Goal: Transaction & Acquisition: Purchase product/service

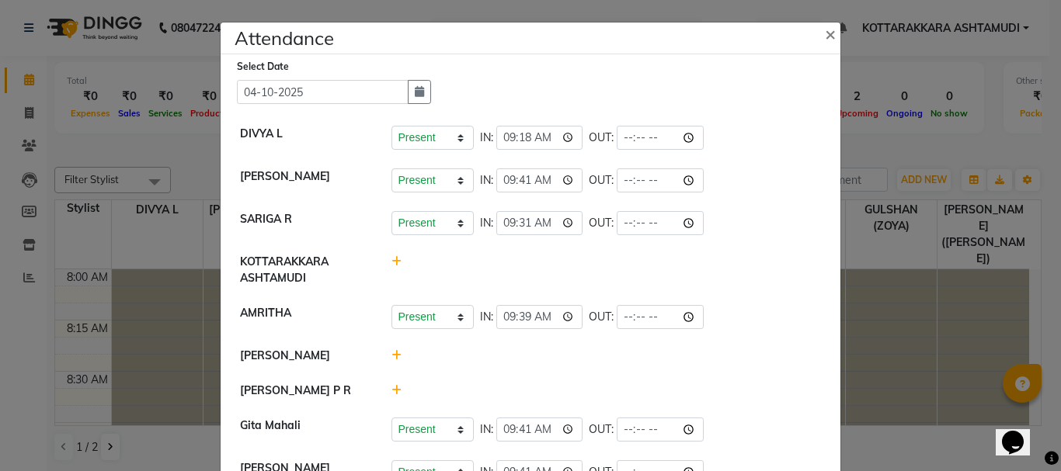
scroll to position [147, 0]
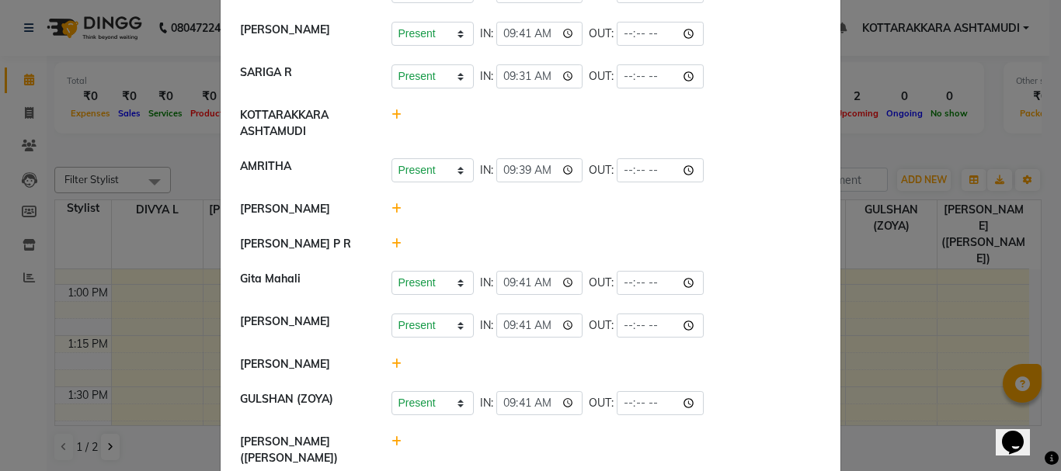
click at [98, 432] on ngb-modal-window "Attendance × Select Date [DATE] DIVYA L Present Absent Late Half Day Weekly Off…" at bounding box center [530, 235] width 1061 height 471
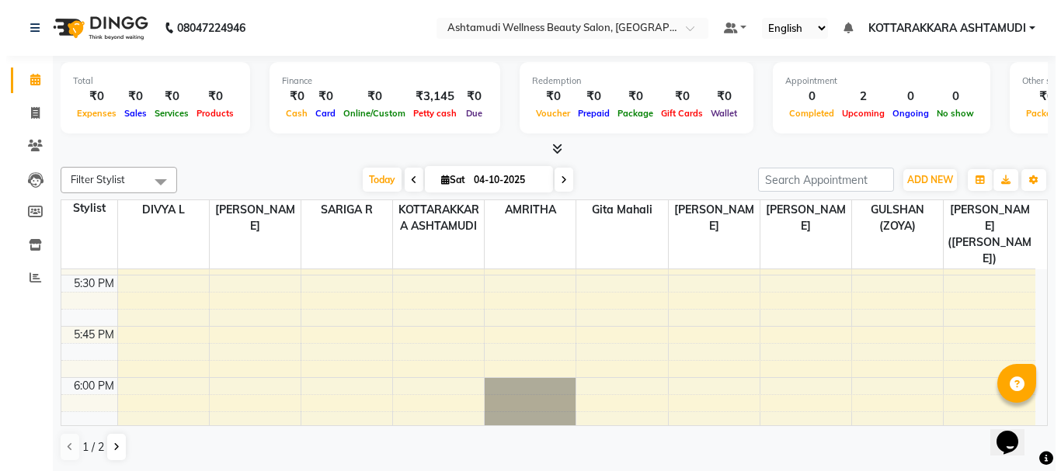
scroll to position [2174, 0]
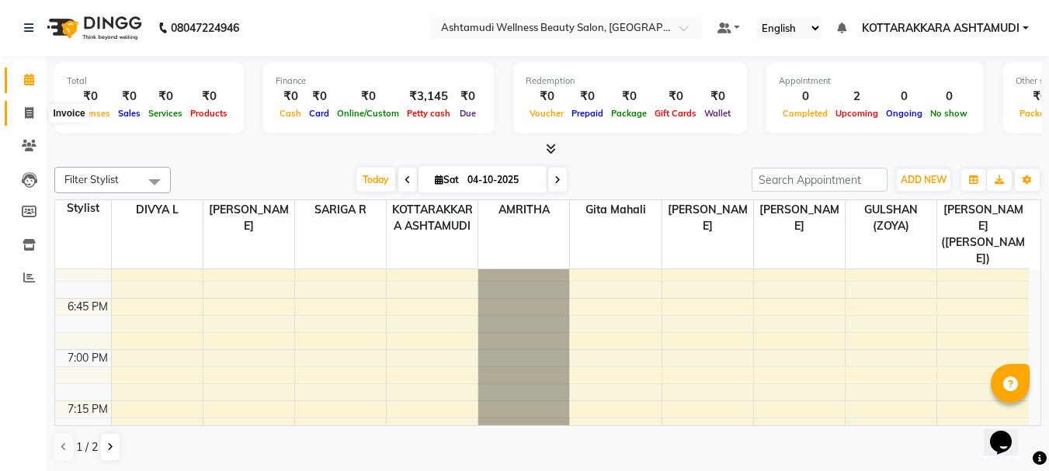
click at [25, 115] on icon at bounding box center [29, 113] width 9 height 12
select select "service"
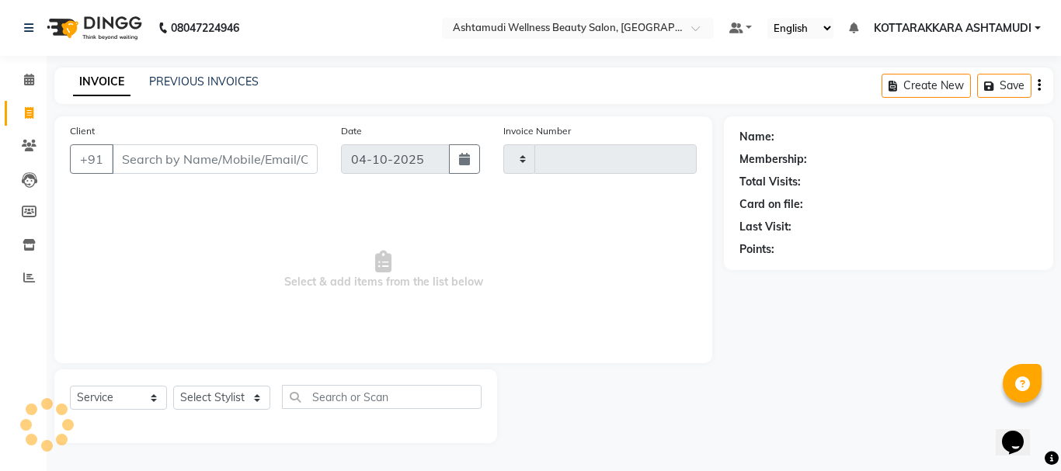
type input "3665"
select select "4664"
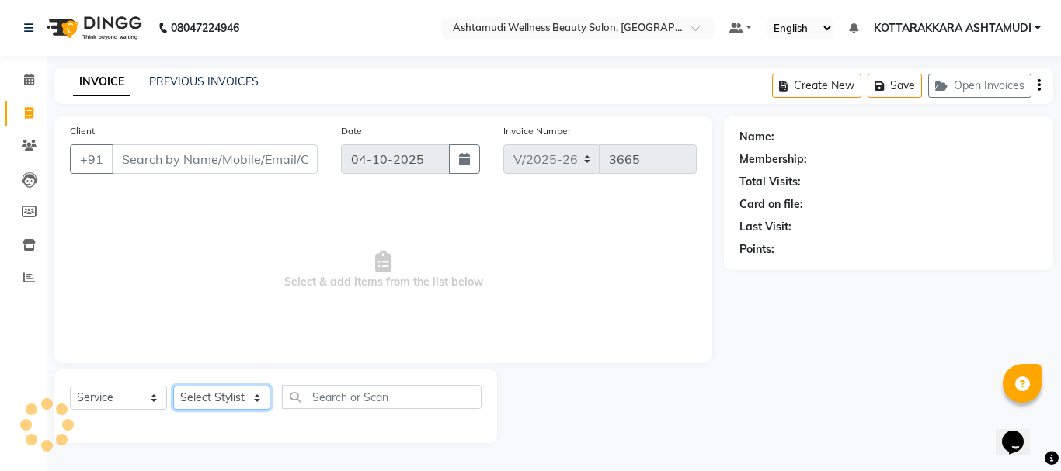
click at [224, 391] on select "Select Stylist" at bounding box center [221, 398] width 97 height 24
select select "27465"
click at [173, 386] on select "Select Stylist AMRITHA DIVYA L [PERSON_NAME] ([PERSON_NAME]) [PERSON_NAME] KOTT…" at bounding box center [223, 398] width 101 height 24
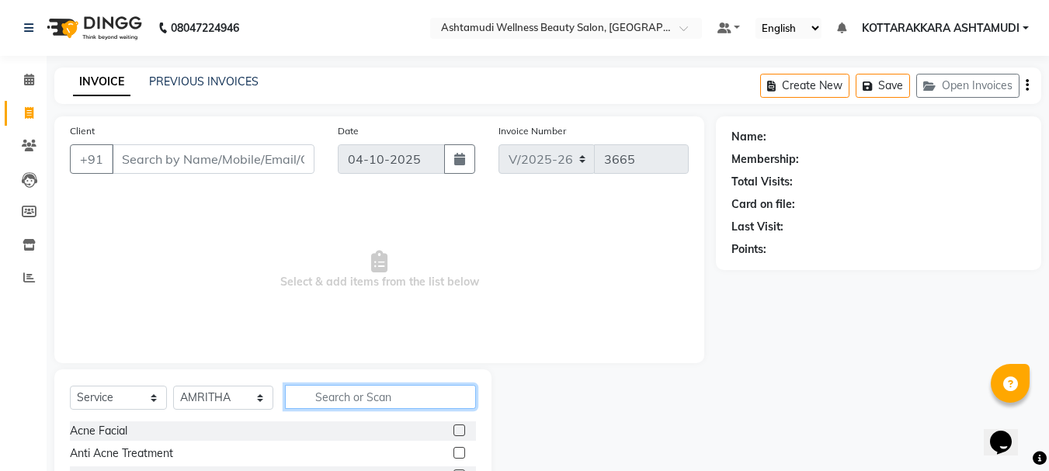
click at [367, 394] on input "text" at bounding box center [381, 397] width 192 height 24
type input "EB"
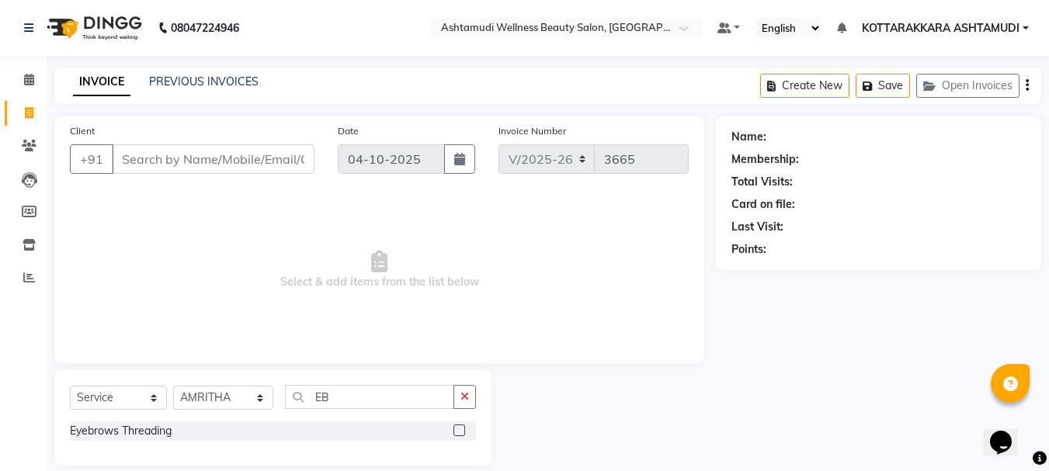
click at [458, 432] on label at bounding box center [459, 431] width 12 height 12
click at [458, 432] on input "checkbox" at bounding box center [458, 431] width 10 height 10
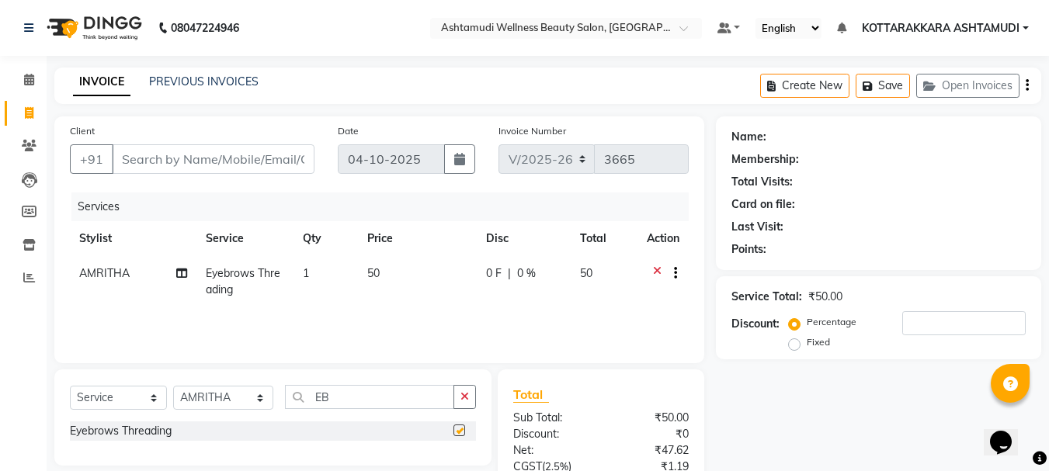
checkbox input "false"
click at [284, 158] on input "Client" at bounding box center [213, 159] width 203 height 30
type input "9"
type input "0"
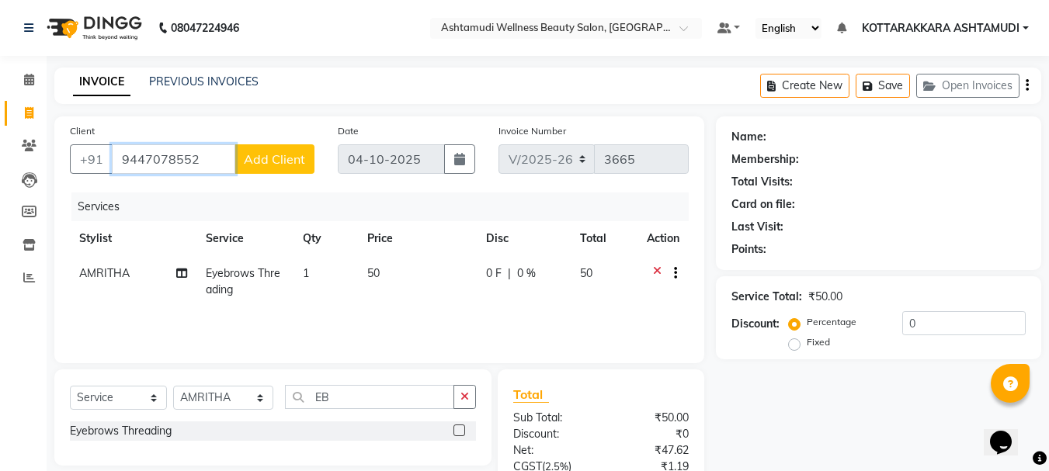
type input "9447078552"
click at [287, 168] on button "Add Client" at bounding box center [274, 159] width 80 height 30
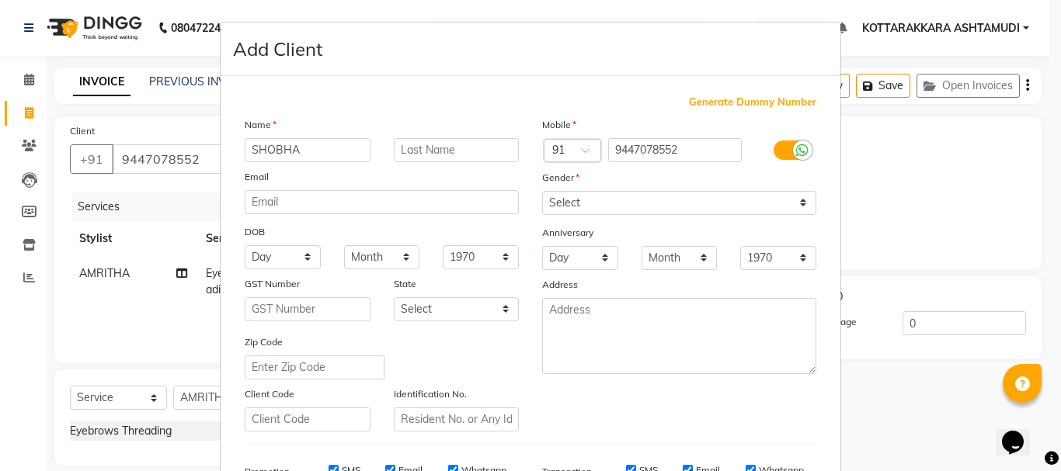
scroll to position [245, 0]
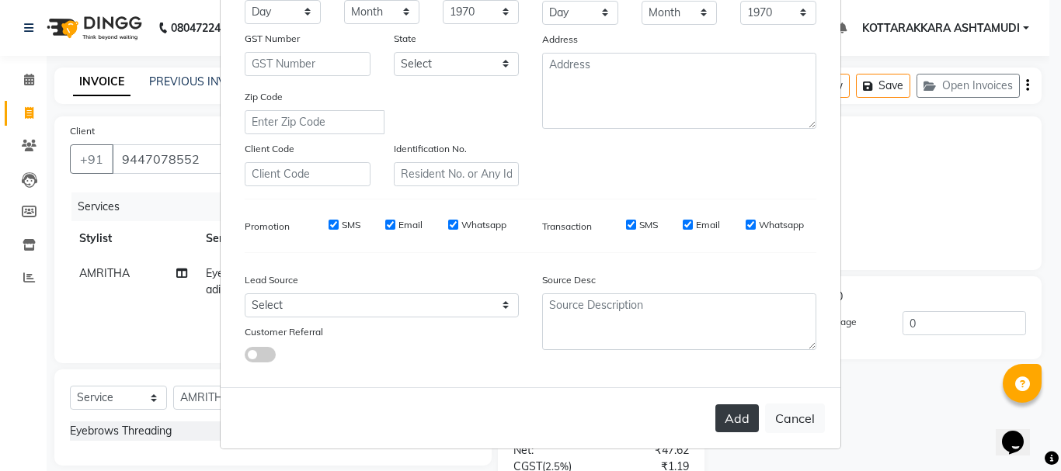
type input "SHOBHA"
click at [727, 416] on button "Add" at bounding box center [736, 419] width 43 height 28
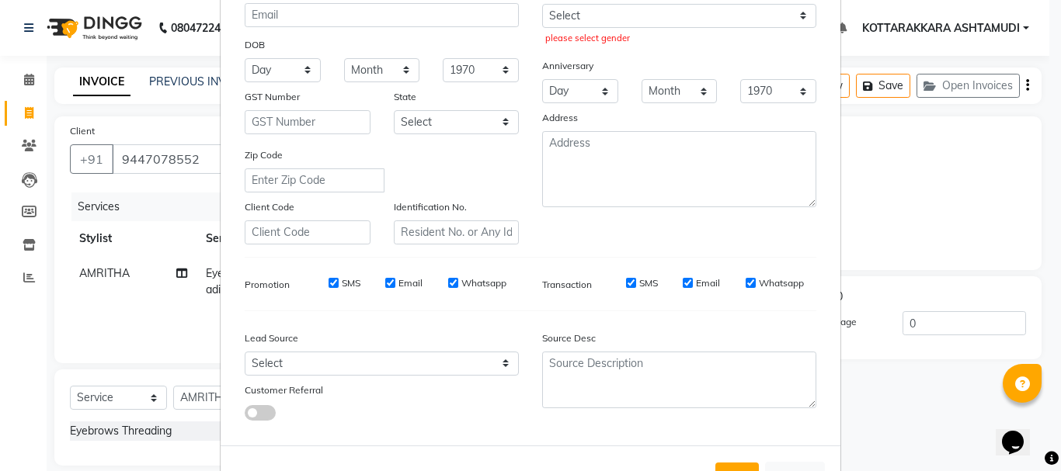
scroll to position [90, 0]
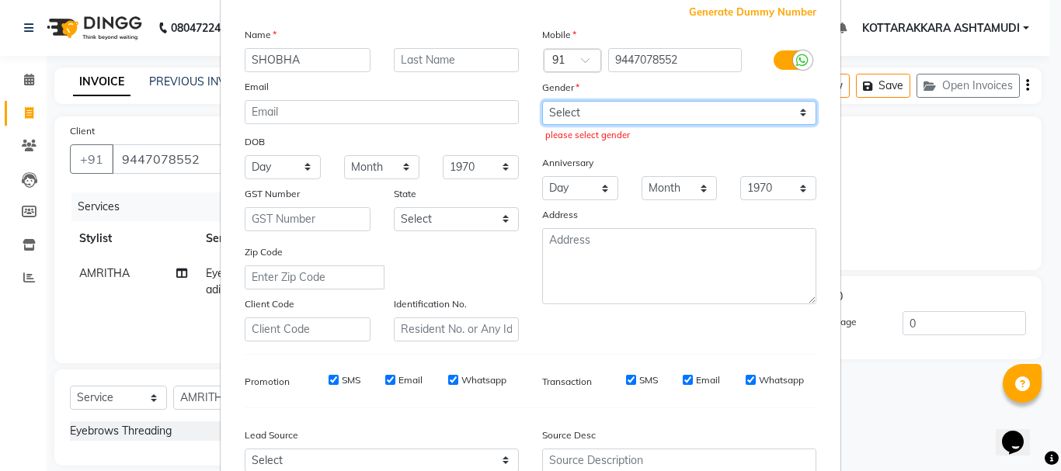
click at [648, 108] on select "Select [DEMOGRAPHIC_DATA] [DEMOGRAPHIC_DATA] Other Prefer Not To Say" at bounding box center [679, 113] width 274 height 24
select select "[DEMOGRAPHIC_DATA]"
click at [542, 101] on select "Select [DEMOGRAPHIC_DATA] [DEMOGRAPHIC_DATA] Other Prefer Not To Say" at bounding box center [679, 113] width 274 height 24
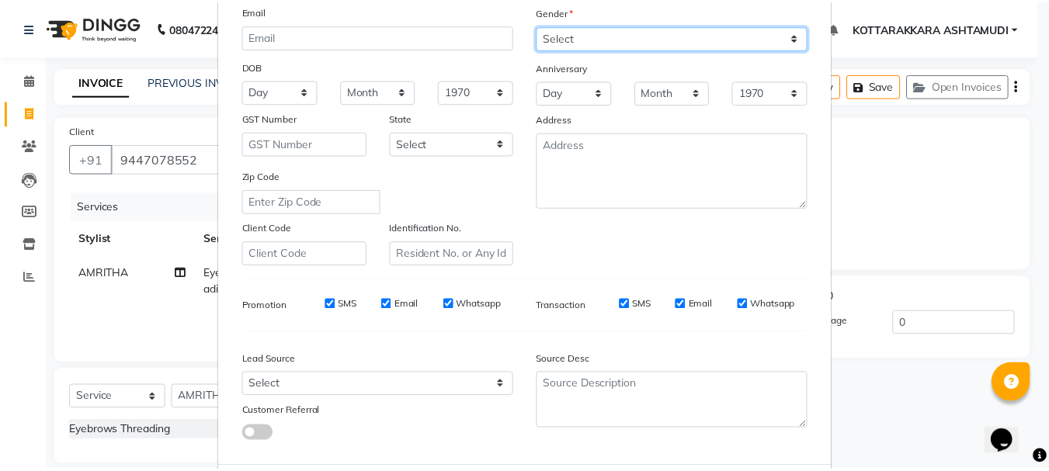
scroll to position [245, 0]
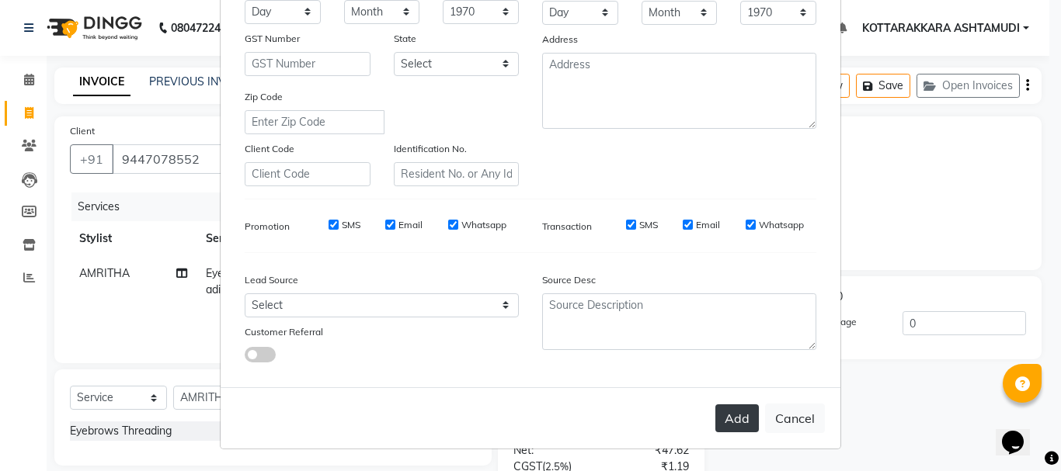
click at [727, 416] on button "Add" at bounding box center [736, 419] width 43 height 28
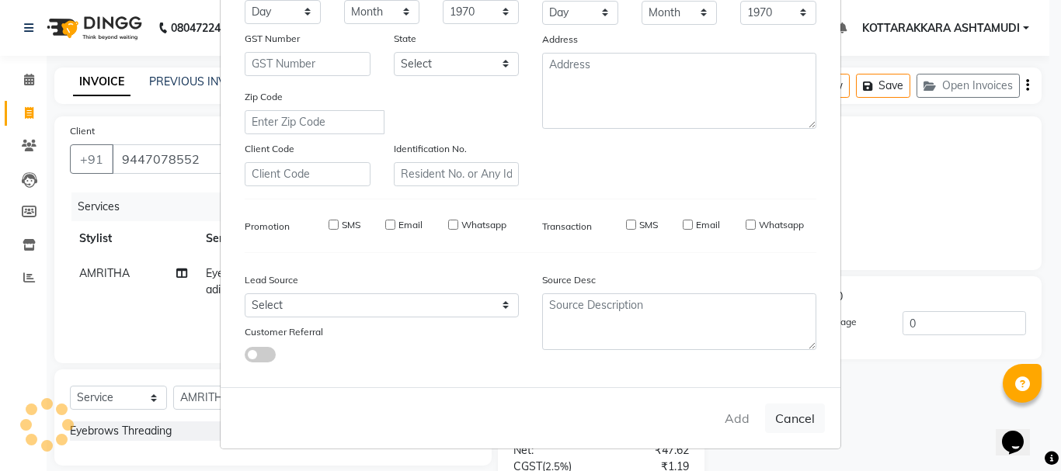
select select
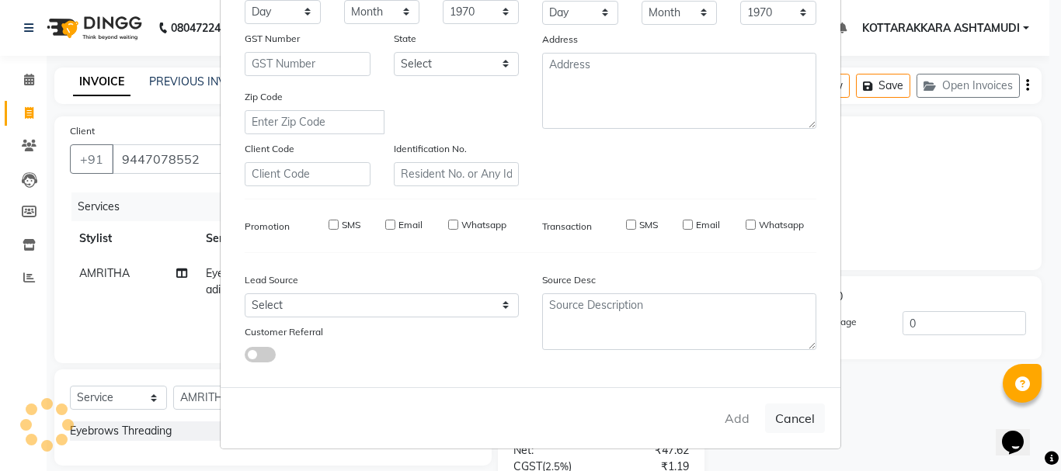
select select
checkbox input "false"
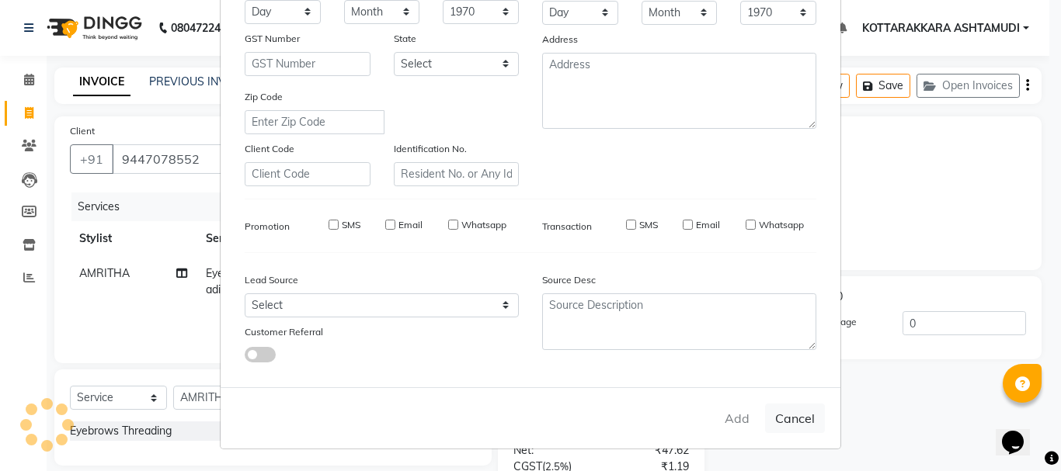
checkbox input "false"
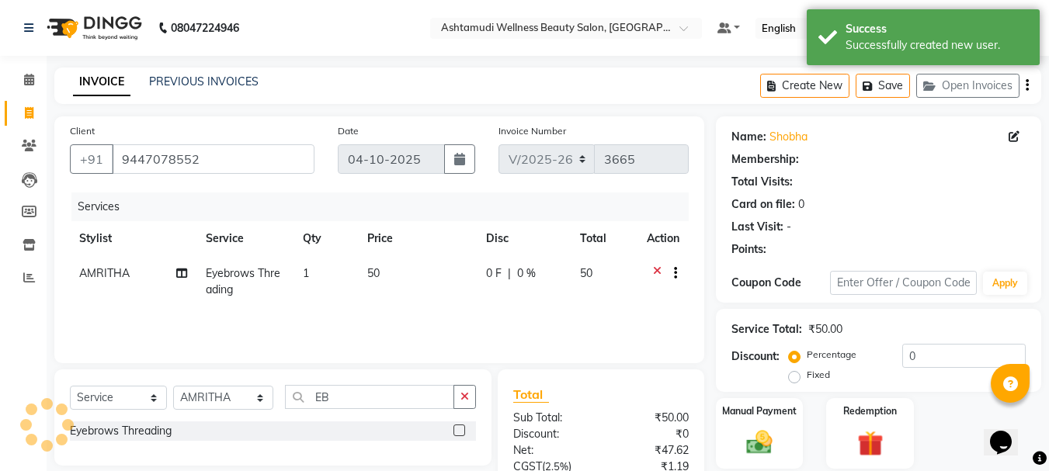
select select "1: Object"
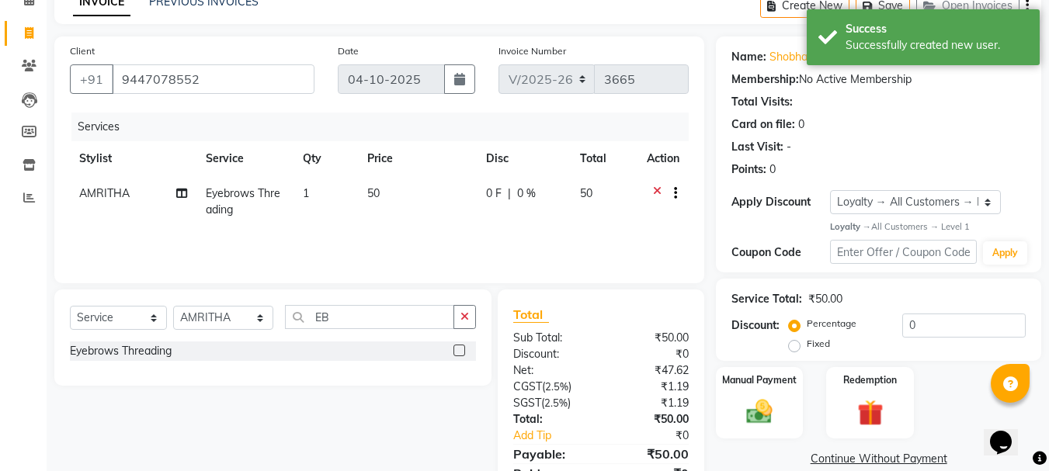
scroll to position [150, 0]
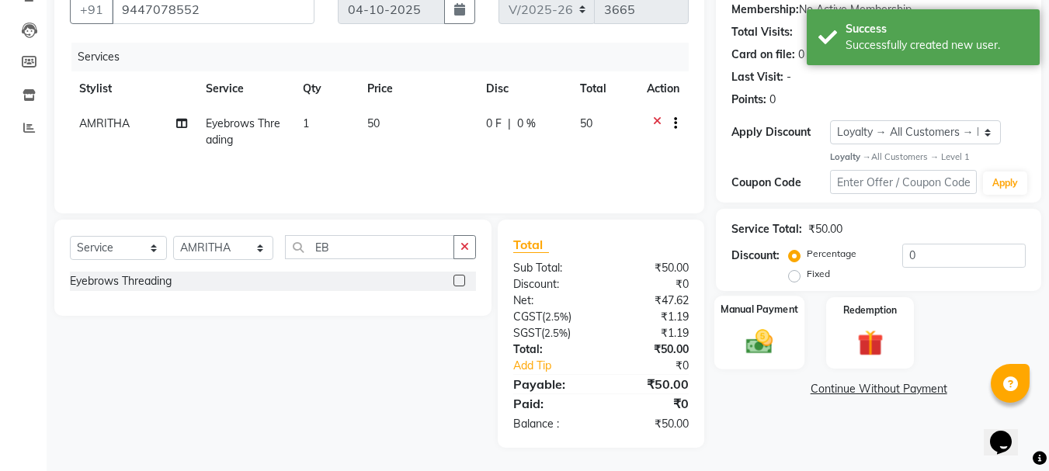
click at [759, 327] on img at bounding box center [759, 342] width 43 height 31
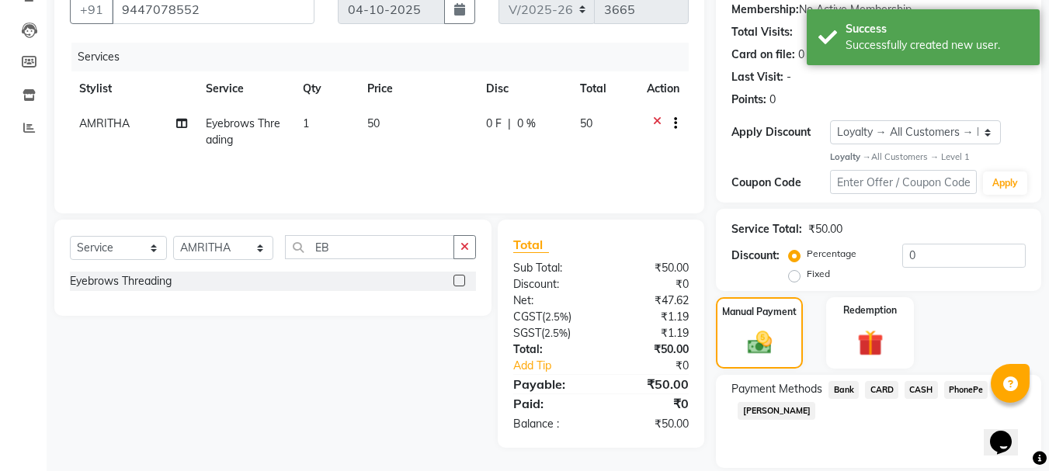
click at [914, 388] on span "CASH" at bounding box center [921, 390] width 33 height 18
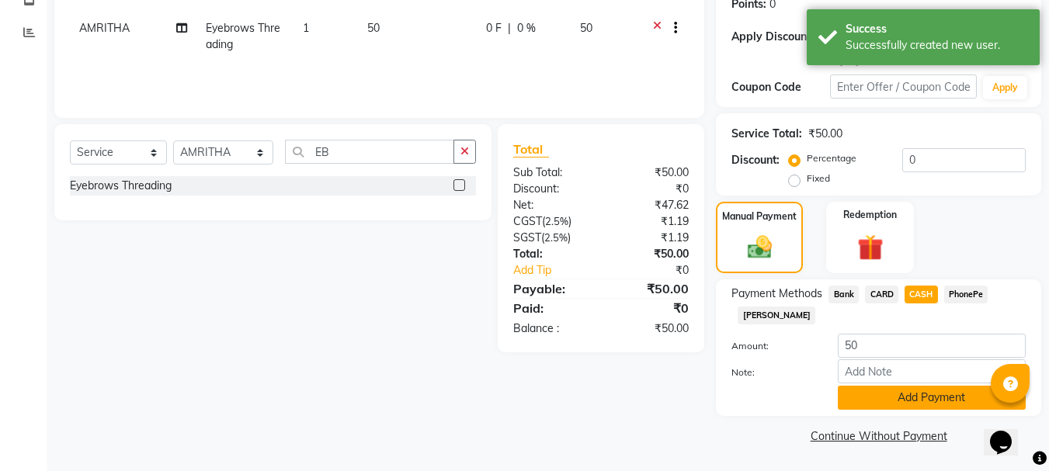
click at [877, 396] on button "Add Payment" at bounding box center [932, 398] width 188 height 24
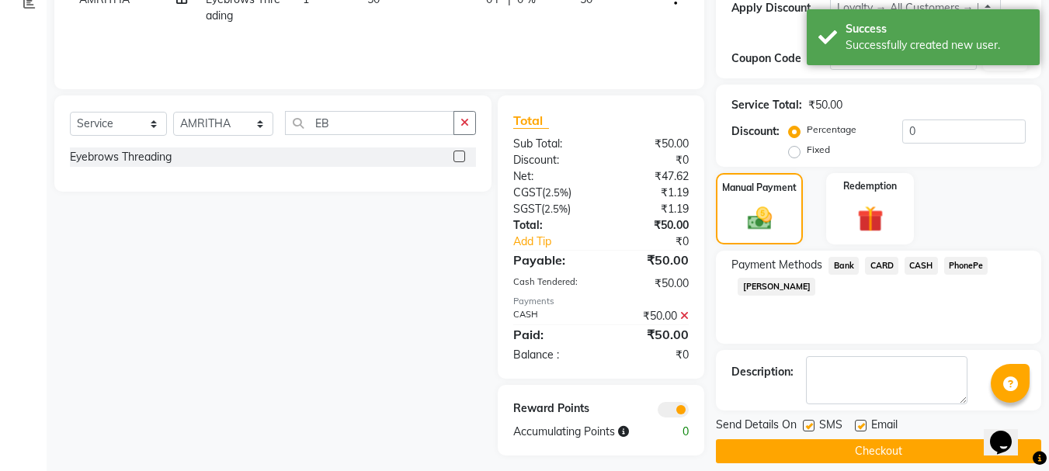
scroll to position [290, 0]
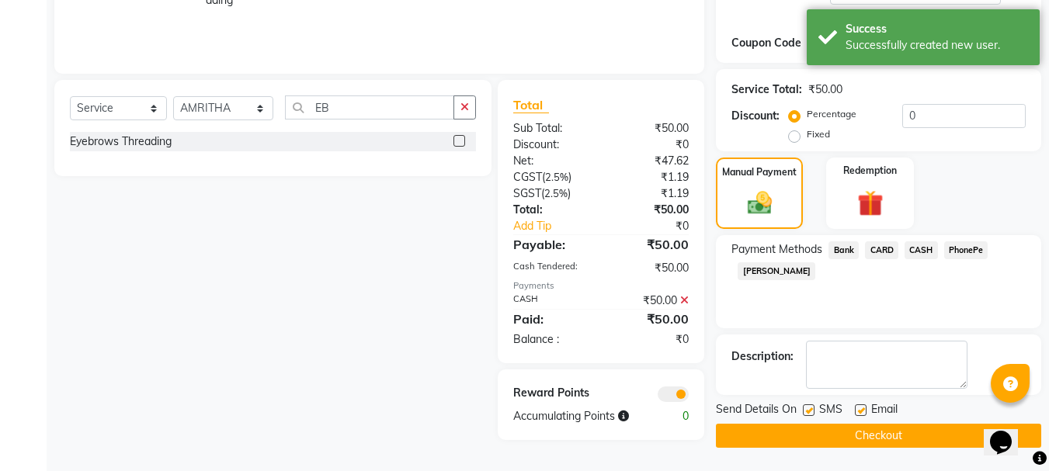
click at [828, 427] on button "Checkout" at bounding box center [878, 436] width 325 height 24
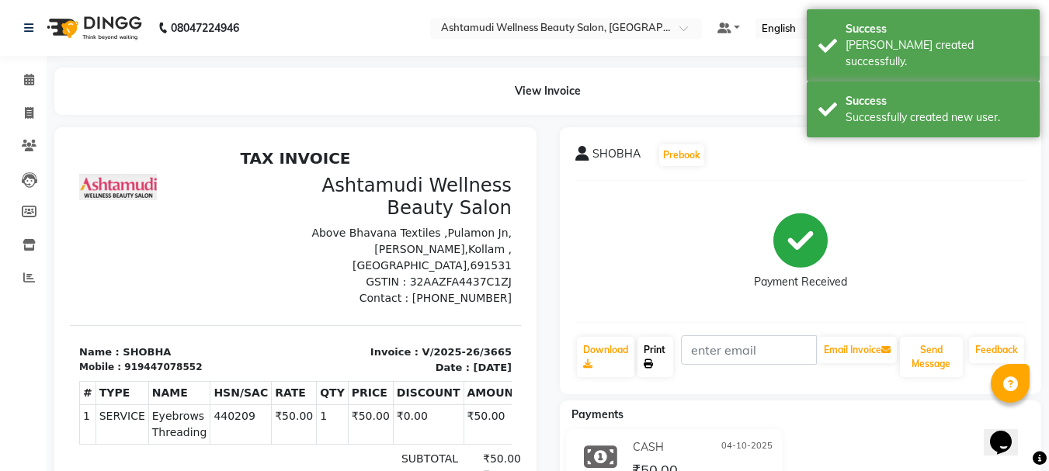
click at [655, 356] on link "Print" at bounding box center [655, 357] width 36 height 40
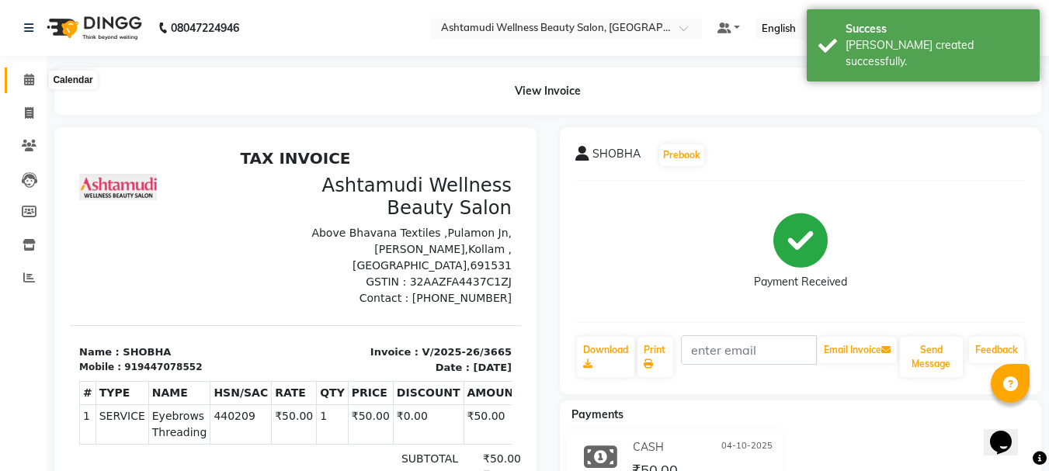
click at [30, 82] on icon at bounding box center [29, 80] width 10 height 12
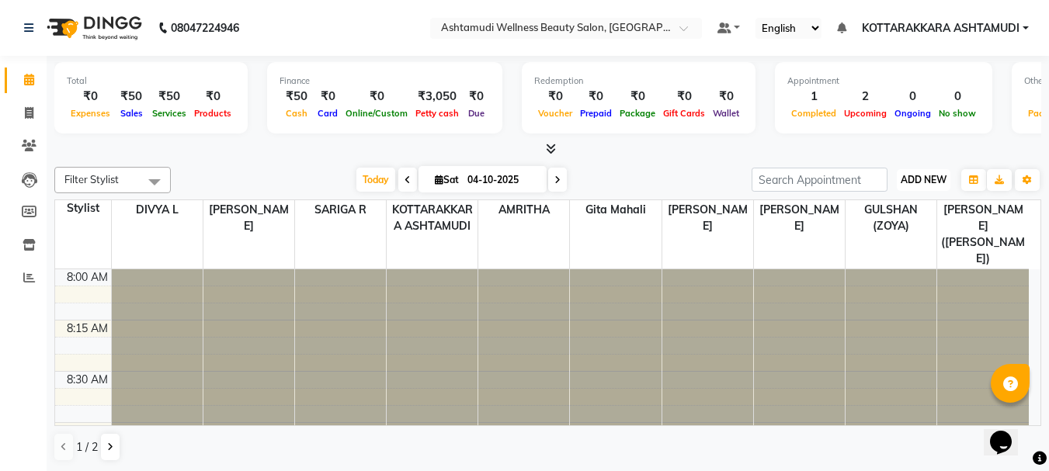
click at [926, 179] on span "ADD NEW" at bounding box center [924, 180] width 46 height 12
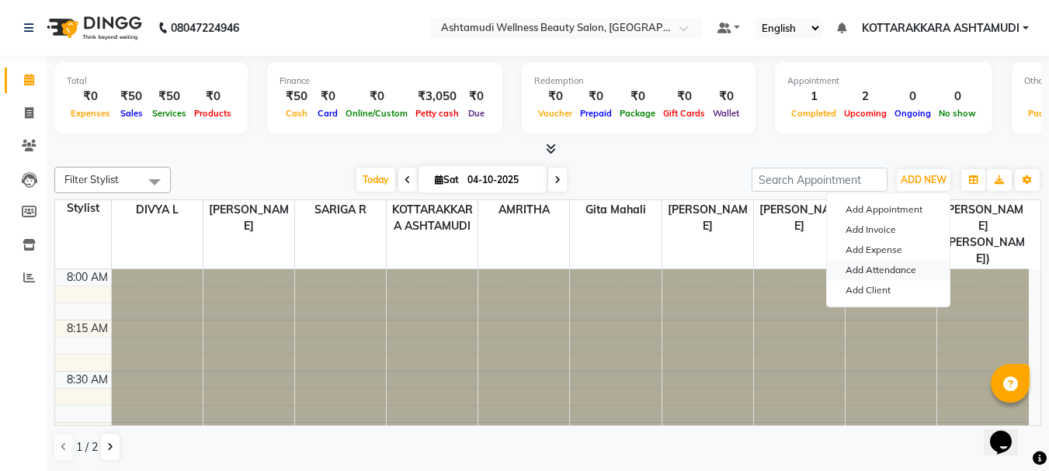
click at [880, 265] on link "Add Attendance" at bounding box center [888, 270] width 123 height 20
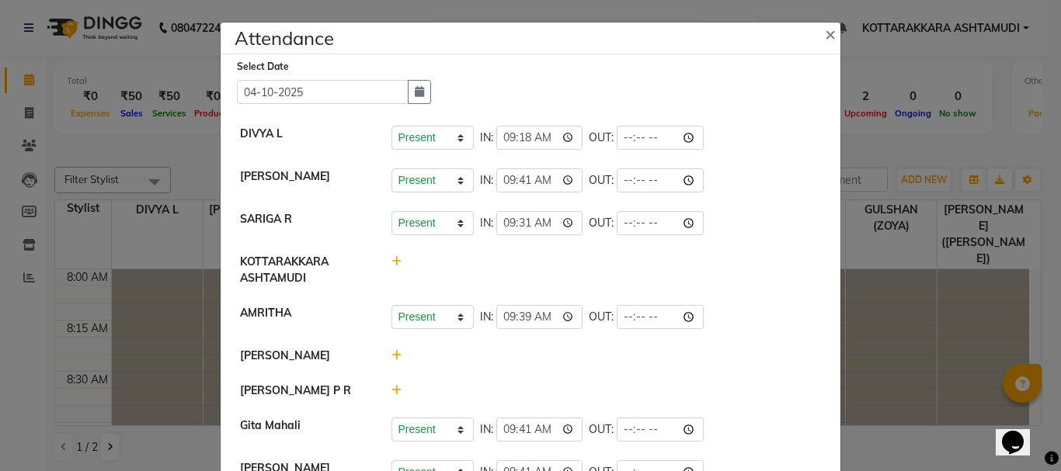
click at [391, 355] on icon at bounding box center [396, 355] width 10 height 11
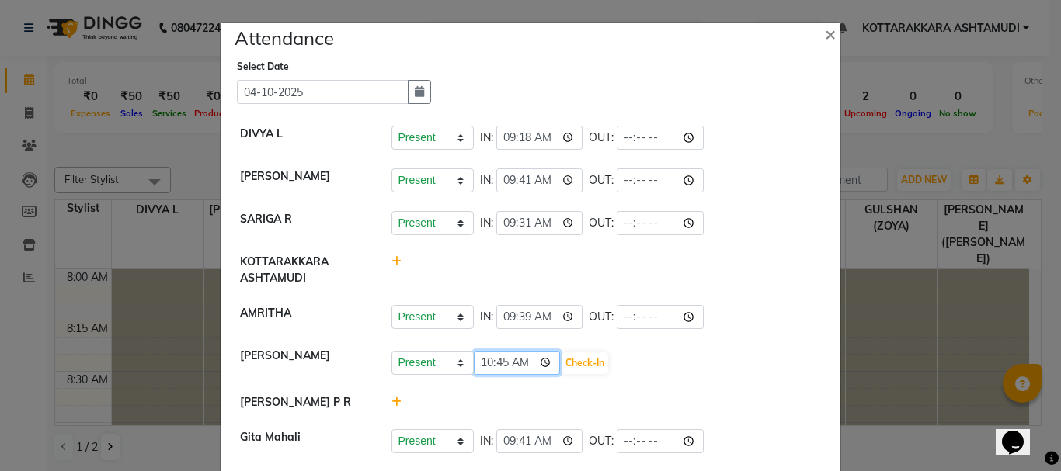
click at [519, 365] on input "10:45" at bounding box center [517, 363] width 87 height 24
type input "10:14"
click at [566, 356] on button "Check-In" at bounding box center [584, 364] width 47 height 22
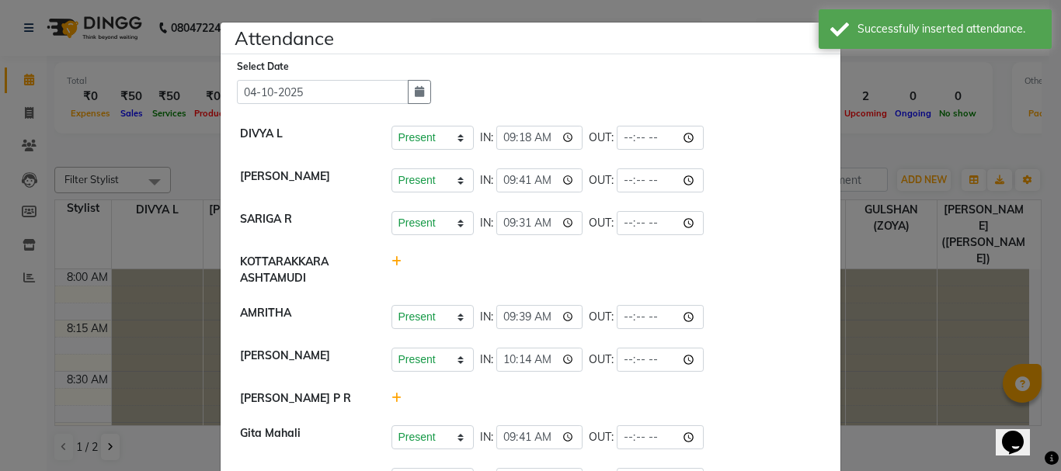
click at [391, 394] on icon at bounding box center [396, 398] width 10 height 11
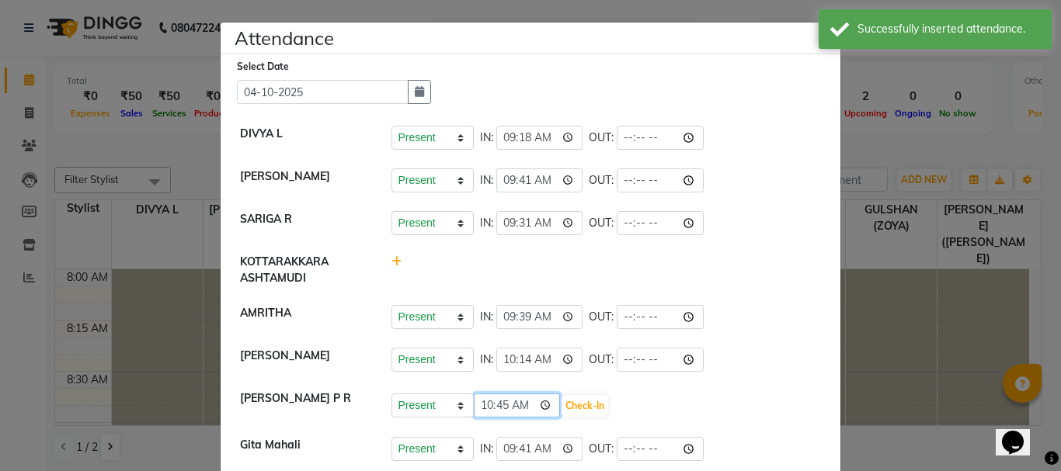
click at [517, 405] on input "10:45" at bounding box center [517, 406] width 87 height 24
type input "10:00"
click at [562, 405] on button "Check-In" at bounding box center [584, 406] width 47 height 22
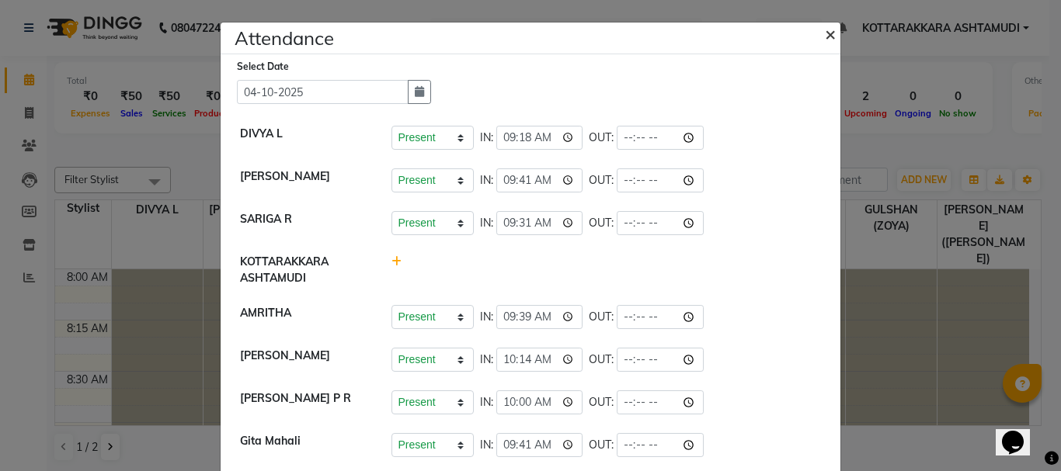
click at [825, 36] on span "×" at bounding box center [830, 33] width 11 height 23
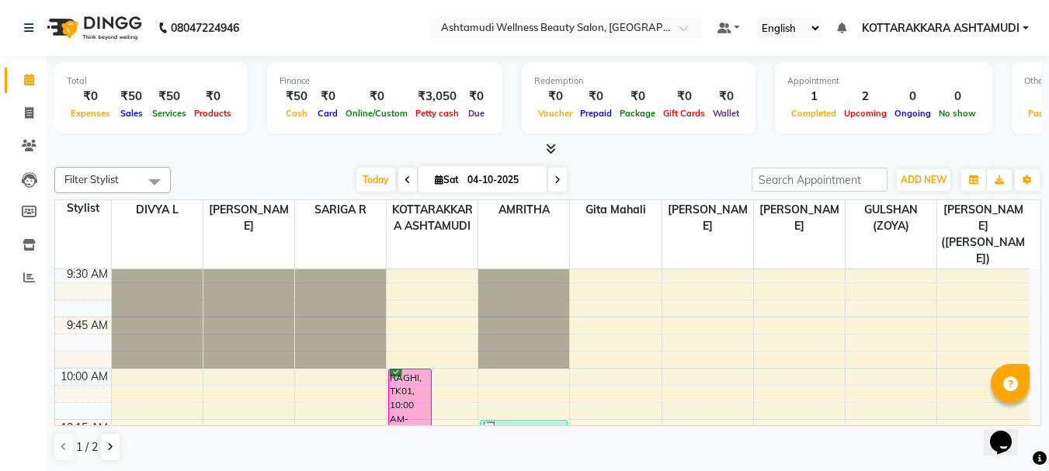
scroll to position [621, 0]
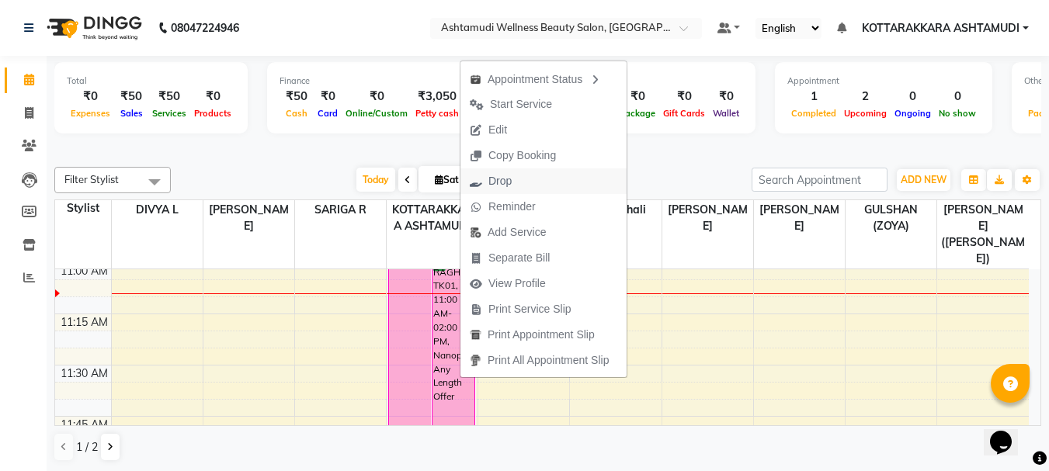
click at [501, 182] on span "Drop" at bounding box center [499, 181] width 23 height 16
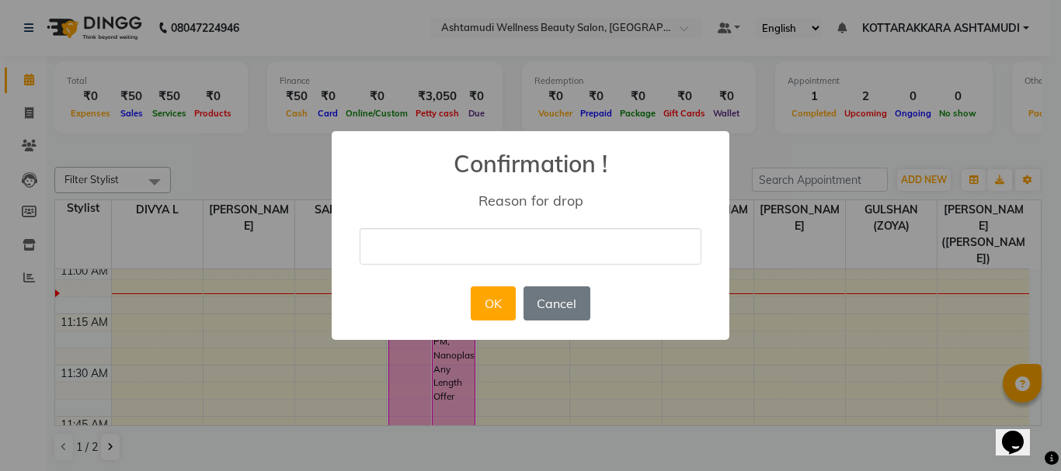
click at [488, 233] on input "text" at bounding box center [530, 246] width 342 height 36
type input "WRONGLY DONE"
click at [508, 314] on button "OK" at bounding box center [493, 304] width 44 height 34
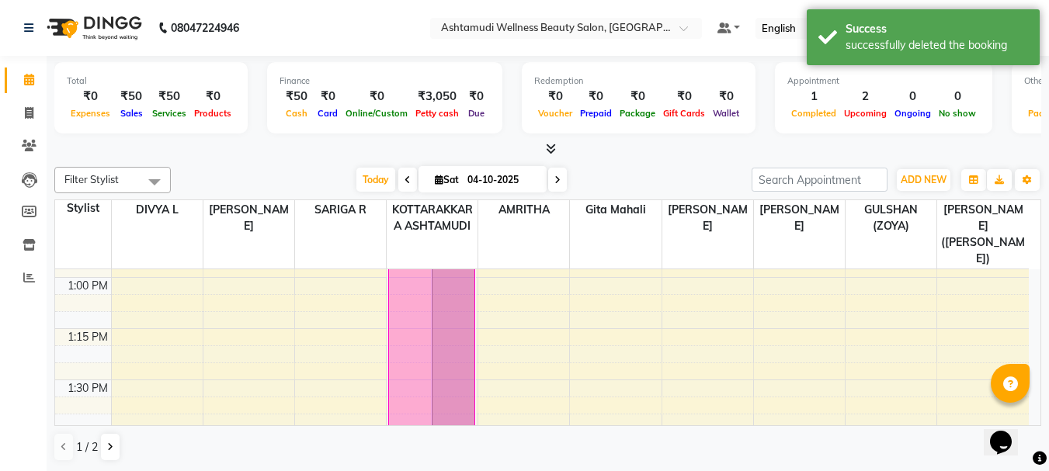
scroll to position [1032, 0]
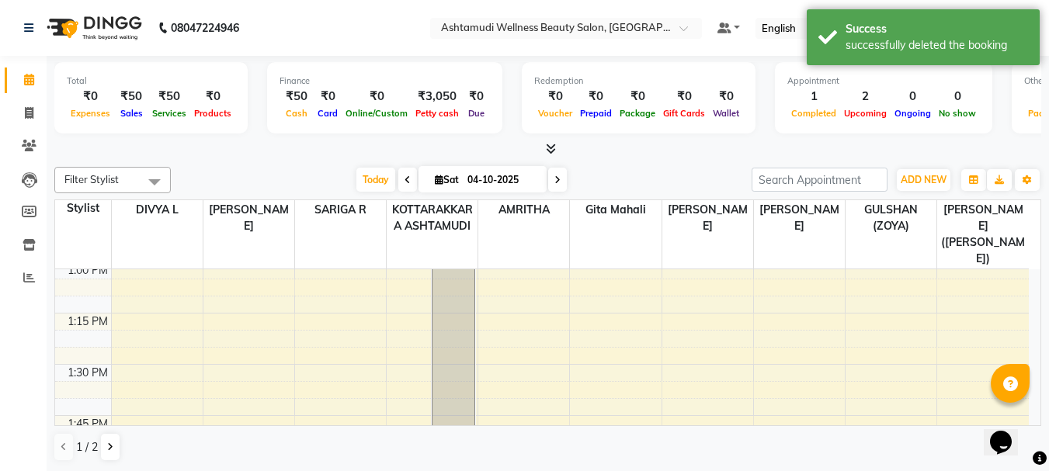
drag, startPoint x: 402, startPoint y: 250, endPoint x: 404, endPoint y: 434, distance: 184.0
click at [404, 434] on div "Filter Stylist Select All AMRITHA DIVYA L Gita Mahali GULSHAN (ZOYA) Karina Dar…" at bounding box center [547, 314] width 987 height 307
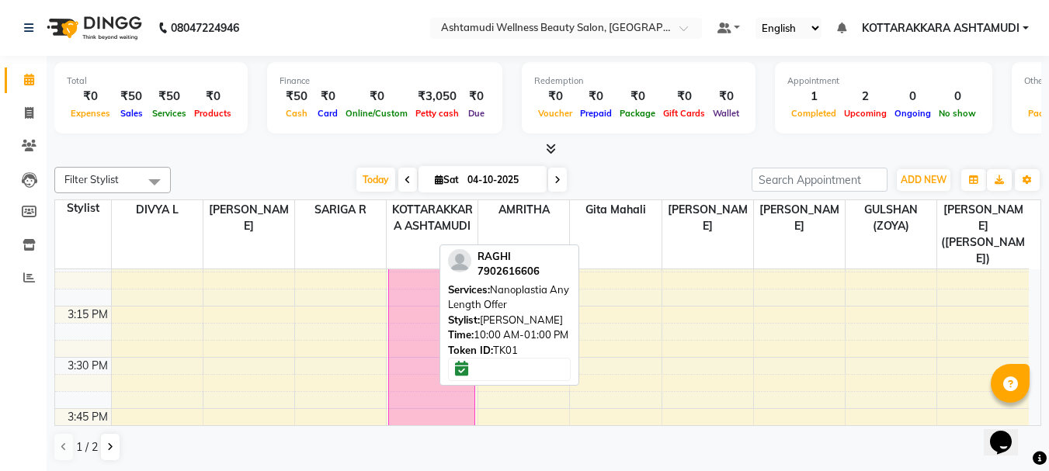
scroll to position [1468, 0]
drag, startPoint x: 407, startPoint y: 380, endPoint x: 401, endPoint y: 416, distance: 36.1
click at [401, 416] on div "RAGHI, TK01, 10:00 AM-01:00 PM, Nanoplastia Any Length Offer RAGHI, TK01, 11:00…" at bounding box center [432, 135] width 91 height 2664
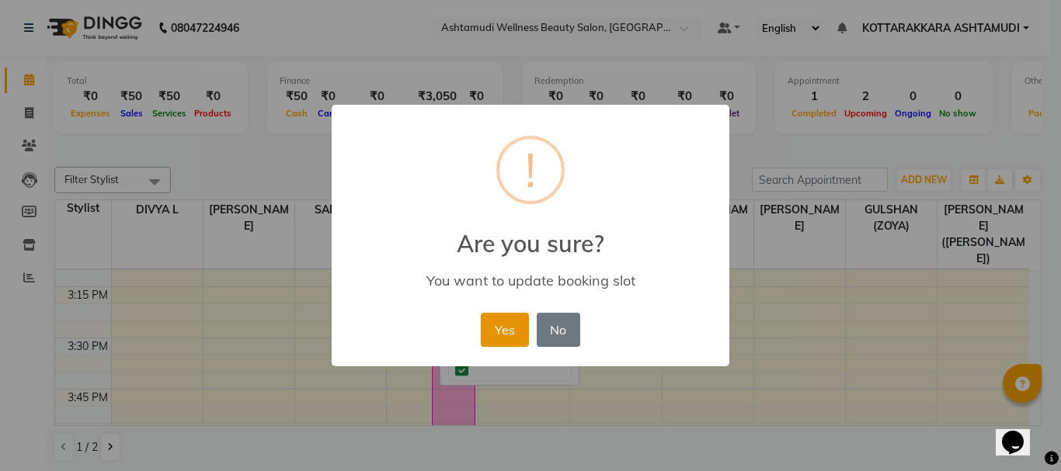
click at [510, 329] on button "Yes" at bounding box center [504, 330] width 47 height 34
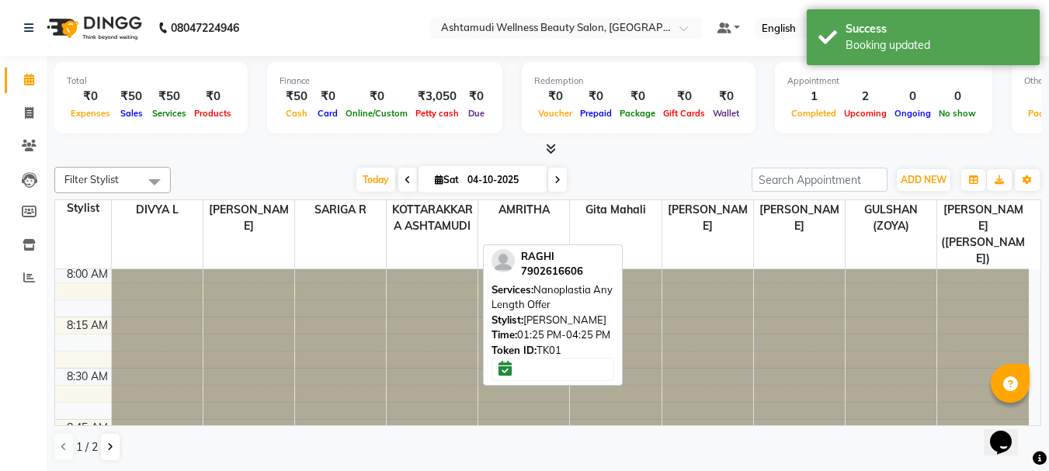
scroll to position [0, 0]
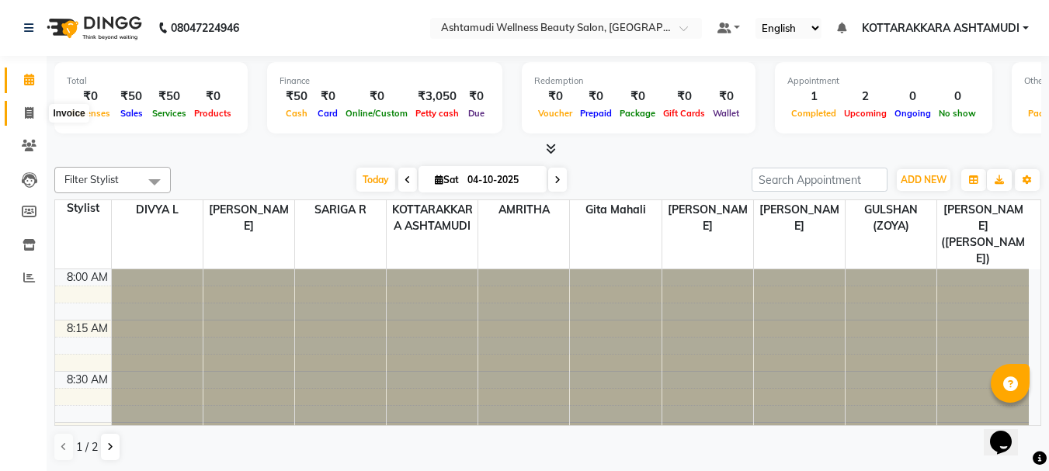
click at [22, 112] on span at bounding box center [29, 114] width 27 height 18
select select "service"
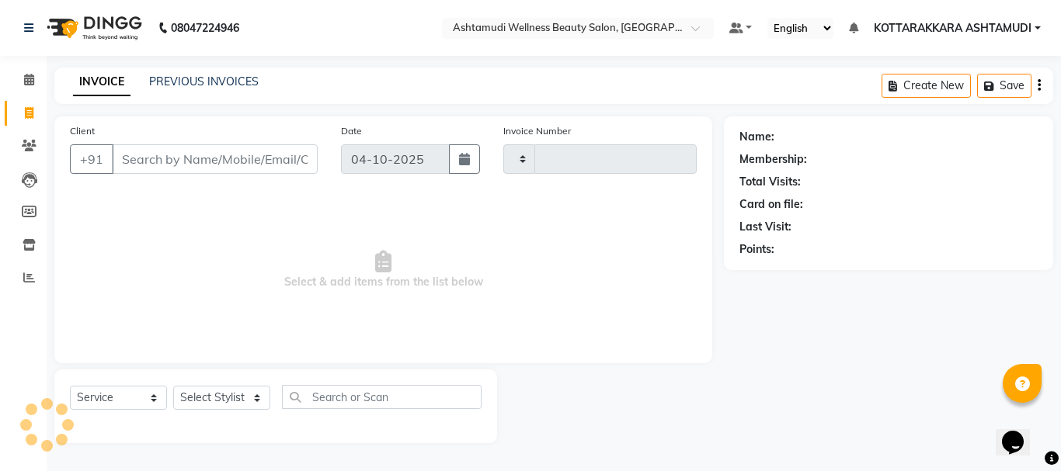
type input "3666"
select select "4664"
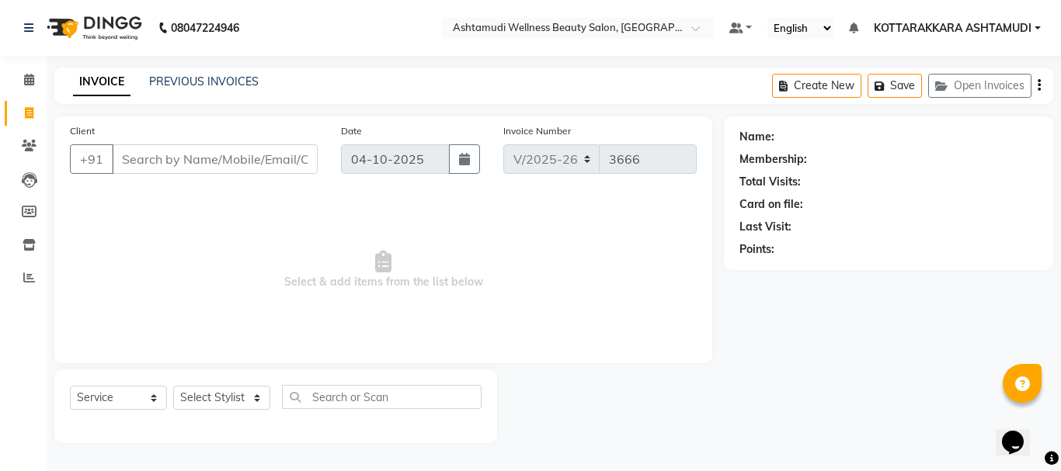
click at [190, 152] on input "Client" at bounding box center [215, 159] width 206 height 30
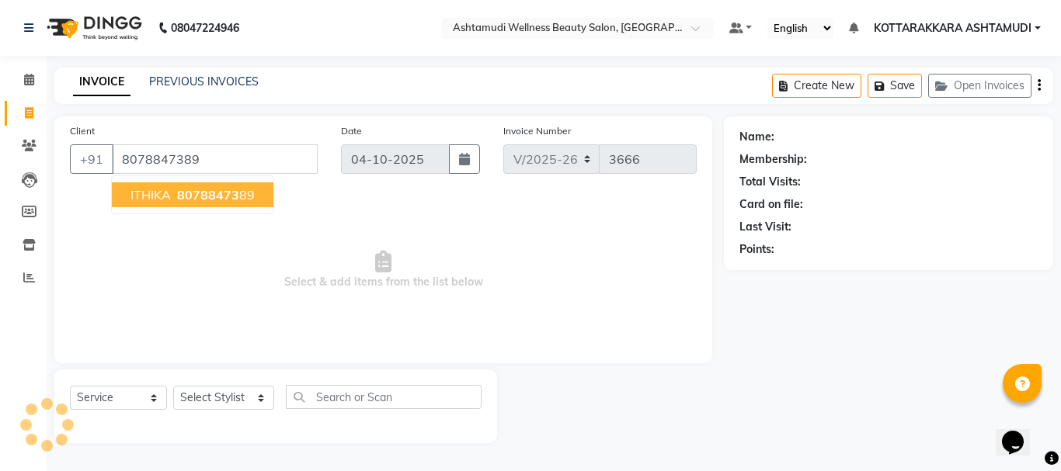
type input "8078847389"
select select "1: Object"
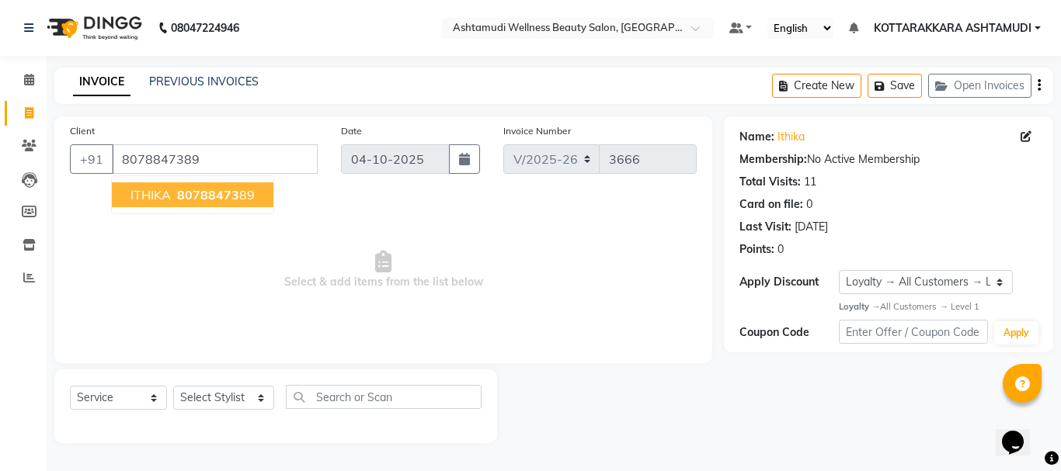
click at [195, 193] on span "80788473" at bounding box center [208, 195] width 62 height 16
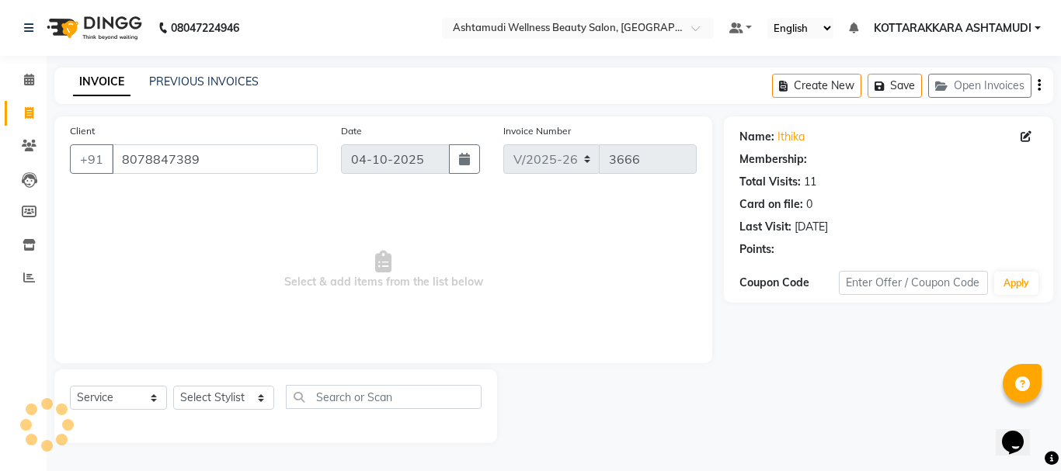
select select "1: Object"
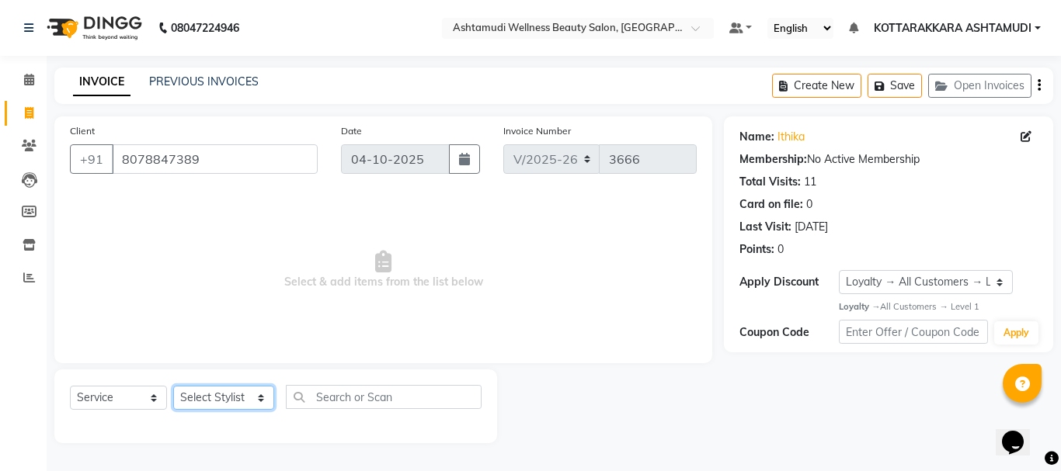
click at [227, 396] on select "Select Stylist AMRITHA DIVYA L [PERSON_NAME] ([PERSON_NAME]) [PERSON_NAME] KOTT…" at bounding box center [223, 398] width 101 height 24
select select "75883"
click at [173, 386] on select "Select Stylist AMRITHA DIVYA L [PERSON_NAME] ([PERSON_NAME]) [PERSON_NAME] KOTT…" at bounding box center [223, 398] width 101 height 24
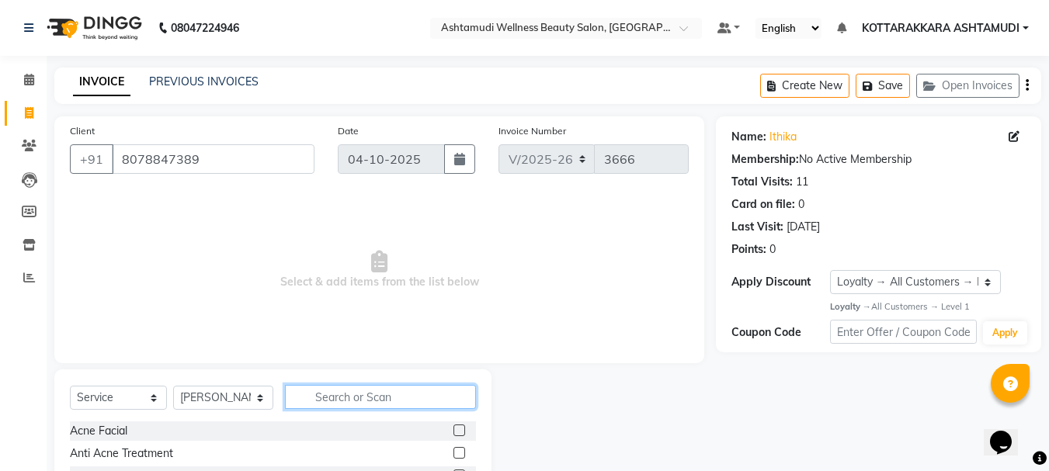
click at [350, 394] on input "text" at bounding box center [381, 397] width 192 height 24
type input "EY"
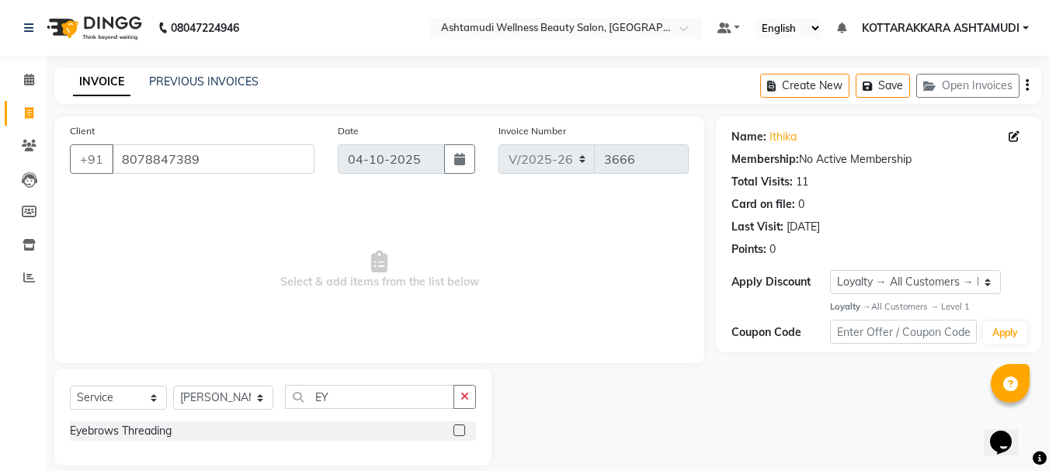
click at [463, 427] on label at bounding box center [459, 431] width 12 height 12
click at [463, 427] on input "checkbox" at bounding box center [458, 431] width 10 height 10
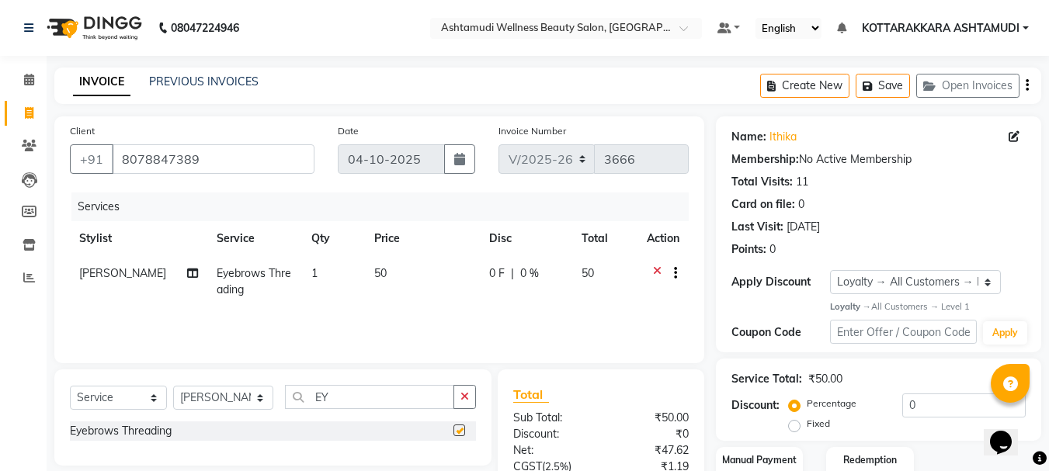
checkbox input "false"
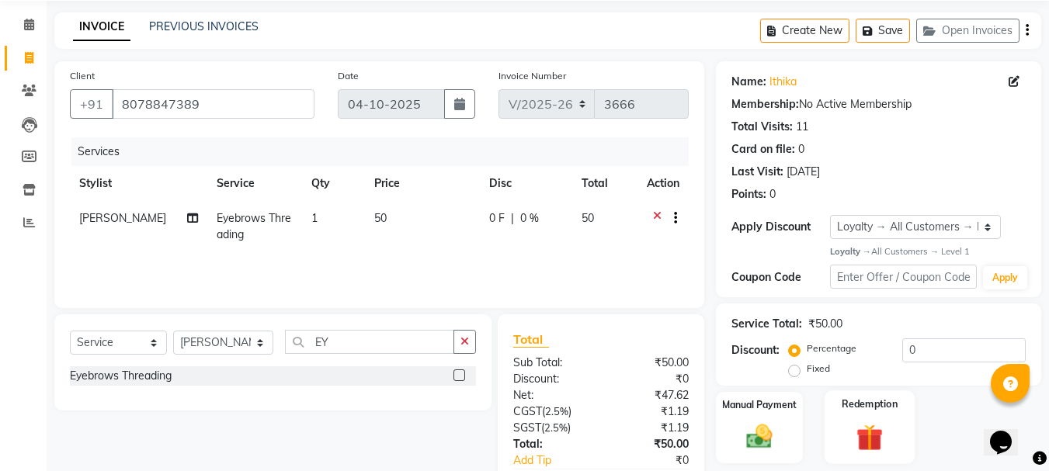
scroll to position [150, 0]
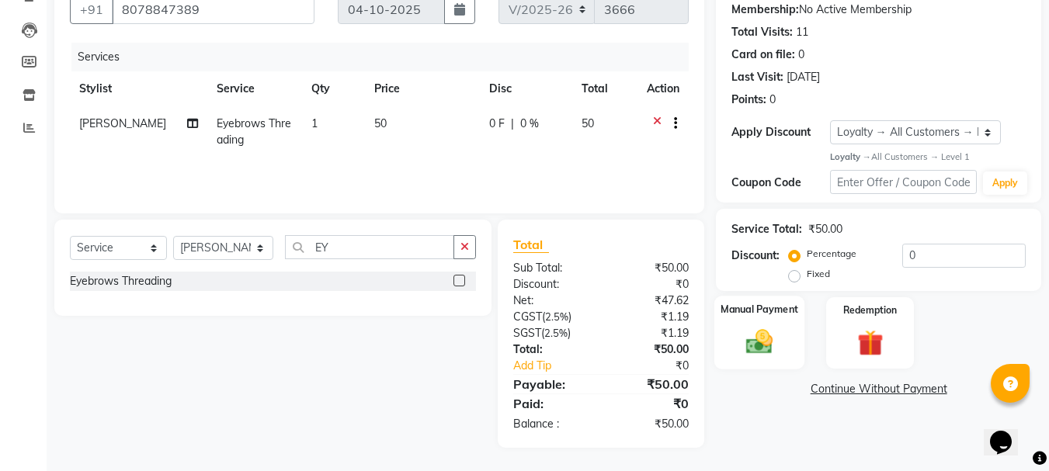
click at [775, 341] on img at bounding box center [759, 342] width 43 height 31
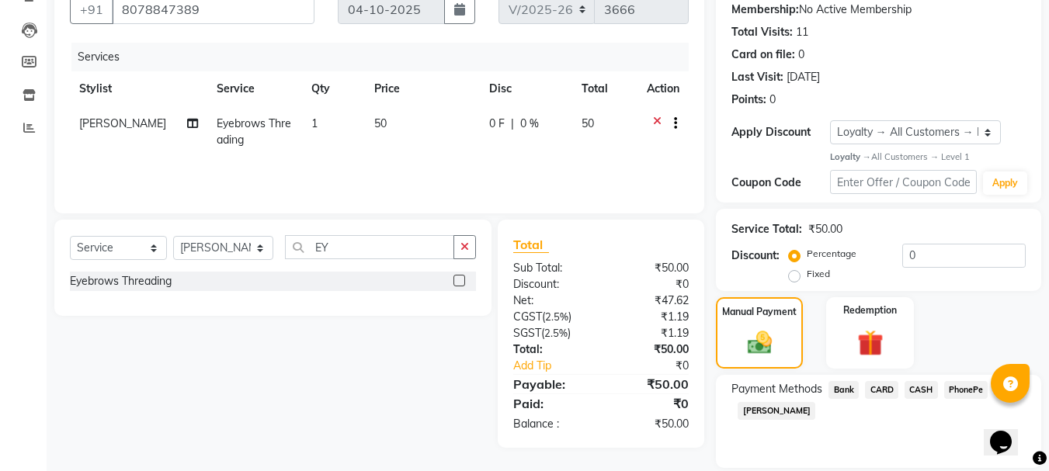
drag, startPoint x: 923, startPoint y: 391, endPoint x: 929, endPoint y: 428, distance: 36.9
click at [922, 391] on span "CASH" at bounding box center [921, 390] width 33 height 18
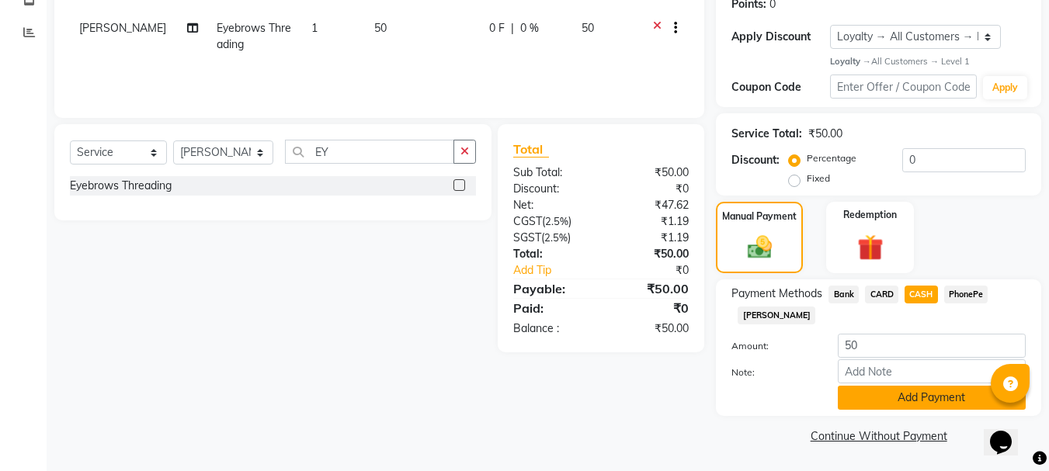
click at [880, 391] on button "Add Payment" at bounding box center [932, 398] width 188 height 24
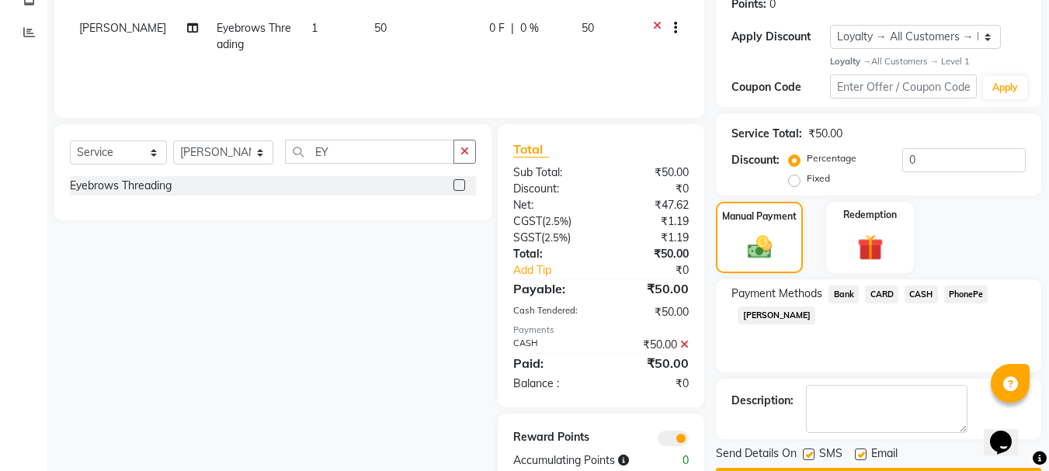
scroll to position [290, 0]
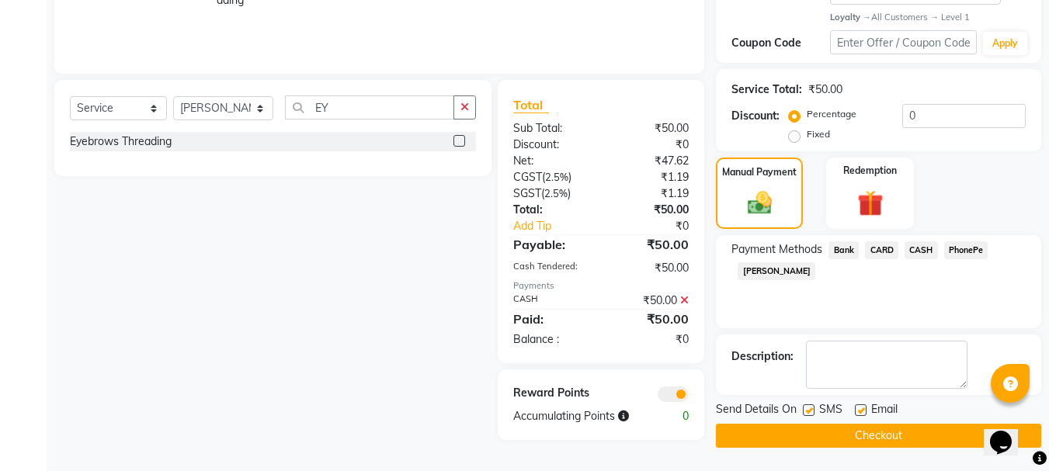
click at [879, 439] on button "Checkout" at bounding box center [878, 436] width 325 height 24
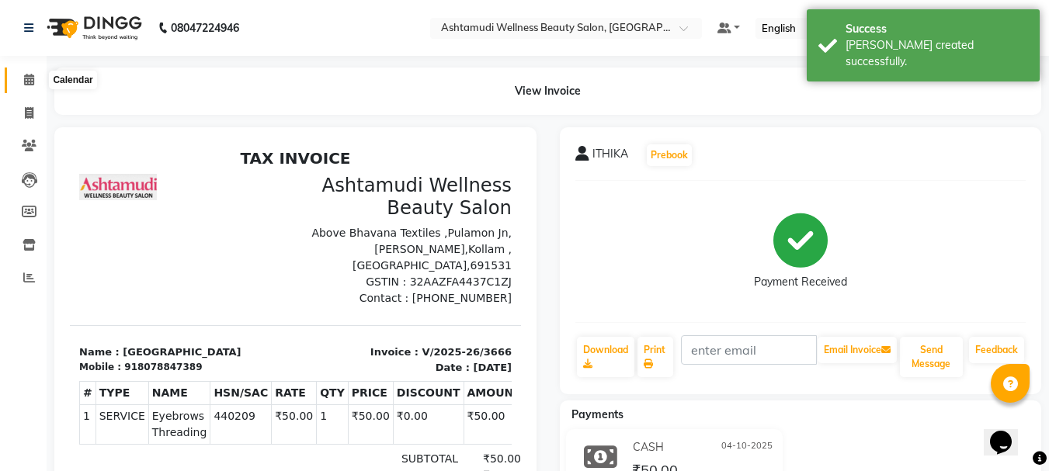
click at [27, 79] on icon at bounding box center [29, 80] width 10 height 12
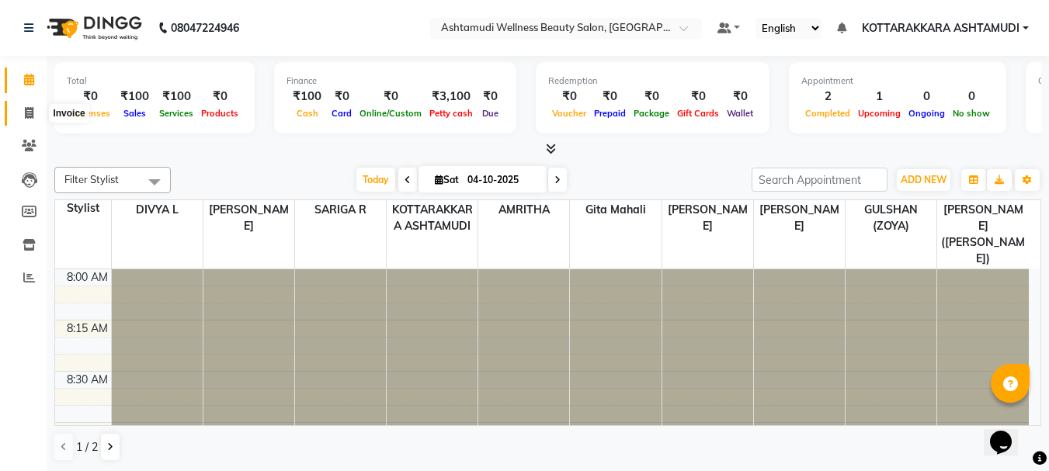
click at [25, 113] on icon at bounding box center [29, 113] width 9 height 12
select select "service"
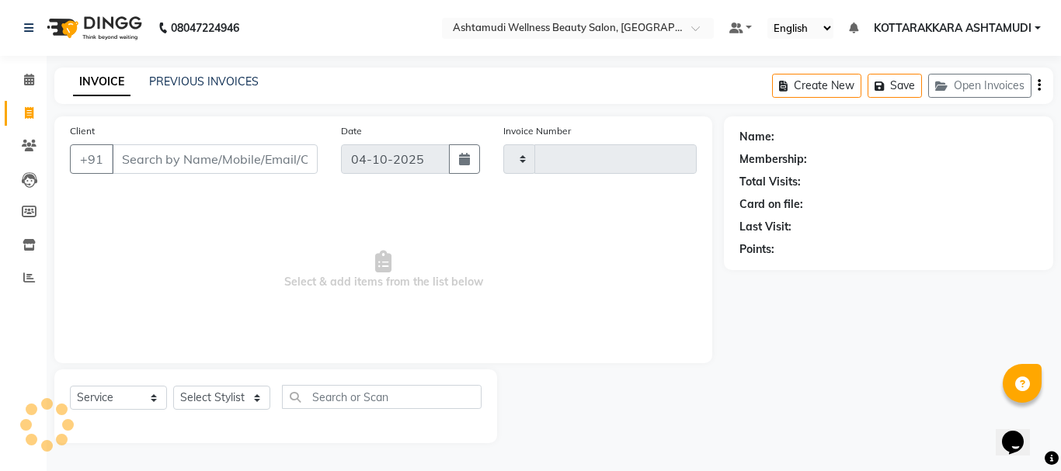
type input "3667"
select select "4664"
click at [221, 397] on select "Select Stylist AMRITHA DIVYA L Gita Mahali GULSHAN (ZOYA) Karina Darjee KOTTARA…" at bounding box center [223, 398] width 101 height 24
click at [218, 397] on select "Select Stylist AMRITHA DIVYA L Gita Mahali GULSHAN (ZOYA) Karina Darjee KOTTARA…" at bounding box center [223, 398] width 101 height 24
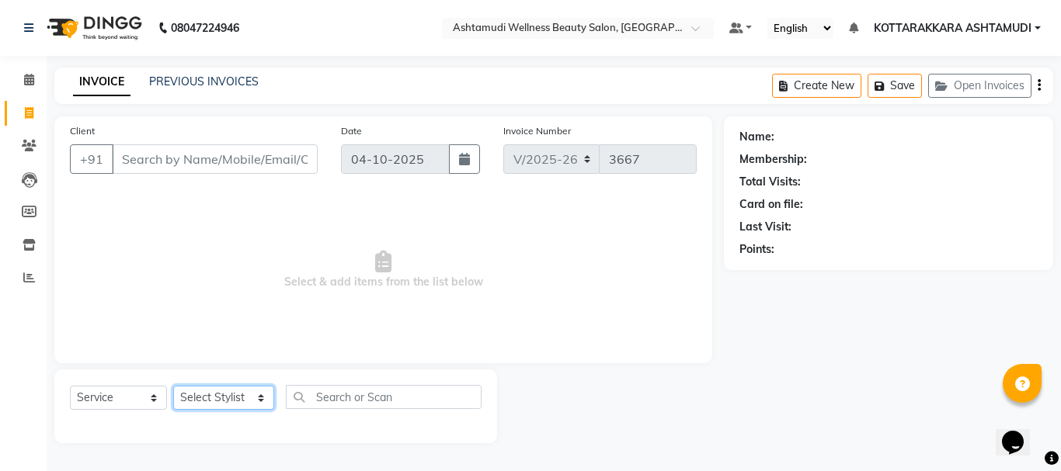
select select "49590"
click at [173, 386] on select "Select Stylist AMRITHA DIVYA L Gita Mahali GULSHAN (ZOYA) Karina Darjee KOTTARA…" at bounding box center [223, 398] width 101 height 24
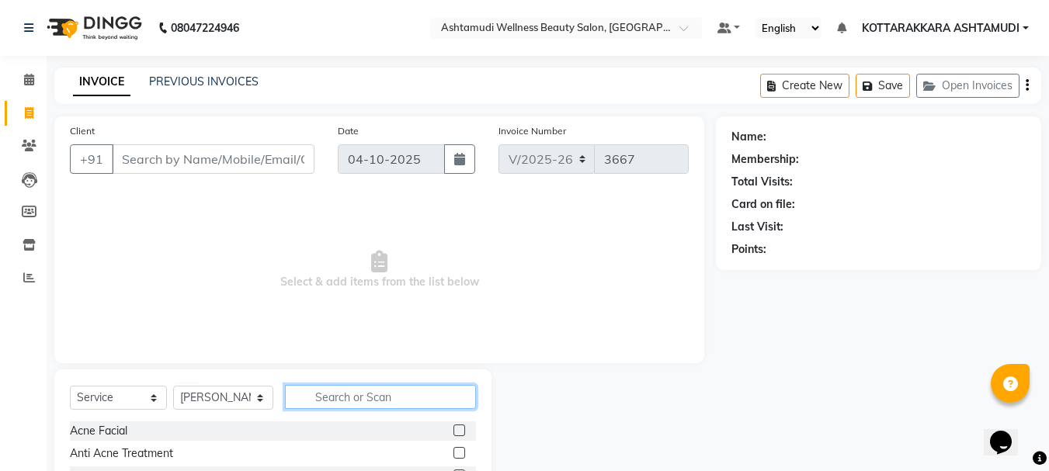
click at [316, 400] on input "text" at bounding box center [381, 397] width 192 height 24
type input "CLE"
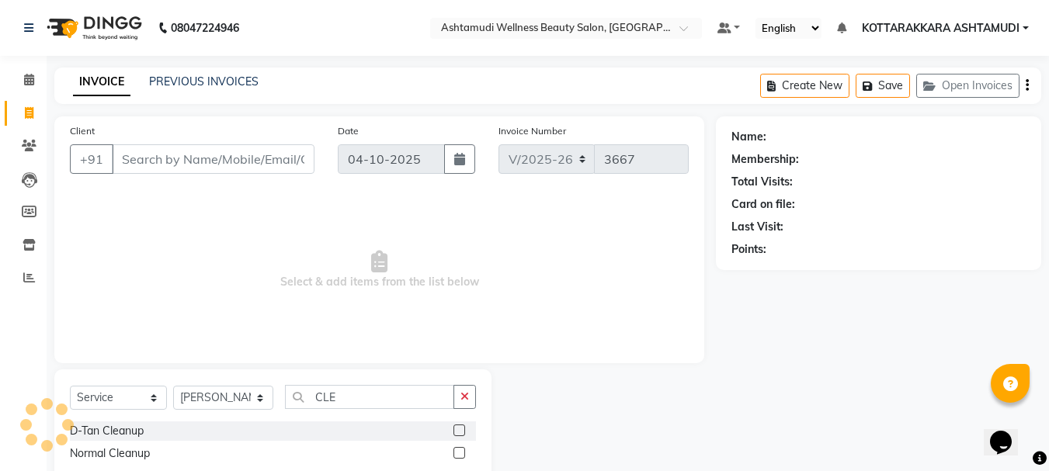
click at [461, 450] on label at bounding box center [459, 453] width 12 height 12
click at [461, 450] on input "checkbox" at bounding box center [458, 454] width 10 height 10
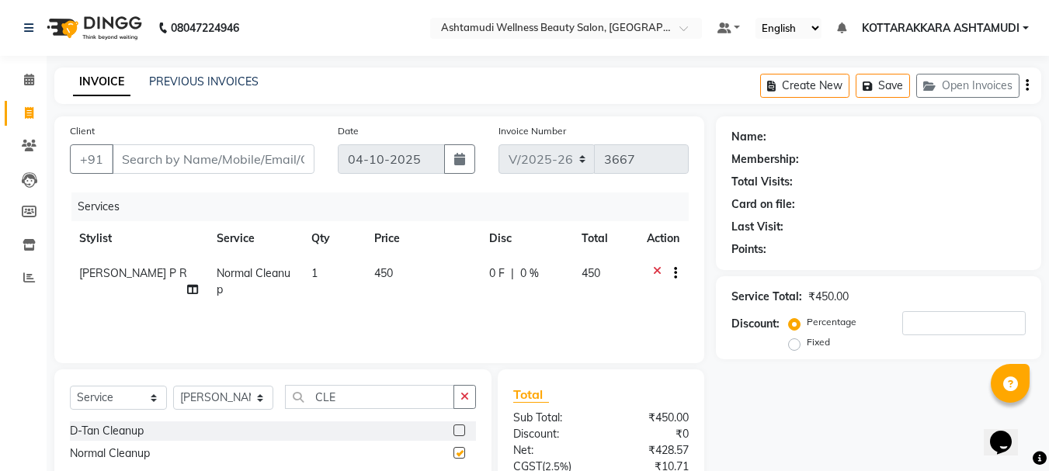
checkbox input "false"
click at [207, 170] on input "Client" at bounding box center [213, 159] width 203 height 30
type input "8"
type input "0"
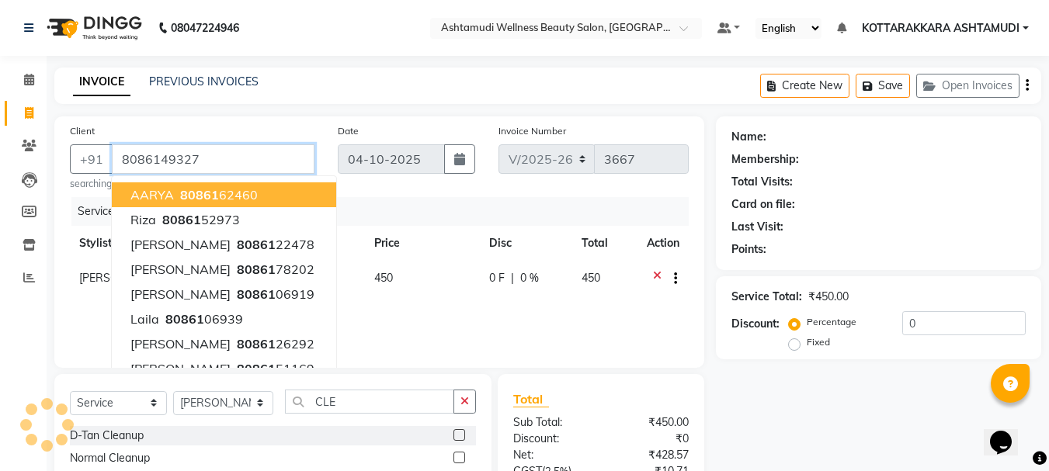
type input "8086149327"
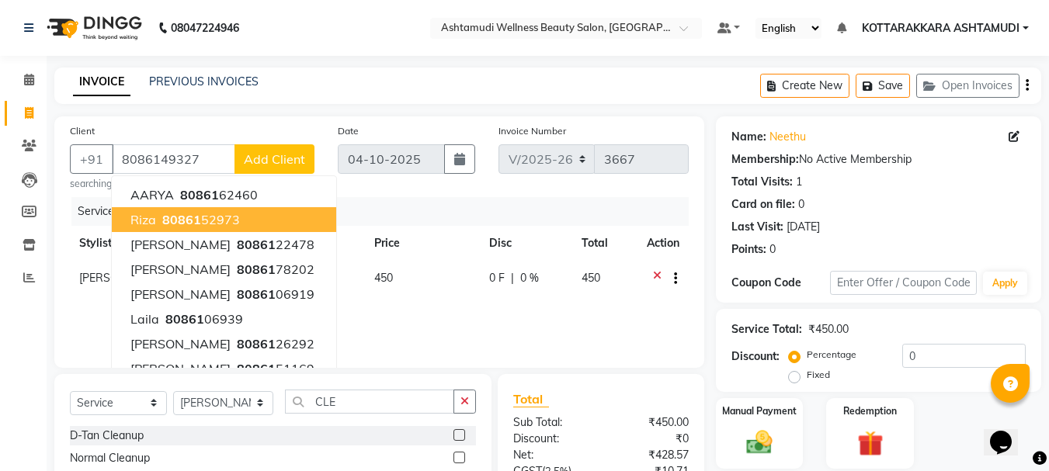
click at [464, 207] on div "Services" at bounding box center [385, 211] width 629 height 29
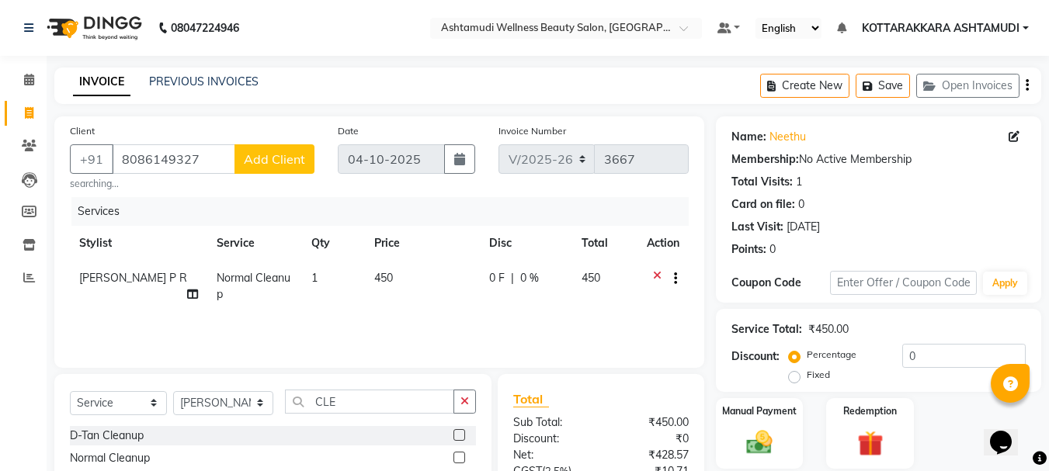
scroll to position [155, 0]
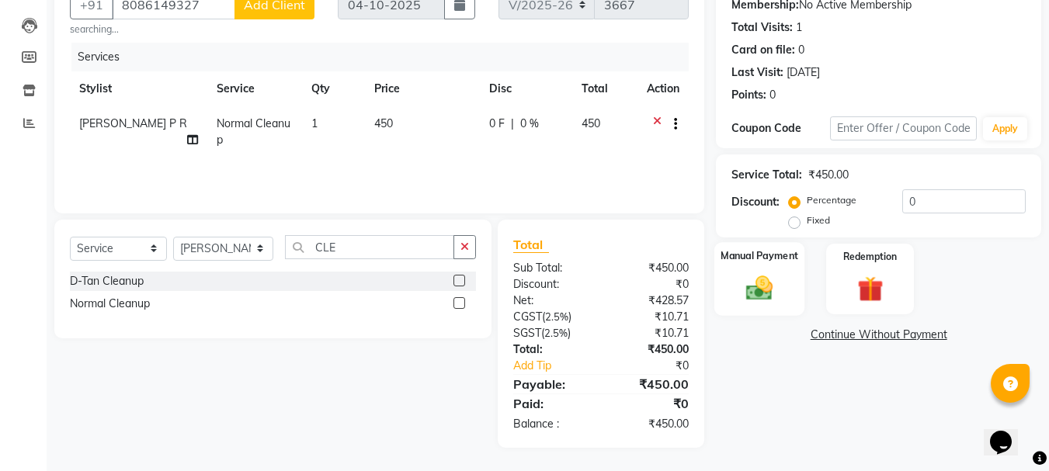
click at [779, 290] on img at bounding box center [759, 288] width 43 height 31
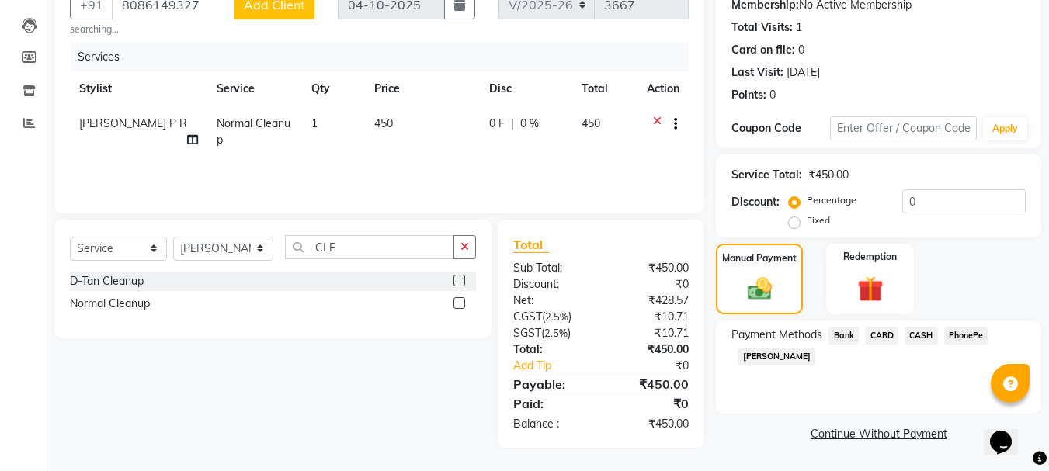
click at [924, 337] on span "CASH" at bounding box center [921, 336] width 33 height 18
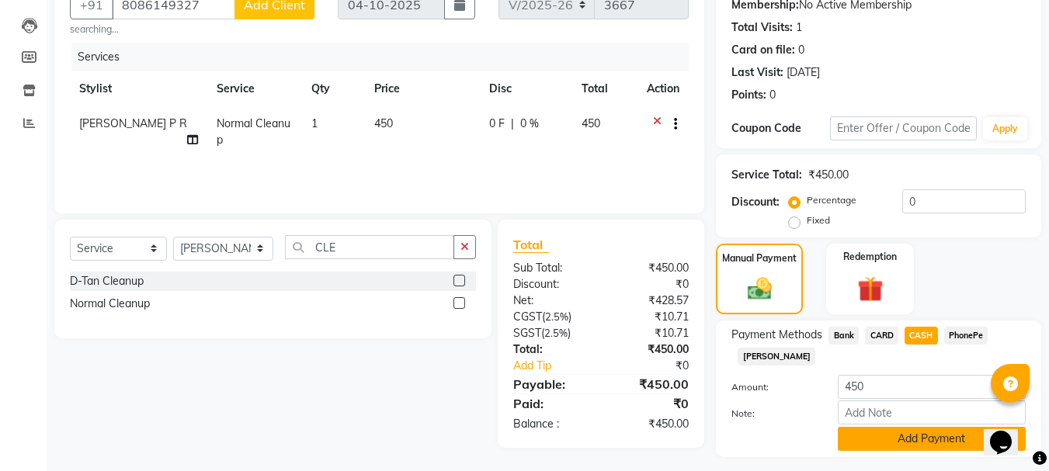
click at [901, 433] on button "Add Payment" at bounding box center [932, 439] width 188 height 24
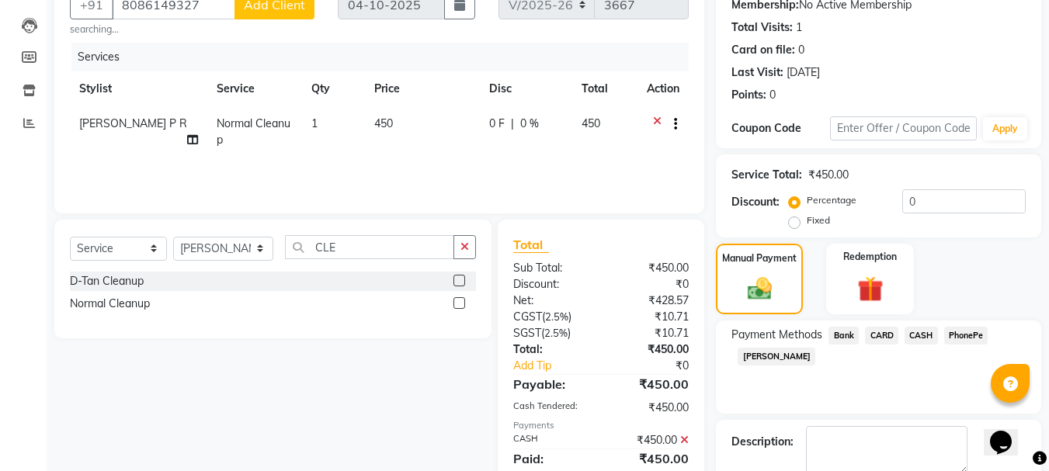
scroll to position [240, 0]
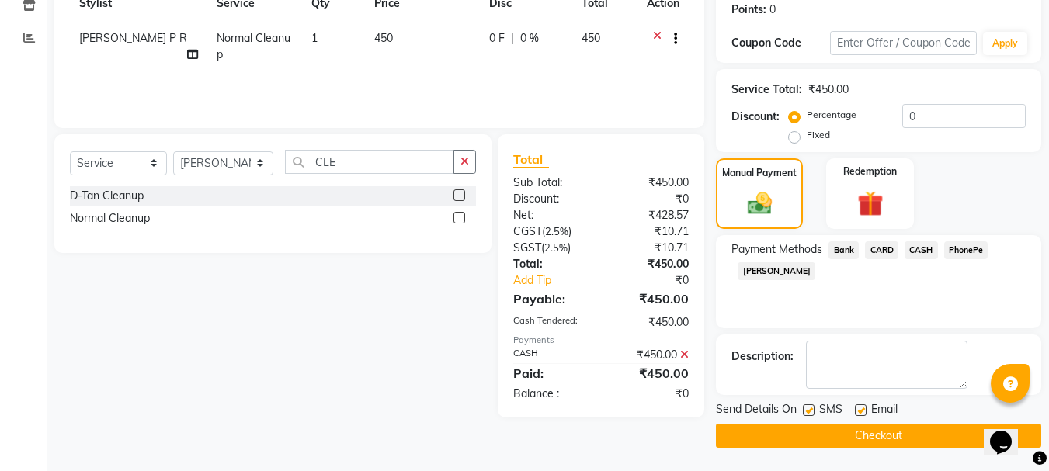
click at [864, 442] on button "Checkout" at bounding box center [878, 436] width 325 height 24
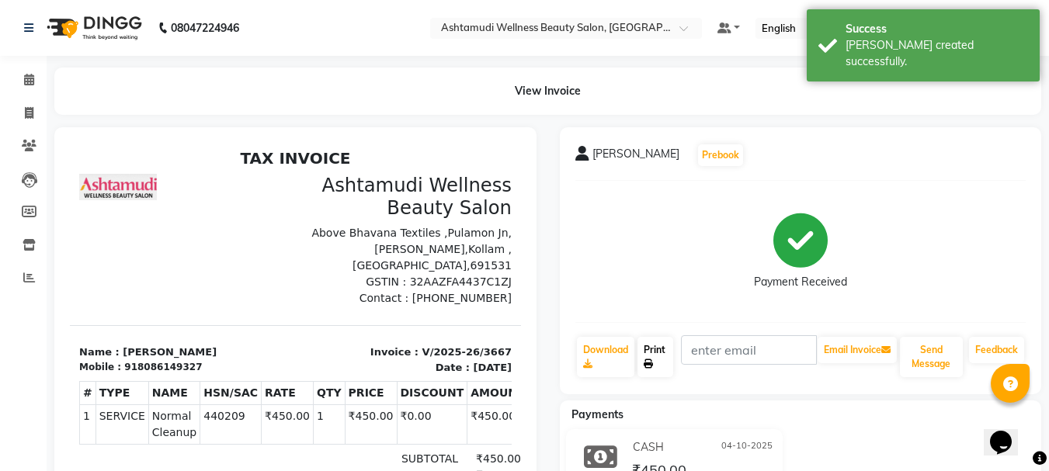
click at [663, 354] on link "Print" at bounding box center [655, 357] width 36 height 40
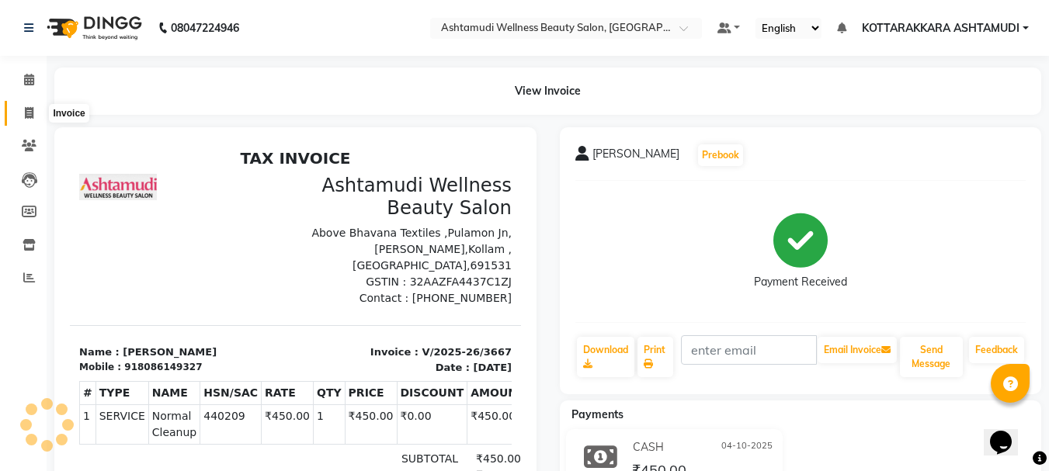
click at [29, 108] on icon at bounding box center [29, 113] width 9 height 12
select select "service"
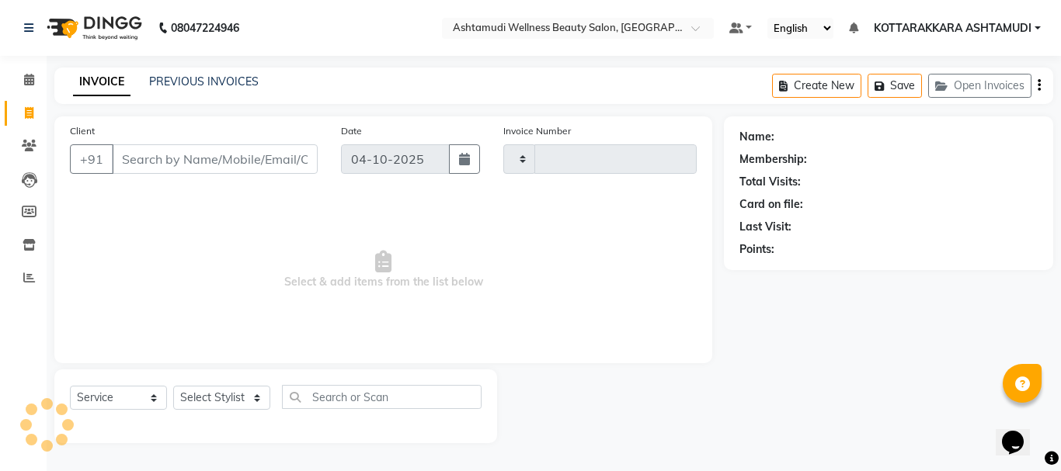
type input "3668"
click at [230, 395] on select "Select Stylist" at bounding box center [221, 398] width 97 height 24
select select "4664"
select select "75883"
click at [173, 386] on select "Select Stylist AMRITHA DIVYA L [PERSON_NAME] ([PERSON_NAME]) [PERSON_NAME] KOTT…" at bounding box center [223, 398] width 101 height 24
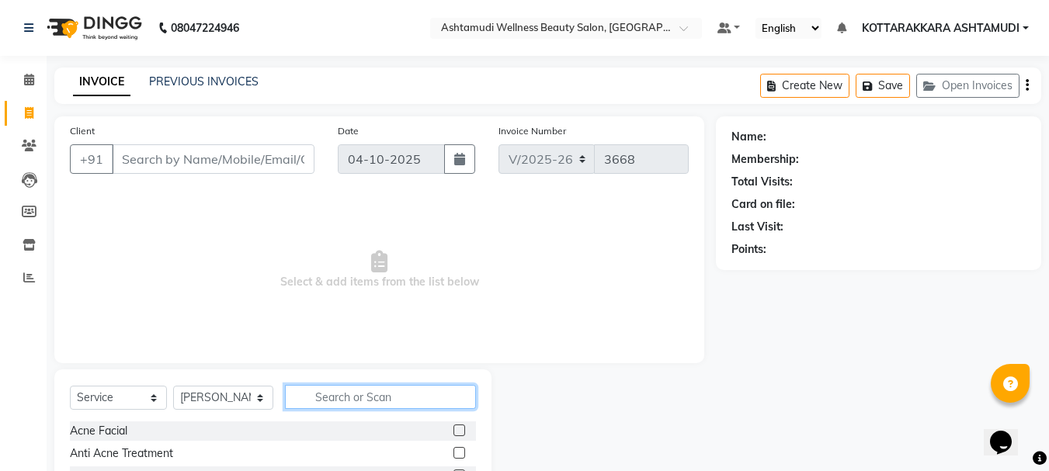
click at [341, 396] on input "text" at bounding box center [381, 397] width 192 height 24
type input "EY"
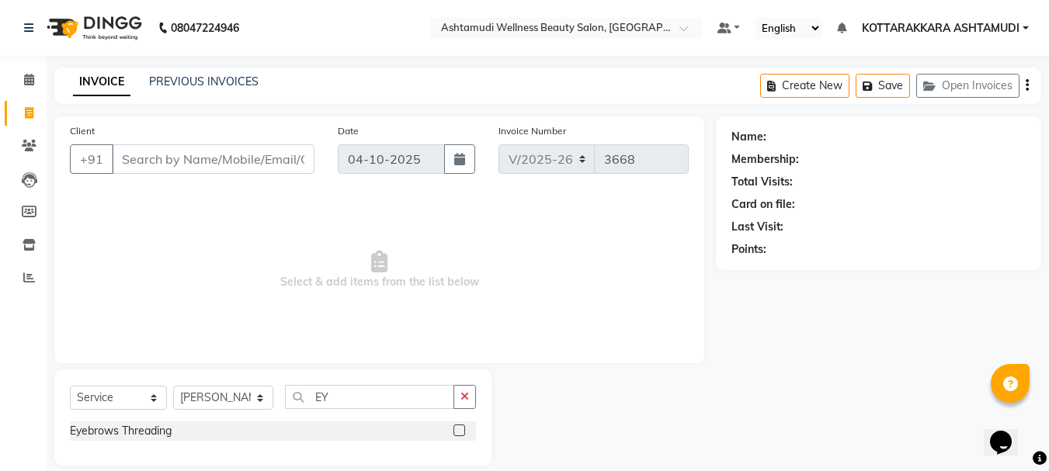
click at [461, 432] on label at bounding box center [459, 431] width 12 height 12
click at [461, 432] on input "checkbox" at bounding box center [458, 431] width 10 height 10
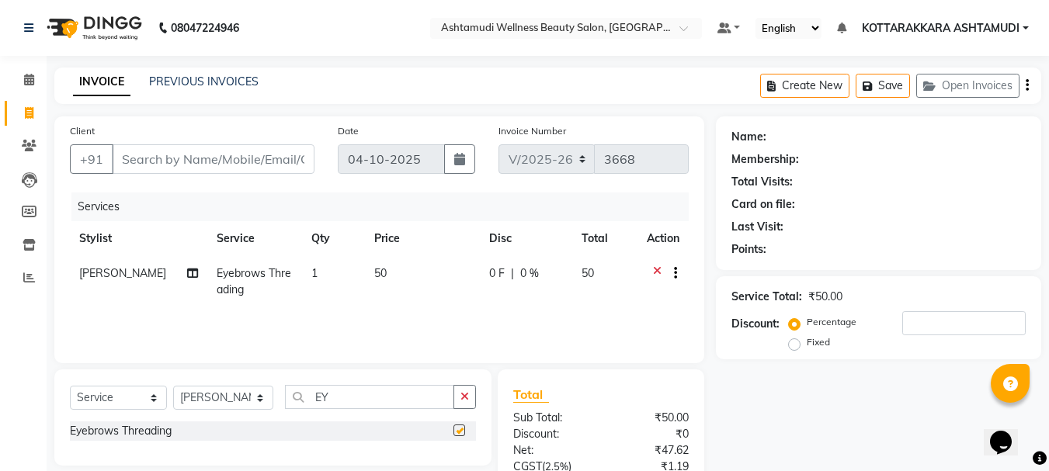
checkbox input "false"
drag, startPoint x: 211, startPoint y: 405, endPoint x: 206, endPoint y: 392, distance: 13.6
click at [211, 405] on select "Select Stylist AMRITHA DIVYA L [PERSON_NAME] ([PERSON_NAME]) [PERSON_NAME] KOTT…" at bounding box center [223, 398] width 100 height 24
select select "27465"
click at [173, 386] on select "Select Stylist AMRITHA DIVYA L [PERSON_NAME] ([PERSON_NAME]) [PERSON_NAME] KOTT…" at bounding box center [223, 398] width 100 height 24
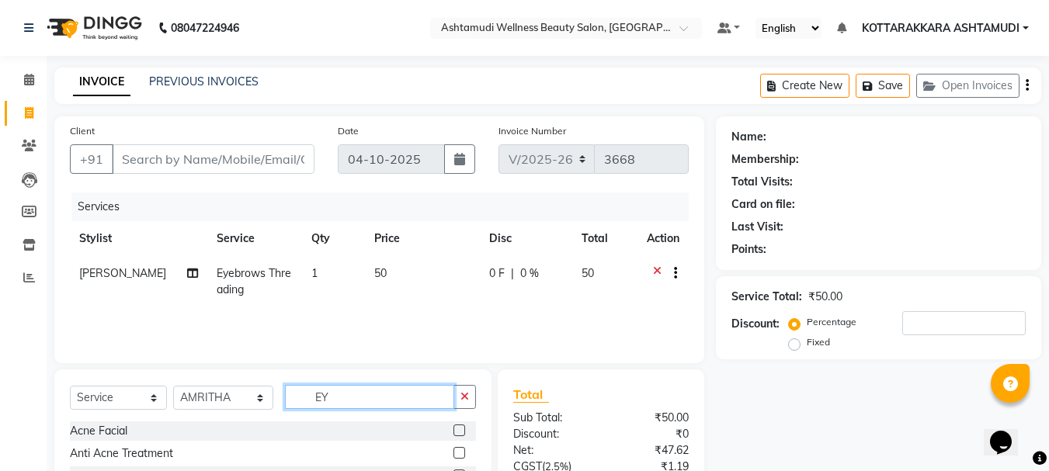
click at [352, 394] on input "EY" at bounding box center [370, 397] width 170 height 24
type input "EY"
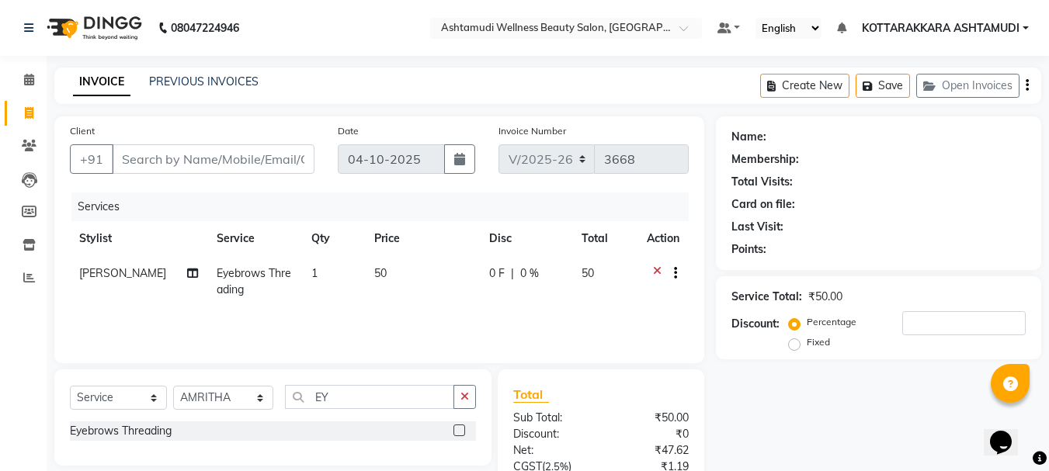
click at [457, 429] on label at bounding box center [459, 431] width 12 height 12
click at [457, 429] on input "checkbox" at bounding box center [458, 431] width 10 height 10
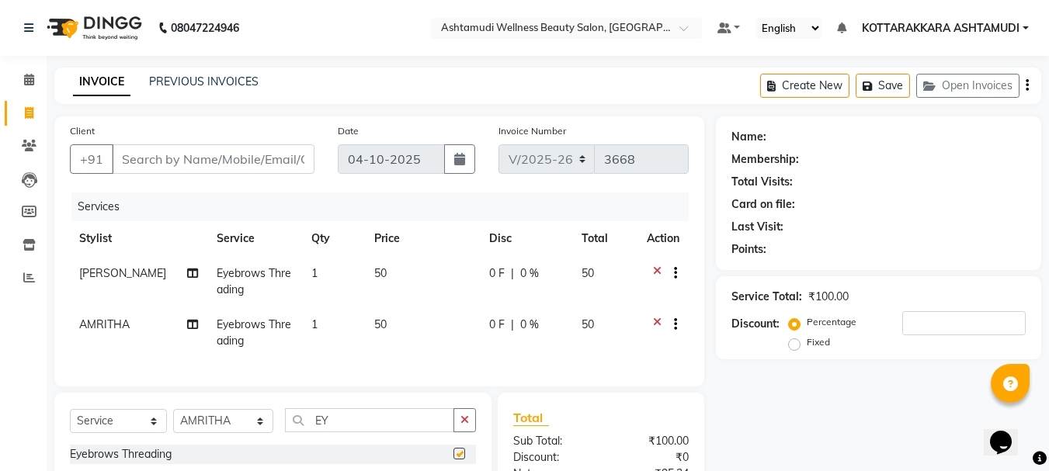
checkbox input "false"
click at [204, 135] on div "Client +91" at bounding box center [192, 155] width 268 height 64
click at [202, 151] on input "Client" at bounding box center [213, 159] width 203 height 30
type input "9"
type input "0"
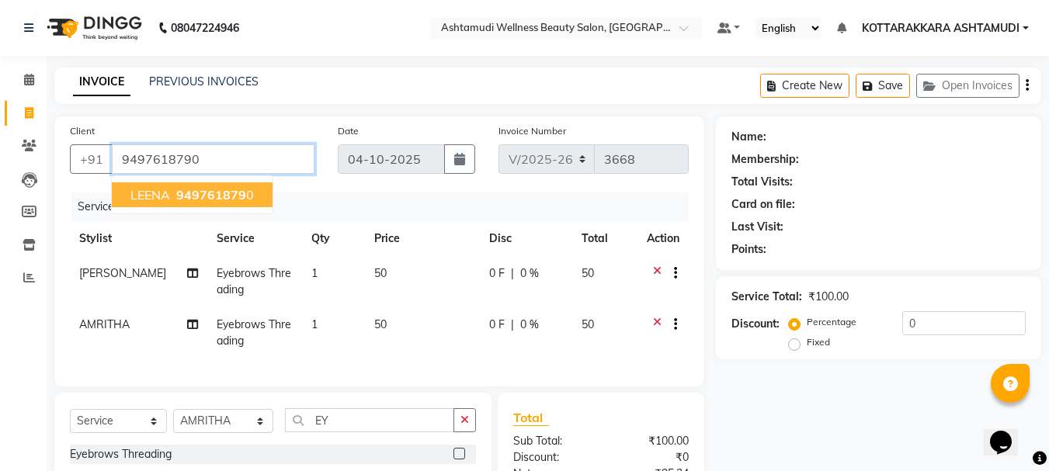
type input "9497618790"
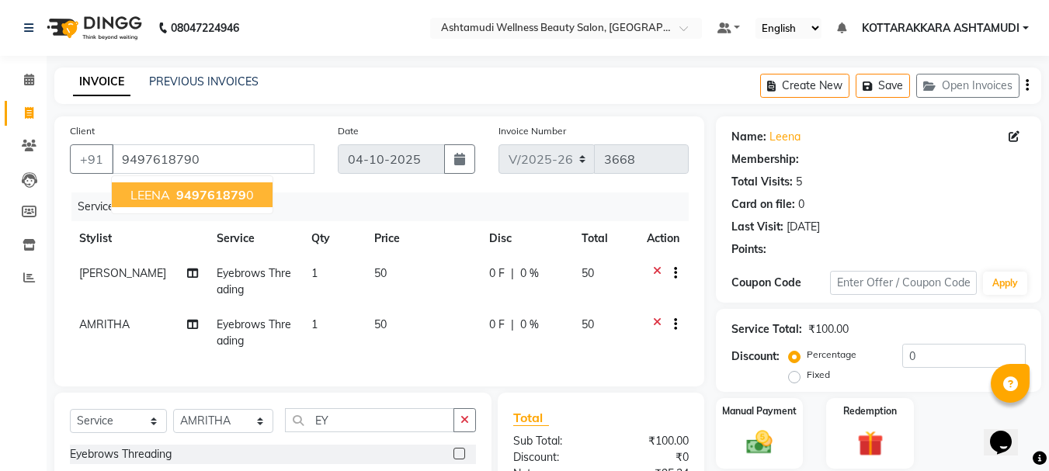
select select "1: Object"
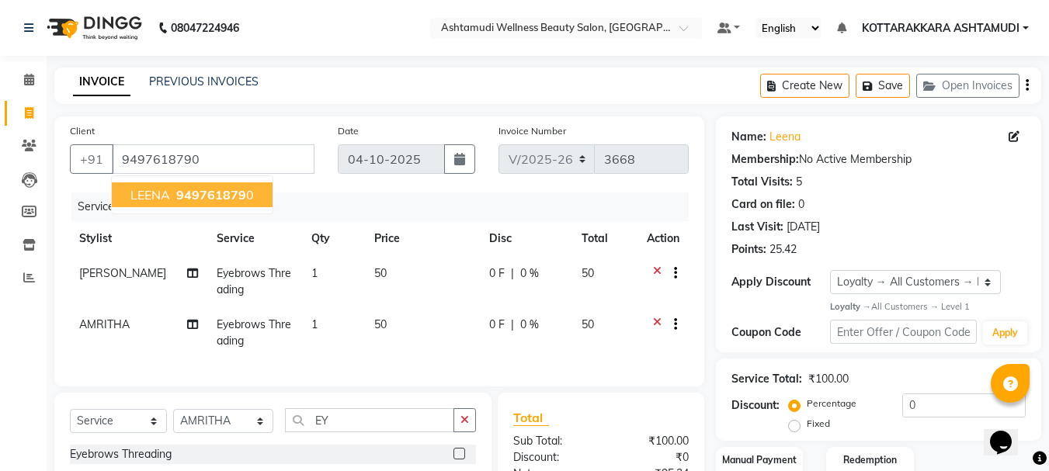
scroll to position [185, 0]
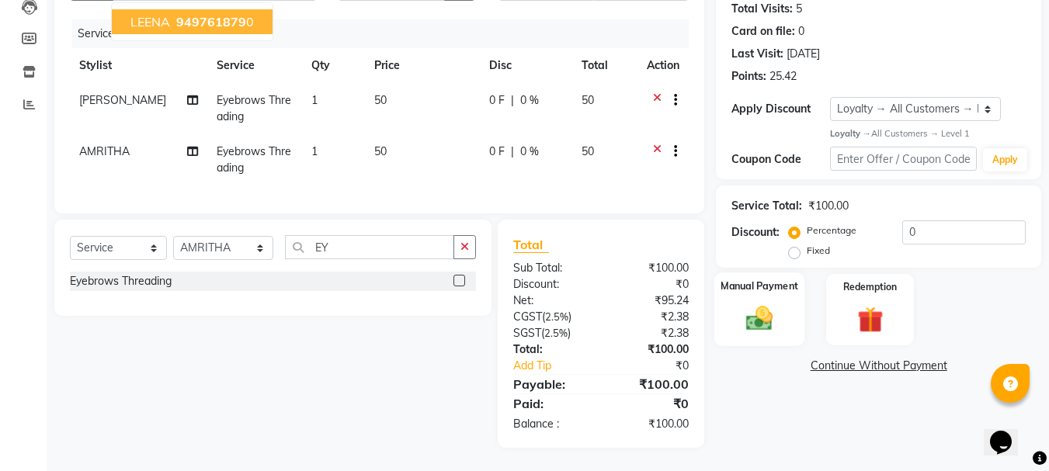
click at [748, 317] on img at bounding box center [759, 319] width 43 height 31
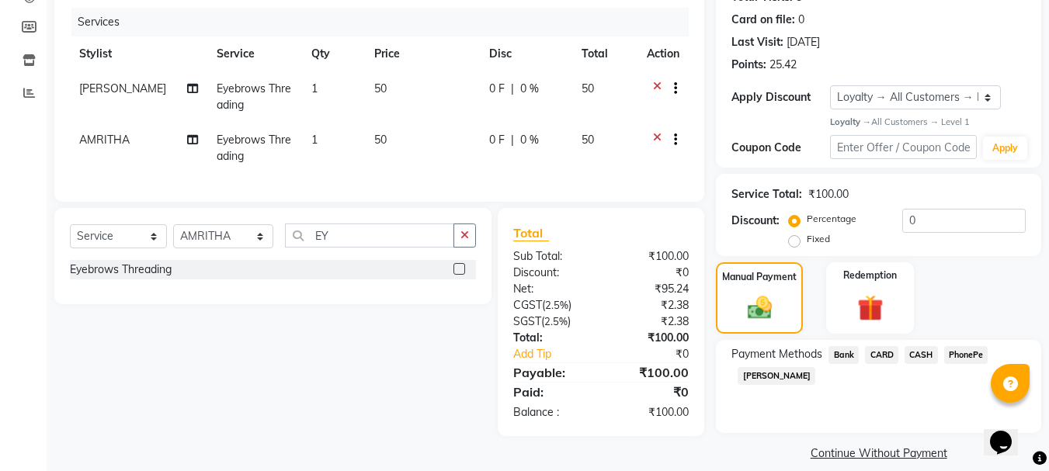
click at [927, 348] on span "CASH" at bounding box center [921, 355] width 33 height 18
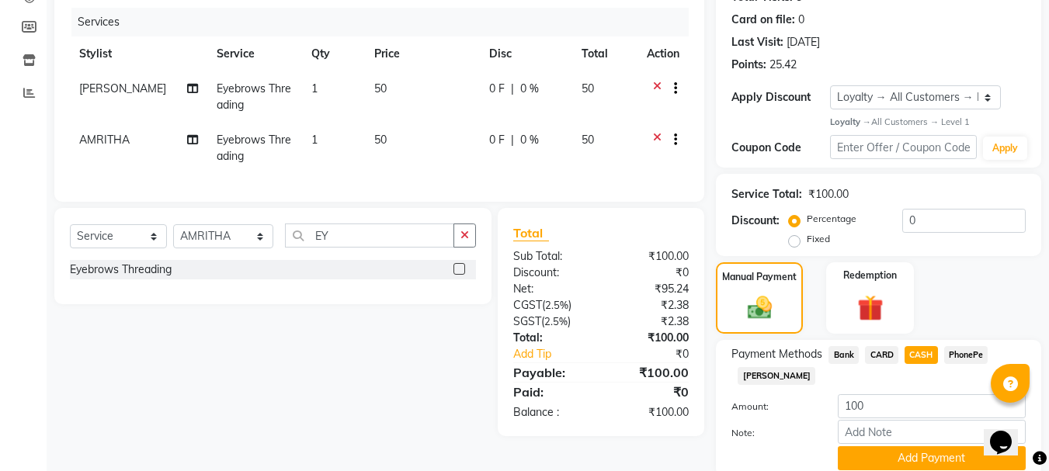
scroll to position [245, 0]
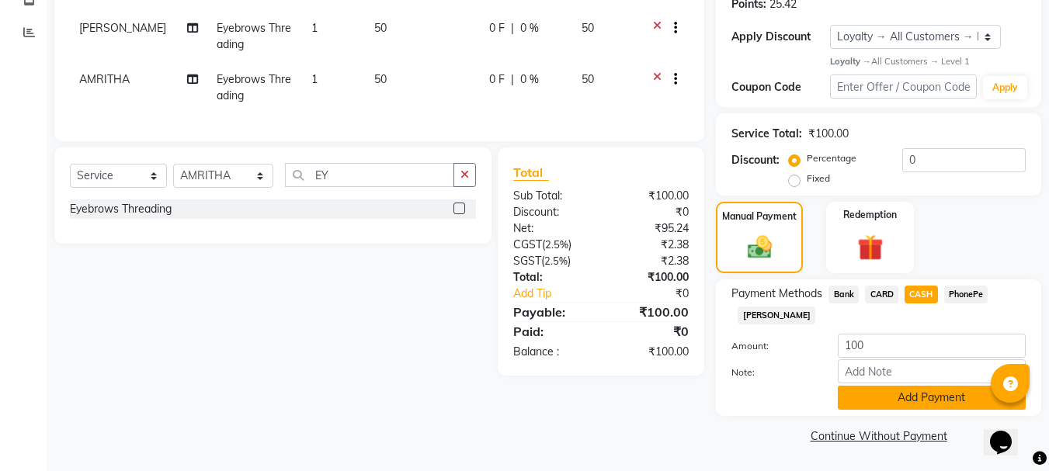
click at [935, 397] on button "Add Payment" at bounding box center [932, 398] width 188 height 24
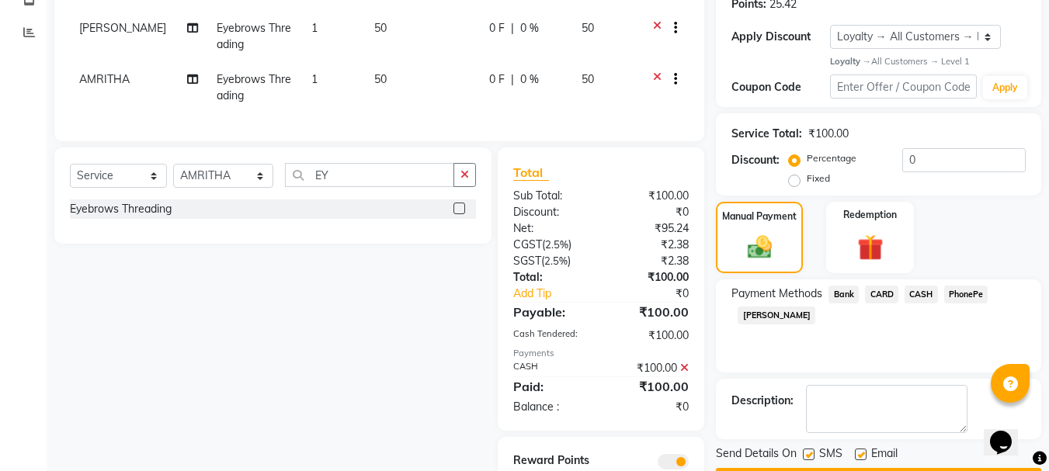
scroll to position [317, 0]
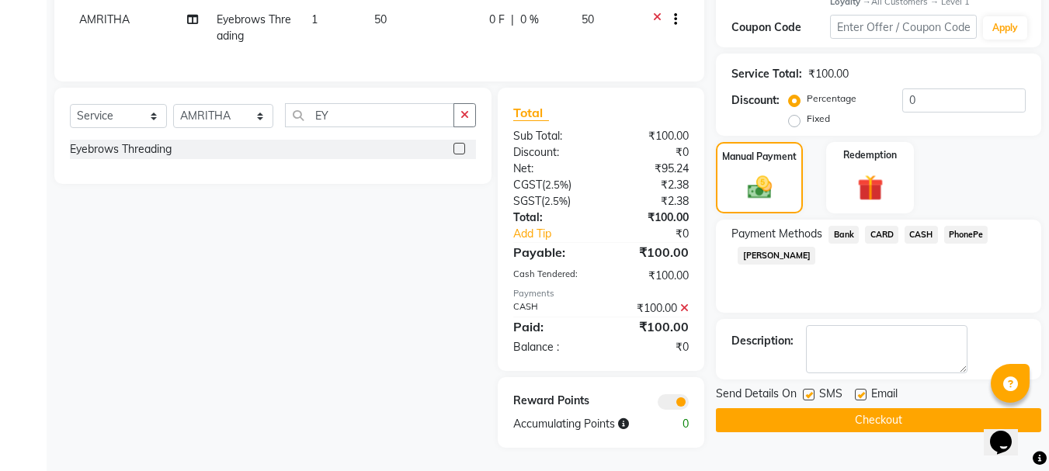
click at [857, 413] on button "Checkout" at bounding box center [878, 420] width 325 height 24
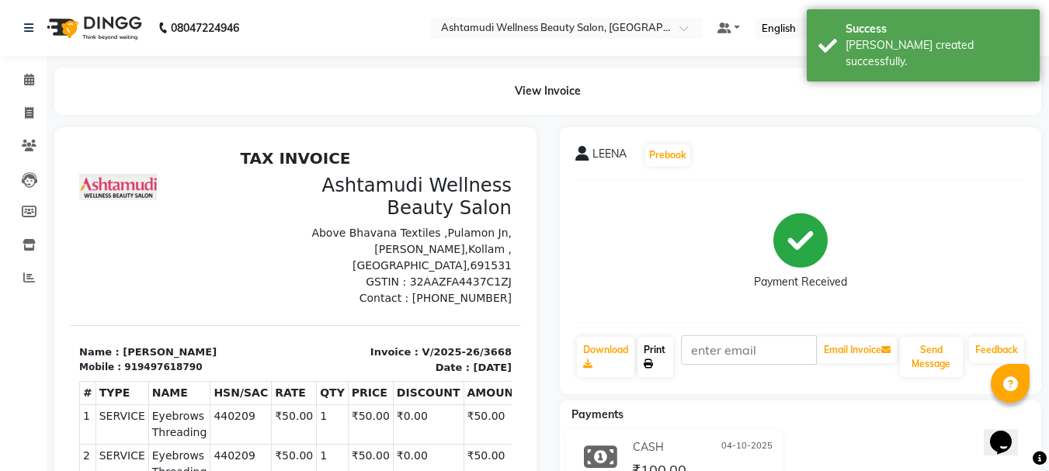
click at [664, 358] on link "Print" at bounding box center [655, 357] width 36 height 40
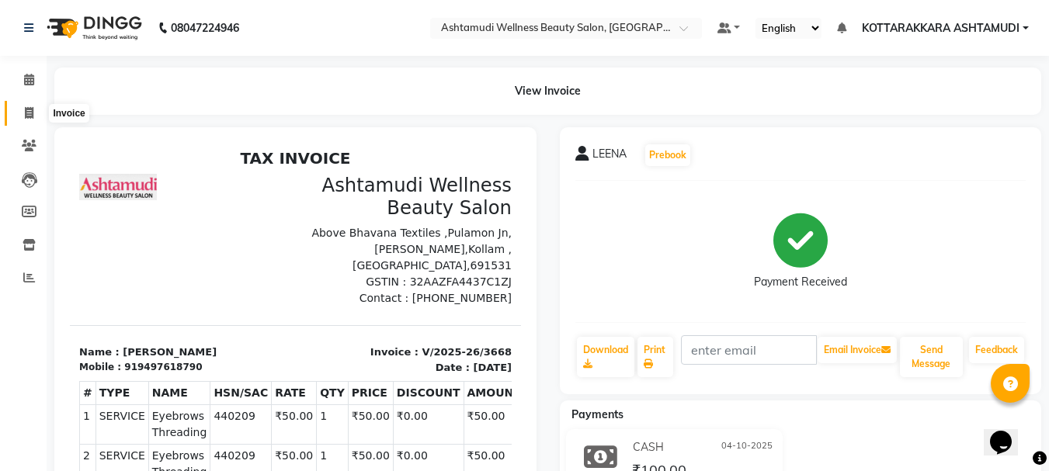
click at [27, 112] on icon at bounding box center [29, 113] width 9 height 12
select select "service"
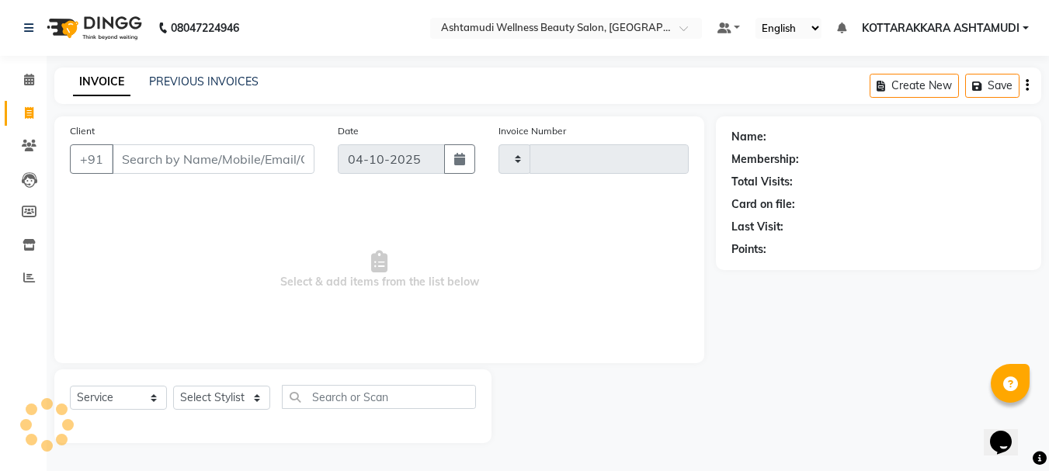
type input "3669"
select select "4664"
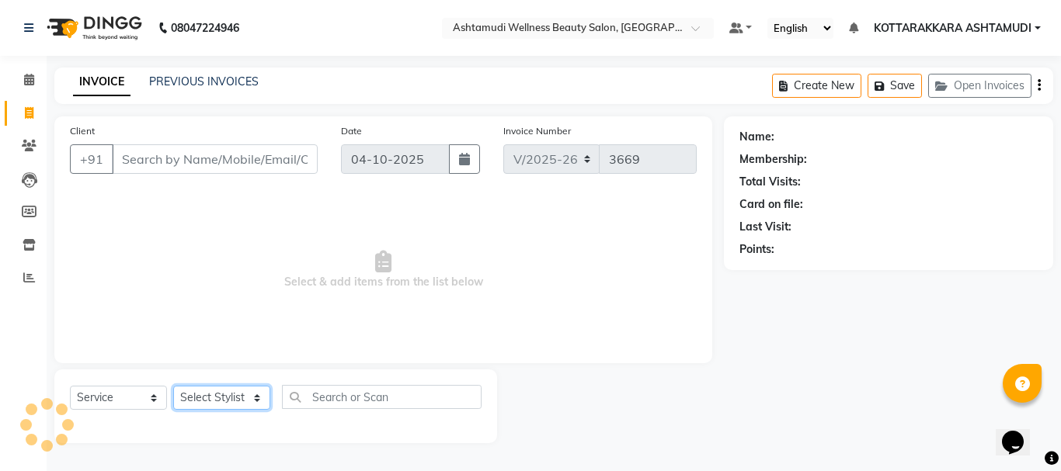
click at [209, 390] on select "Select Stylist" at bounding box center [221, 398] width 97 height 24
select select "27427"
click at [173, 386] on select "Select Stylist AMRITHA DIVYA L [PERSON_NAME] ([PERSON_NAME]) [PERSON_NAME] KOTT…" at bounding box center [223, 398] width 101 height 24
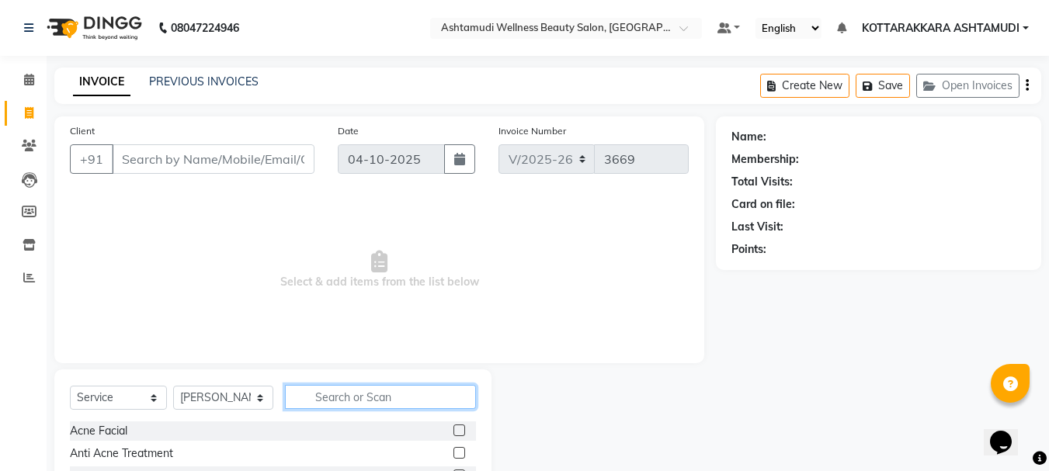
click at [362, 395] on input "text" at bounding box center [381, 397] width 192 height 24
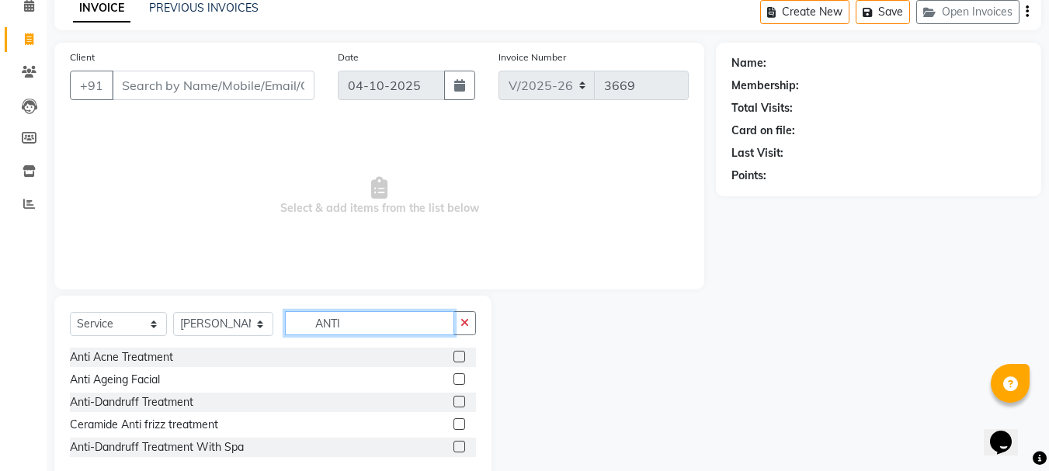
scroll to position [78, 0]
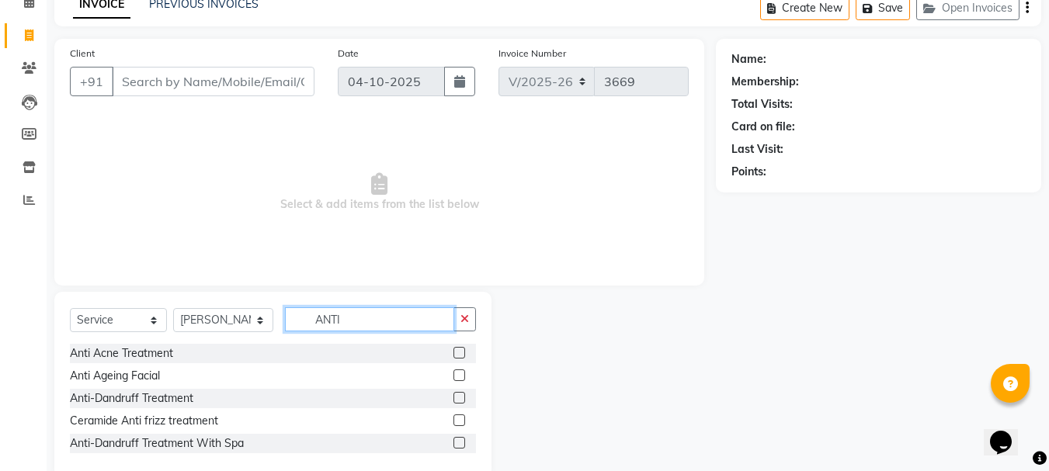
type input "ANTI"
drag, startPoint x: 459, startPoint y: 400, endPoint x: 398, endPoint y: 406, distance: 61.7
click at [458, 400] on label at bounding box center [459, 398] width 12 height 12
click at [458, 400] on input "checkbox" at bounding box center [458, 399] width 10 height 10
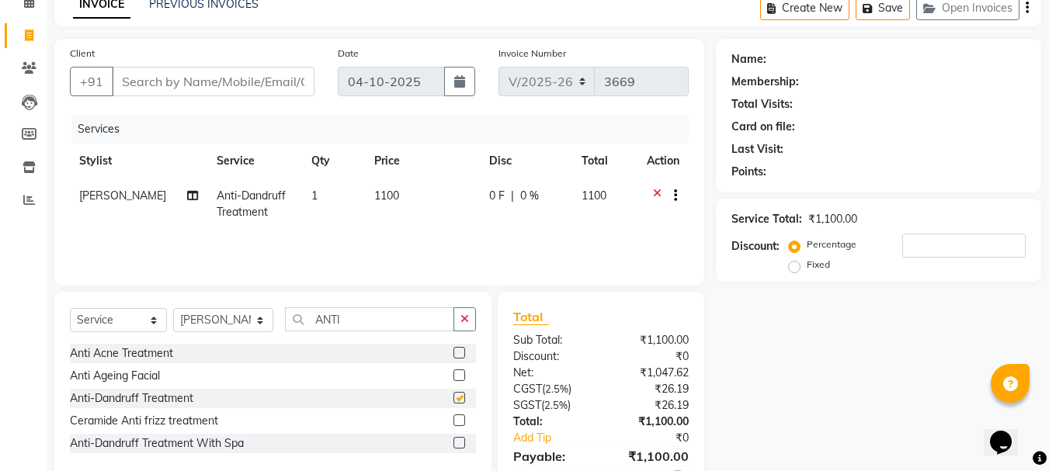
checkbox input "false"
click at [214, 320] on select "Select Stylist AMRITHA DIVYA L [PERSON_NAME] ([PERSON_NAME]) [PERSON_NAME] KOTT…" at bounding box center [223, 320] width 100 height 24
select select "91125"
click at [173, 308] on select "Select Stylist AMRITHA DIVYA L [PERSON_NAME] ([PERSON_NAME]) [PERSON_NAME] KOTT…" at bounding box center [223, 320] width 100 height 24
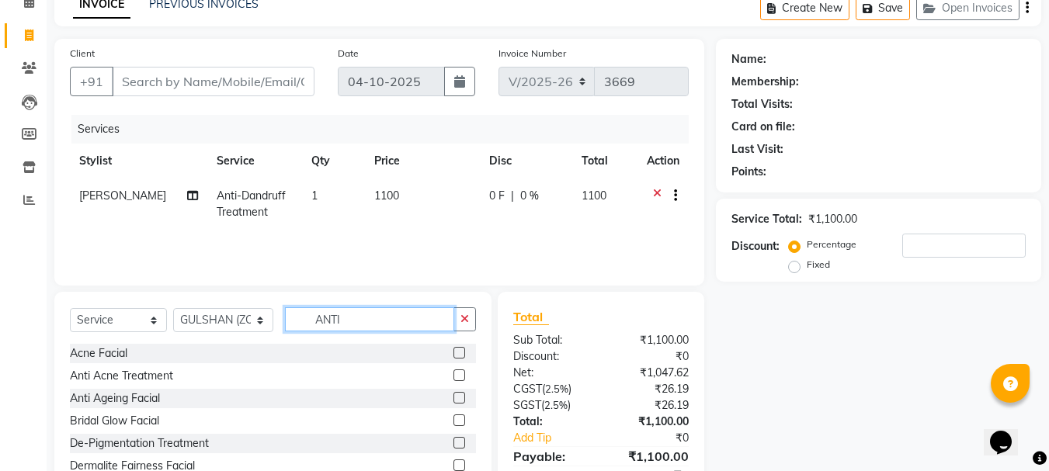
click at [351, 320] on input "ANTI" at bounding box center [370, 319] width 170 height 24
type input "A"
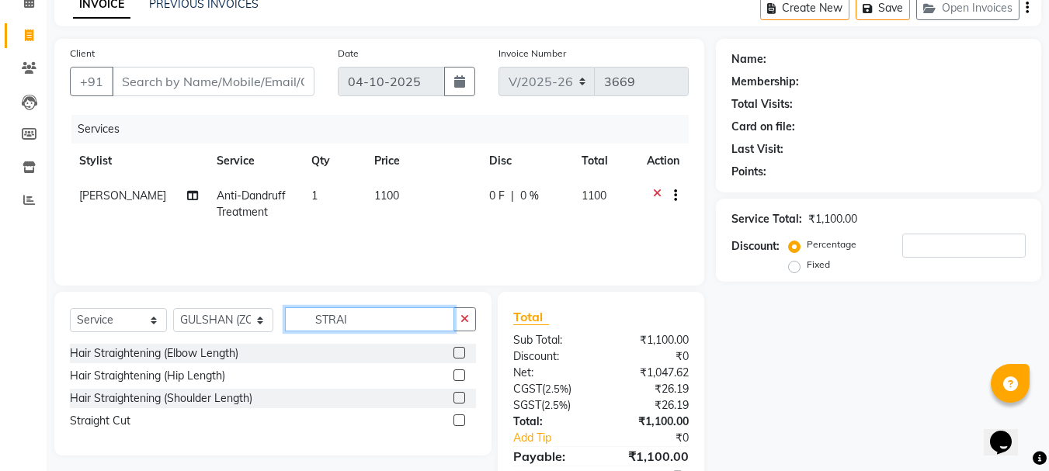
type input "STRAI"
click at [455, 422] on label at bounding box center [459, 421] width 12 height 12
click at [455, 422] on input "checkbox" at bounding box center [458, 421] width 10 height 10
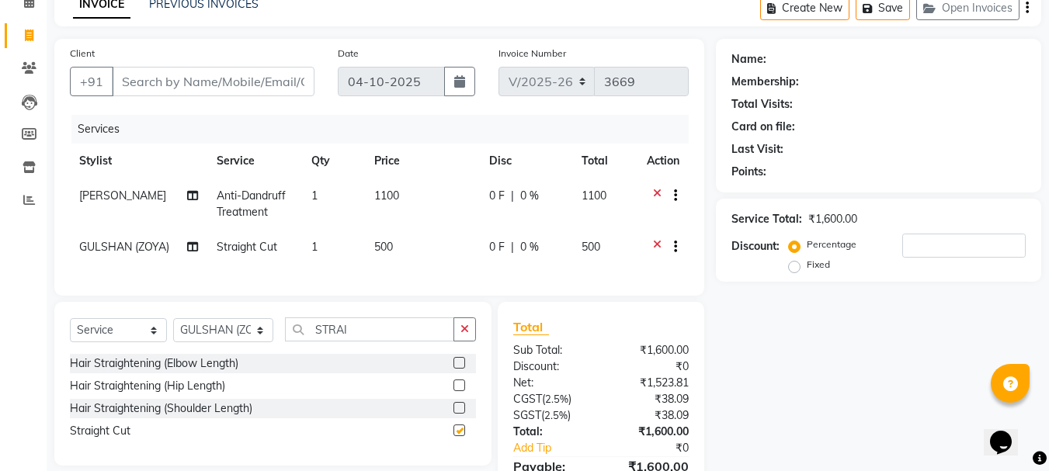
checkbox input "false"
click at [365, 342] on input "STRAI" at bounding box center [370, 330] width 170 height 24
type input "S"
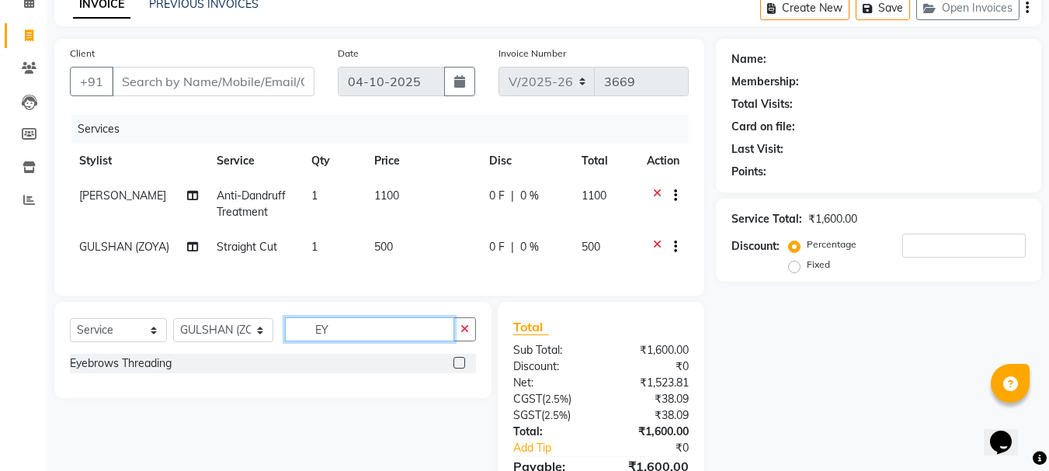
type input "EY"
click at [457, 369] on label at bounding box center [459, 363] width 12 height 12
click at [457, 369] on input "checkbox" at bounding box center [458, 364] width 10 height 10
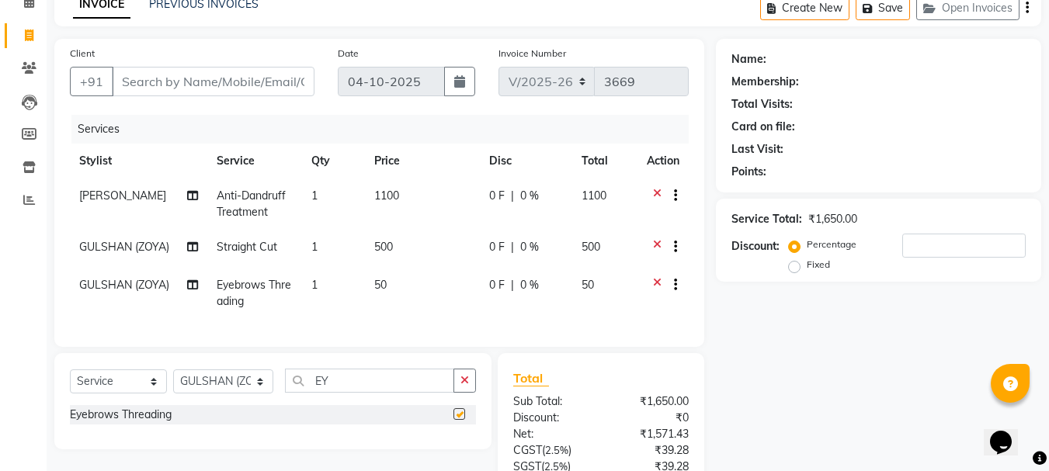
checkbox input "false"
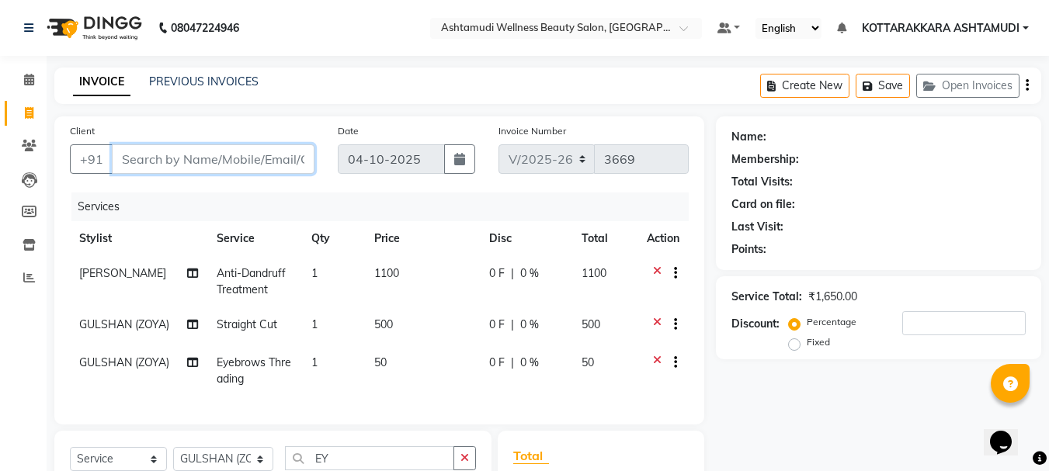
click at [193, 165] on input "Client" at bounding box center [213, 159] width 203 height 30
type input "9"
type input "0"
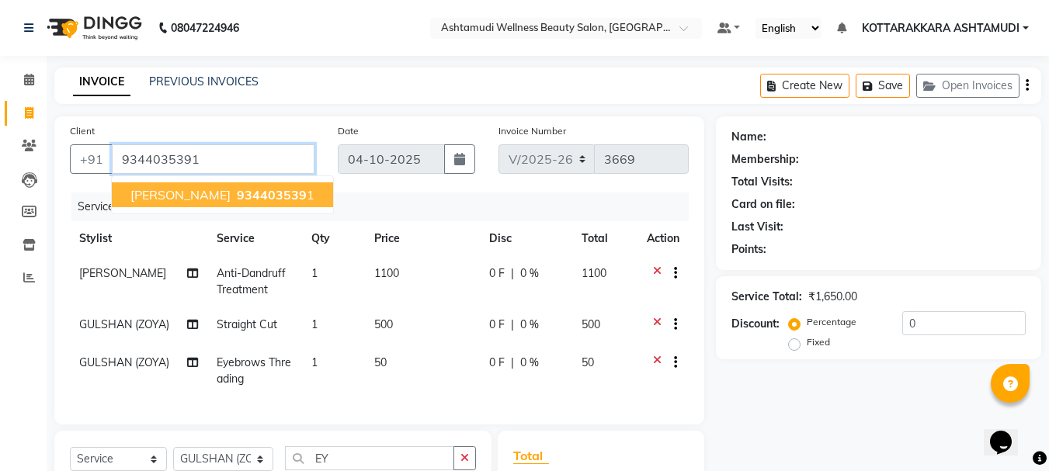
type input "9344035391"
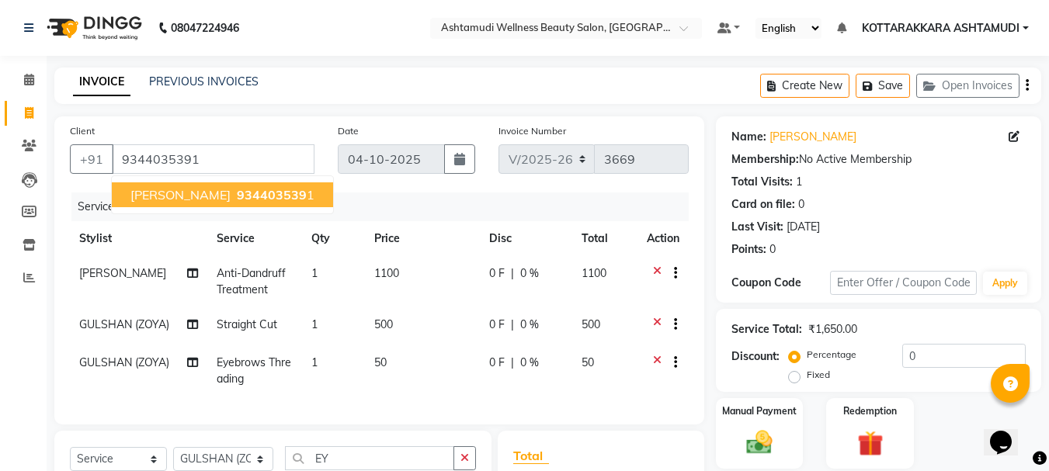
scroll to position [223, 0]
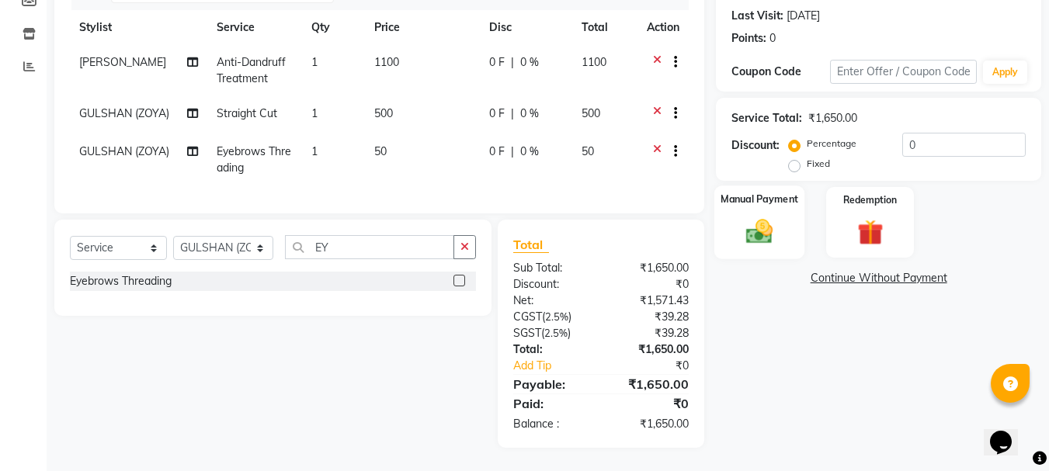
click at [738, 239] on div "Manual Payment" at bounding box center [759, 223] width 91 height 74
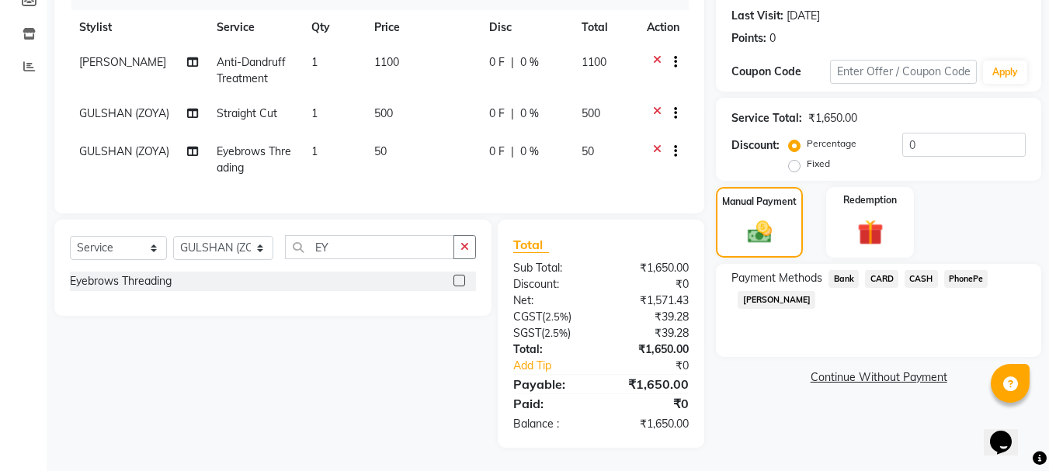
click at [967, 270] on span "PhonePe" at bounding box center [966, 279] width 44 height 18
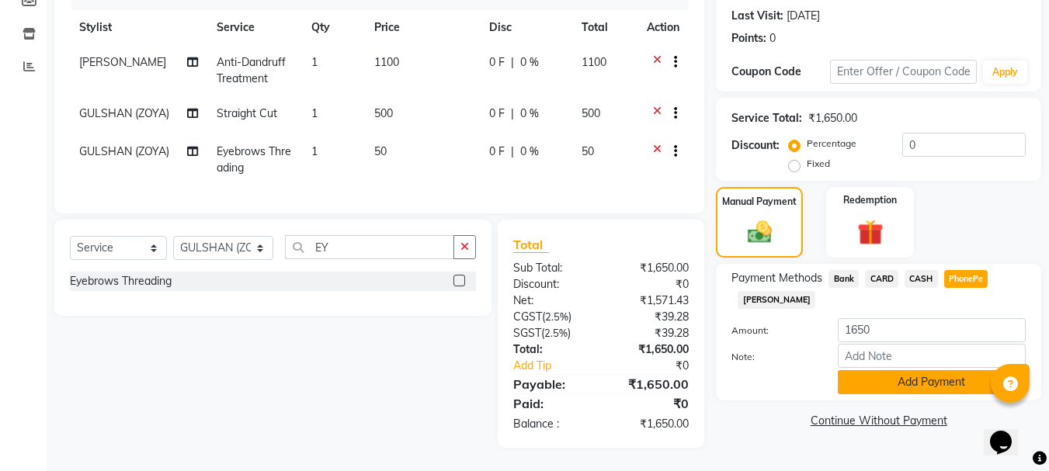
click at [915, 371] on button "Add Payment" at bounding box center [932, 382] width 188 height 24
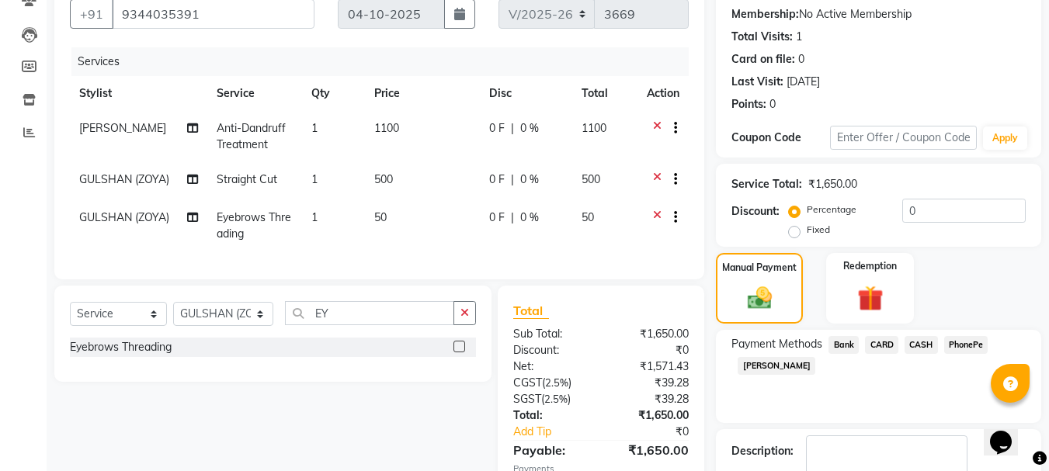
scroll to position [255, 0]
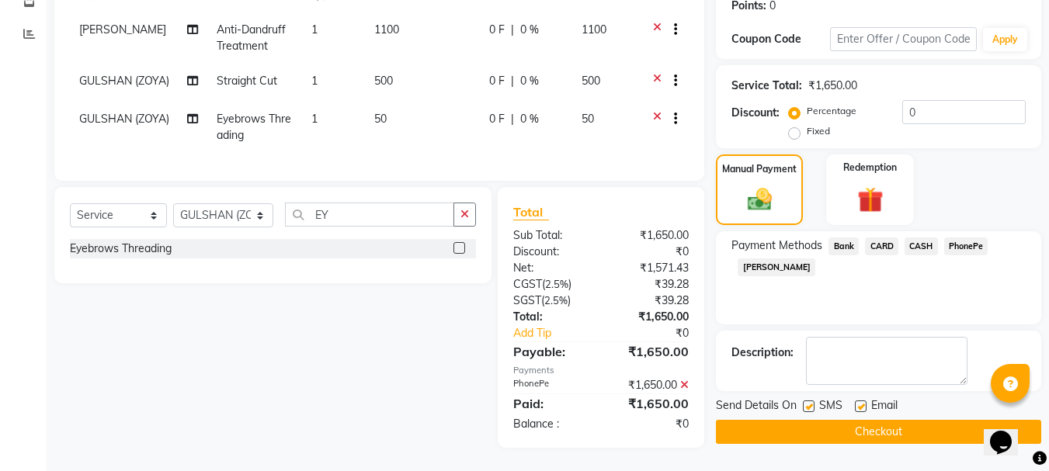
click at [881, 420] on button "Checkout" at bounding box center [878, 432] width 325 height 24
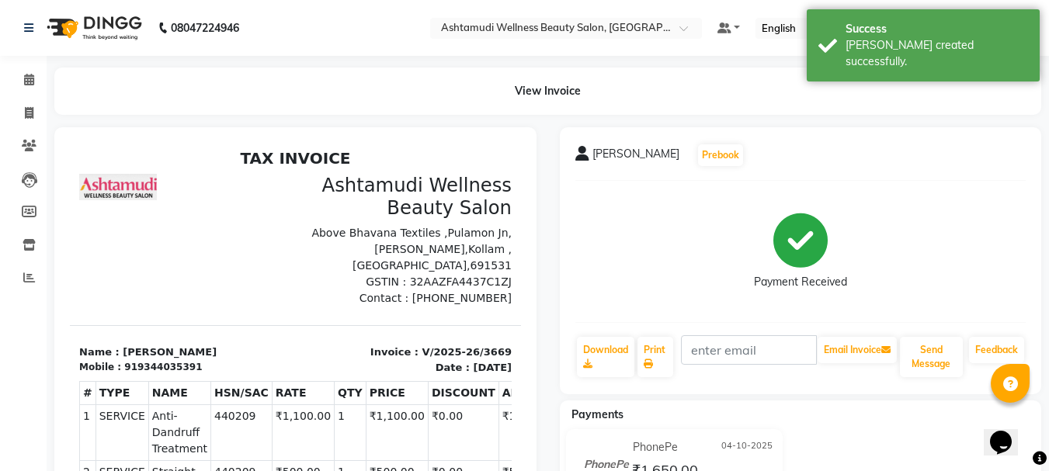
scroll to position [78, 0]
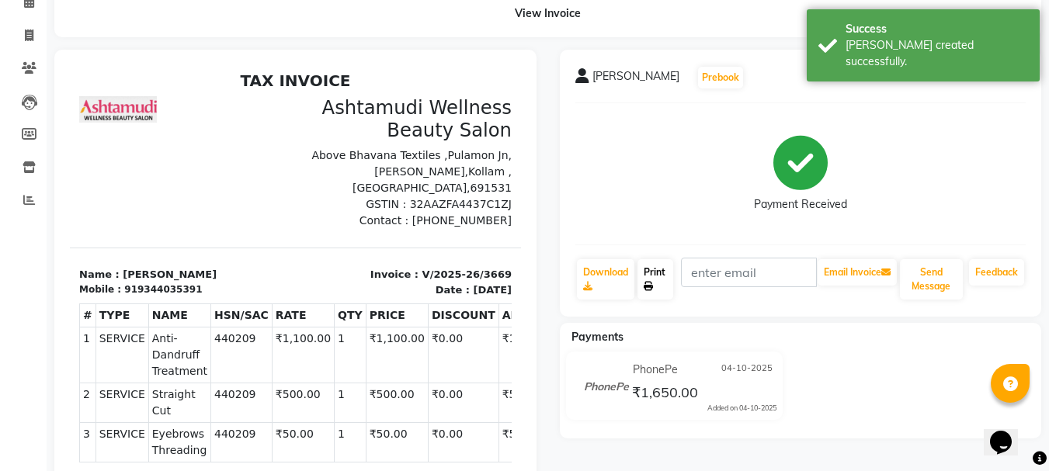
click at [656, 290] on link "Print" at bounding box center [655, 279] width 36 height 40
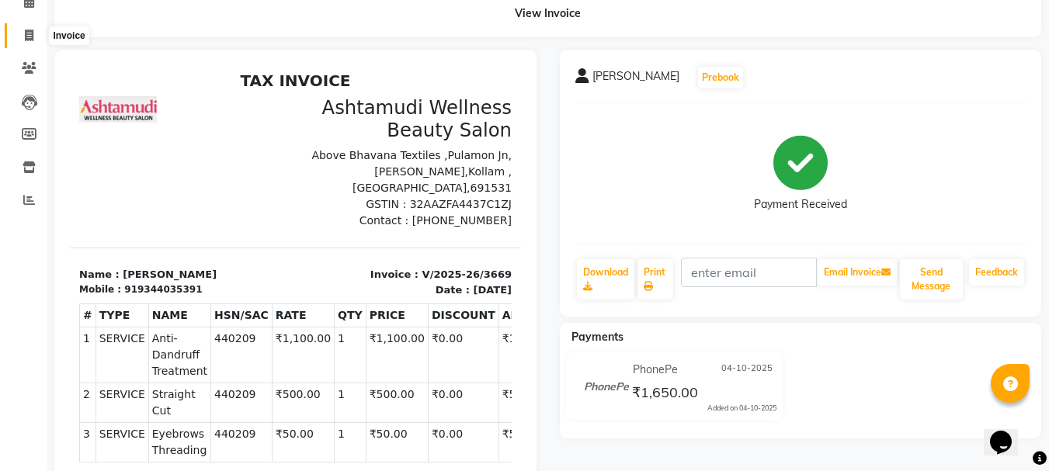
click at [33, 30] on icon at bounding box center [29, 36] width 9 height 12
select select "service"
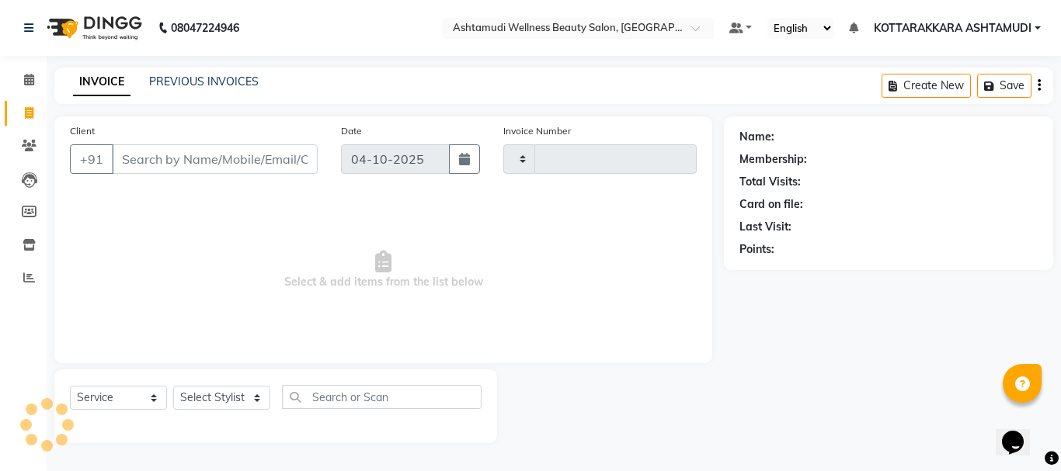
type input "3670"
select select "4664"
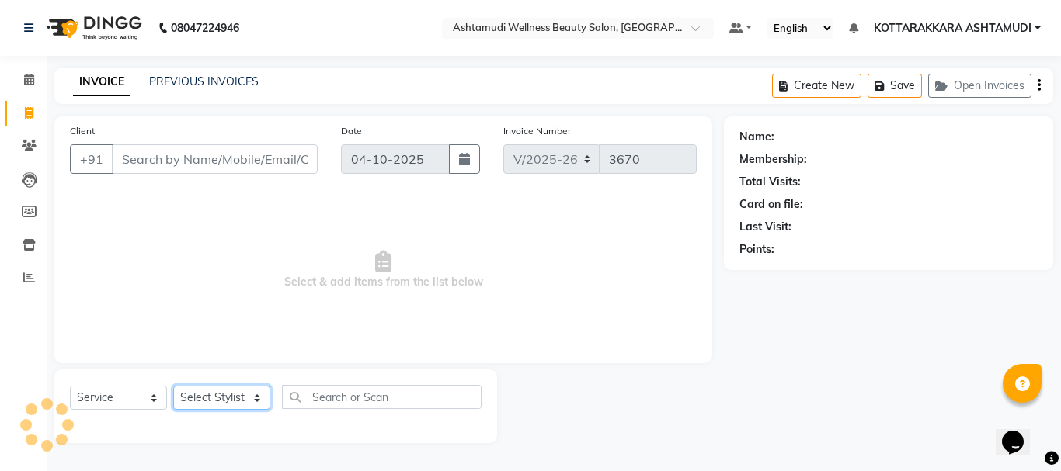
click at [196, 400] on select "Select Stylist" at bounding box center [221, 398] width 97 height 24
select select "91125"
click at [173, 386] on select "Select Stylist AMRITHA DIVYA L Gita Mahali GULSHAN (ZOYA) Karina Darjee KOTTARA…" at bounding box center [223, 398] width 101 height 24
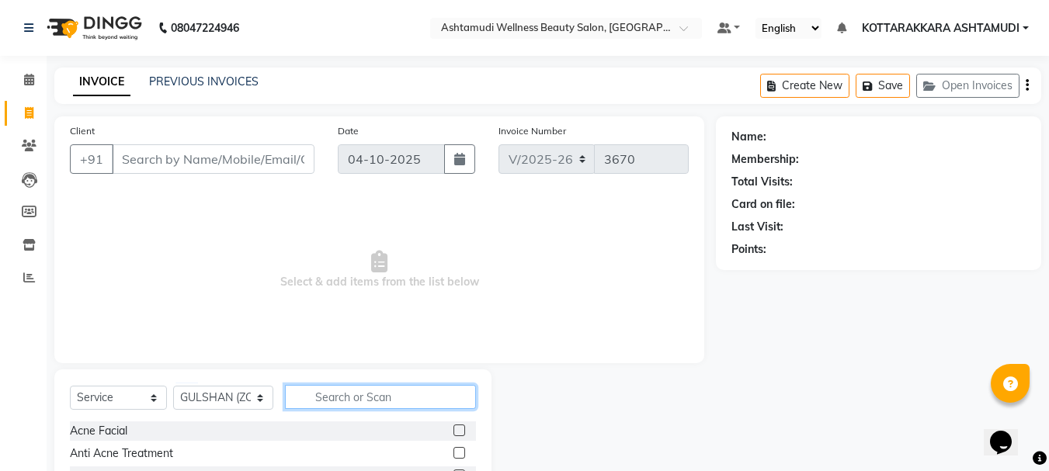
click at [354, 402] on input "text" at bounding box center [381, 397] width 192 height 24
type input "EY"
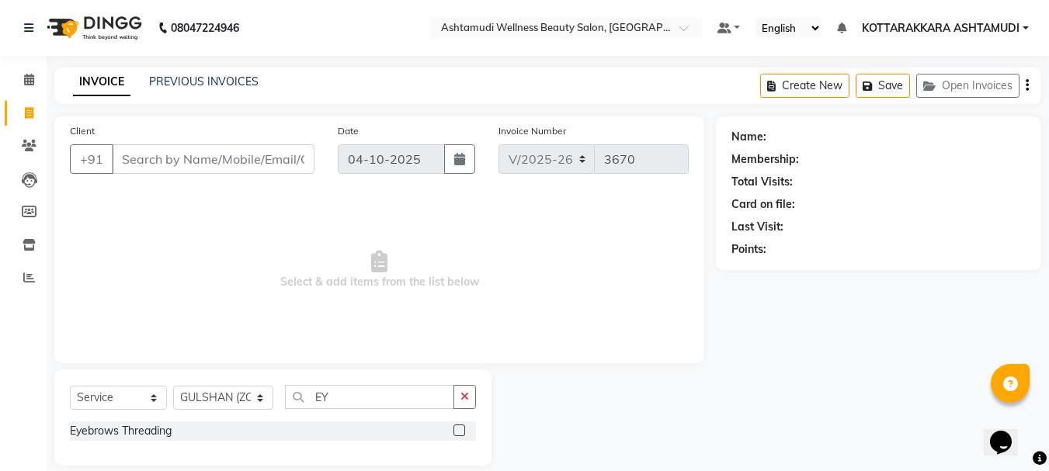
click at [463, 429] on label at bounding box center [459, 431] width 12 height 12
click at [463, 429] on input "checkbox" at bounding box center [458, 431] width 10 height 10
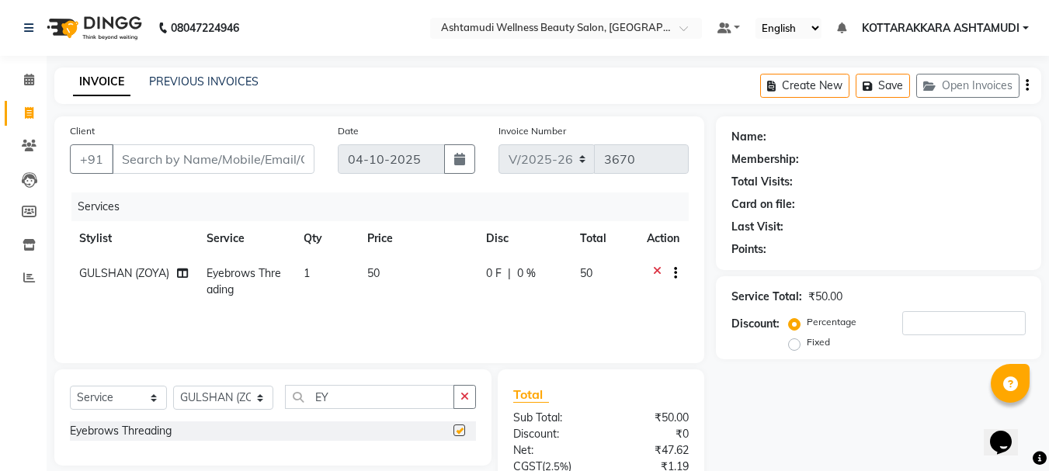
checkbox input "false"
click at [345, 390] on input "EY" at bounding box center [370, 397] width 170 height 24
type input "E"
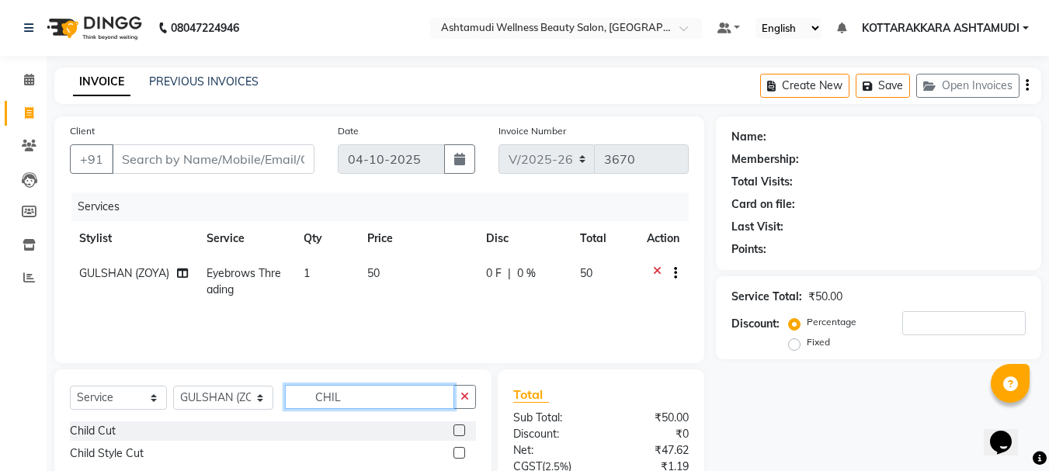
type input "CHIL"
click at [462, 427] on label at bounding box center [459, 431] width 12 height 12
click at [462, 427] on input "checkbox" at bounding box center [458, 431] width 10 height 10
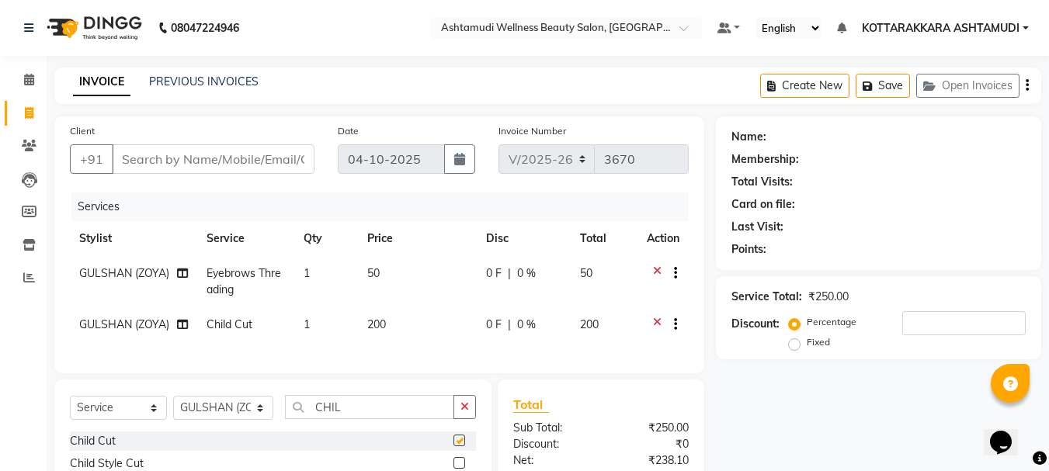
checkbox input "false"
click at [162, 162] on input "Client" at bounding box center [213, 159] width 203 height 30
type input "8"
type input "0"
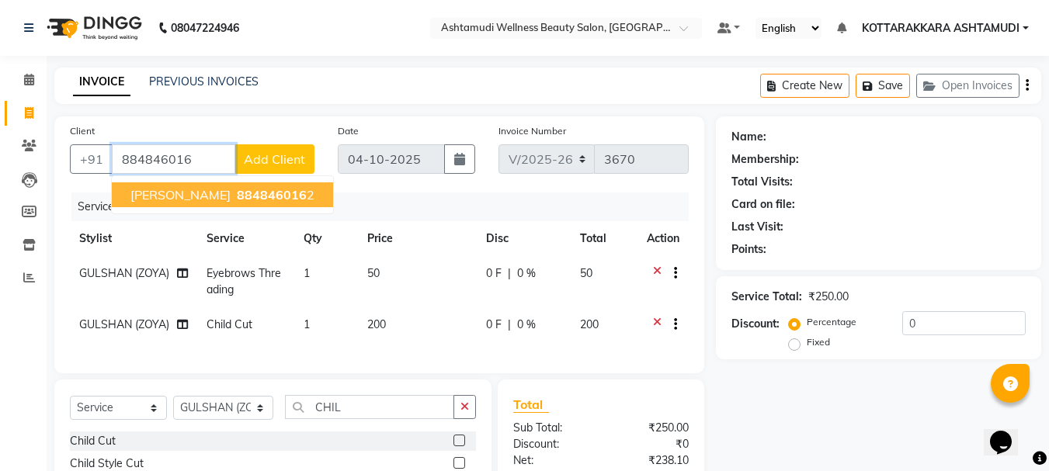
click at [234, 190] on ngb-highlight "884846016 2" at bounding box center [274, 195] width 81 height 16
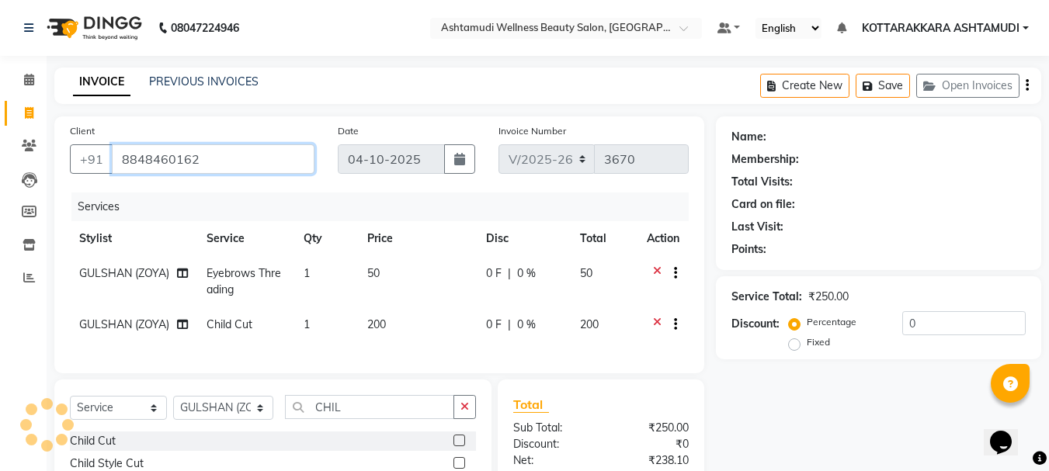
type input "8848460162"
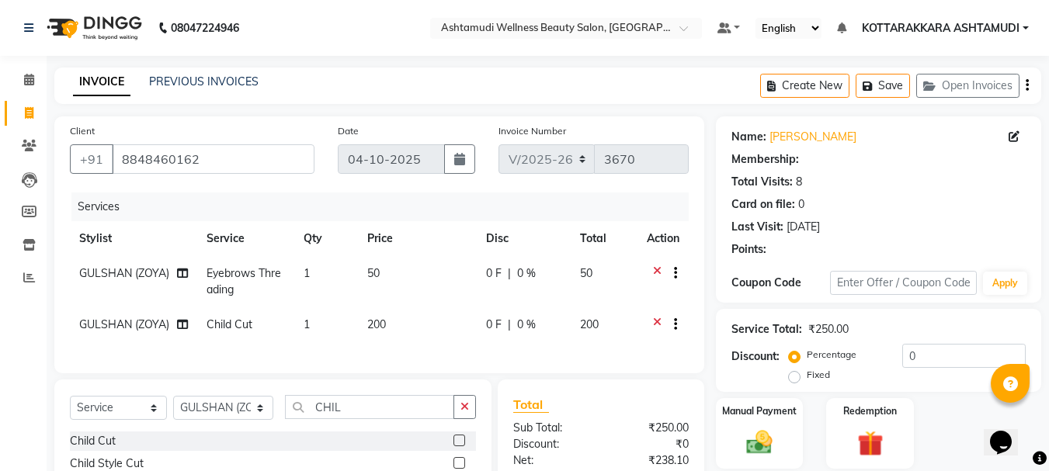
select select "1: Object"
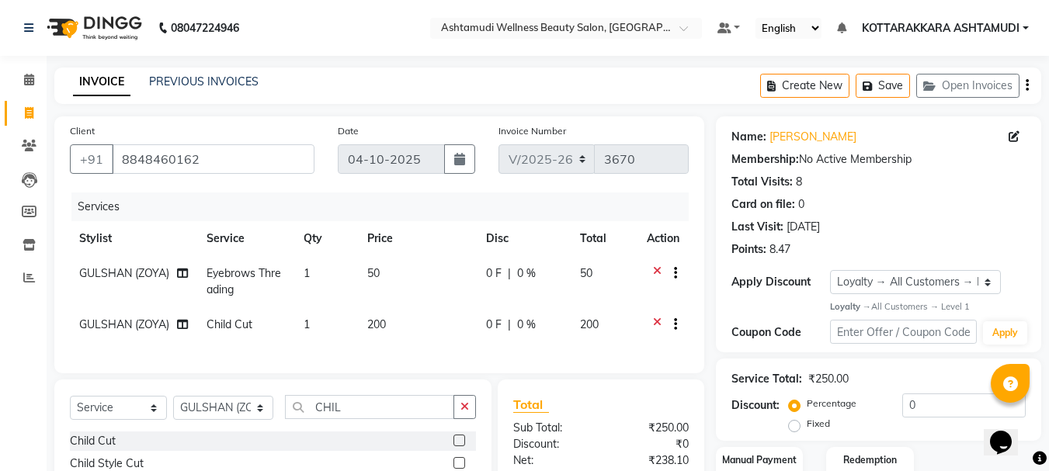
scroll to position [155, 0]
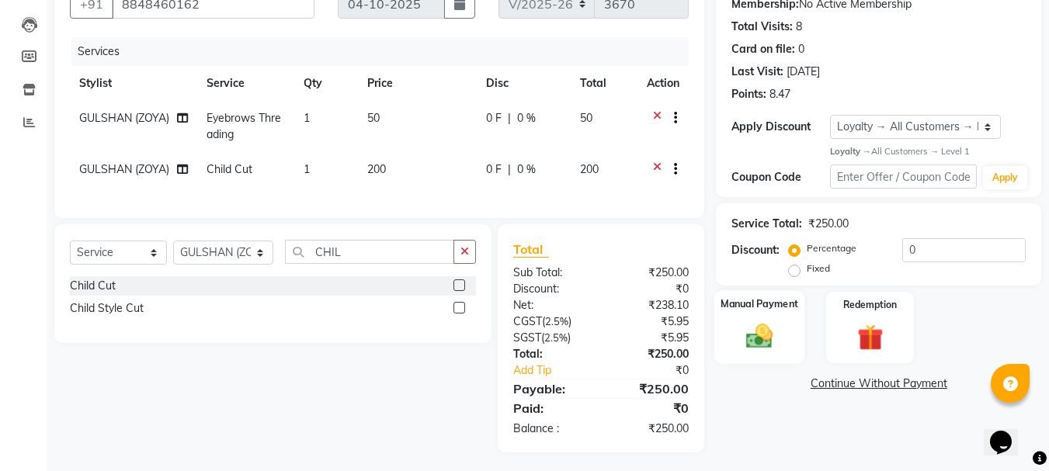
click at [764, 350] on img at bounding box center [759, 336] width 43 height 31
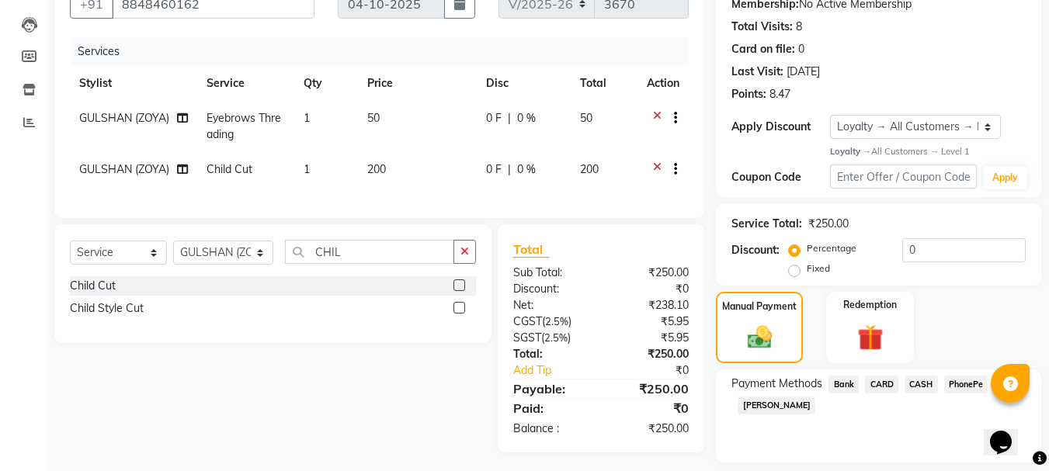
click at [922, 386] on span "CASH" at bounding box center [921, 385] width 33 height 18
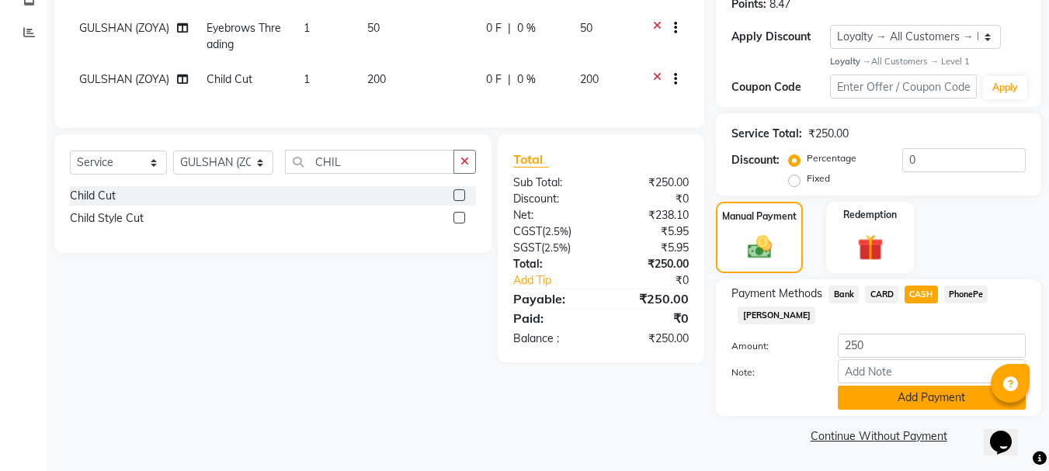
click at [880, 388] on button "Add Payment" at bounding box center [932, 398] width 188 height 24
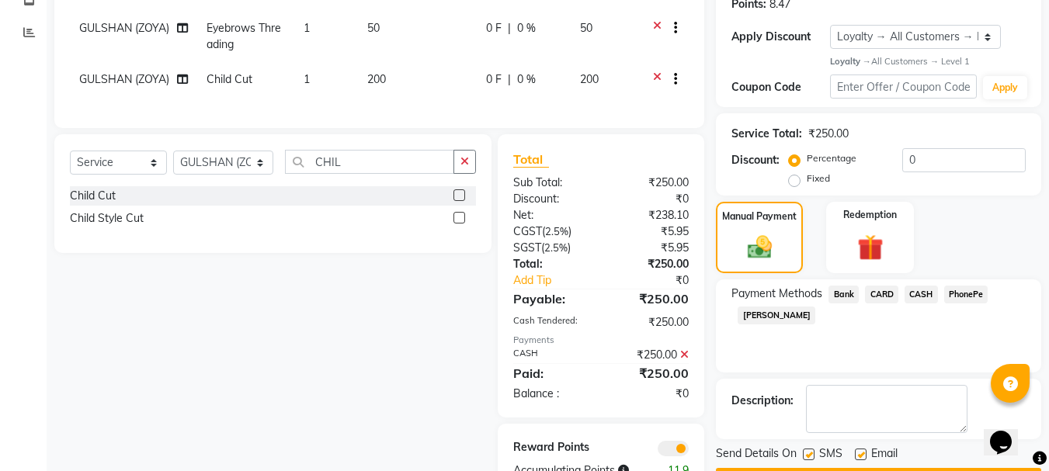
scroll to position [304, 0]
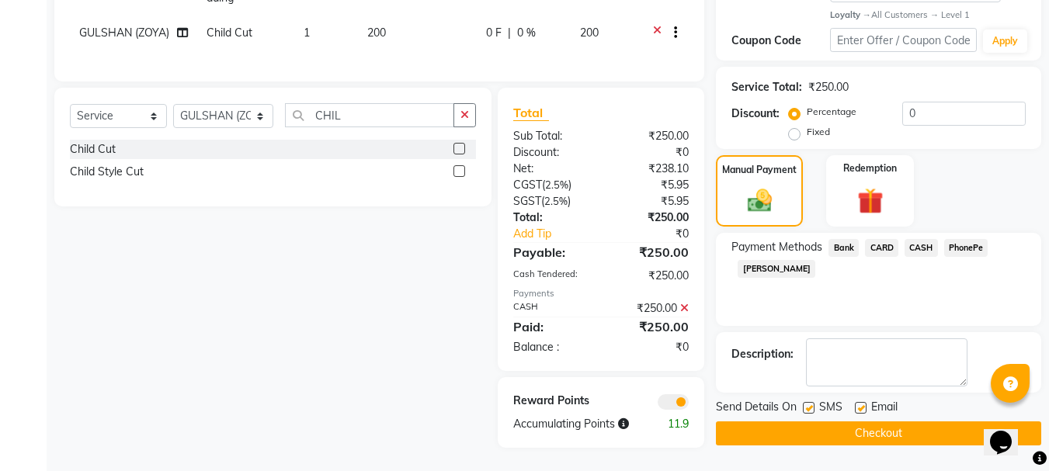
click at [877, 423] on button "Checkout" at bounding box center [878, 434] width 325 height 24
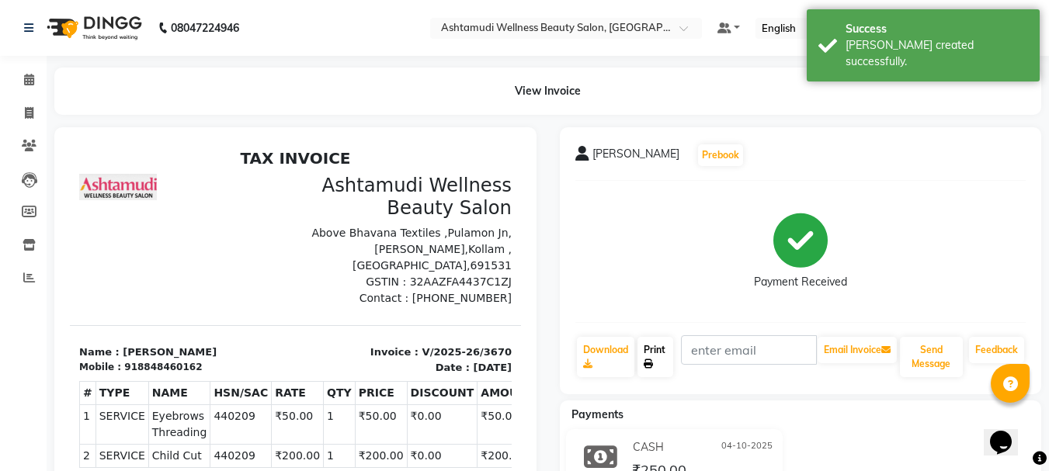
click at [658, 359] on link "Print" at bounding box center [655, 357] width 36 height 40
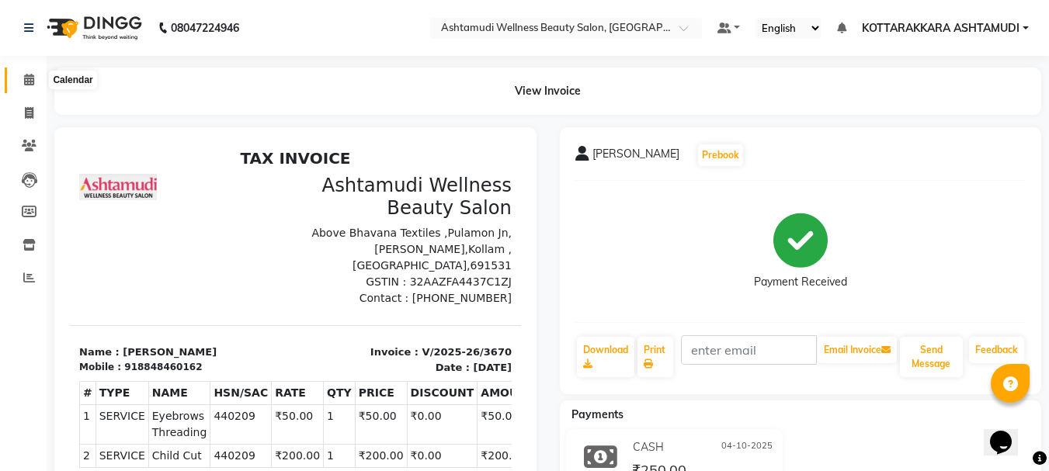
click at [31, 78] on icon at bounding box center [29, 80] width 10 height 12
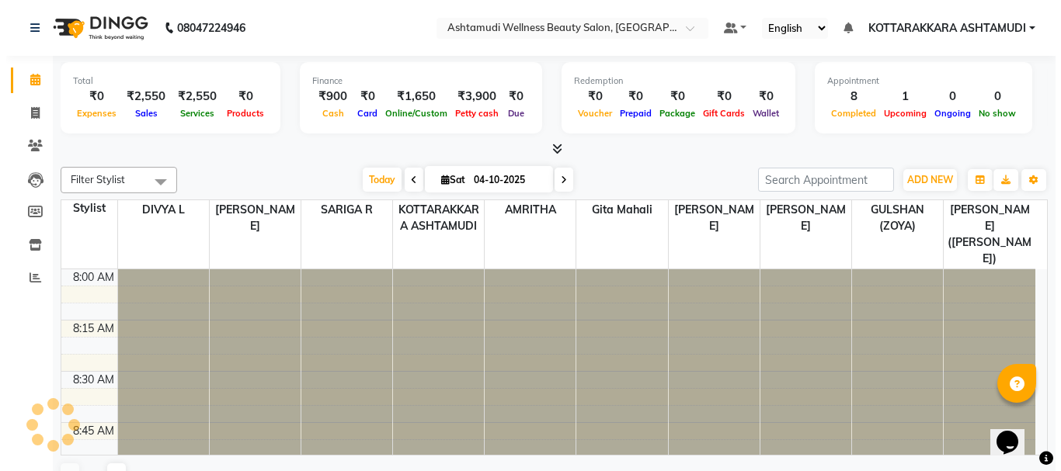
scroll to position [821, 0]
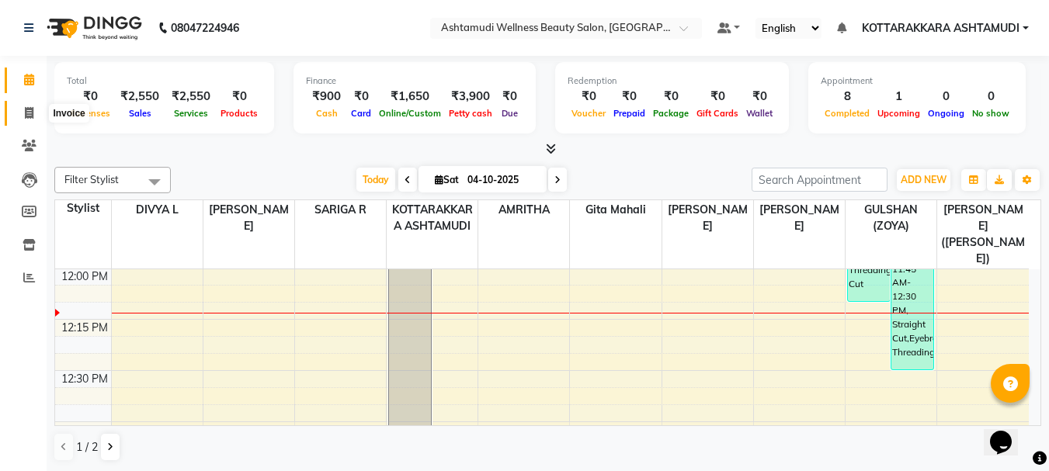
click at [29, 115] on icon at bounding box center [29, 113] width 9 height 12
select select "service"
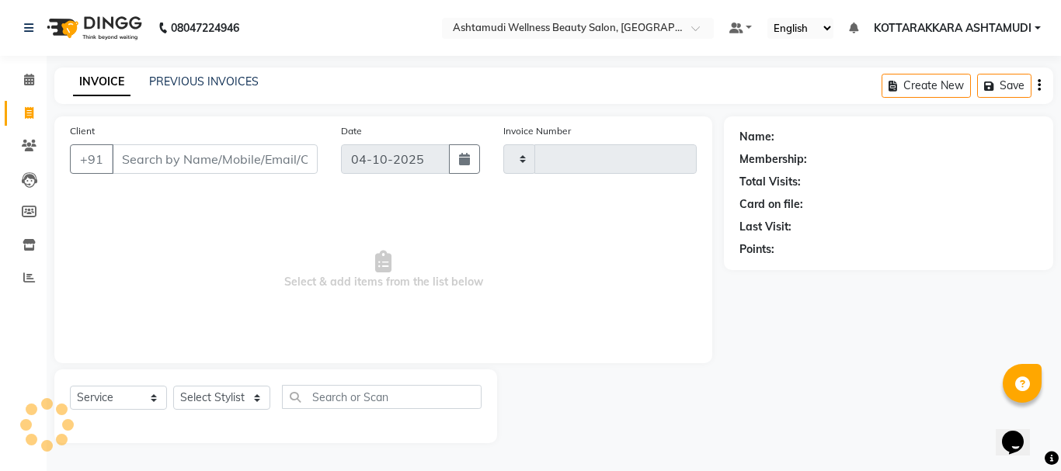
type input "3671"
select select "4664"
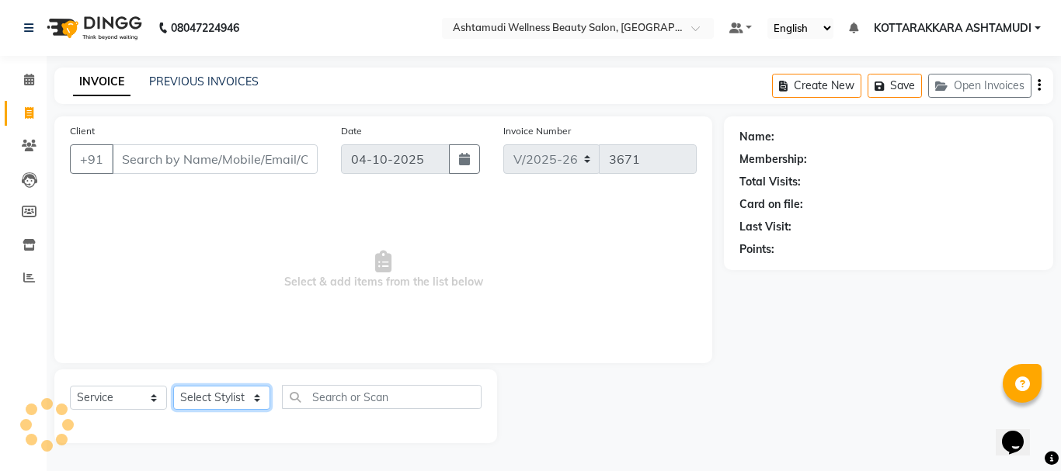
click at [240, 406] on select "Select Stylist" at bounding box center [221, 398] width 97 height 24
select select "65260"
click at [173, 386] on select "Select Stylist AMRITHA DIVYA L [PERSON_NAME] ([PERSON_NAME]) [PERSON_NAME] KOTT…" at bounding box center [223, 398] width 101 height 24
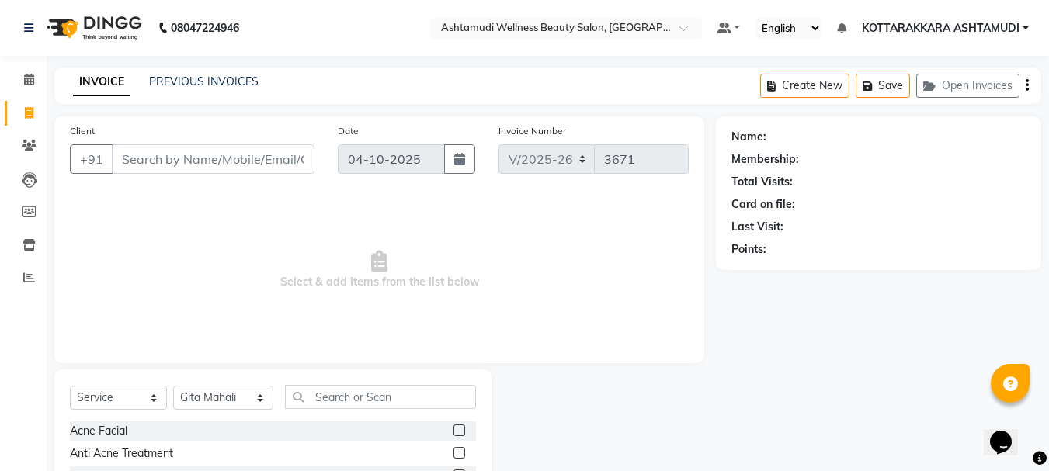
click at [345, 398] on input "text" at bounding box center [381, 397] width 192 height 24
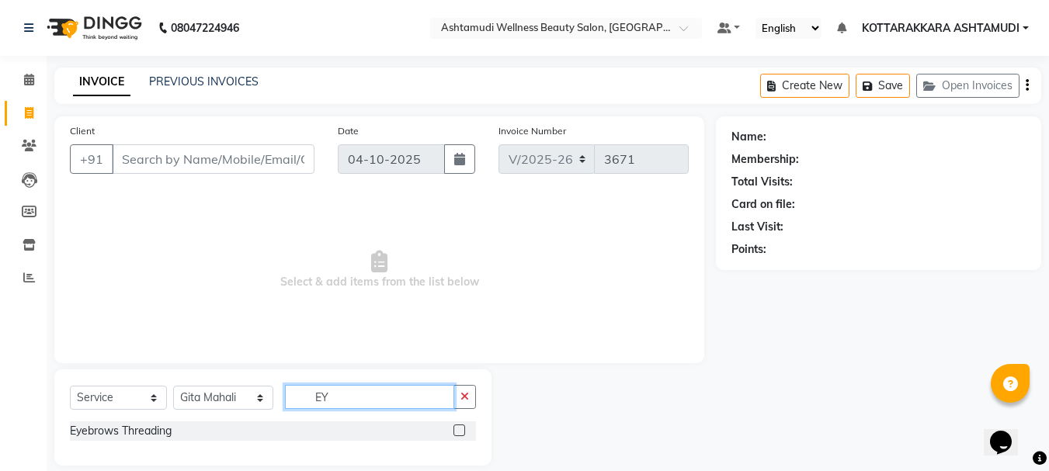
type input "EY"
click at [458, 428] on label at bounding box center [459, 431] width 12 height 12
click at [458, 428] on input "checkbox" at bounding box center [458, 431] width 10 height 10
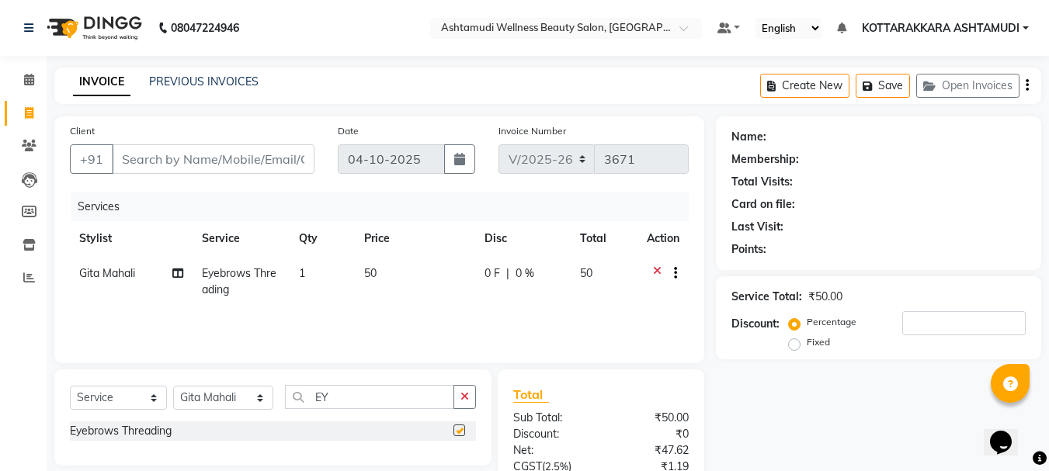
checkbox input "false"
click at [235, 398] on select "Select Stylist AMRITHA DIVYA L [PERSON_NAME] ([PERSON_NAME]) [PERSON_NAME] KOTT…" at bounding box center [223, 398] width 100 height 24
click at [349, 399] on input "EY" at bounding box center [370, 397] width 170 height 24
type input "E"
type input "LAYER"
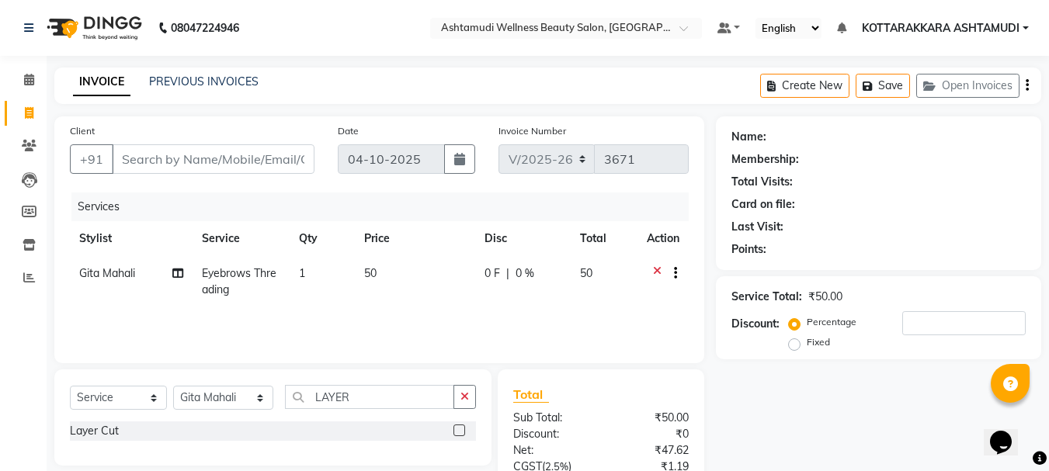
click at [458, 427] on label at bounding box center [459, 431] width 12 height 12
click at [458, 427] on input "checkbox" at bounding box center [458, 431] width 10 height 10
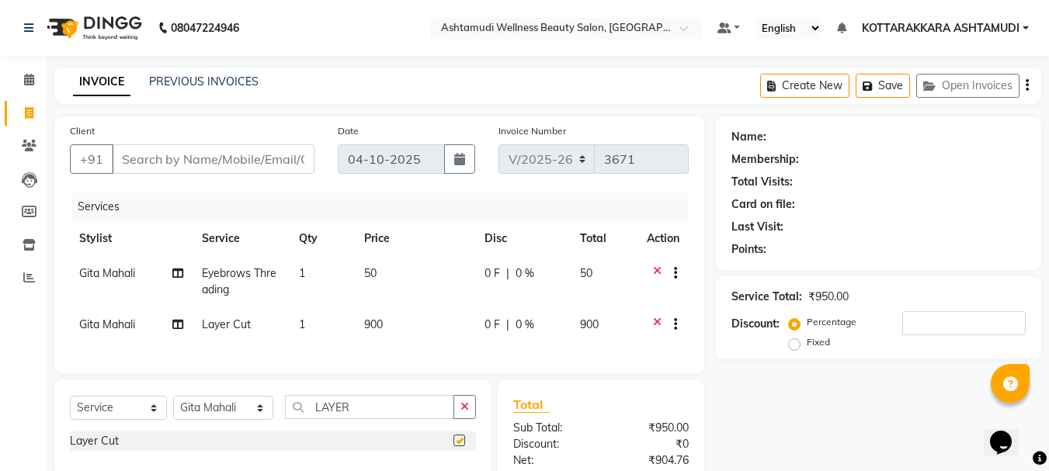
checkbox input "false"
click at [157, 155] on input "Client" at bounding box center [213, 159] width 203 height 30
type input "9"
type input "0"
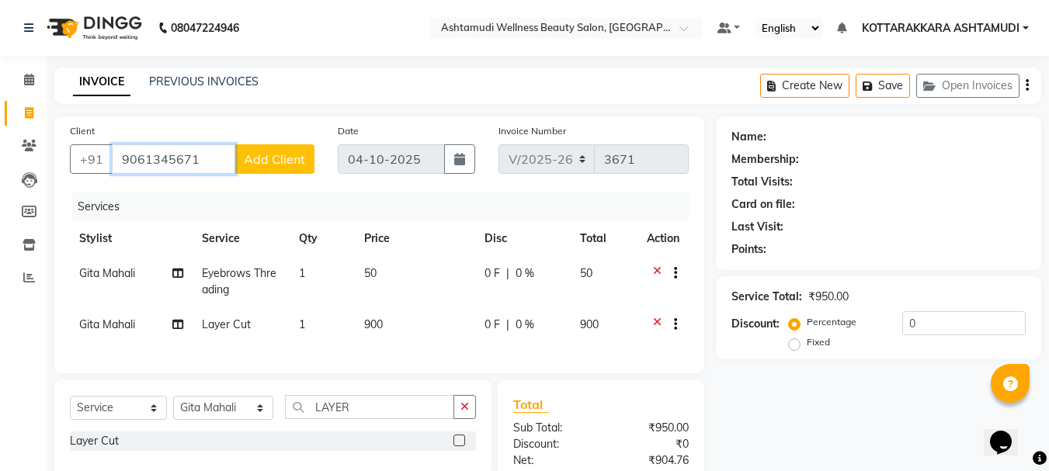
type input "9061345671"
click at [279, 168] on button "Add Client" at bounding box center [274, 159] width 80 height 30
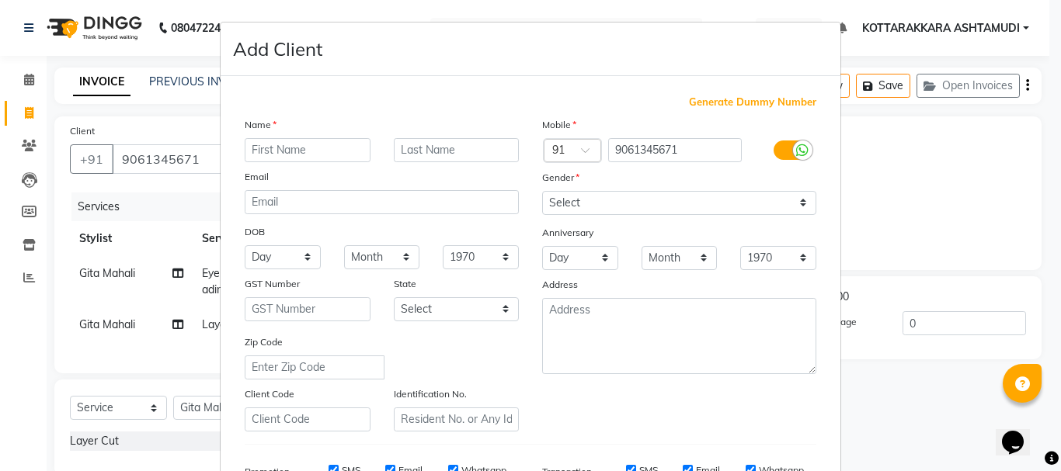
click at [280, 155] on input "text" at bounding box center [308, 150] width 126 height 24
type input "D"
type input "DONA"
click at [578, 198] on select "Select Male Female Other Prefer Not To Say" at bounding box center [679, 203] width 274 height 24
select select "female"
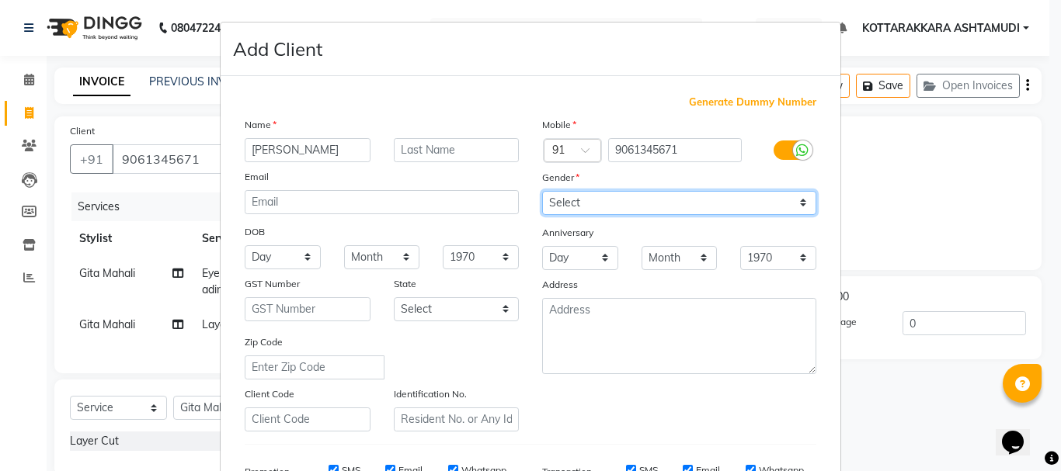
click at [542, 191] on select "Select Male Female Other Prefer Not To Say" at bounding box center [679, 203] width 274 height 24
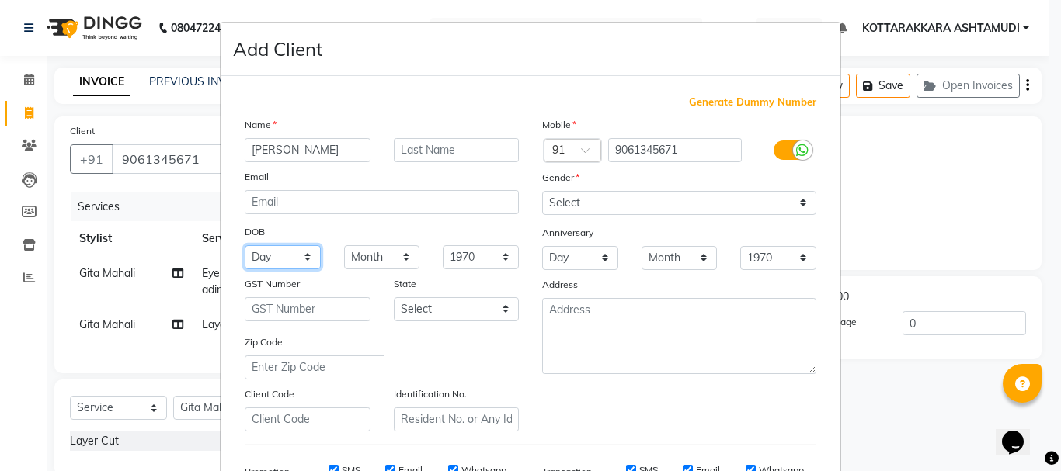
click at [281, 255] on select "Day 01 02 03 04 05 06 07 08 09 10 11 12 13 14 15 16 17 18 19 20 21 22 23 24 25 …" at bounding box center [283, 257] width 76 height 24
select select "11"
click at [245, 245] on select "Day 01 02 03 04 05 06 07 08 09 10 11 12 13 14 15 16 17 18 19 20 21 22 23 24 25 …" at bounding box center [283, 257] width 76 height 24
click at [353, 262] on select "Month January February March April May June July August September October Novem…" at bounding box center [382, 257] width 76 height 24
select select "04"
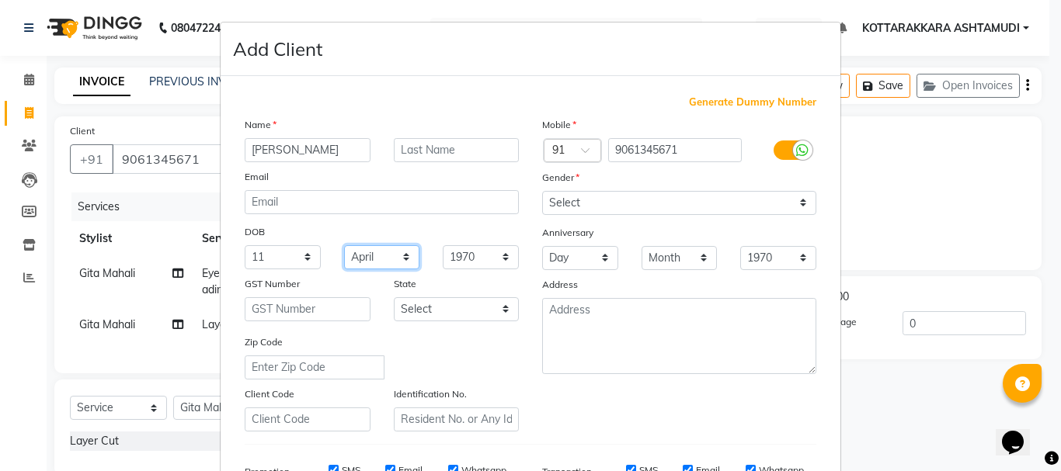
click at [344, 245] on select "Month January February March April May June July August September October Novem…" at bounding box center [382, 257] width 76 height 24
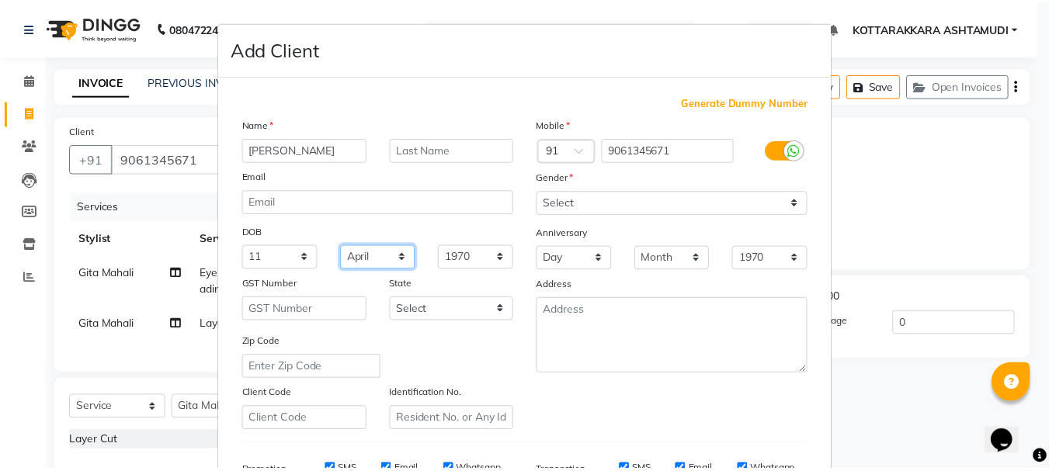
scroll to position [245, 0]
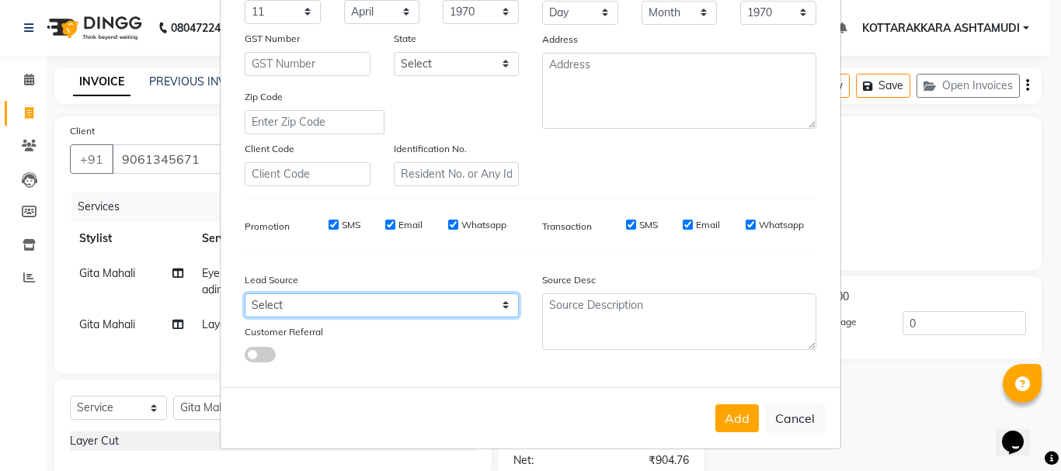
click at [328, 307] on select "Select Walk-in Referral Internet Friend Word of Mouth Advertisement Facebook Ju…" at bounding box center [382, 305] width 274 height 24
select select "31518"
click at [245, 293] on select "Select Walk-in Referral Internet Friend Word of Mouth Advertisement Facebook Ju…" at bounding box center [382, 305] width 274 height 24
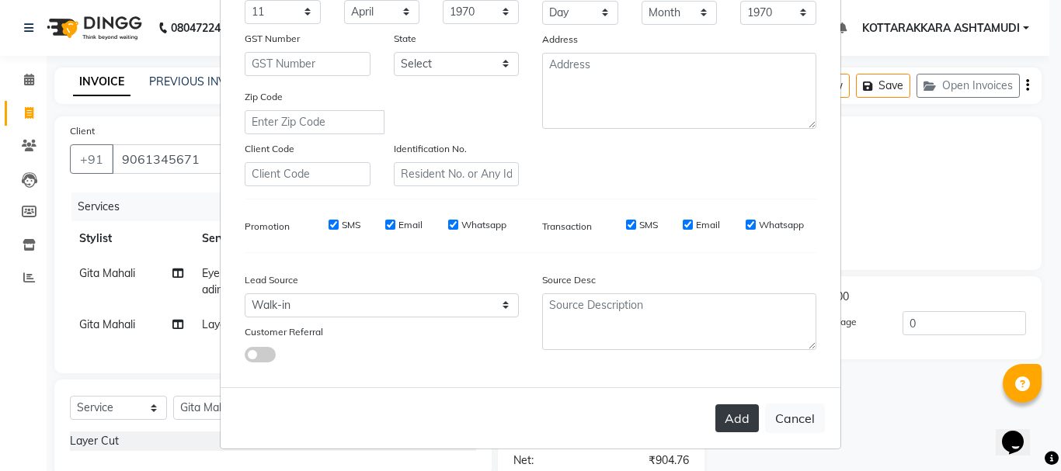
click at [743, 408] on button "Add" at bounding box center [736, 419] width 43 height 28
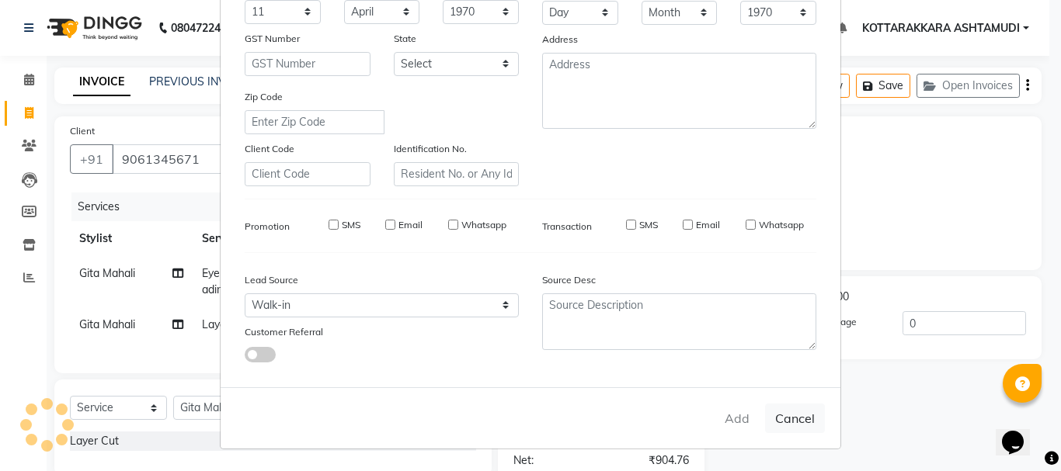
select select
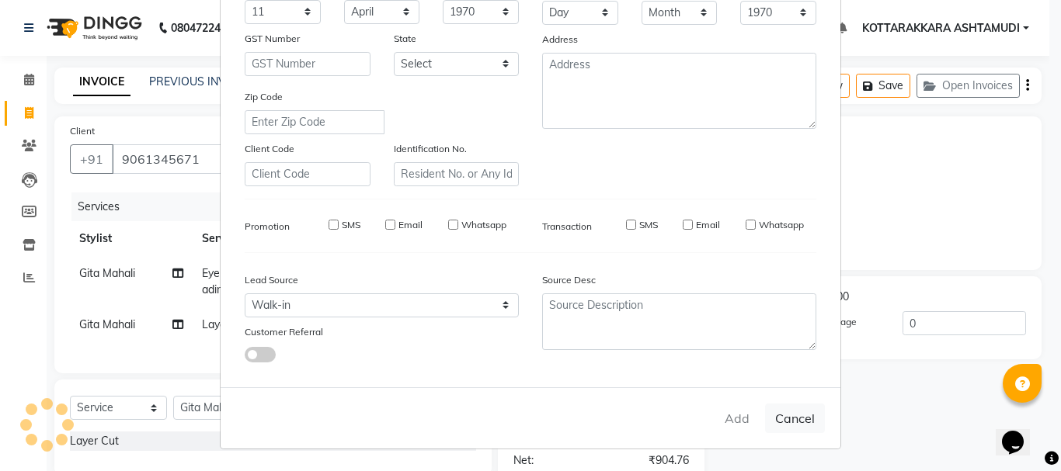
select select
checkbox input "false"
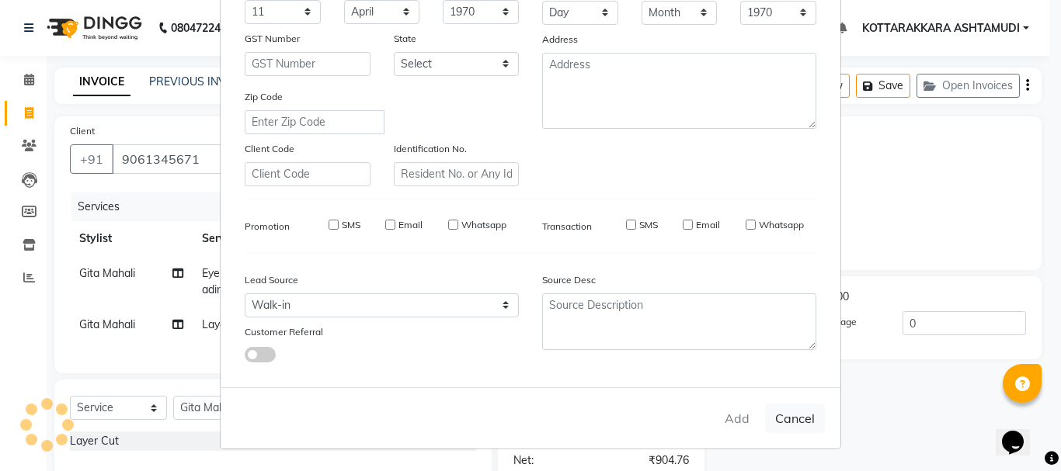
checkbox input "false"
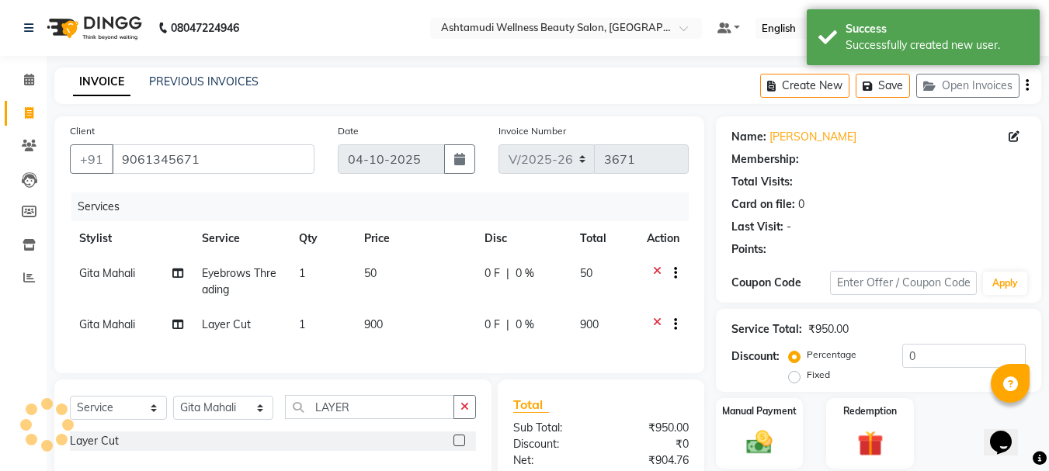
select select "1: Object"
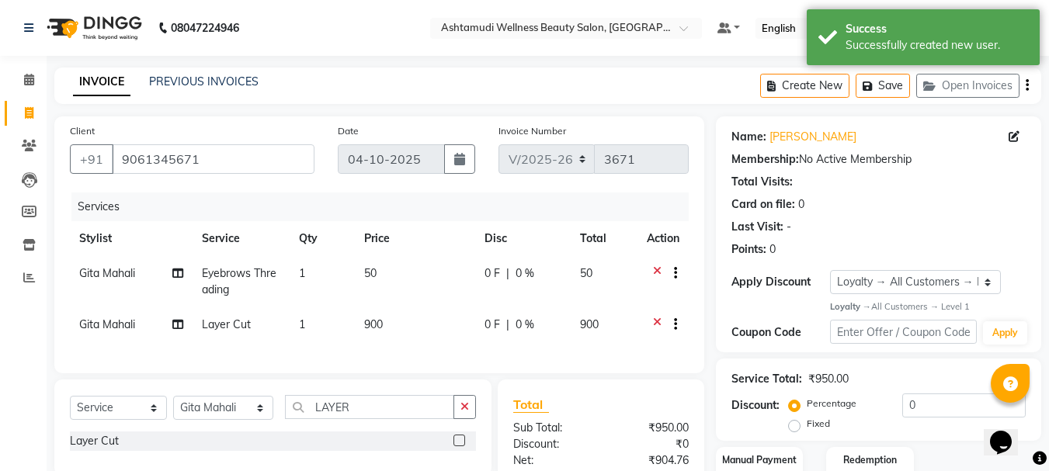
scroll to position [172, 0]
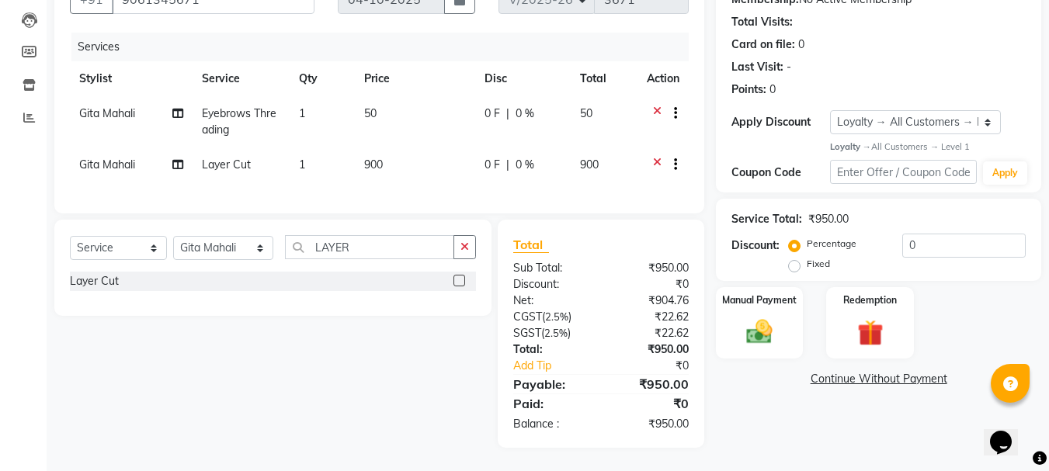
click at [487, 157] on span "0 F" at bounding box center [493, 165] width 16 height 16
select select "65260"
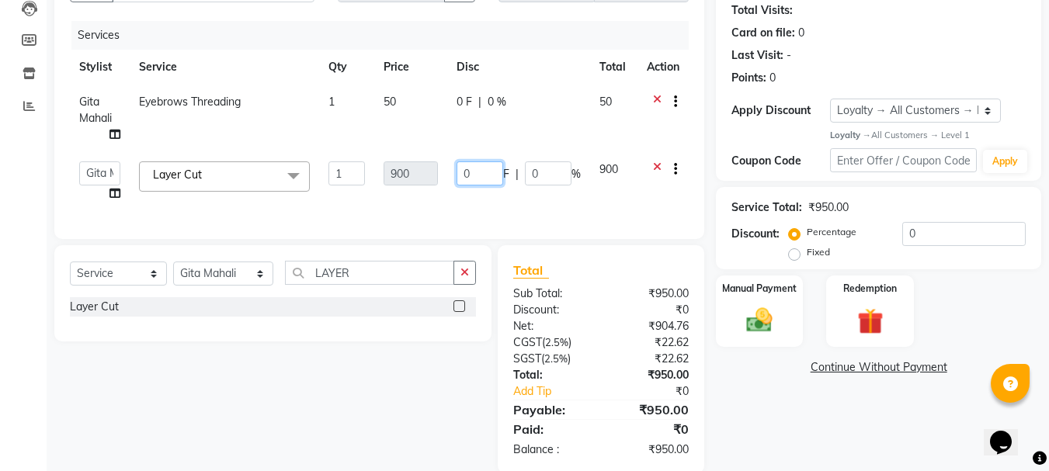
click at [487, 168] on input "0" at bounding box center [480, 174] width 47 height 24
type input "150"
click at [436, 206] on div "Client +91 9061345671 Date 04-10-2025 Invoice Number V/2025 V/2025-26 3671 Serv…" at bounding box center [379, 92] width 650 height 294
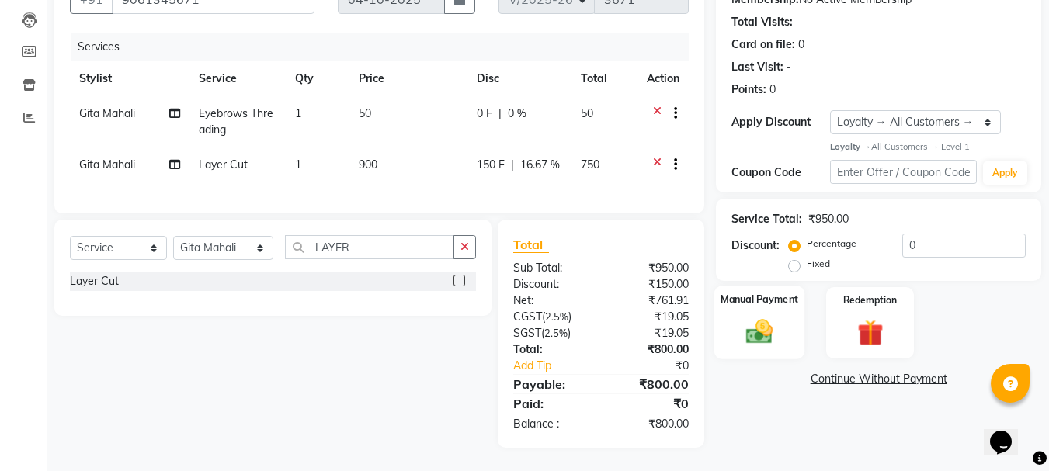
click at [764, 330] on img at bounding box center [759, 332] width 43 height 31
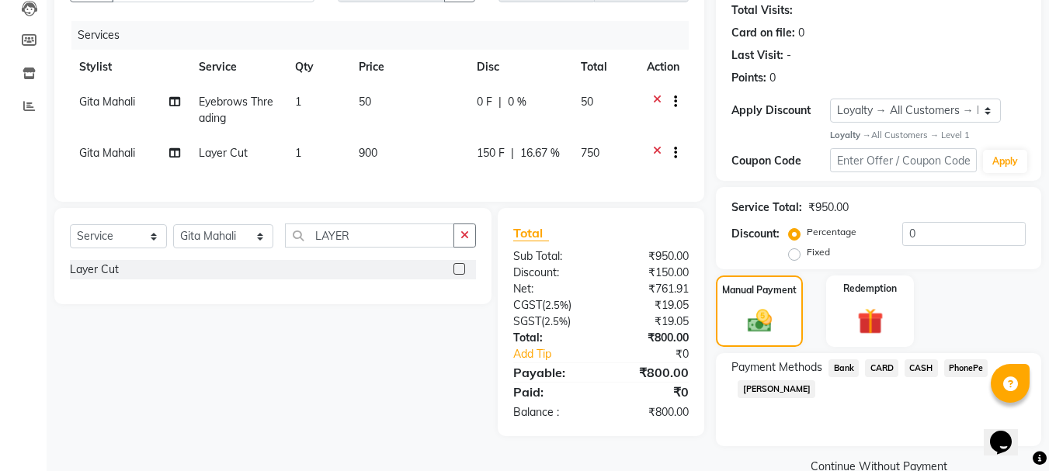
click at [965, 366] on span "PhonePe" at bounding box center [966, 368] width 44 height 18
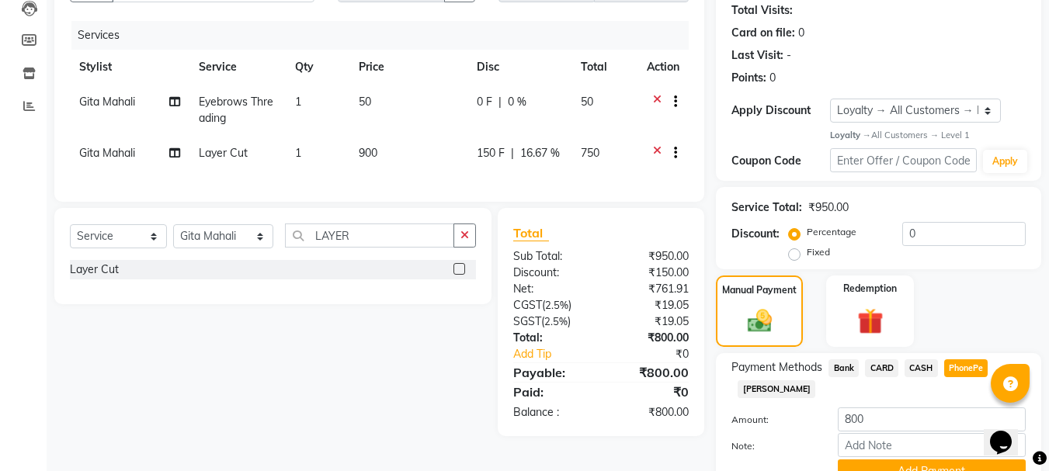
scroll to position [245, 0]
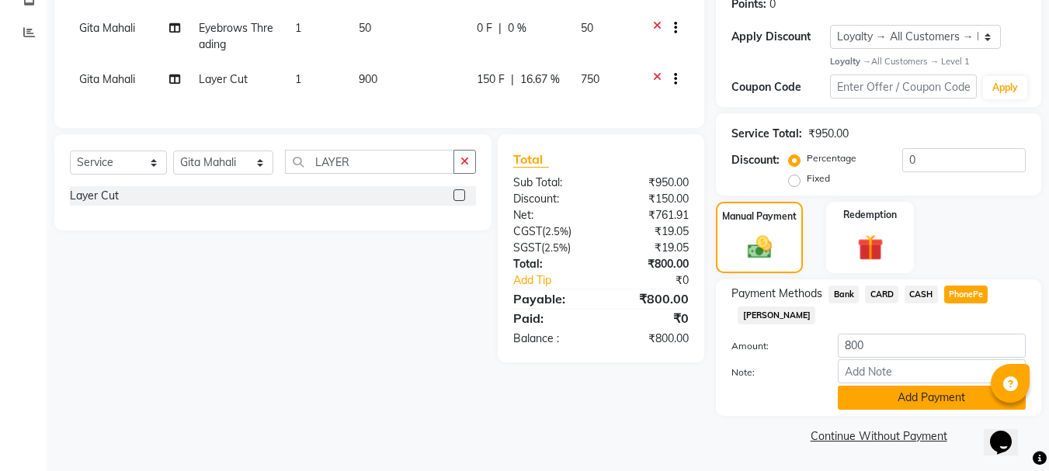
click at [912, 402] on button "Add Payment" at bounding box center [932, 398] width 188 height 24
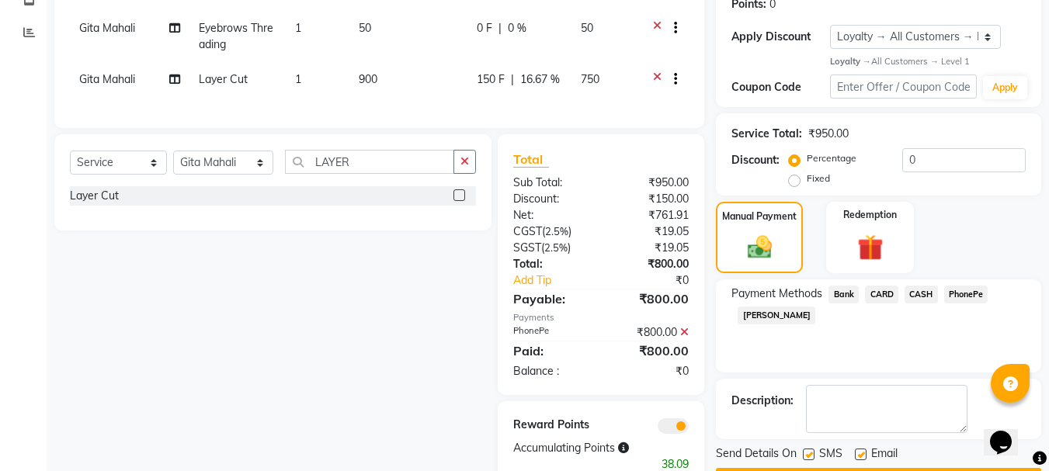
scroll to position [297, 0]
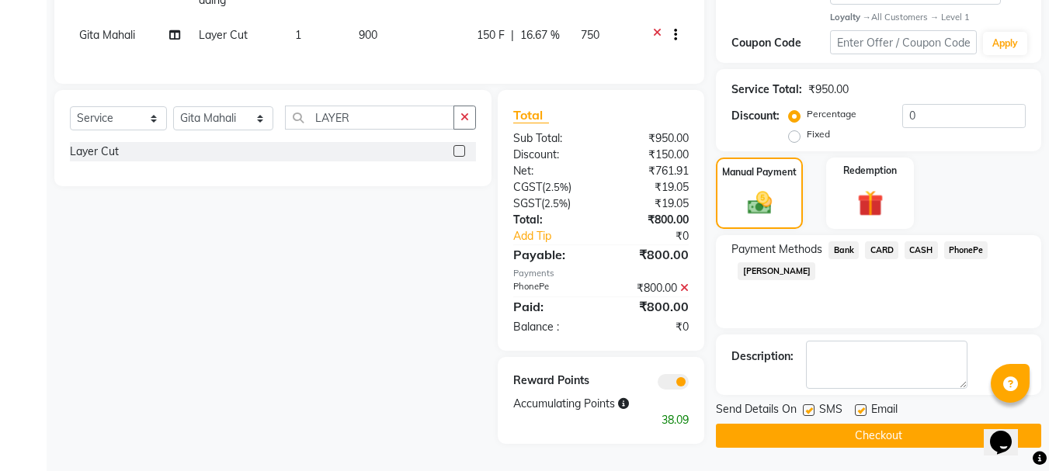
click at [876, 425] on button "Checkout" at bounding box center [878, 436] width 325 height 24
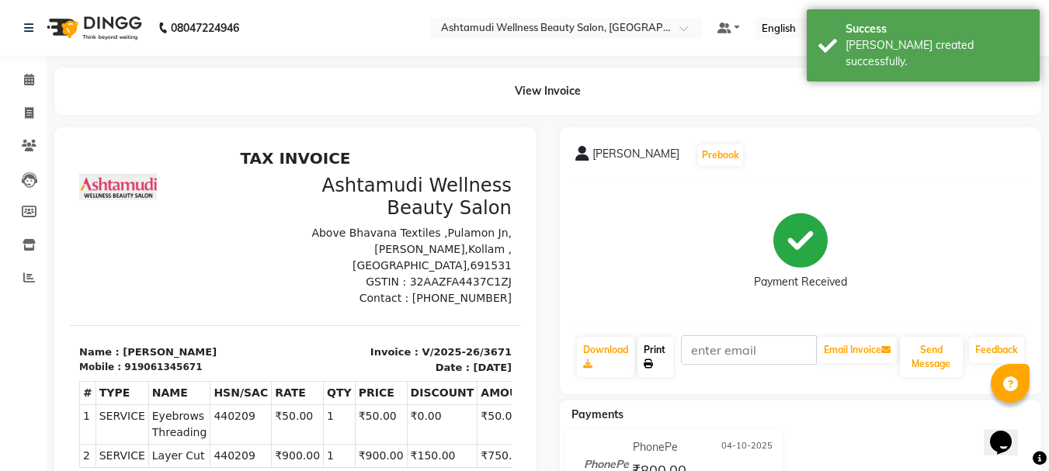
click at [665, 356] on link "Print" at bounding box center [655, 357] width 36 height 40
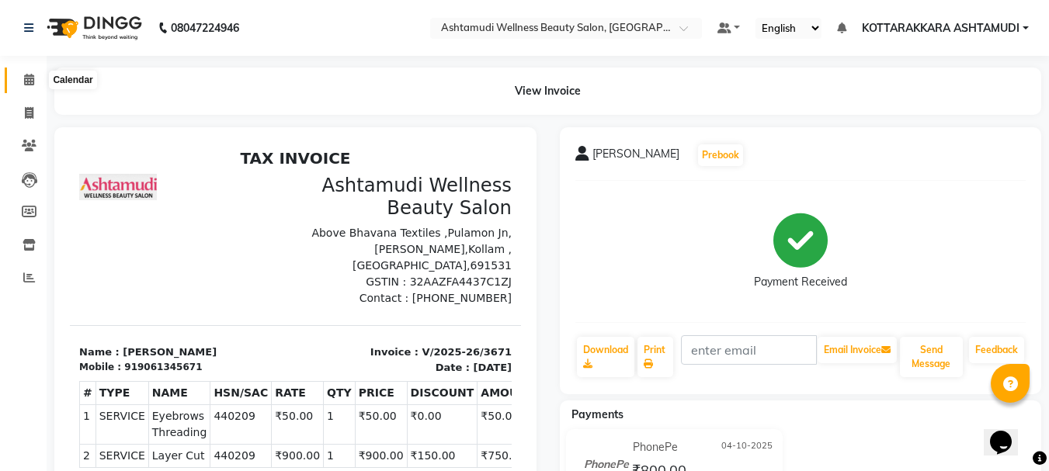
click at [22, 82] on span at bounding box center [29, 80] width 27 height 18
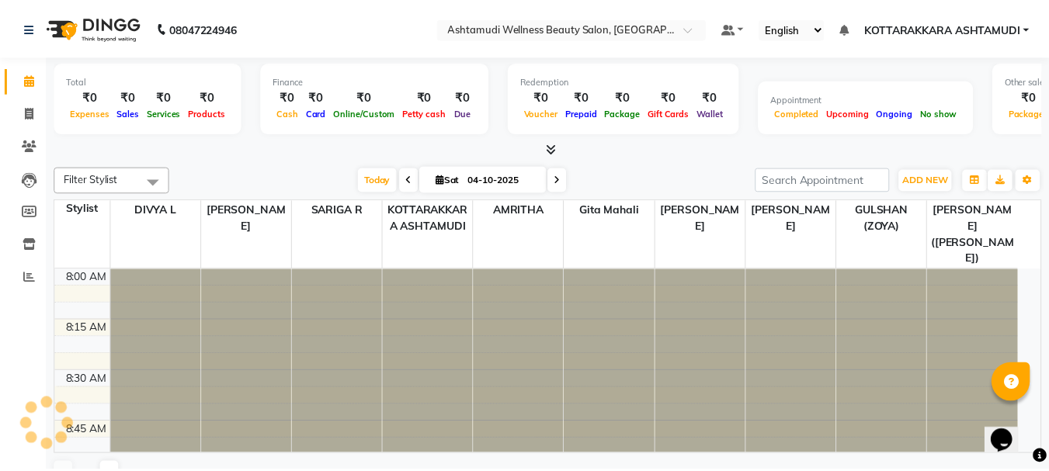
scroll to position [821, 0]
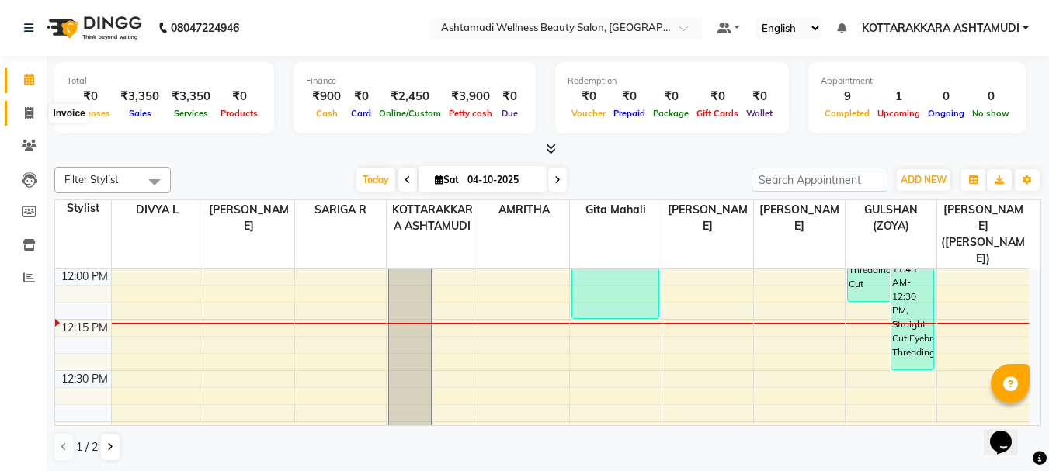
click at [26, 117] on icon at bounding box center [29, 113] width 9 height 12
select select "service"
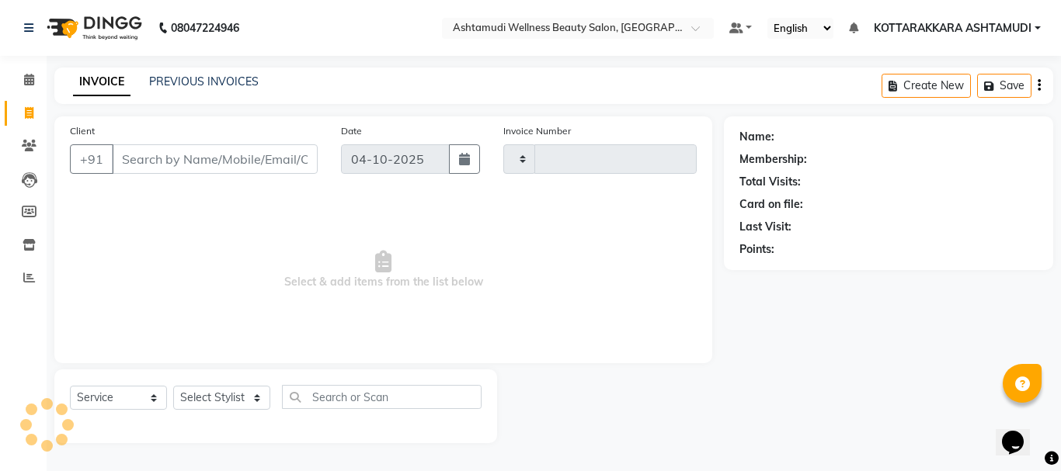
type input "3672"
select select "4664"
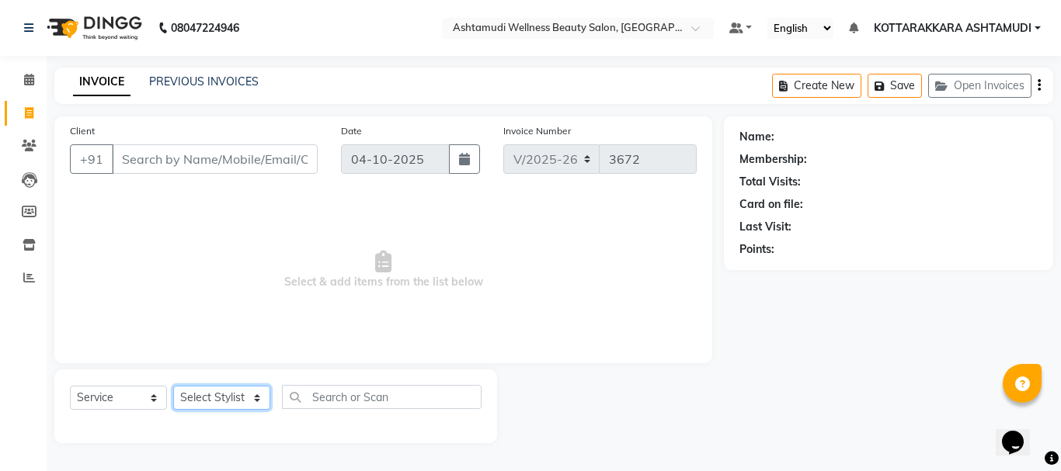
click at [212, 401] on select "Select Stylist" at bounding box center [221, 398] width 97 height 24
select select "91125"
click at [173, 386] on select "Select Stylist AMRITHA DIVYA L Gita Mahali GULSHAN (ZOYA) Karina Darjee KOTTARA…" at bounding box center [223, 398] width 101 height 24
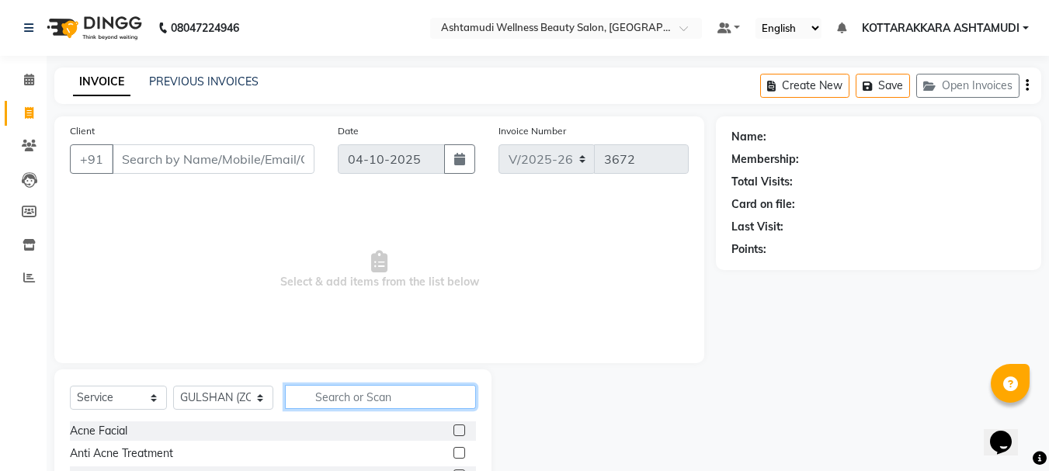
click at [393, 403] on input "text" at bounding box center [381, 397] width 192 height 24
type input "EY"
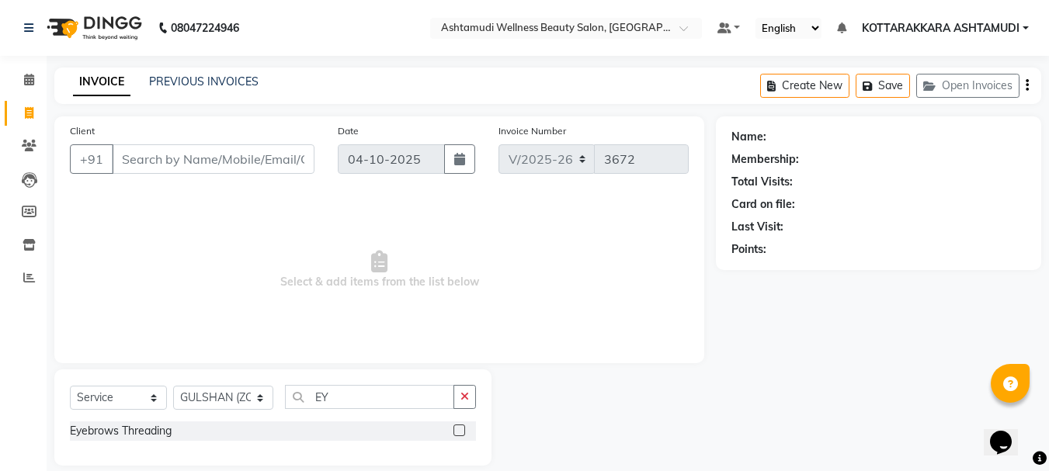
click at [458, 428] on label at bounding box center [459, 431] width 12 height 12
click at [458, 428] on input "checkbox" at bounding box center [458, 431] width 10 height 10
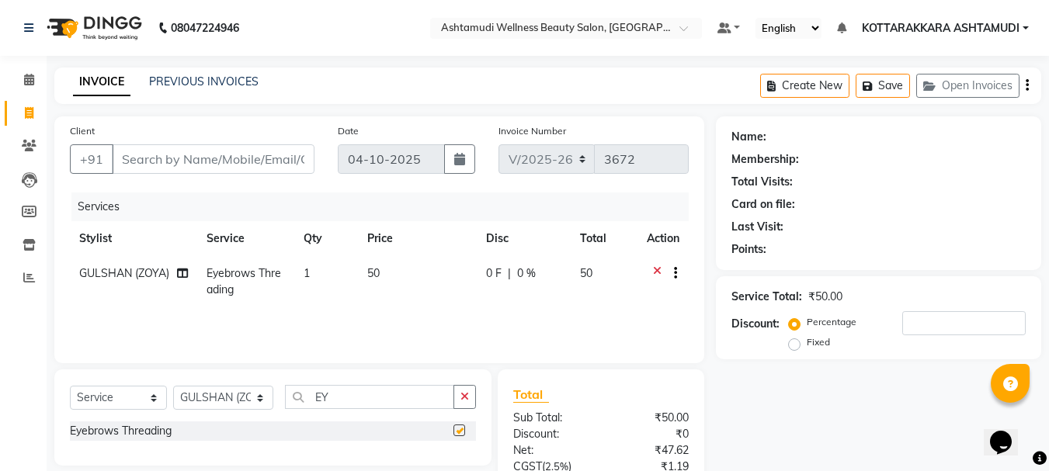
checkbox input "false"
click at [194, 174] on div "Client +91" at bounding box center [192, 155] width 268 height 64
click at [196, 166] on input "Client" at bounding box center [213, 159] width 203 height 30
click at [251, 164] on input "Client" at bounding box center [213, 159] width 203 height 30
type input "7"
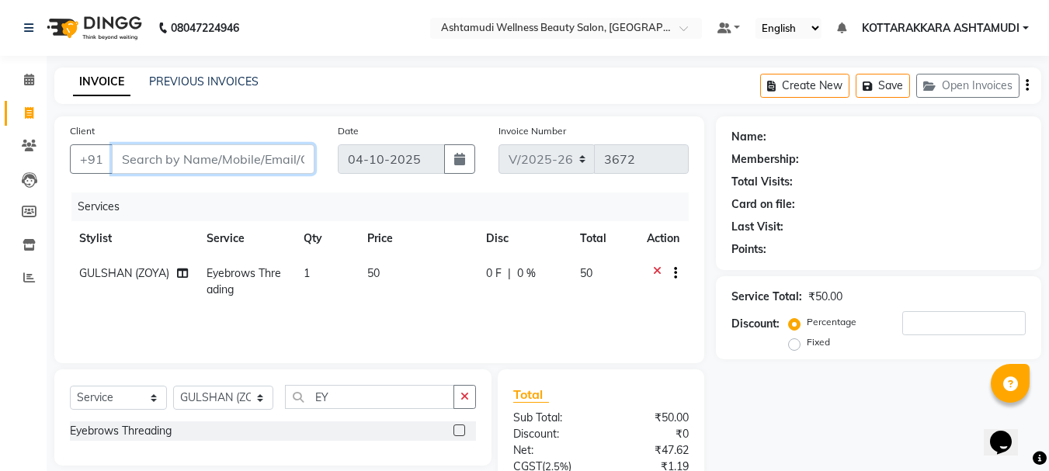
type input "0"
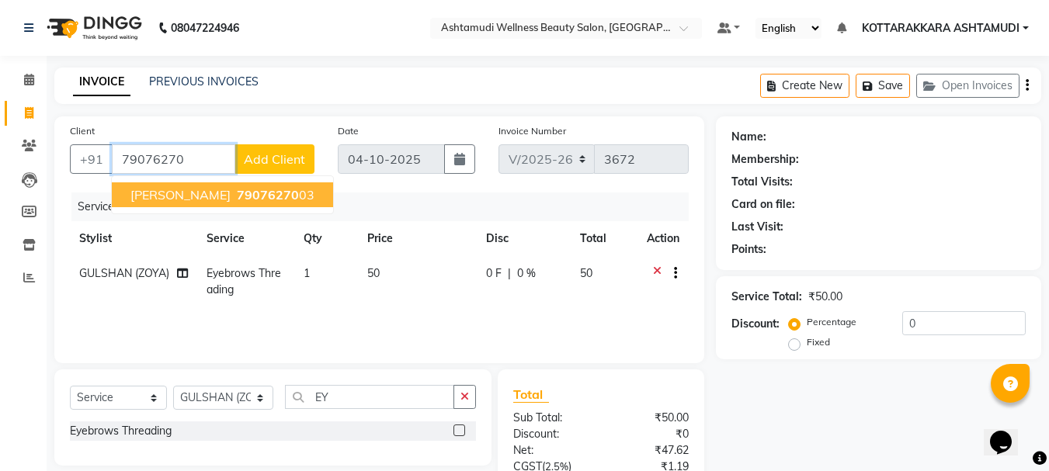
click at [243, 187] on ngb-highlight "79076270 03" at bounding box center [274, 195] width 81 height 16
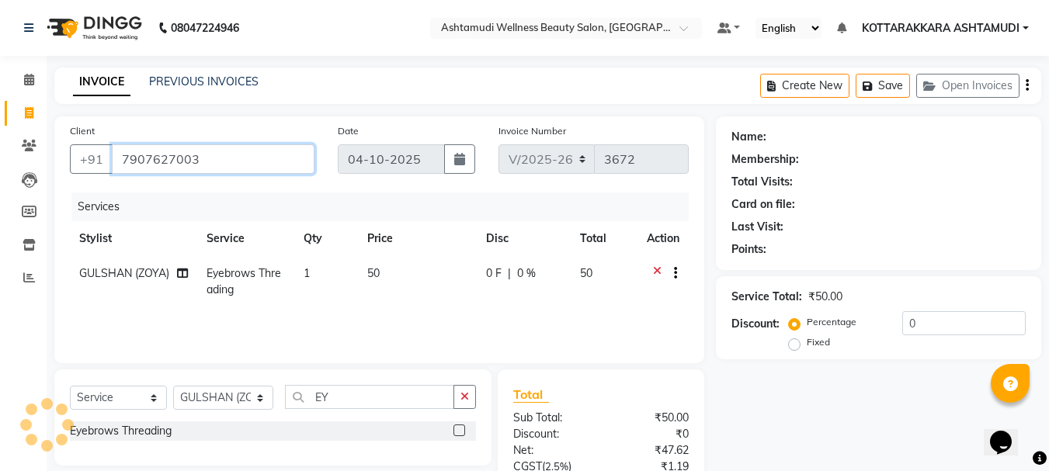
type input "7907627003"
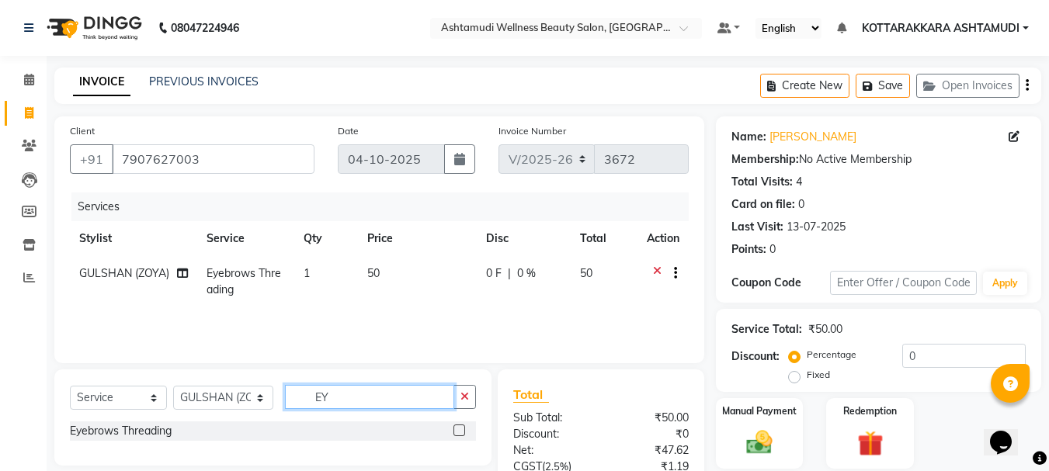
click at [359, 406] on input "EY" at bounding box center [370, 397] width 170 height 24
type input "E"
type input "FOR"
click at [456, 431] on label at bounding box center [459, 431] width 12 height 12
click at [456, 431] on input "checkbox" at bounding box center [458, 431] width 10 height 10
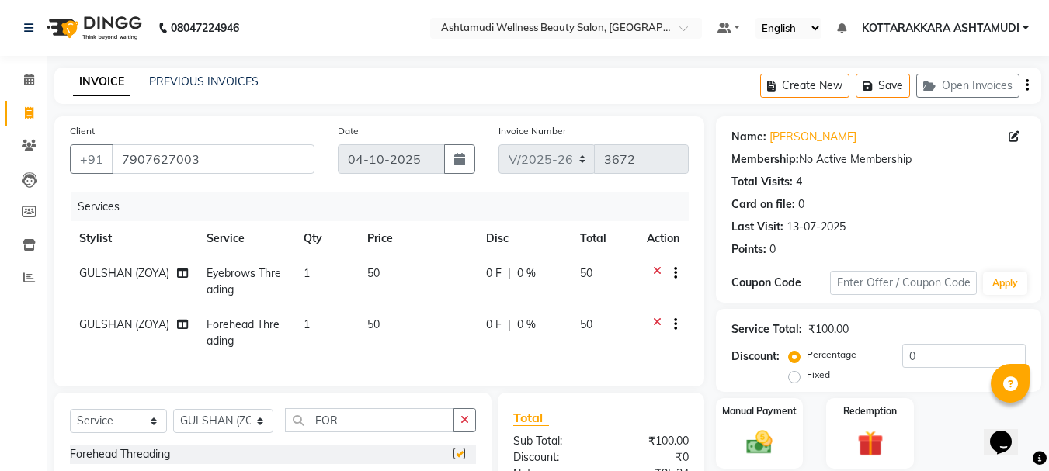
checkbox input "false"
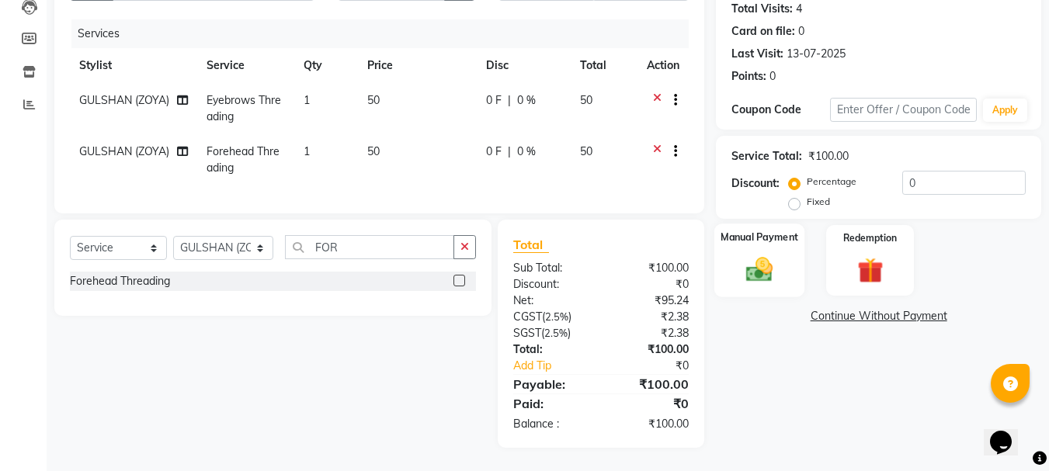
click at [783, 253] on div "Manual Payment" at bounding box center [759, 261] width 91 height 74
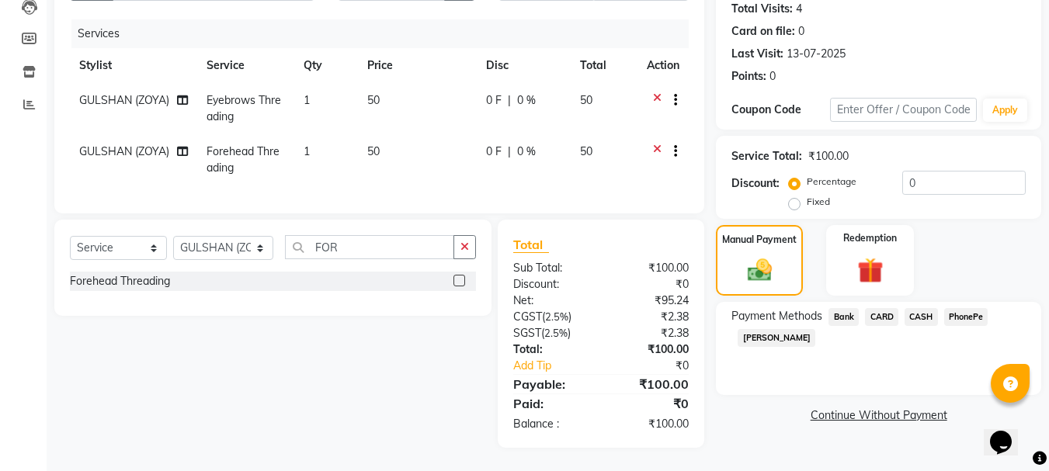
click at [929, 308] on span "CASH" at bounding box center [921, 317] width 33 height 18
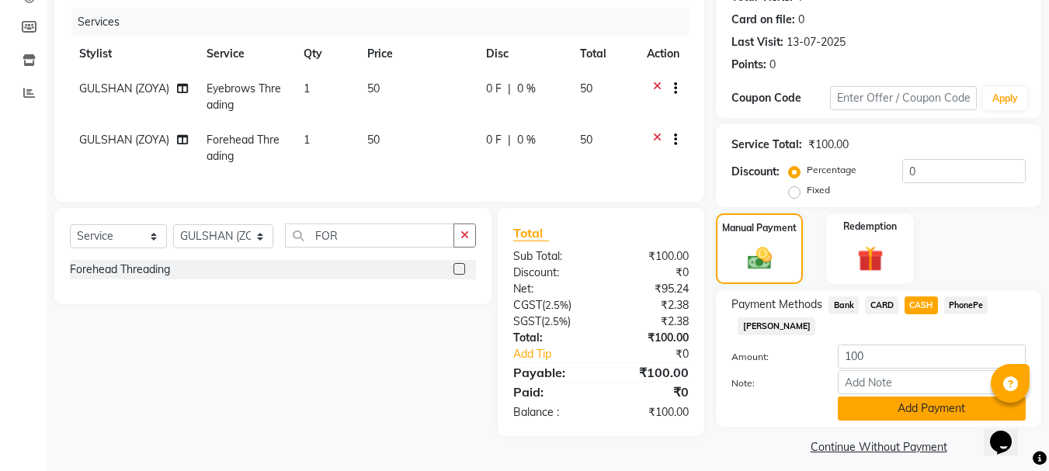
click at [878, 407] on button "Add Payment" at bounding box center [932, 409] width 188 height 24
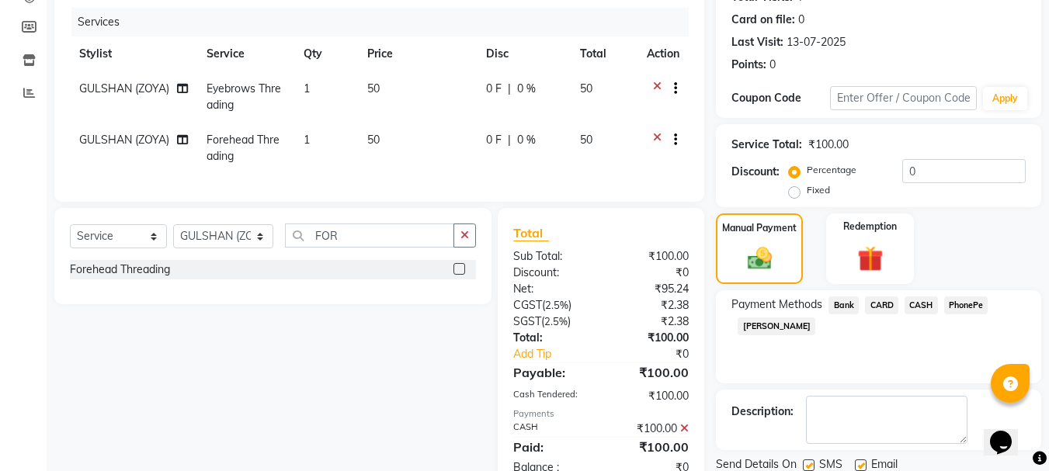
scroll to position [240, 0]
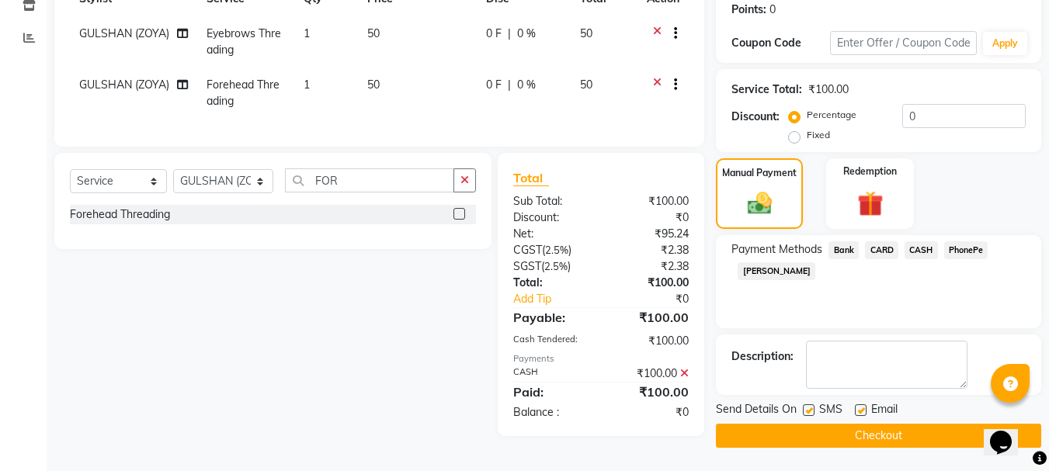
click at [806, 431] on button "Checkout" at bounding box center [878, 436] width 325 height 24
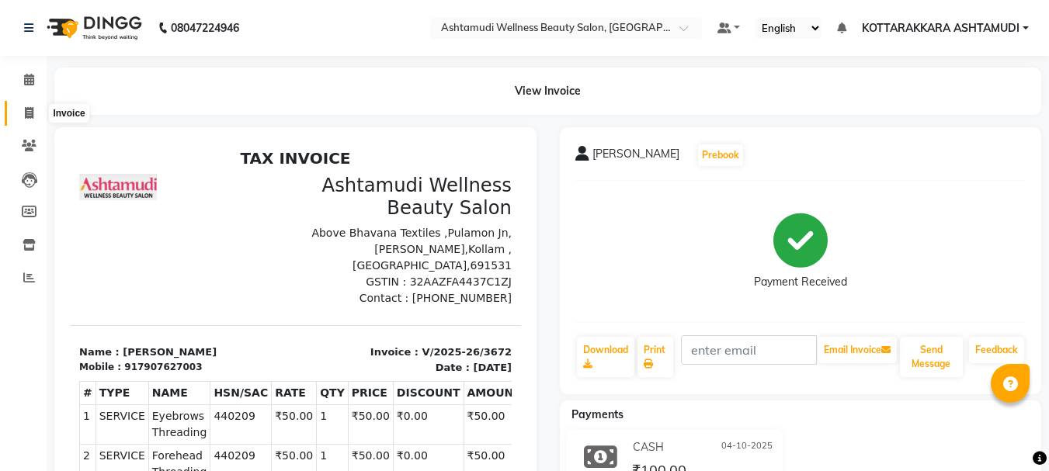
click at [33, 113] on icon at bounding box center [29, 113] width 9 height 12
select select "service"
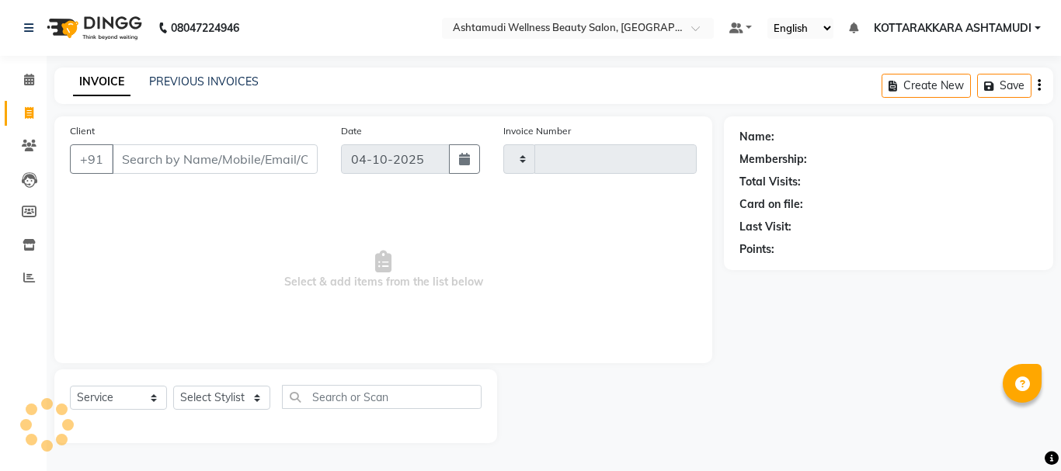
type input "3673"
select select "4664"
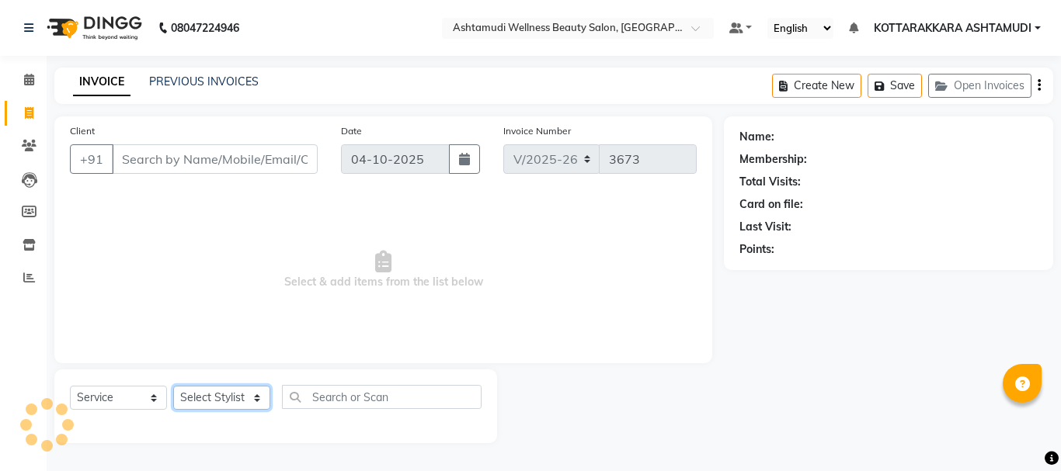
click at [203, 403] on select "Select Stylist" at bounding box center [221, 398] width 97 height 24
select select "49590"
click at [173, 386] on select "Select Stylist AMRITHA DIVYA L Gita Mahali GULSHAN (ZOYA) Karina Darjee KOTTARA…" at bounding box center [223, 398] width 101 height 24
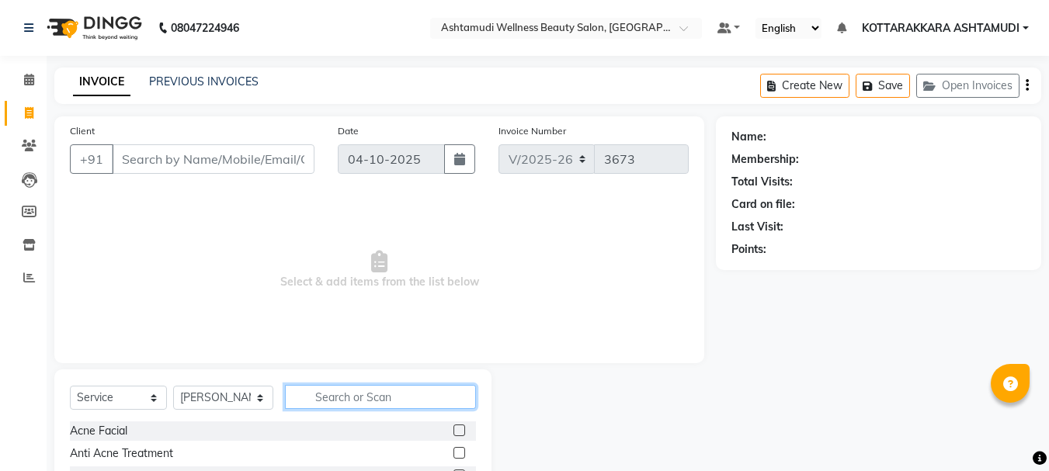
click at [334, 402] on input "text" at bounding box center [381, 397] width 192 height 24
type input "EB"
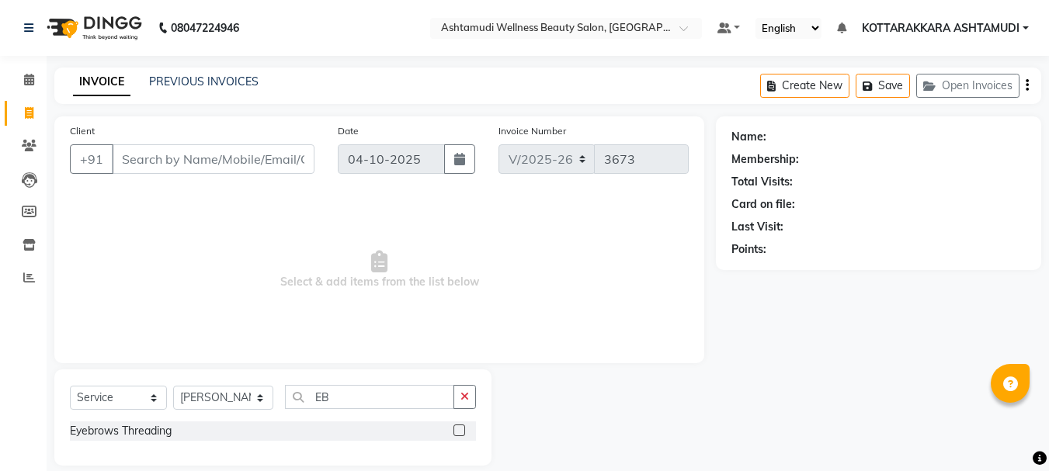
click at [462, 431] on label at bounding box center [459, 431] width 12 height 12
click at [462, 431] on input "checkbox" at bounding box center [458, 431] width 10 height 10
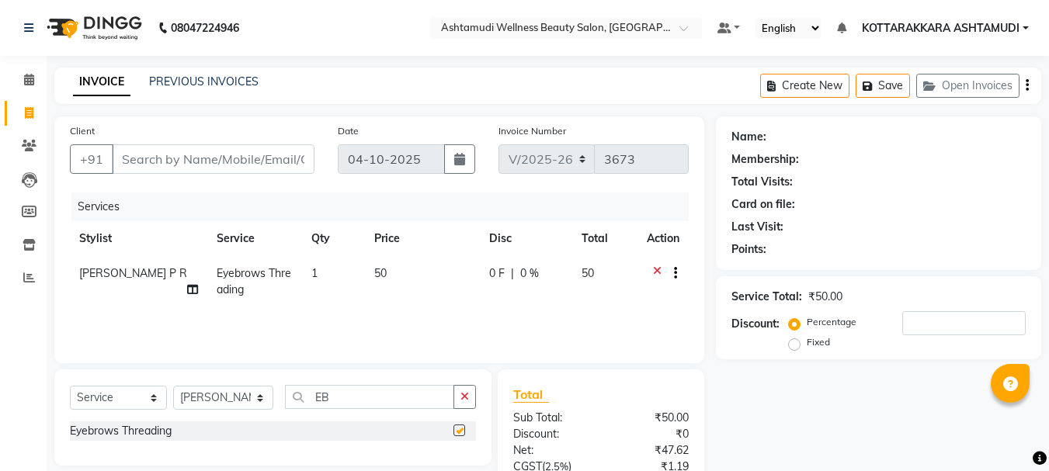
checkbox input "false"
click at [230, 160] on input "Client" at bounding box center [213, 159] width 203 height 30
type input "9"
type input "0"
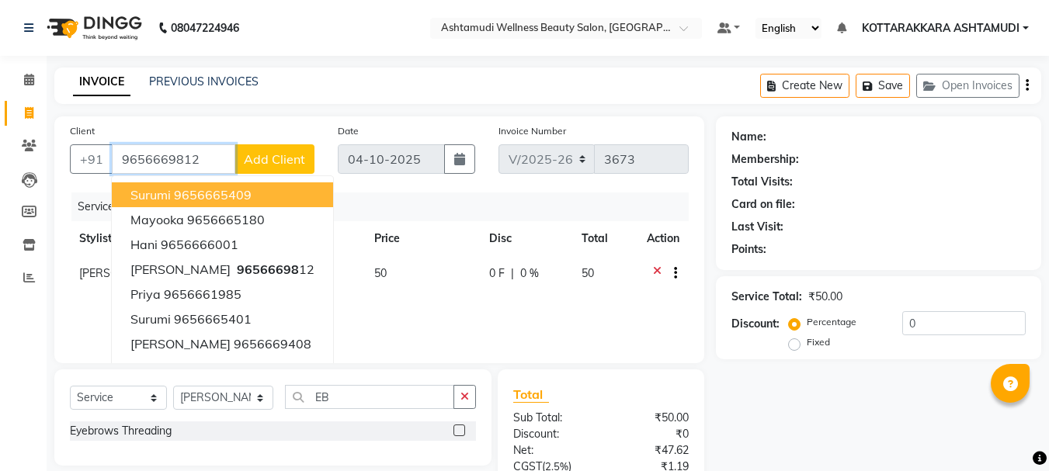
type input "9656669812"
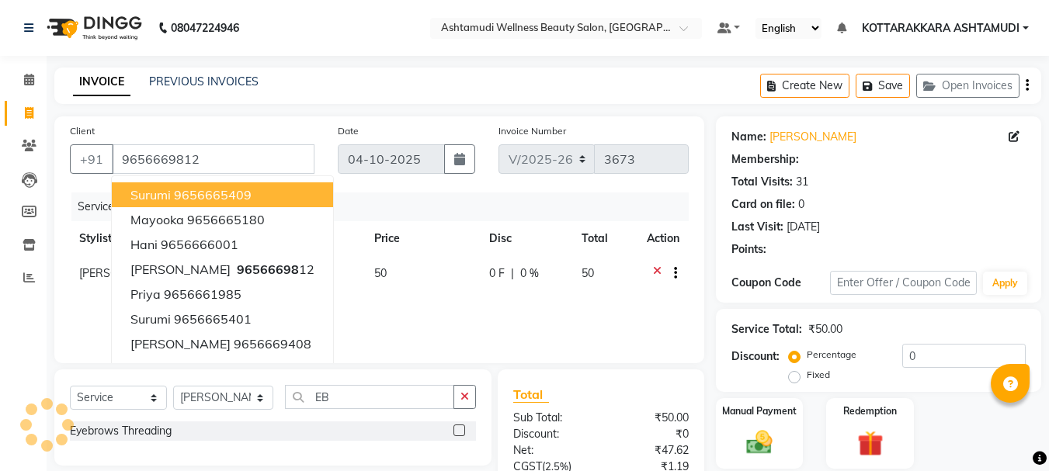
select select "2: Object"
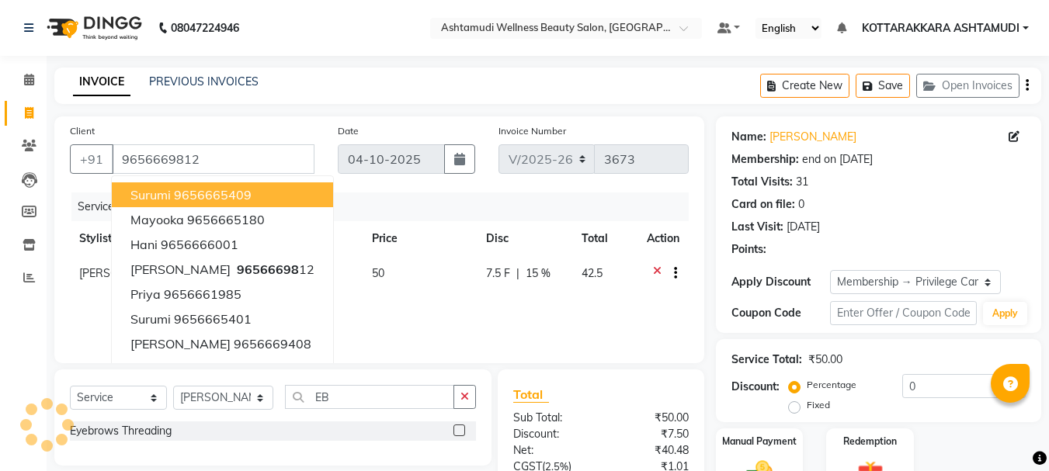
type input "15"
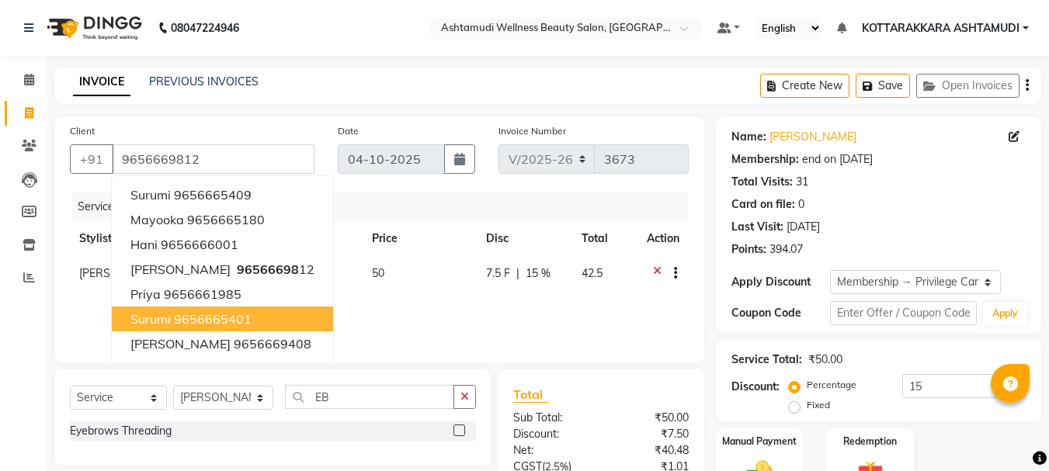
click at [470, 323] on div "Services Stylist Service Qty Price Disc Total Action SHAMINA MUHAMMED P R Eyebr…" at bounding box center [379, 270] width 619 height 155
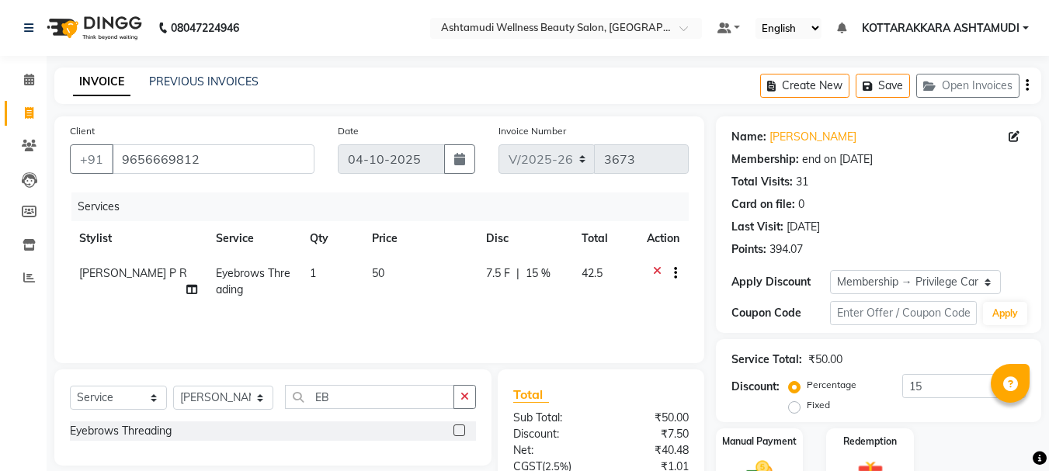
scroll to position [166, 0]
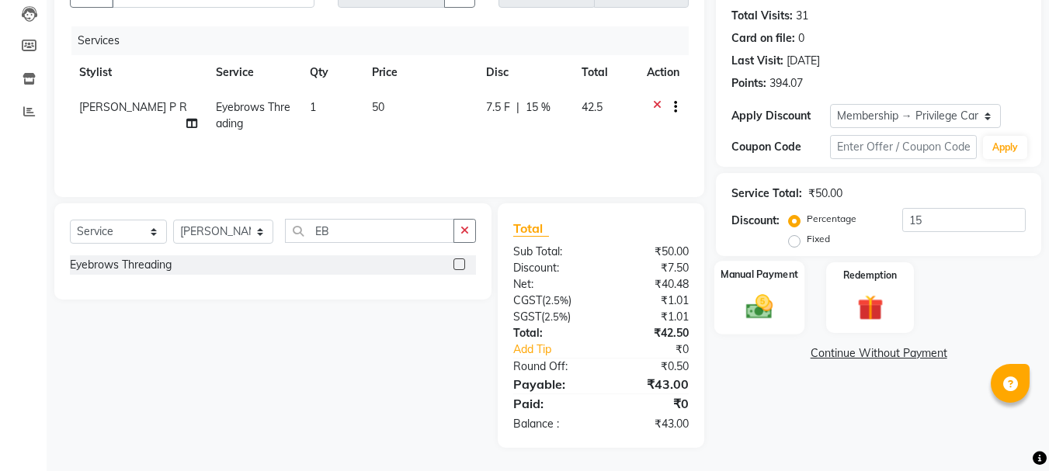
click at [763, 301] on img at bounding box center [759, 306] width 43 height 31
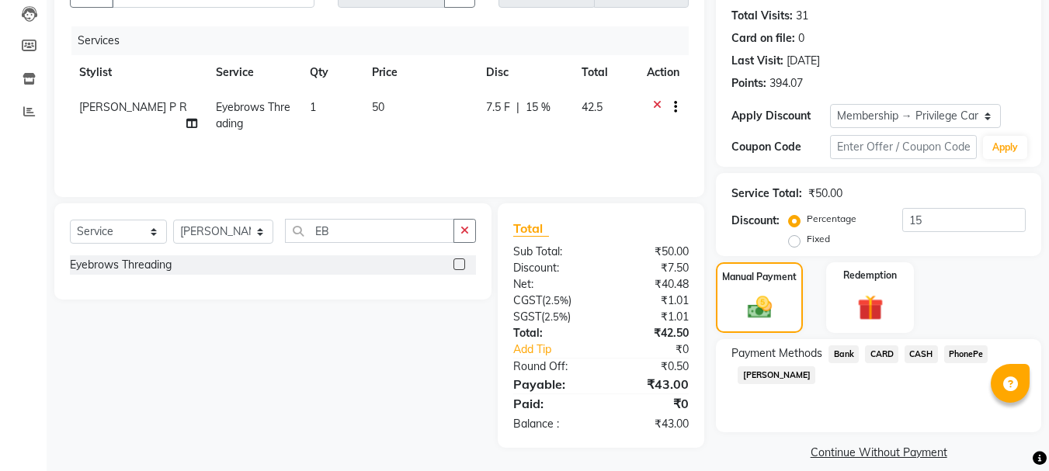
scroll to position [182, 0]
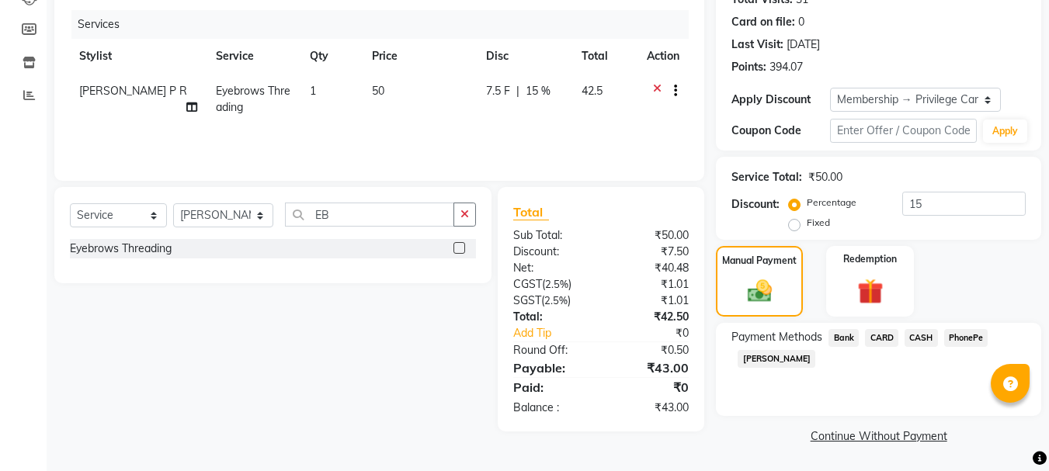
click at [920, 342] on span "CASH" at bounding box center [921, 338] width 33 height 18
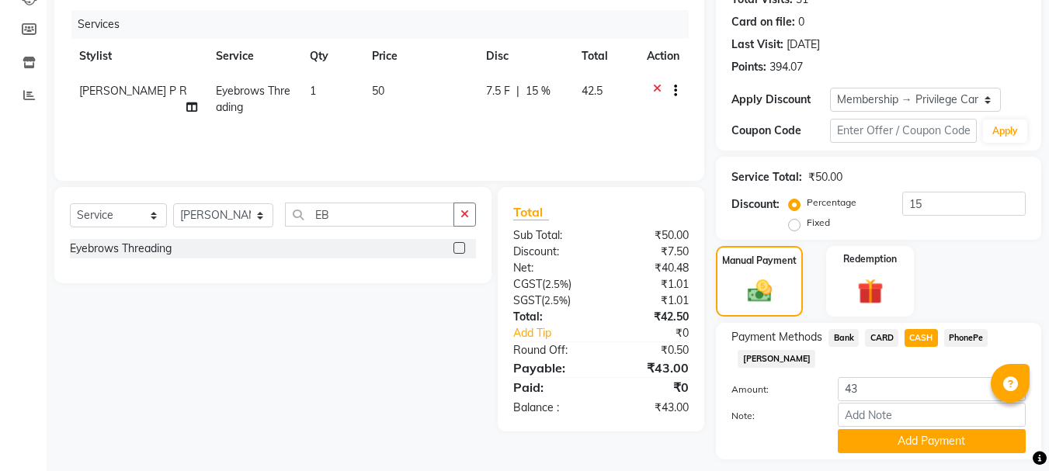
click at [971, 334] on span "PhonePe" at bounding box center [966, 338] width 44 height 18
click at [911, 440] on button "Add Payment" at bounding box center [932, 441] width 188 height 24
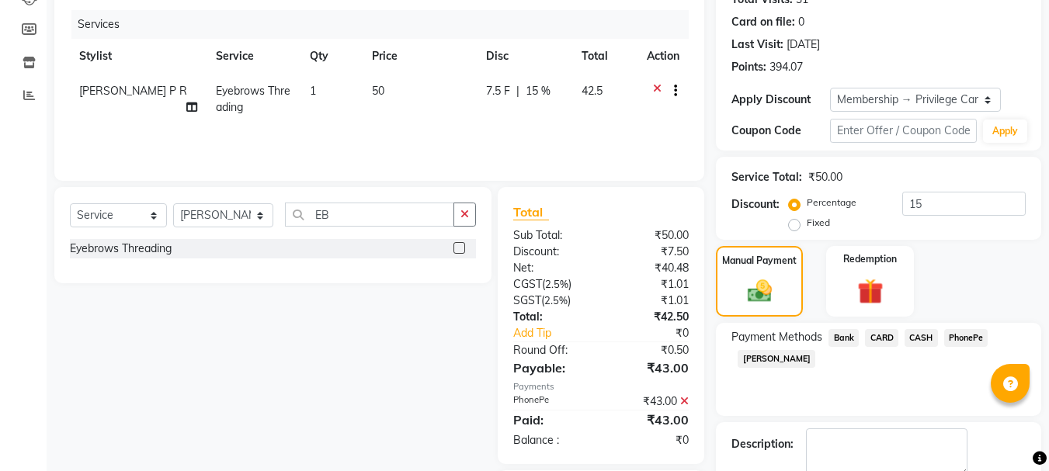
scroll to position [270, 0]
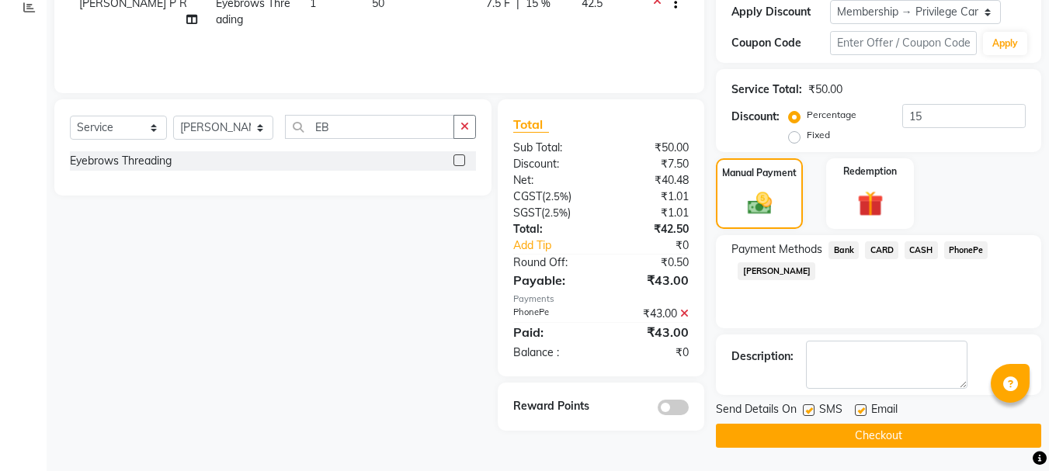
click at [863, 436] on button "Checkout" at bounding box center [878, 436] width 325 height 24
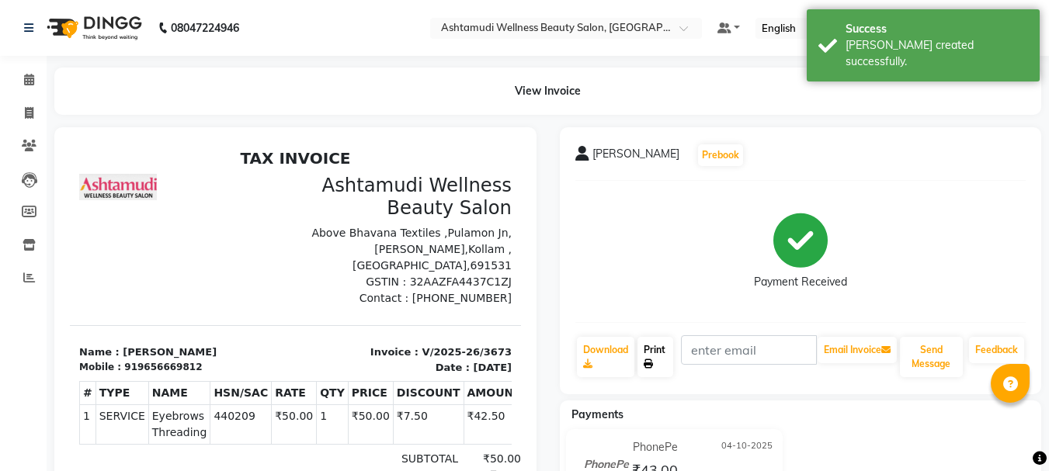
click at [658, 357] on link "Print" at bounding box center [655, 357] width 36 height 40
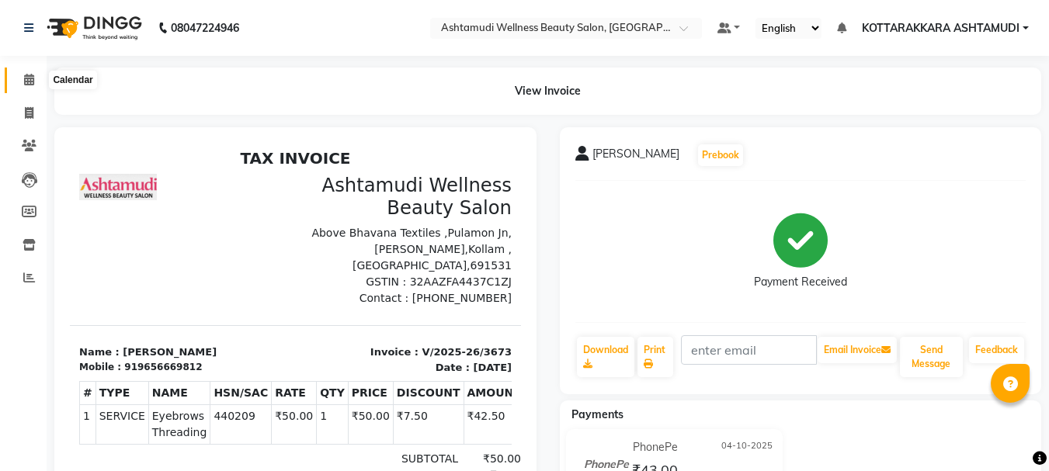
click at [30, 81] on icon at bounding box center [29, 80] width 10 height 12
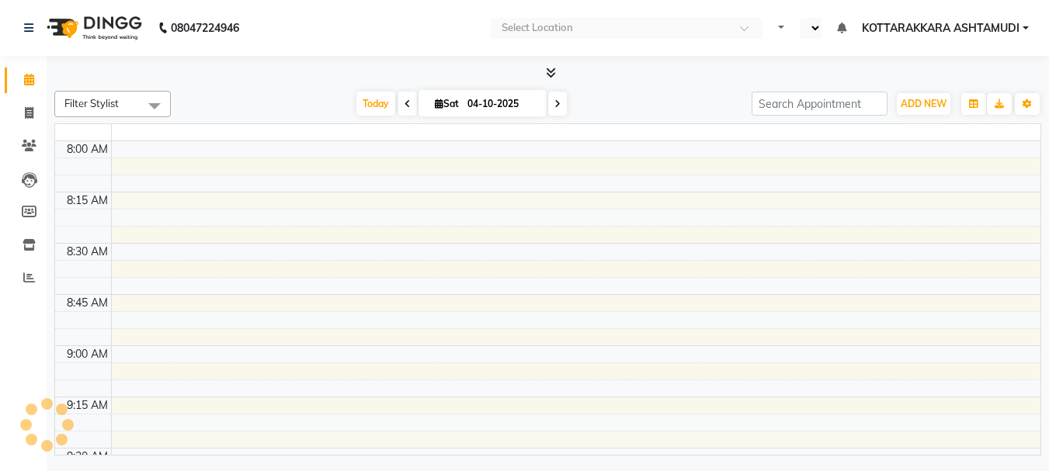
select select "en"
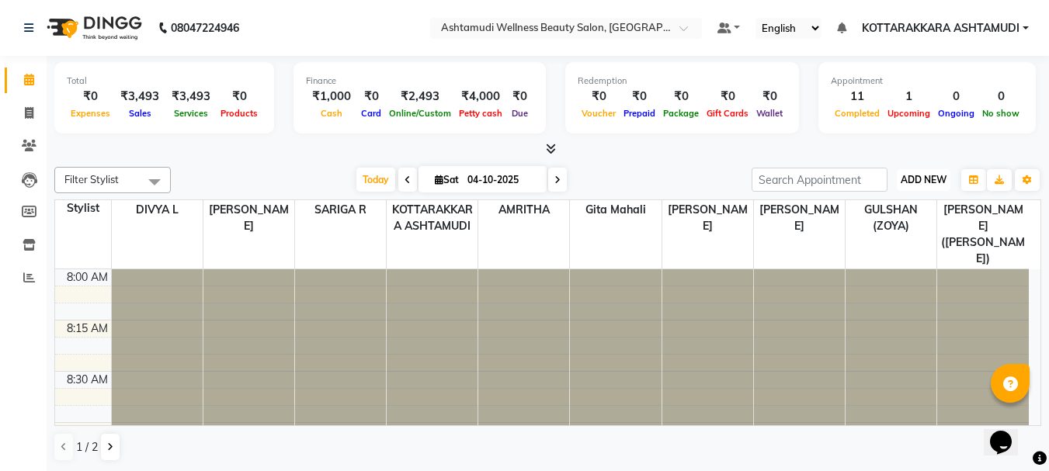
click at [934, 181] on span "ADD NEW" at bounding box center [924, 180] width 46 height 12
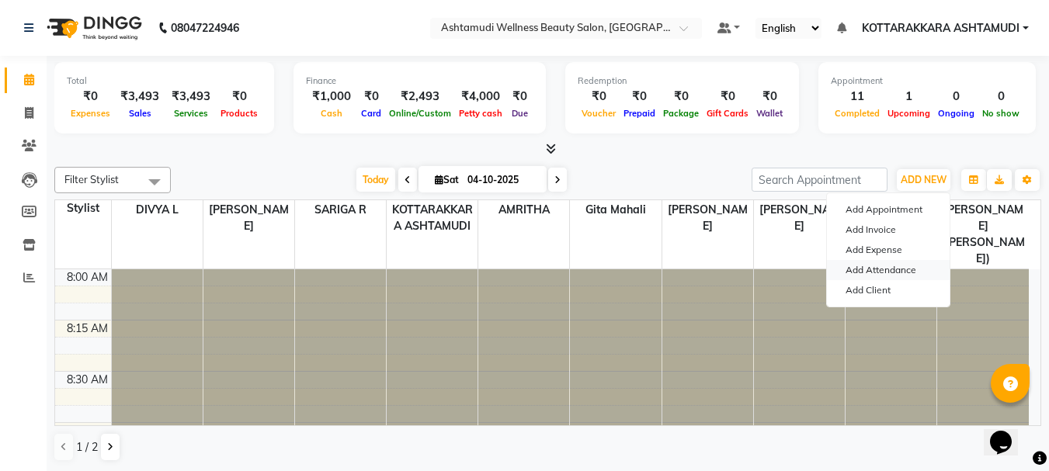
click at [894, 272] on link "Add Attendance" at bounding box center [888, 270] width 123 height 20
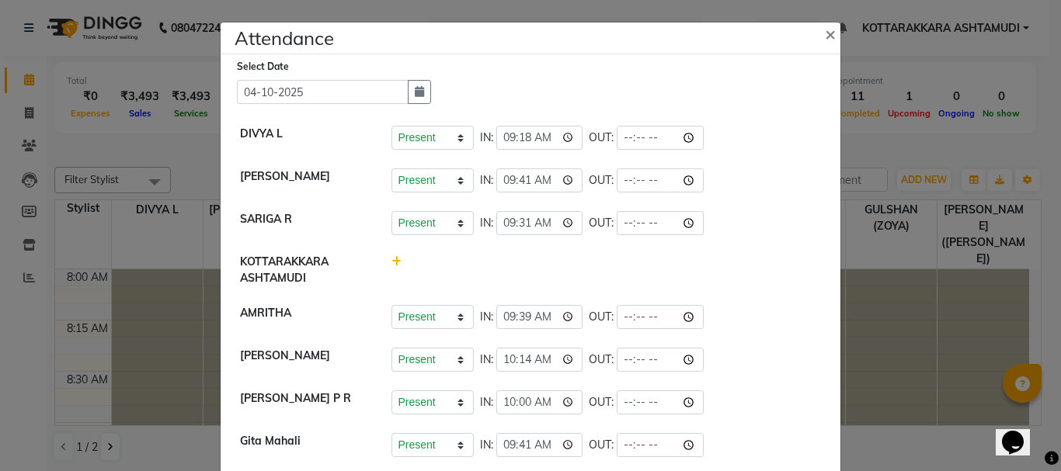
click at [904, 153] on ngb-modal-window "Attendance × Select Date 04-10-2025 DIVYA L Present Absent Late Half Day Weekly…" at bounding box center [530, 235] width 1061 height 471
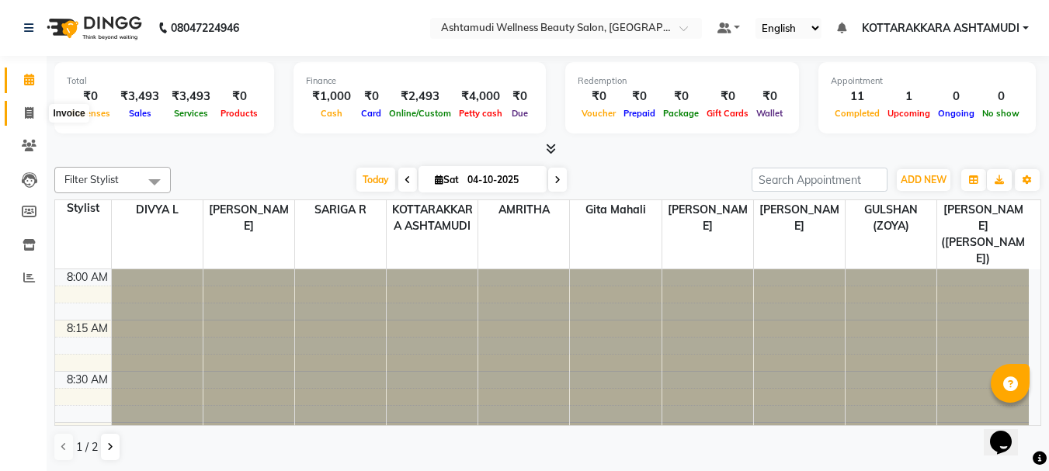
click at [26, 105] on span at bounding box center [29, 114] width 27 height 18
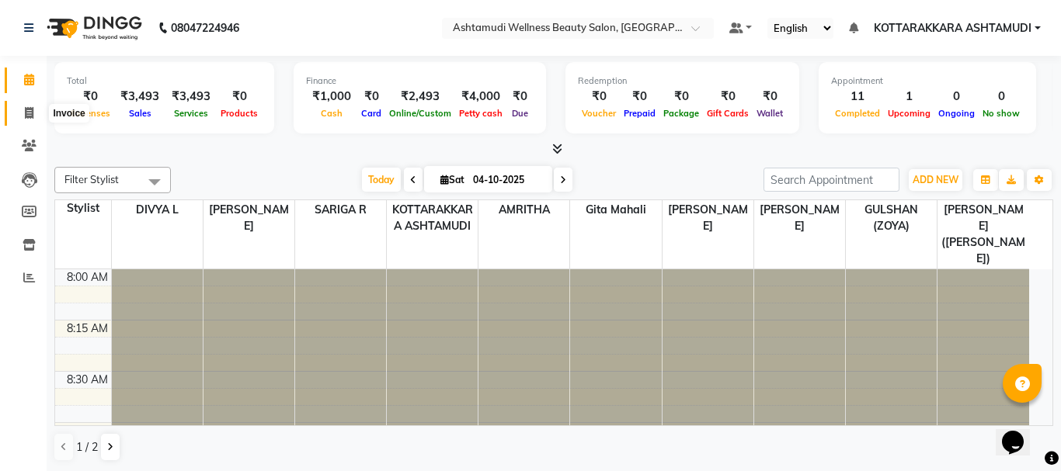
select select "service"
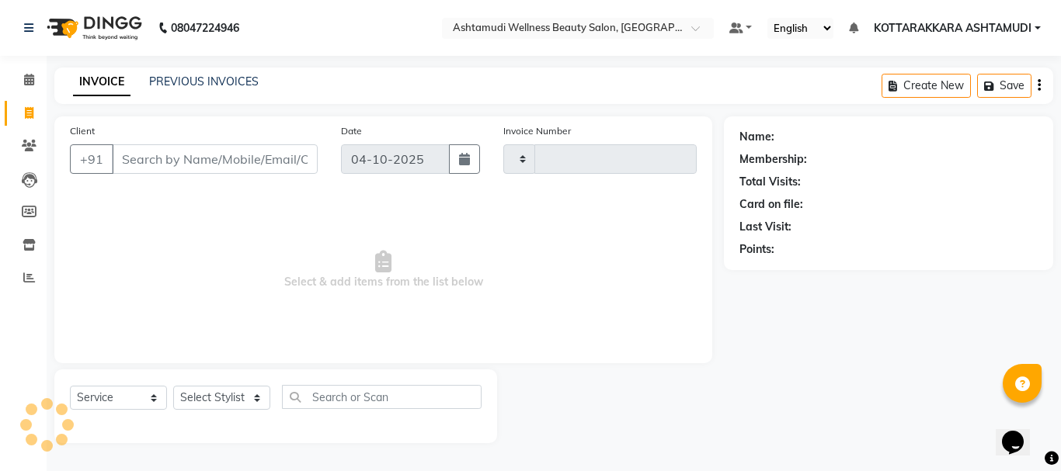
type input "3674"
select select "4664"
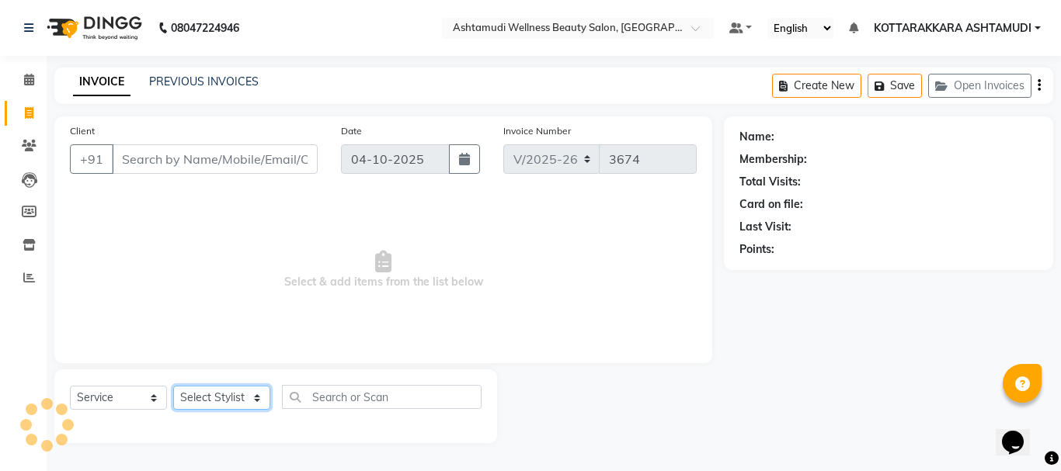
click at [203, 400] on select "Select Stylist" at bounding box center [221, 398] width 97 height 24
select select "49590"
click at [173, 386] on select "Select Stylist AMRITHA DIVYA L [PERSON_NAME] ([PERSON_NAME]) [PERSON_NAME] KOTT…" at bounding box center [223, 398] width 101 height 24
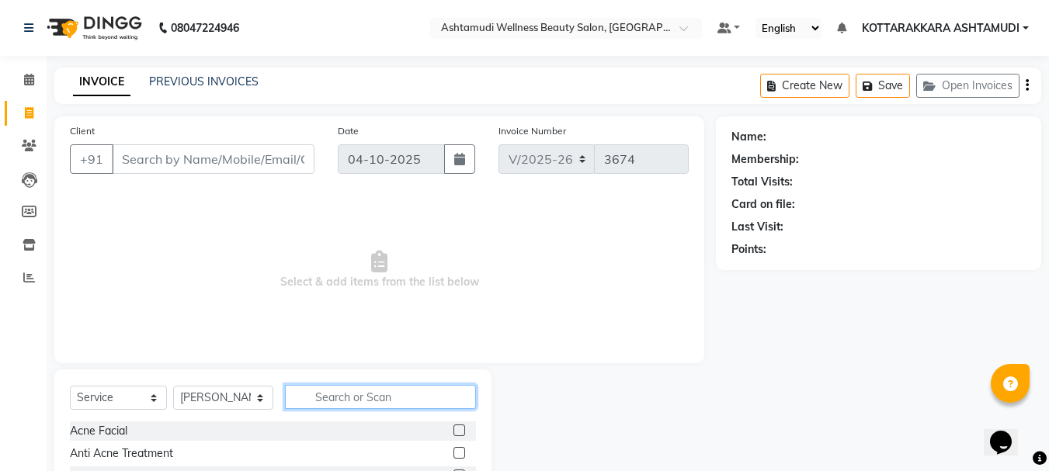
click at [349, 399] on input "text" at bounding box center [381, 397] width 192 height 24
type input "EY"
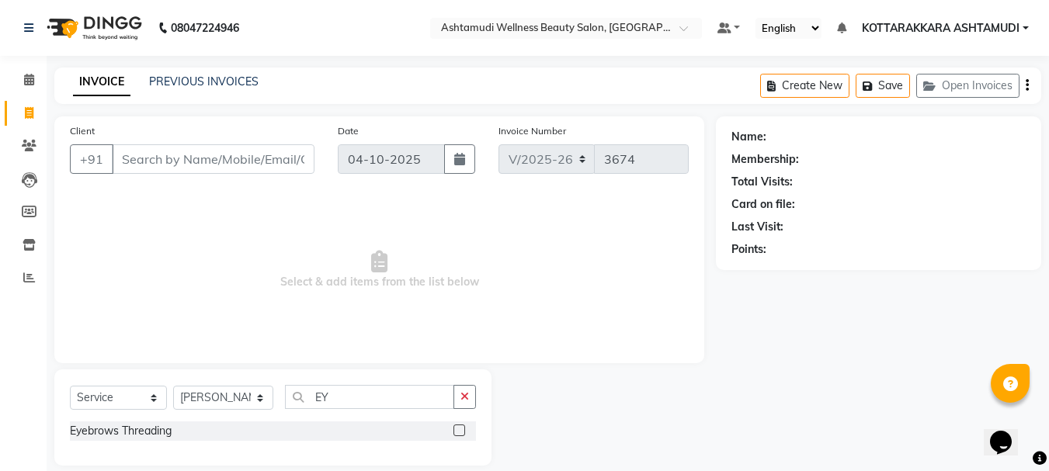
click at [457, 432] on label at bounding box center [459, 431] width 12 height 12
click at [457, 432] on input "checkbox" at bounding box center [458, 431] width 10 height 10
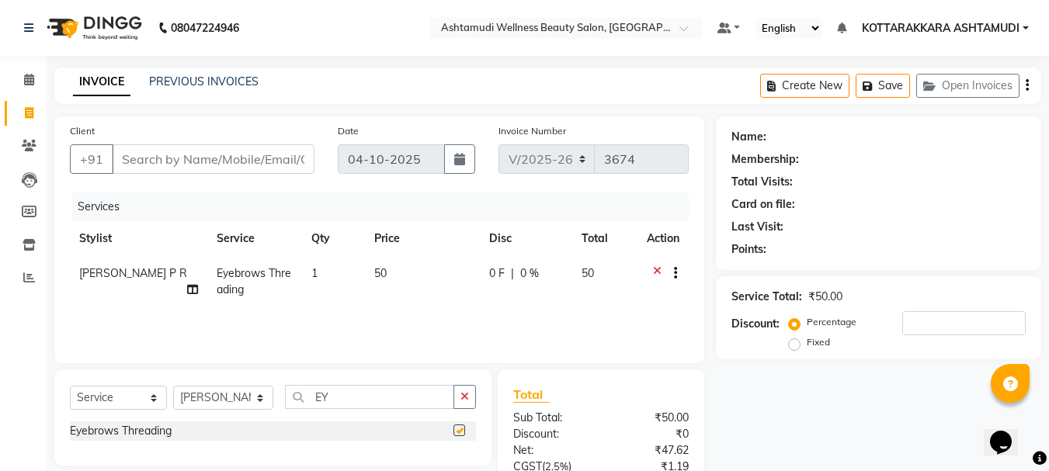
checkbox input "false"
click at [224, 173] on input "Client" at bounding box center [213, 159] width 203 height 30
click at [151, 158] on input "Client" at bounding box center [213, 159] width 203 height 30
type input "8"
type input "0"
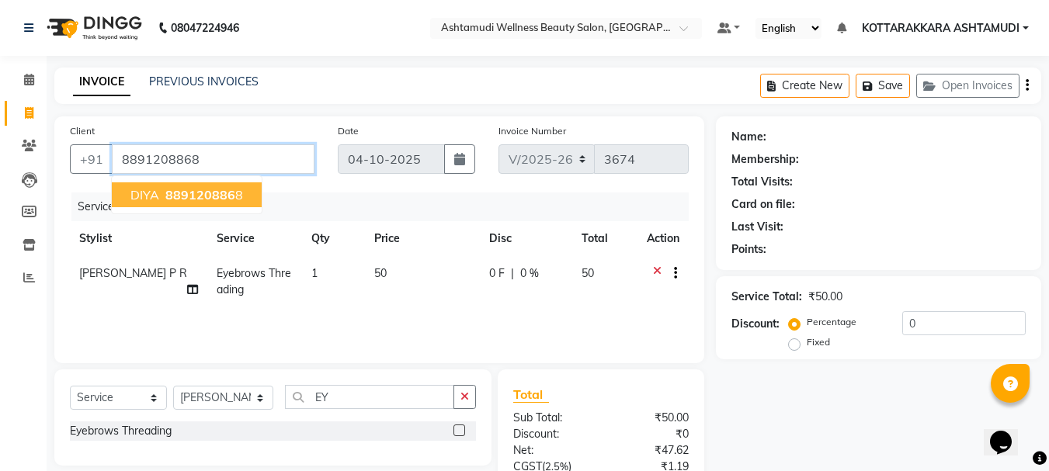
type input "8891208868"
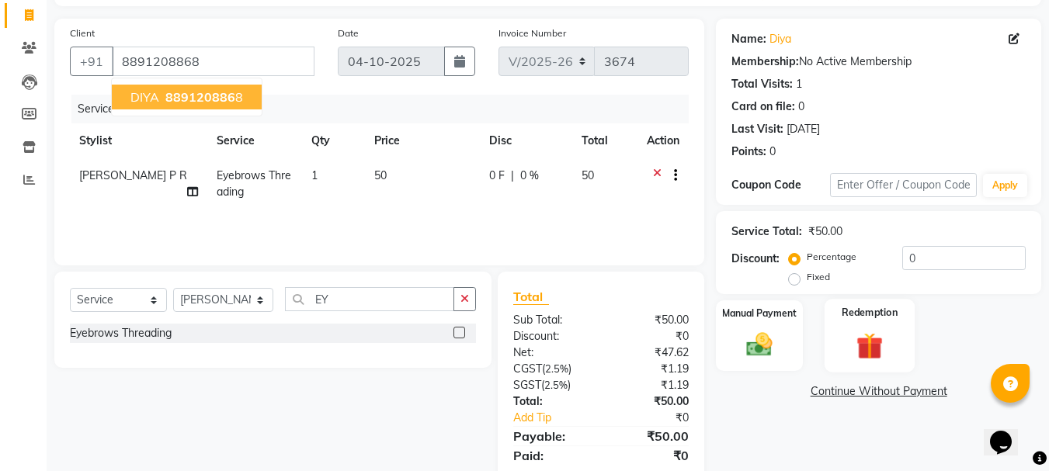
scroll to position [150, 0]
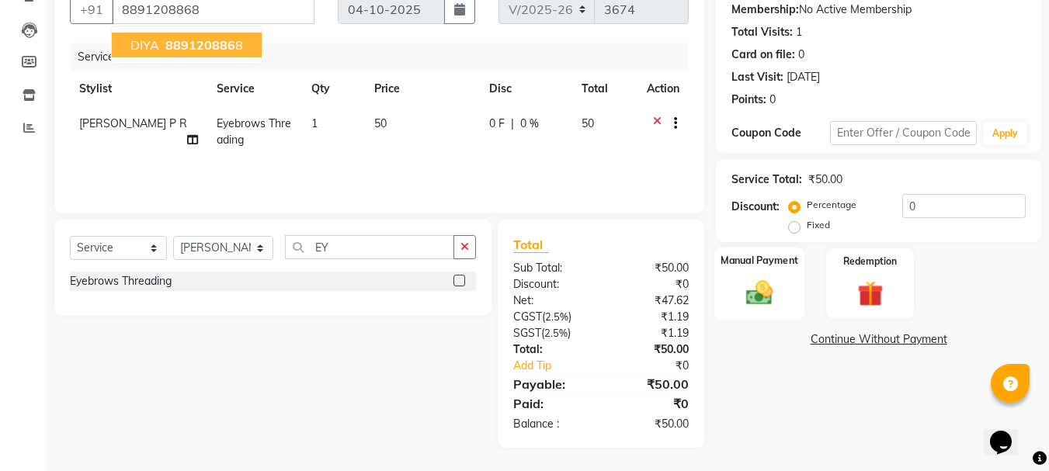
click at [774, 304] on img at bounding box center [759, 292] width 43 height 31
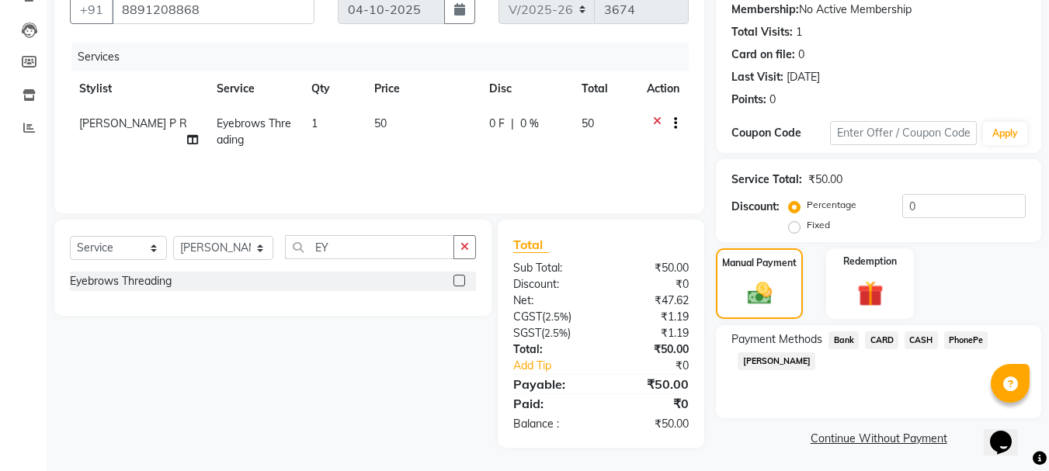
click at [974, 342] on span "PhonePe" at bounding box center [966, 341] width 44 height 18
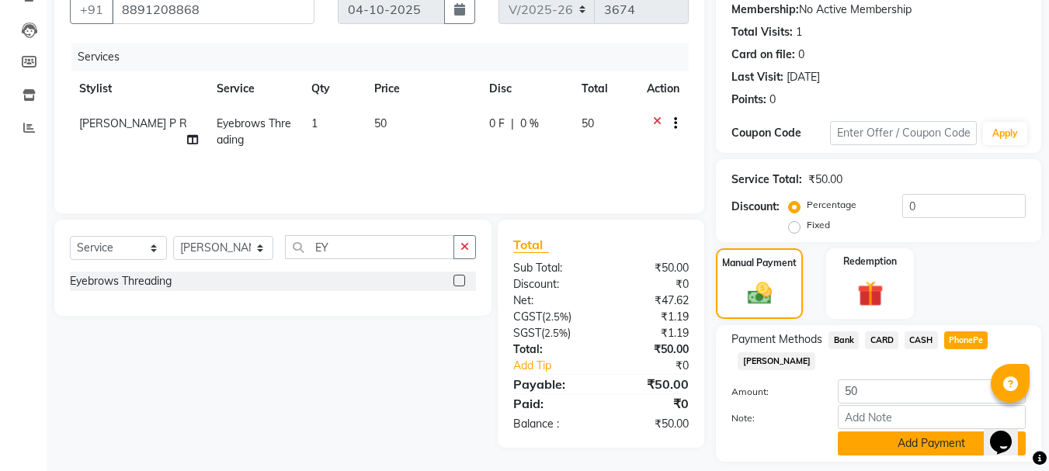
click at [887, 434] on button "Add Payment" at bounding box center [932, 444] width 188 height 24
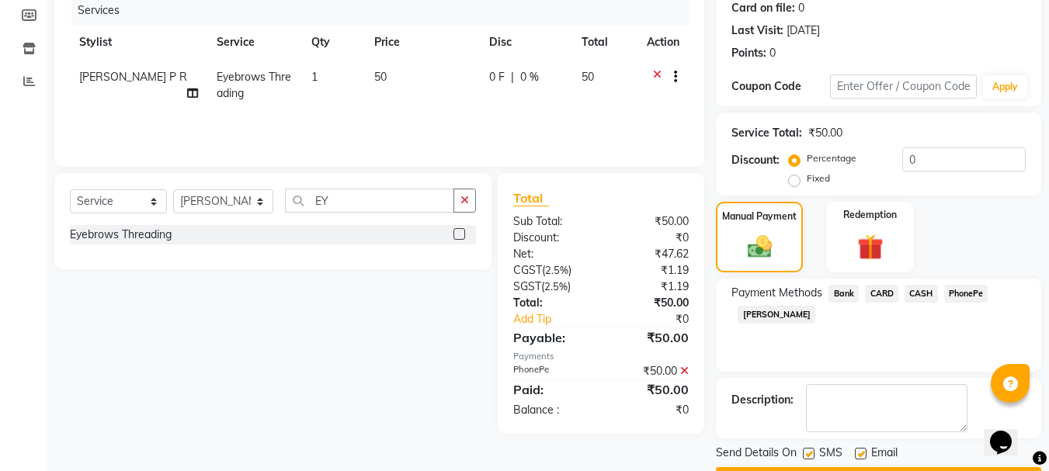
scroll to position [240, 0]
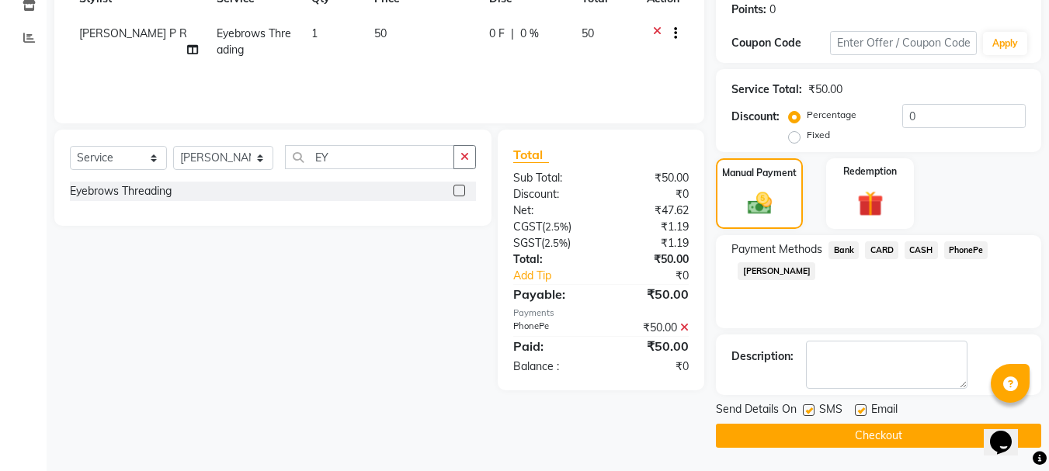
click at [922, 242] on span "CASH" at bounding box center [921, 250] width 33 height 18
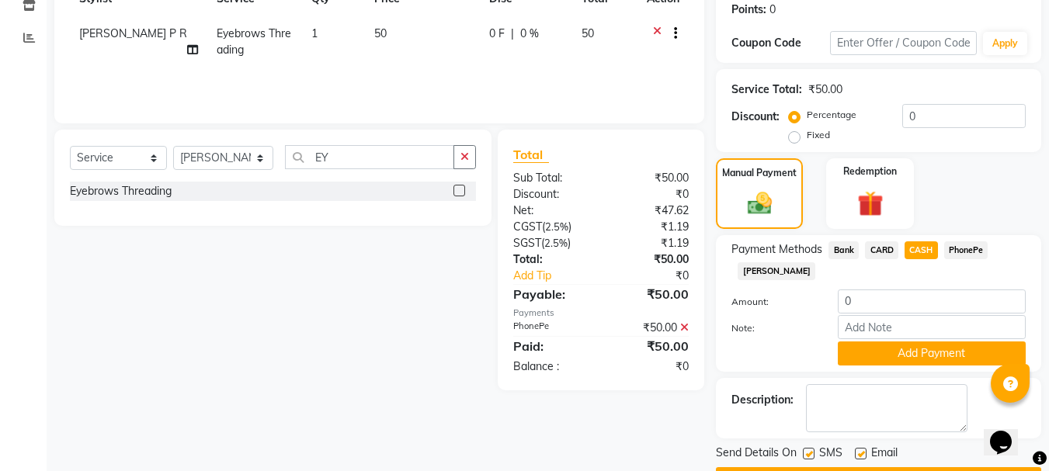
click at [682, 328] on icon at bounding box center [684, 327] width 9 height 11
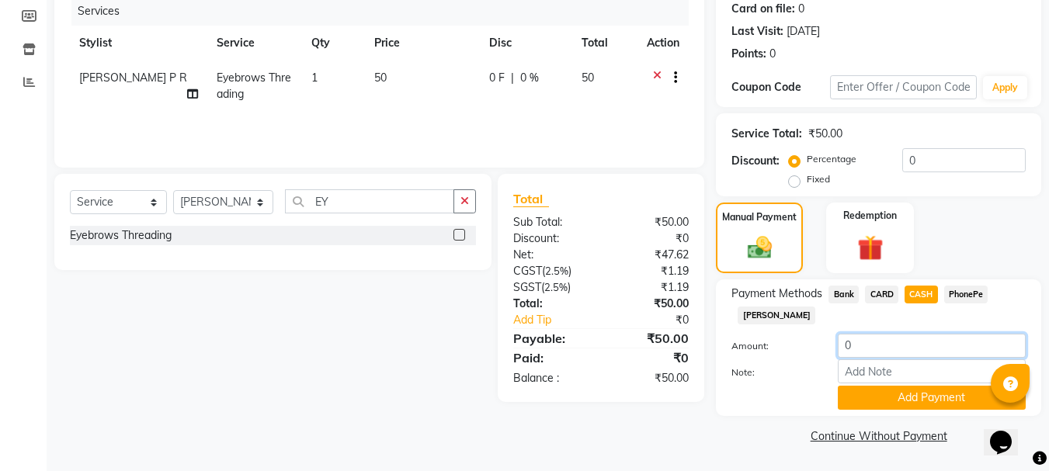
click at [856, 339] on input "0" at bounding box center [932, 346] width 188 height 24
click at [886, 286] on span "CARD" at bounding box center [881, 295] width 33 height 18
type input "50"
click at [925, 295] on span "CASH" at bounding box center [921, 295] width 33 height 18
click at [908, 394] on button "Add Payment" at bounding box center [932, 398] width 188 height 24
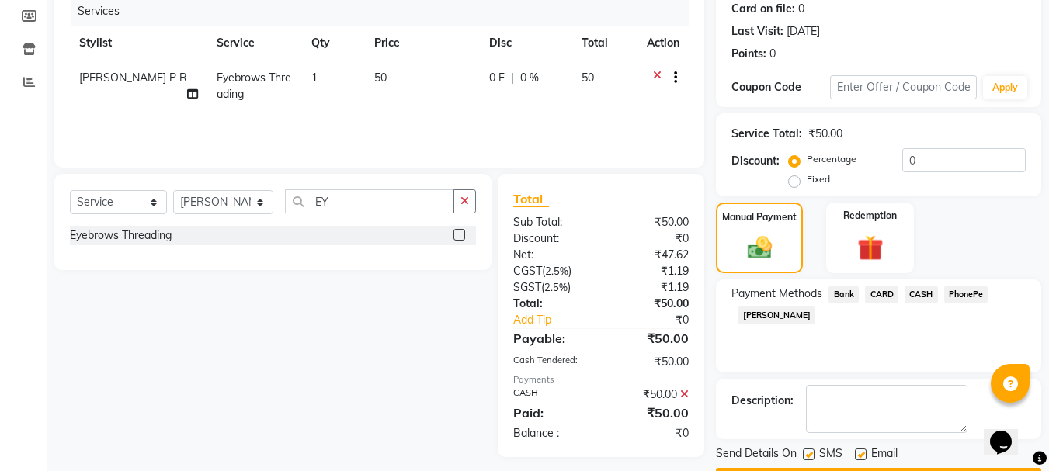
scroll to position [240, 0]
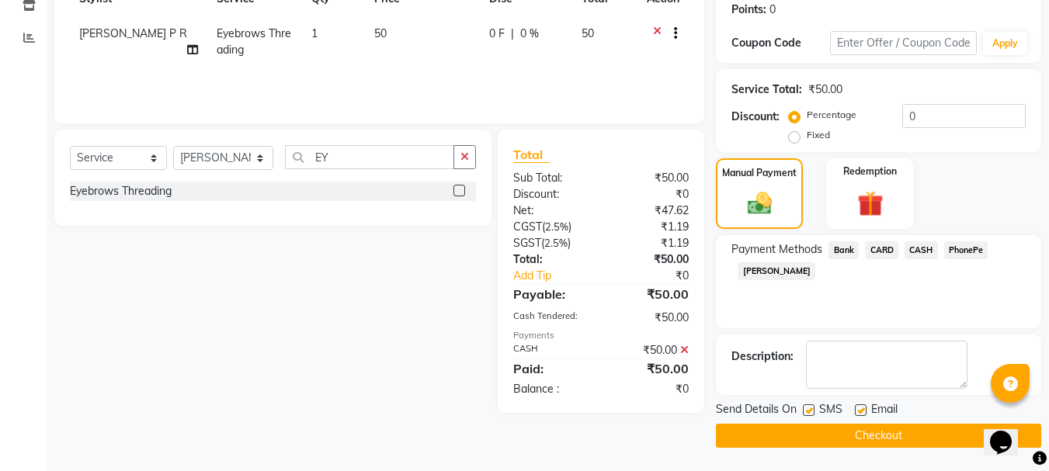
click at [908, 431] on button "Checkout" at bounding box center [878, 436] width 325 height 24
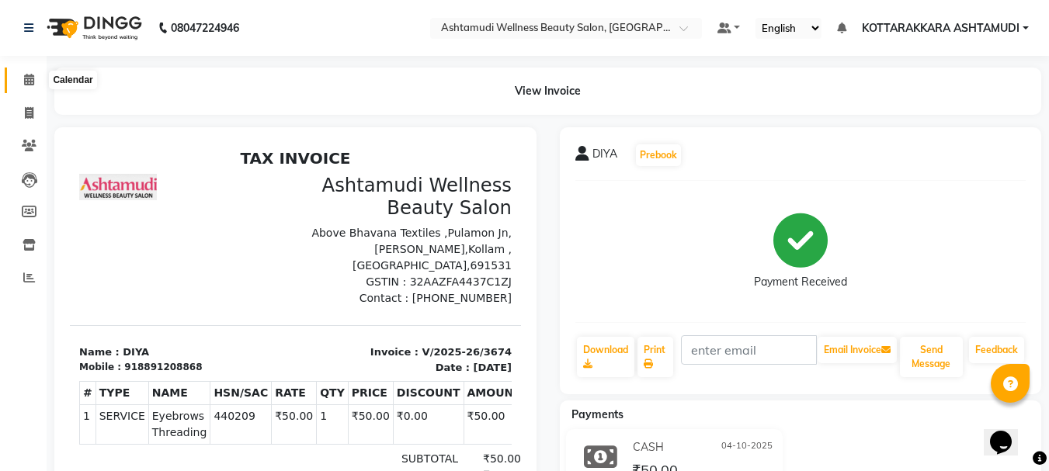
click at [22, 81] on span at bounding box center [29, 80] width 27 height 18
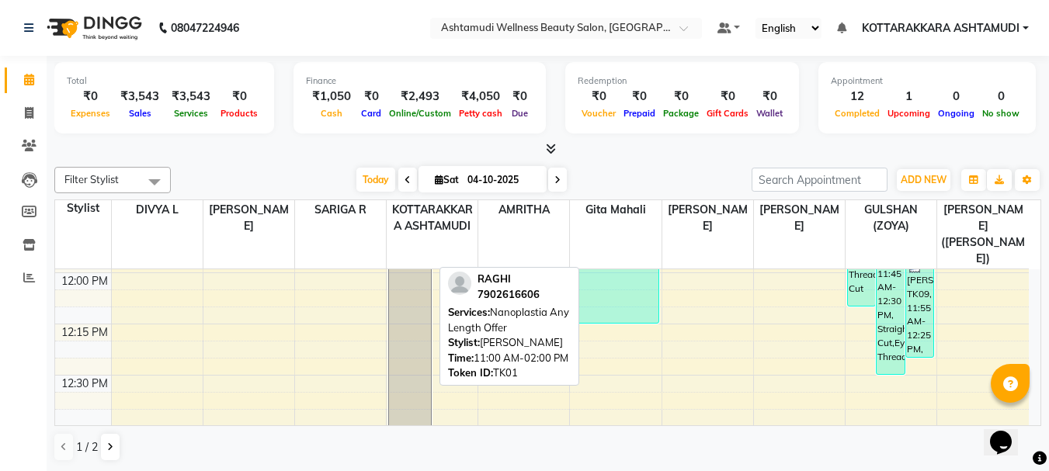
scroll to position [854, 0]
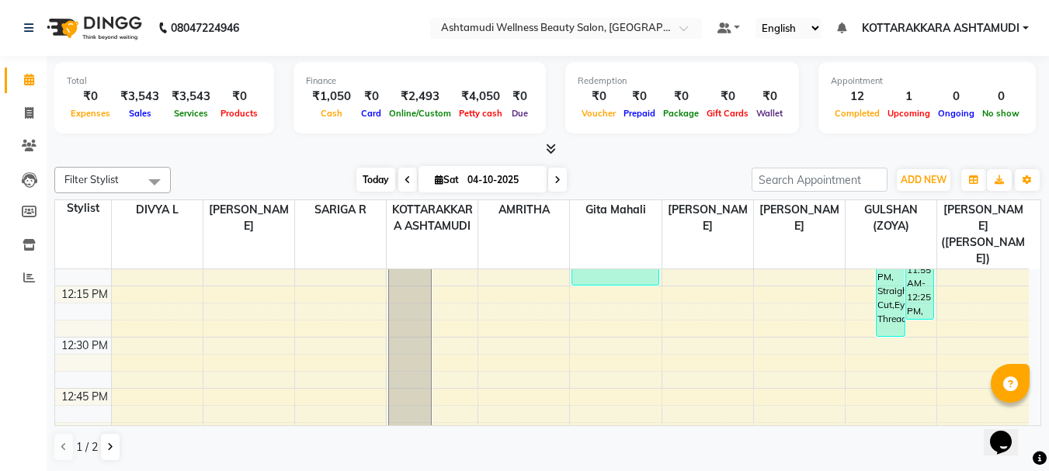
click at [361, 180] on span "Today" at bounding box center [375, 180] width 39 height 24
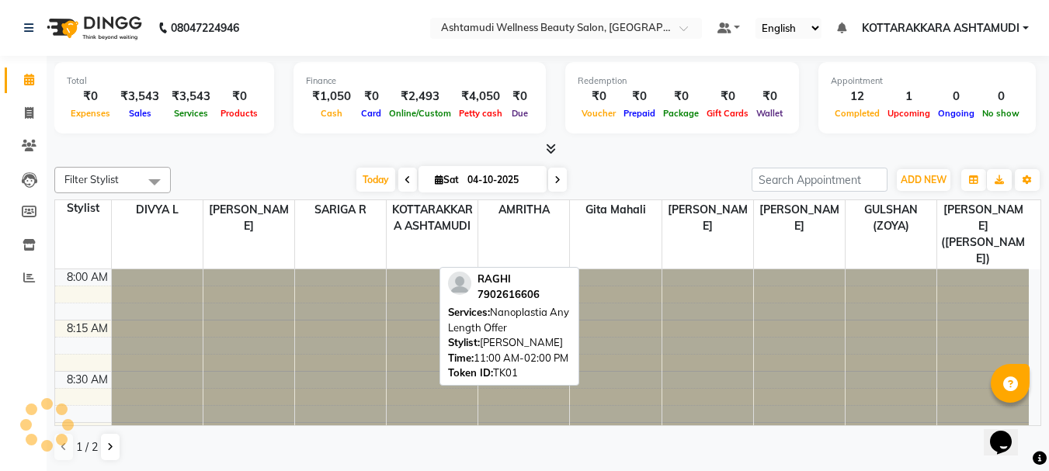
scroll to position [1026, 0]
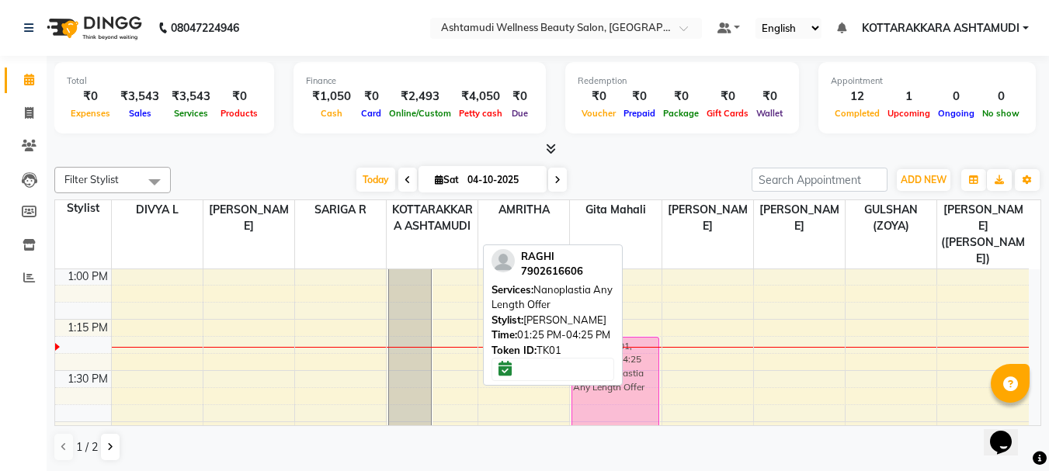
drag, startPoint x: 450, startPoint y: 361, endPoint x: 597, endPoint y: 343, distance: 148.6
click at [597, 343] on div "Filter Stylist Select All AMRITHA DIVYA L Gita Mahali GULSHAN (ZOYA) Karina Dar…" at bounding box center [547, 314] width 987 height 307
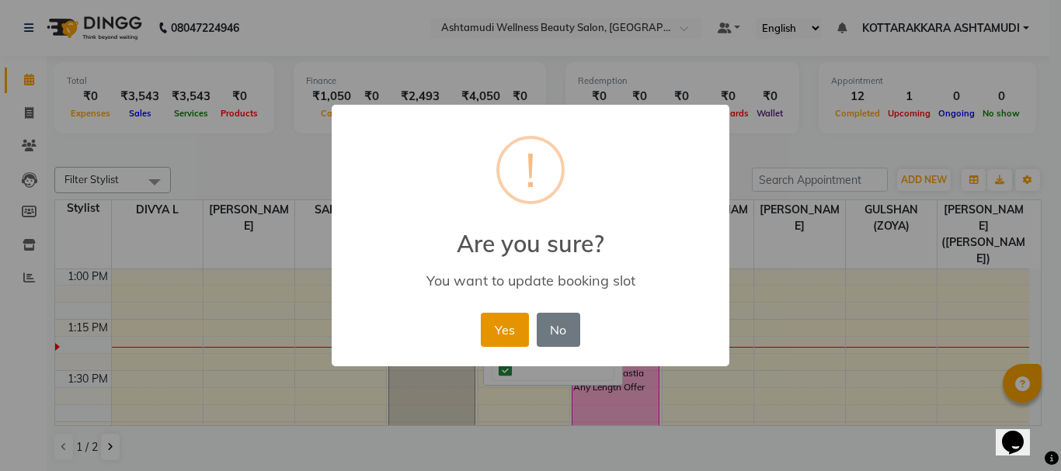
click at [514, 341] on button "Yes" at bounding box center [504, 330] width 47 height 34
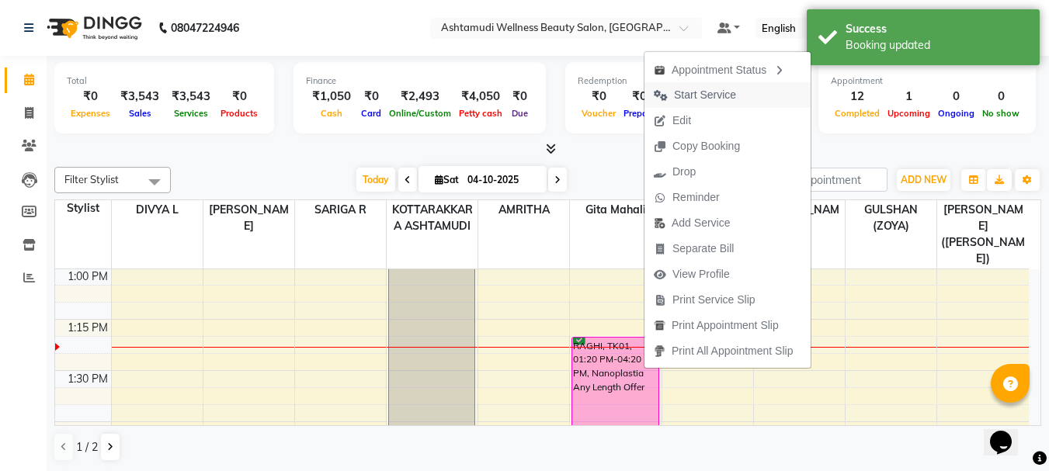
click at [731, 92] on span "Start Service" at bounding box center [705, 95] width 62 height 16
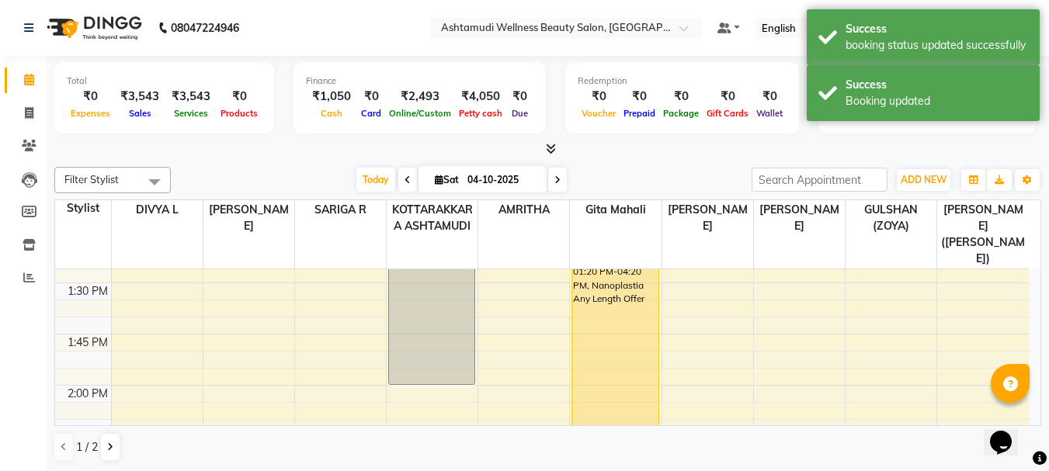
scroll to position [922, 0]
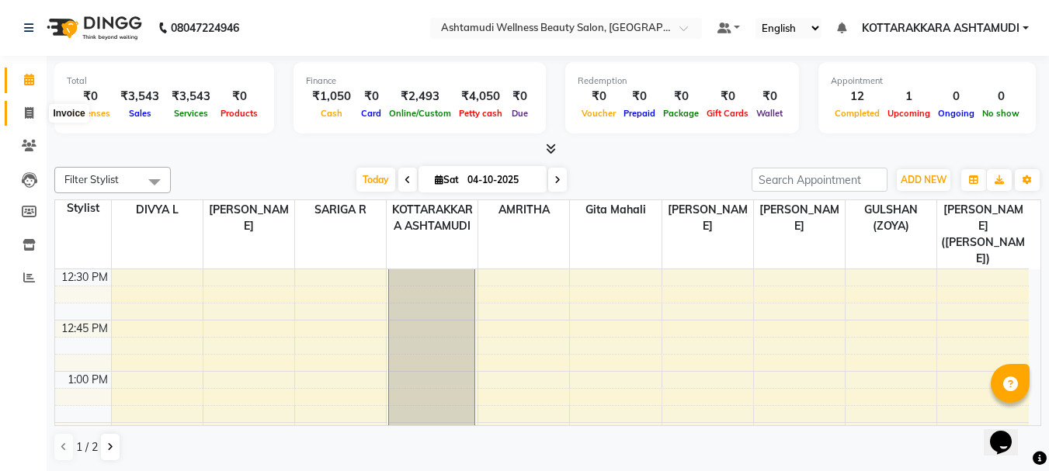
click at [25, 111] on icon at bounding box center [29, 113] width 9 height 12
select select "service"
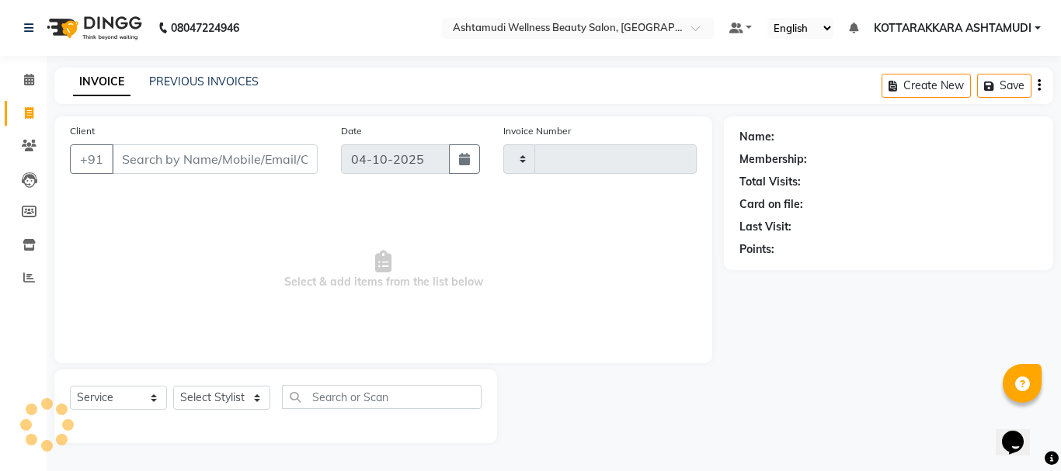
type input "3675"
select select "4664"
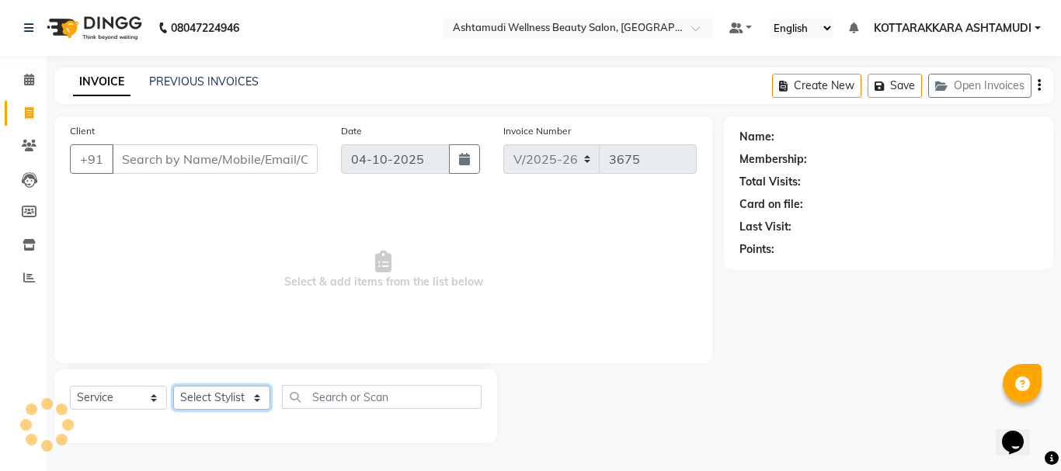
click at [197, 387] on select "Select Stylist" at bounding box center [221, 398] width 97 height 24
select select "27465"
click at [173, 386] on select "Select Stylist AMRITHA DIVYA L [PERSON_NAME] ([PERSON_NAME]) [PERSON_NAME] KOTT…" at bounding box center [223, 398] width 101 height 24
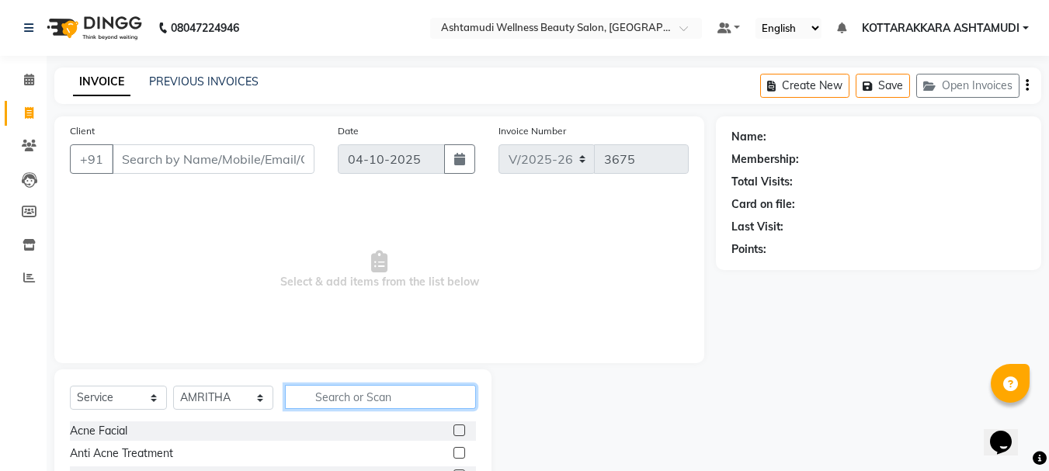
click at [359, 386] on input "text" at bounding box center [381, 397] width 192 height 24
type input "EB"
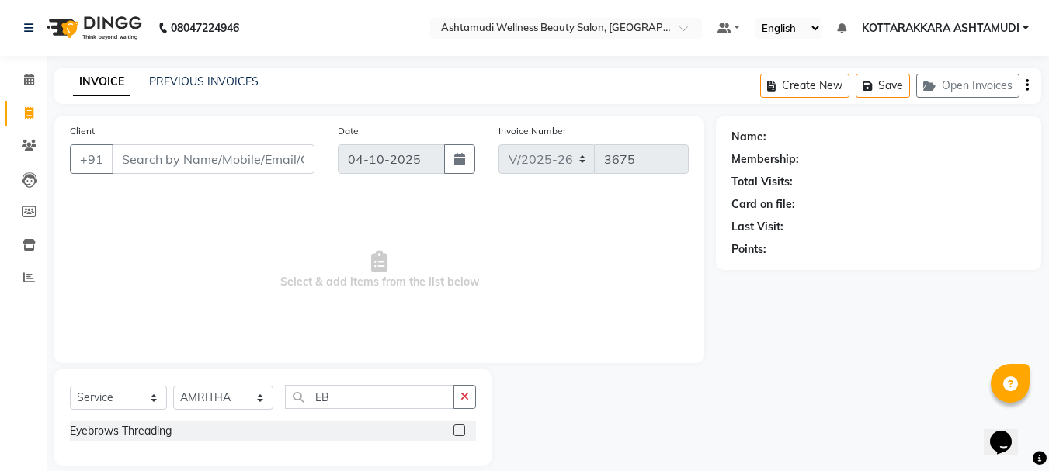
click at [458, 430] on label at bounding box center [459, 431] width 12 height 12
click at [458, 430] on input "checkbox" at bounding box center [458, 431] width 10 height 10
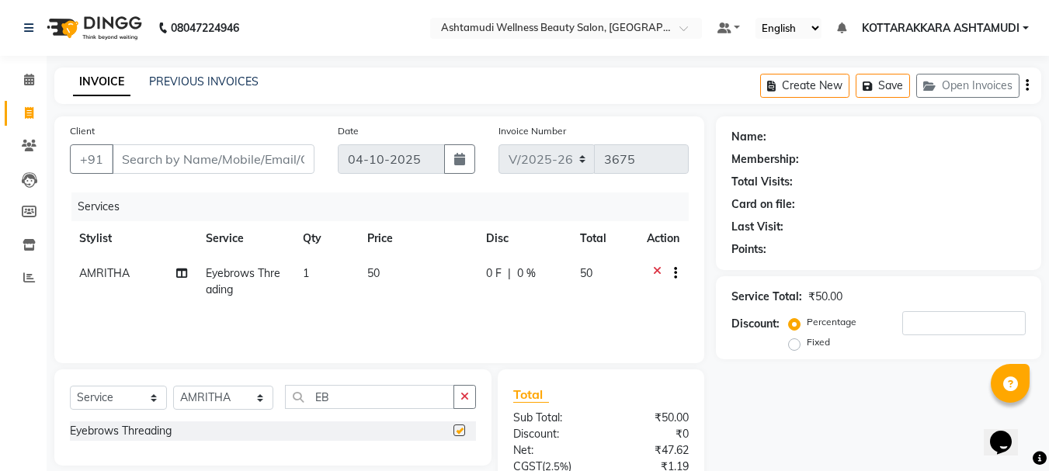
checkbox input "false"
click at [204, 162] on input "Client" at bounding box center [213, 159] width 203 height 30
type input "9"
type input "0"
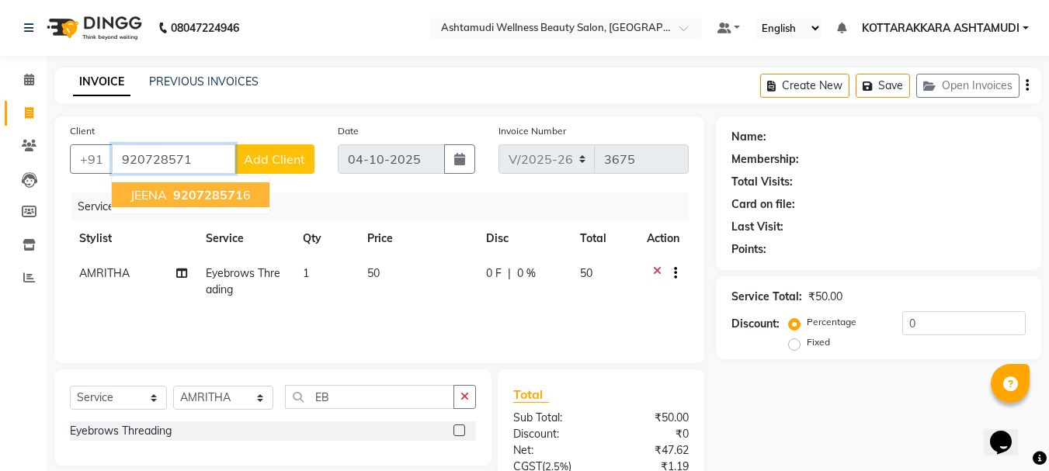
click at [160, 200] on span "JEENA" at bounding box center [148, 195] width 36 height 16
type input "9207285716"
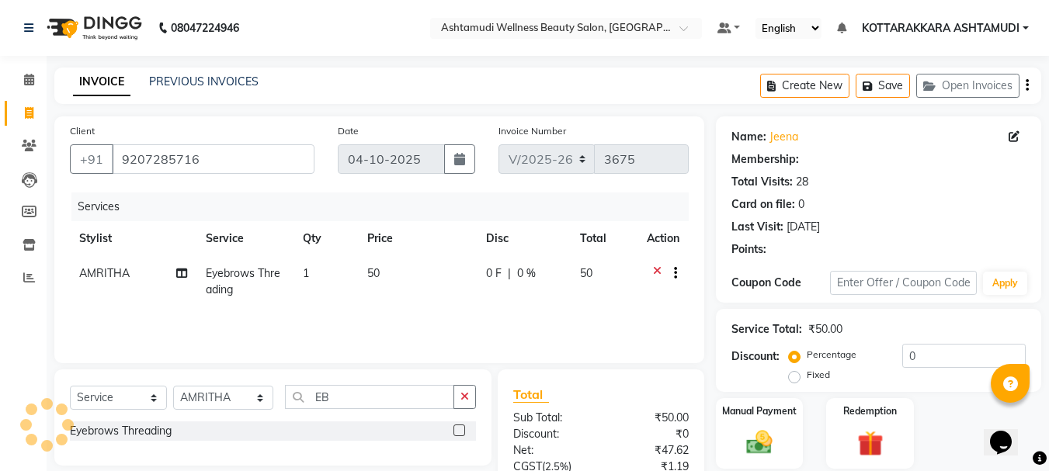
select select "1: Object"
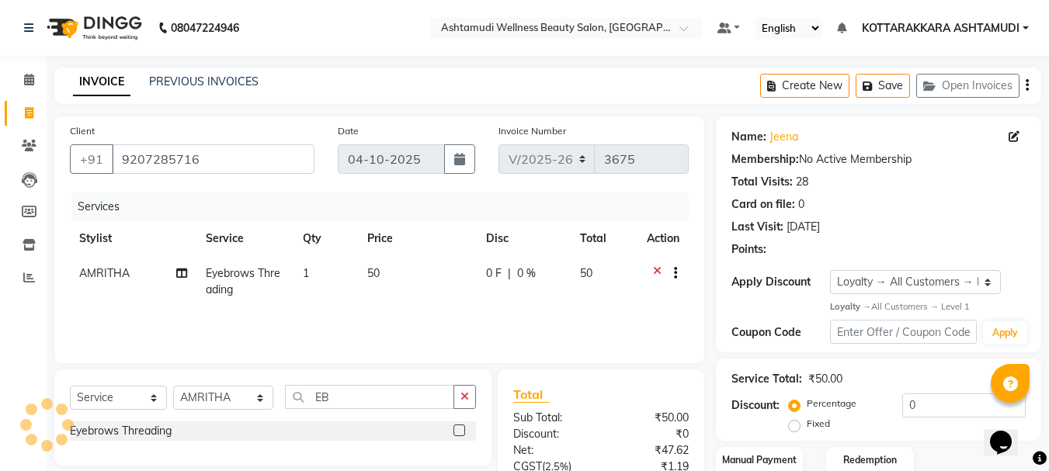
scroll to position [150, 0]
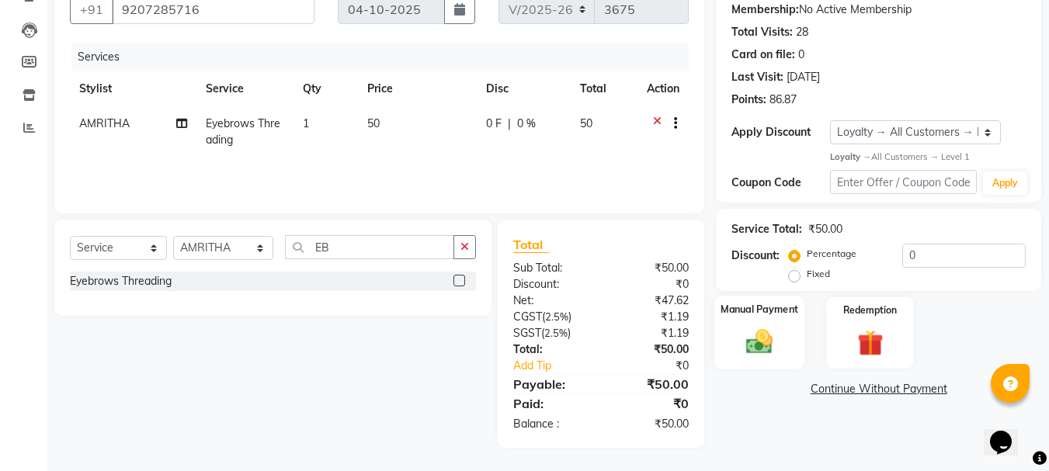
click at [793, 335] on div "Manual Payment" at bounding box center [759, 333] width 91 height 74
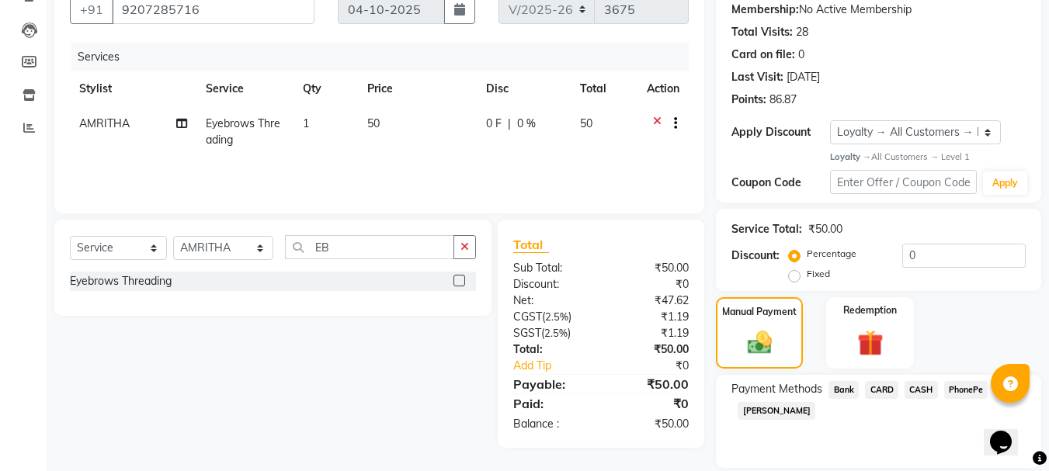
click at [949, 391] on span "PhonePe" at bounding box center [966, 390] width 44 height 18
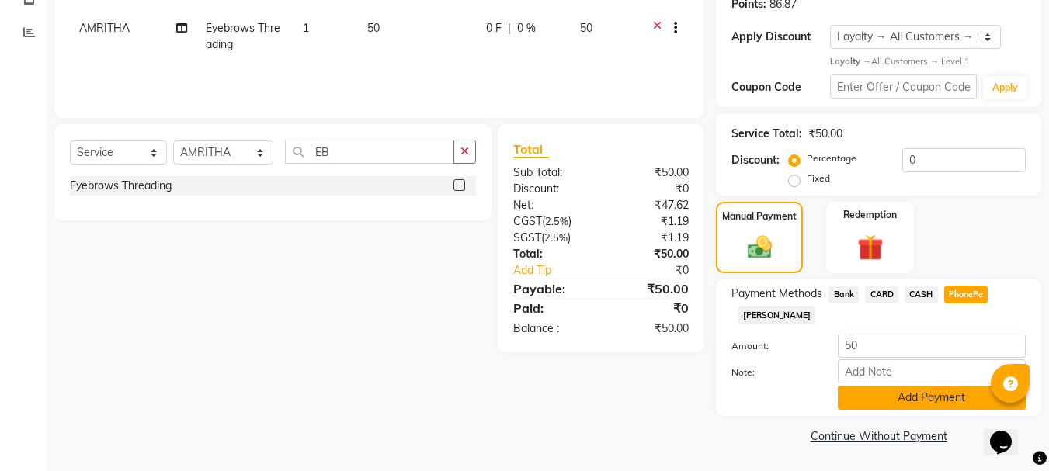
click at [905, 398] on button "Add Payment" at bounding box center [932, 398] width 188 height 24
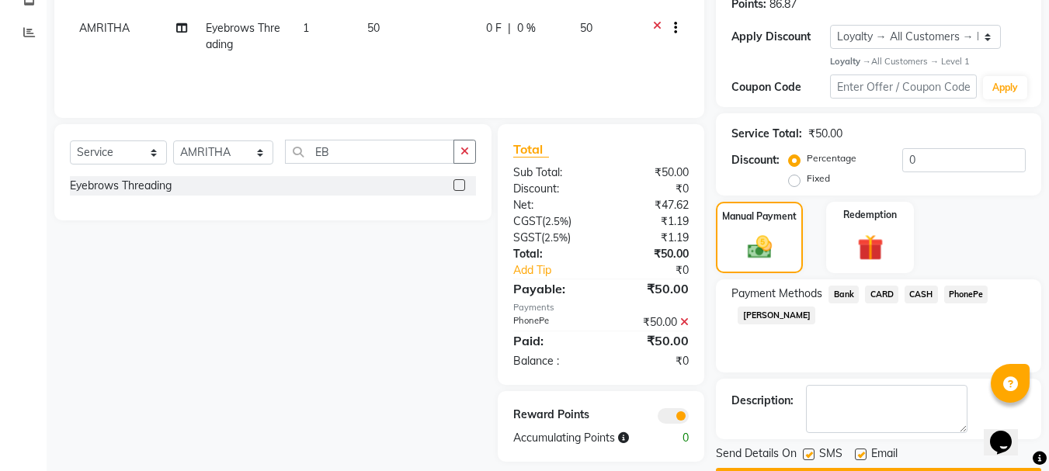
scroll to position [290, 0]
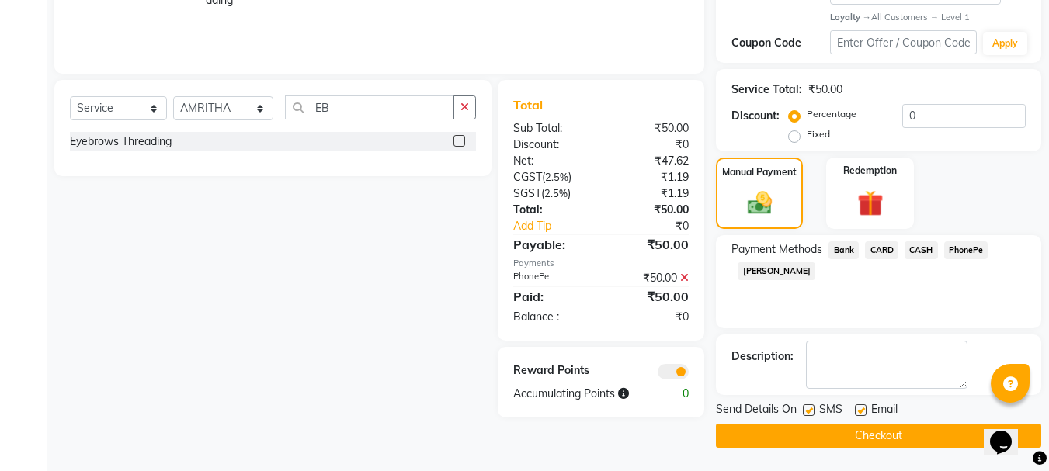
click at [875, 439] on button "Checkout" at bounding box center [878, 436] width 325 height 24
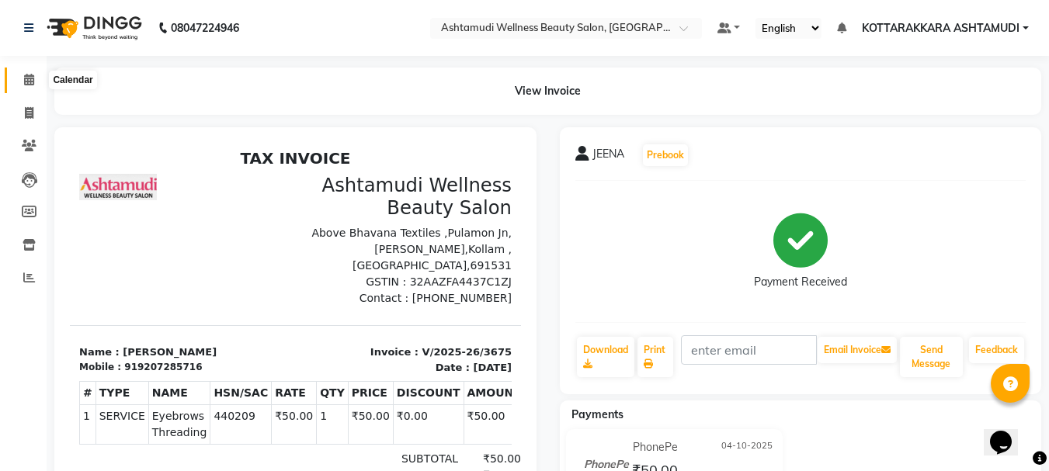
click at [29, 83] on icon at bounding box center [29, 80] width 10 height 12
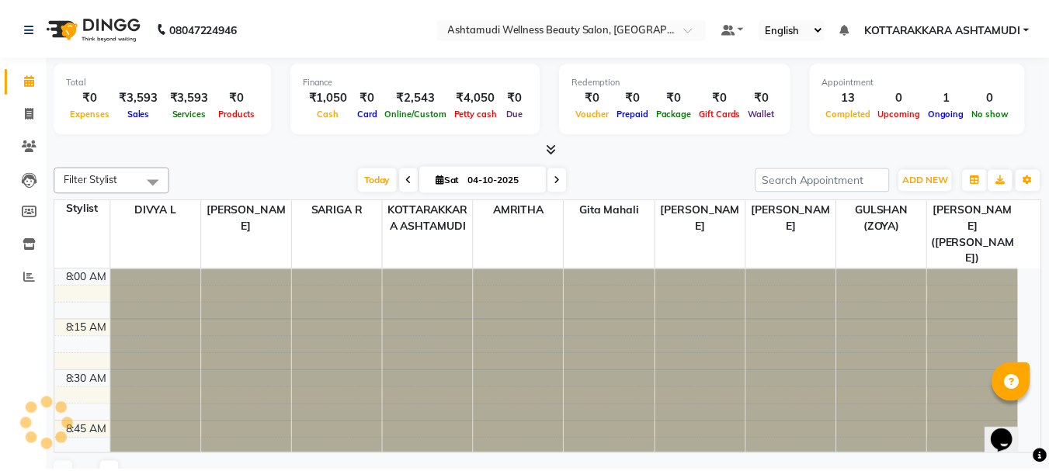
scroll to position [1026, 0]
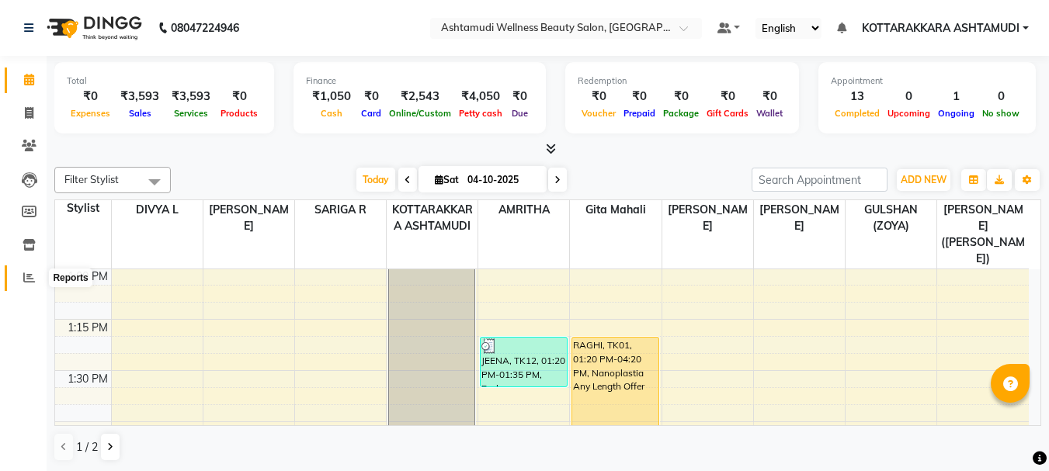
click at [26, 276] on icon at bounding box center [29, 278] width 12 height 12
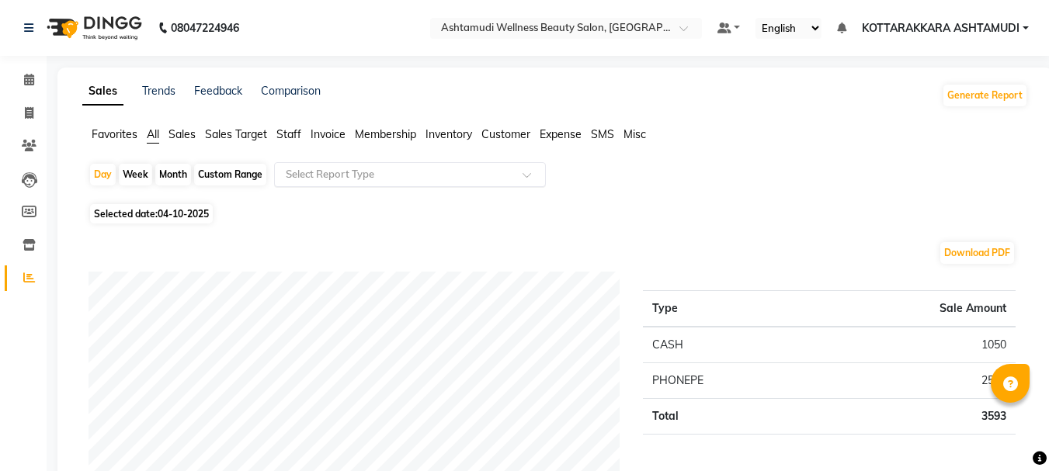
click at [391, 180] on input "text" at bounding box center [395, 175] width 224 height 16
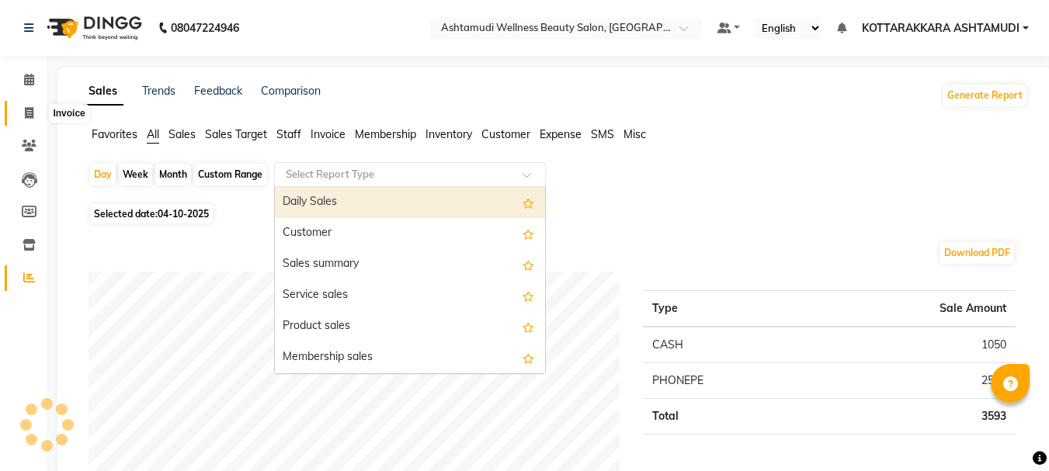
click at [26, 120] on span at bounding box center [29, 114] width 27 height 18
select select "service"
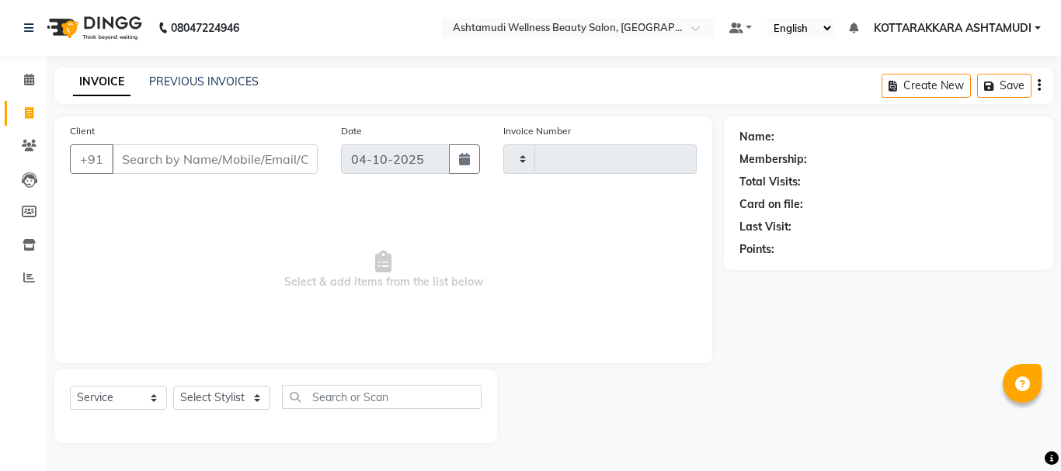
type input "3676"
select select "4664"
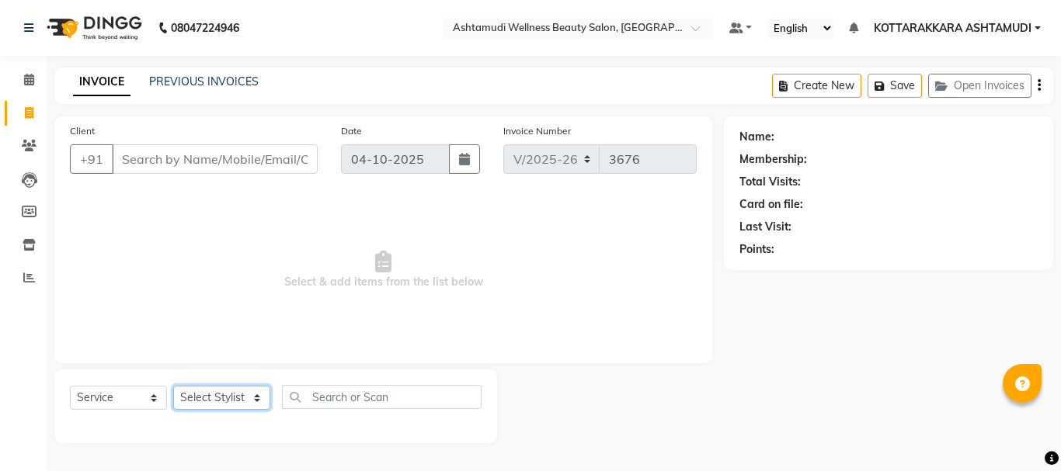
click at [204, 397] on select "Select Stylist" at bounding box center [221, 398] width 97 height 24
select select "49590"
click at [173, 386] on select "Select Stylist AMRITHA DIVYA L [PERSON_NAME] ([PERSON_NAME]) [PERSON_NAME] KOTT…" at bounding box center [223, 398] width 101 height 24
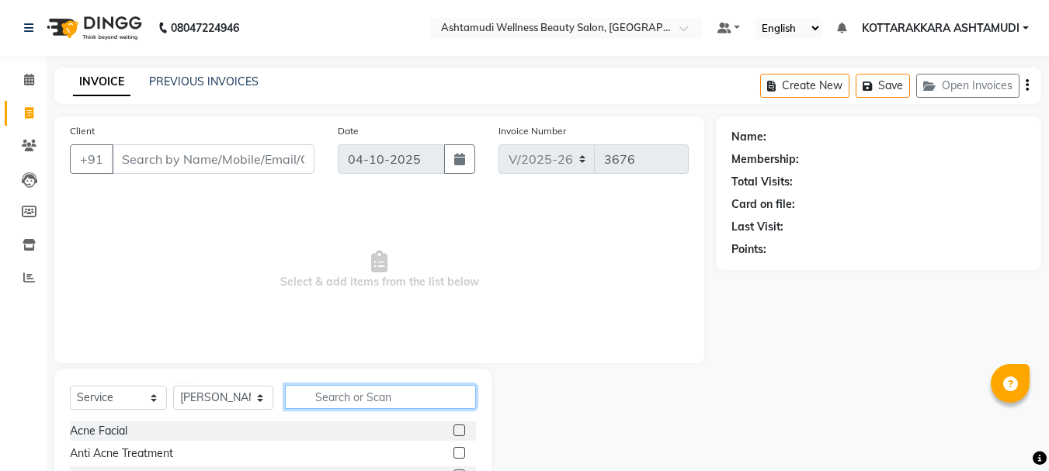
click at [333, 400] on input "text" at bounding box center [381, 397] width 192 height 24
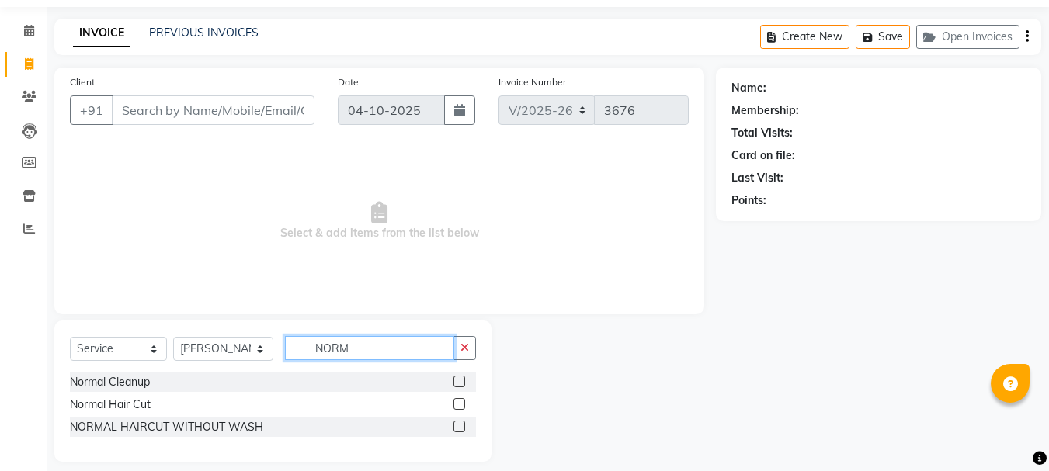
scroll to position [63, 0]
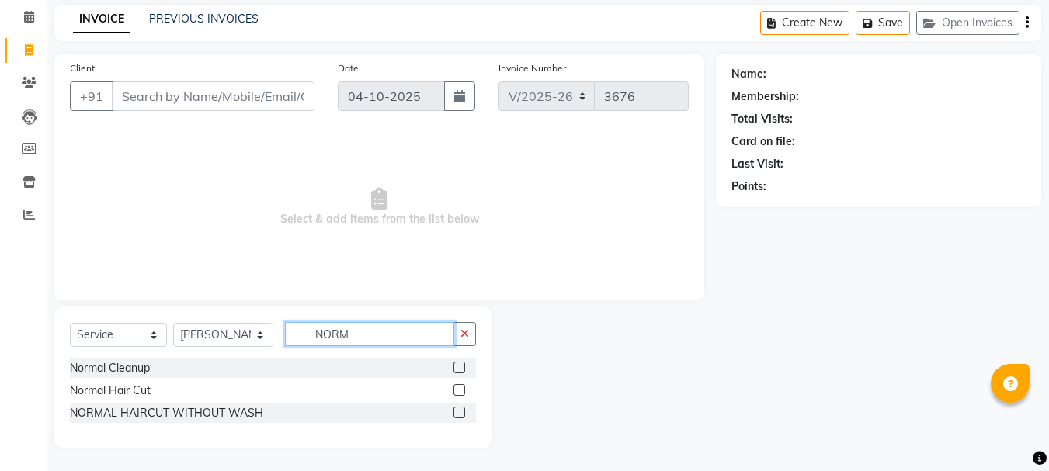
type input "NORM"
click at [456, 414] on label at bounding box center [459, 413] width 12 height 12
click at [456, 414] on input "checkbox" at bounding box center [458, 413] width 10 height 10
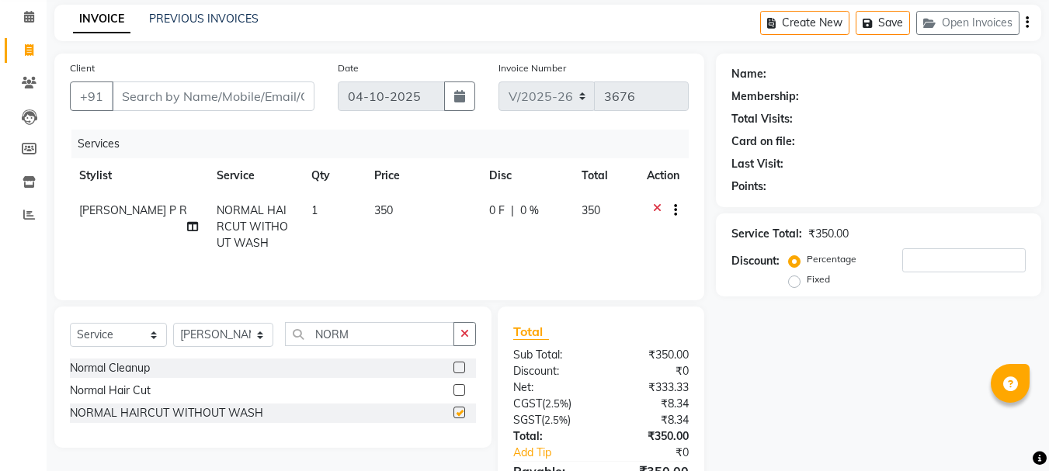
checkbox input "false"
click at [215, 106] on input "Client" at bounding box center [213, 97] width 203 height 30
click at [356, 336] on input "NORM" at bounding box center [370, 334] width 170 height 24
type input "N"
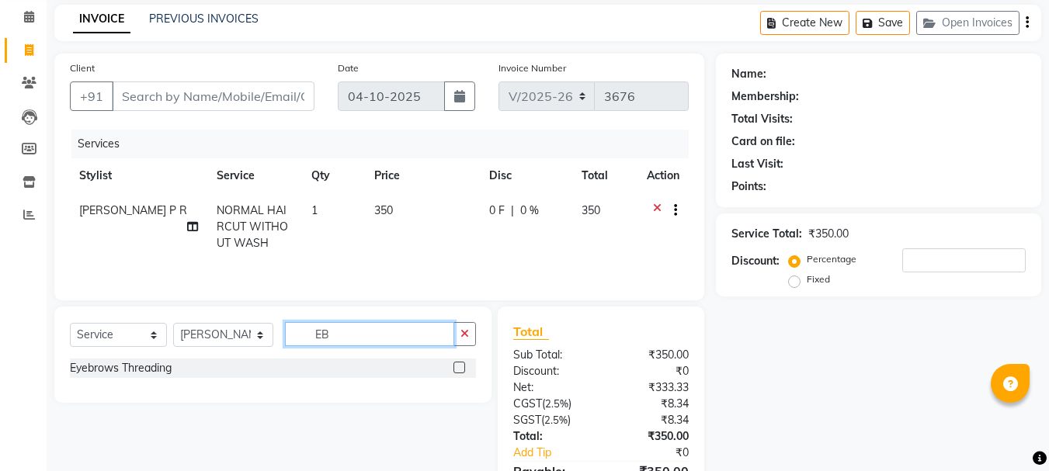
type input "EB"
click at [459, 363] on label at bounding box center [459, 368] width 12 height 12
click at [459, 363] on input "checkbox" at bounding box center [458, 368] width 10 height 10
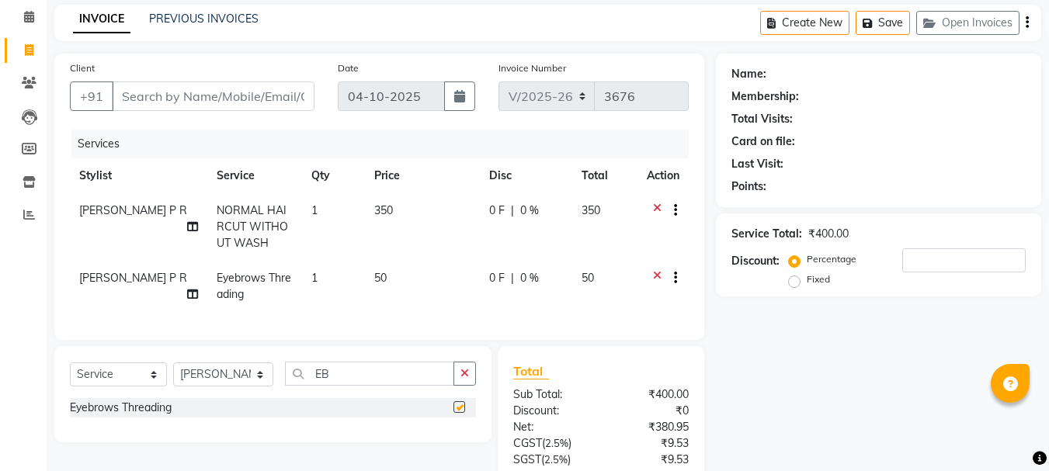
checkbox input "false"
click at [270, 90] on input "Client" at bounding box center [213, 97] width 203 height 30
click at [135, 94] on input "Client" at bounding box center [213, 97] width 203 height 30
click at [259, 93] on input "Client" at bounding box center [213, 97] width 203 height 30
type input "8"
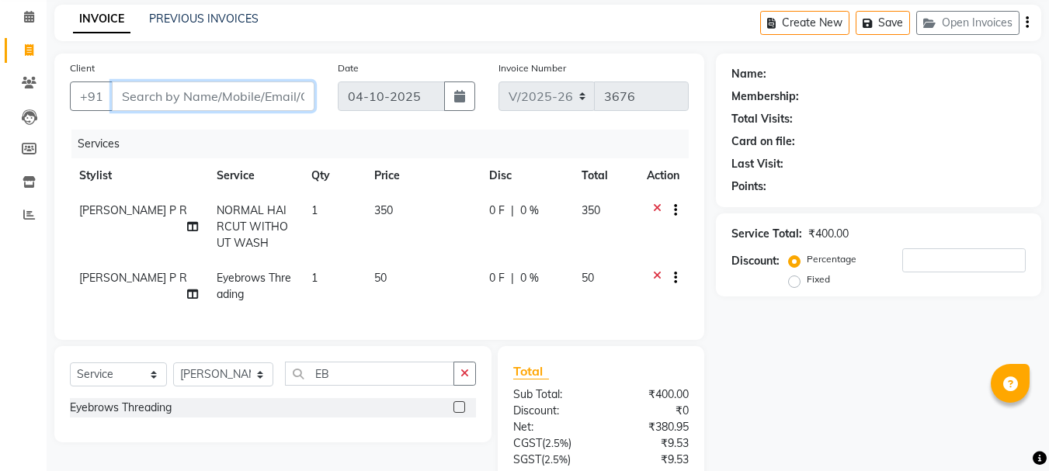
type input "0"
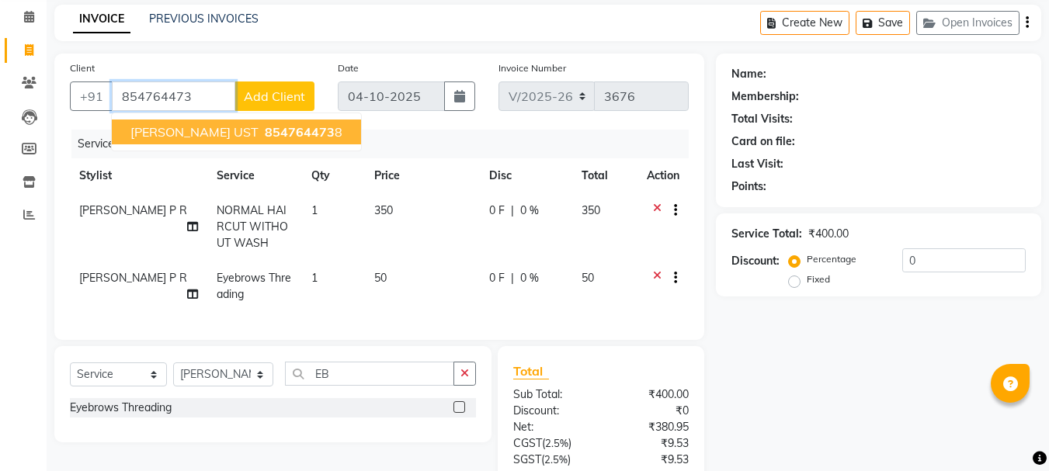
click at [228, 142] on button "Jisha UST 854764473 8" at bounding box center [236, 132] width 249 height 25
type input "8547644738"
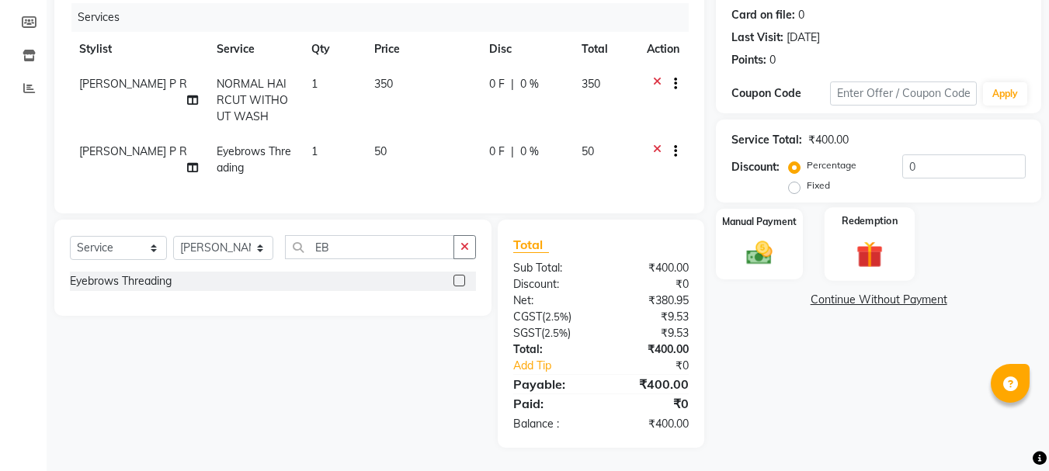
scroll to position [46, 0]
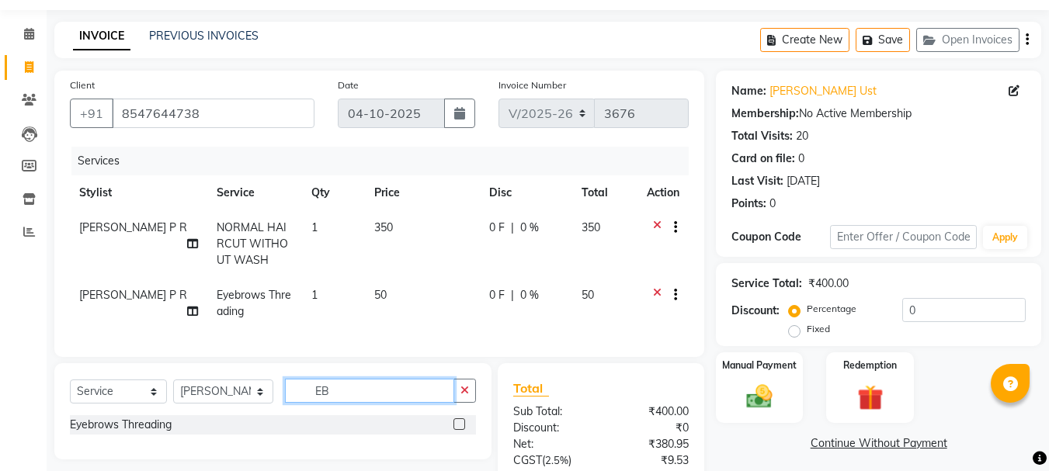
click at [355, 398] on input "EB" at bounding box center [370, 391] width 170 height 24
type input "E"
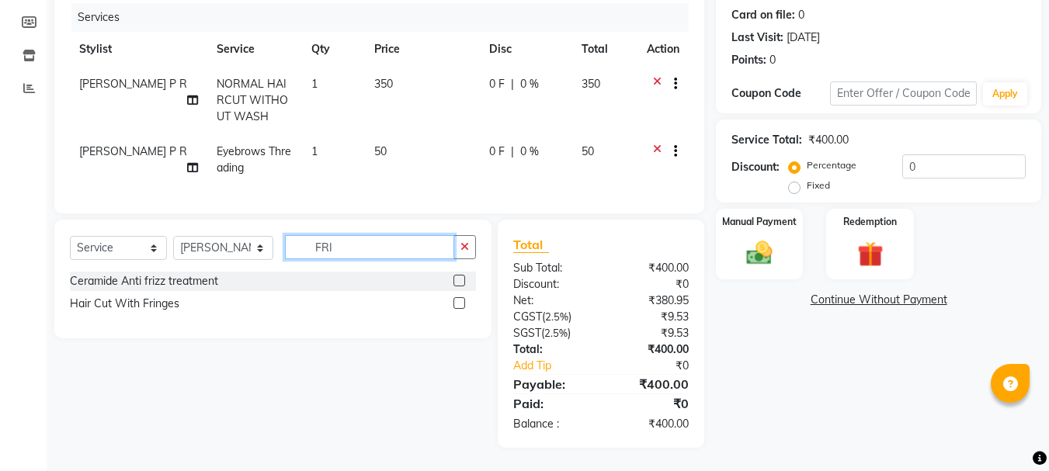
type input "FRI"
click at [458, 304] on label at bounding box center [459, 303] width 12 height 12
click at [458, 304] on input "checkbox" at bounding box center [458, 304] width 10 height 10
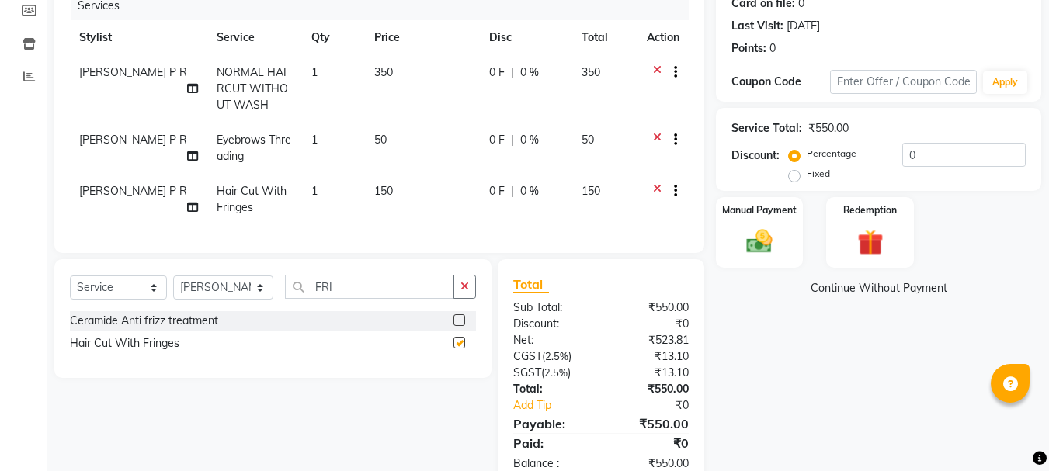
checkbox input "false"
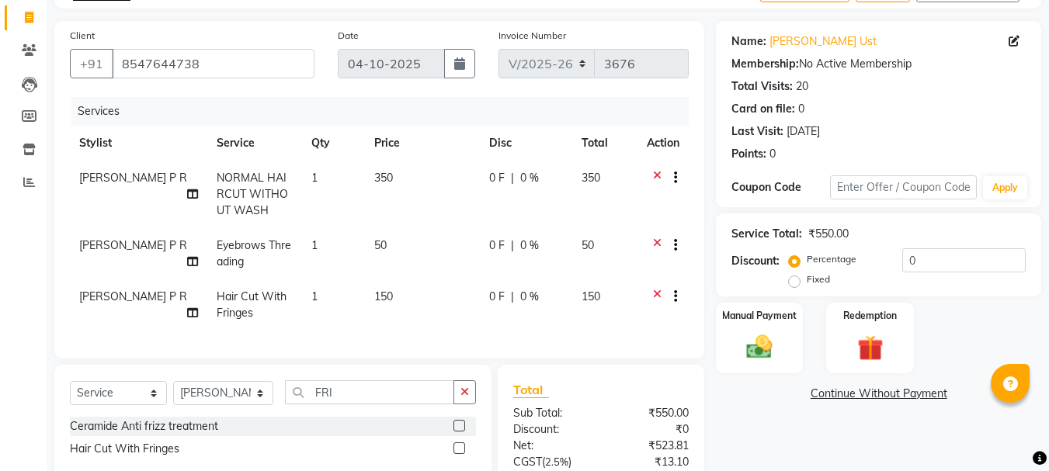
scroll to position [19, 0]
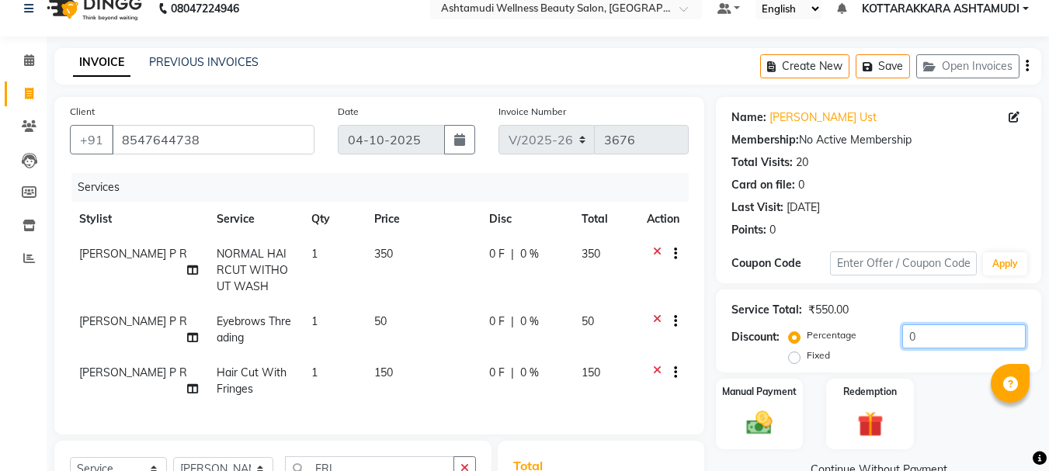
click at [960, 334] on input "0" at bounding box center [963, 337] width 123 height 24
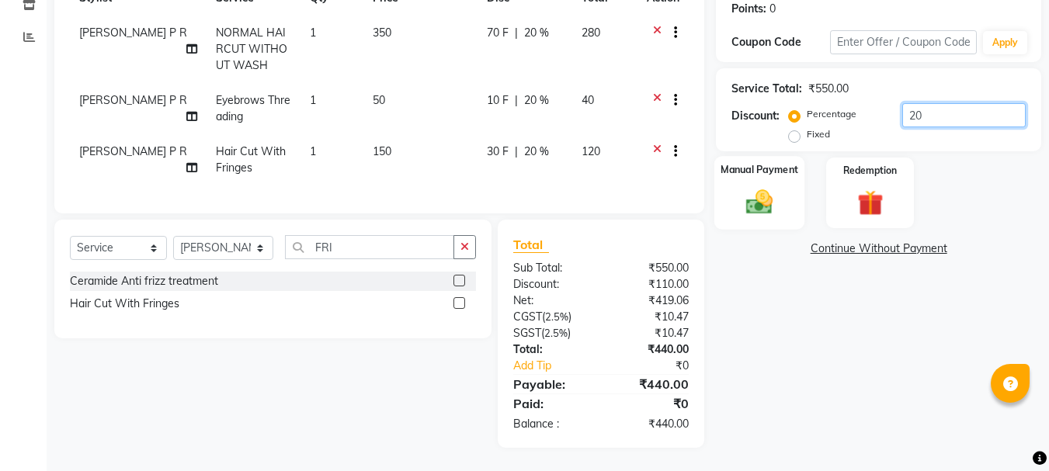
type input "20"
click at [774, 187] on img at bounding box center [759, 201] width 43 height 31
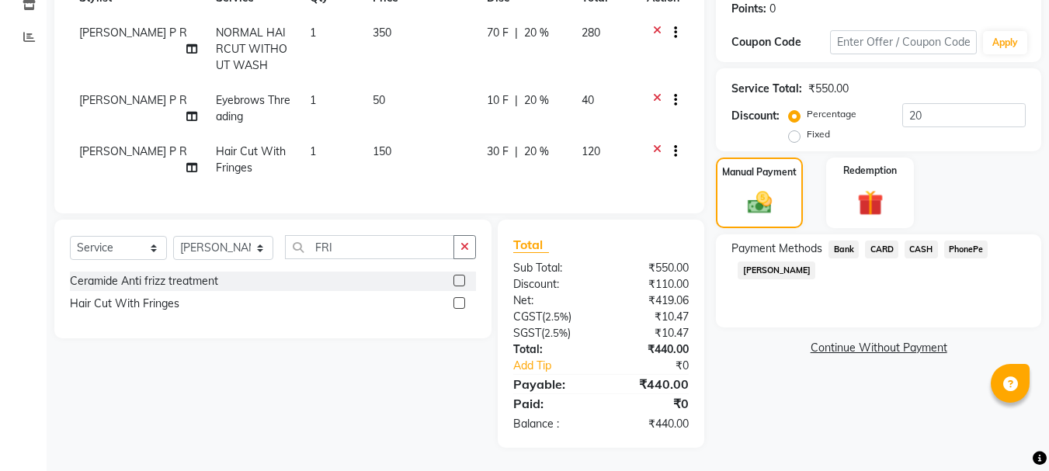
click at [961, 241] on span "PhonePe" at bounding box center [966, 250] width 44 height 18
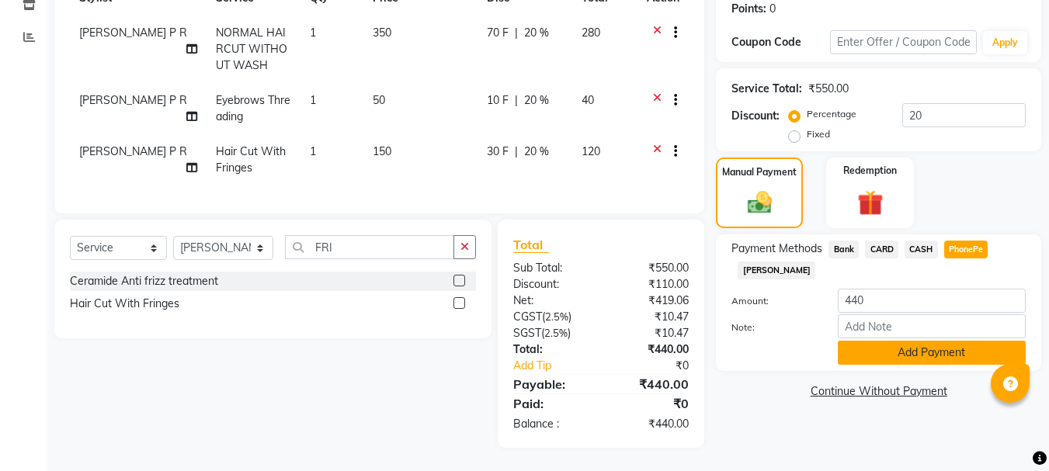
click at [891, 341] on button "Add Payment" at bounding box center [932, 353] width 188 height 24
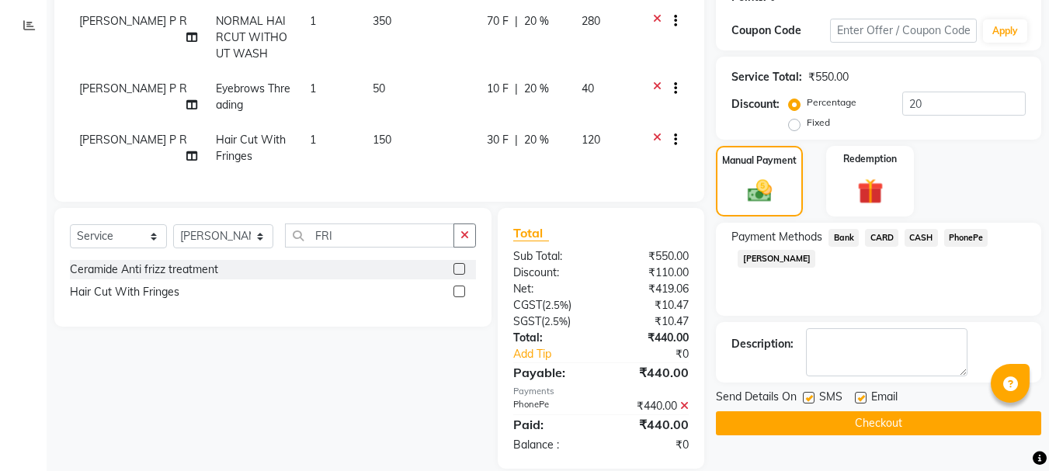
scroll to position [285, 0]
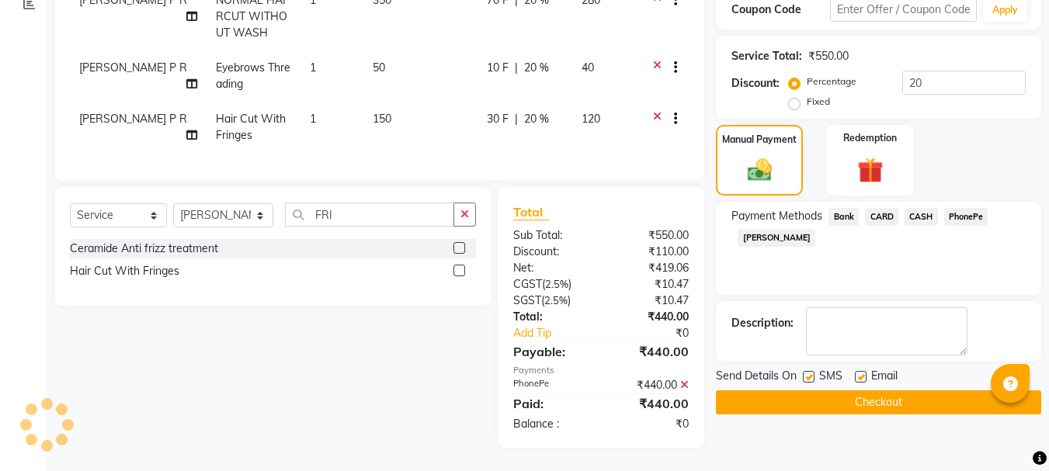
click at [825, 391] on button "Checkout" at bounding box center [878, 403] width 325 height 24
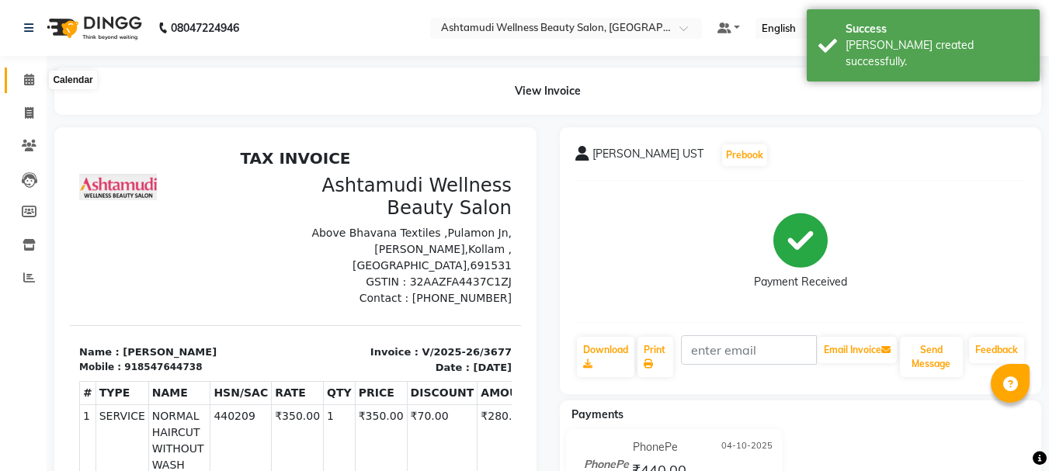
click at [26, 78] on icon at bounding box center [29, 80] width 10 height 12
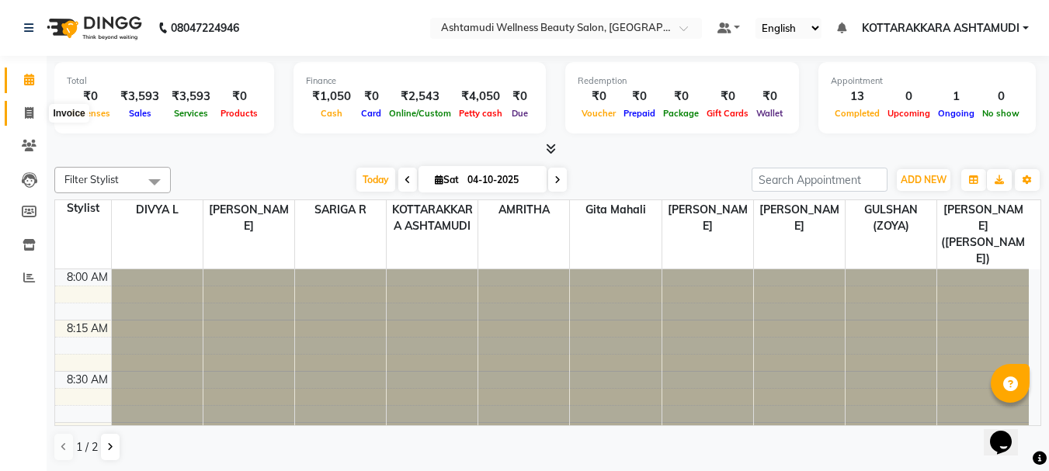
click at [33, 113] on icon at bounding box center [29, 113] width 9 height 12
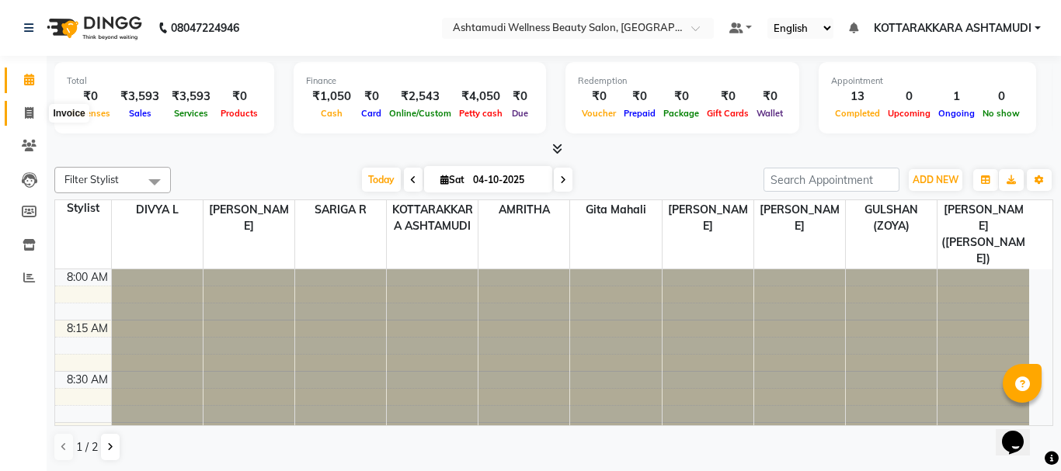
select select "service"
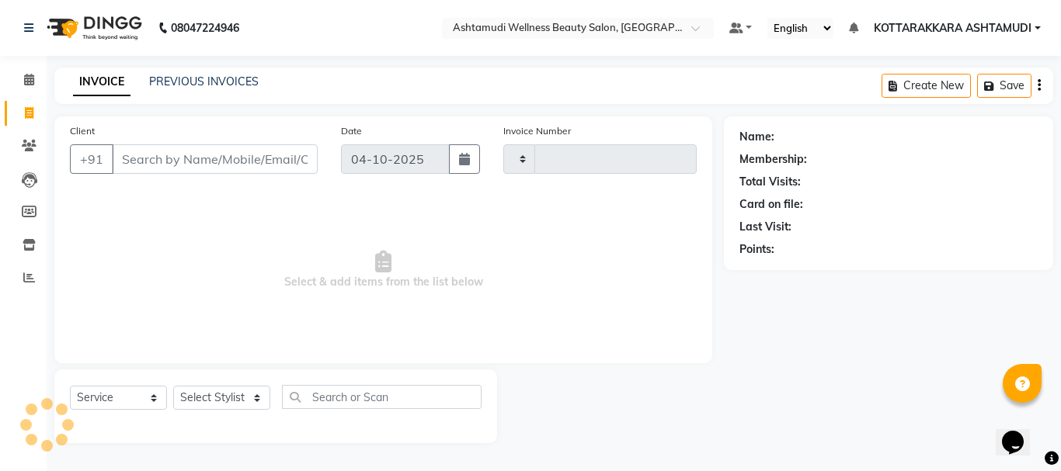
type input "3676"
select select "4664"
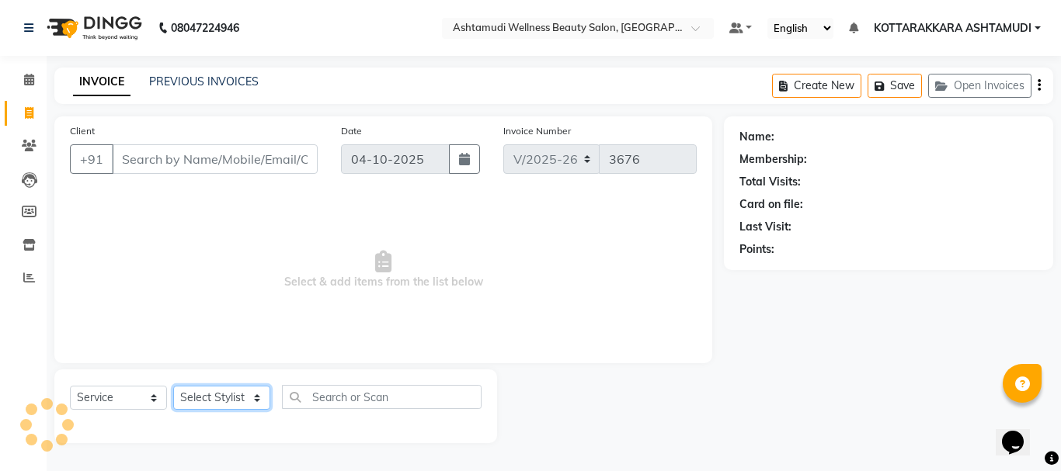
click at [213, 398] on select "Select Stylist" at bounding box center [221, 398] width 97 height 24
select select "91125"
click at [173, 386] on select "Select Stylist AMRITHA DIVYA L [PERSON_NAME] ([PERSON_NAME]) [PERSON_NAME] KOTT…" at bounding box center [223, 398] width 101 height 24
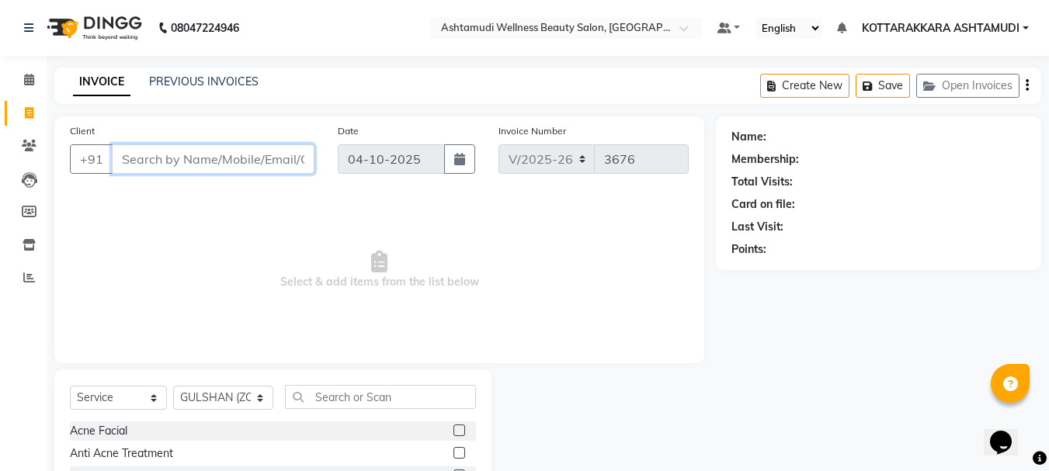
click at [217, 165] on input "Client" at bounding box center [213, 159] width 203 height 30
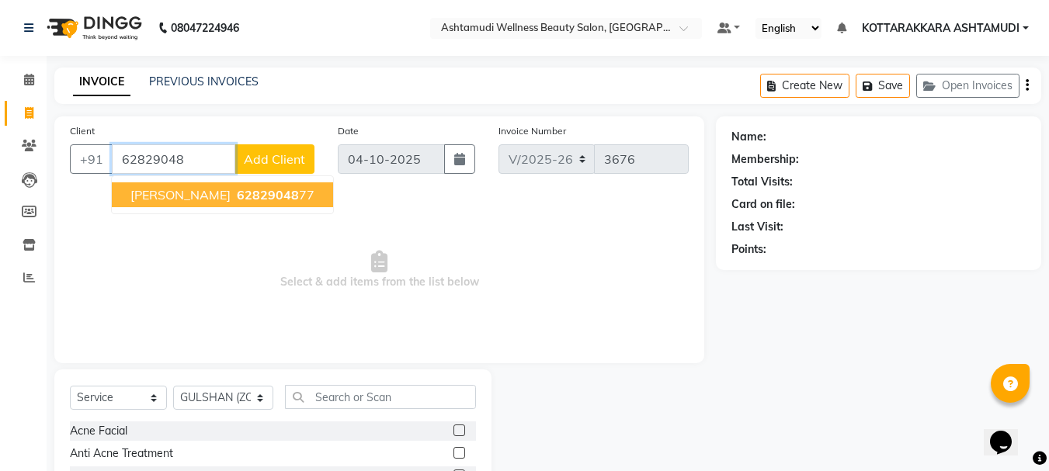
click at [237, 196] on span "62829048" at bounding box center [268, 195] width 62 height 16
type input "6282904877"
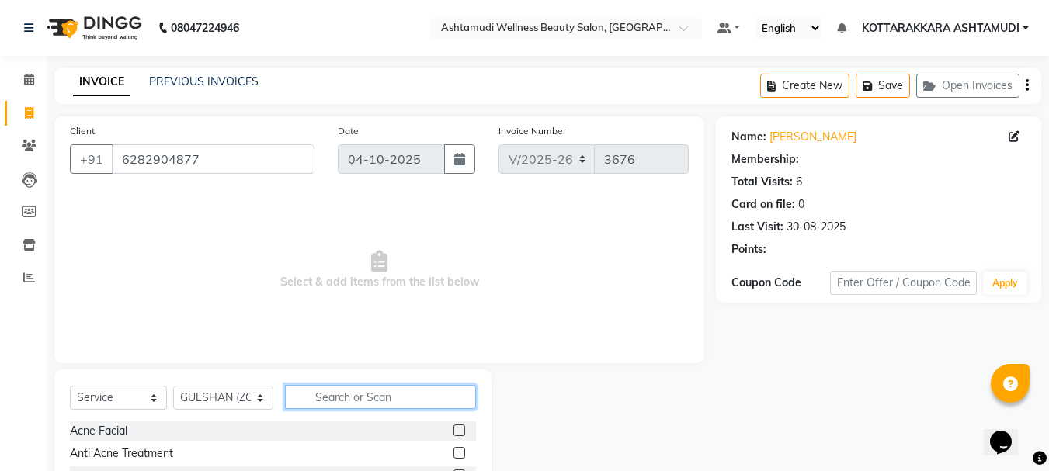
click at [330, 400] on input "text" at bounding box center [381, 397] width 192 height 24
select select "1: Object"
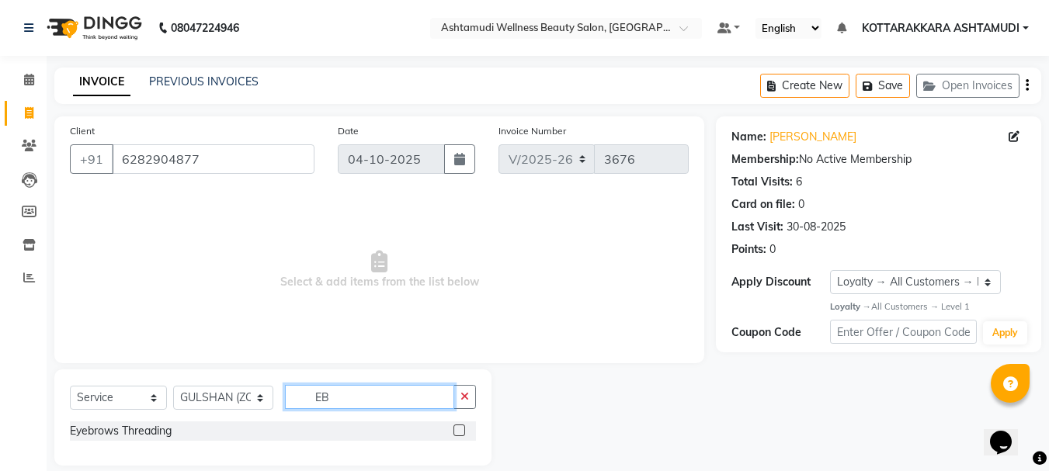
type input "EB"
click at [460, 432] on label at bounding box center [459, 431] width 12 height 12
click at [460, 432] on input "checkbox" at bounding box center [458, 431] width 10 height 10
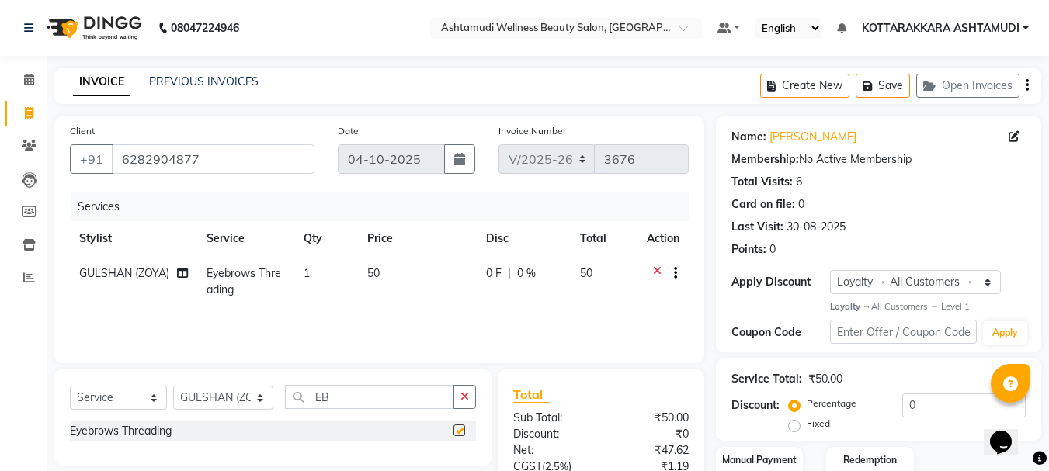
checkbox input "false"
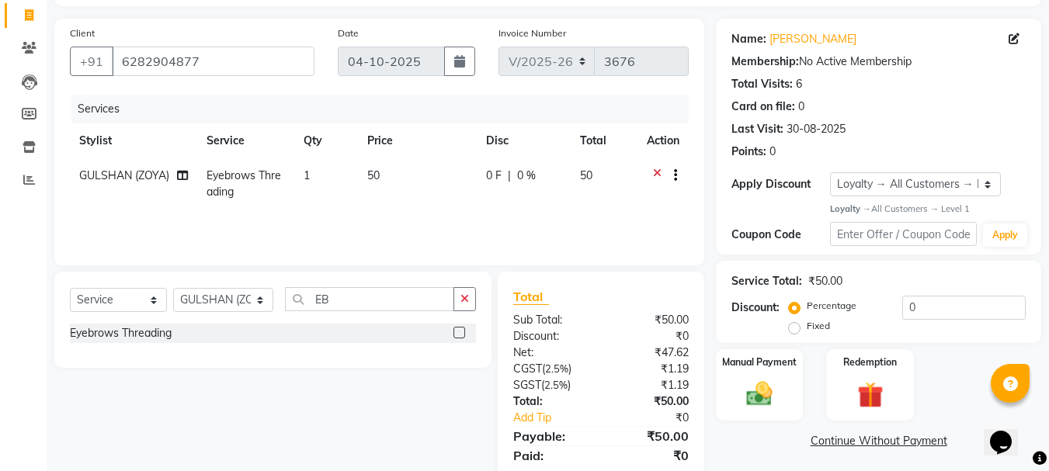
scroll to position [150, 0]
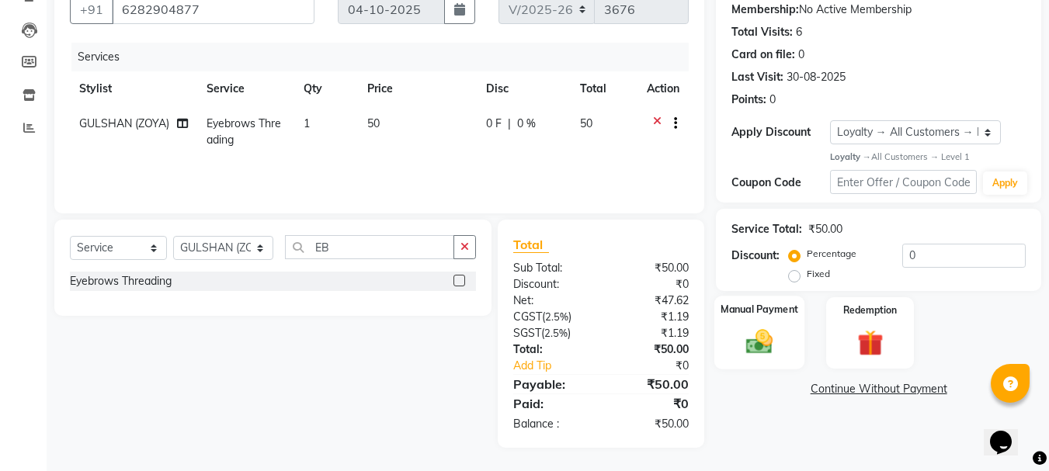
click at [766, 322] on div "Manual Payment" at bounding box center [759, 333] width 91 height 74
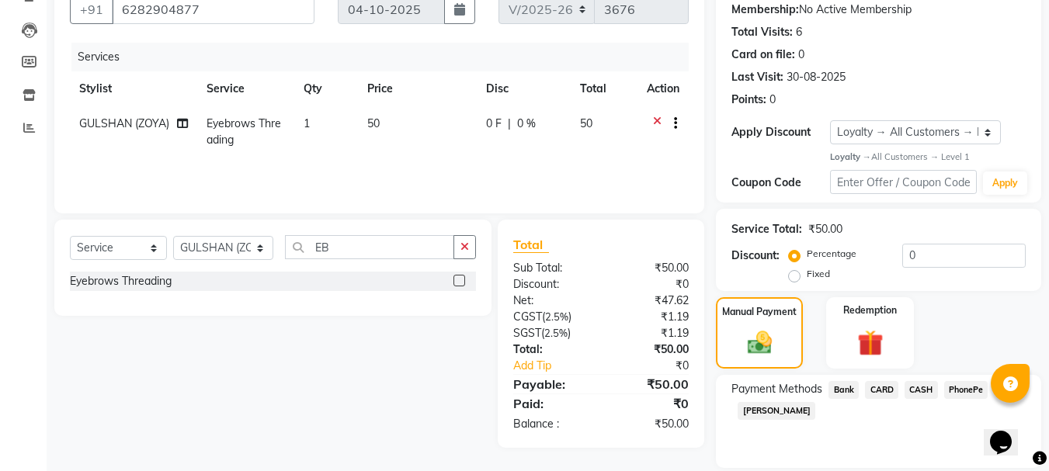
click at [971, 392] on span "PhonePe" at bounding box center [966, 390] width 44 height 18
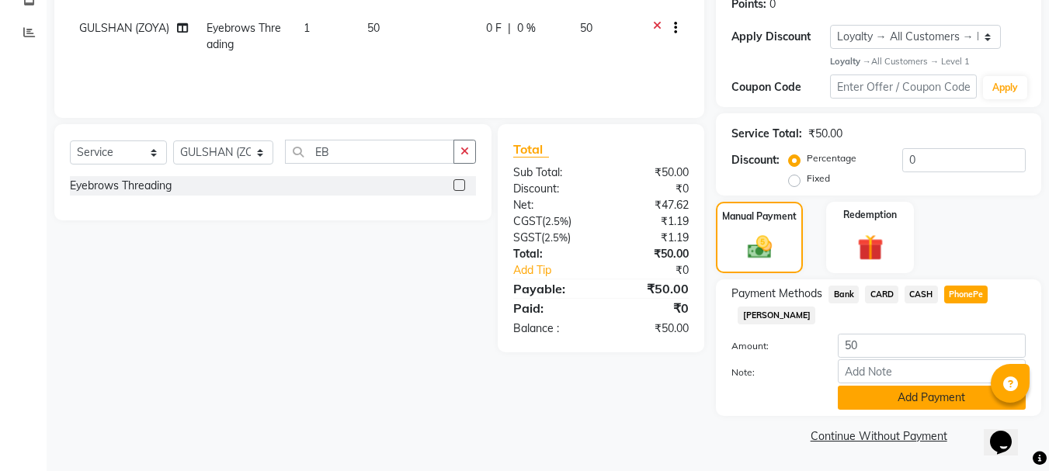
click at [888, 392] on button "Add Payment" at bounding box center [932, 398] width 188 height 24
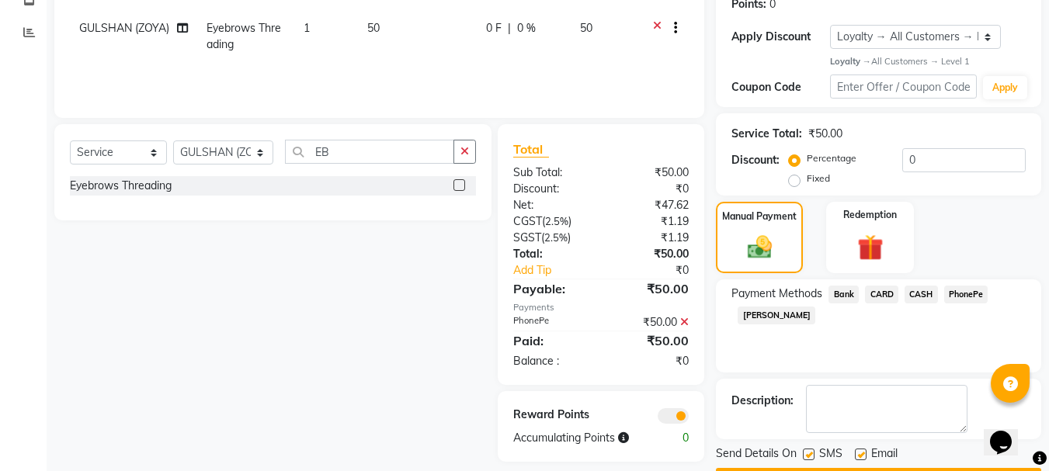
scroll to position [290, 0]
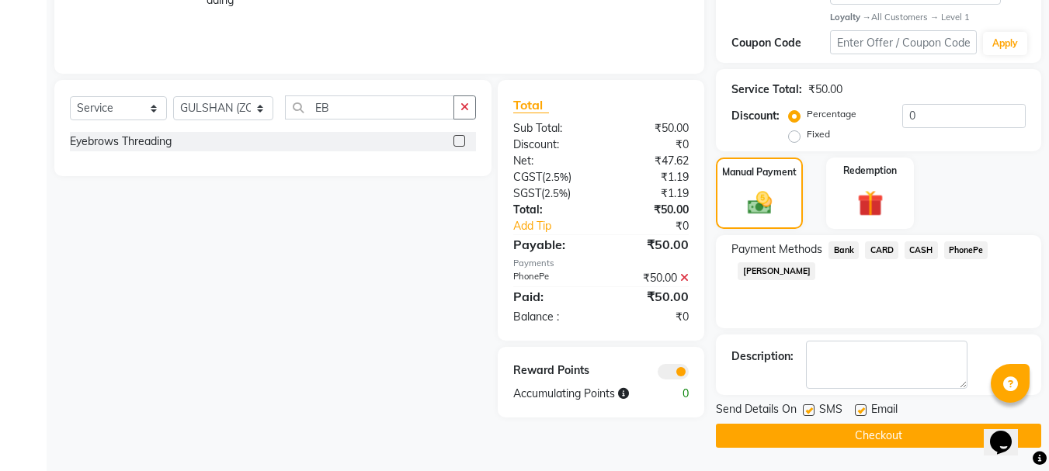
click at [818, 436] on button "Checkout" at bounding box center [878, 436] width 325 height 24
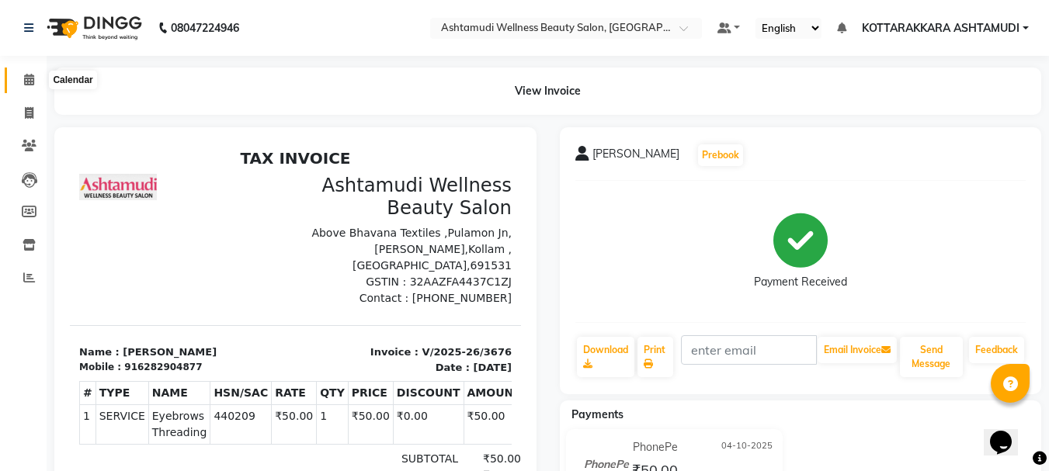
click at [28, 80] on icon at bounding box center [29, 80] width 10 height 12
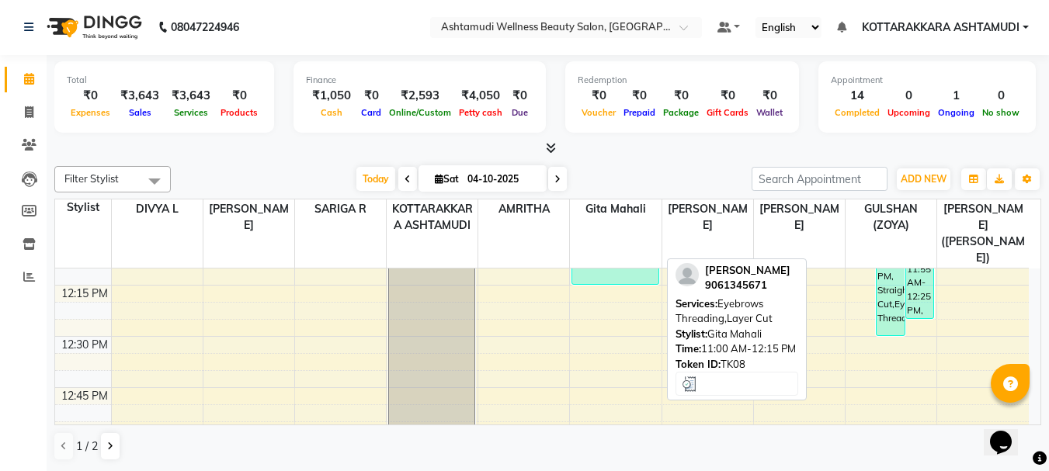
scroll to position [1087, 0]
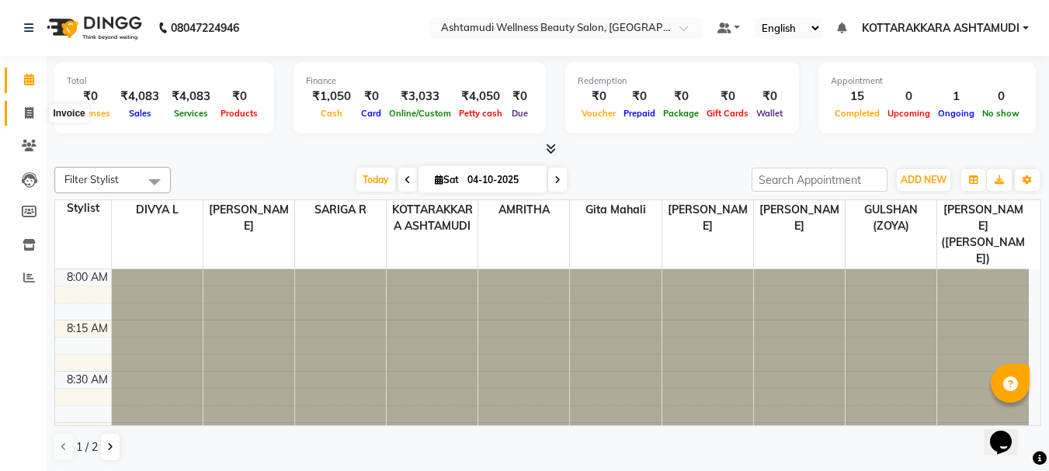
click at [31, 112] on icon at bounding box center [29, 113] width 9 height 12
select select "service"
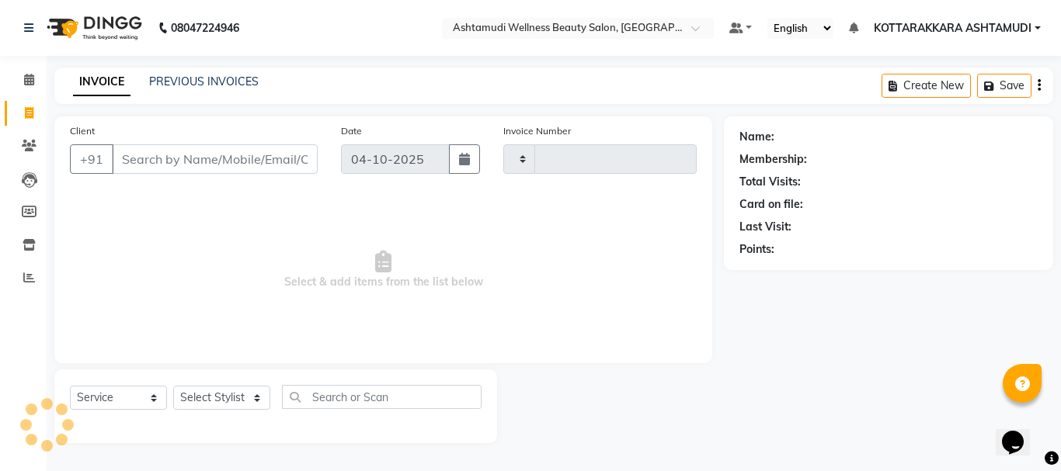
type input "3678"
select select "4664"
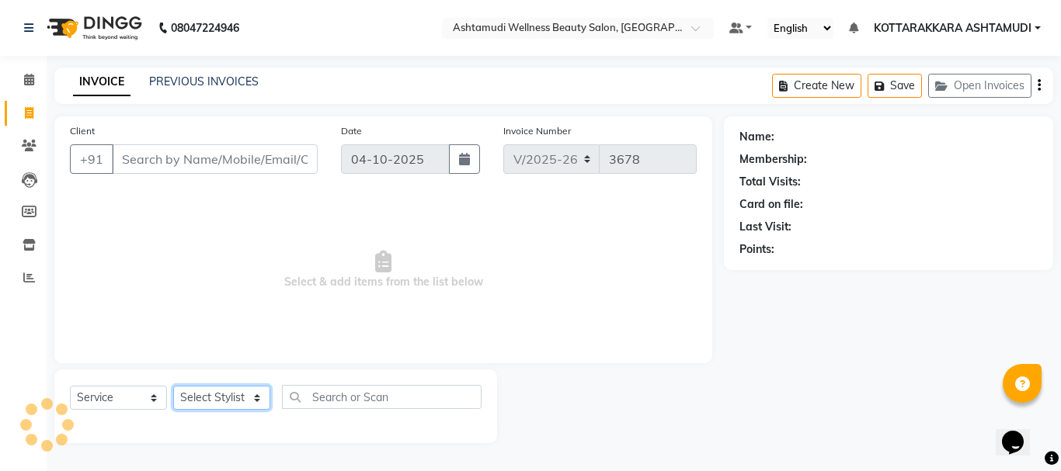
click at [235, 400] on select "Select Stylist" at bounding box center [221, 398] width 97 height 24
select select "49590"
click at [173, 386] on select "Select Stylist AMRITHA DIVYA L [PERSON_NAME] ([PERSON_NAME]) [PERSON_NAME] KOTT…" at bounding box center [223, 398] width 101 height 24
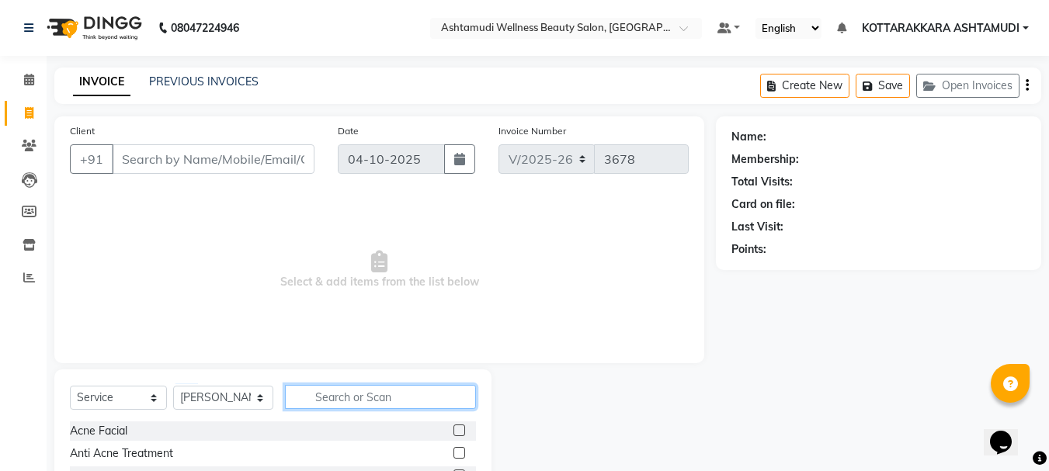
click at [322, 400] on input "text" at bounding box center [381, 397] width 192 height 24
type input "EY"
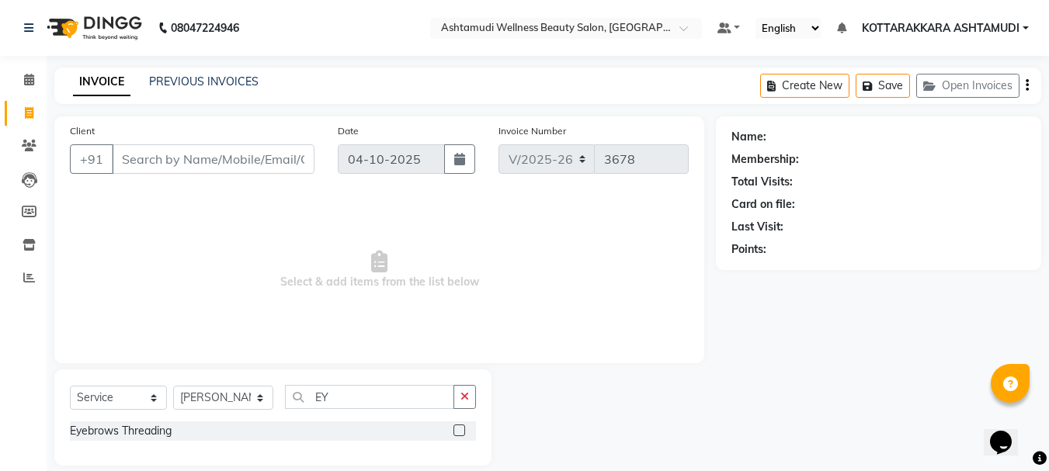
click at [460, 431] on label at bounding box center [459, 431] width 12 height 12
click at [460, 431] on input "checkbox" at bounding box center [458, 431] width 10 height 10
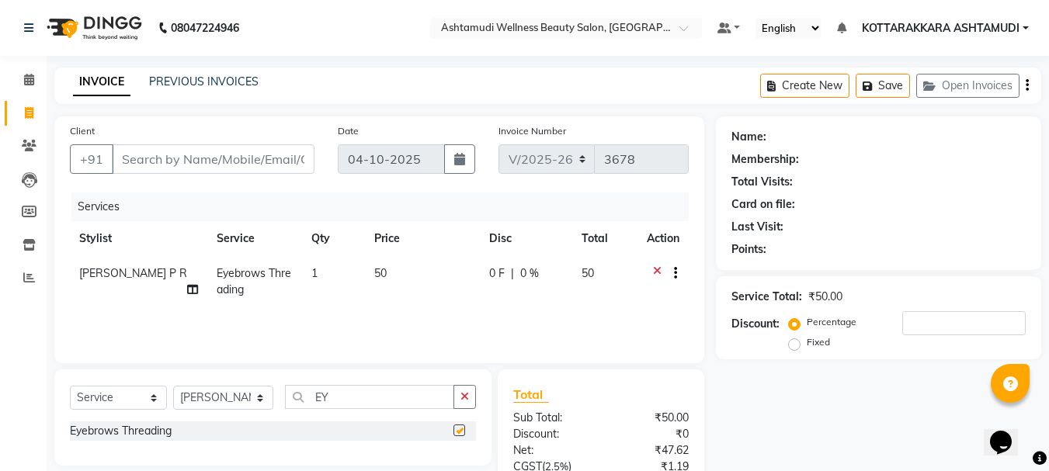
checkbox input "false"
click at [354, 394] on input "EY" at bounding box center [370, 397] width 170 height 24
type input "E"
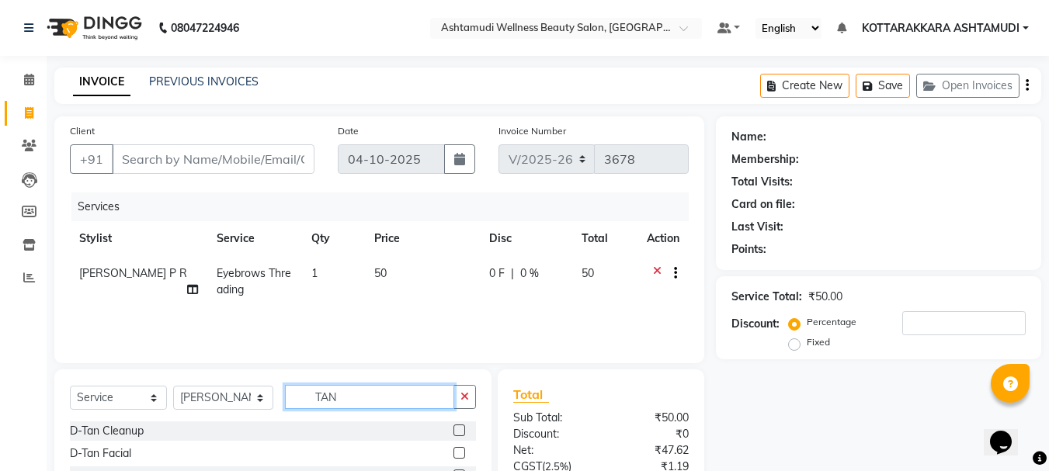
type input "TAN"
click at [453, 429] on label at bounding box center [459, 431] width 12 height 12
click at [453, 429] on input "checkbox" at bounding box center [458, 431] width 10 height 10
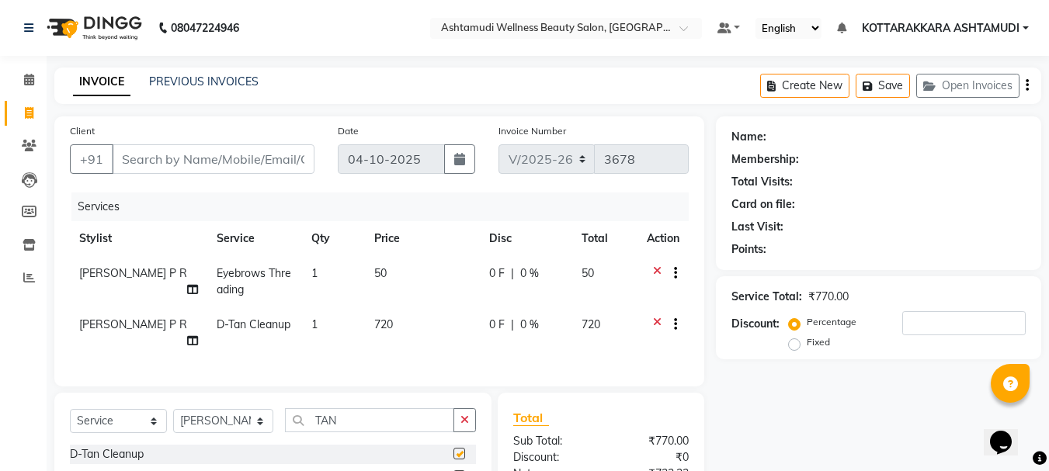
checkbox input "false"
drag, startPoint x: 0, startPoint y: 130, endPoint x: 551, endPoint y: 89, distance: 552.1
click at [551, 89] on div "INVOICE PREVIOUS INVOICES Create New Save Open Invoices" at bounding box center [547, 86] width 987 height 36
click at [203, 164] on input "Client" at bounding box center [213, 159] width 203 height 30
click at [245, 433] on select "Select Stylist AMRITHA DIVYA L [PERSON_NAME] ([PERSON_NAME]) [PERSON_NAME] KOTT…" at bounding box center [223, 421] width 100 height 24
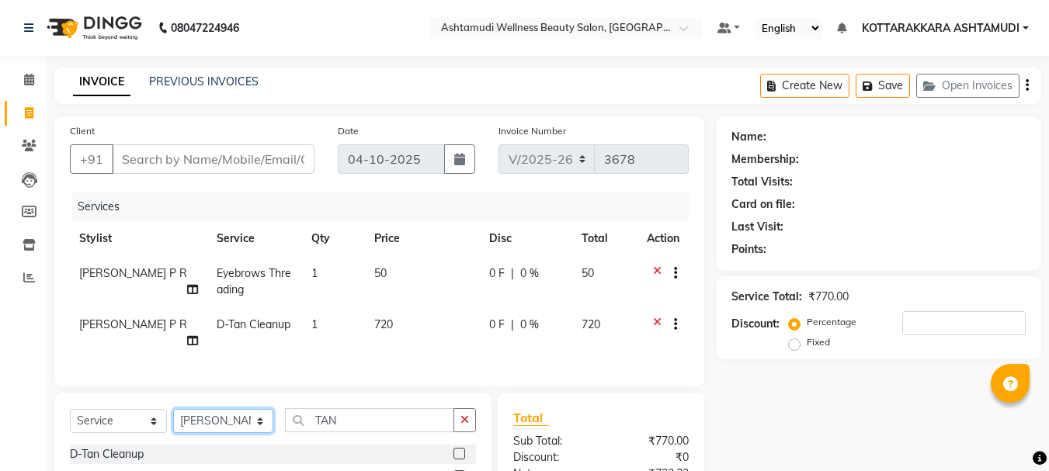
select select "75883"
click at [173, 421] on select "Select Stylist AMRITHA DIVYA L [PERSON_NAME] ([PERSON_NAME]) [PERSON_NAME] KOTT…" at bounding box center [223, 421] width 100 height 24
click at [374, 432] on input "TAN" at bounding box center [370, 420] width 170 height 24
type input "T"
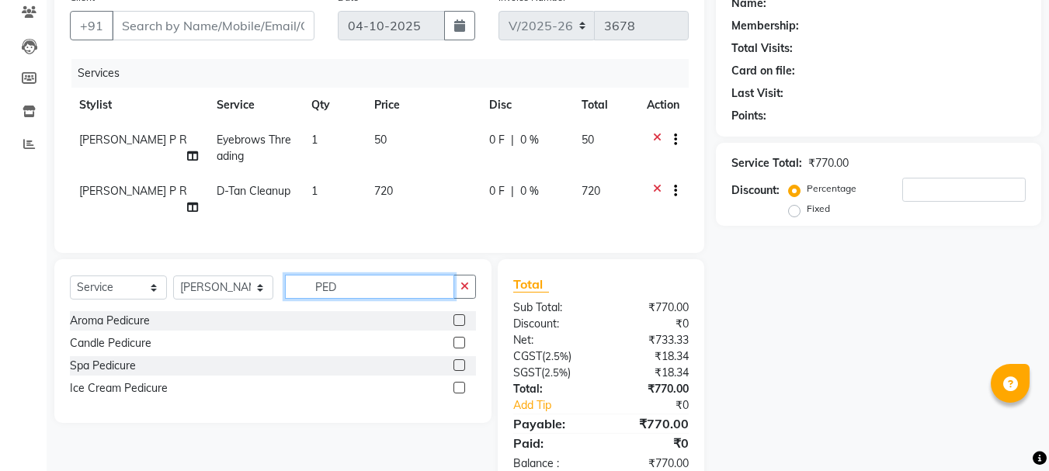
scroll to position [155, 0]
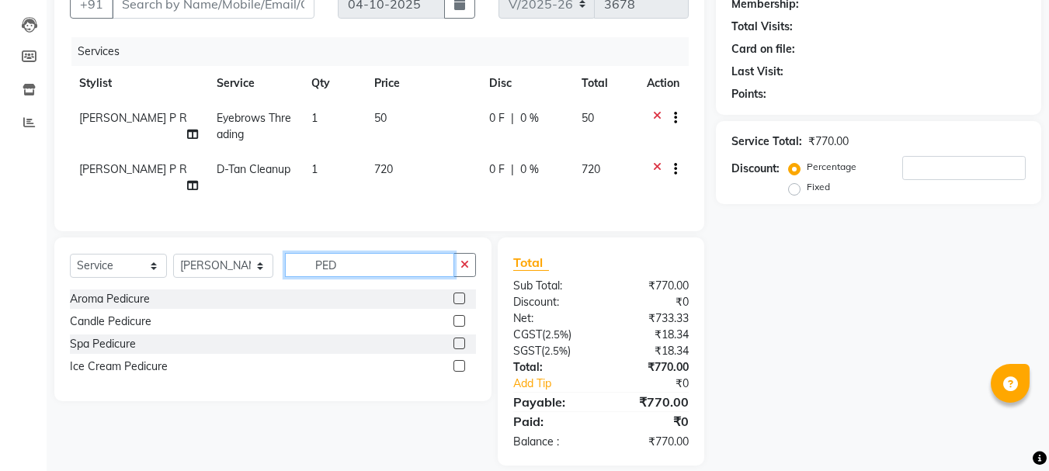
type input "PED"
click at [461, 304] on label at bounding box center [459, 299] width 12 height 12
click at [461, 304] on input "checkbox" at bounding box center [458, 299] width 10 height 10
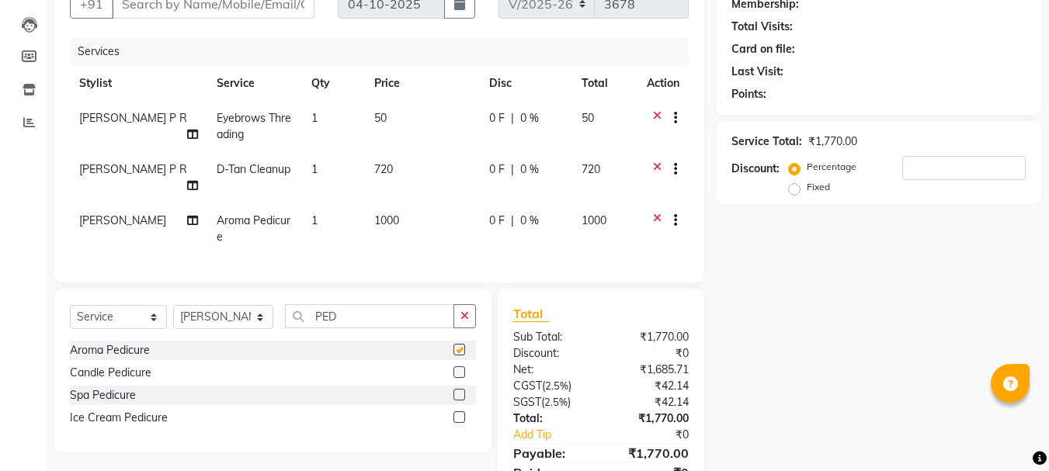
checkbox input "false"
click at [339, 328] on input "PED" at bounding box center [370, 316] width 170 height 24
type input "P"
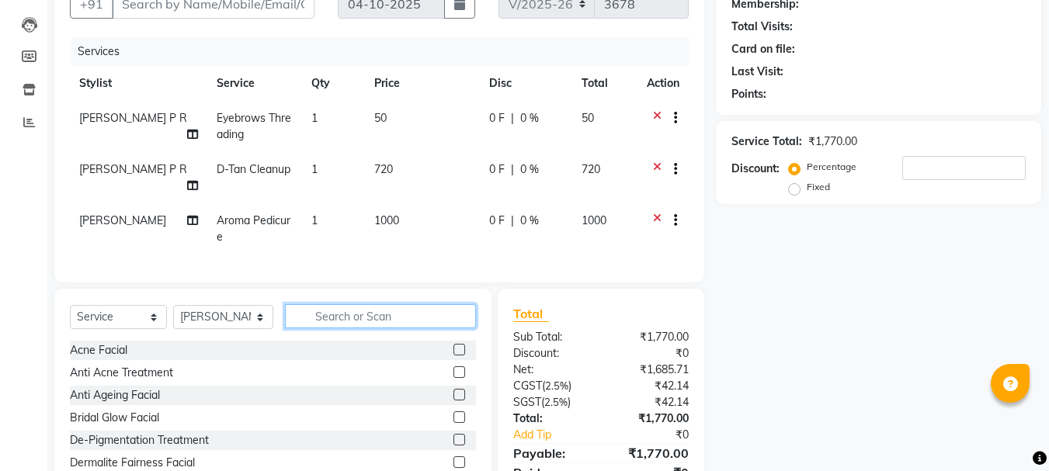
click at [336, 328] on input "text" at bounding box center [381, 316] width 192 height 24
type input "TAN"
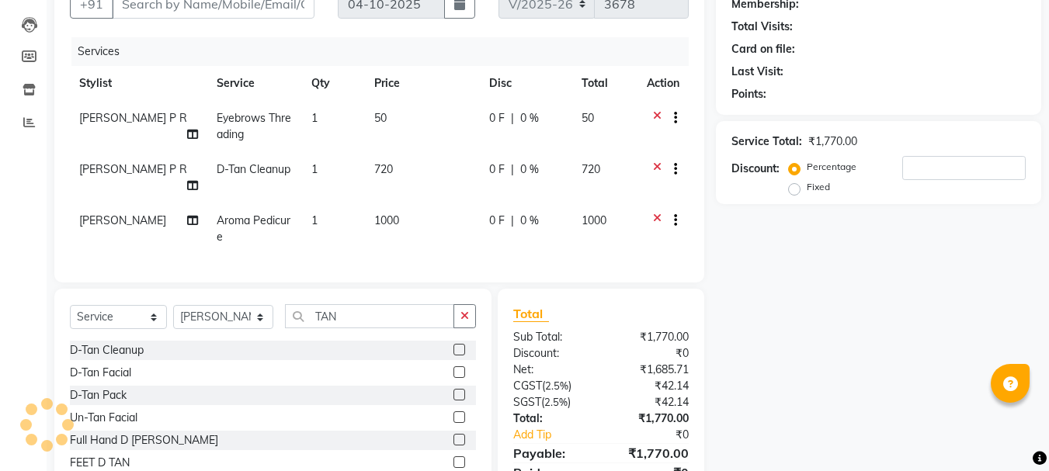
click at [453, 356] on label at bounding box center [459, 350] width 12 height 12
click at [453, 356] on input "checkbox" at bounding box center [458, 351] width 10 height 10
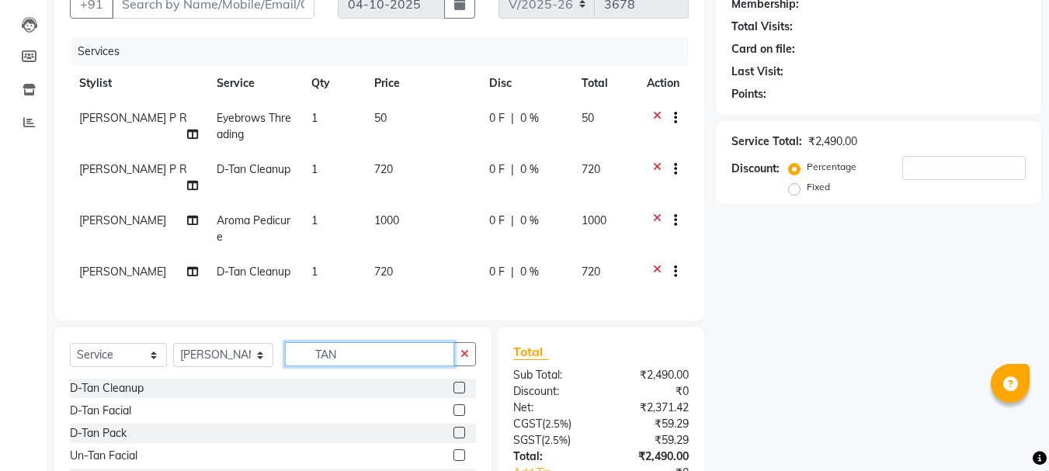
checkbox input "false"
click at [357, 362] on input "TAN" at bounding box center [370, 354] width 170 height 24
type input "T"
type input "EY"
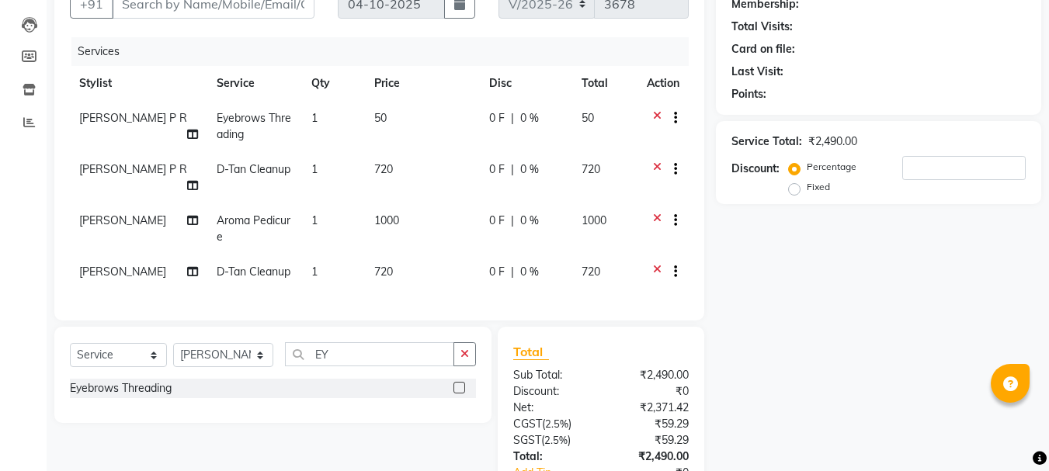
click at [462, 394] on label at bounding box center [459, 388] width 12 height 12
click at [462, 394] on input "checkbox" at bounding box center [458, 389] width 10 height 10
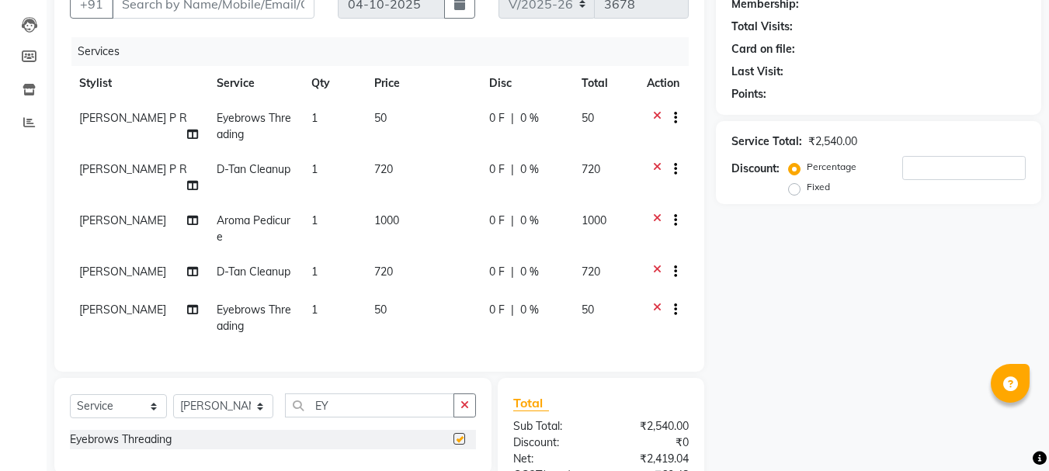
checkbox input "false"
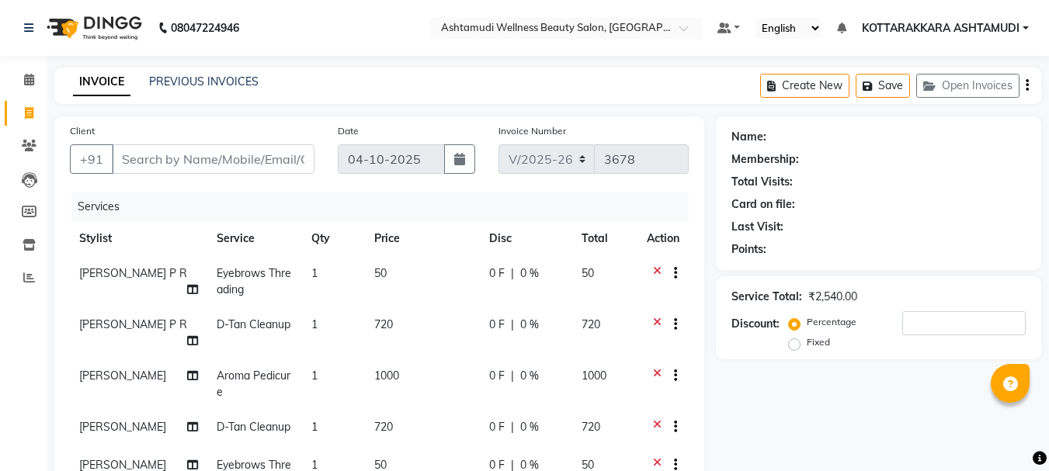
scroll to position [311, 0]
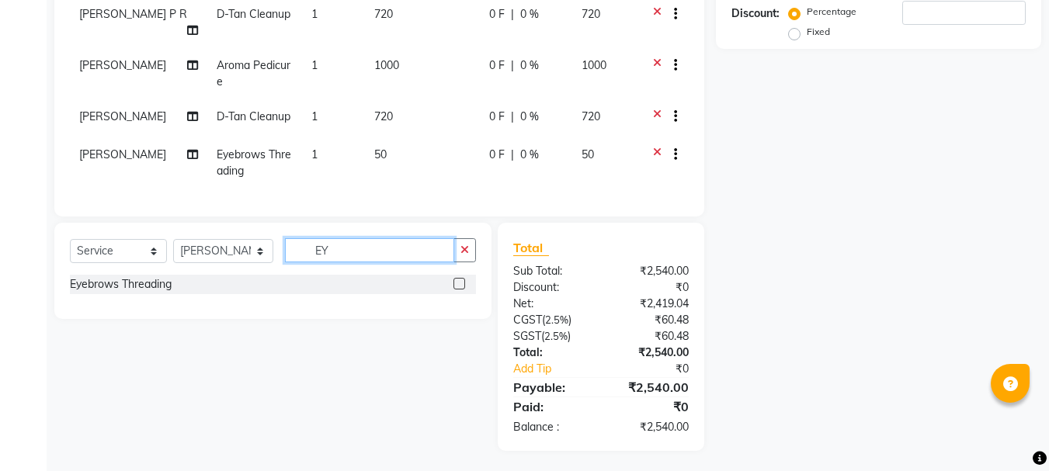
click at [342, 262] on input "EY" at bounding box center [370, 250] width 170 height 24
type input "E"
type input "UPP"
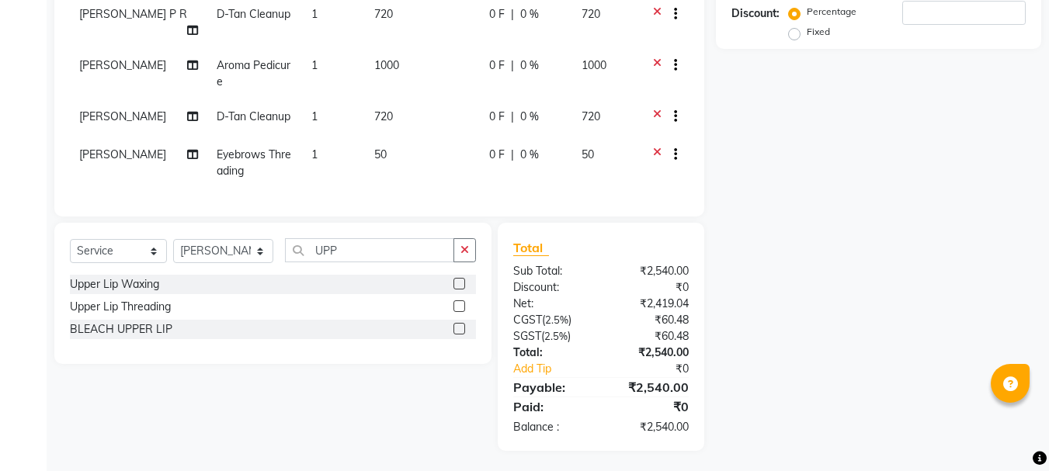
click at [460, 312] on label at bounding box center [459, 306] width 12 height 12
click at [460, 312] on input "checkbox" at bounding box center [458, 307] width 10 height 10
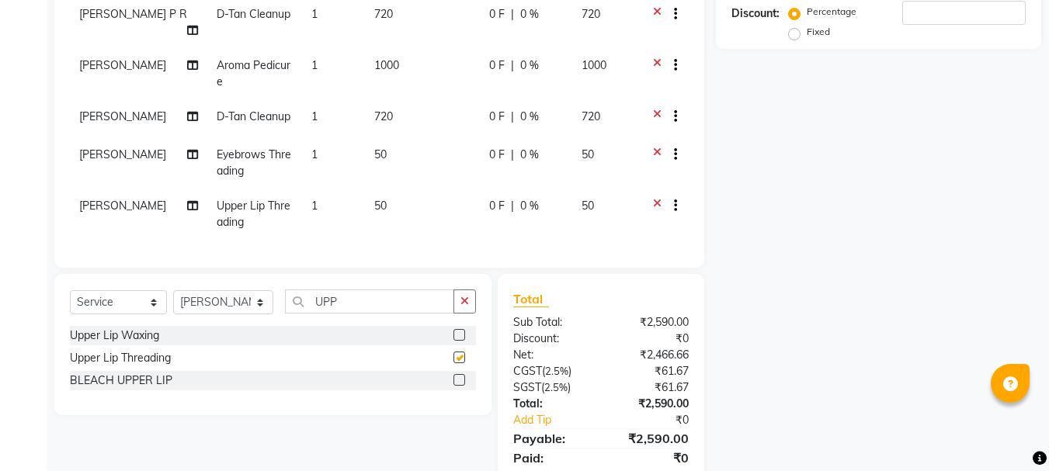
checkbox input "false"
click at [349, 314] on input "UPP" at bounding box center [370, 302] width 170 height 24
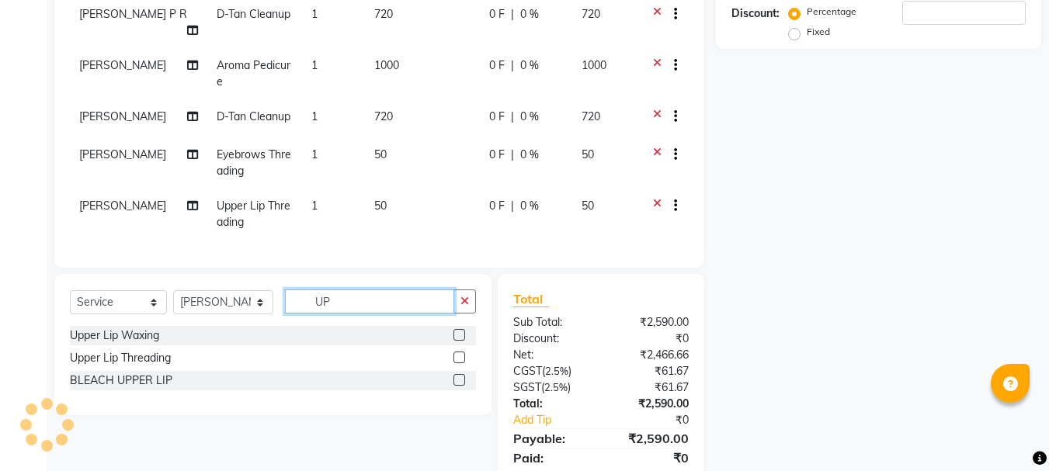
type input "U"
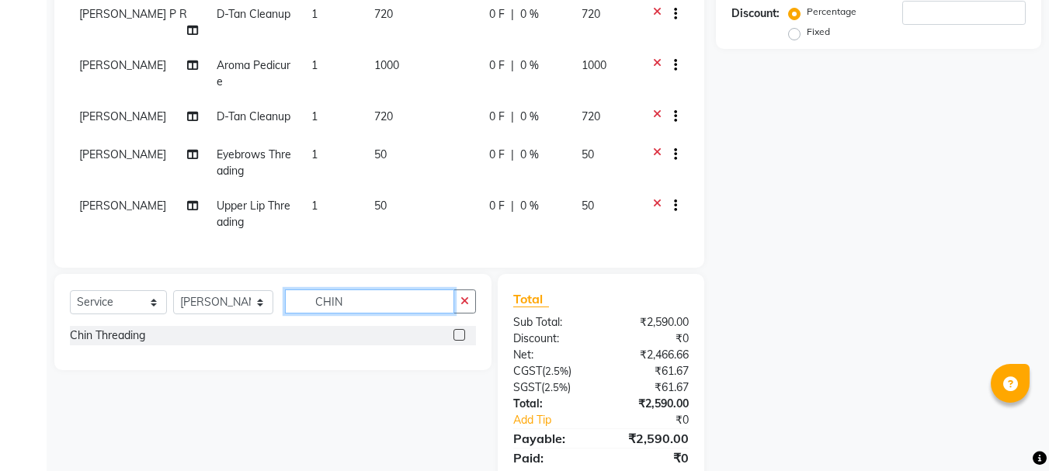
type input "CHIN"
click at [459, 341] on label at bounding box center [459, 335] width 12 height 12
click at [459, 341] on input "checkbox" at bounding box center [458, 336] width 10 height 10
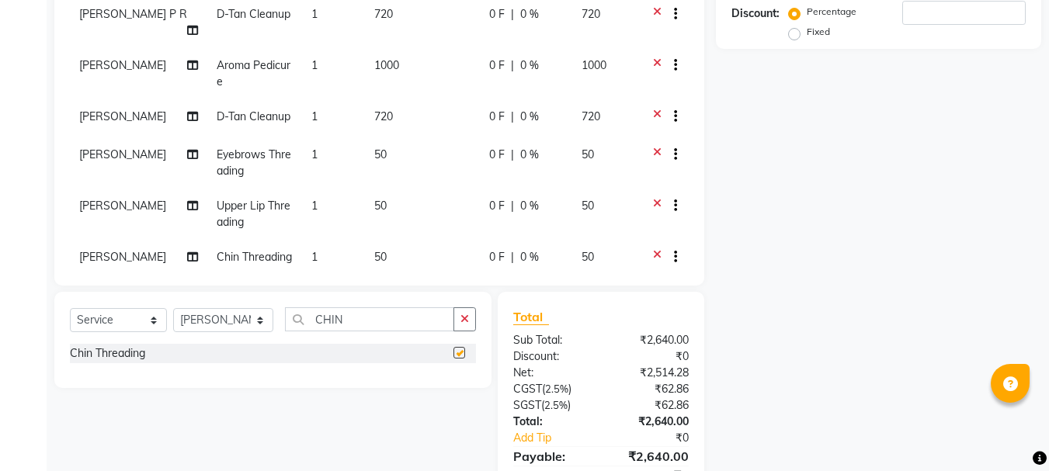
checkbox input "false"
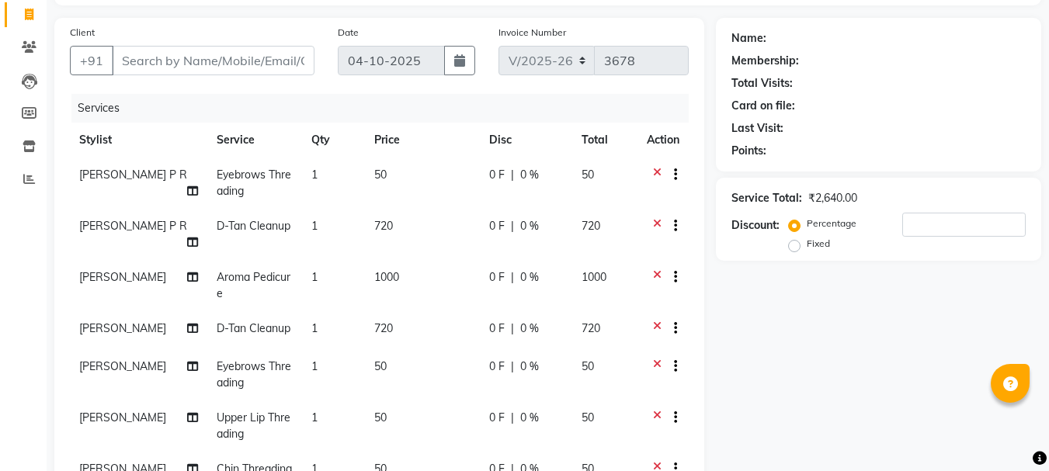
scroll to position [78, 0]
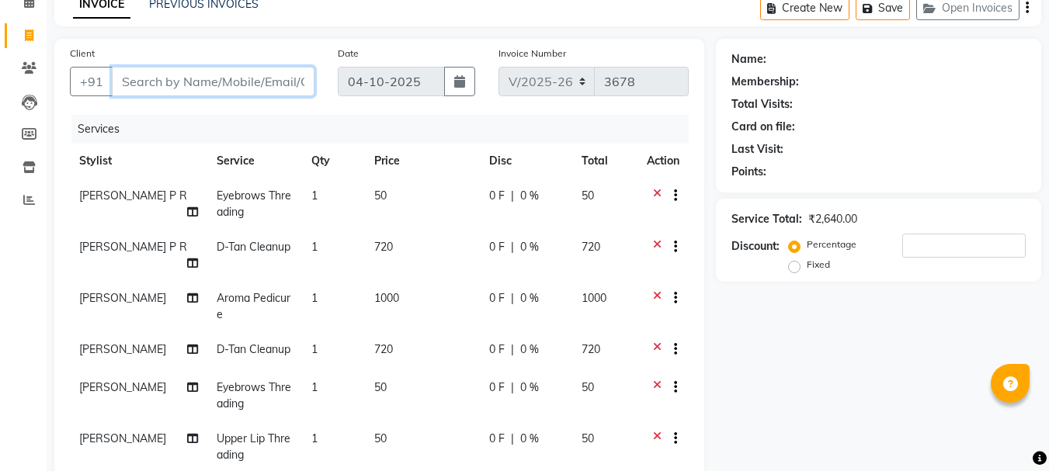
click at [144, 78] on input "Client" at bounding box center [213, 82] width 203 height 30
type input "9"
type input "0"
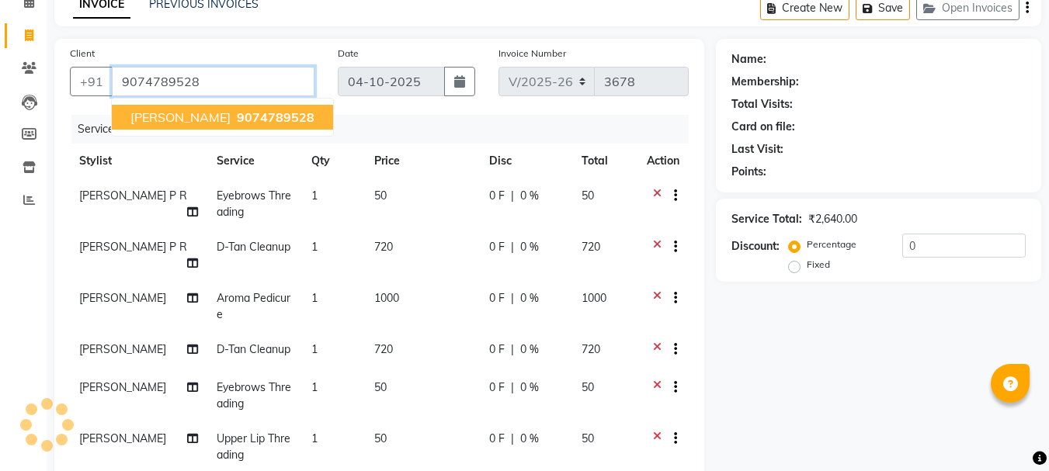
type input "9074789528"
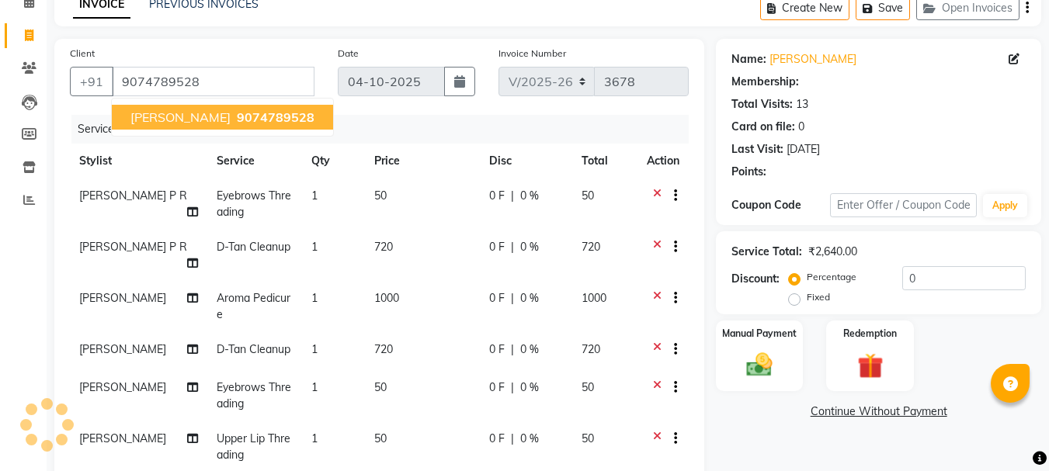
select select "1: Object"
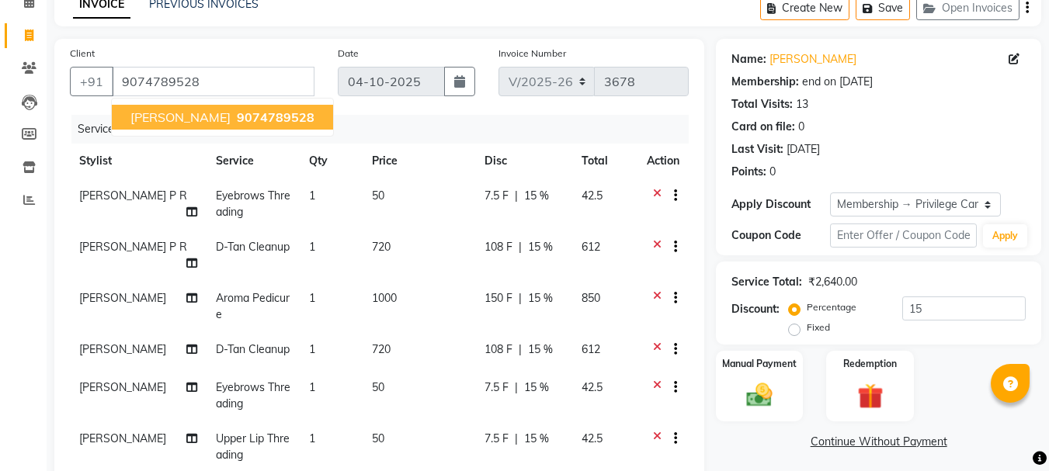
click at [237, 121] on span "9074789528" at bounding box center [276, 117] width 78 height 16
type input "0"
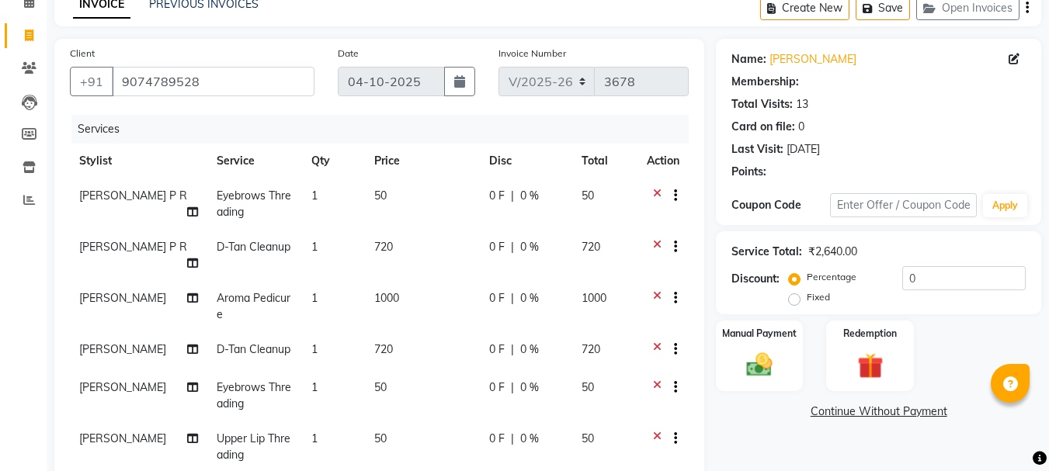
select select "1: Object"
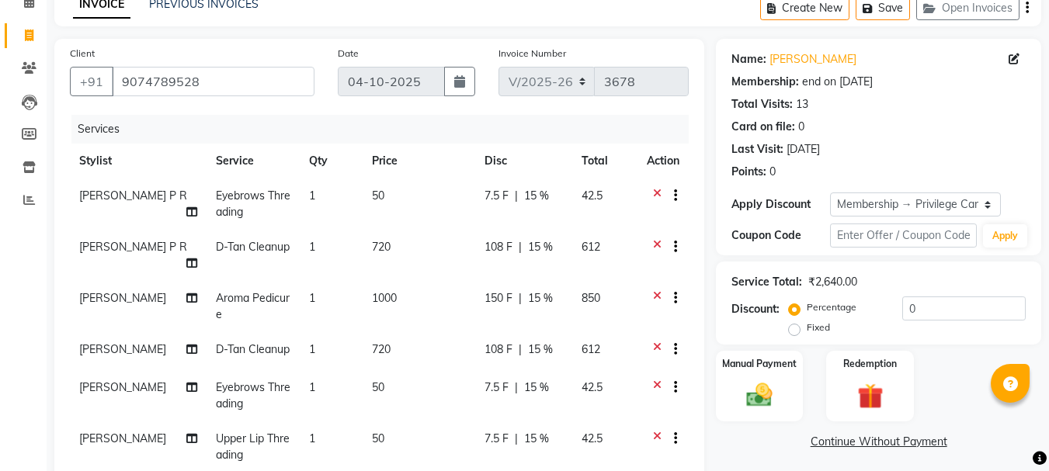
type input "15"
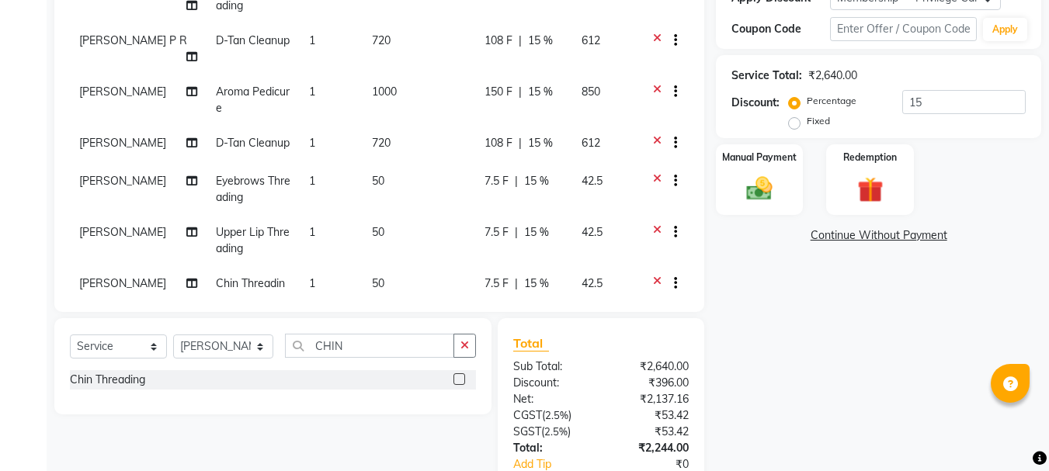
scroll to position [383, 0]
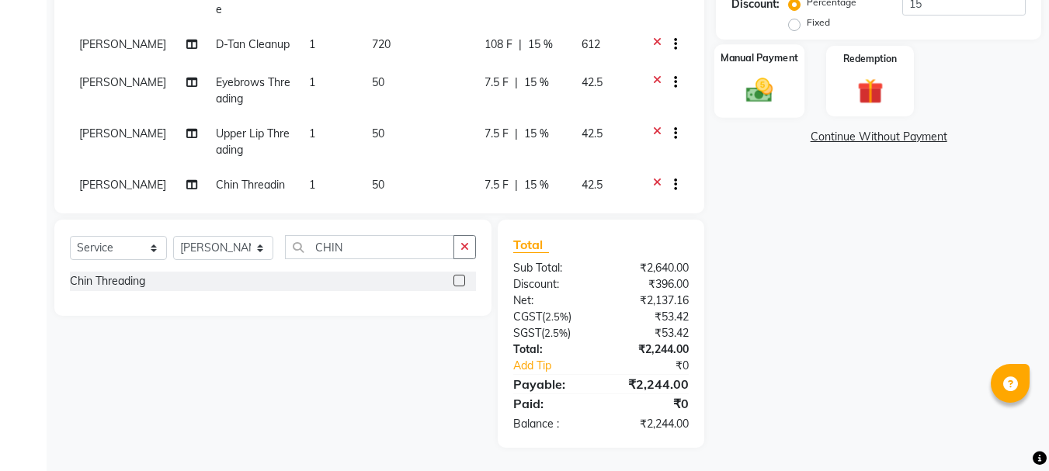
click at [755, 105] on img at bounding box center [759, 90] width 43 height 31
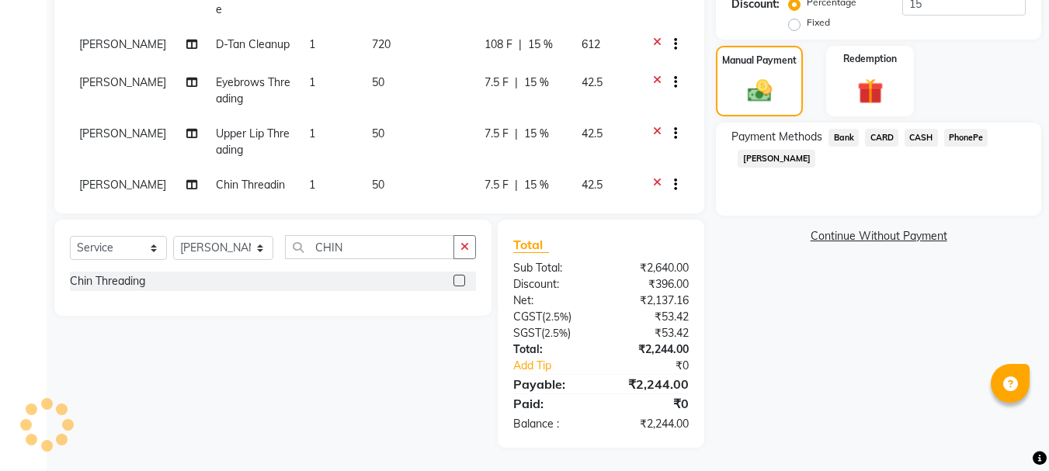
click at [959, 139] on span "PhonePe" at bounding box center [966, 138] width 44 height 18
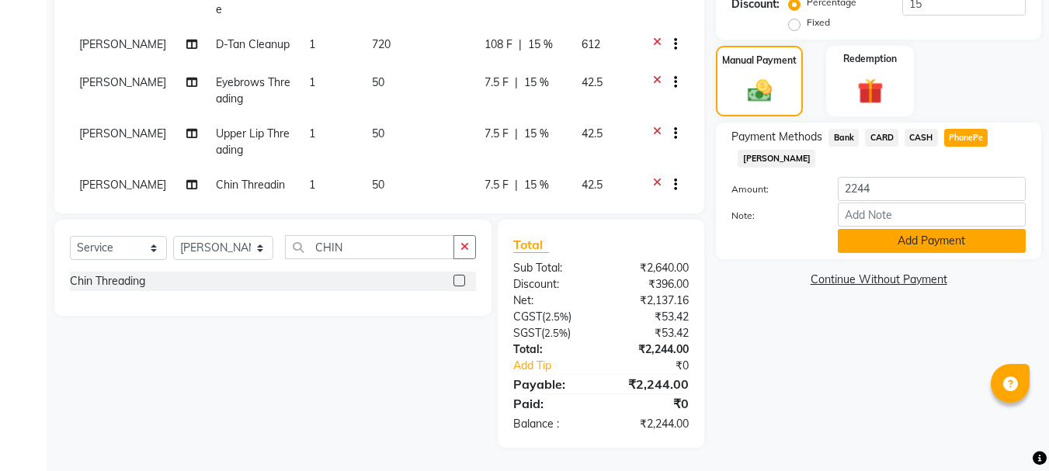
click at [933, 236] on button "Add Payment" at bounding box center [932, 241] width 188 height 24
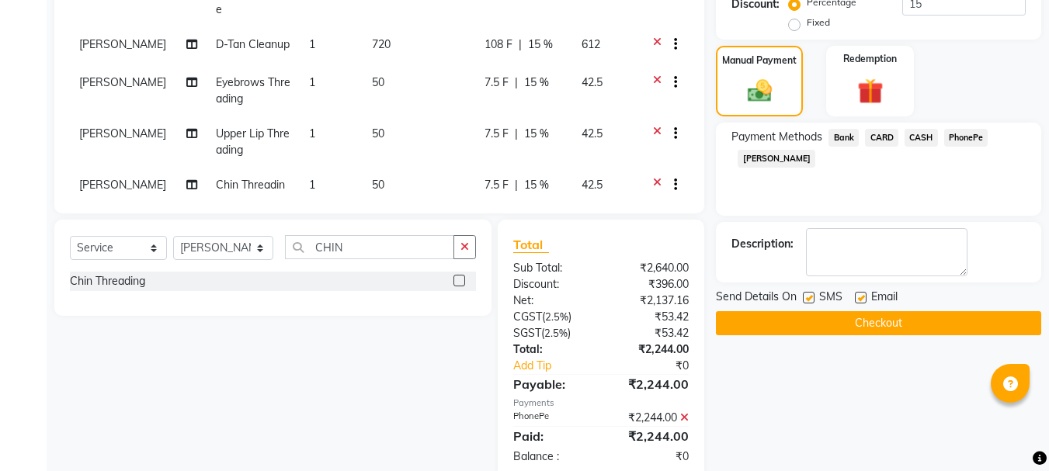
scroll to position [415, 0]
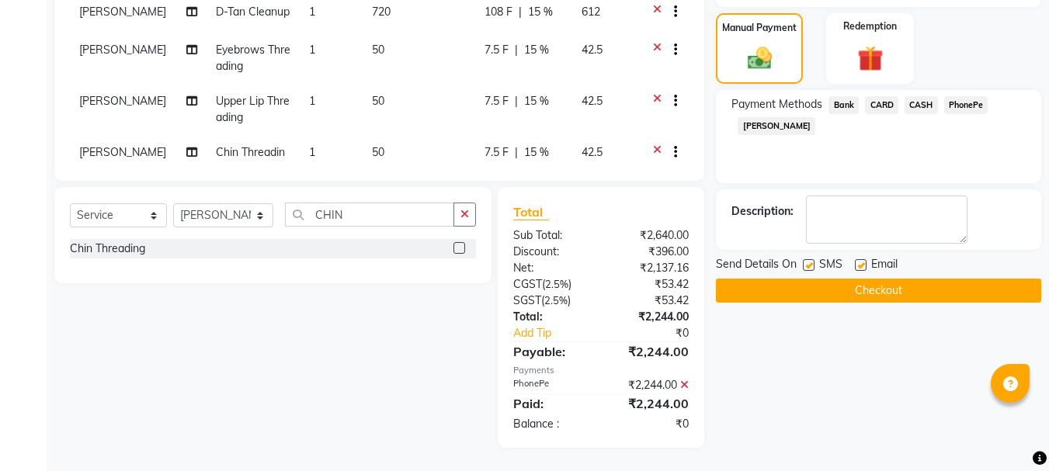
click at [887, 289] on button "Checkout" at bounding box center [878, 291] width 325 height 24
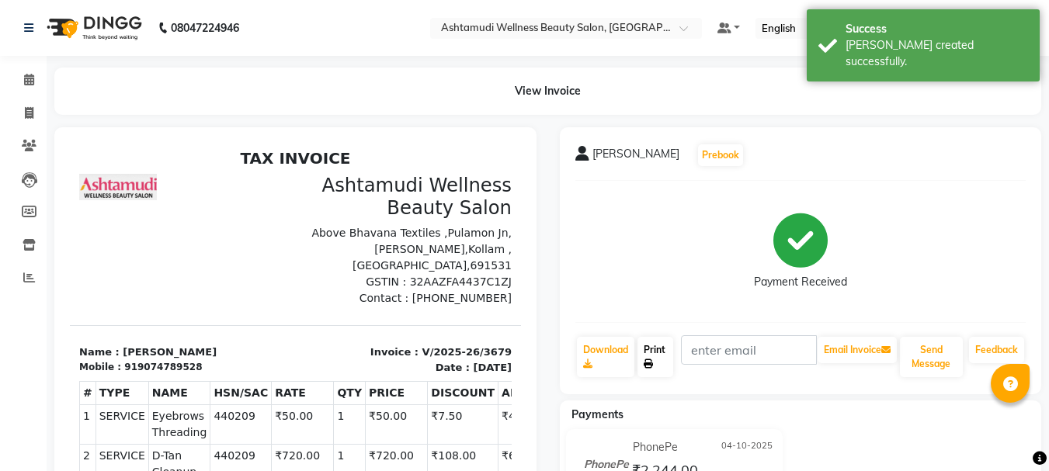
click at [657, 362] on link "Print" at bounding box center [655, 357] width 36 height 40
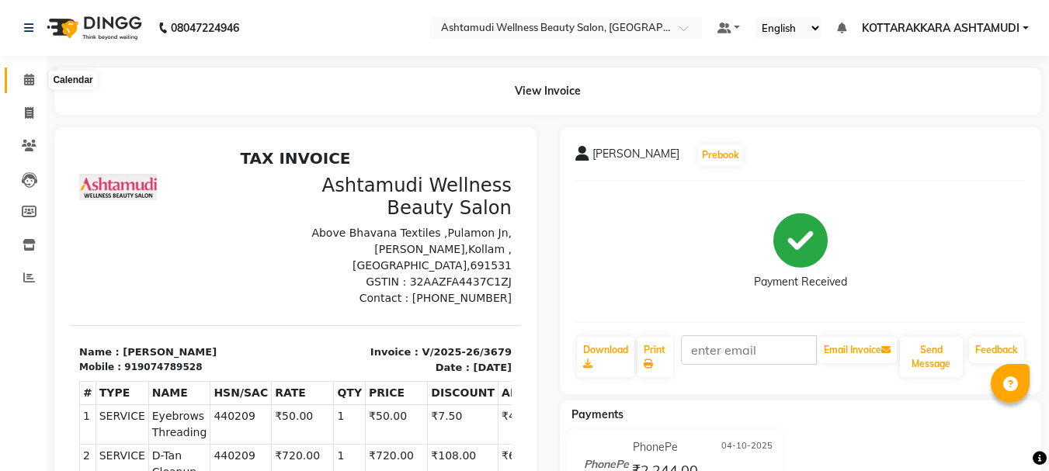
click at [28, 82] on icon at bounding box center [29, 80] width 10 height 12
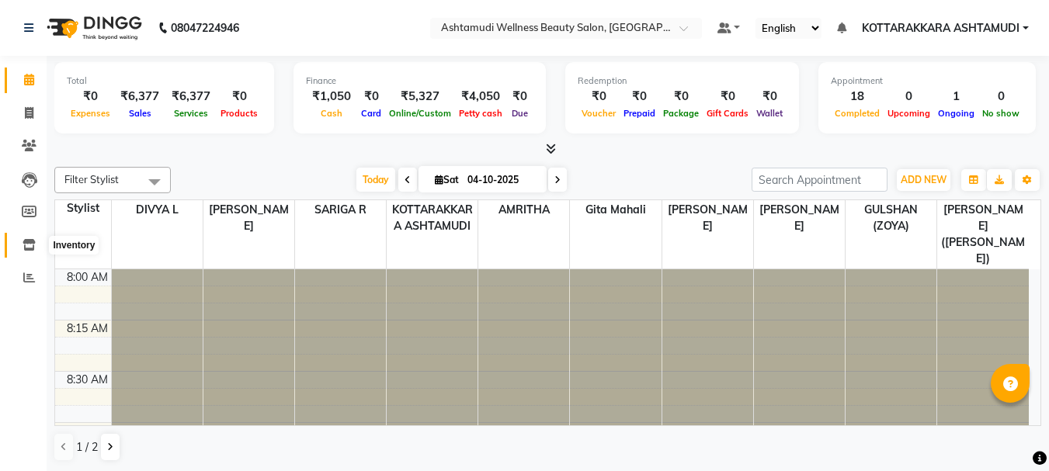
click at [35, 244] on icon at bounding box center [29, 245] width 13 height 12
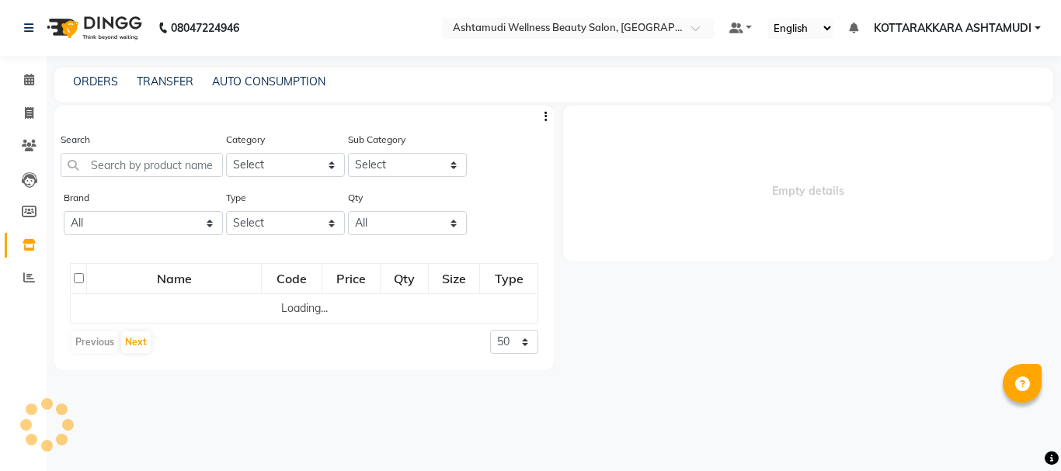
select select
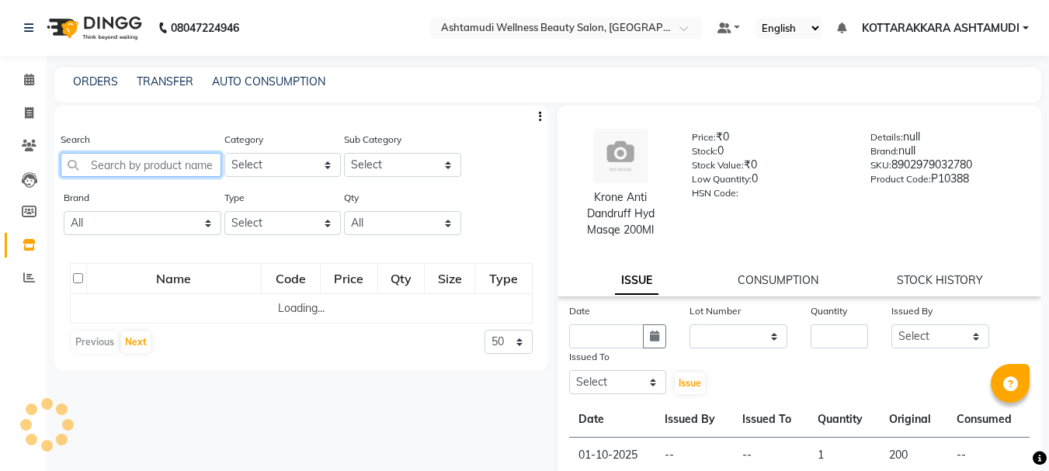
click at [145, 168] on input "text" at bounding box center [141, 165] width 161 height 24
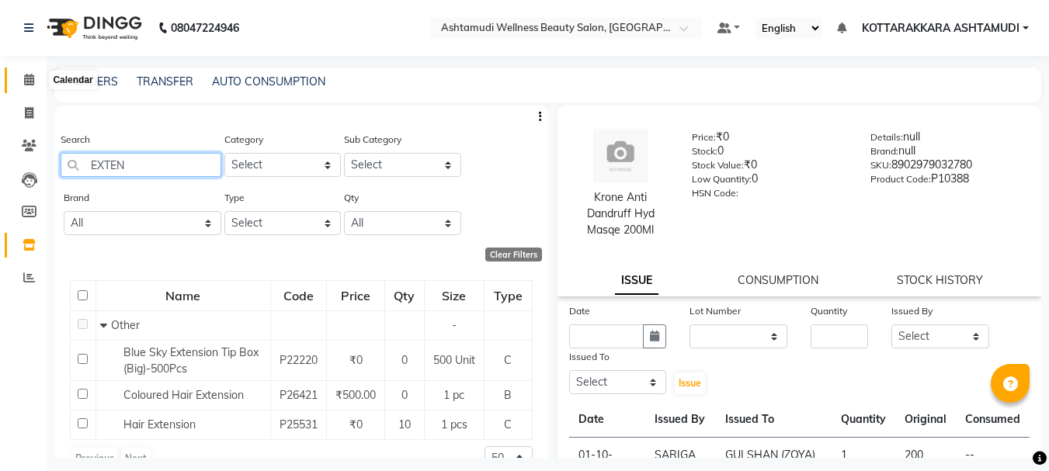
type input "EXTEN"
click at [33, 76] on icon at bounding box center [29, 80] width 10 height 12
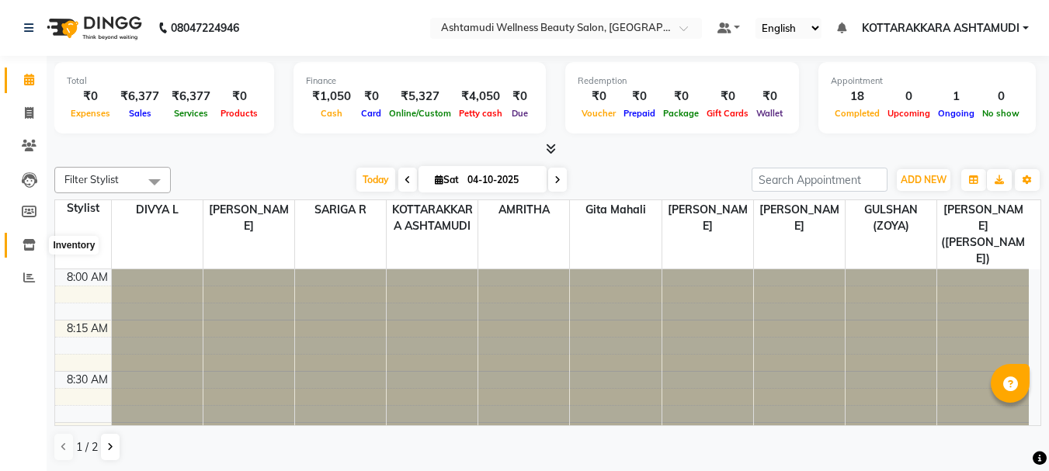
click at [30, 243] on icon at bounding box center [29, 245] width 13 height 12
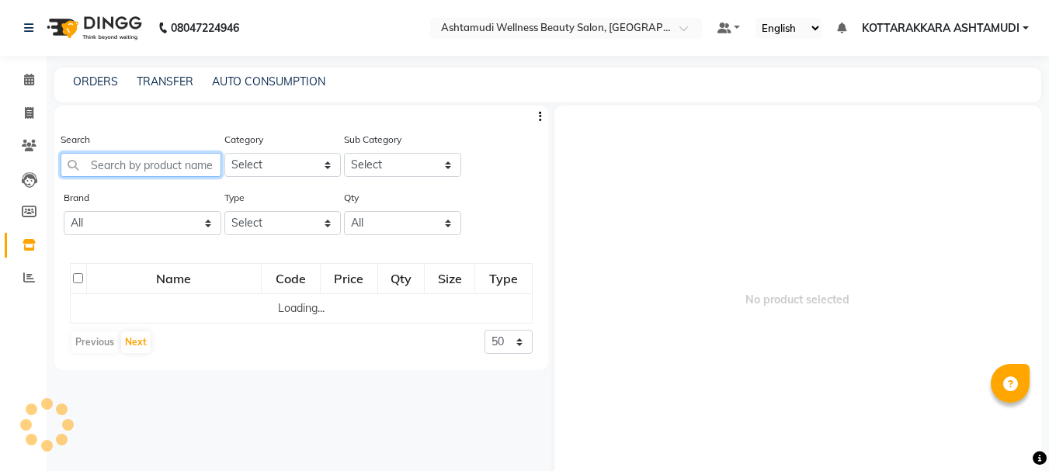
click at [167, 164] on input "text" at bounding box center [141, 165] width 161 height 24
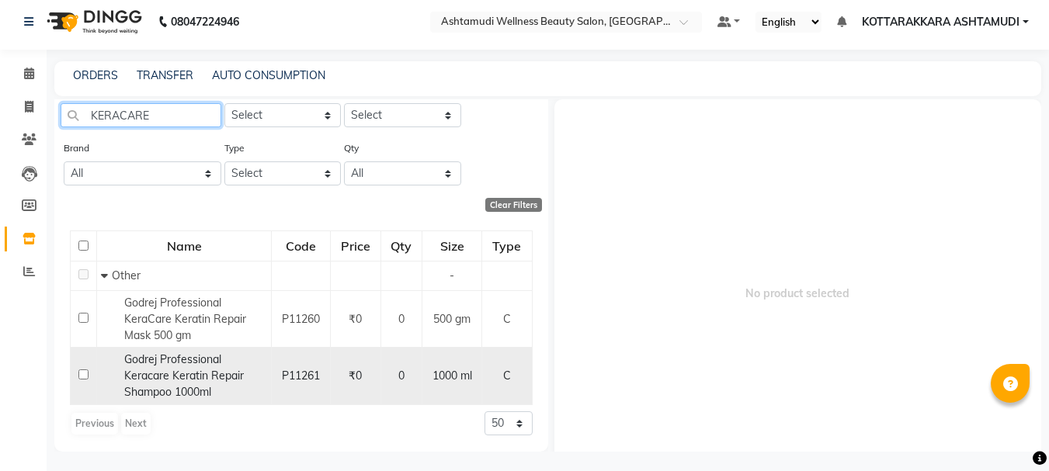
scroll to position [10, 0]
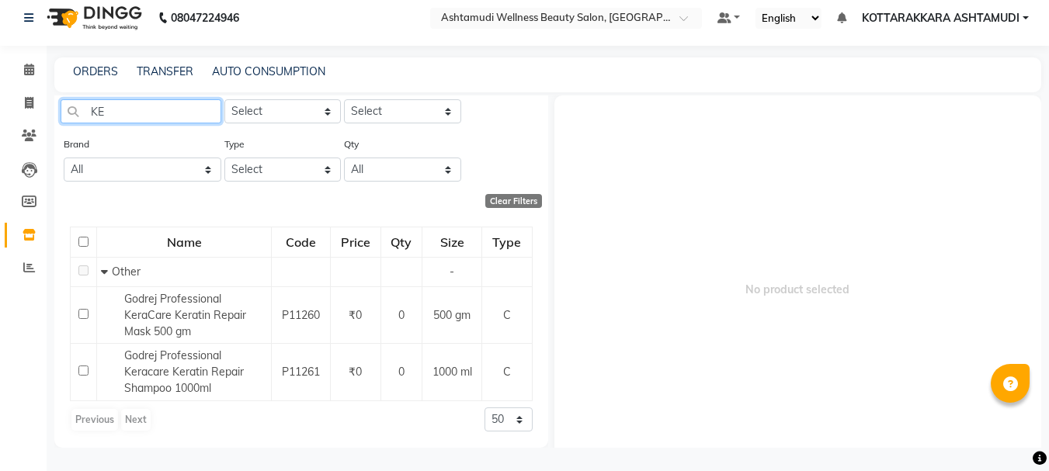
type input "K"
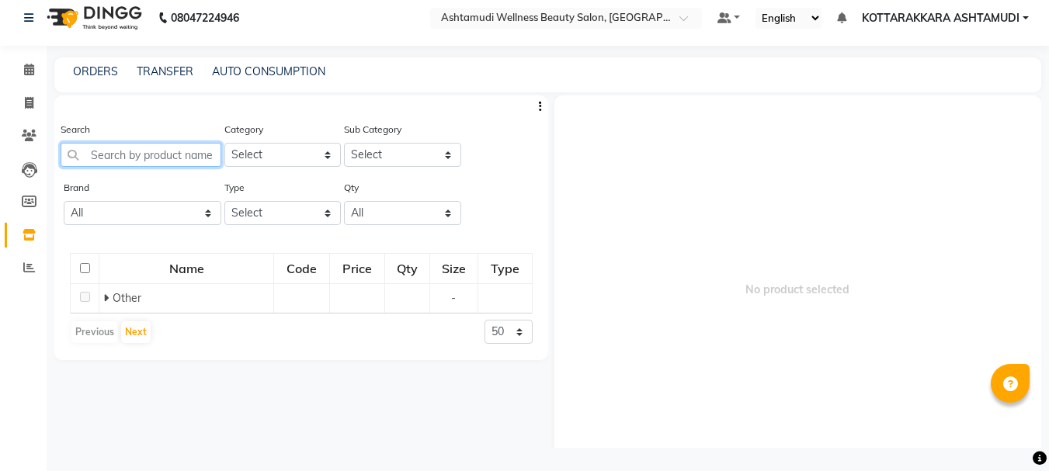
scroll to position [0, 0]
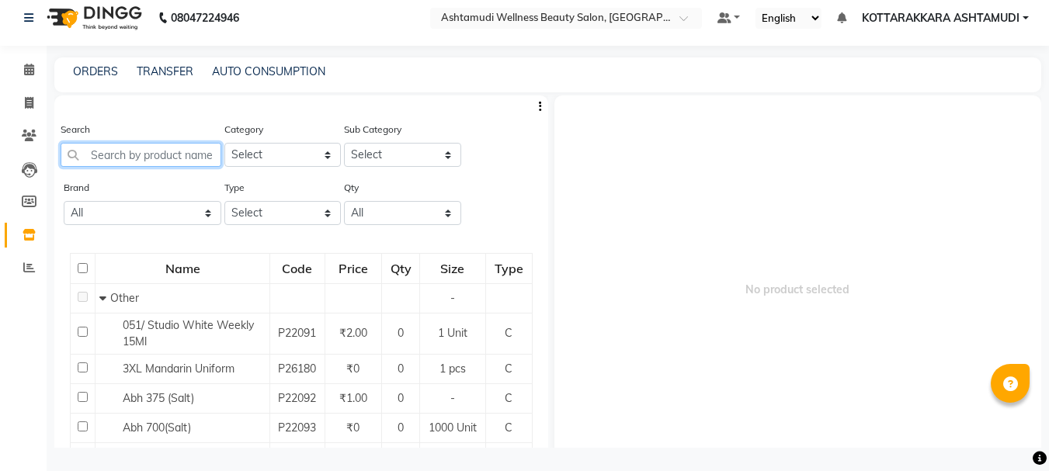
type input "D"
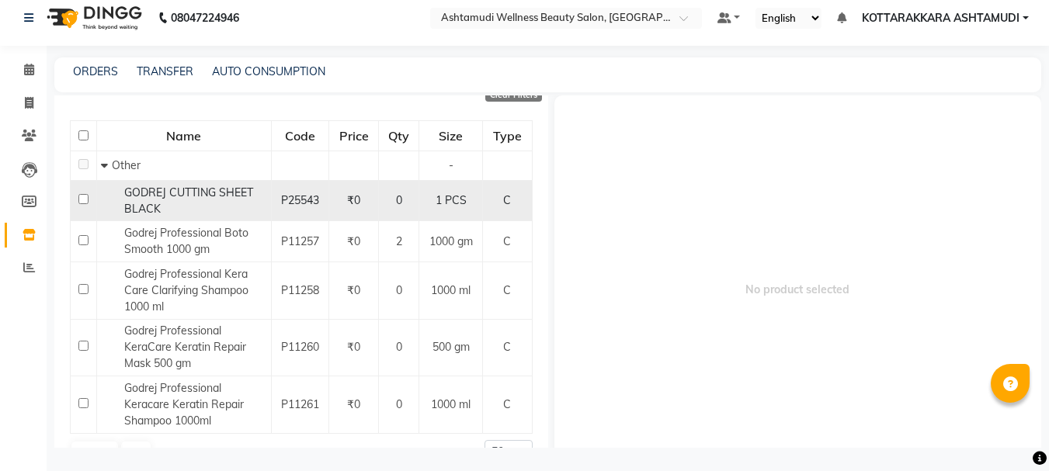
scroll to position [182, 0]
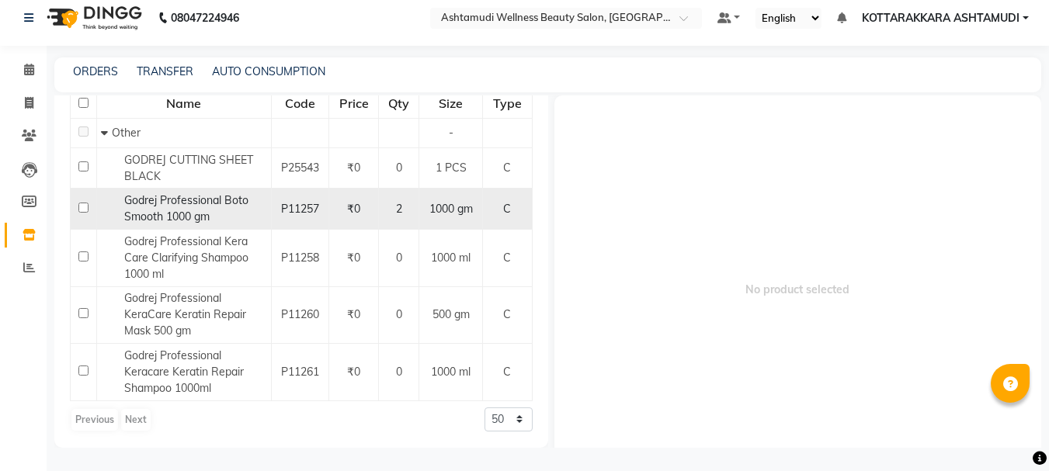
type input "GODREJ"
click at [82, 207] on input "checkbox" at bounding box center [83, 208] width 10 height 10
checkbox input "true"
select select
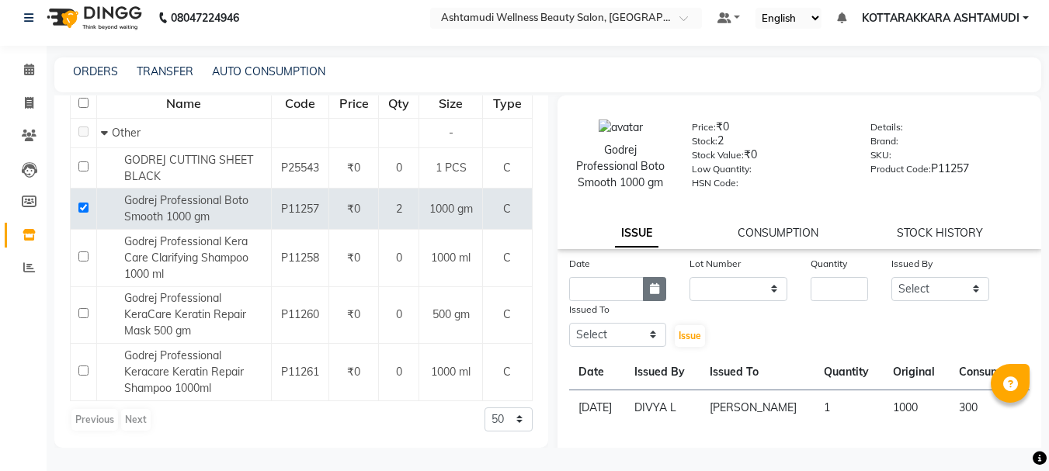
click at [658, 290] on button "button" at bounding box center [654, 289] width 23 height 24
select select "10"
select select "2025"
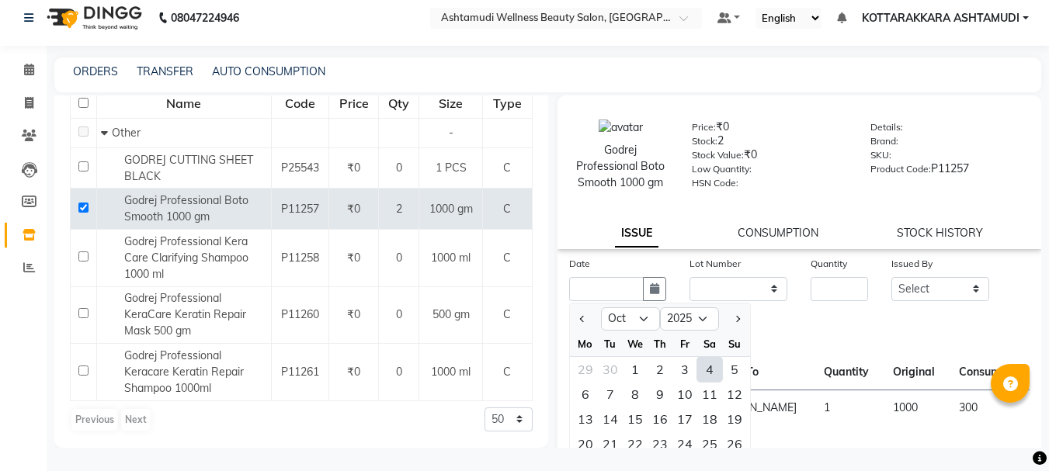
click at [709, 368] on div "4" at bounding box center [709, 369] width 25 height 25
type input "04-10-2025"
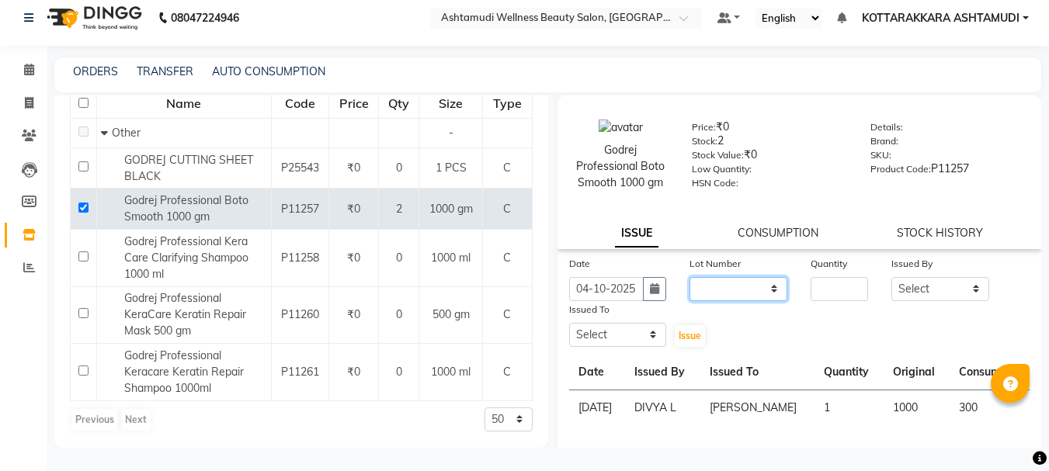
click at [721, 282] on select "None" at bounding box center [738, 289] width 98 height 24
select select "0: null"
click at [689, 277] on select "None" at bounding box center [738, 289] width 98 height 24
click at [831, 287] on input "number" at bounding box center [839, 289] width 57 height 24
type input "1"
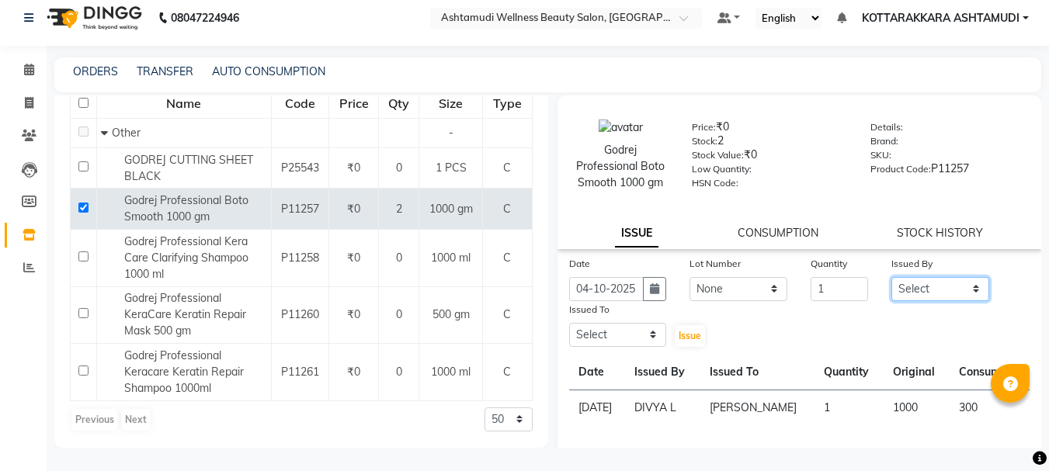
click at [891, 287] on select "Select AMRITHA DIVYA L Gita Mahali GULSHAN (ZOYA) Karina Darjee KOTTARAKKARA AS…" at bounding box center [940, 289] width 98 height 24
select select "27428"
click at [891, 277] on select "Select AMRITHA DIVYA L Gita Mahali GULSHAN (ZOYA) Karina Darjee KOTTARAKKARA AS…" at bounding box center [940, 289] width 98 height 24
click at [619, 338] on select "Select AMRITHA DIVYA L Gita Mahali GULSHAN (ZOYA) Karina Darjee KOTTARAKKARA AS…" at bounding box center [618, 335] width 98 height 24
select select "65260"
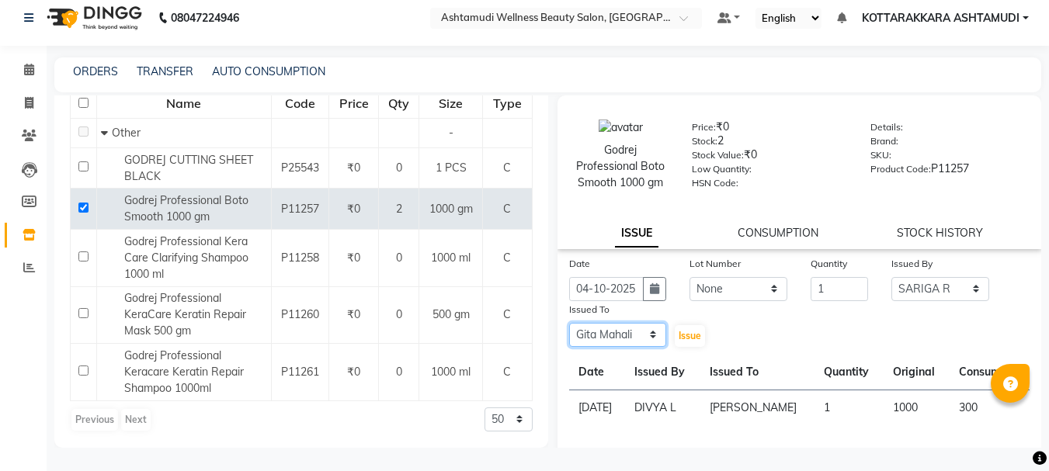
click at [569, 323] on select "Select AMRITHA DIVYA L Gita Mahali GULSHAN (ZOYA) Karina Darjee KOTTARAKKARA AS…" at bounding box center [618, 335] width 98 height 24
click at [689, 336] on span "Issue" at bounding box center [690, 336] width 23 height 12
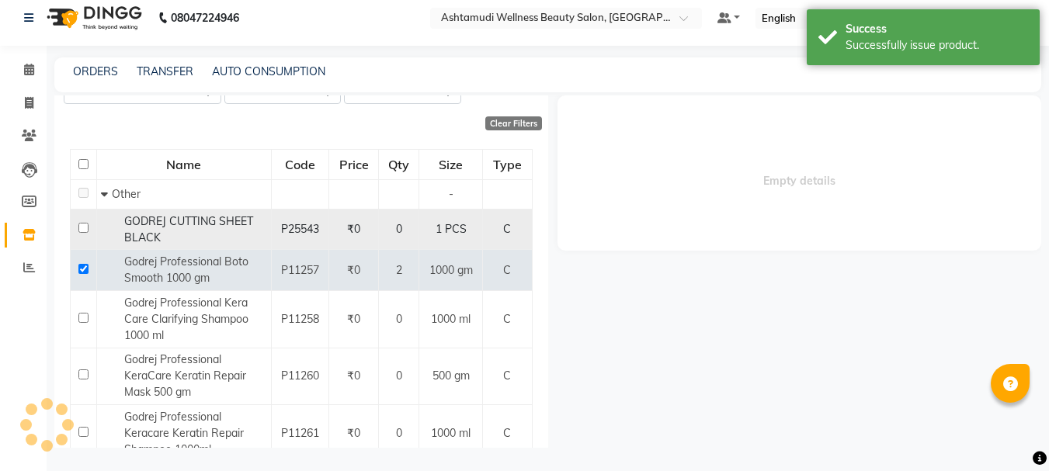
scroll to position [0, 0]
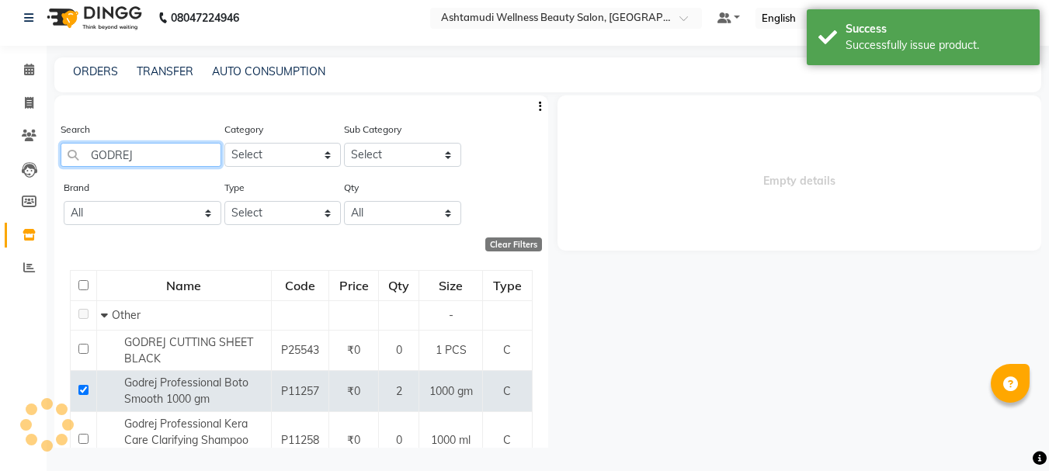
click at [175, 151] on input "GODREJ" at bounding box center [141, 155] width 161 height 24
select select
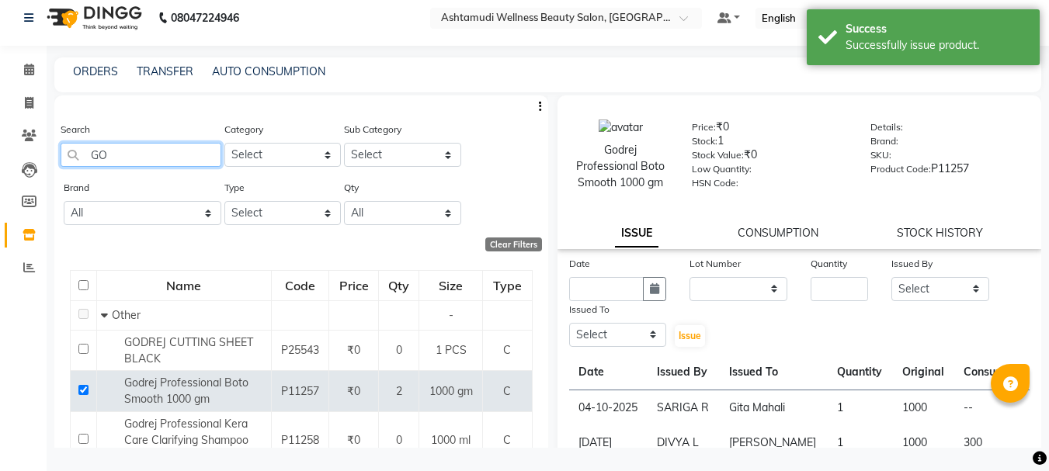
type input "G"
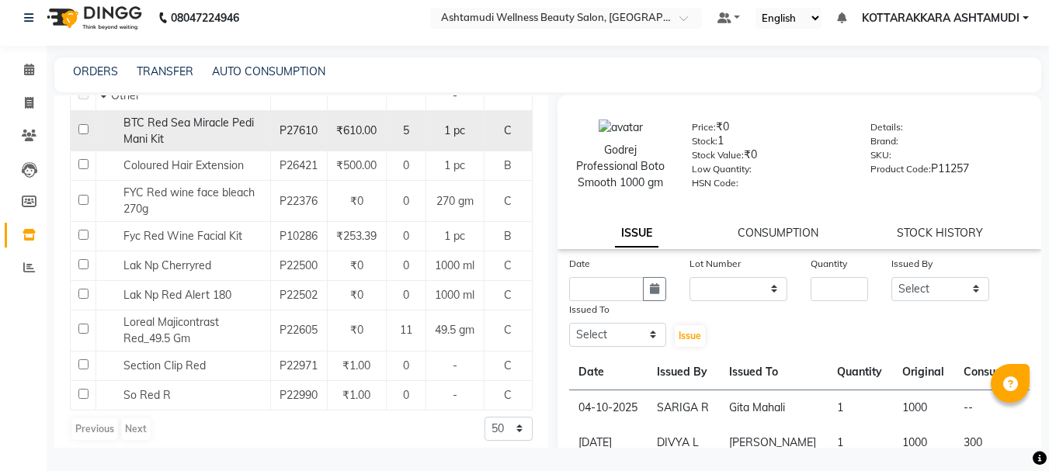
scroll to position [229, 0]
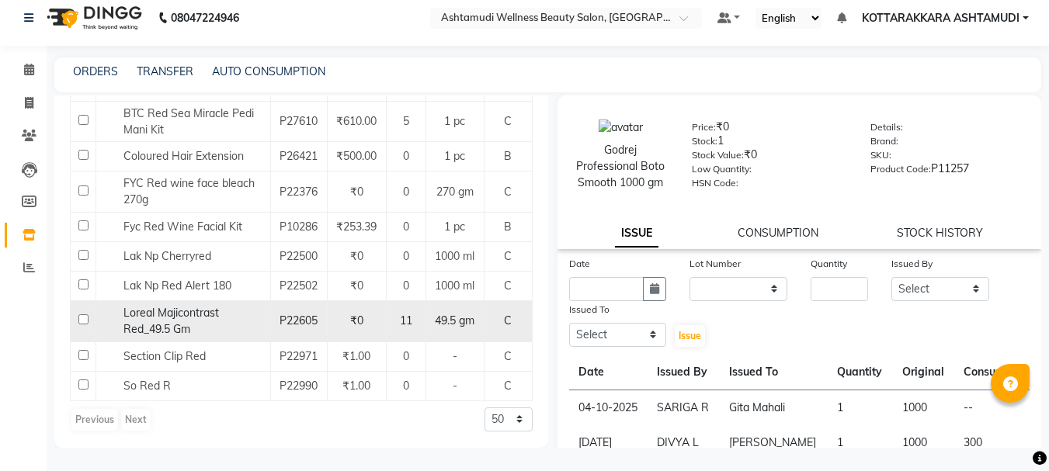
type input "RED"
click at [83, 323] on input "checkbox" at bounding box center [83, 319] width 10 height 10
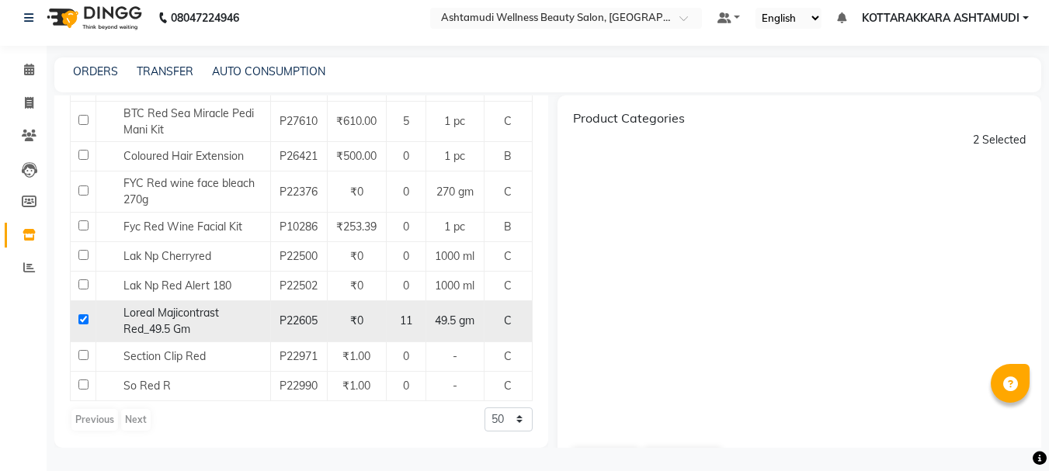
click at [81, 321] on input "checkbox" at bounding box center [83, 319] width 10 height 10
checkbox input "false"
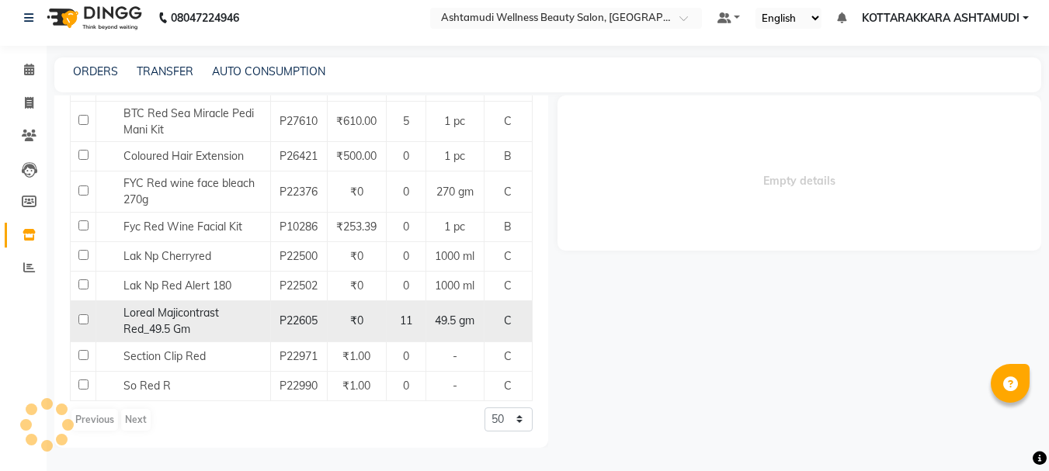
select select
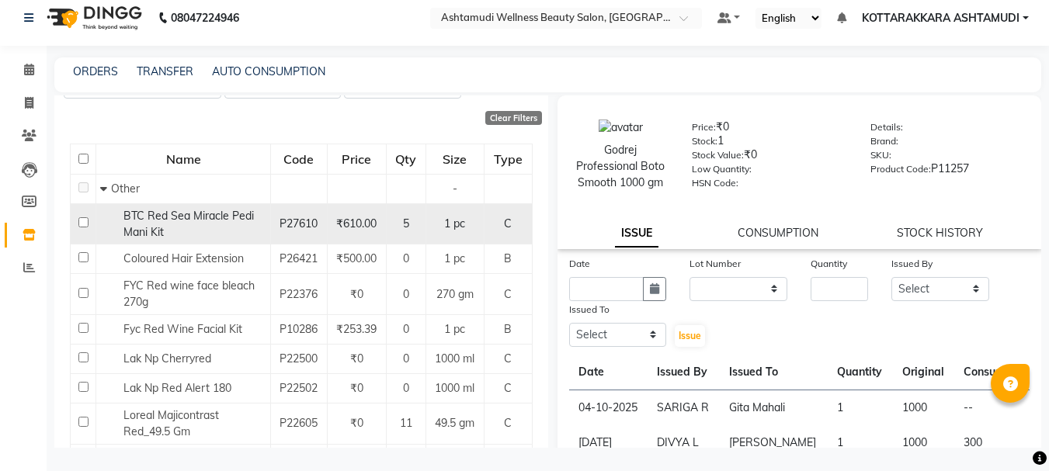
scroll to position [0, 0]
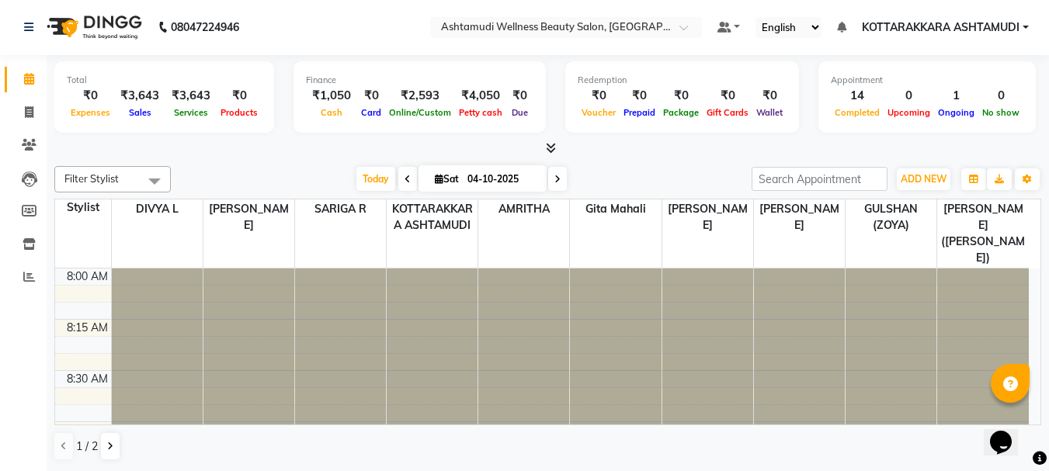
scroll to position [1087, 0]
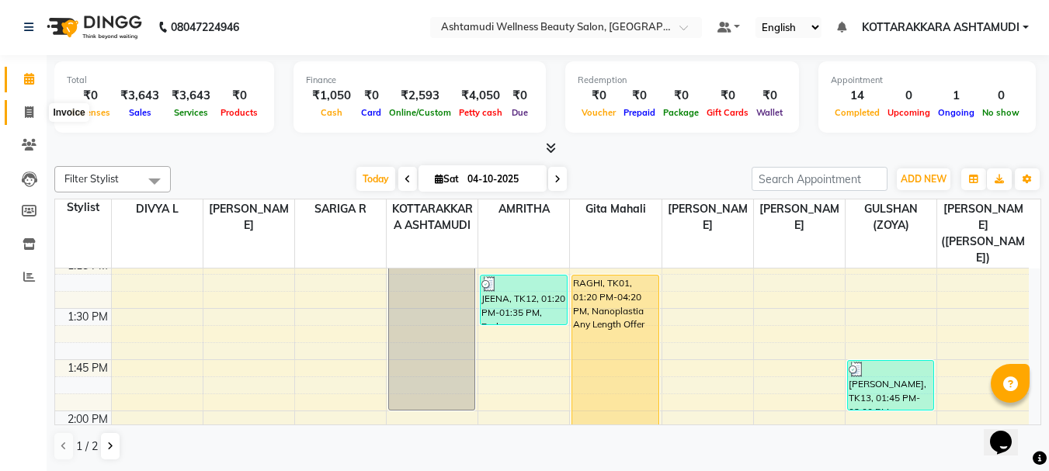
click at [23, 104] on span at bounding box center [29, 113] width 27 height 18
select select "service"
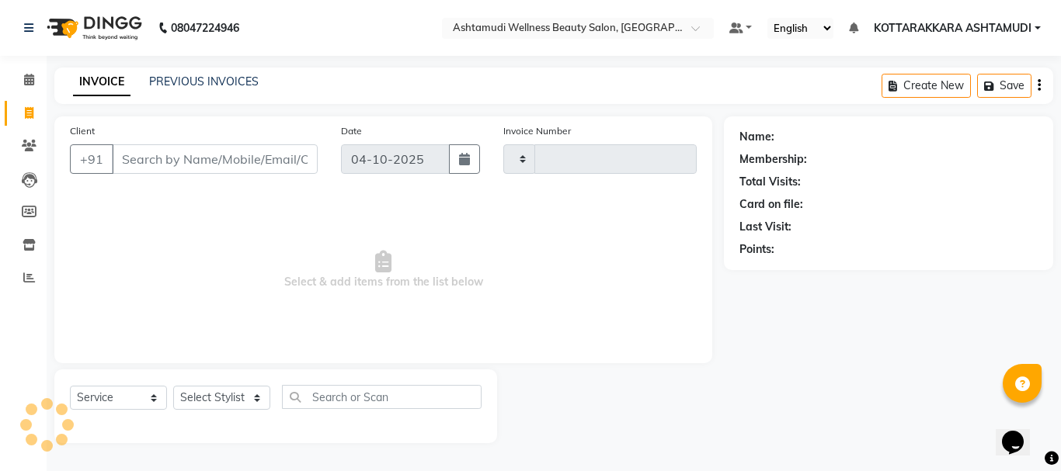
type input "3678"
select select "4664"
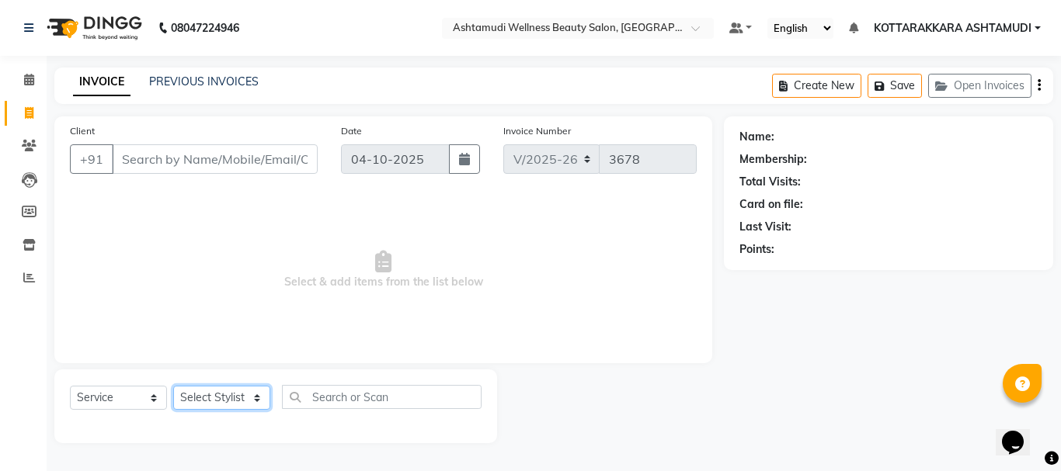
click at [234, 395] on select "Select Stylist" at bounding box center [221, 398] width 97 height 24
select select "27427"
click at [173, 386] on select "Select Stylist AMRITHA DIVYA L [PERSON_NAME] ([PERSON_NAME]) [PERSON_NAME] KOTT…" at bounding box center [223, 398] width 101 height 24
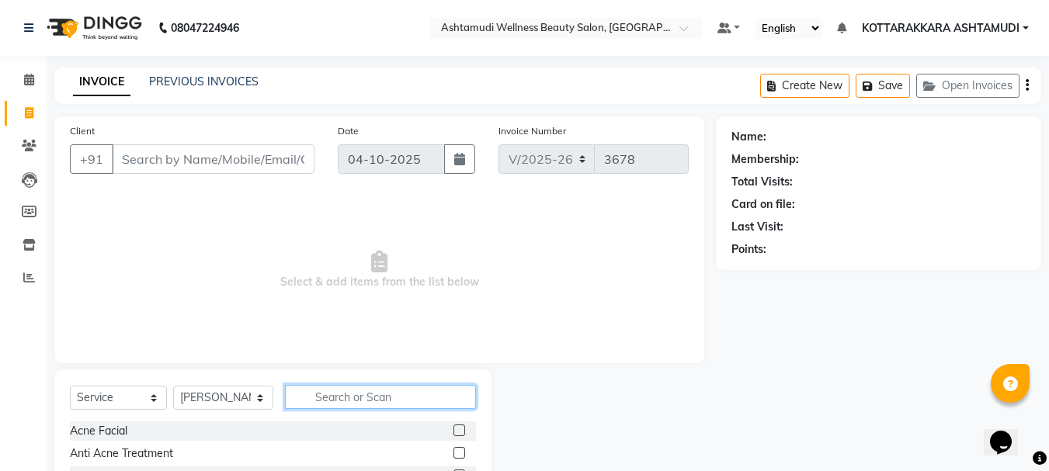
click at [384, 406] on input "text" at bounding box center [381, 397] width 192 height 24
type input "EY"
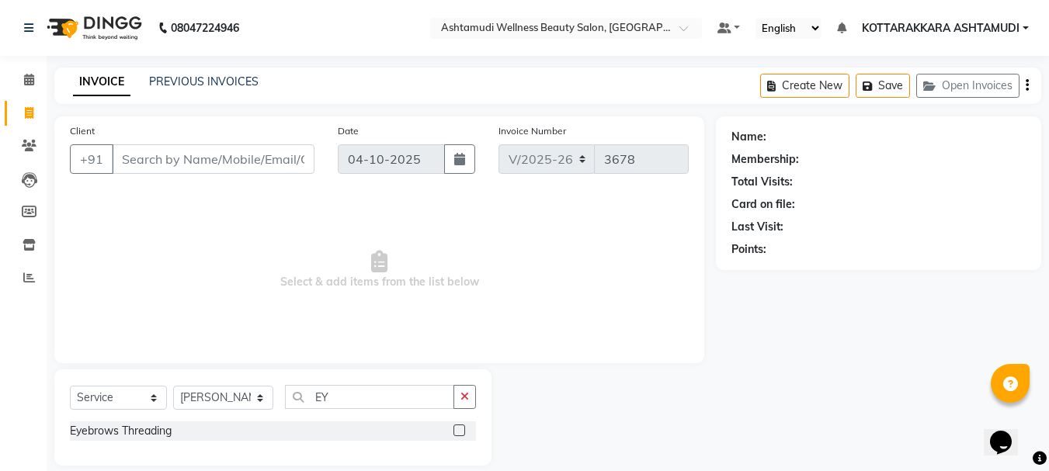
click at [459, 430] on label at bounding box center [459, 431] width 12 height 12
click at [459, 430] on input "checkbox" at bounding box center [458, 431] width 10 height 10
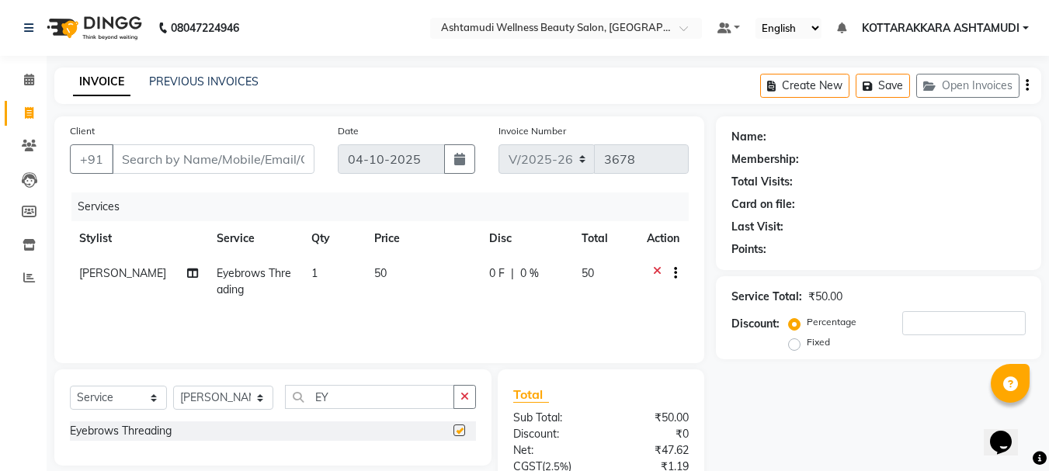
checkbox input "false"
click at [252, 144] on input "Client" at bounding box center [213, 159] width 203 height 30
type input "9"
type input "0"
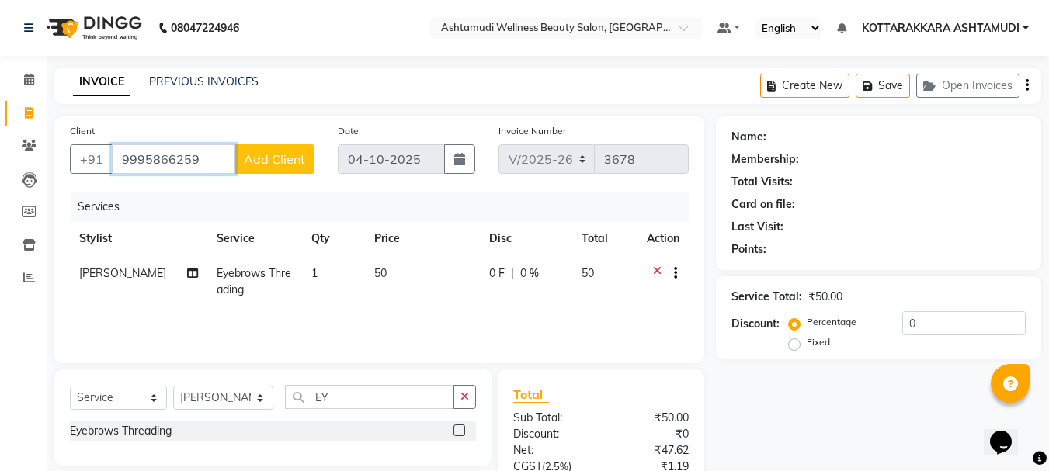
type input "9995866259"
click at [269, 165] on span "Add Client" at bounding box center [274, 159] width 61 height 16
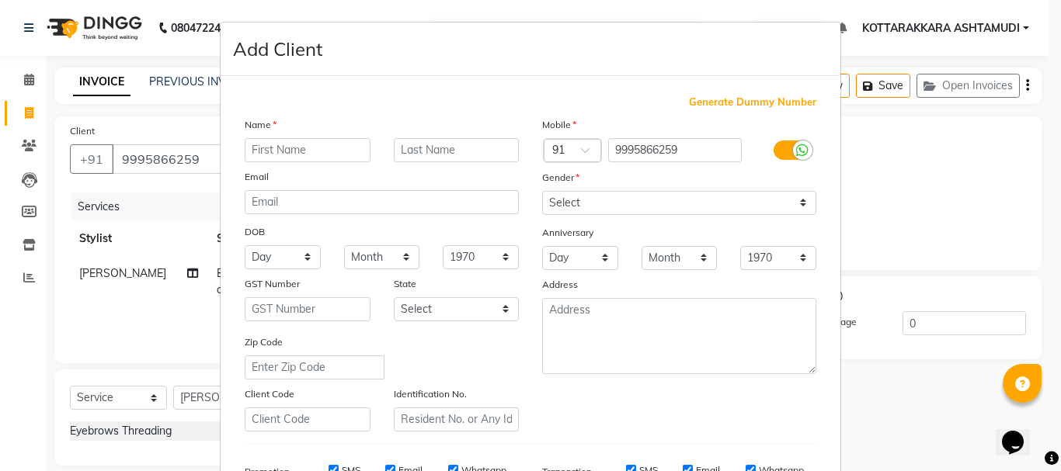
click at [271, 163] on div "Name Email DOB Day 01 02 03 04 05 06 07 08 09 10 11 12 13 14 15 16 17 18 19 20 …" at bounding box center [381, 273] width 297 height 315
click at [281, 145] on input "text" at bounding box center [308, 150] width 126 height 24
type input "[PERSON_NAME]"
click at [568, 195] on select "Select [DEMOGRAPHIC_DATA] [DEMOGRAPHIC_DATA] Other Prefer Not To Say" at bounding box center [679, 203] width 274 height 24
select select "[DEMOGRAPHIC_DATA]"
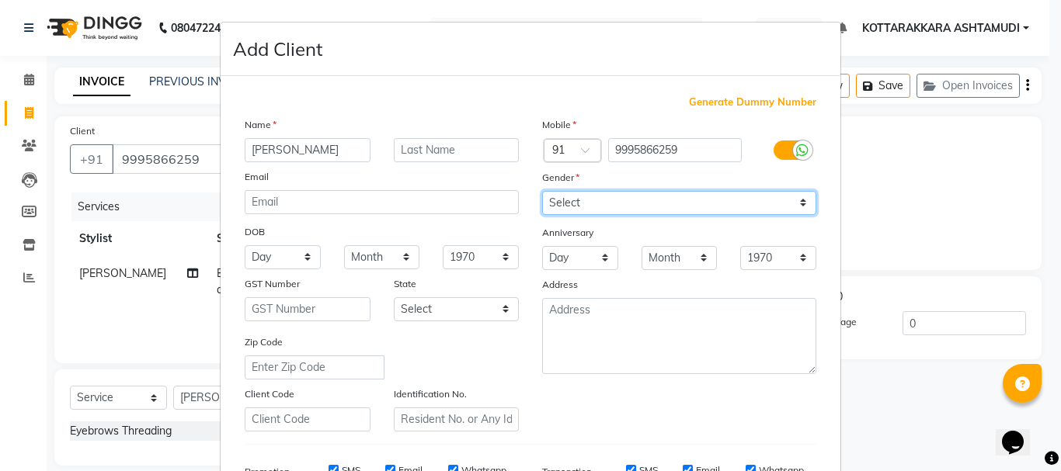
click at [542, 191] on select "Select [DEMOGRAPHIC_DATA] [DEMOGRAPHIC_DATA] Other Prefer Not To Say" at bounding box center [679, 203] width 274 height 24
click at [288, 244] on div "DOB" at bounding box center [381, 233] width 297 height 25
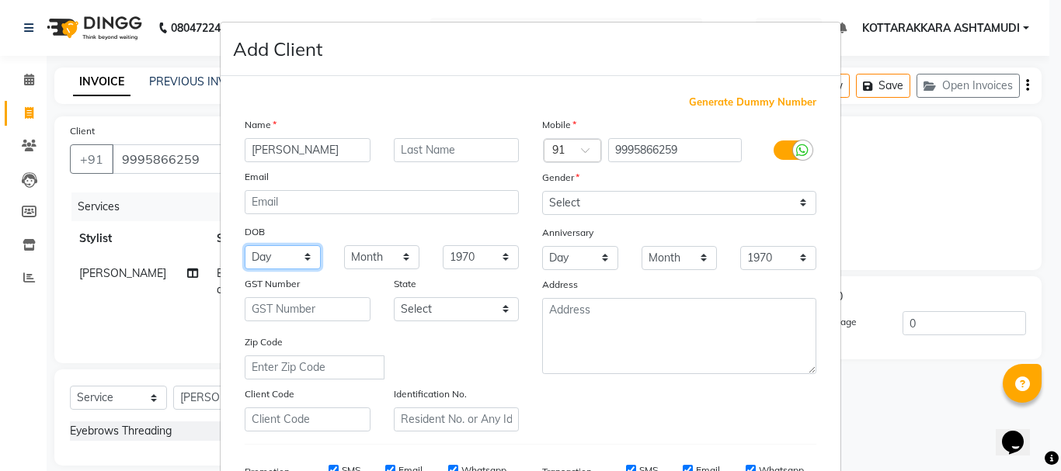
click at [288, 252] on select "Day 01 02 03 04 05 06 07 08 09 10 11 12 13 14 15 16 17 18 19 20 21 22 23 24 25 …" at bounding box center [283, 257] width 76 height 24
select select "16"
click at [245, 245] on select "Day 01 02 03 04 05 06 07 08 09 10 11 12 13 14 15 16 17 18 19 20 21 22 23 24 25 …" at bounding box center [283, 257] width 76 height 24
click at [366, 249] on select "Month January February March April May June July August September October Novem…" at bounding box center [382, 257] width 76 height 24
select select "05"
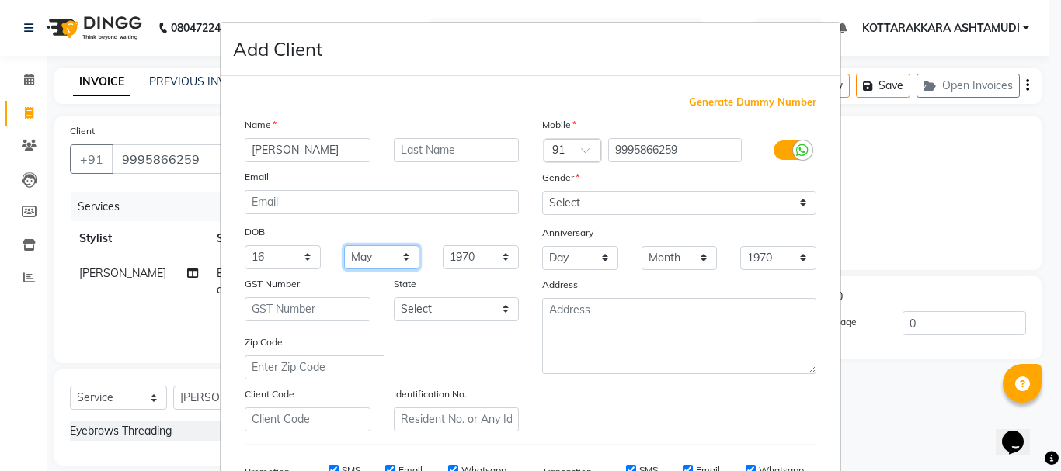
click at [344, 245] on select "Month January February March April May June July August September October Novem…" at bounding box center [382, 257] width 76 height 24
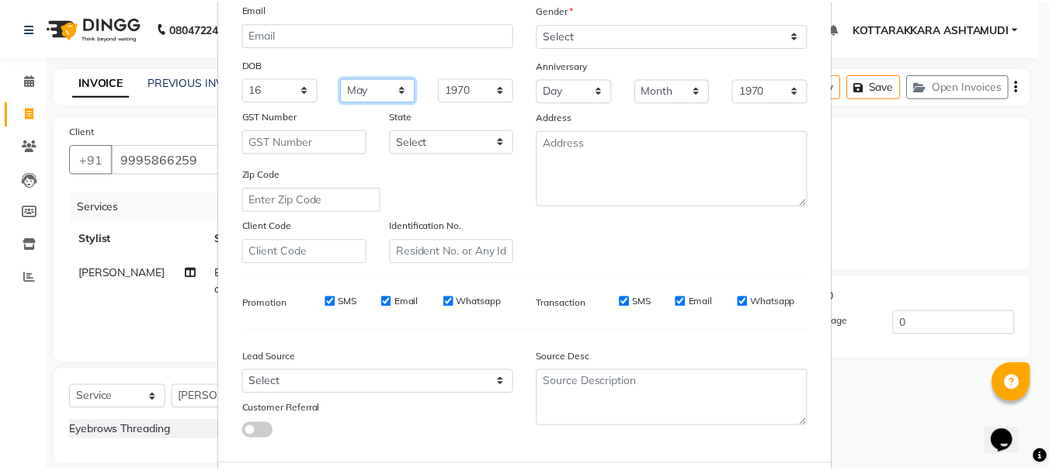
scroll to position [245, 0]
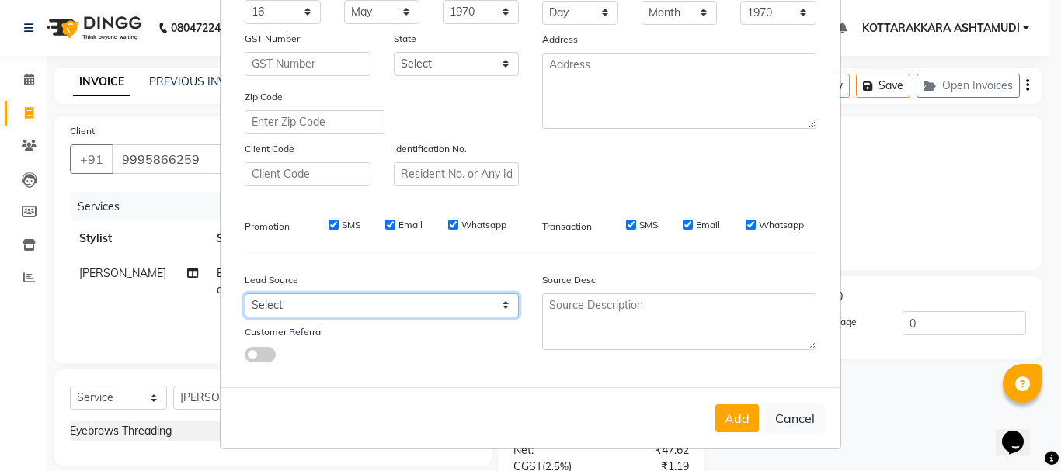
click at [287, 304] on select "Select Walk-in Referral Internet Friend Word of Mouth Advertisement Facebook Ju…" at bounding box center [382, 305] width 274 height 24
select select "31518"
click at [245, 293] on select "Select Walk-in Referral Internet Friend Word of Mouth Advertisement Facebook Ju…" at bounding box center [382, 305] width 274 height 24
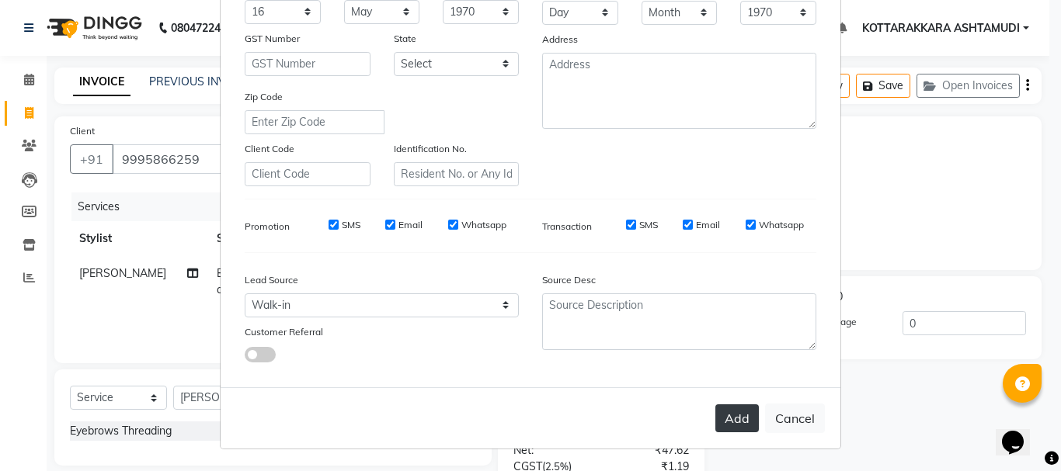
click at [729, 412] on button "Add" at bounding box center [736, 419] width 43 height 28
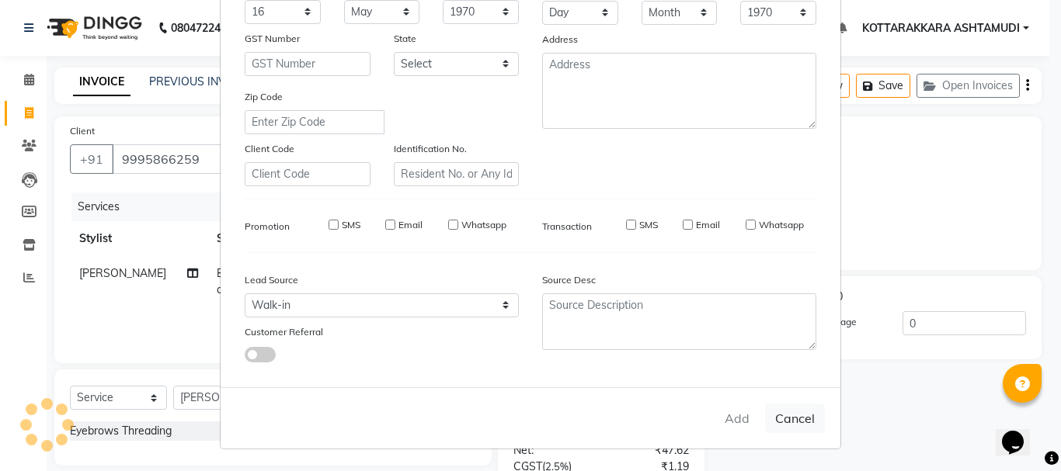
select select
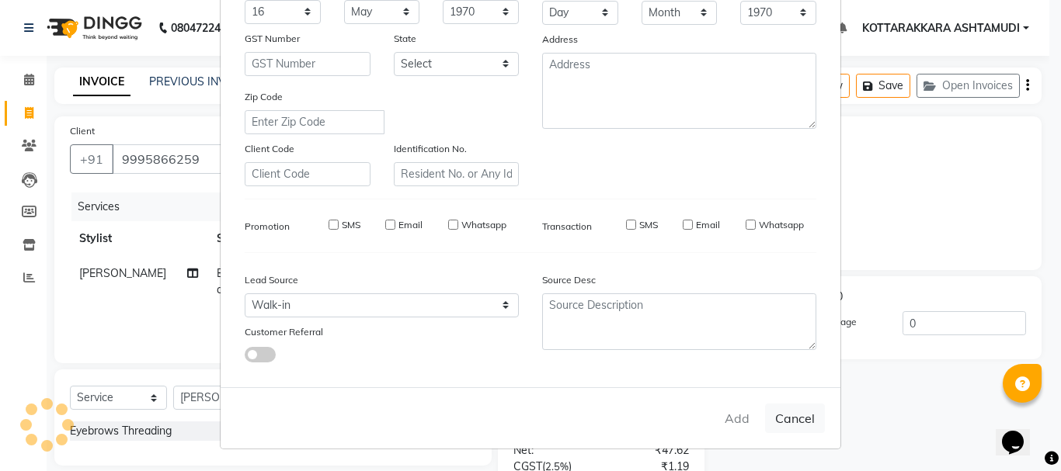
select select
checkbox input "false"
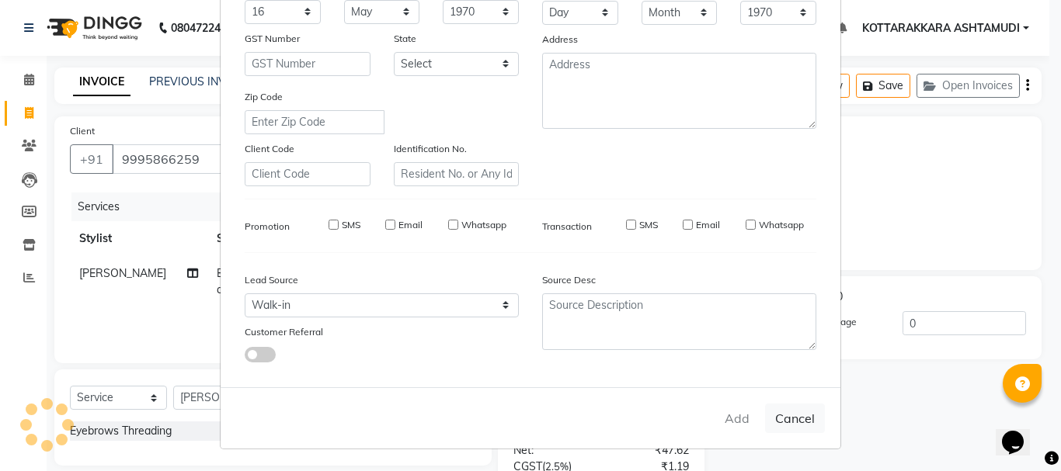
checkbox input "false"
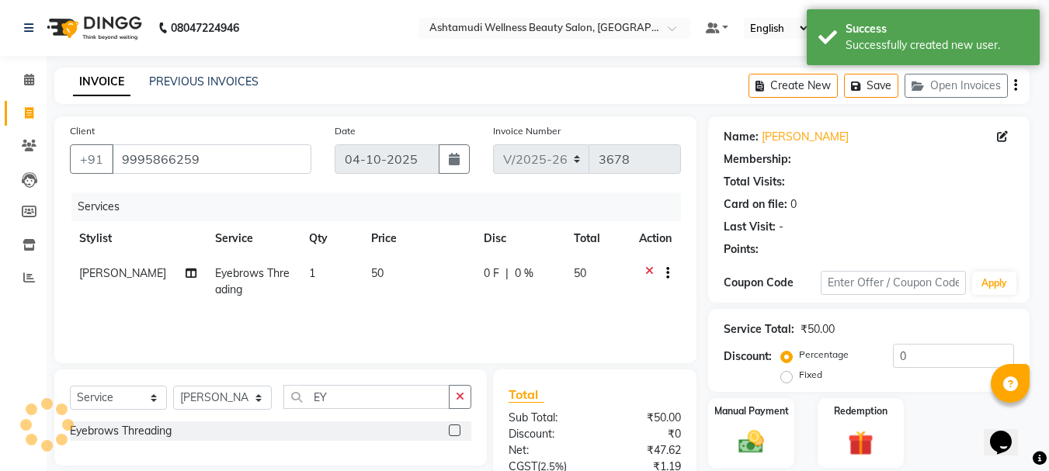
select select "1: Object"
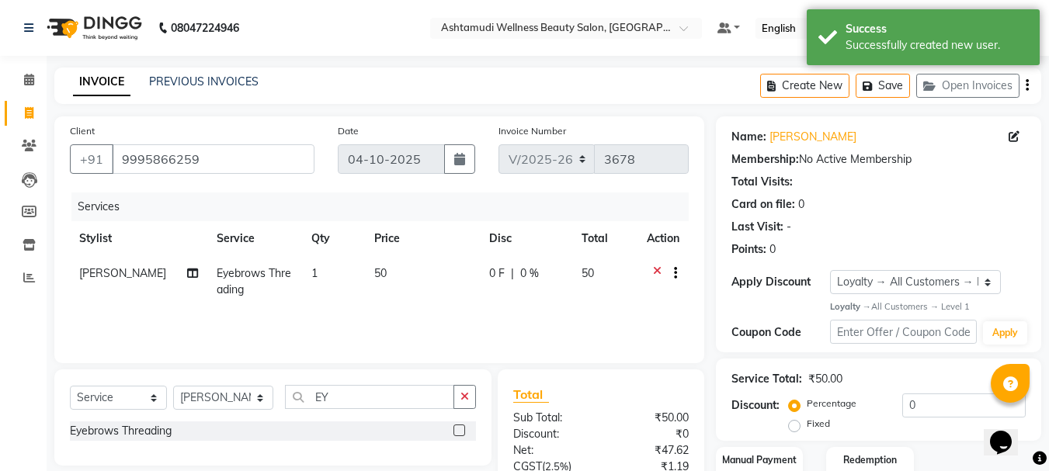
scroll to position [150, 0]
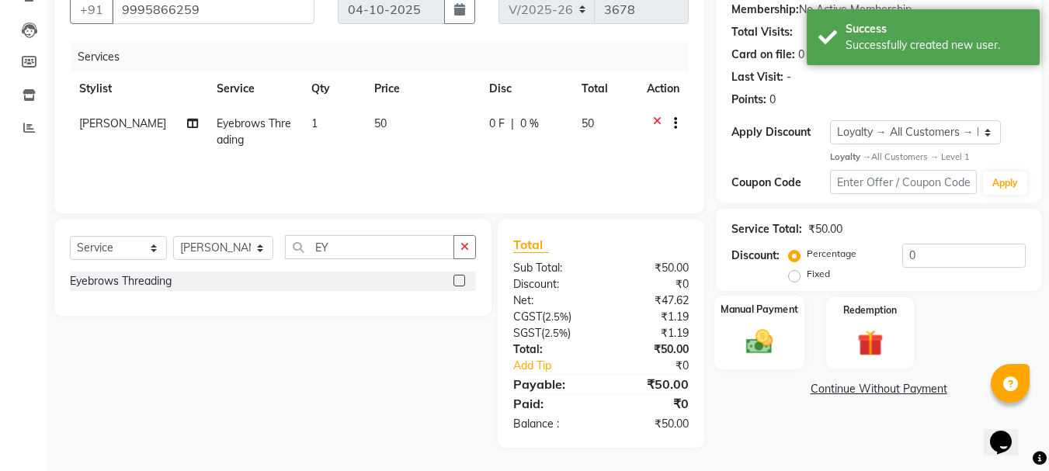
click at [756, 354] on img at bounding box center [759, 342] width 43 height 31
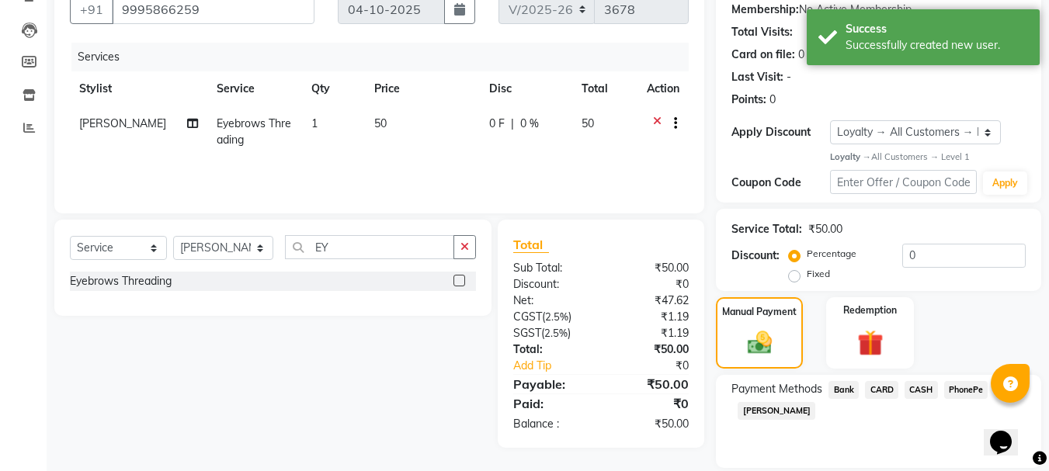
click at [965, 387] on span "PhonePe" at bounding box center [966, 390] width 44 height 18
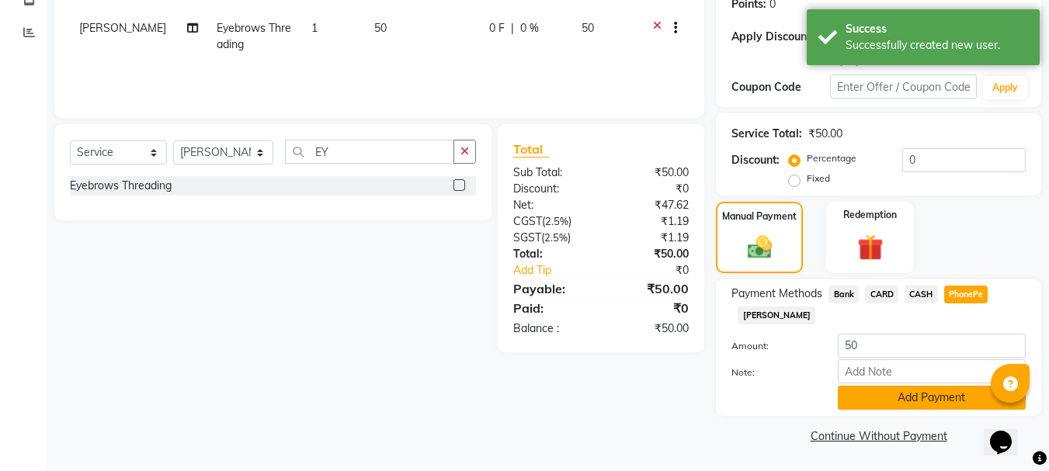
click at [870, 398] on button "Add Payment" at bounding box center [932, 398] width 188 height 24
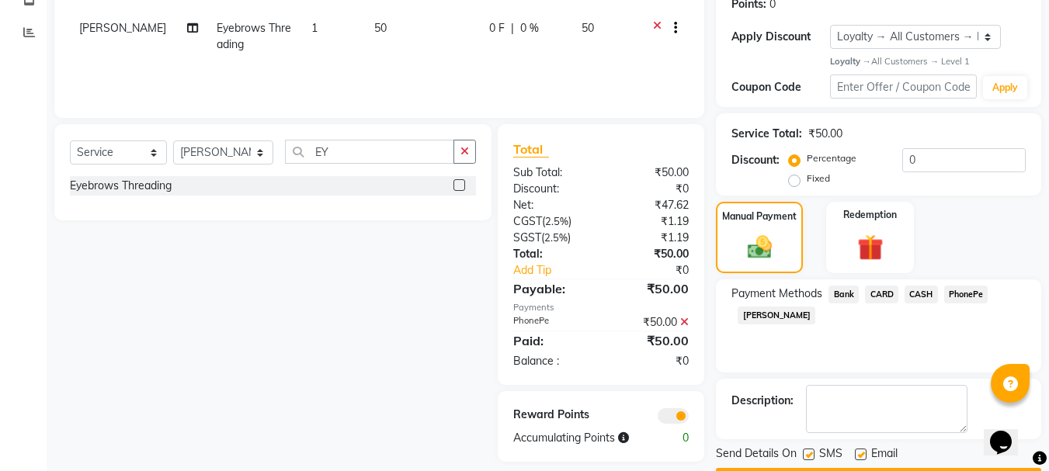
scroll to position [290, 0]
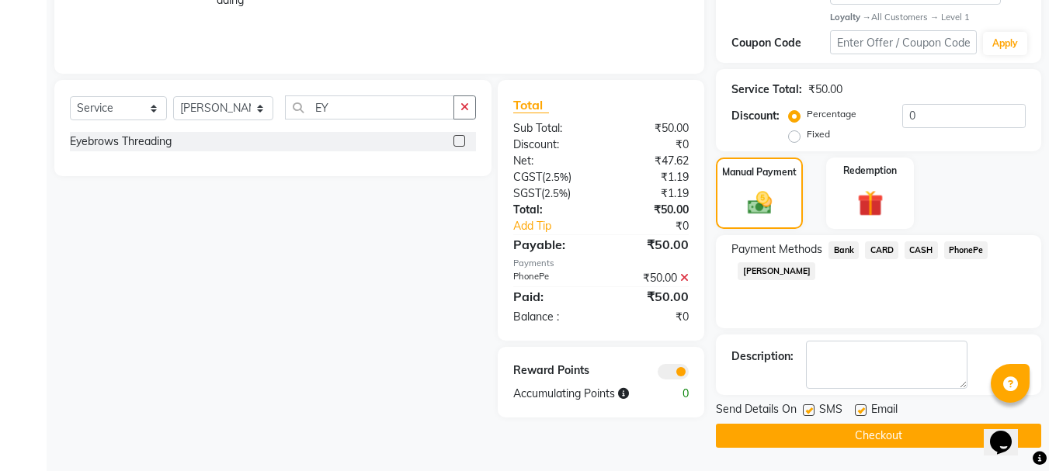
click at [863, 439] on button "Checkout" at bounding box center [878, 436] width 325 height 24
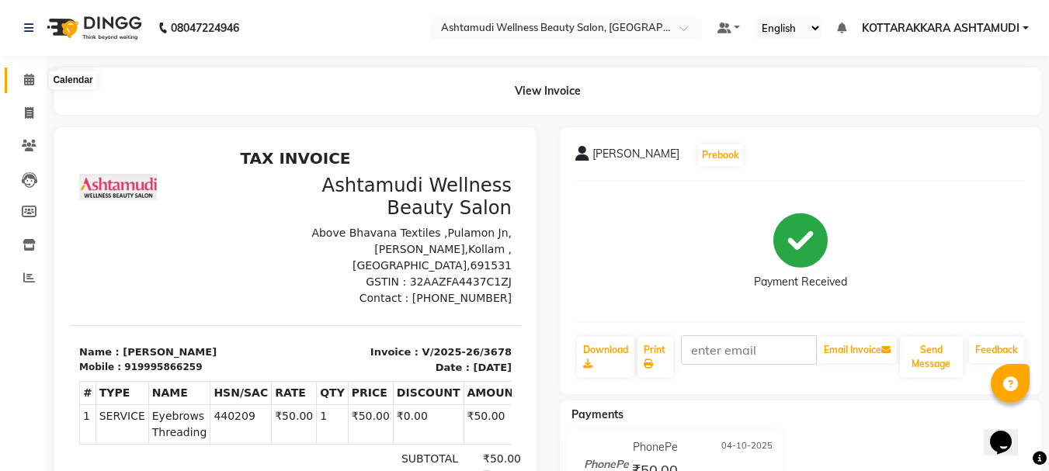
click at [25, 77] on icon at bounding box center [29, 80] width 10 height 12
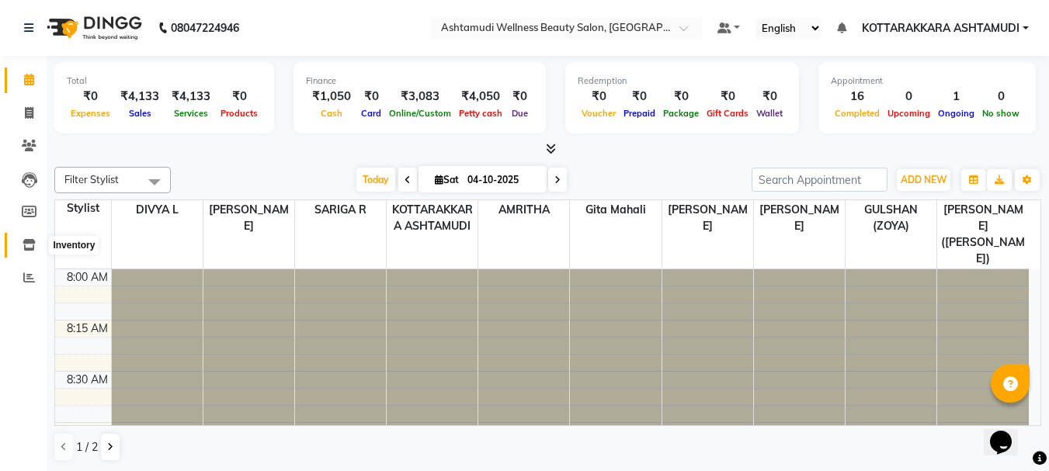
click at [30, 243] on icon at bounding box center [29, 245] width 13 height 12
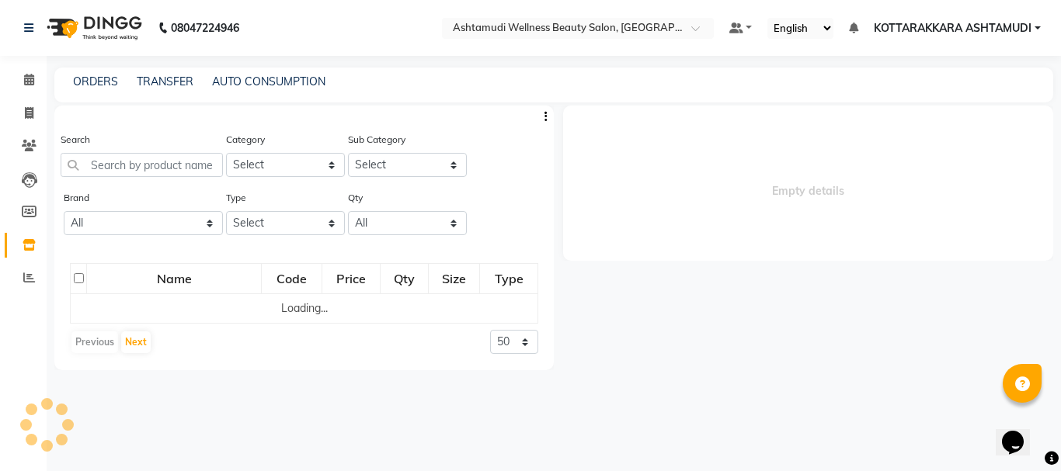
select select
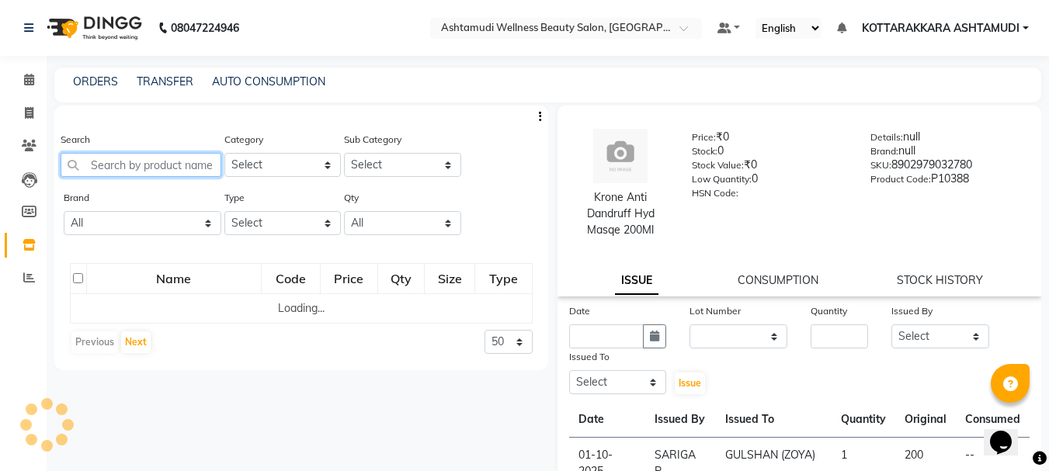
click at [187, 169] on input "text" at bounding box center [141, 165] width 161 height 24
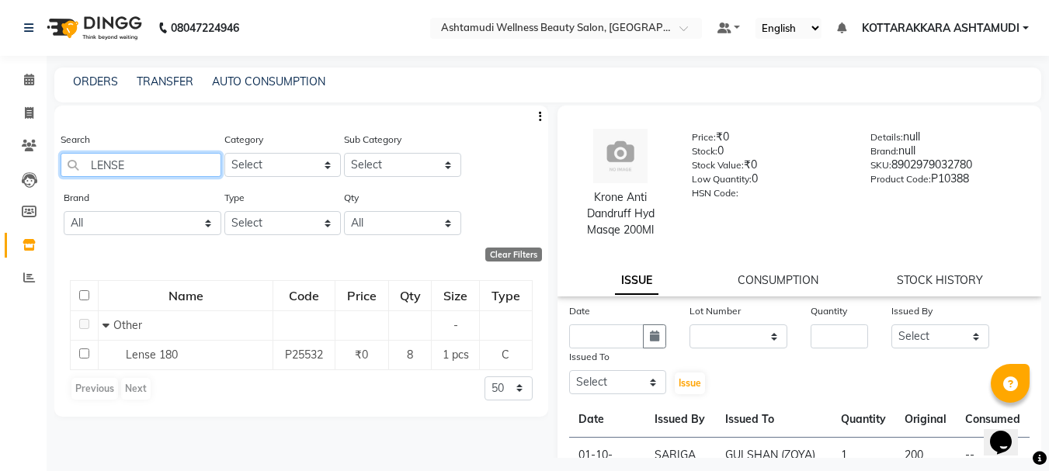
click at [136, 161] on input "LENSE" at bounding box center [141, 165] width 161 height 24
type input "L"
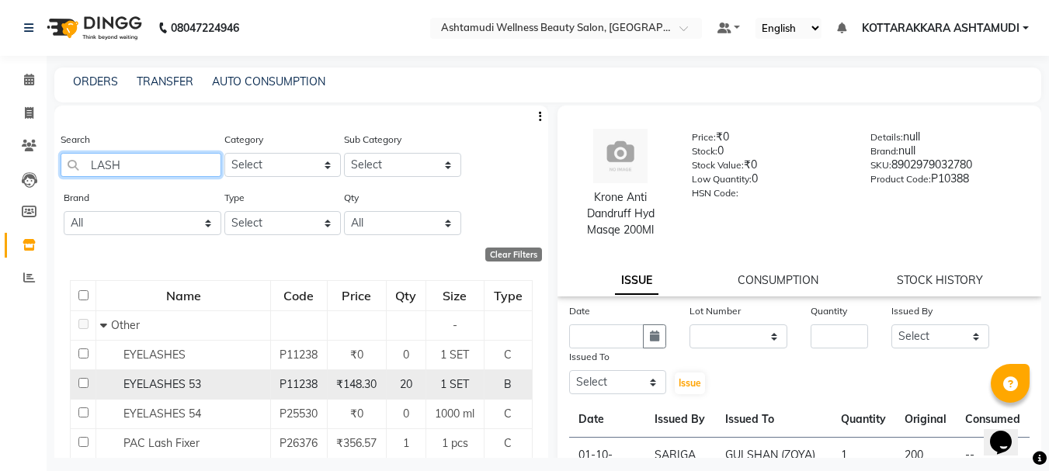
scroll to position [47, 0]
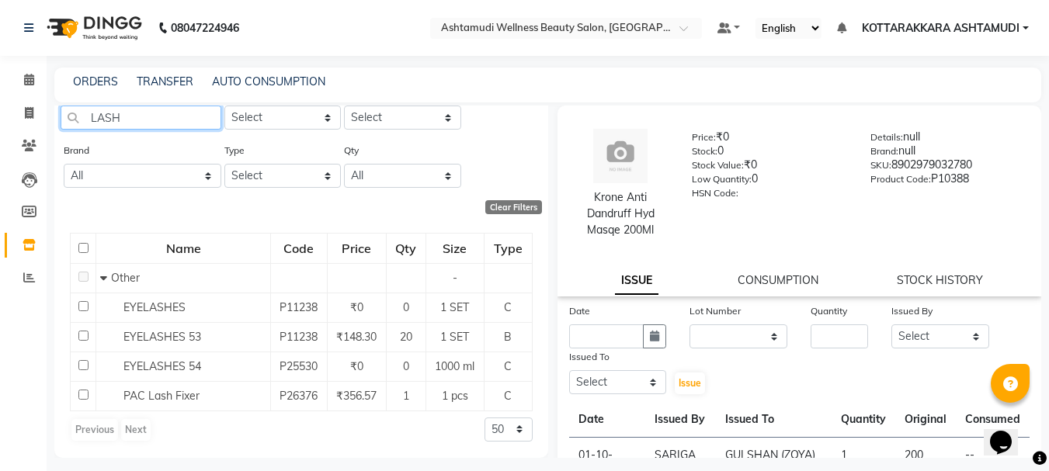
type input "LASH"
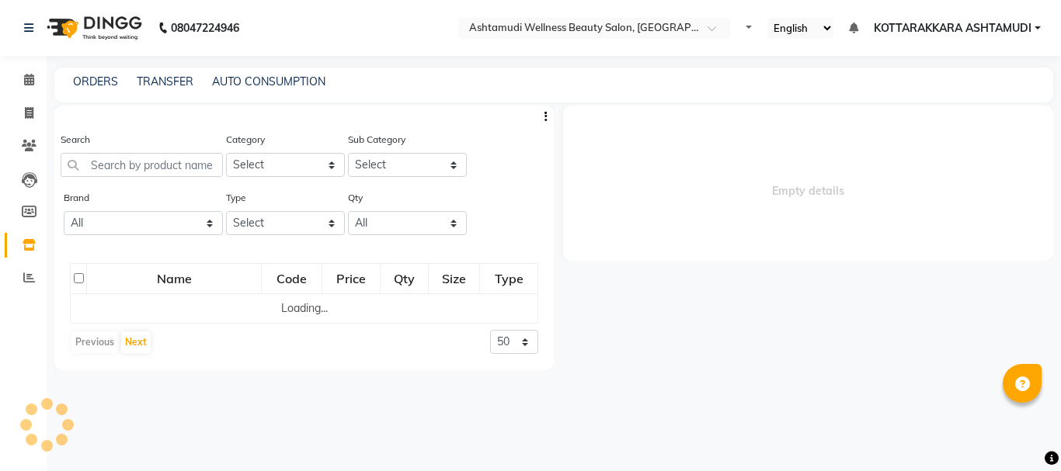
select select
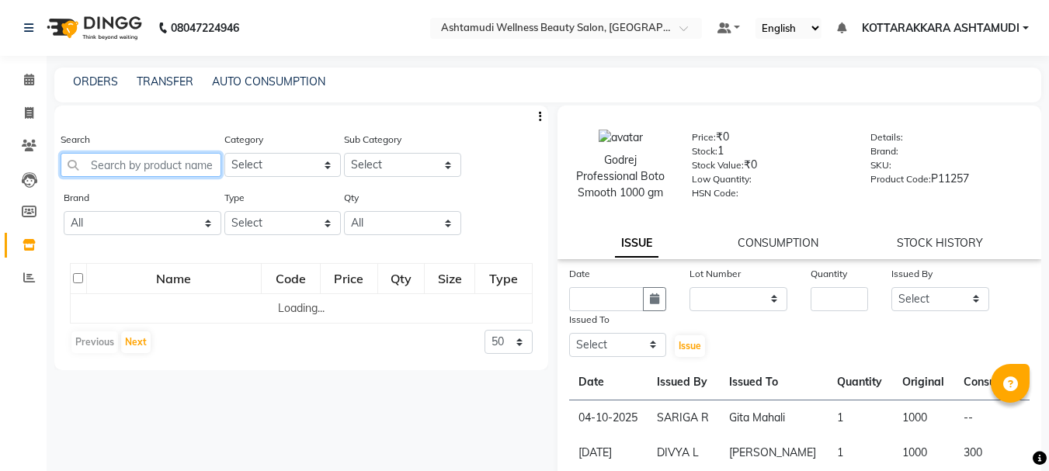
click at [141, 168] on input "text" at bounding box center [141, 165] width 161 height 24
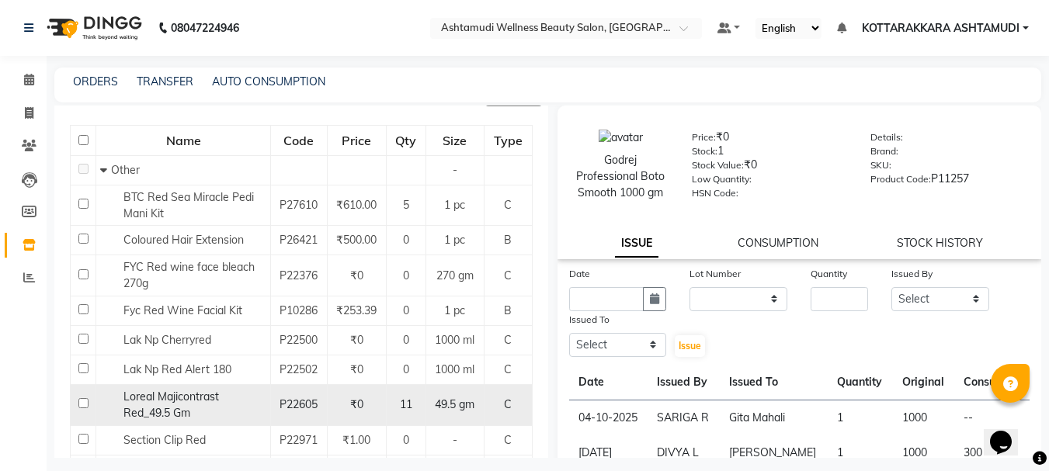
scroll to position [229, 0]
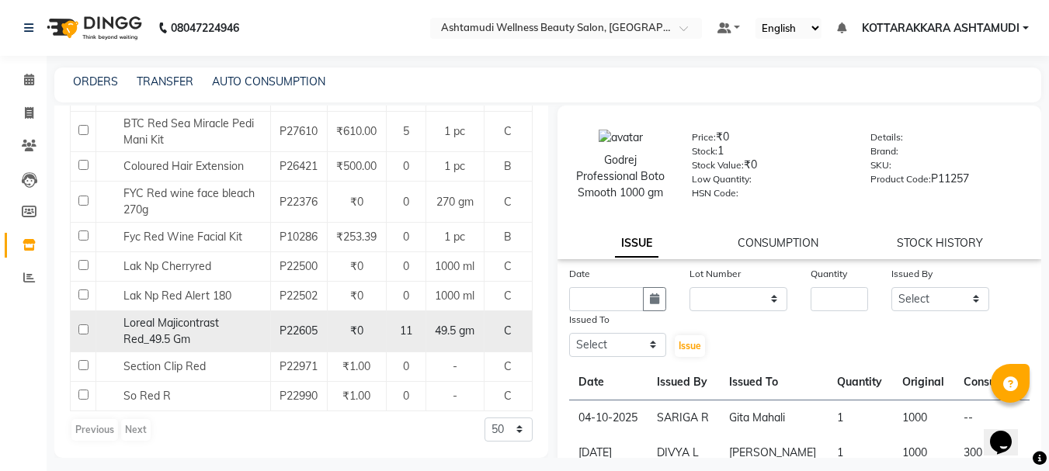
type input "RED"
click at [82, 329] on input "checkbox" at bounding box center [83, 330] width 10 height 10
checkbox input "true"
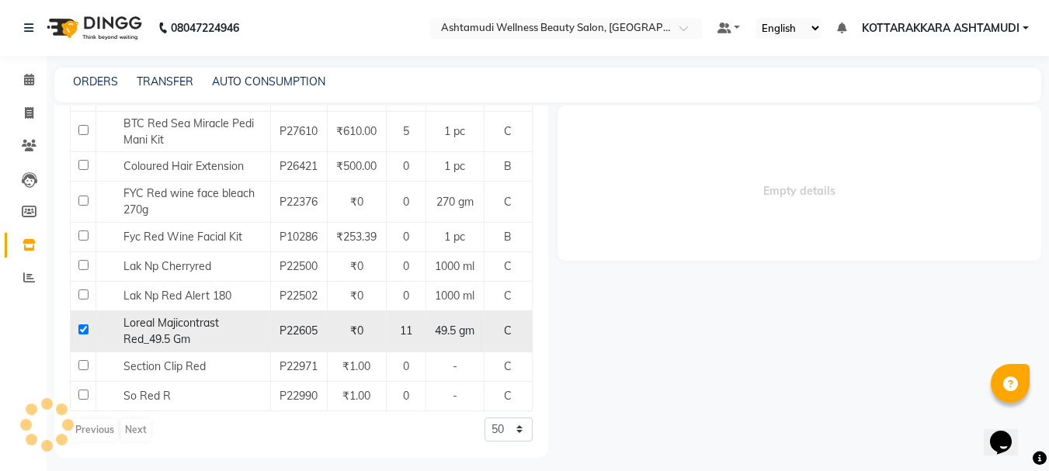
select select
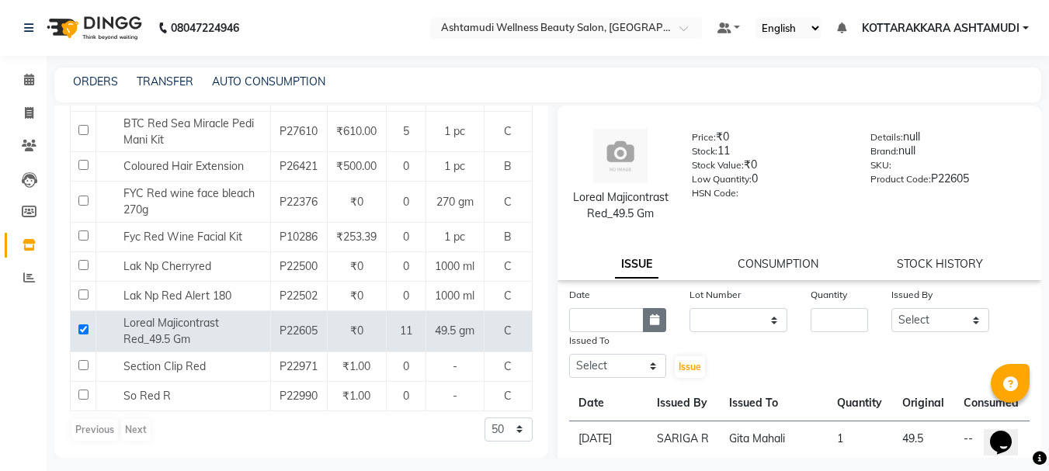
click at [645, 330] on button "button" at bounding box center [654, 320] width 23 height 24
select select "10"
select select "2025"
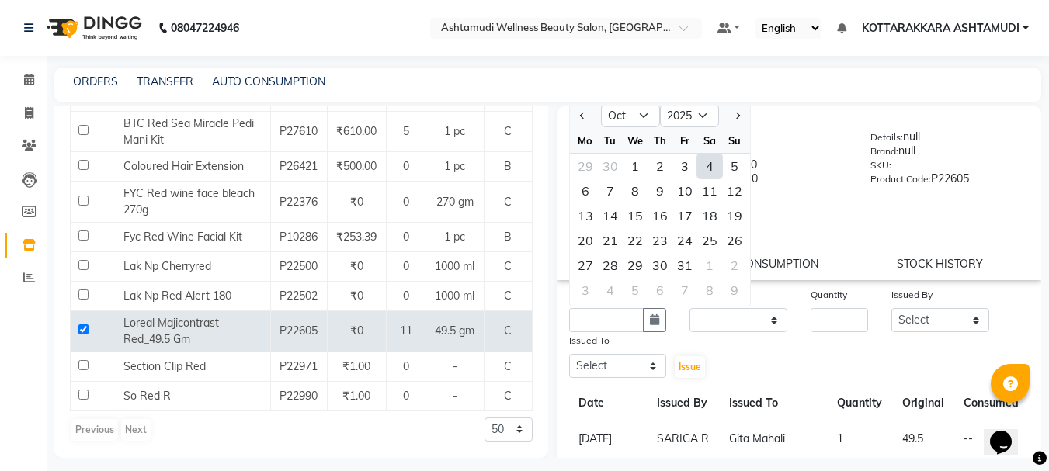
click at [708, 179] on div "4" at bounding box center [709, 166] width 25 height 25
type input "04-10-2025"
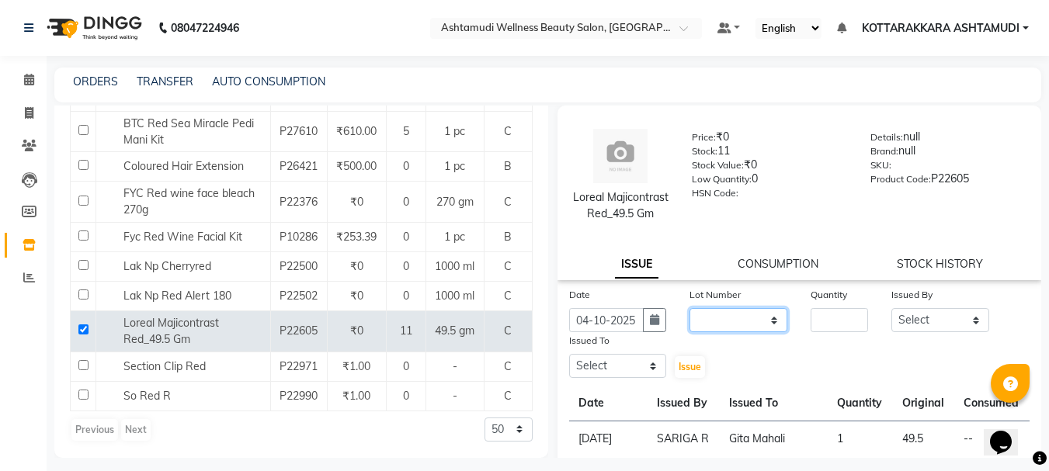
click at [743, 332] on select "None" at bounding box center [738, 320] width 98 height 24
select select "0: null"
click at [689, 325] on select "None" at bounding box center [738, 320] width 98 height 24
click at [823, 332] on input "number" at bounding box center [839, 320] width 57 height 24
type input "1"
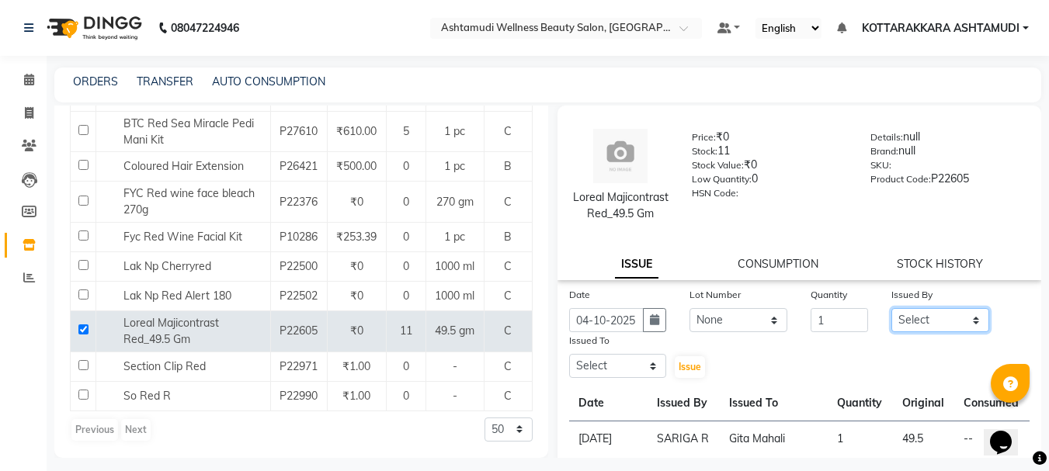
click at [912, 332] on select "Select AMRITHA DIVYA L Gita Mahali GULSHAN (ZOYA) Karina Darjee KOTTARAKKARA AS…" at bounding box center [940, 320] width 98 height 24
select select "27428"
click at [891, 325] on select "Select AMRITHA DIVYA L Gita Mahali GULSHAN (ZOYA) Karina Darjee KOTTARAKKARA AS…" at bounding box center [940, 320] width 98 height 24
click at [596, 377] on select "Select AMRITHA DIVYA L Gita Mahali GULSHAN (ZOYA) Karina Darjee KOTTARAKKARA AS…" at bounding box center [618, 366] width 98 height 24
select select "91125"
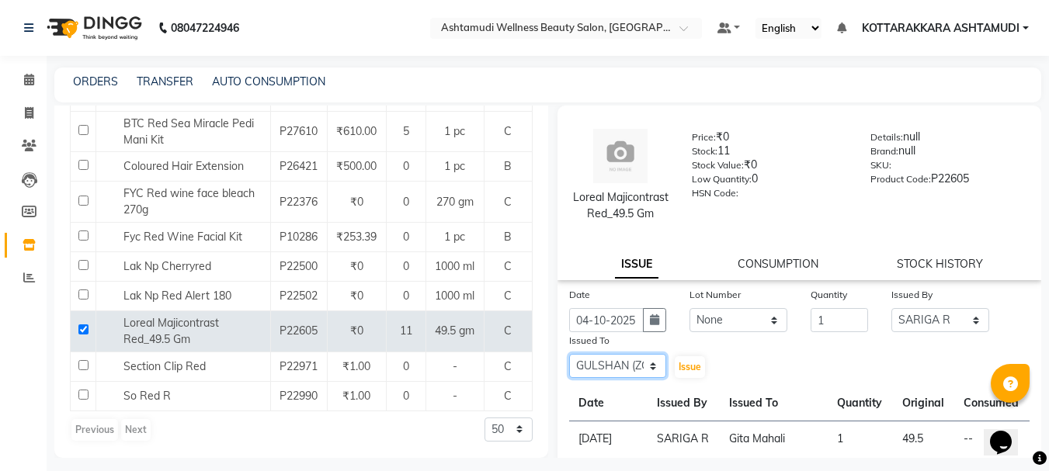
click at [569, 370] on select "Select AMRITHA DIVYA L Gita Mahali GULSHAN (ZOYA) Karina Darjee KOTTARAKKARA AS…" at bounding box center [618, 366] width 98 height 24
click at [687, 373] on span "Issue" at bounding box center [690, 367] width 23 height 12
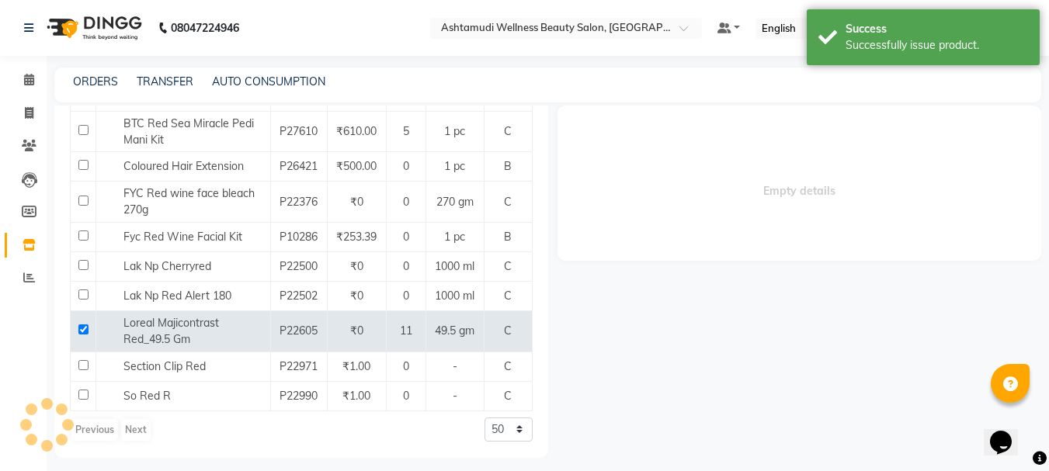
select select
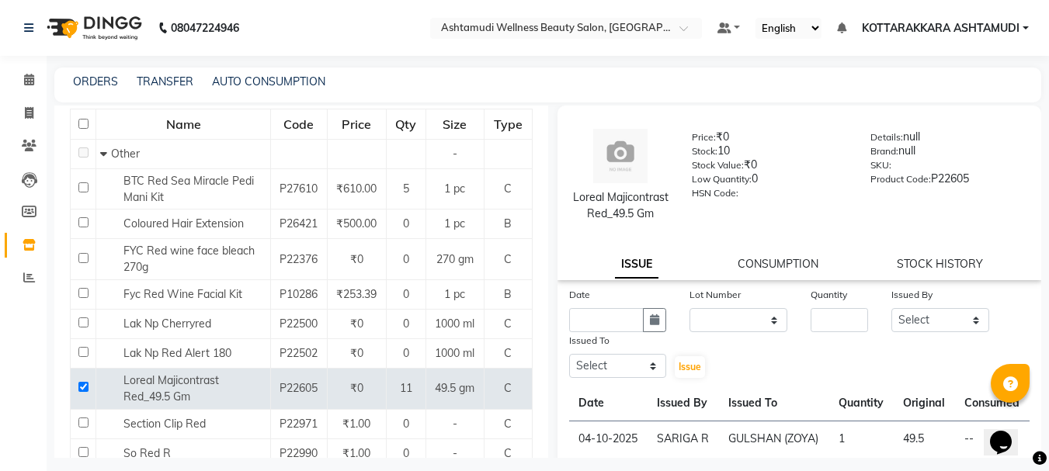
scroll to position [0, 0]
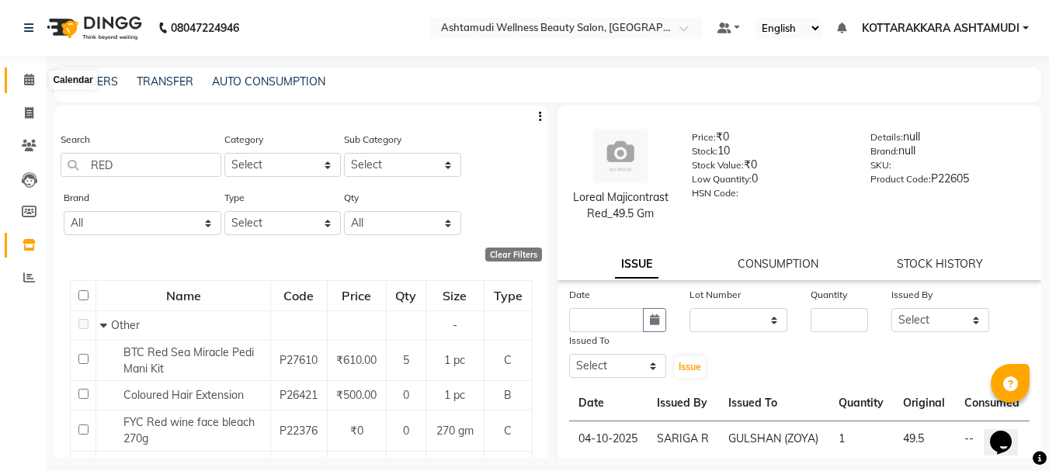
click at [24, 74] on icon at bounding box center [29, 80] width 10 height 12
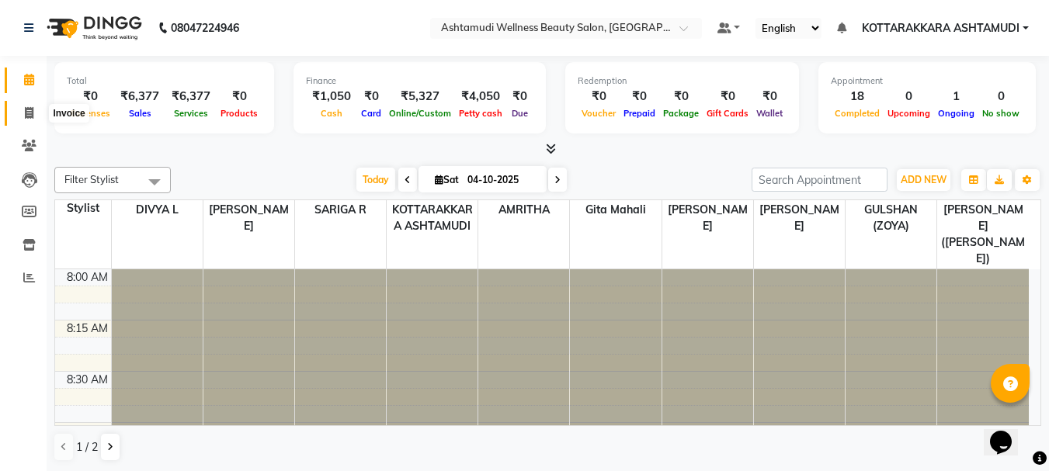
click at [31, 121] on span at bounding box center [29, 114] width 27 height 18
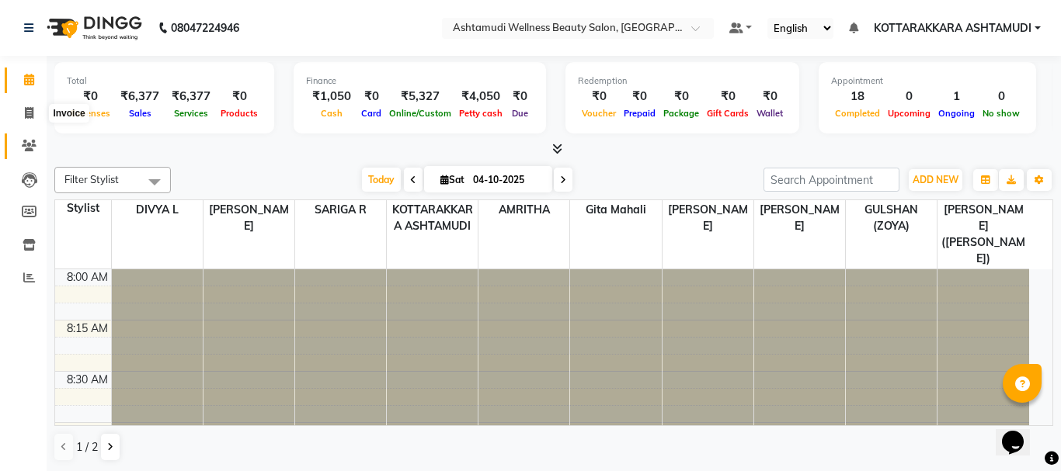
select select "4664"
select select "service"
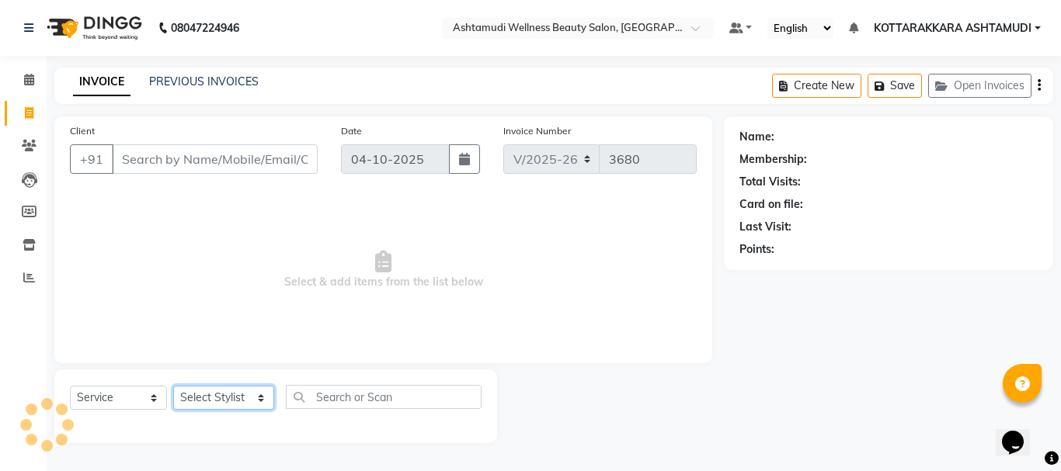
click at [200, 396] on select "Select Stylist AMRITHA DIVYA L Gita Mahali GULSHAN (ZOYA) Karina Darjee KOTTARA…" at bounding box center [223, 398] width 101 height 24
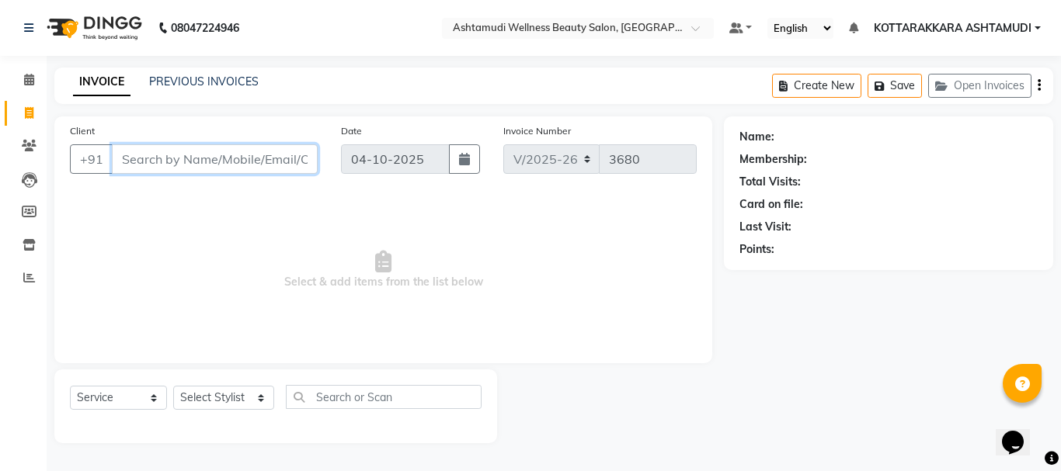
click at [164, 165] on input "Client" at bounding box center [215, 159] width 206 height 30
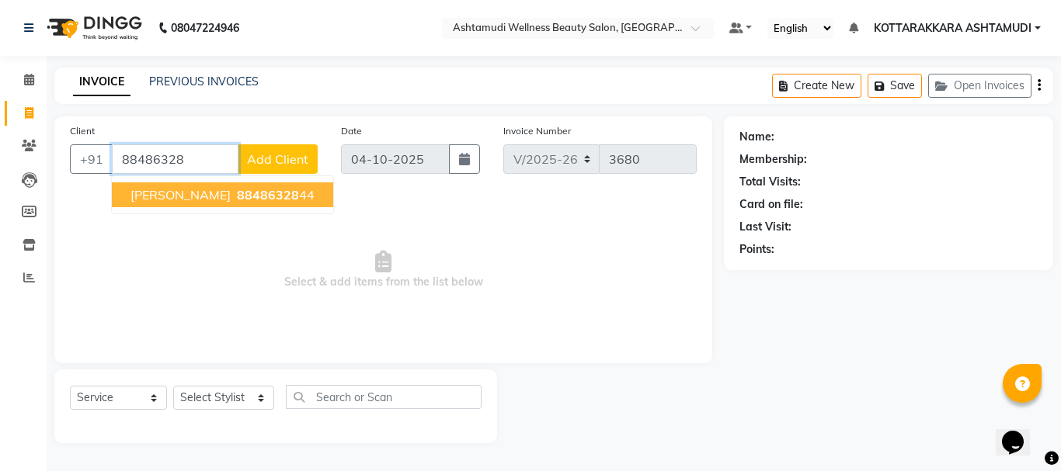
click at [228, 203] on button "ANJANA 88486328 44" at bounding box center [222, 194] width 221 height 25
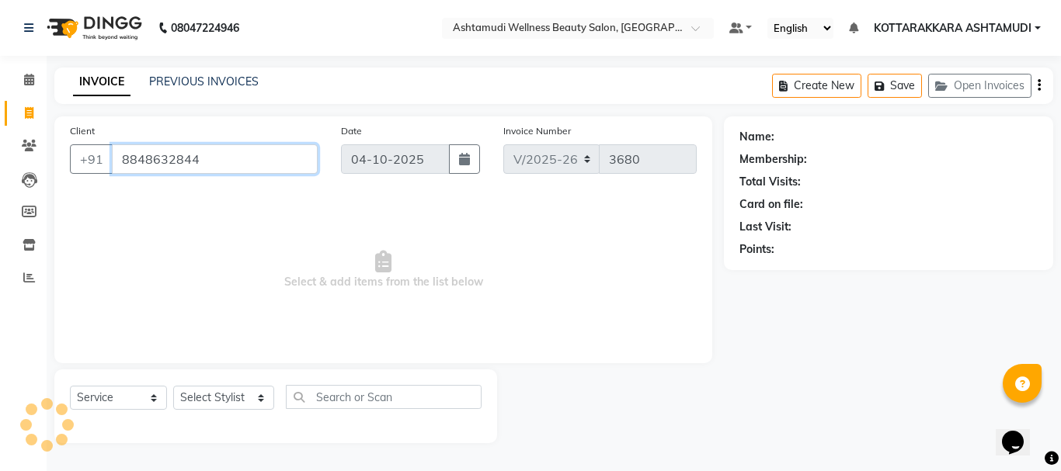
type input "8848632844"
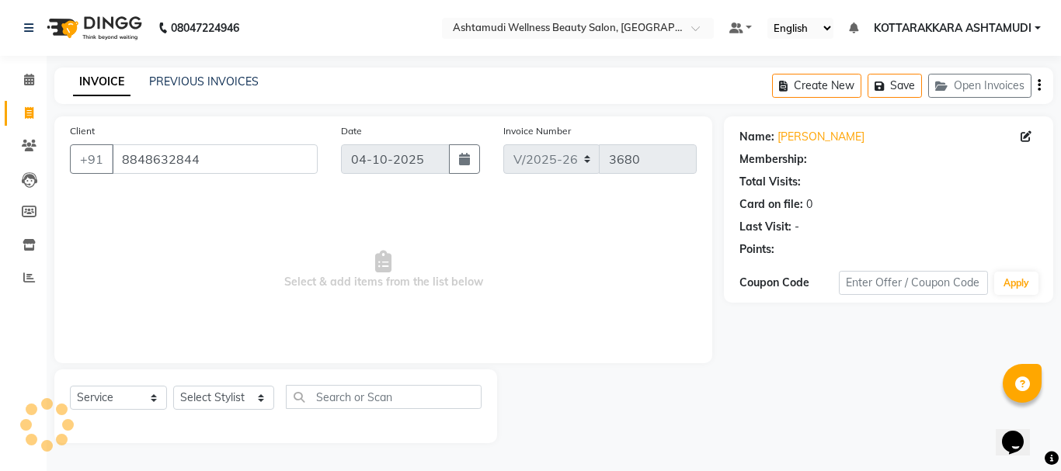
select select "1: Object"
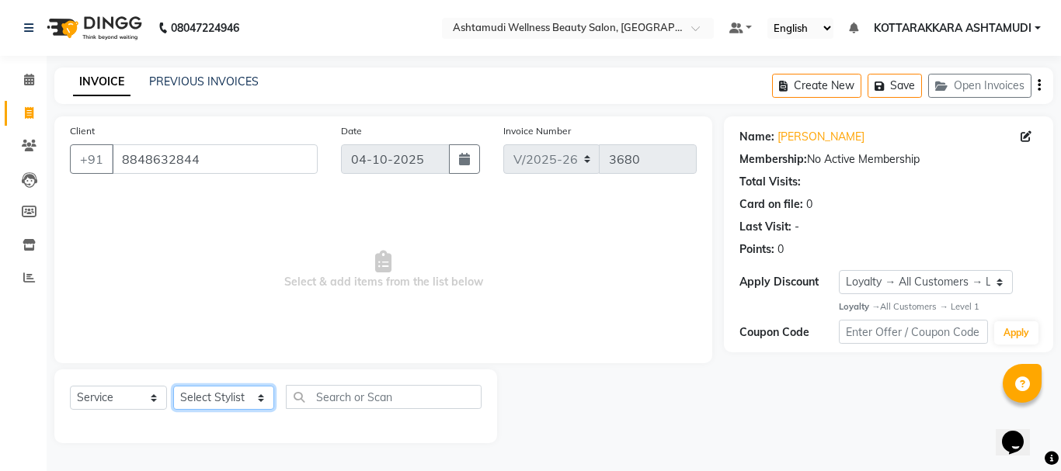
click at [245, 398] on select "Select Stylist AMRITHA DIVYA L Gita Mahali GULSHAN (ZOYA) Karina Darjee KOTTARA…" at bounding box center [223, 398] width 101 height 24
select select "91125"
click at [173, 386] on select "Select Stylist AMRITHA DIVYA L Gita Mahali GULSHAN (ZOYA) Karina Darjee KOTTARA…" at bounding box center [223, 398] width 101 height 24
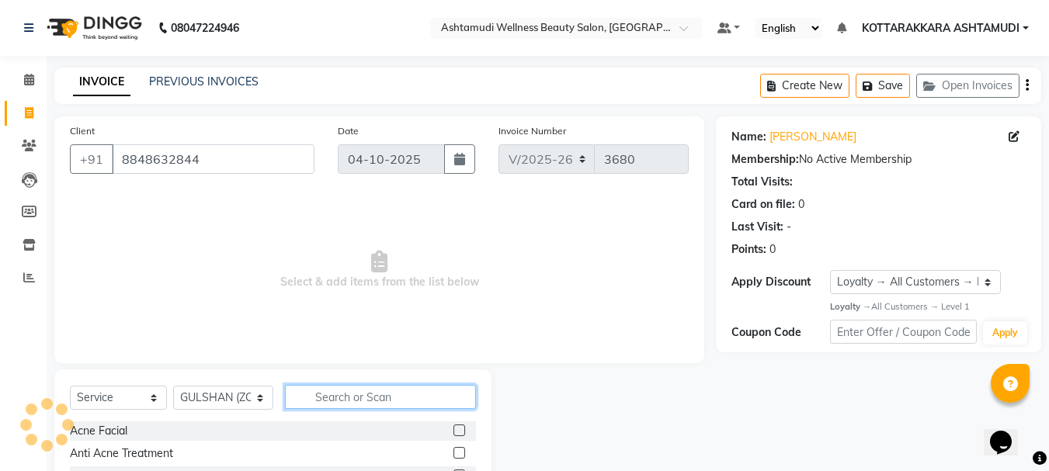
click at [340, 402] on input "text" at bounding box center [381, 397] width 192 height 24
type input "T"
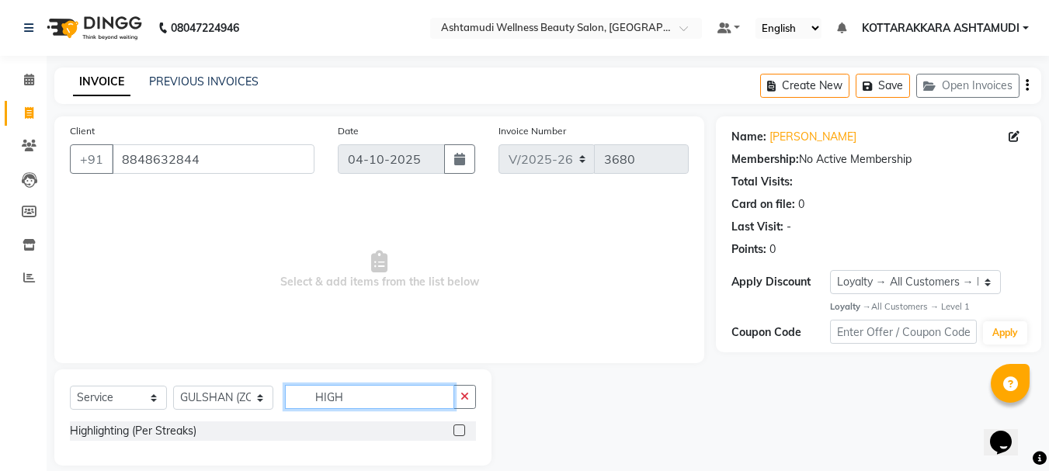
type input "HIGH"
click at [459, 434] on label at bounding box center [459, 431] width 12 height 12
click at [459, 434] on input "checkbox" at bounding box center [458, 431] width 10 height 10
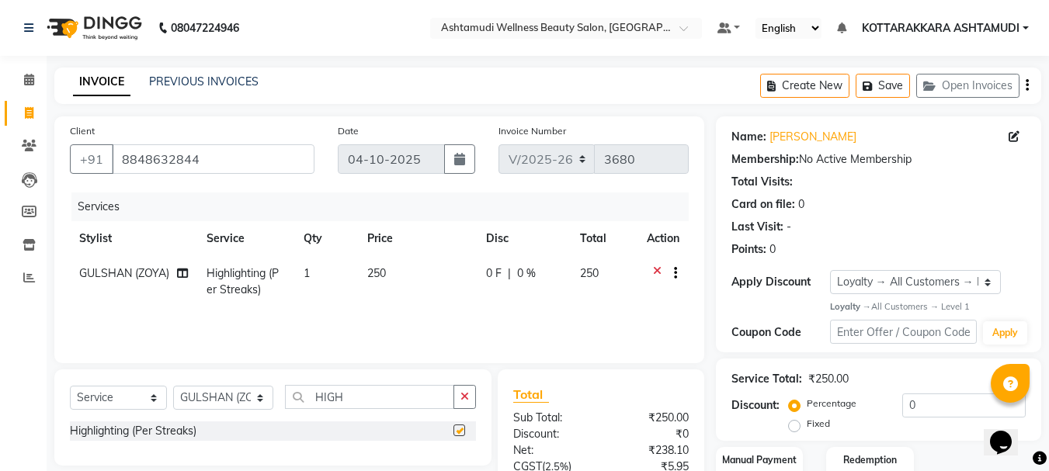
checkbox input "false"
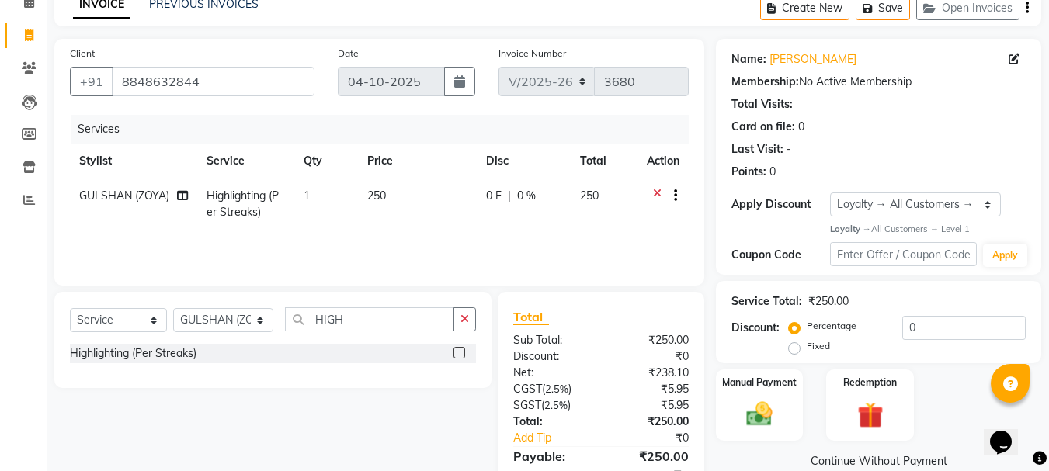
scroll to position [150, 0]
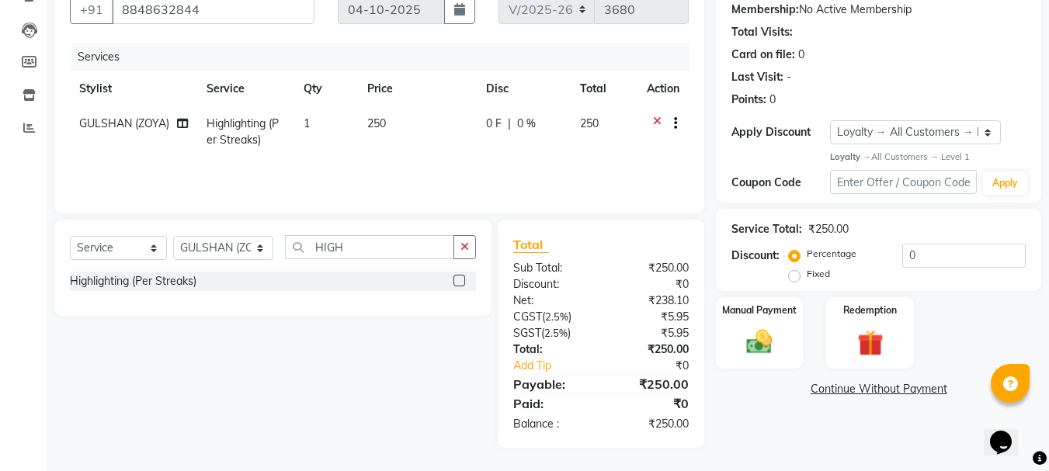
click at [328, 141] on td "1" at bounding box center [326, 131] width 64 height 51
select select "91125"
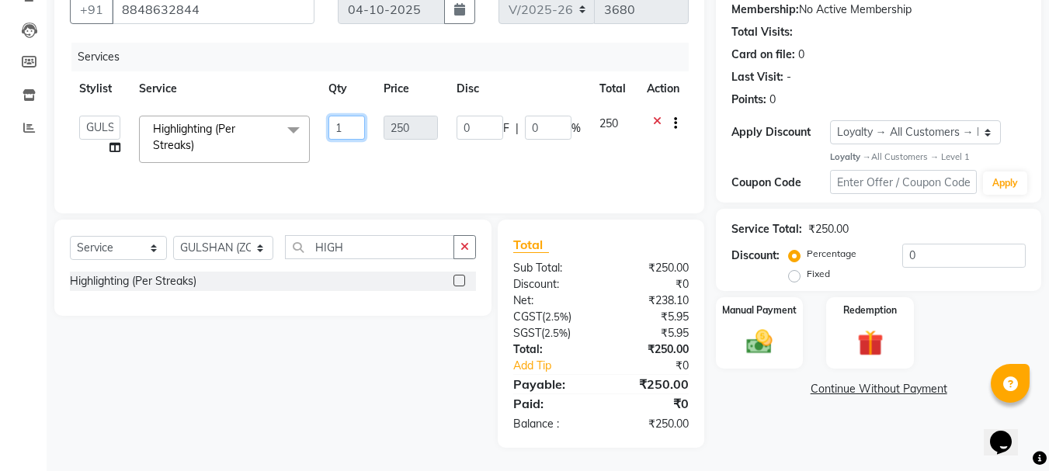
click at [346, 133] on input "1" at bounding box center [346, 128] width 37 height 24
type input "5"
click at [568, 171] on div "Services Stylist Service Qty Price Disc Total Action AMRITHA DIVYA L Gita Mahal…" at bounding box center [379, 120] width 619 height 155
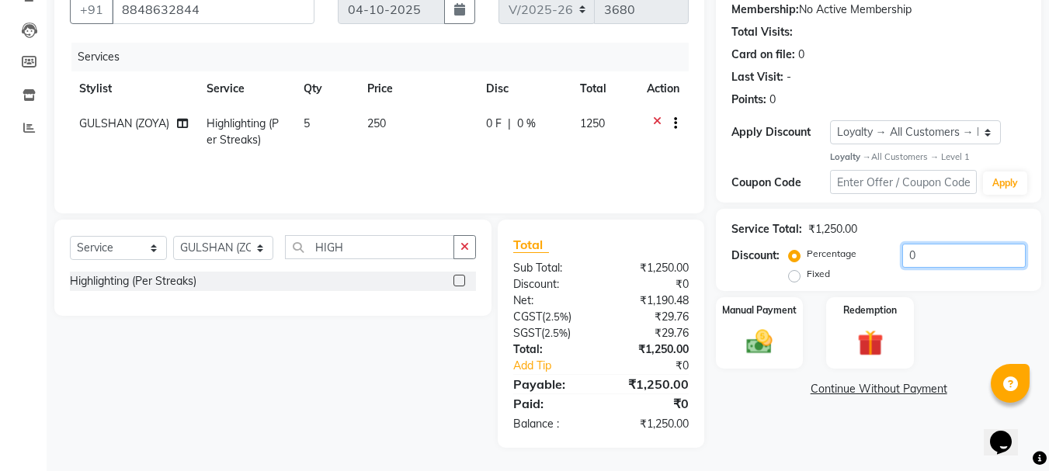
click at [994, 252] on input "0" at bounding box center [963, 256] width 123 height 24
type input "20"
click at [738, 408] on div "Name: Anjana Membership: No Active Membership Total Visits: Card on file: 0 Las…" at bounding box center [884, 207] width 337 height 481
click at [780, 337] on img at bounding box center [759, 342] width 43 height 31
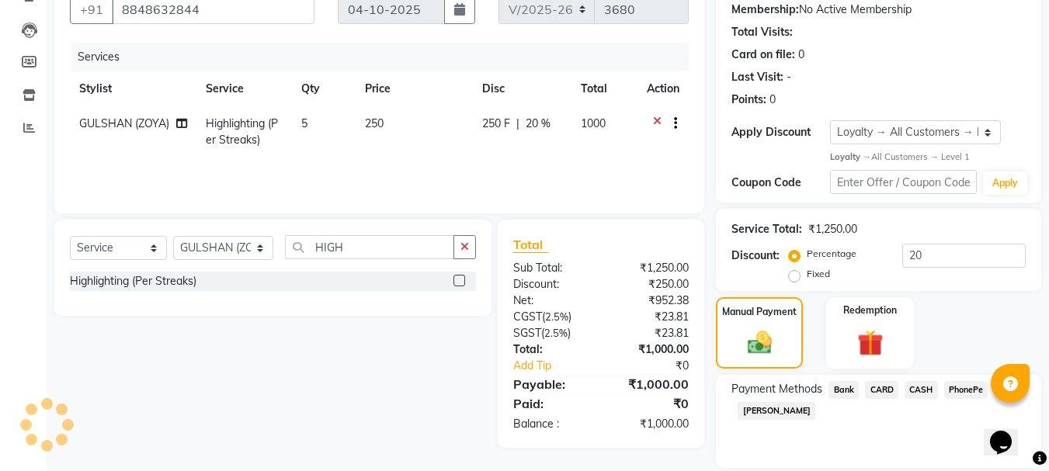
click at [892, 390] on span "CARD" at bounding box center [881, 390] width 33 height 18
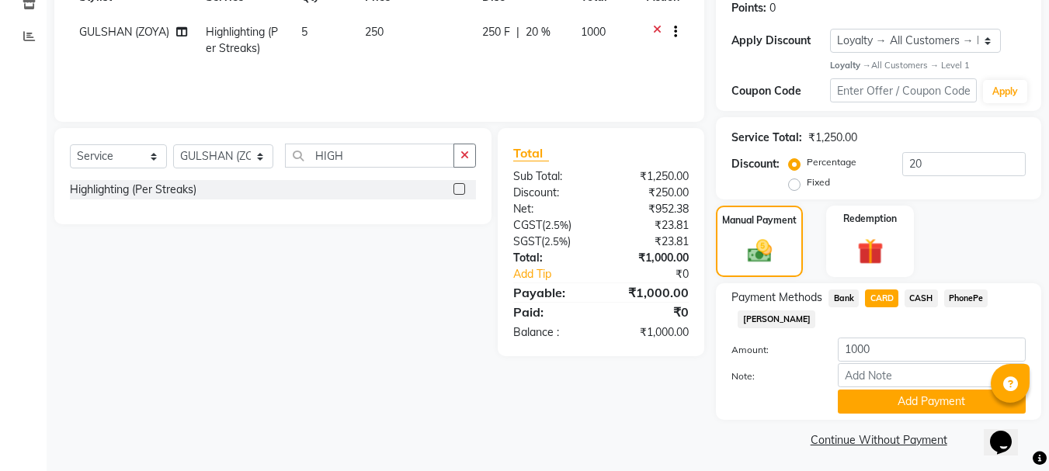
scroll to position [245, 0]
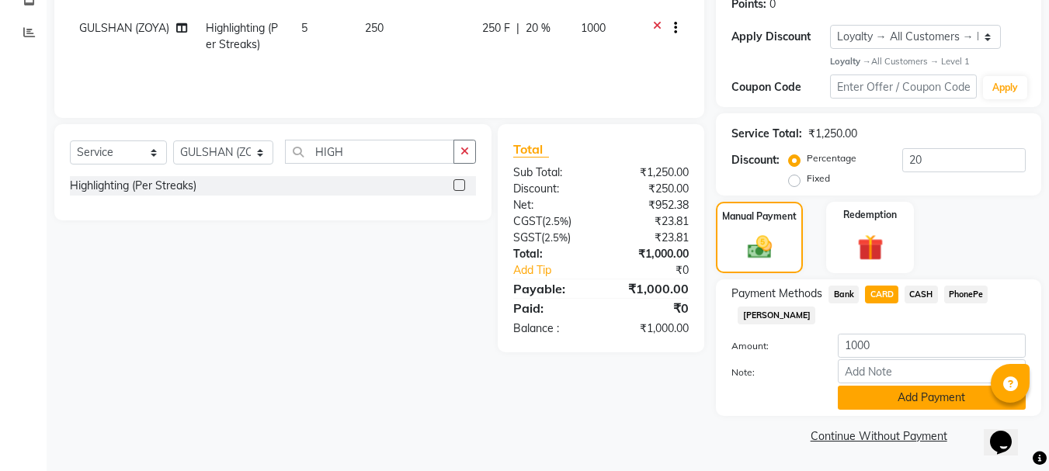
click at [885, 402] on button "Add Payment" at bounding box center [932, 398] width 188 height 24
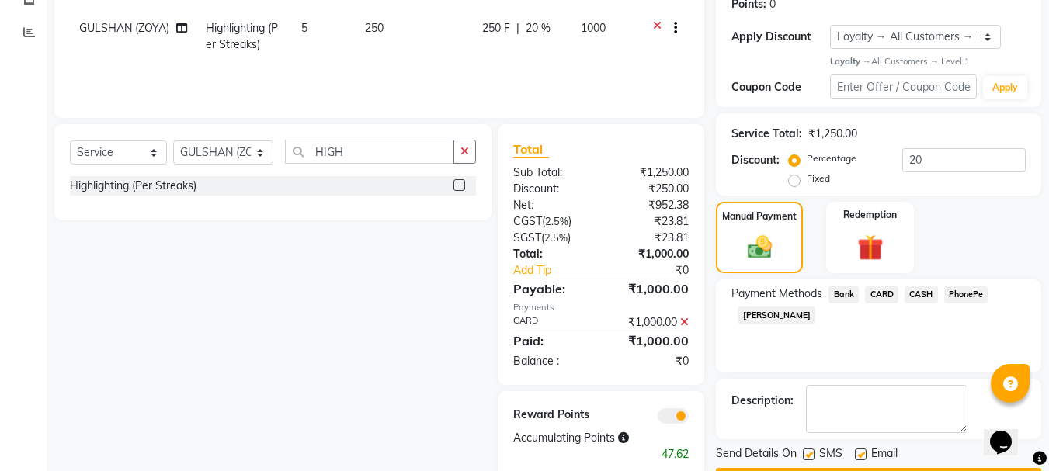
scroll to position [290, 0]
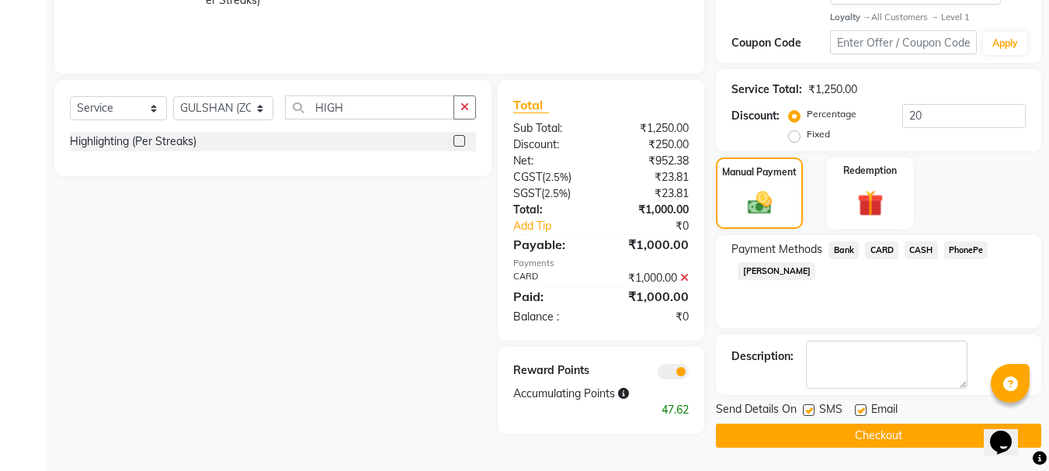
click at [870, 433] on button "Checkout" at bounding box center [878, 436] width 325 height 24
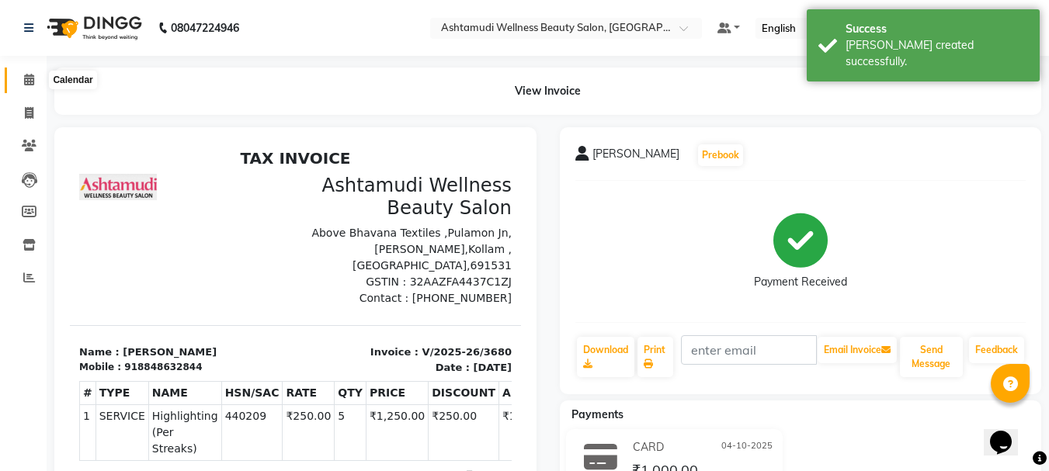
click at [29, 79] on icon at bounding box center [29, 80] width 10 height 12
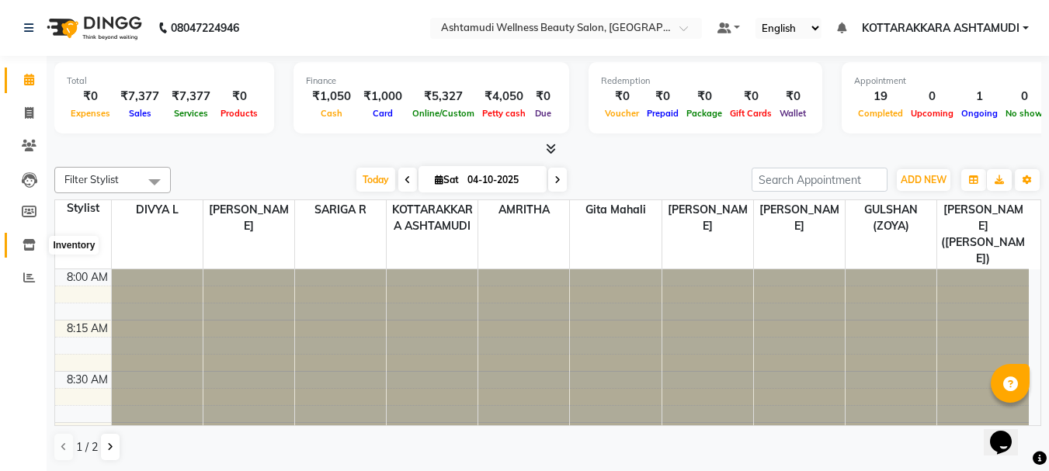
click at [29, 245] on icon at bounding box center [29, 245] width 13 height 12
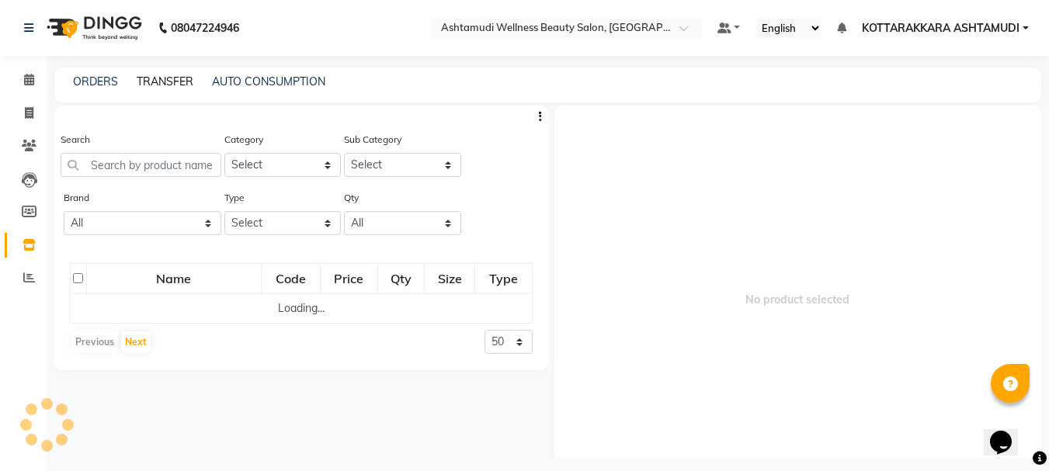
click at [173, 76] on link "TRANSFER" at bounding box center [165, 82] width 57 height 14
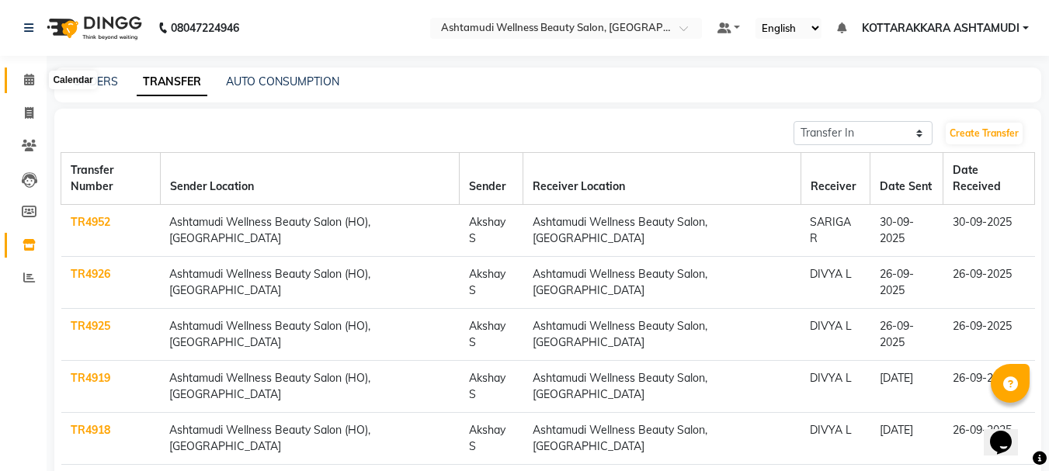
click at [24, 77] on icon at bounding box center [29, 80] width 10 height 12
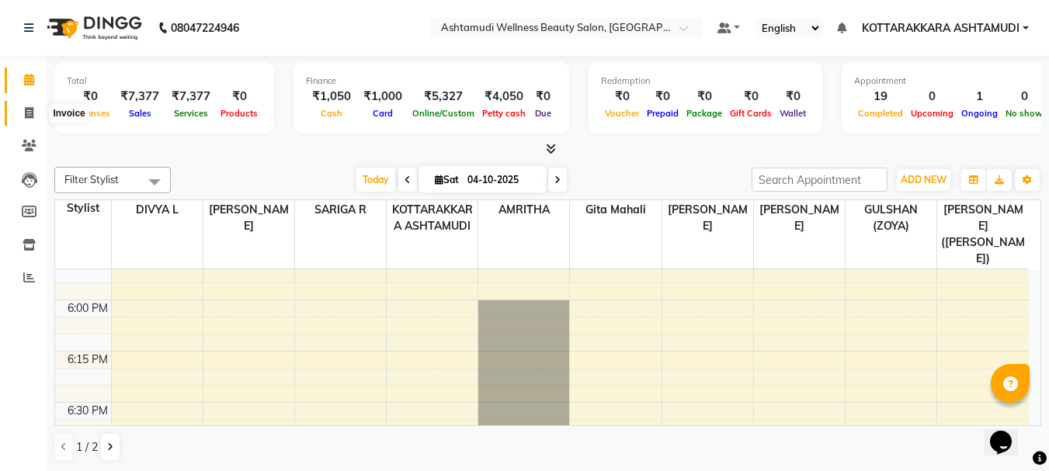
click at [28, 116] on icon at bounding box center [29, 113] width 9 height 12
select select "4664"
select select "service"
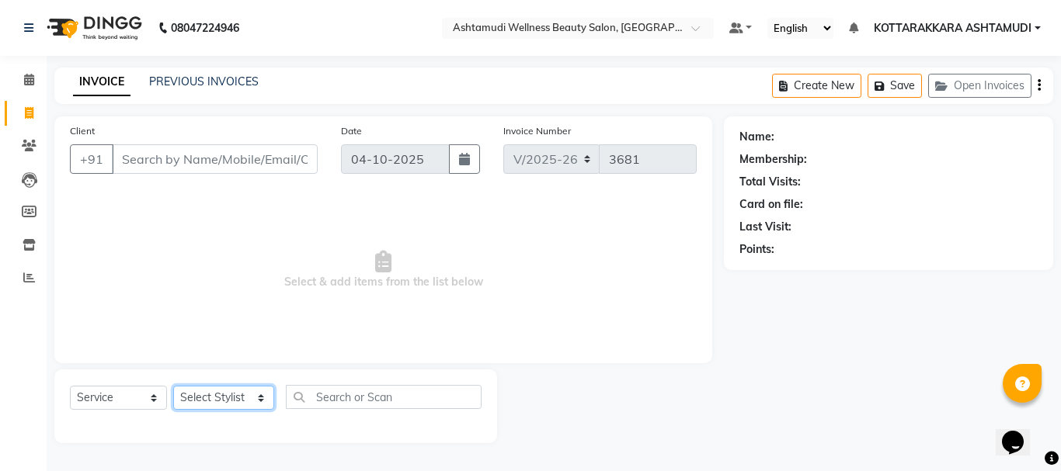
click at [203, 399] on select "Select Stylist AMRITHA DIVYA L Gita Mahali GULSHAN (ZOYA) Karina Darjee KOTTARA…" at bounding box center [223, 398] width 101 height 24
select select "27465"
click at [173, 386] on select "Select Stylist AMRITHA DIVYA L Gita Mahali GULSHAN (ZOYA) Karina Darjee KOTTARA…" at bounding box center [223, 398] width 101 height 24
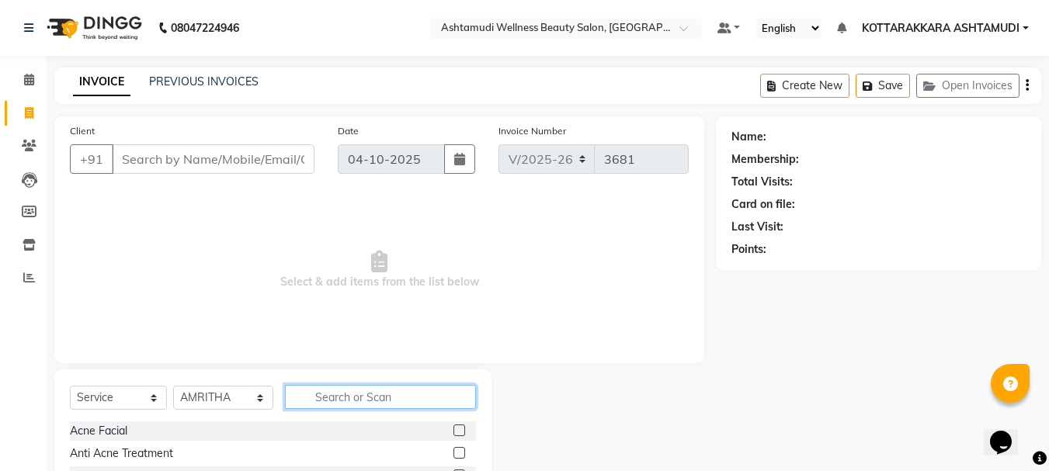
click at [363, 405] on input "text" at bounding box center [381, 397] width 192 height 24
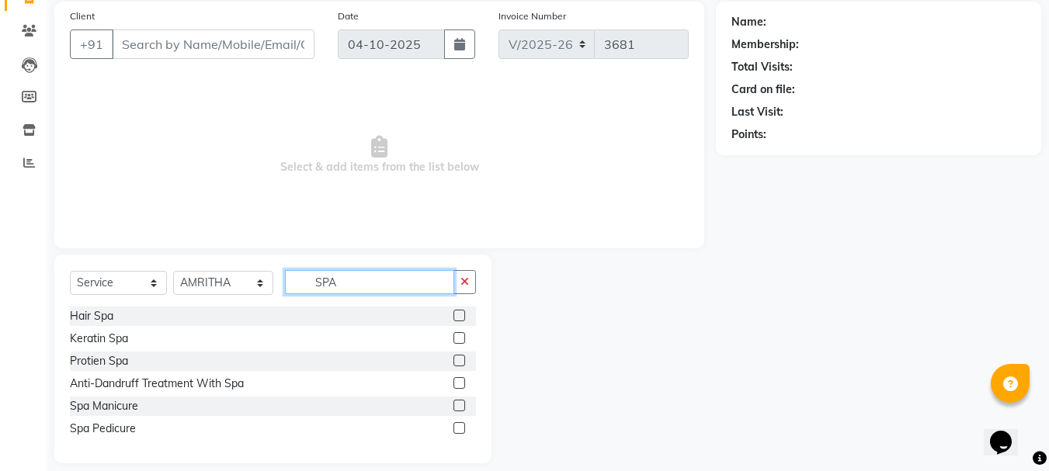
scroll to position [130, 0]
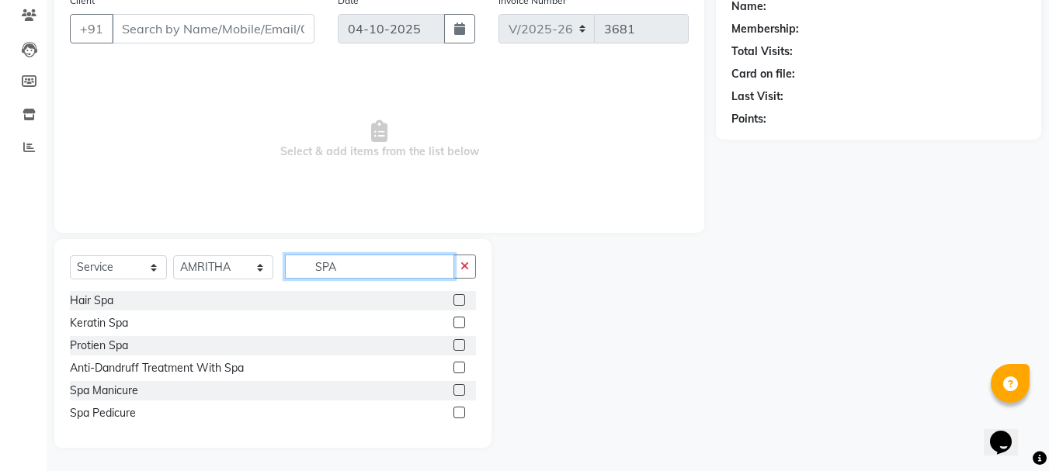
type input "SPA"
click at [463, 369] on label at bounding box center [459, 368] width 12 height 12
click at [463, 369] on input "checkbox" at bounding box center [458, 368] width 10 height 10
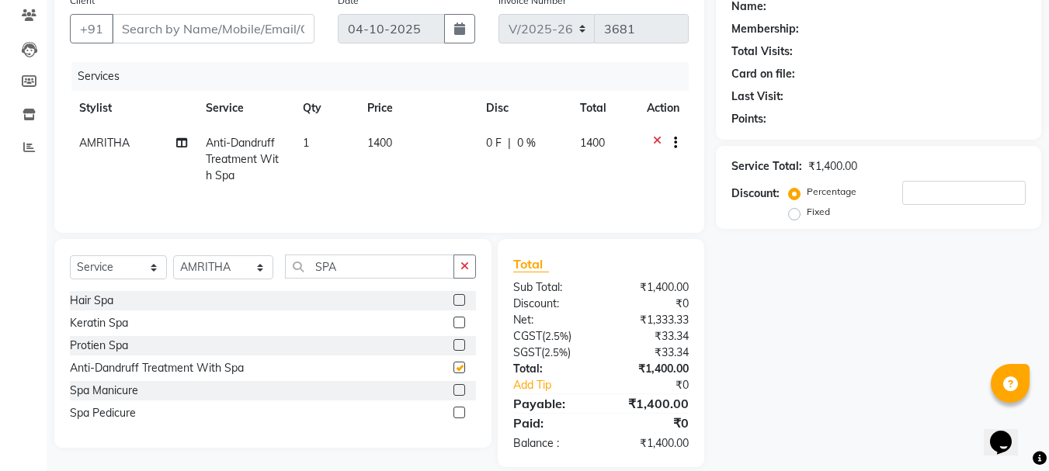
checkbox input "false"
click at [368, 269] on input "SPA" at bounding box center [370, 267] width 170 height 24
type input "S"
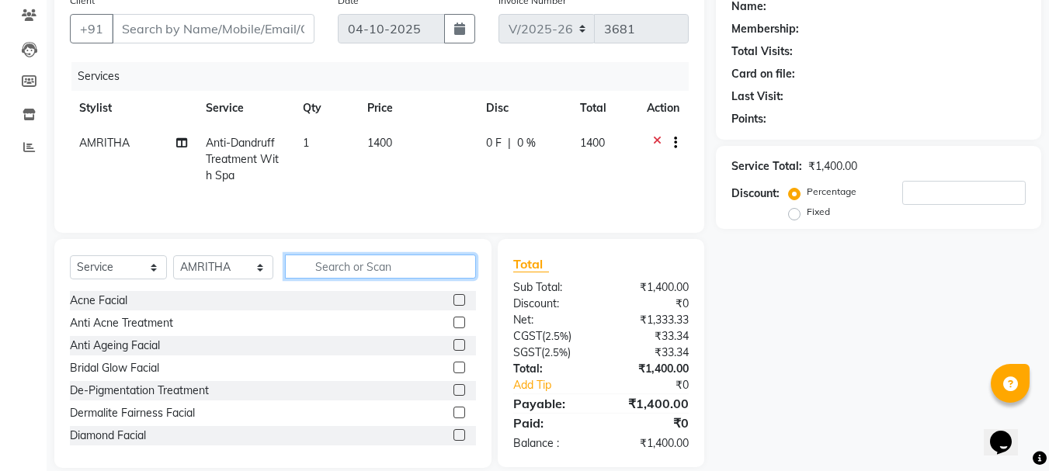
type input "S"
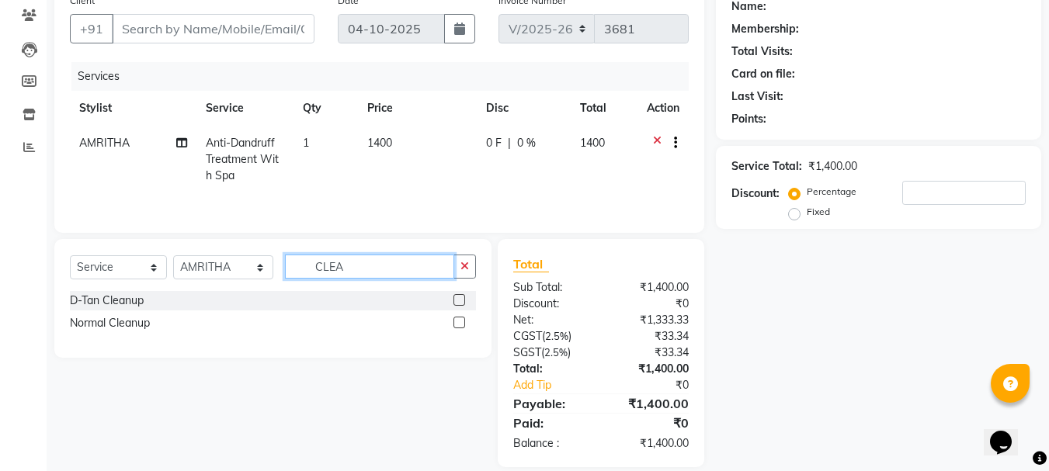
type input "CLEA"
click at [458, 324] on label at bounding box center [459, 323] width 12 height 12
click at [458, 324] on input "checkbox" at bounding box center [458, 323] width 10 height 10
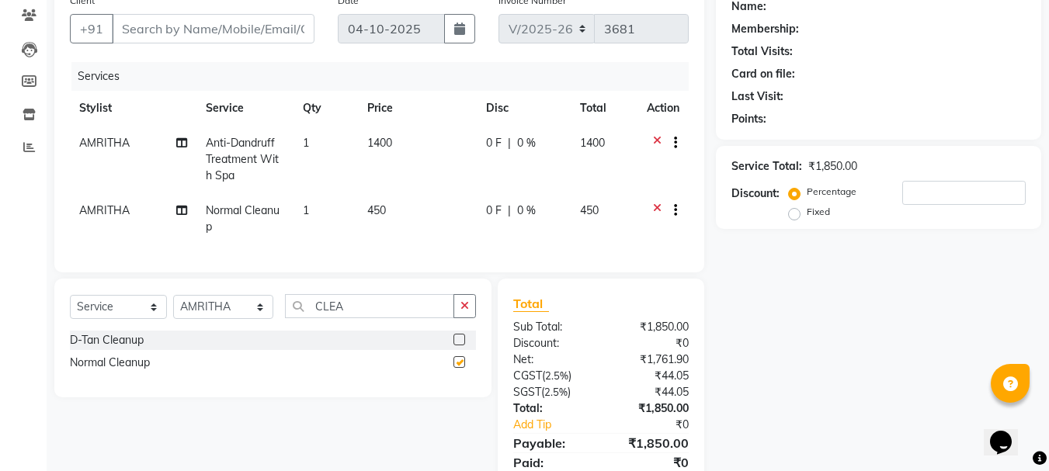
checkbox input "false"
click at [191, 319] on select "Select Stylist AMRITHA DIVYA L Gita Mahali GULSHAN (ZOYA) Karina Darjee KOTTARA…" at bounding box center [223, 307] width 100 height 24
select select "65260"
click at [173, 307] on select "Select Stylist AMRITHA DIVYA L Gita Mahali GULSHAN (ZOYA) Karina Darjee KOTTARA…" at bounding box center [223, 307] width 100 height 24
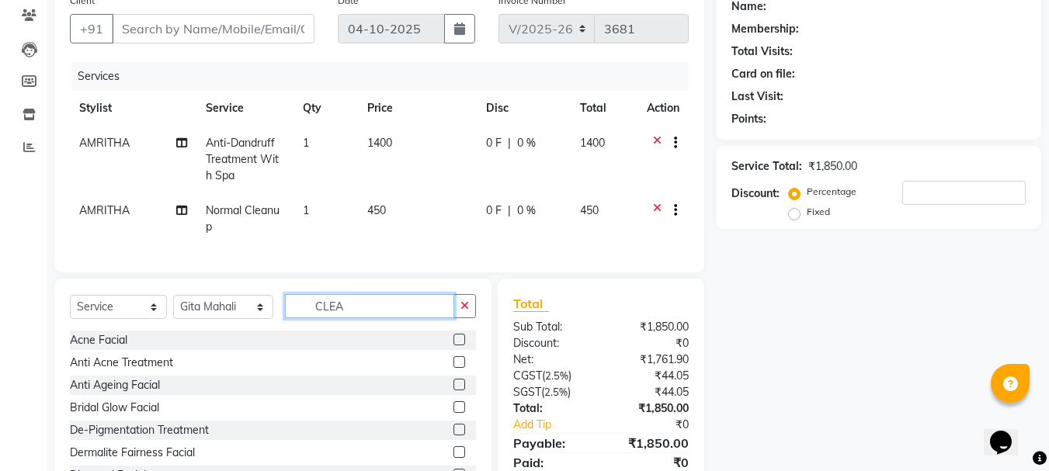
click at [382, 318] on input "CLEA" at bounding box center [370, 306] width 170 height 24
type input "C"
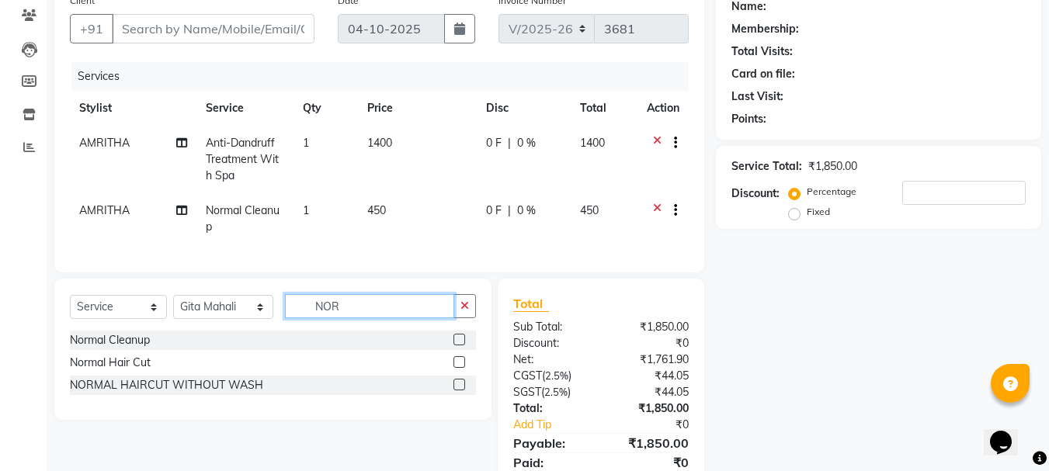
type input "NOR"
click at [459, 391] on label at bounding box center [459, 385] width 12 height 12
click at [459, 391] on input "checkbox" at bounding box center [458, 385] width 10 height 10
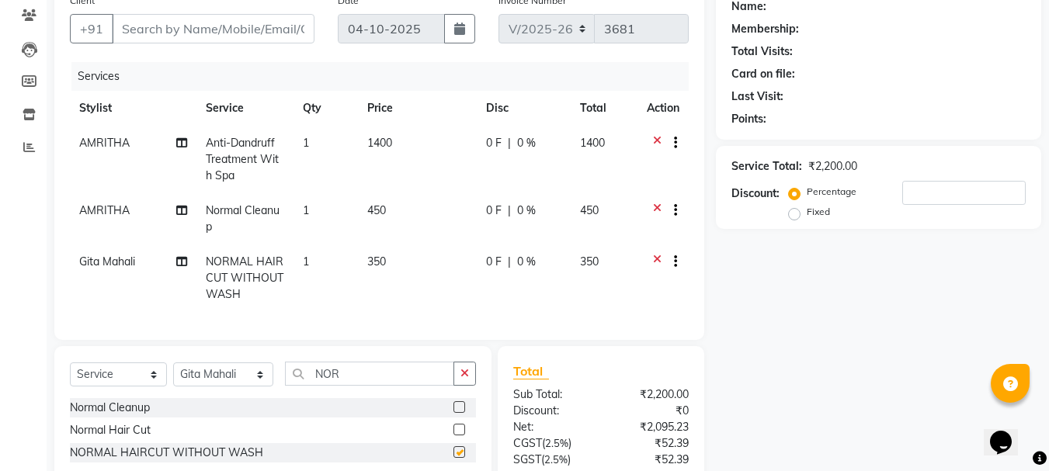
checkbox input "false"
drag, startPoint x: 189, startPoint y: 26, endPoint x: 1060, endPoint y: 231, distance: 894.0
click at [189, 27] on input "Client" at bounding box center [213, 29] width 203 height 30
type input "8"
type input "0"
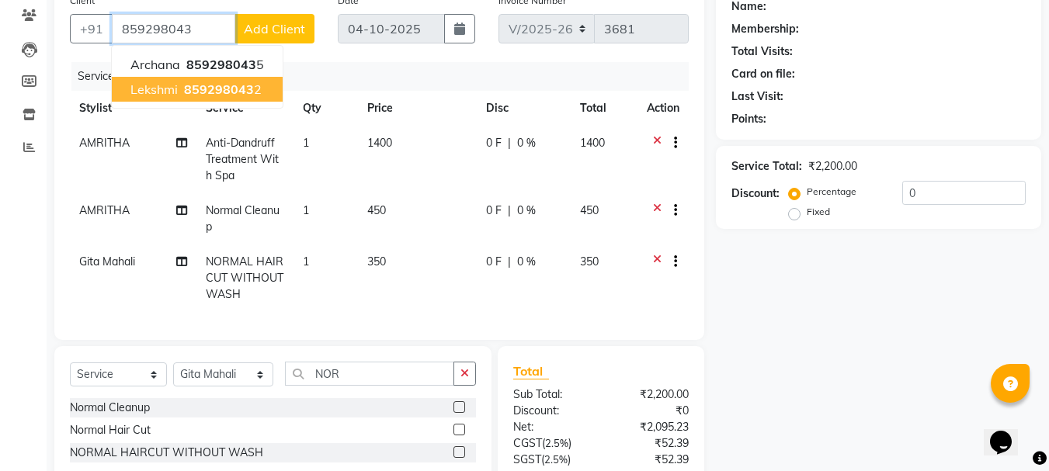
click at [241, 86] on span "859298043" at bounding box center [219, 90] width 70 height 16
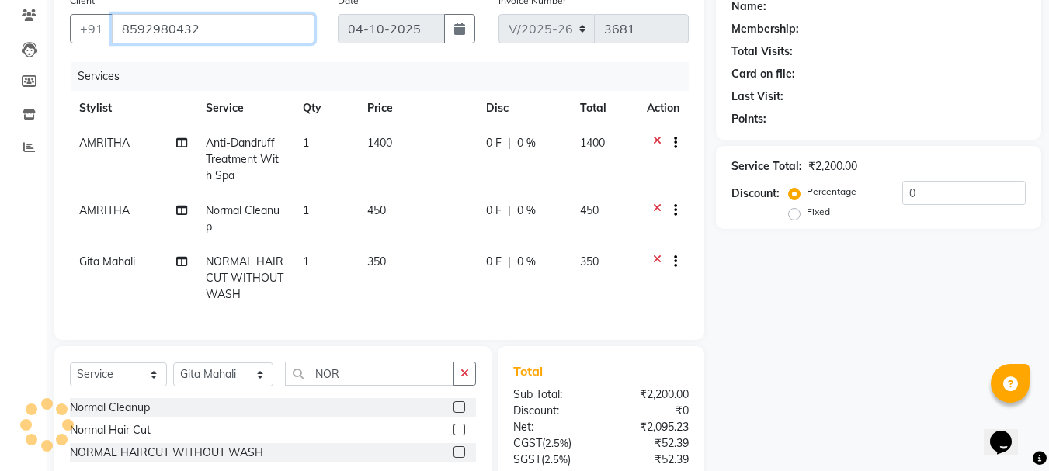
type input "8592980432"
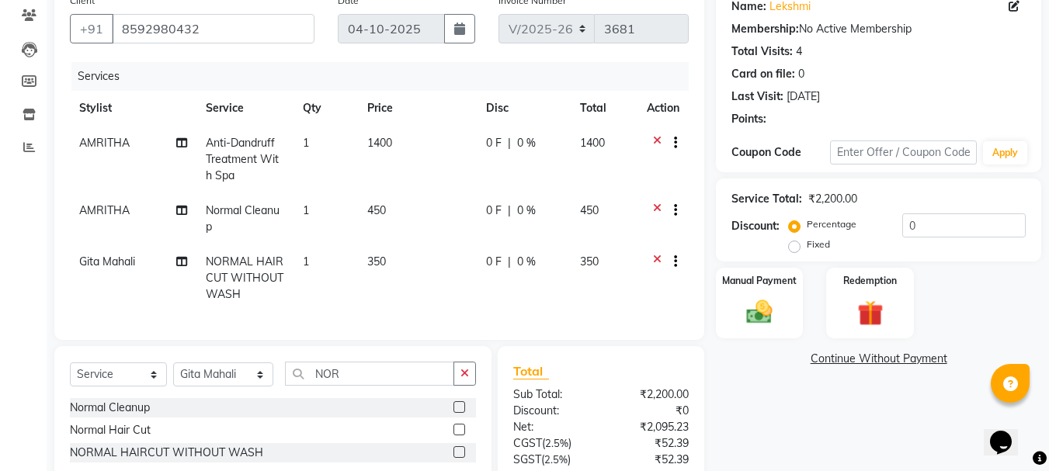
scroll to position [269, 0]
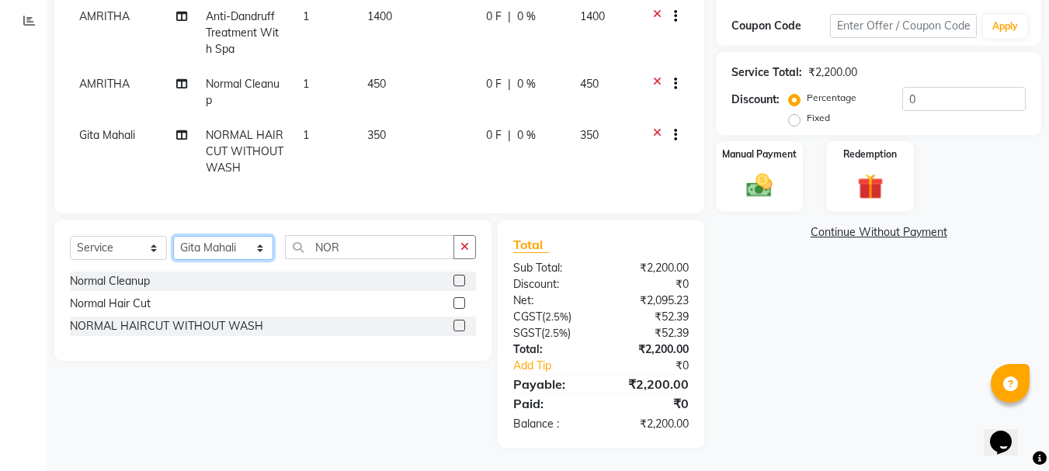
click at [224, 251] on select "Select Stylist AMRITHA DIVYA L Gita Mahali GULSHAN (ZOYA) Karina Darjee KOTTARA…" at bounding box center [223, 248] width 100 height 24
select select "27465"
click at [173, 236] on select "Select Stylist AMRITHA DIVYA L Gita Mahali GULSHAN (ZOYA) Karina Darjee KOTTARA…" at bounding box center [223, 248] width 100 height 24
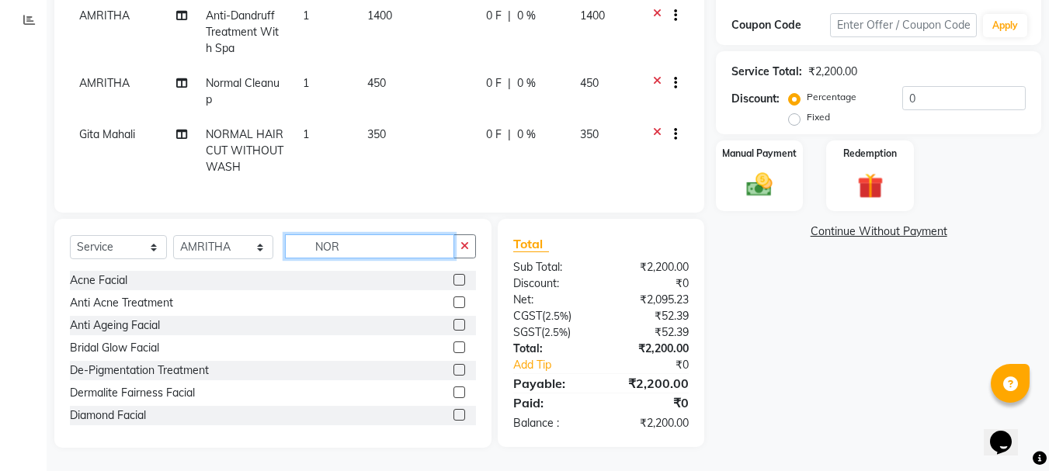
click at [347, 245] on input "NOR" at bounding box center [370, 246] width 170 height 24
type input "N"
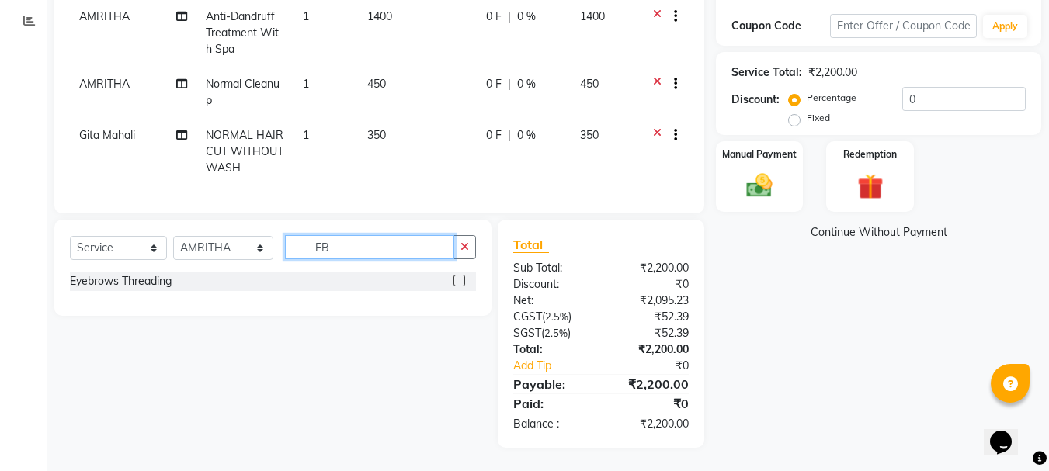
type input "EB"
click at [458, 281] on label at bounding box center [459, 281] width 12 height 12
click at [458, 281] on input "checkbox" at bounding box center [458, 281] width 10 height 10
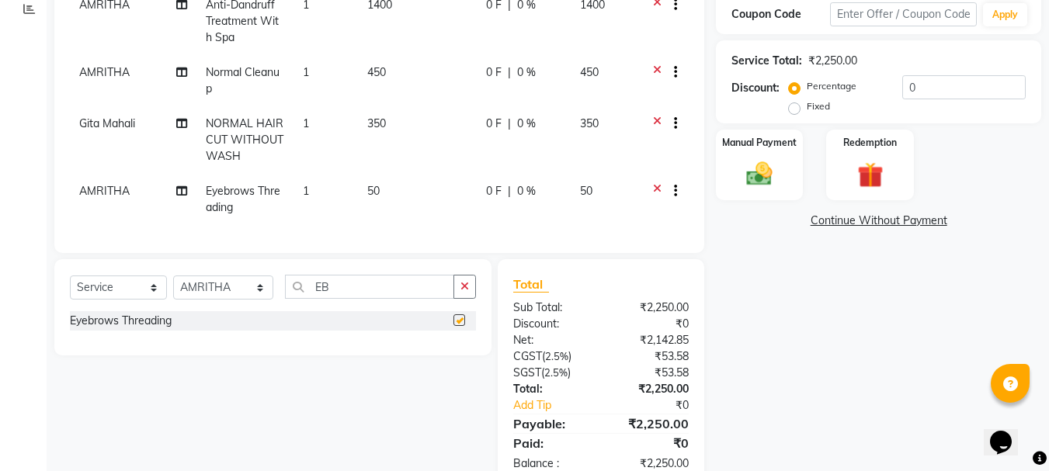
checkbox input "false"
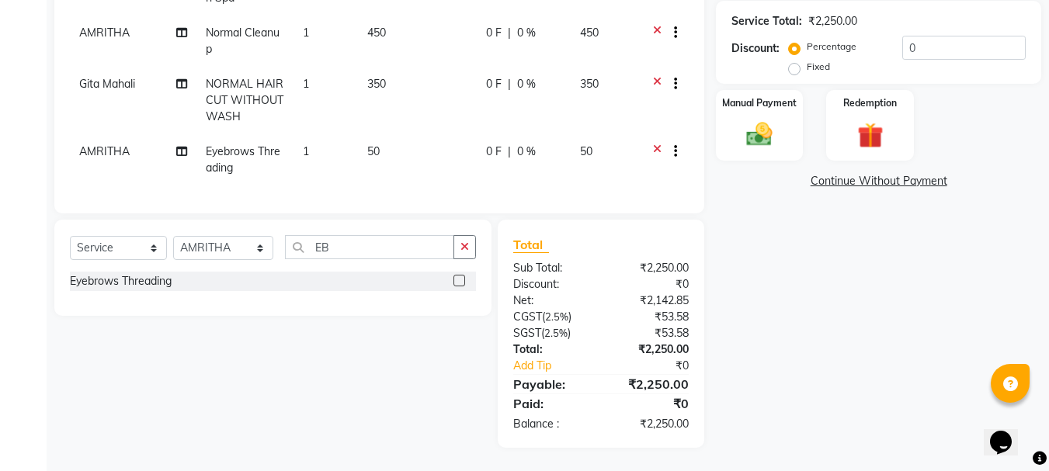
scroll to position [165, 0]
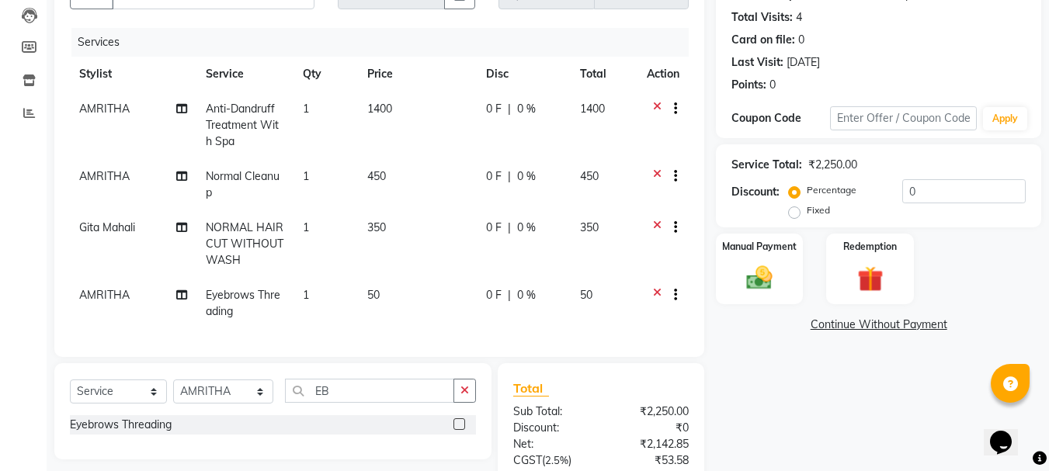
click at [654, 173] on icon at bounding box center [657, 177] width 9 height 19
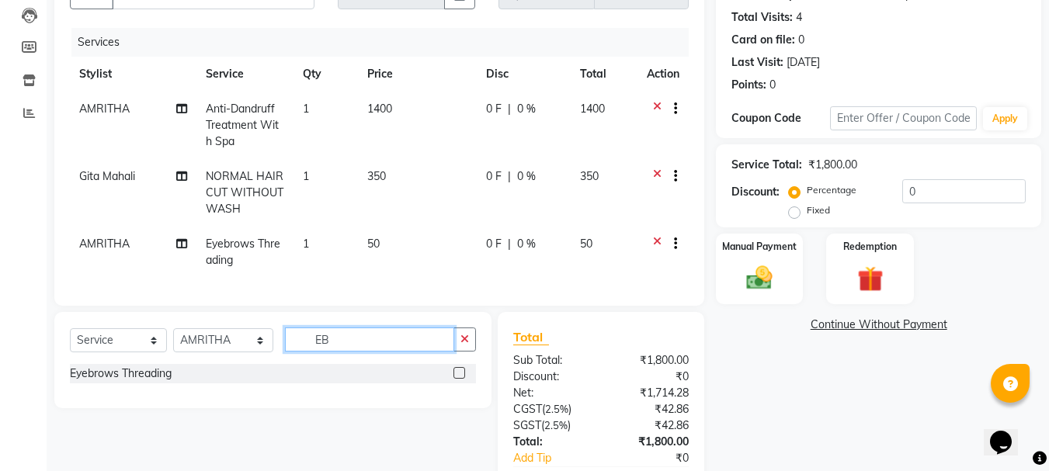
click at [387, 352] on input "EB" at bounding box center [370, 340] width 170 height 24
type input "E"
type input "CLE"
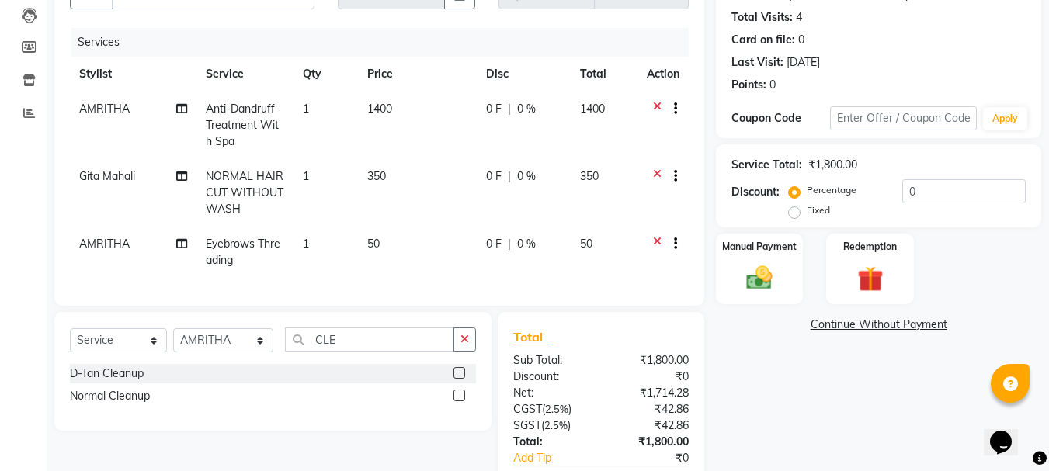
click at [457, 379] on label at bounding box center [459, 373] width 12 height 12
click at [457, 379] on input "checkbox" at bounding box center [458, 374] width 10 height 10
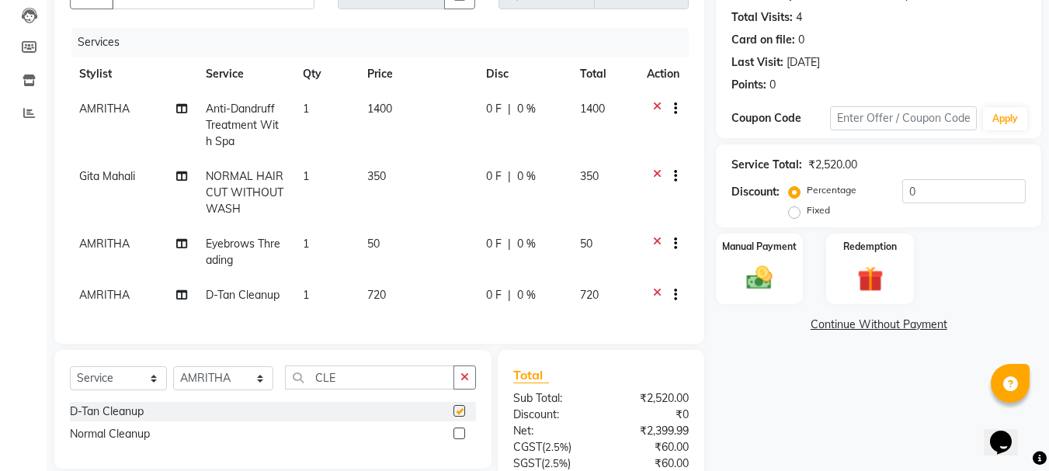
checkbox input "false"
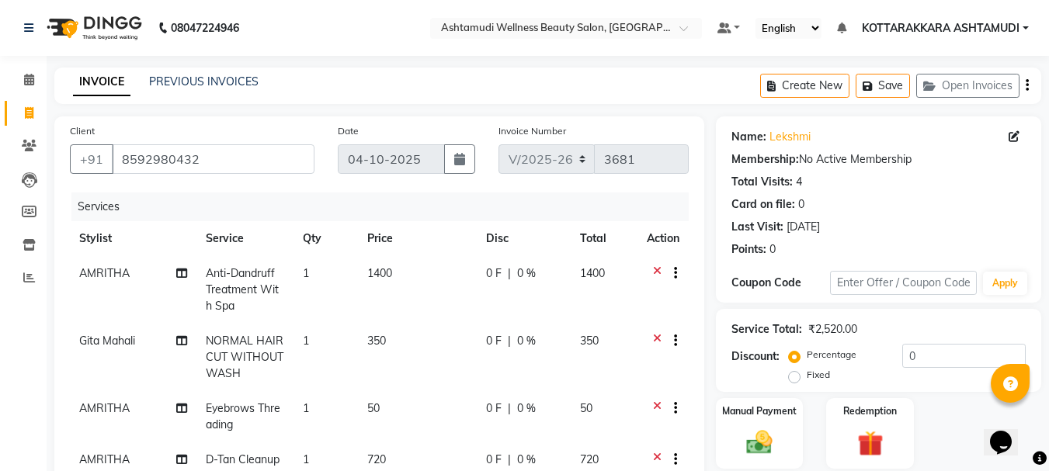
scroll to position [307, 0]
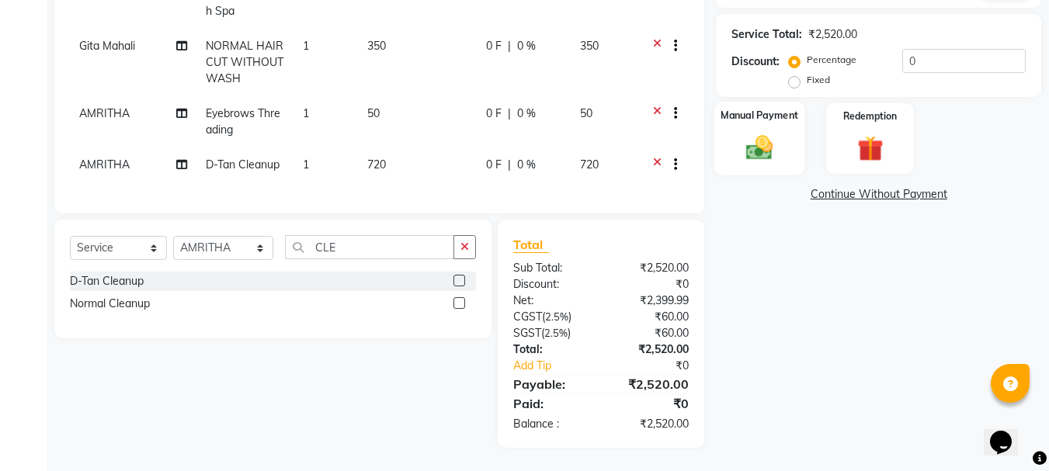
click at [771, 132] on img at bounding box center [759, 147] width 43 height 31
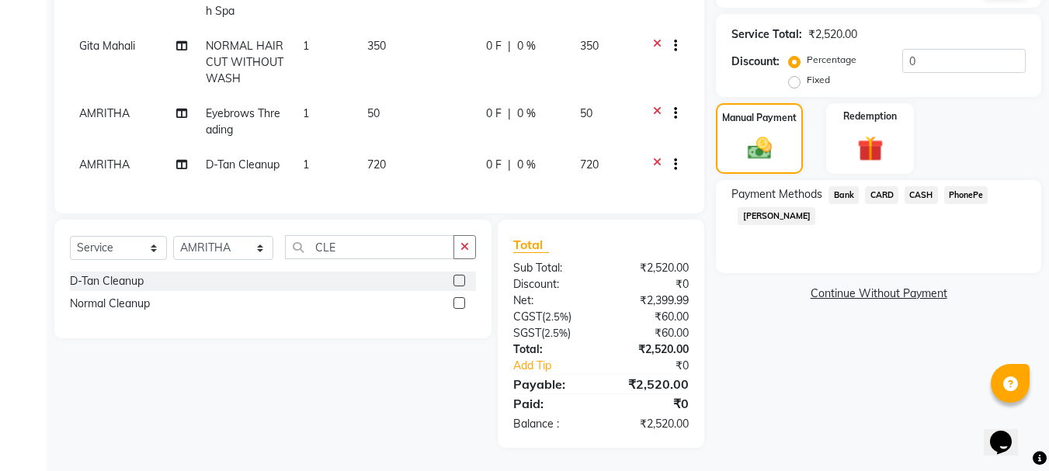
click at [886, 186] on span "CARD" at bounding box center [881, 195] width 33 height 18
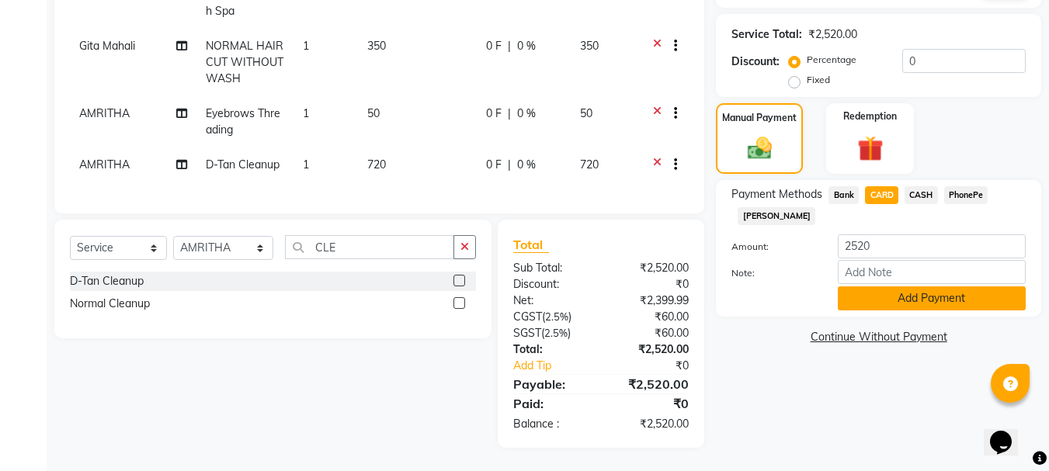
click at [859, 287] on button "Add Payment" at bounding box center [932, 299] width 188 height 24
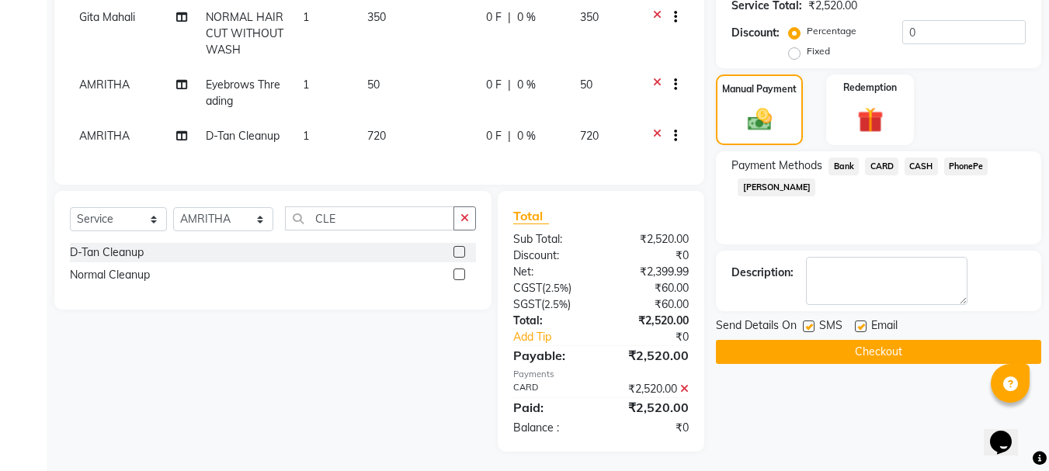
scroll to position [339, 0]
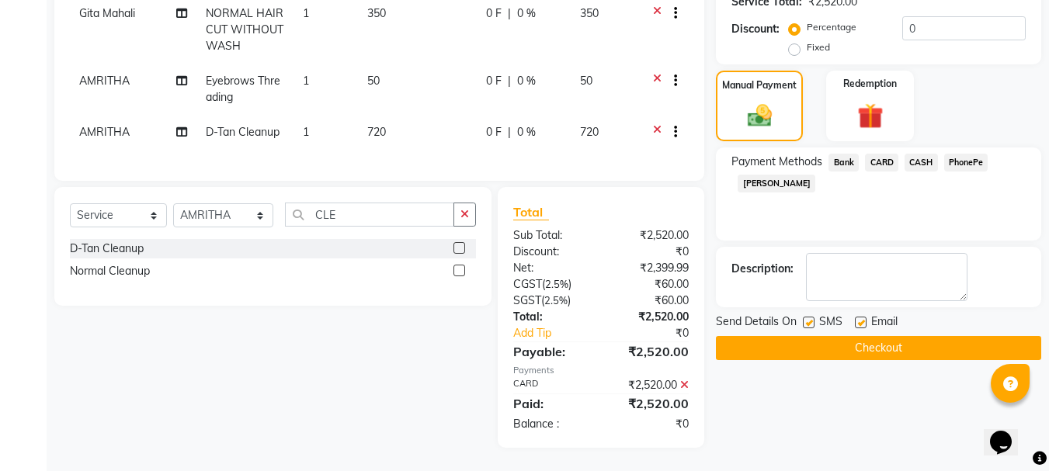
click at [823, 341] on button "Checkout" at bounding box center [878, 348] width 325 height 24
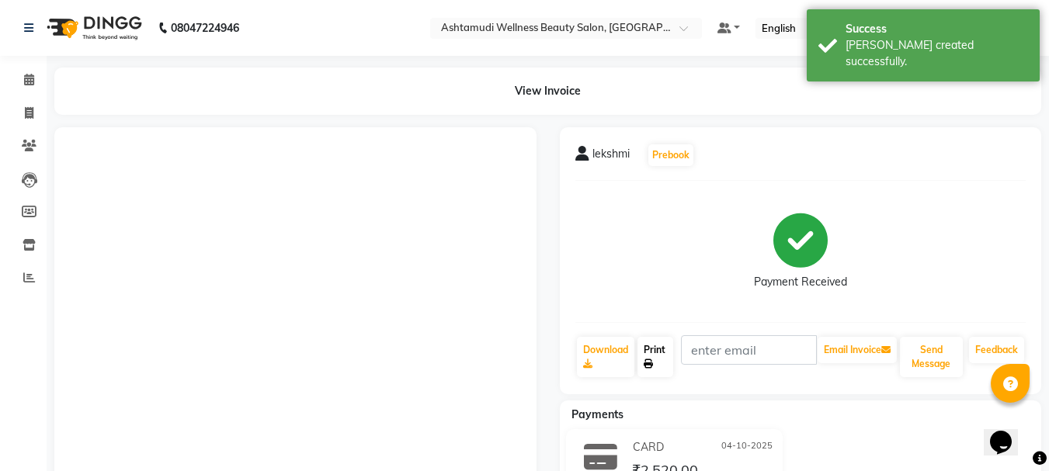
click at [649, 353] on link "Print" at bounding box center [655, 357] width 36 height 40
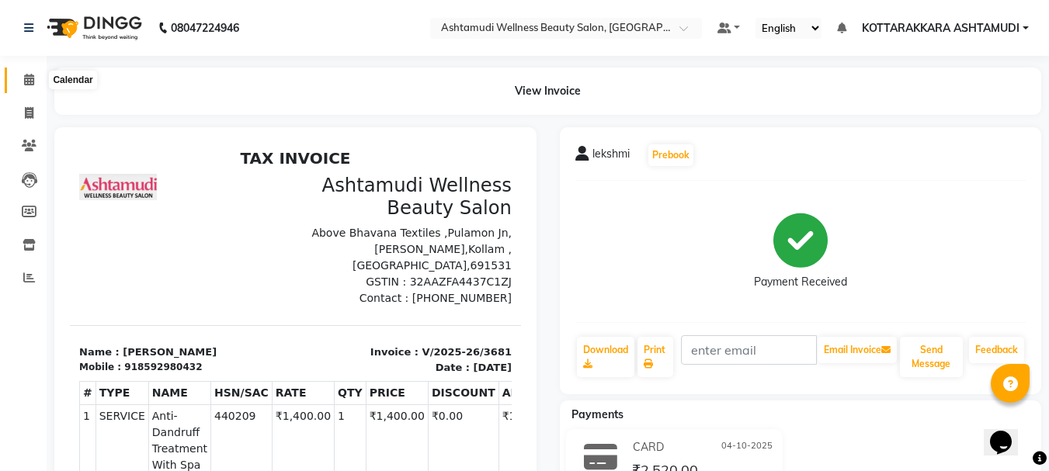
click at [29, 82] on icon at bounding box center [29, 80] width 10 height 12
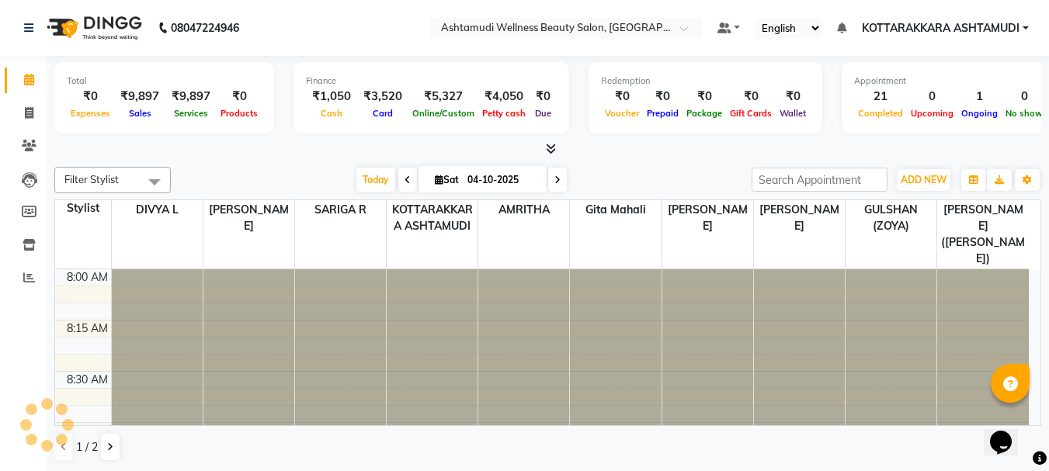
scroll to position [1436, 0]
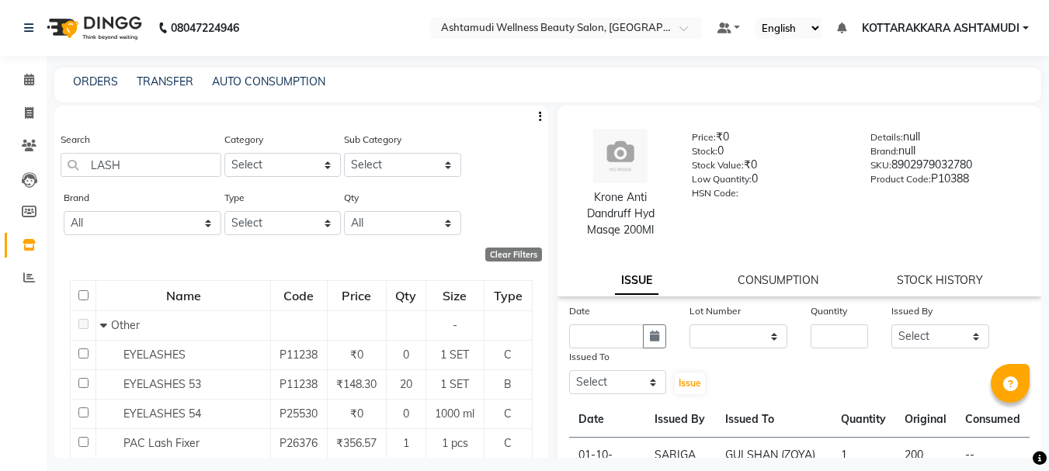
select select
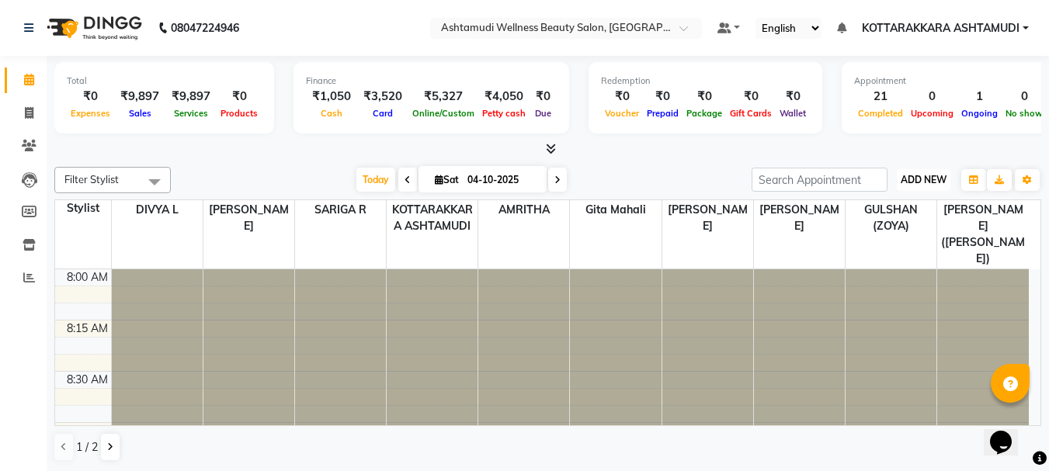
click at [917, 188] on button "ADD NEW Toggle Dropdown" at bounding box center [924, 180] width 54 height 22
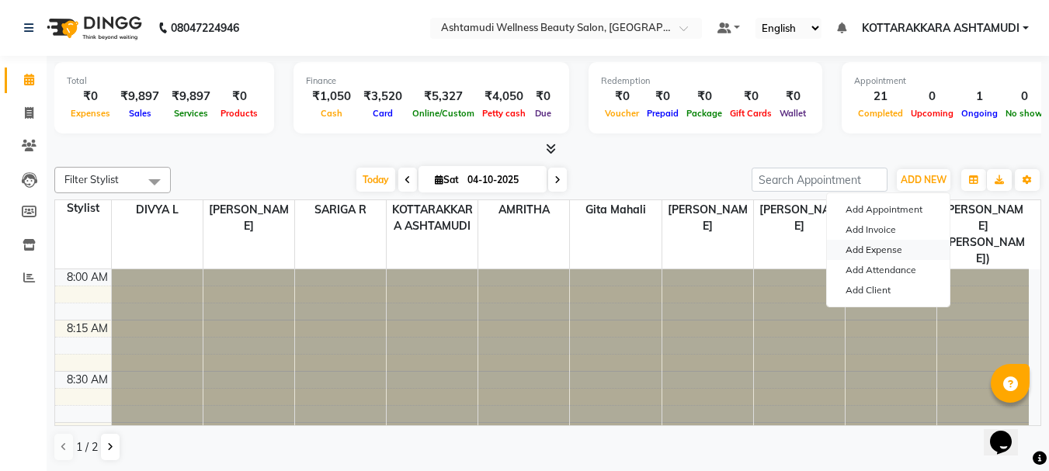
click at [880, 250] on link "Add Expense" at bounding box center [888, 250] width 123 height 20
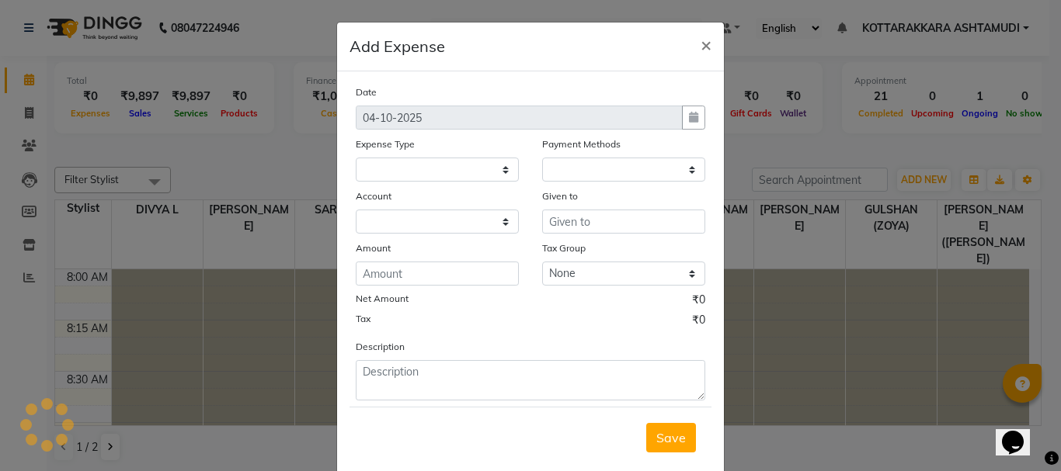
select select
select select "1"
select select "3496"
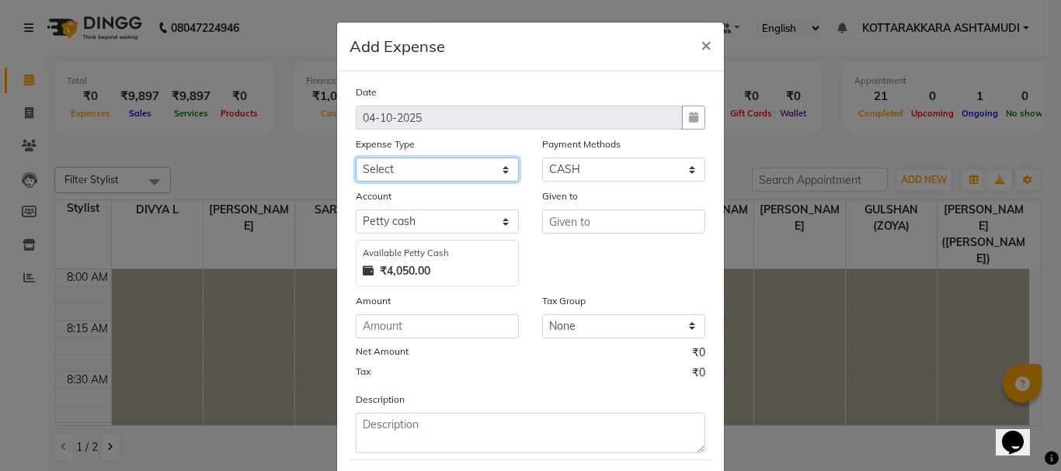
click at [376, 165] on select "Select ACCOMODATION EXPENSES ADVERTISEMENT SALES PROMOTIONAL EXPENSES Bonus BRI…" at bounding box center [437, 170] width 163 height 24
select select "6175"
click at [356, 158] on select "Select ACCOMODATION EXPENSES ADVERTISEMENT SALES PROMOTIONAL EXPENSES Bonus BRI…" at bounding box center [437, 170] width 163 height 24
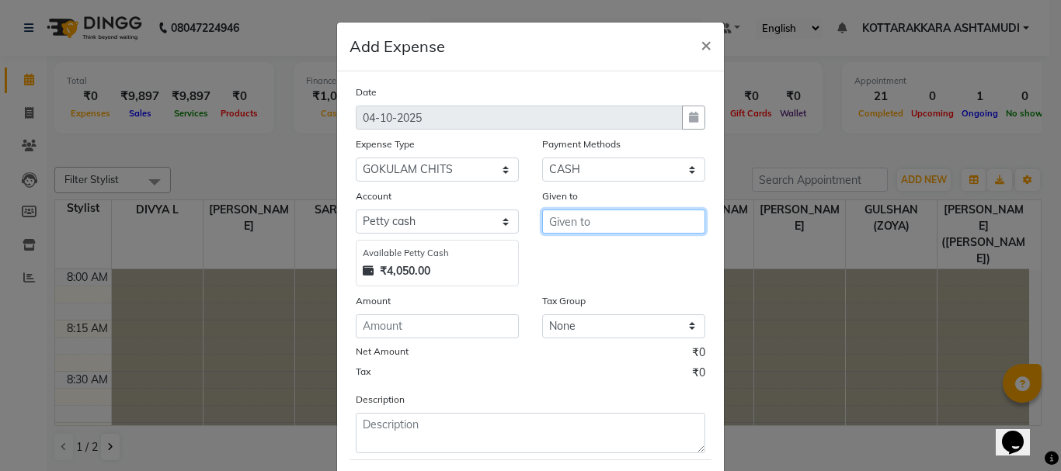
click at [578, 224] on input "text" at bounding box center [623, 222] width 163 height 24
type input "1"
type input "GOKULAM"
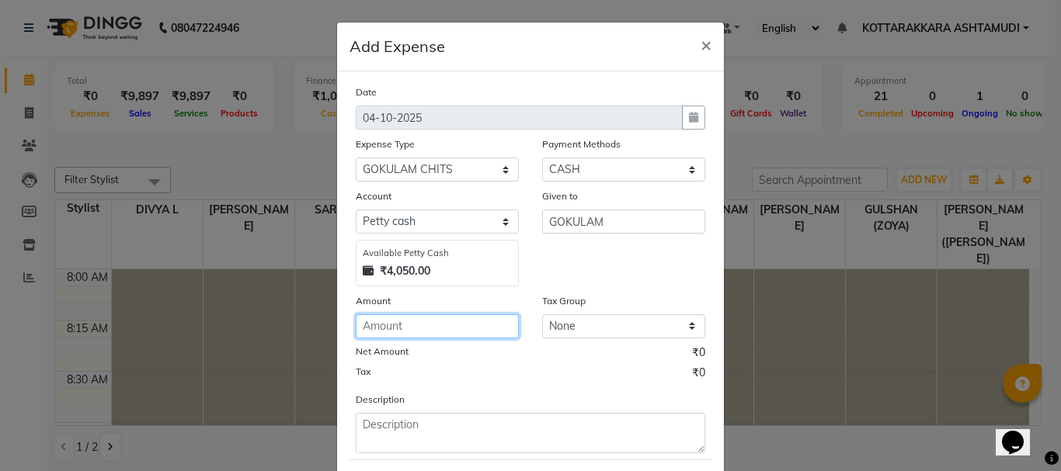
click at [405, 332] on input "number" at bounding box center [437, 326] width 163 height 24
type input "1500"
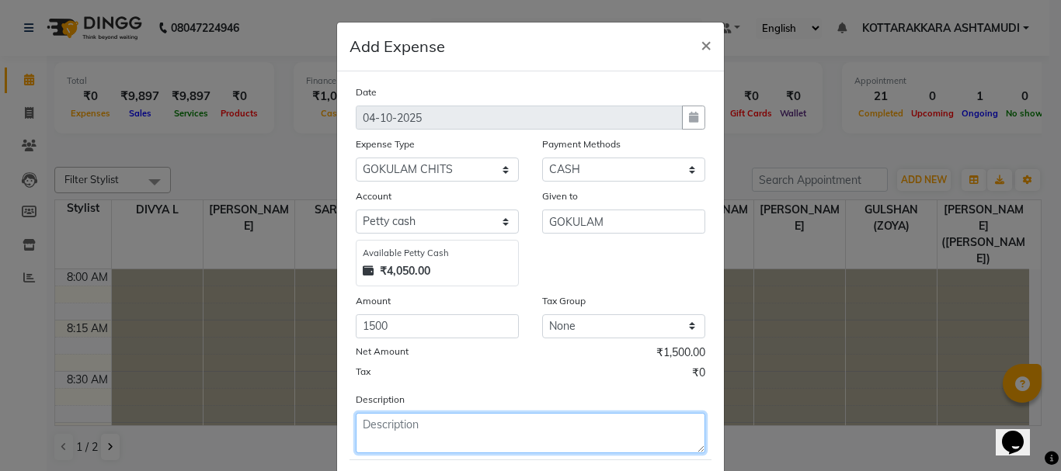
click at [464, 432] on textarea at bounding box center [530, 433] width 349 height 40
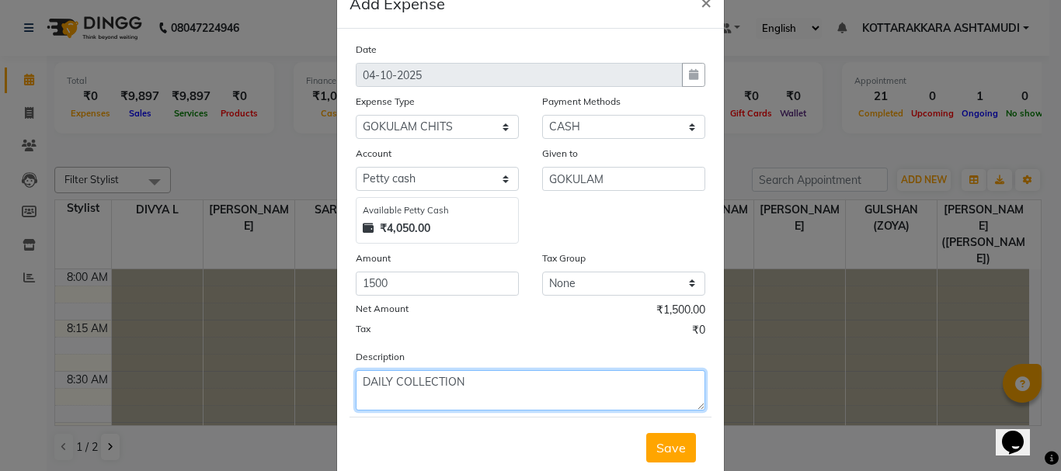
scroll to position [85, 0]
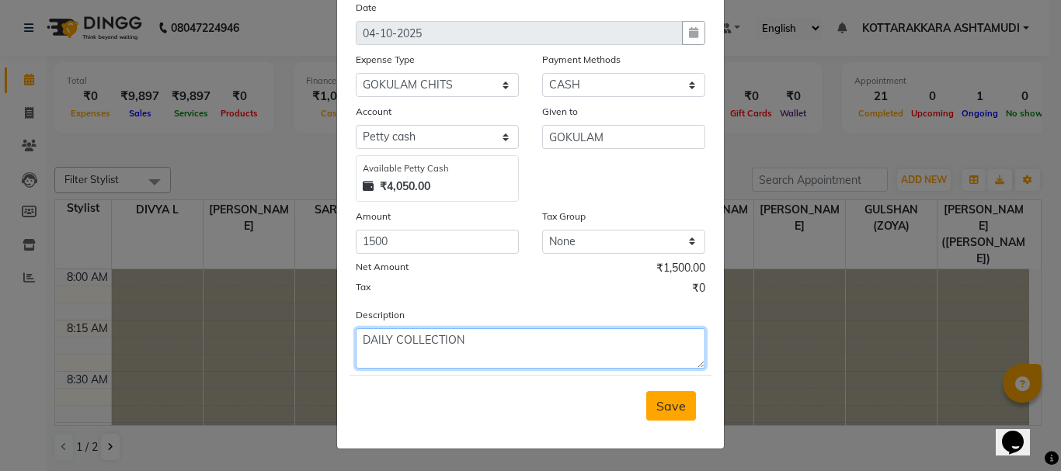
type textarea "DAILY COLLECTION"
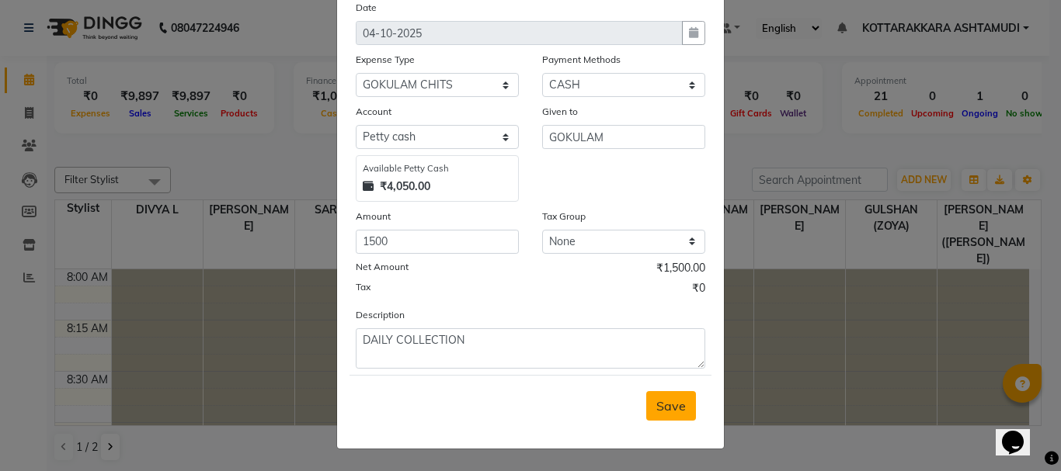
click at [679, 412] on span "Save" at bounding box center [671, 406] width 30 height 16
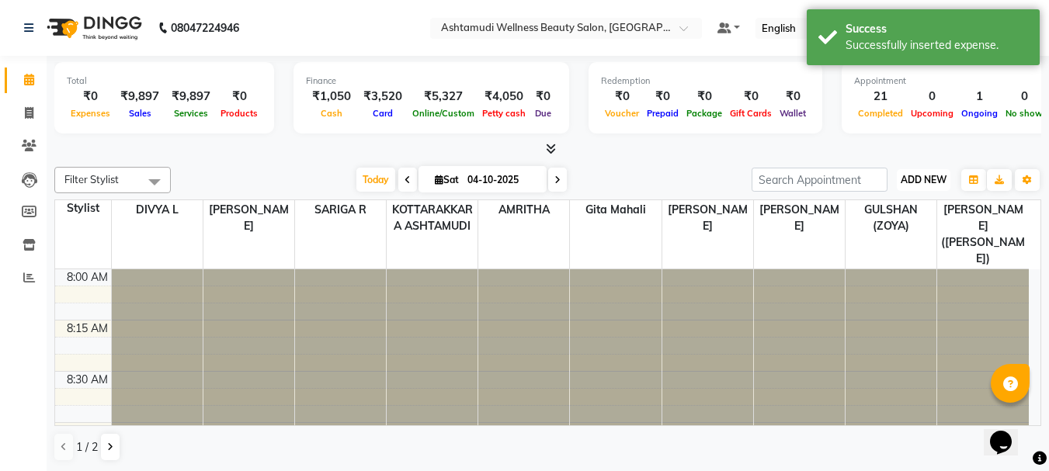
click at [928, 182] on span "ADD NEW" at bounding box center [924, 180] width 46 height 12
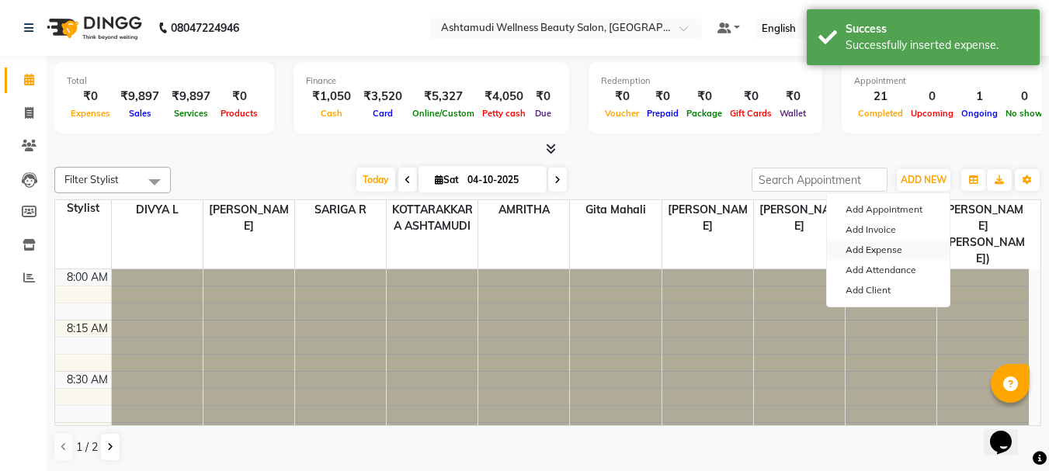
click at [880, 251] on link "Add Expense" at bounding box center [888, 250] width 123 height 20
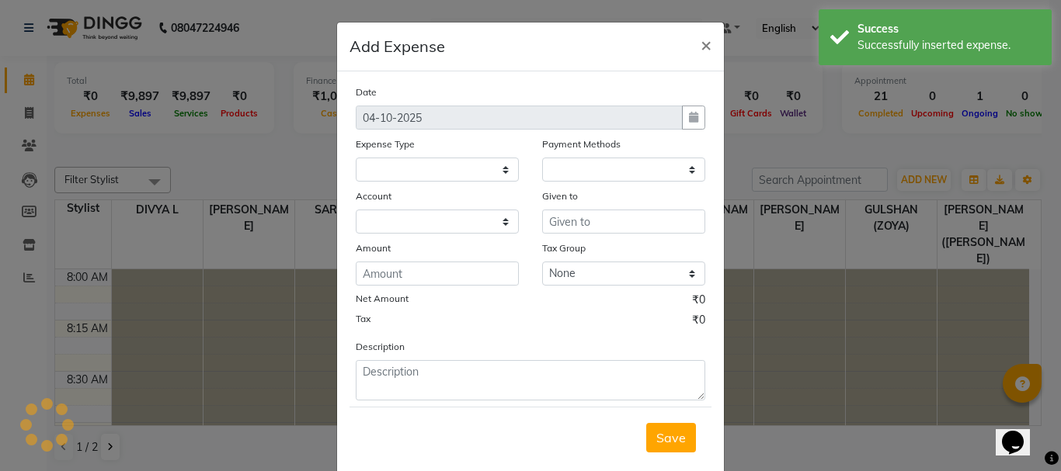
select select
select select "1"
select select "3496"
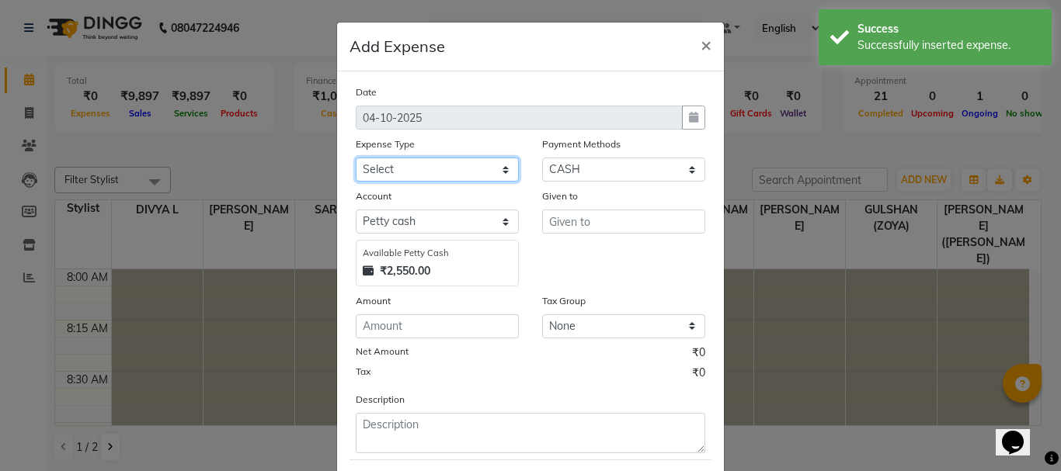
click at [446, 164] on select "Select ACCOMODATION EXPENSES ADVERTISEMENT SALES PROMOTIONAL EXPENSES Bonus BRI…" at bounding box center [437, 170] width 163 height 24
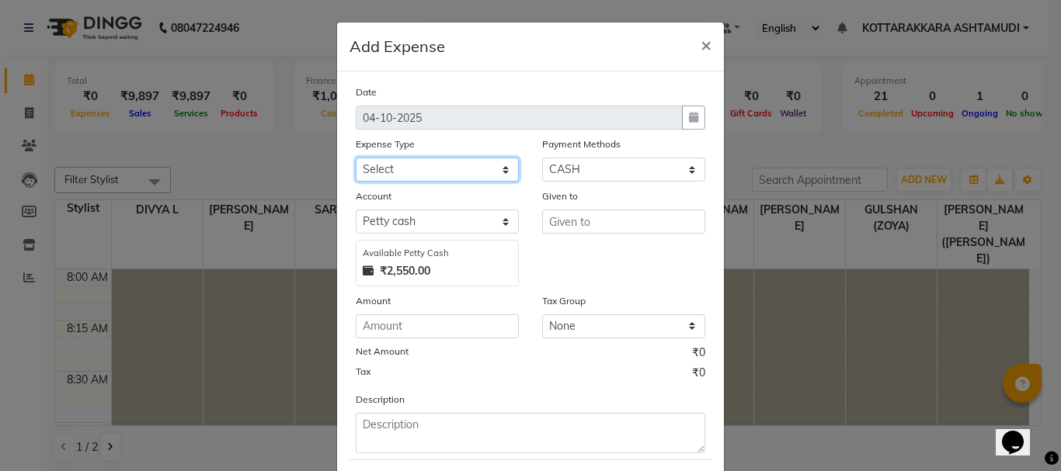
select select "6226"
click at [356, 158] on select "Select ACCOMODATION EXPENSES ADVERTISEMENT SALES PROMOTIONAL EXPENSES Bonus BRI…" at bounding box center [437, 170] width 163 height 24
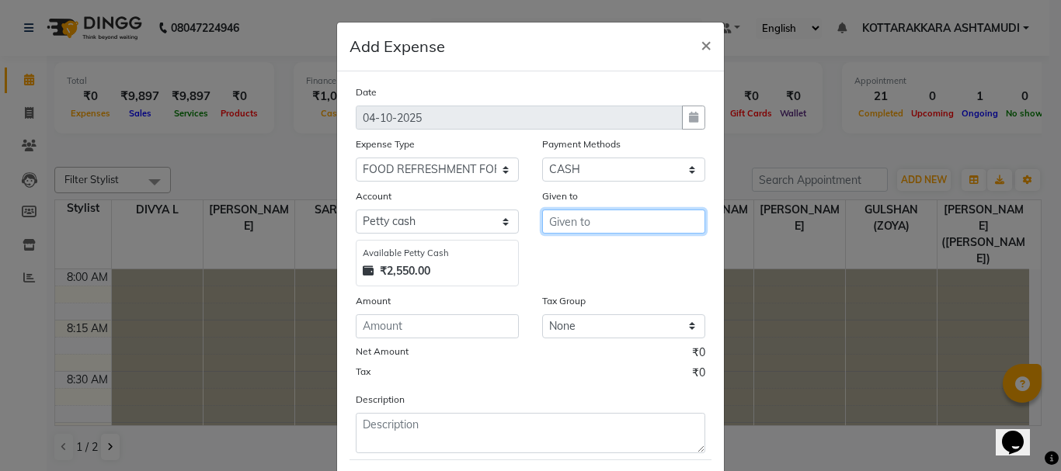
click at [595, 226] on input "text" at bounding box center [623, 222] width 163 height 24
type input "VIJAYAS FOOD"
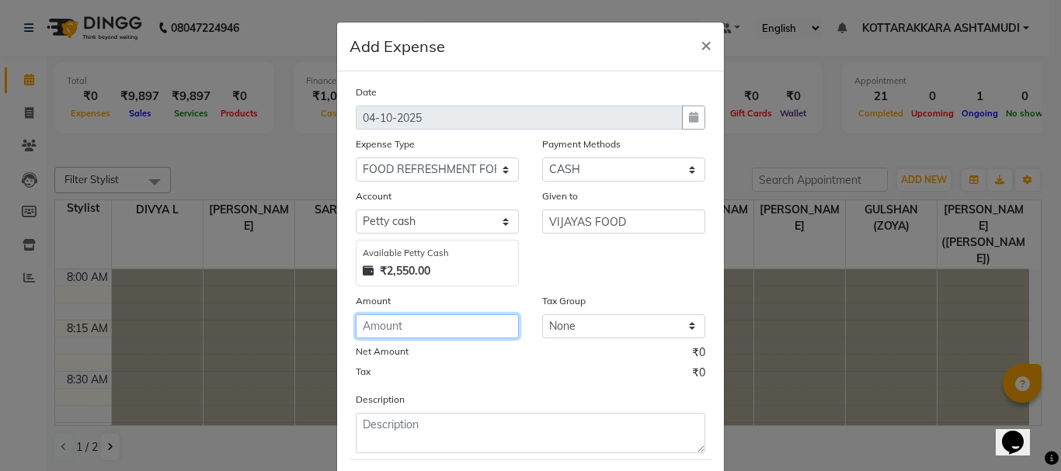
click at [416, 333] on input "number" at bounding box center [437, 326] width 163 height 24
type input "54"
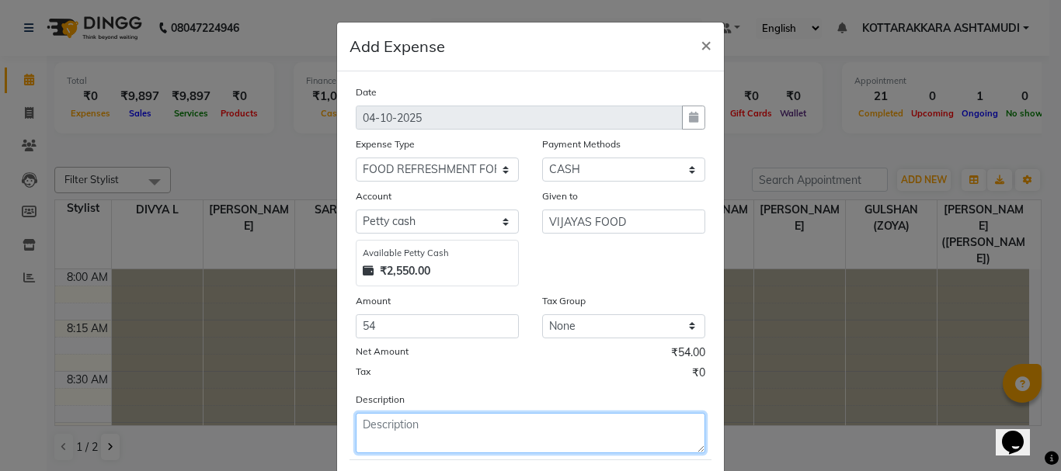
click at [403, 428] on textarea at bounding box center [530, 433] width 349 height 40
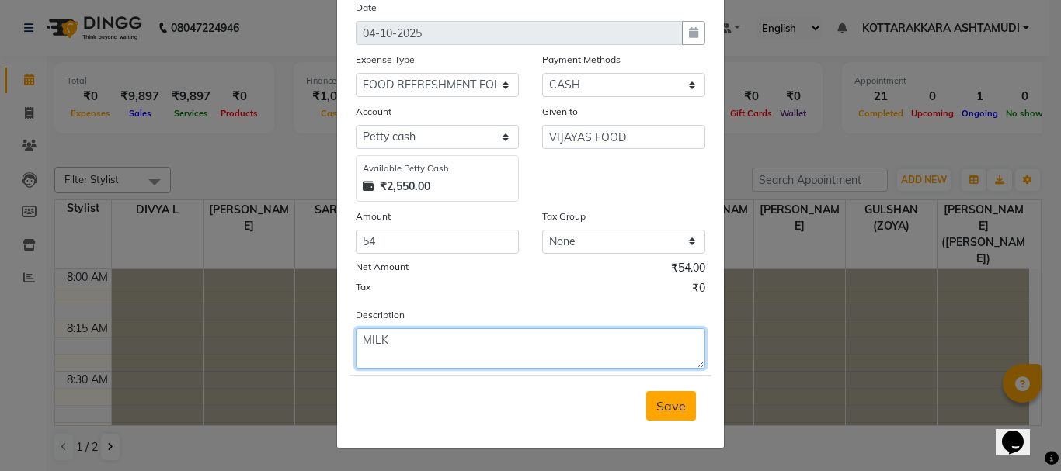
type textarea "MILK"
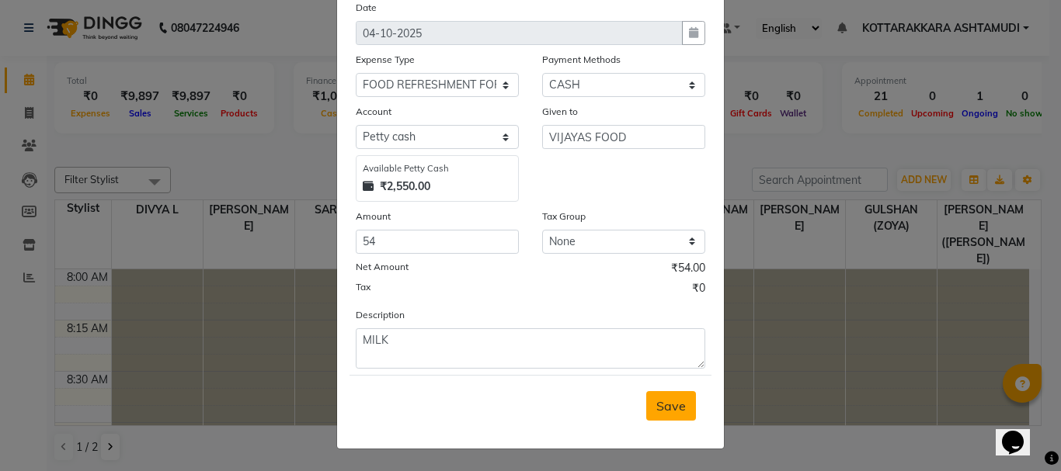
click at [662, 408] on span "Save" at bounding box center [671, 406] width 30 height 16
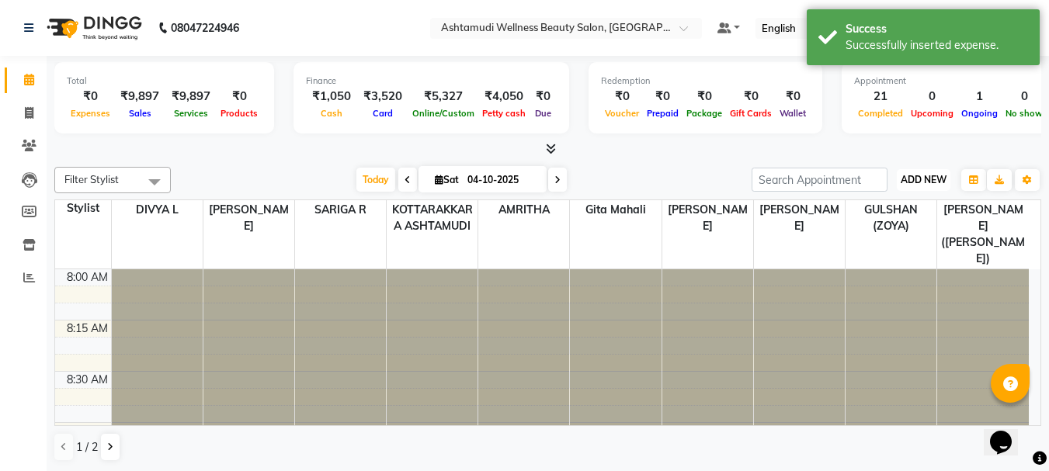
click at [934, 175] on span "ADD NEW" at bounding box center [924, 180] width 46 height 12
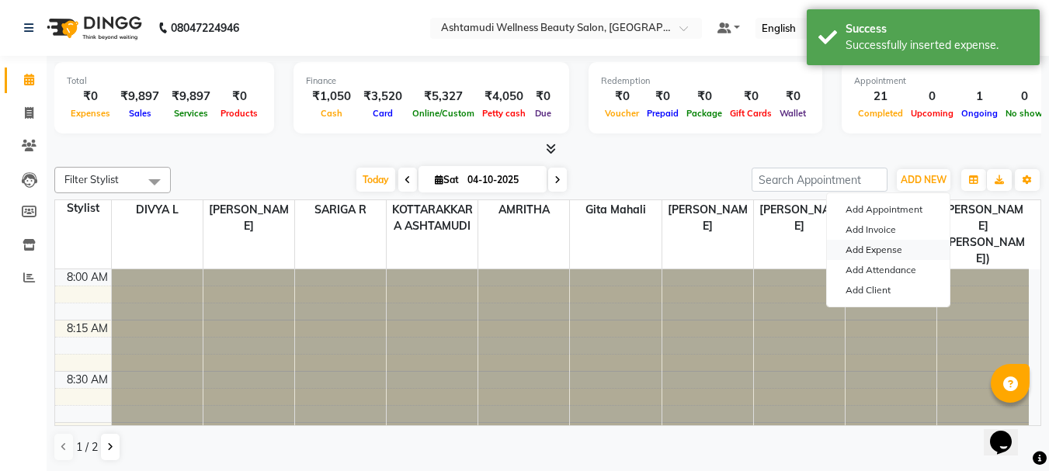
click at [880, 252] on link "Add Expense" at bounding box center [888, 250] width 123 height 20
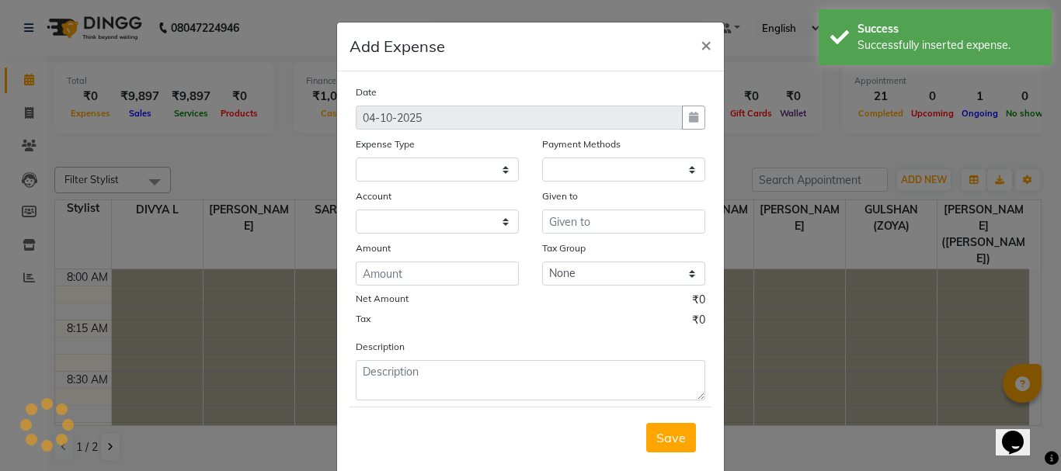
select select "1"
select select "3496"
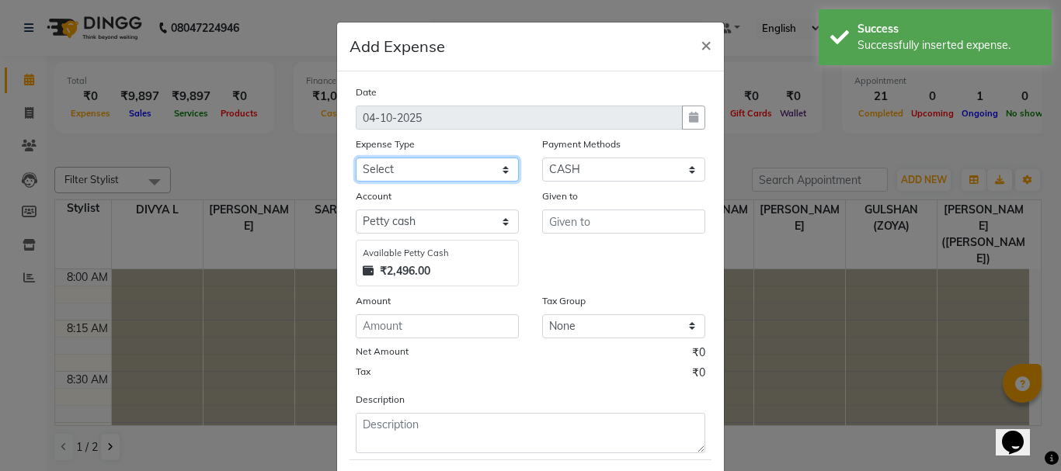
click at [436, 173] on select "Select ACCOMODATION EXPENSES ADVERTISEMENT SALES PROMOTIONAL EXPENSES Bonus BRI…" at bounding box center [437, 170] width 163 height 24
select select "6223"
click at [356, 158] on select "Select ACCOMODATION EXPENSES ADVERTISEMENT SALES PROMOTIONAL EXPENSES Bonus BRI…" at bounding box center [437, 170] width 163 height 24
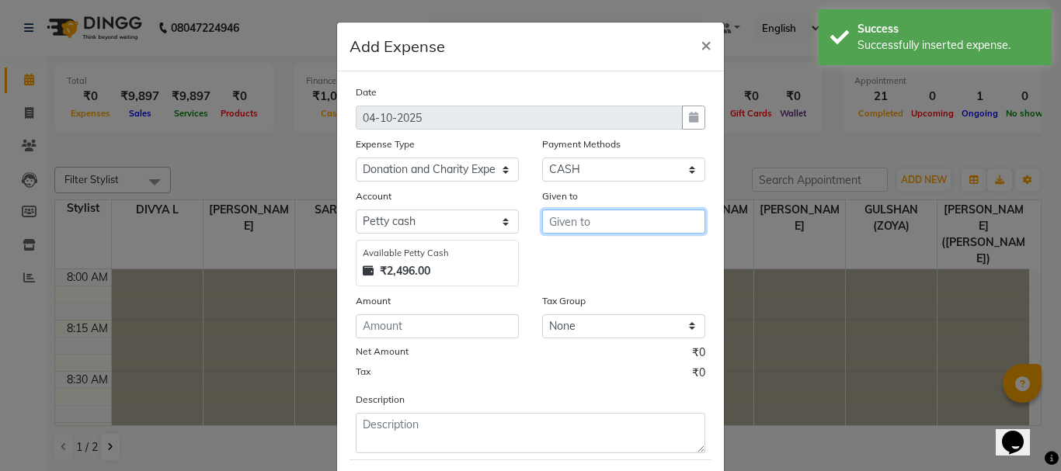
click at [599, 217] on input "text" at bounding box center [623, 222] width 163 height 24
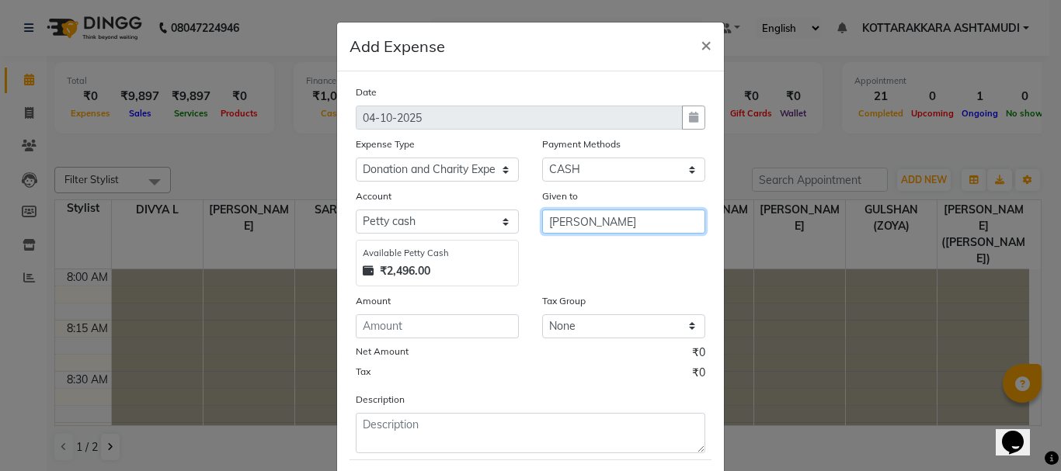
type input "[PERSON_NAME]"
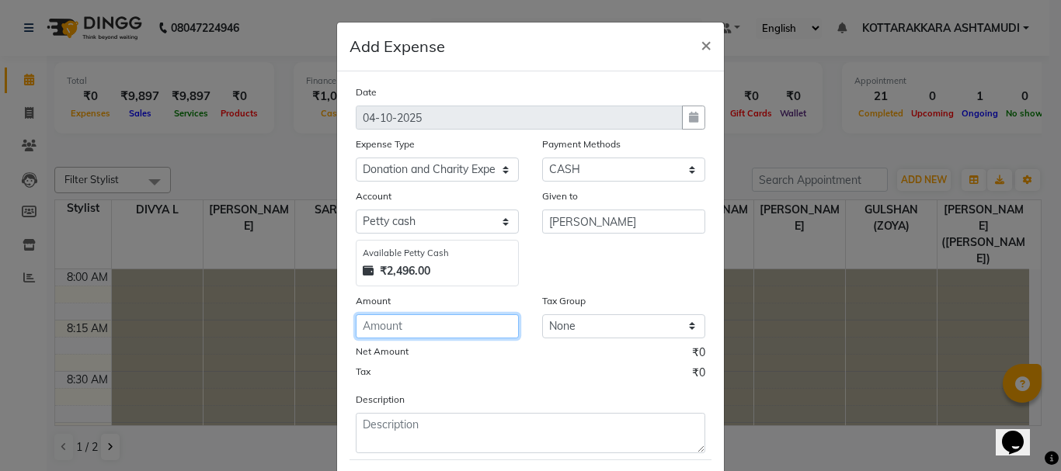
click at [467, 328] on input "number" at bounding box center [437, 326] width 163 height 24
type input "40"
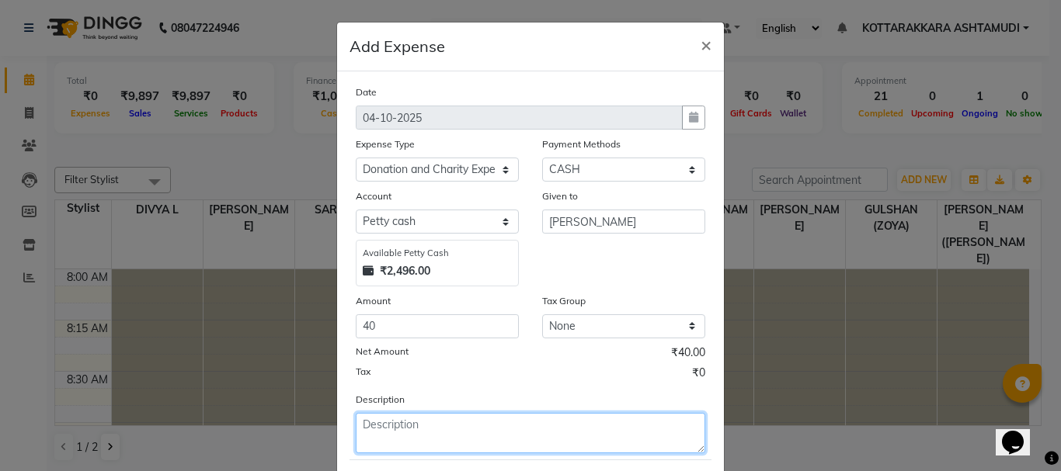
click at [382, 432] on textarea at bounding box center [530, 433] width 349 height 40
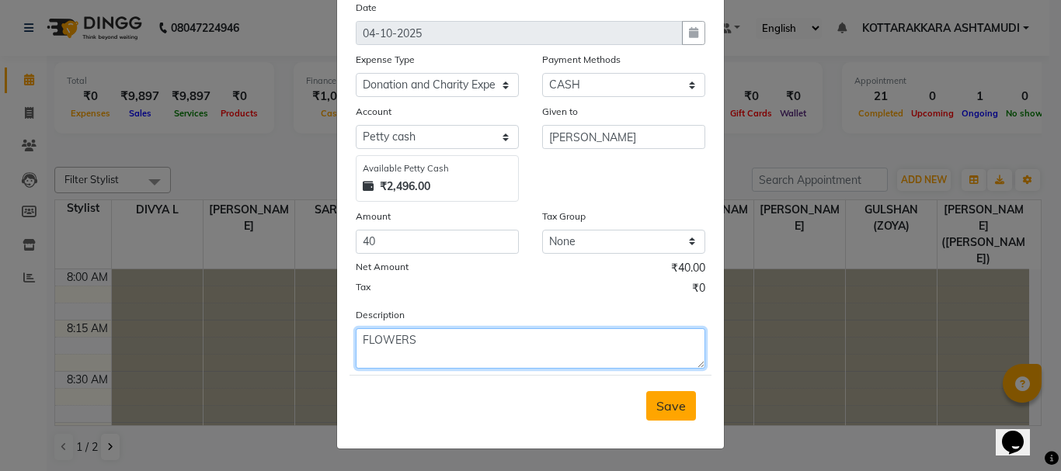
type textarea "FLOWERS"
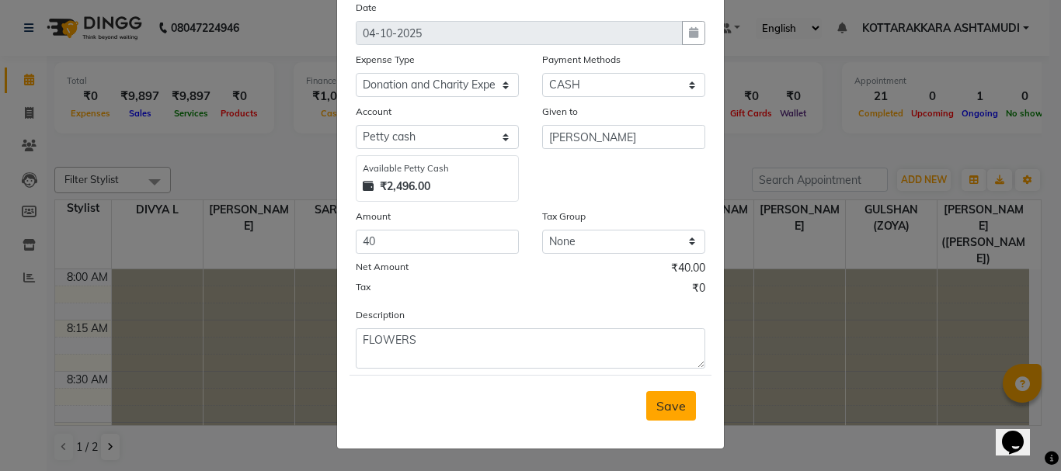
click at [661, 408] on span "Save" at bounding box center [671, 406] width 30 height 16
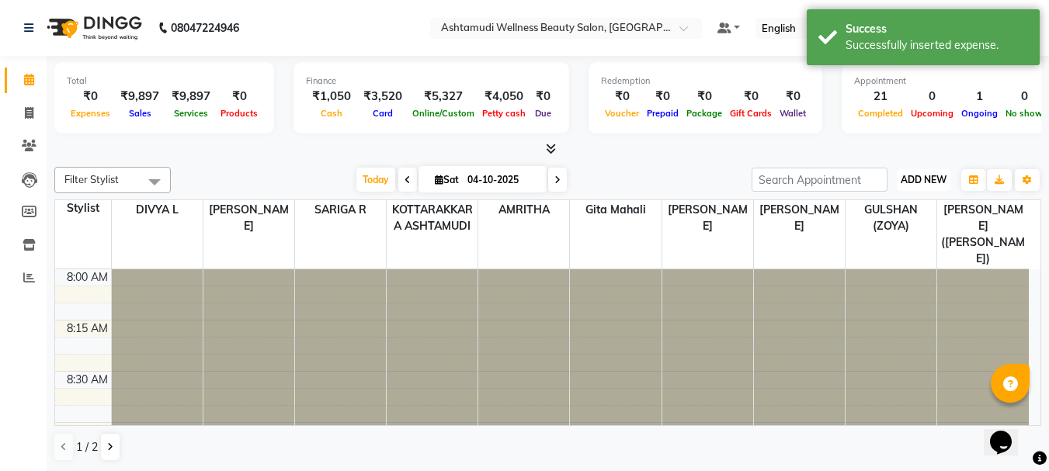
click at [936, 182] on span "ADD NEW" at bounding box center [924, 180] width 46 height 12
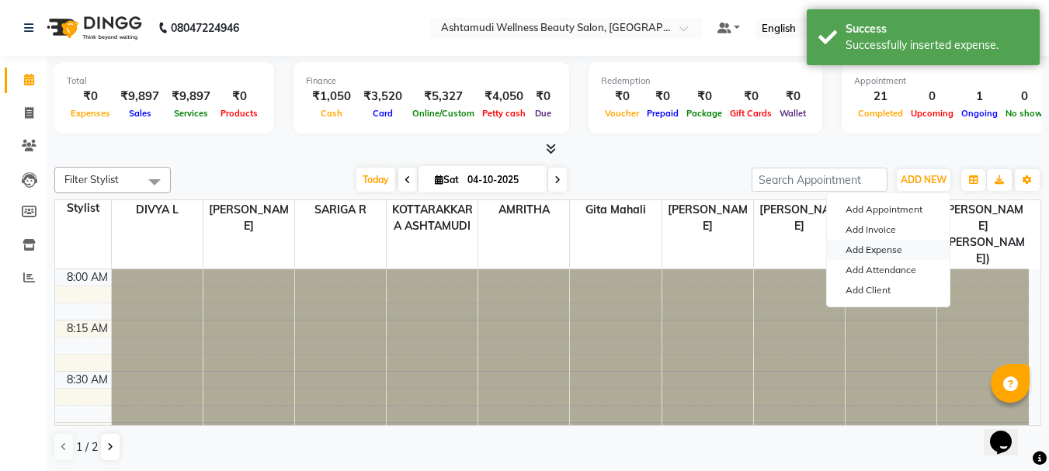
click at [893, 245] on link "Add Expense" at bounding box center [888, 250] width 123 height 20
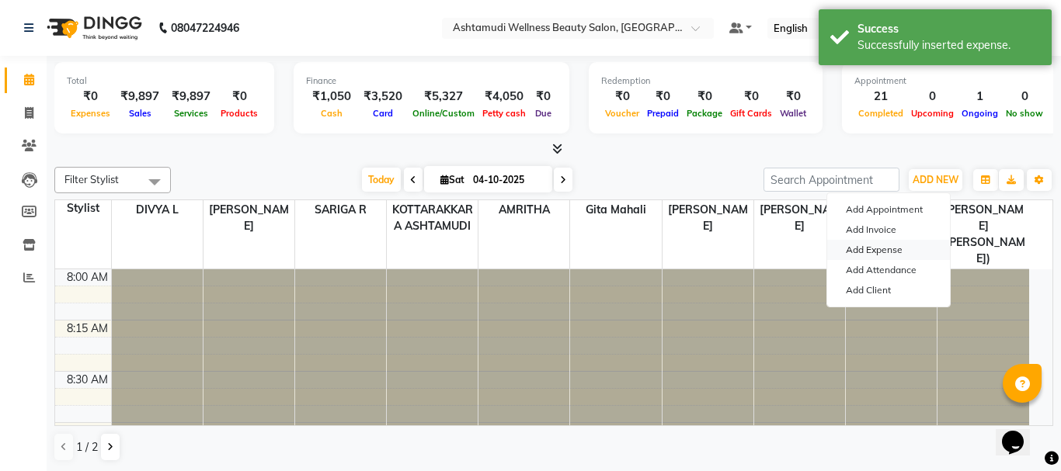
select select "1"
select select "3496"
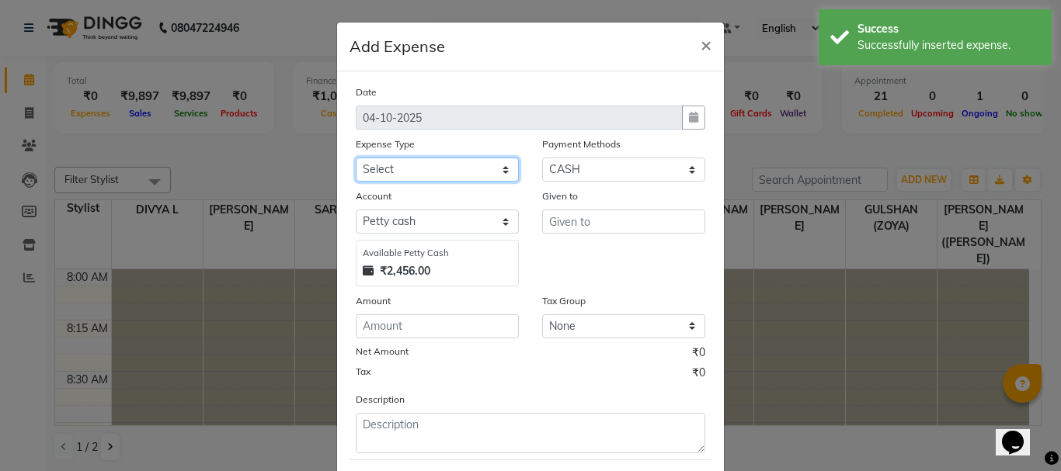
click at [480, 172] on select "Select ACCOMODATION EXPENSES ADVERTISEMENT SALES PROMOTIONAL EXPENSES Bonus BRI…" at bounding box center [437, 170] width 163 height 24
select select "6082"
click at [356, 158] on select "Select ACCOMODATION EXPENSES ADVERTISEMENT SALES PROMOTIONAL EXPENSES Bonus BRI…" at bounding box center [437, 170] width 163 height 24
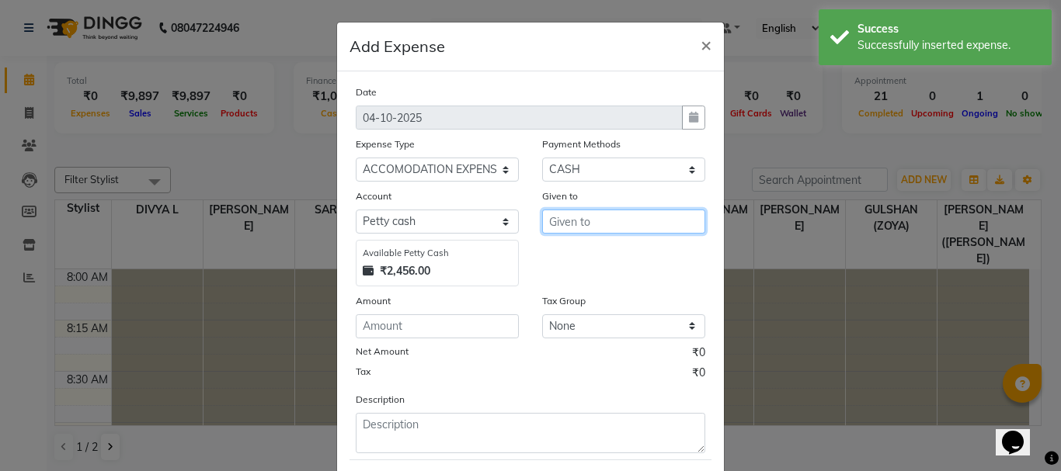
click at [606, 218] on input "text" at bounding box center [623, 222] width 163 height 24
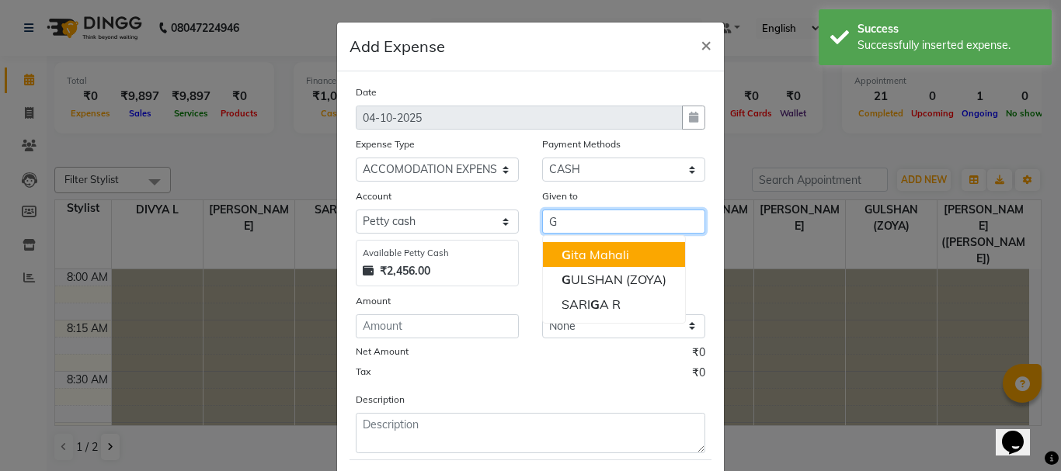
click at [599, 248] on ngb-highlight "G ita Mahali" at bounding box center [595, 255] width 68 height 16
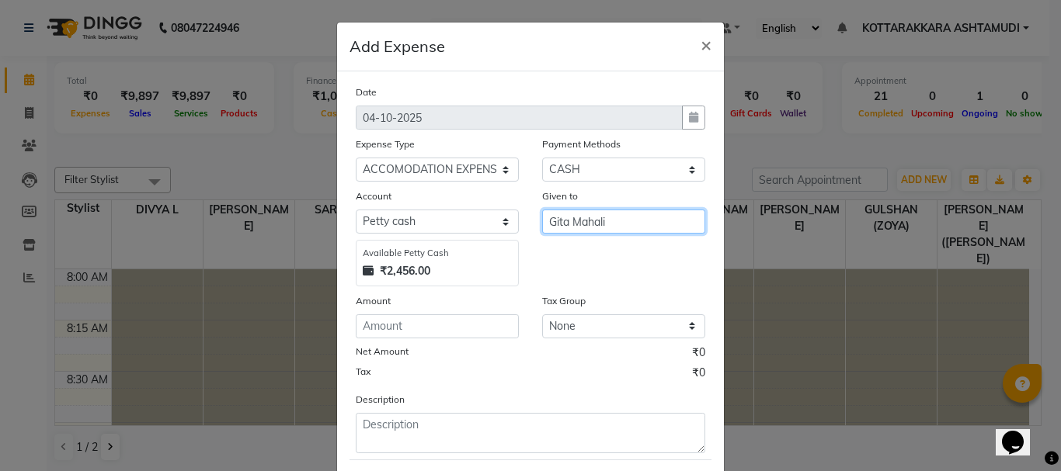
type input "Gita Mahali"
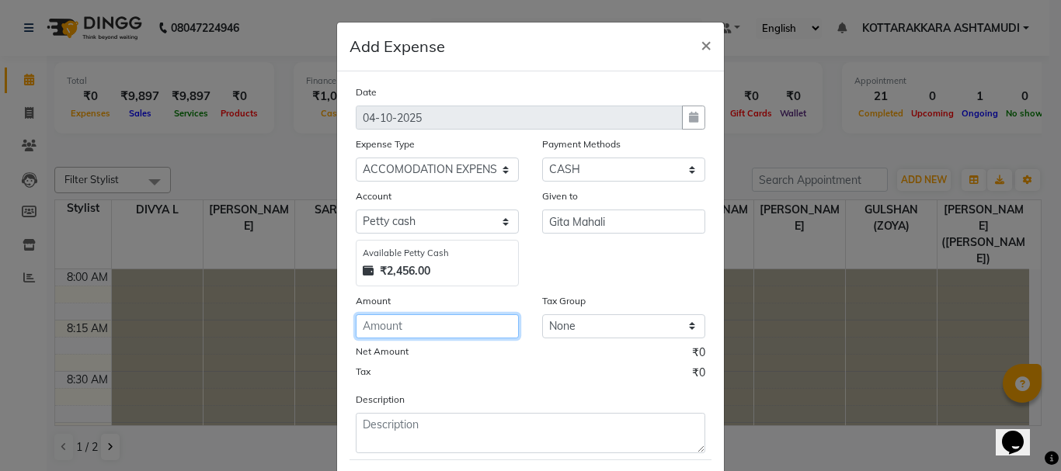
click at [483, 320] on input "number" at bounding box center [437, 326] width 163 height 24
type input "200"
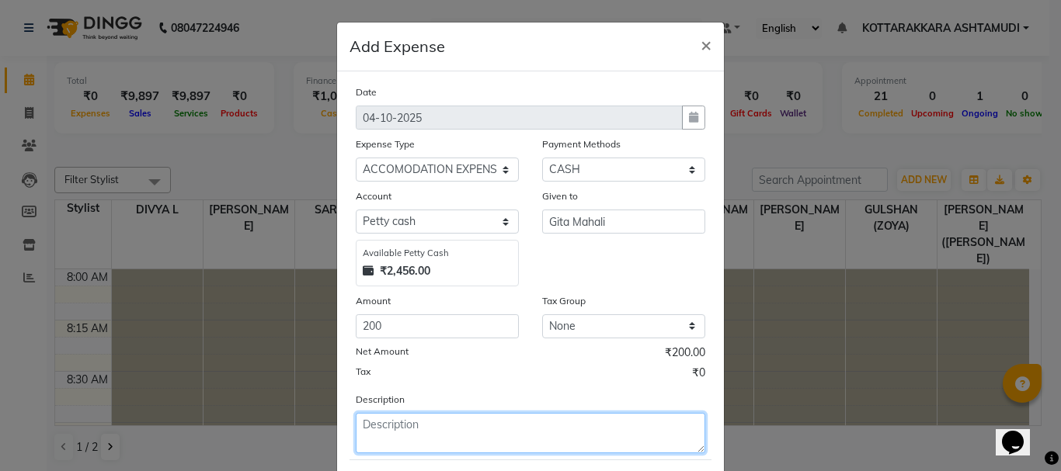
click at [430, 431] on textarea at bounding box center [530, 433] width 349 height 40
type textarea "T"
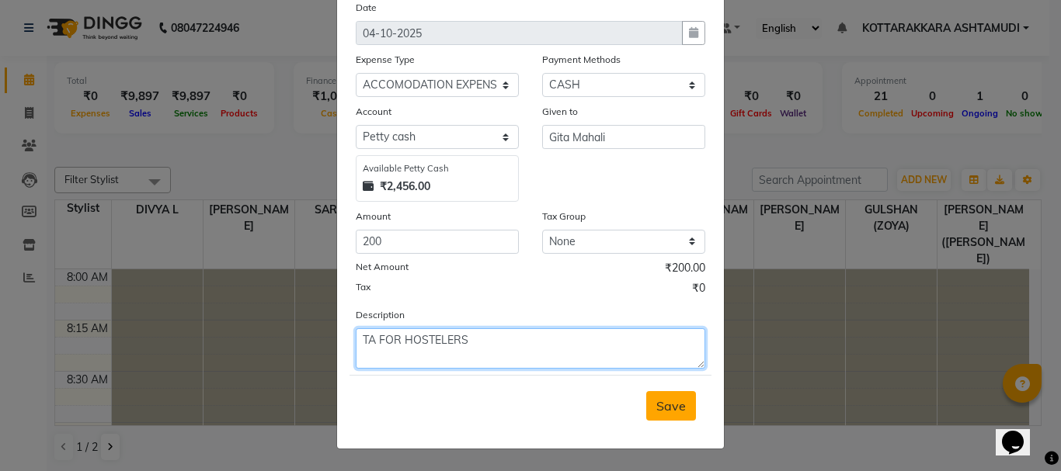
type textarea "TA FOR HOSTELERS"
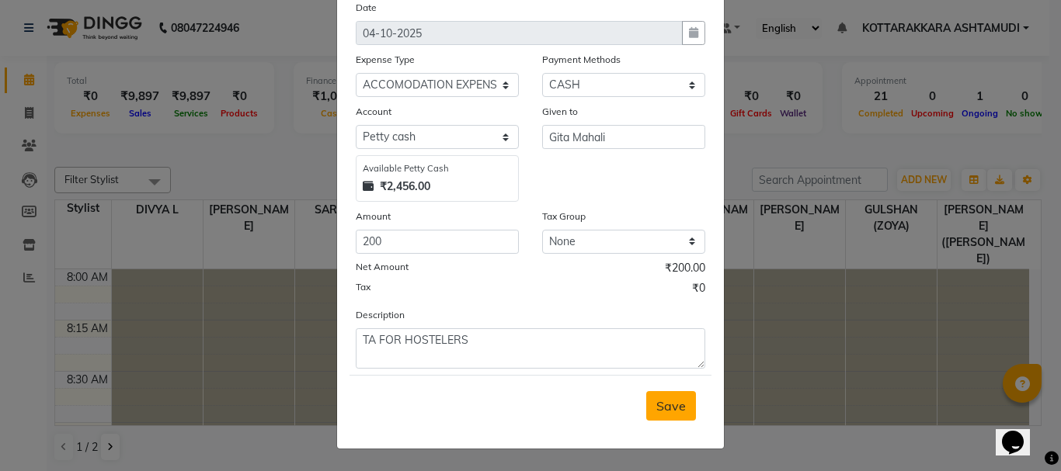
click at [681, 412] on button "Save" at bounding box center [671, 406] width 50 height 30
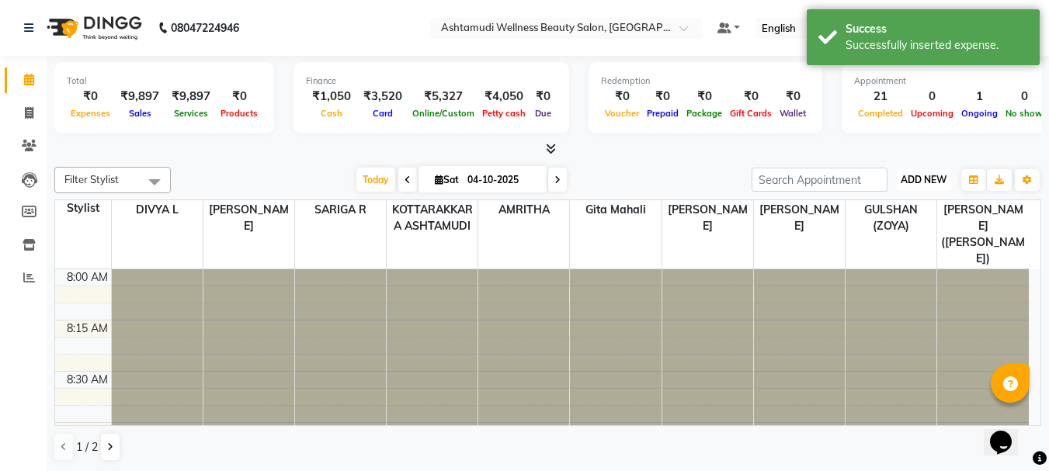
click at [919, 175] on span "ADD NEW" at bounding box center [924, 180] width 46 height 12
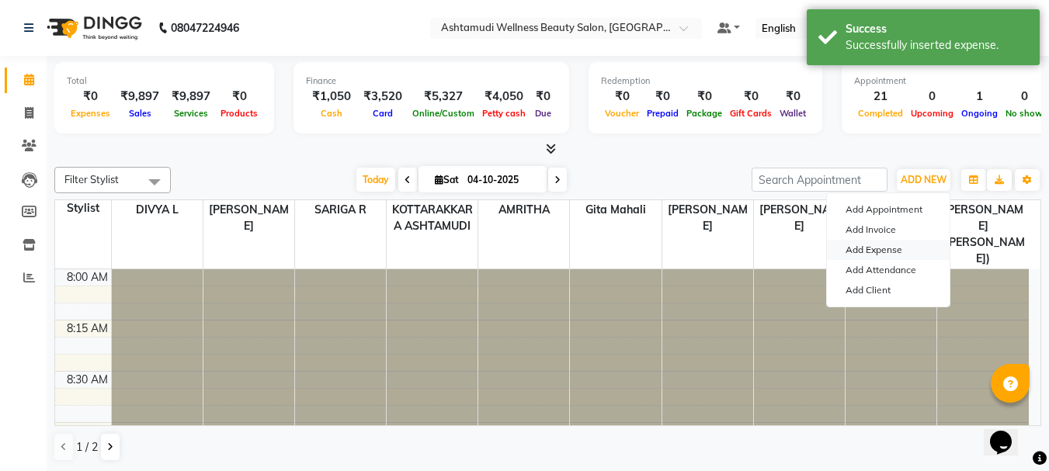
click at [875, 249] on link "Add Expense" at bounding box center [888, 250] width 123 height 20
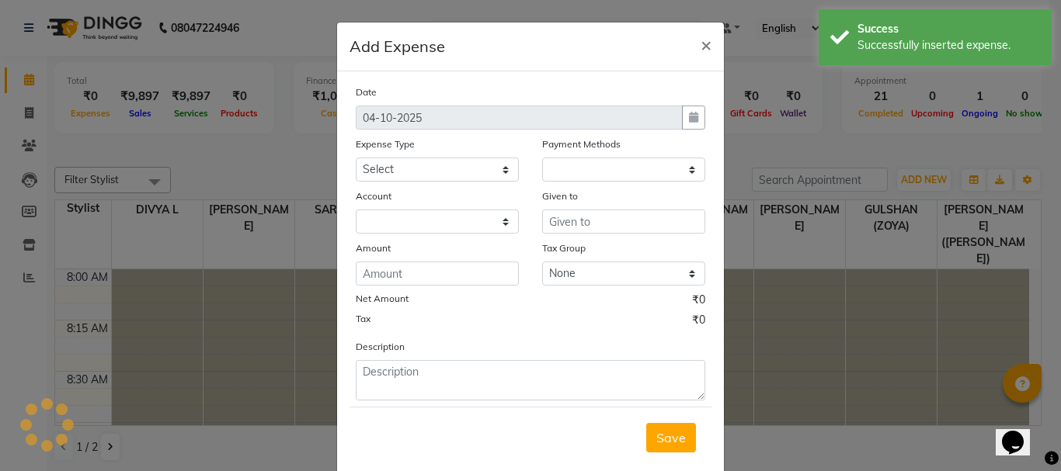
select select "1"
select select "3496"
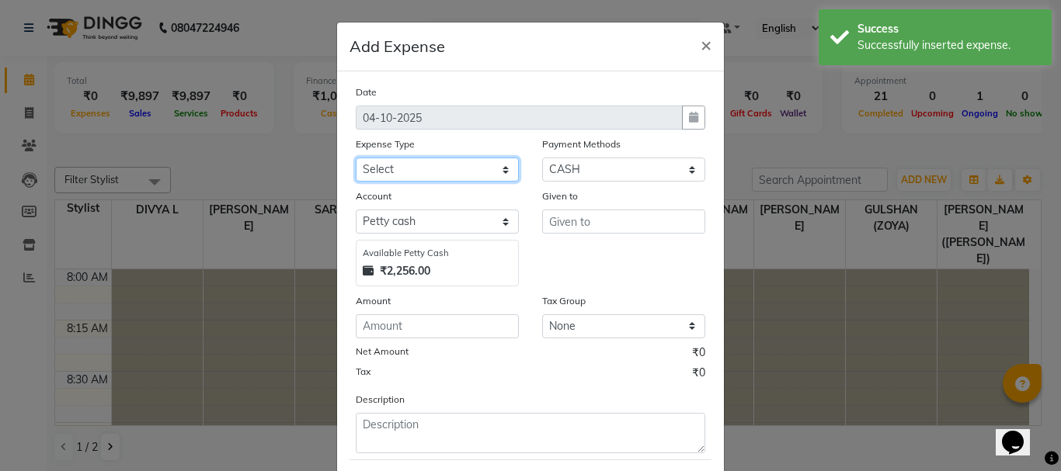
click at [405, 168] on select "Select ACCOMODATION EXPENSES ADVERTISEMENT SALES PROMOTIONAL EXPENSES Bonus BRI…" at bounding box center [437, 170] width 163 height 24
select select "6188"
click at [356, 158] on select "Select ACCOMODATION EXPENSES ADVERTISEMENT SALES PROMOTIONAL EXPENSES Bonus BRI…" at bounding box center [437, 170] width 163 height 24
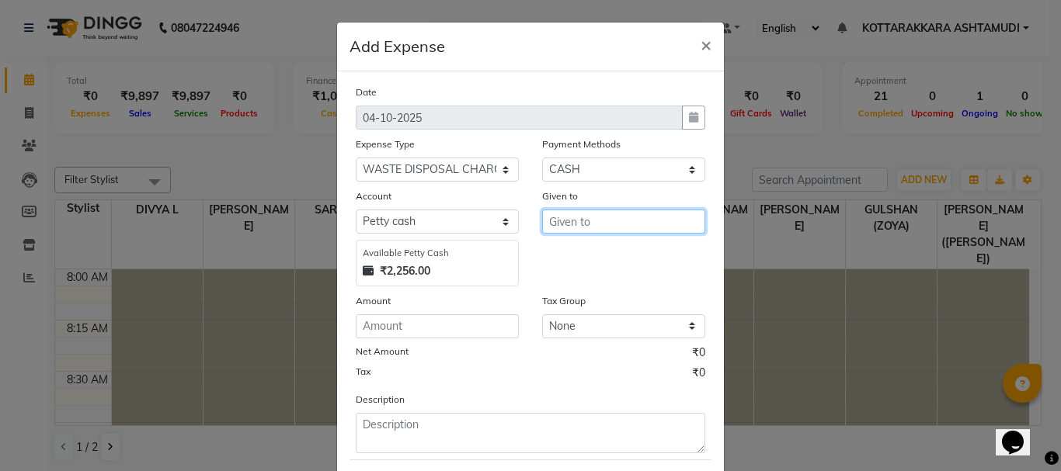
click at [577, 225] on input "text" at bounding box center [623, 222] width 163 height 24
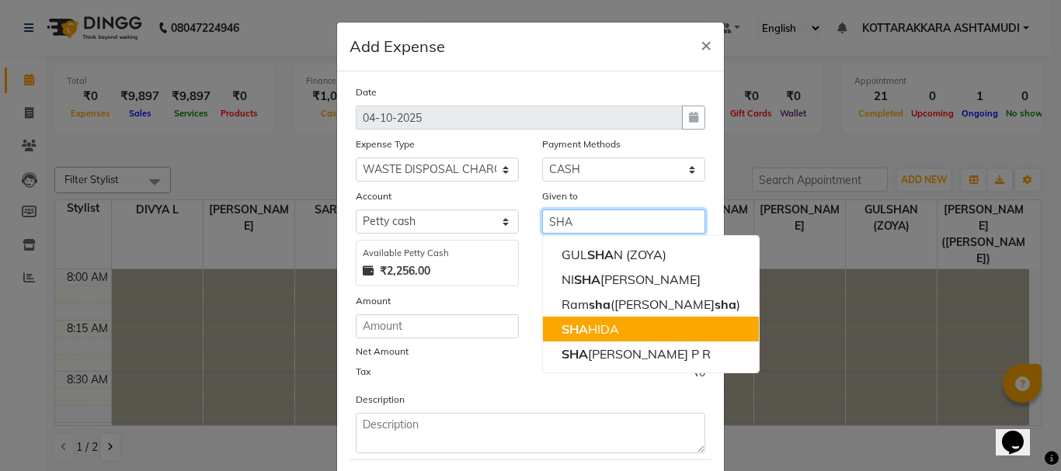
click at [617, 329] on button "[PERSON_NAME]" at bounding box center [651, 329] width 216 height 25
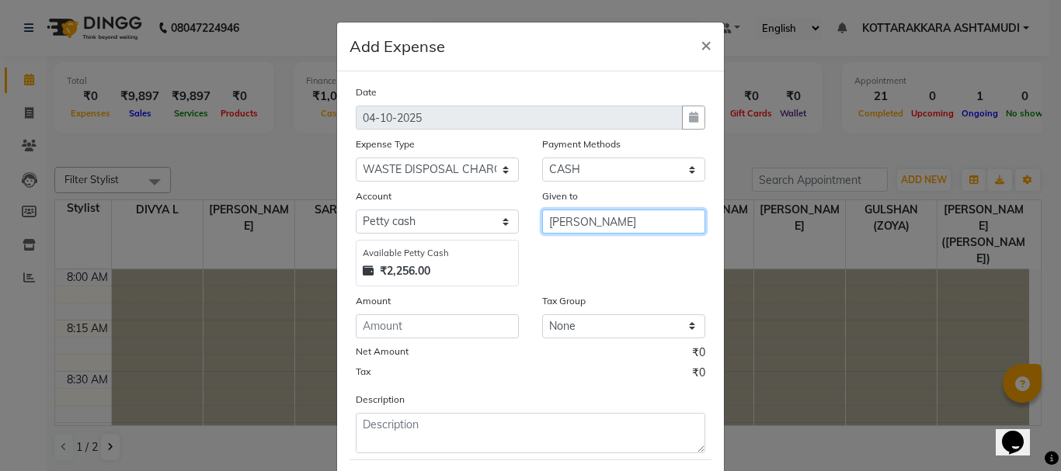
type input "[PERSON_NAME]"
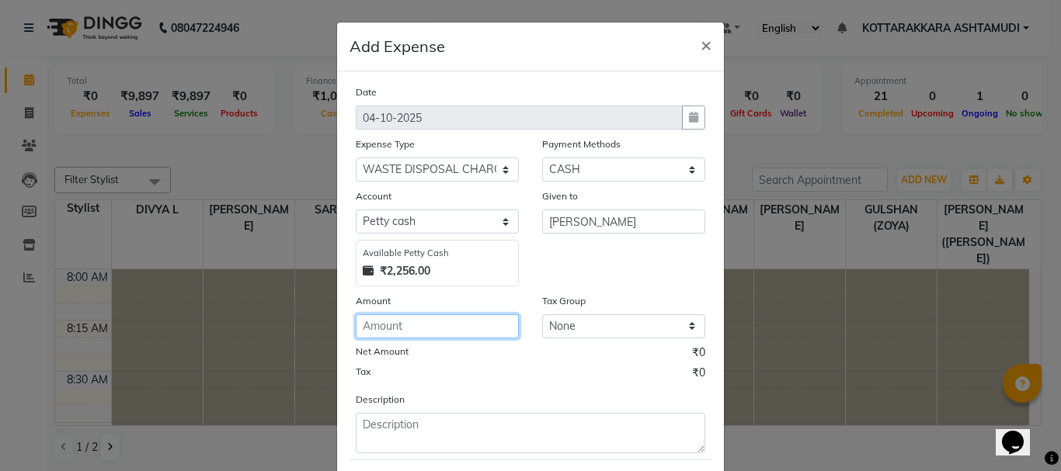
click at [412, 325] on input "number" at bounding box center [437, 326] width 163 height 24
type input "100"
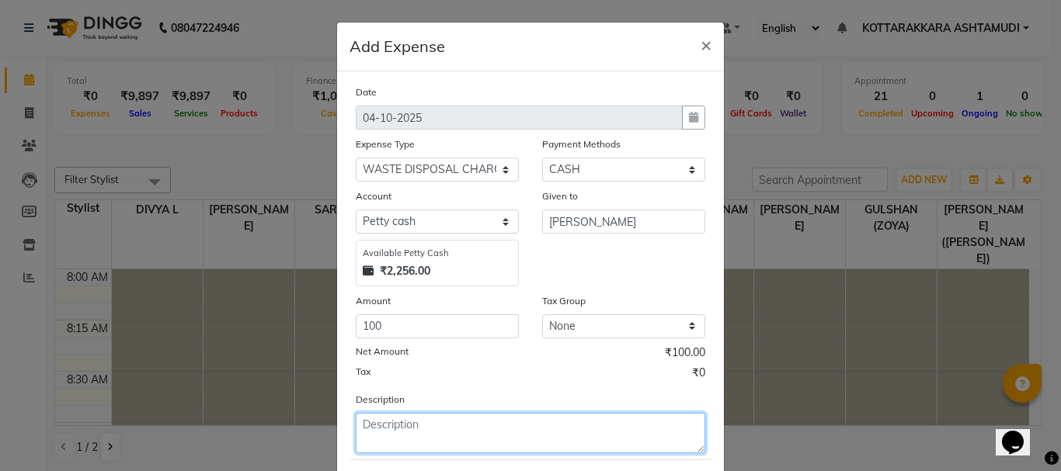
click at [404, 440] on textarea at bounding box center [530, 433] width 349 height 40
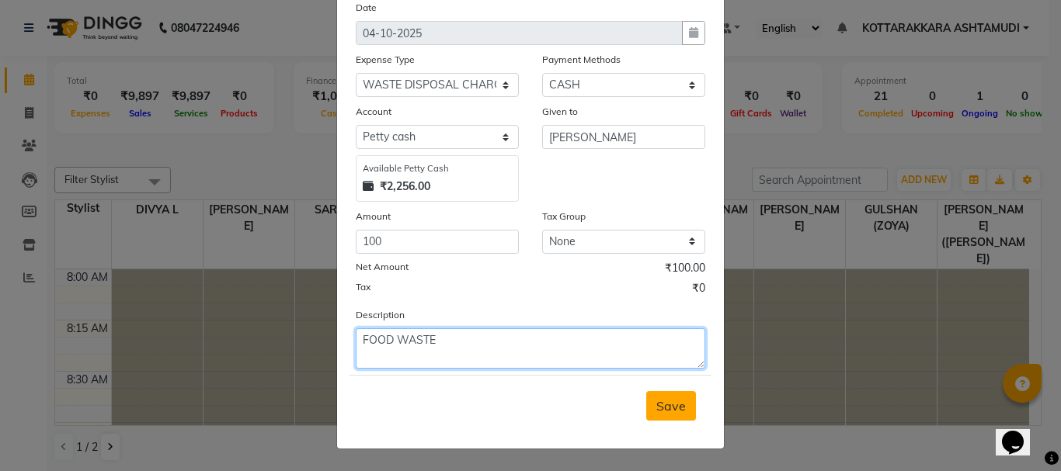
type textarea "FOOD WASTE"
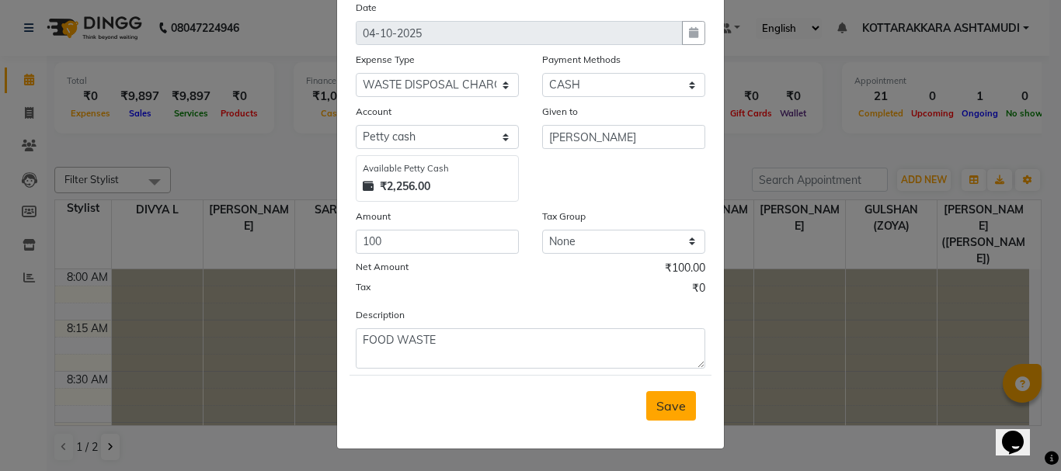
click at [676, 407] on span "Save" at bounding box center [671, 406] width 30 height 16
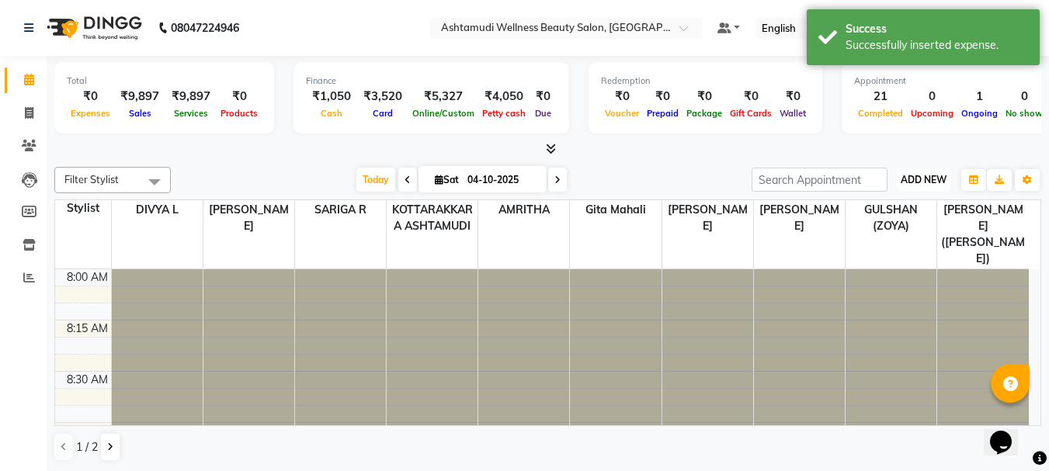
click at [918, 182] on span "ADD NEW" at bounding box center [924, 180] width 46 height 12
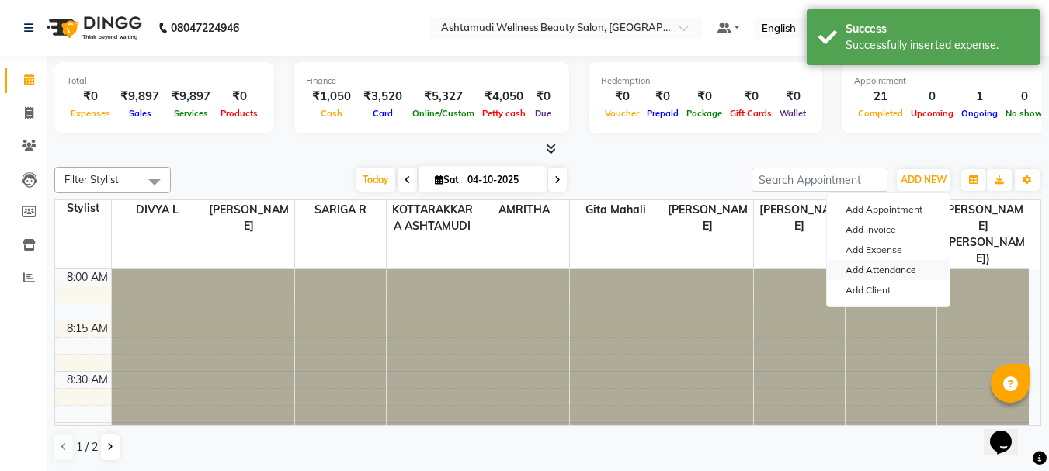
click at [886, 269] on link "Add Attendance" at bounding box center [888, 270] width 123 height 20
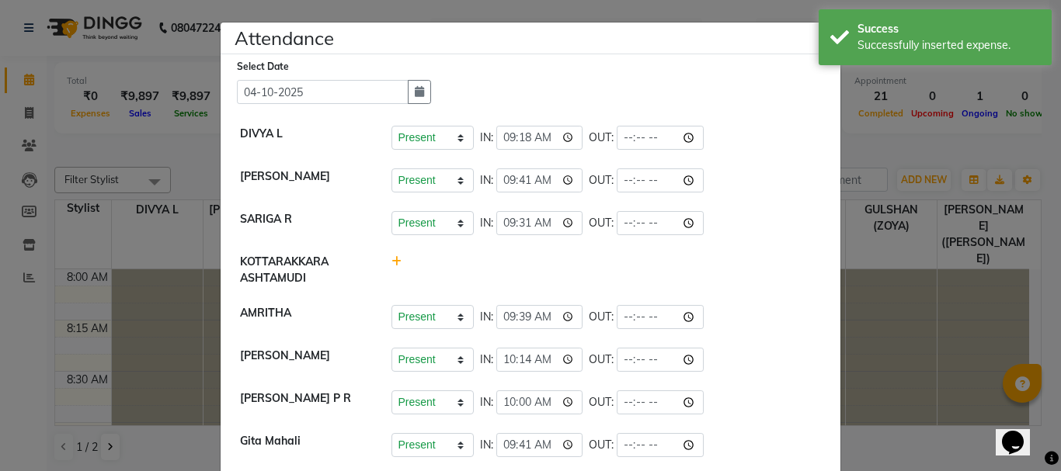
click at [921, 173] on ngb-modal-window "Attendance × Select Date 04-10-2025 DIVYA L Present Absent Late Half Day Weekly…" at bounding box center [530, 235] width 1061 height 471
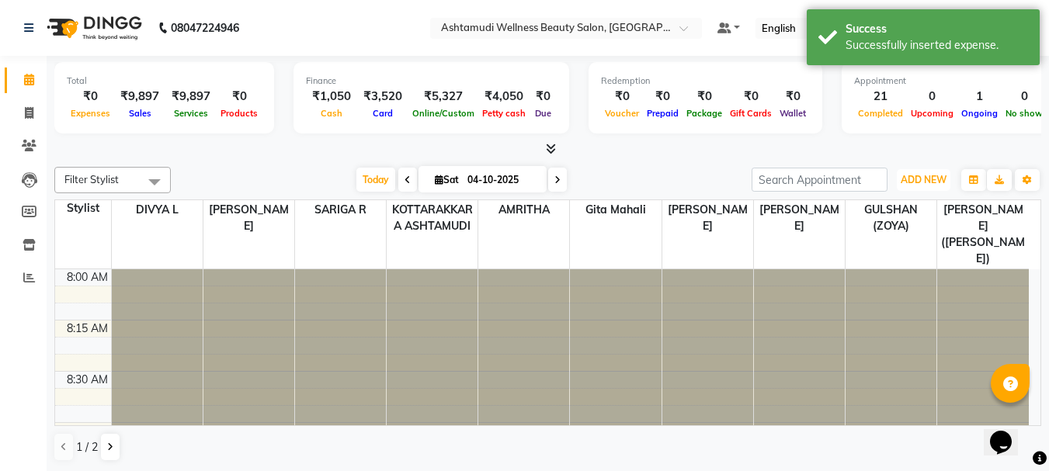
click at [921, 174] on span "ADD NEW" at bounding box center [924, 180] width 46 height 12
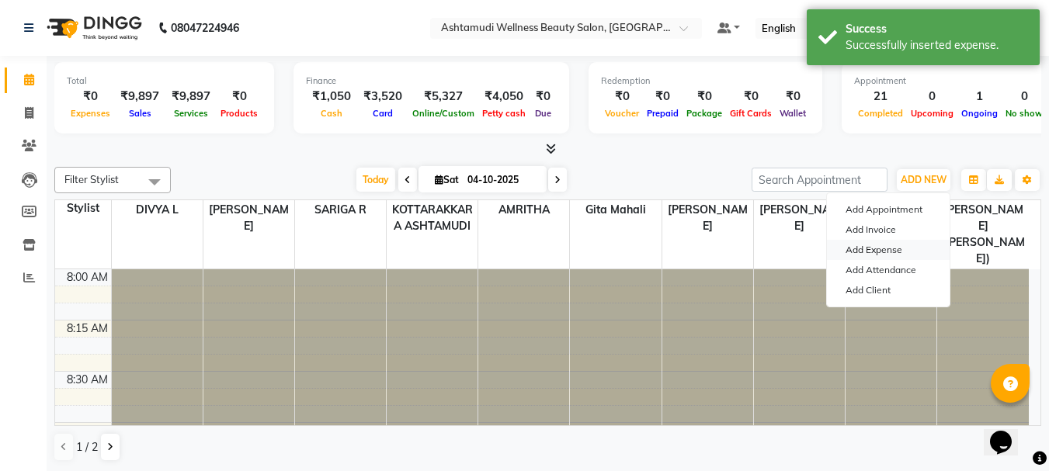
click at [887, 255] on link "Add Expense" at bounding box center [888, 250] width 123 height 20
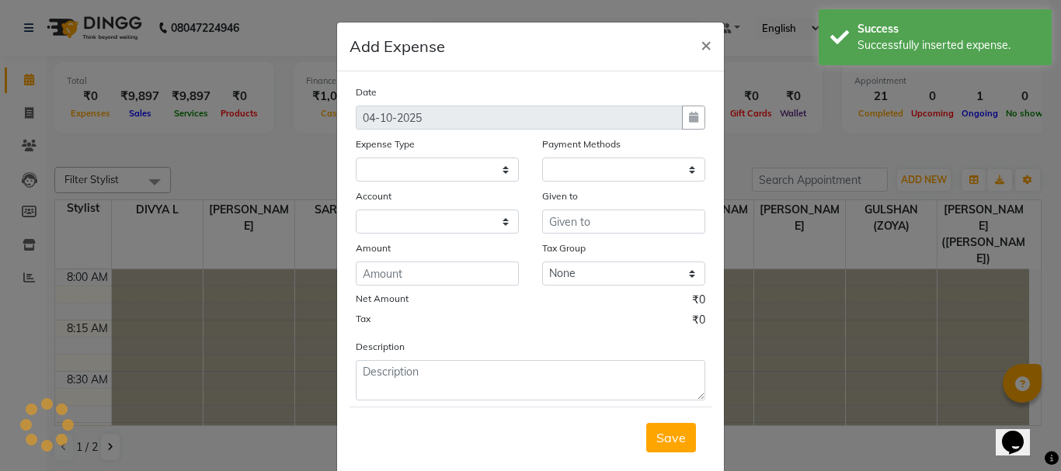
select select
select select "1"
select select "3496"
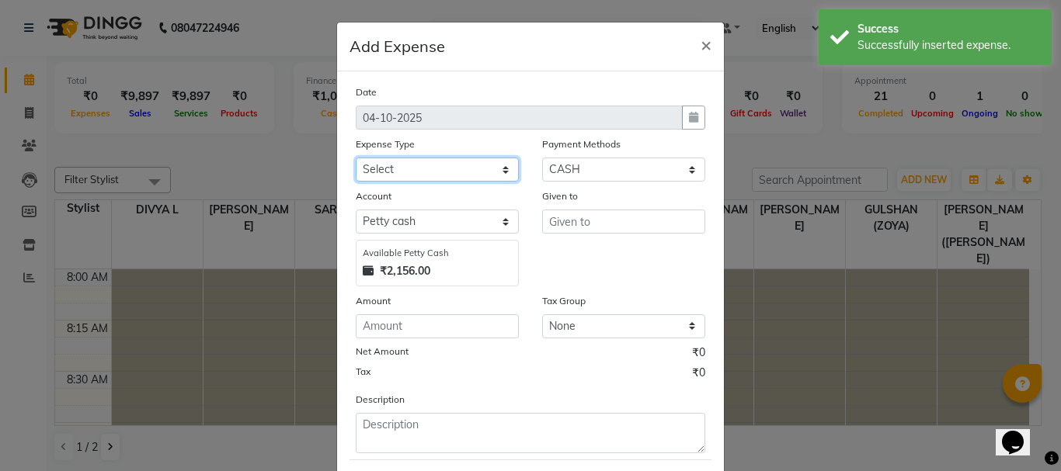
click at [427, 162] on select "Select ACCOMODATION EXPENSES ADVERTISEMENT SALES PROMOTIONAL EXPENSES Bonus BRI…" at bounding box center [437, 170] width 163 height 24
select select "6188"
click at [664, 246] on div "Given to" at bounding box center [623, 237] width 186 height 99
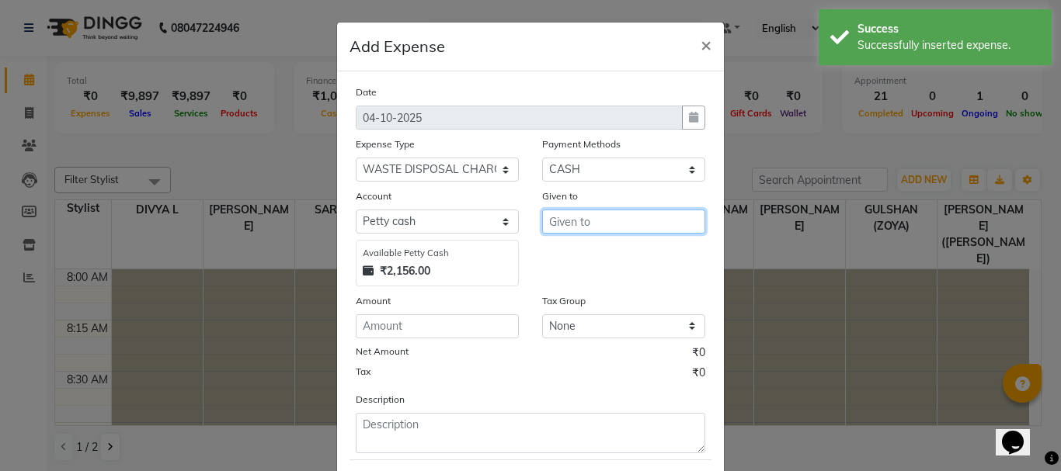
click at [613, 218] on input "text" at bounding box center [623, 222] width 163 height 24
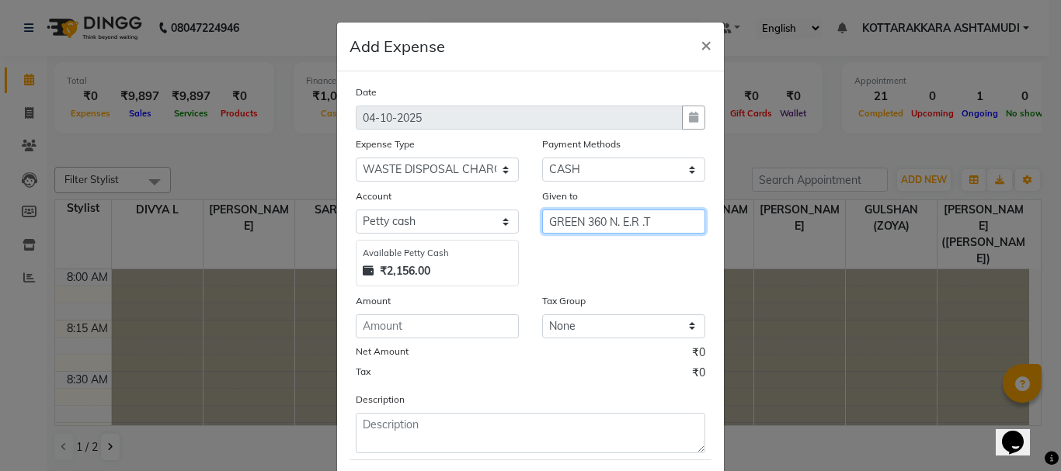
type input "GREEN 360 N. E.R .T"
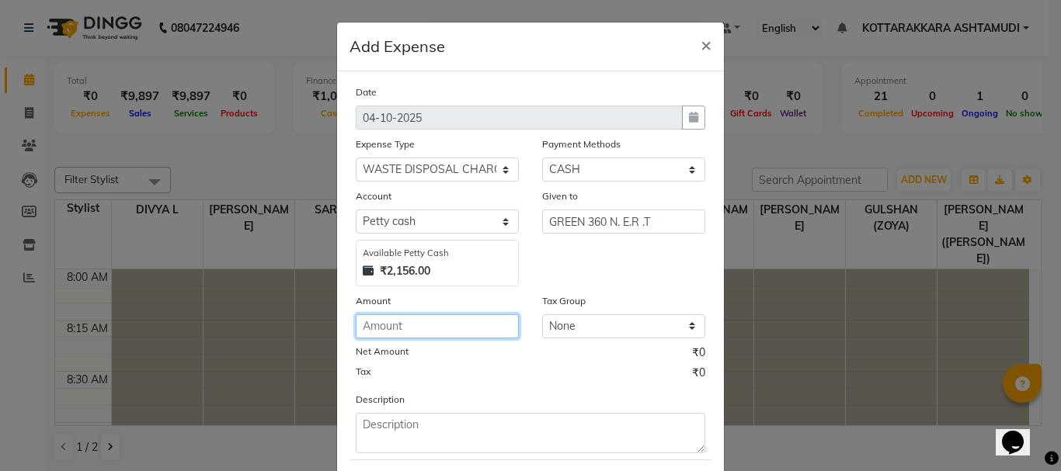
click at [435, 327] on input "number" at bounding box center [437, 326] width 163 height 24
type input "1650"
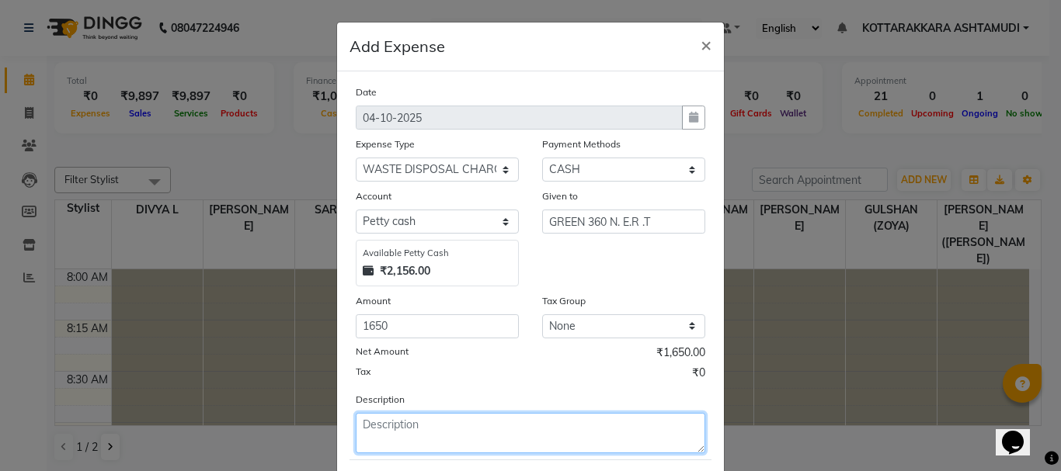
click at [493, 439] on textarea at bounding box center [530, 433] width 349 height 40
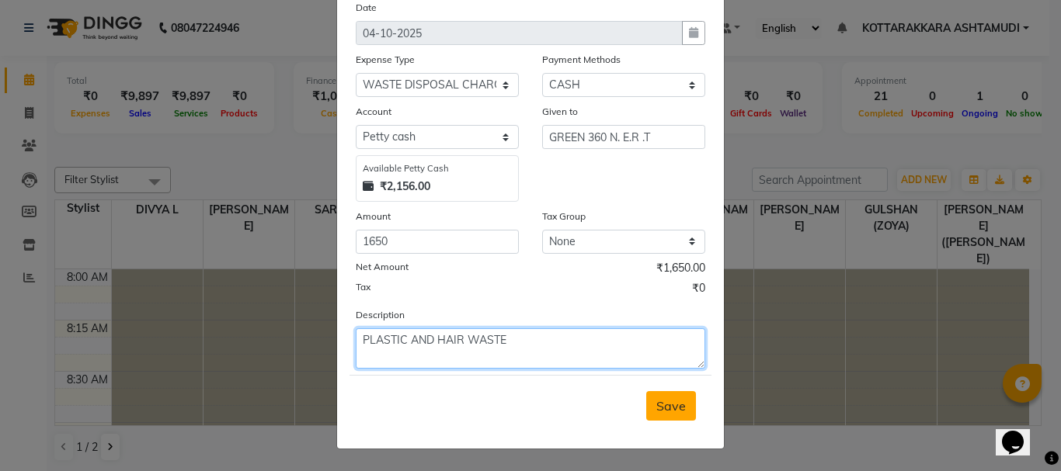
type textarea "PLASTIC AND HAIR WASTE"
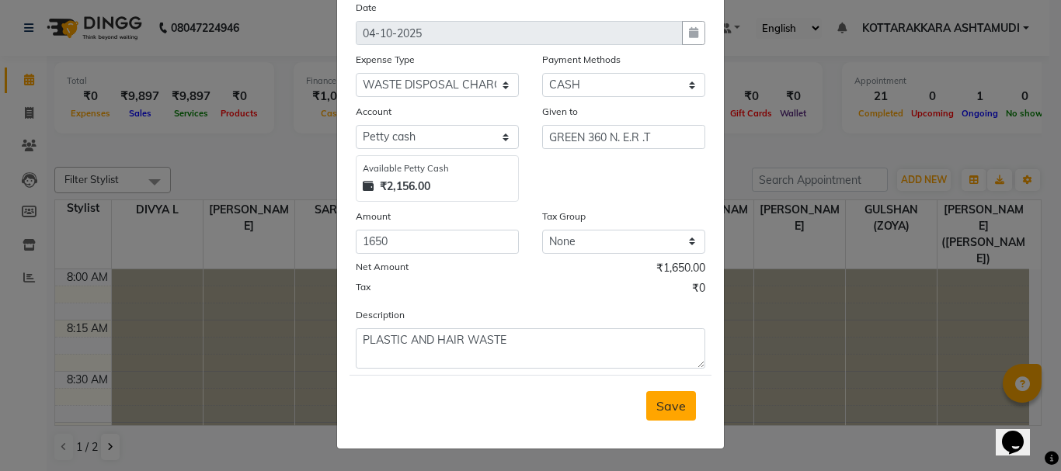
click at [675, 406] on span "Save" at bounding box center [671, 406] width 30 height 16
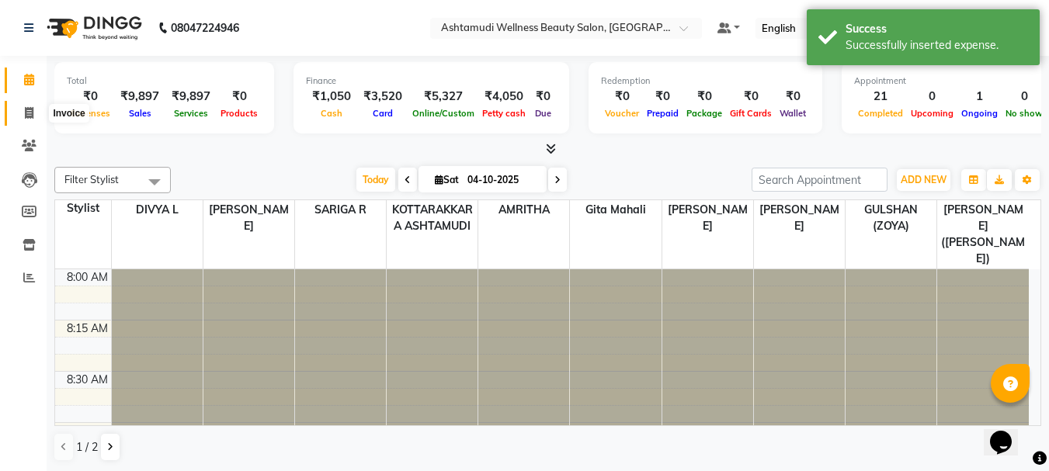
click at [26, 111] on icon at bounding box center [29, 113] width 9 height 12
select select "service"
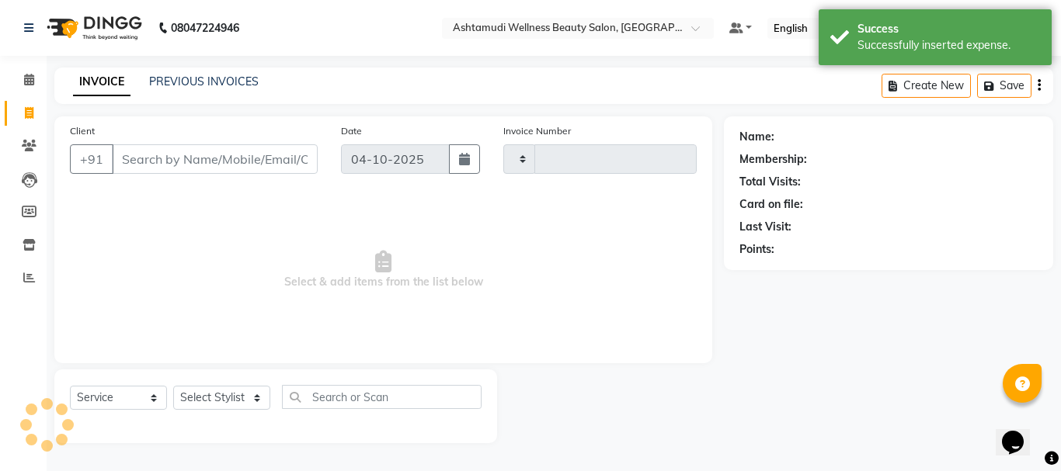
type input "3682"
select select "4664"
click at [215, 165] on input "Client" at bounding box center [215, 159] width 206 height 30
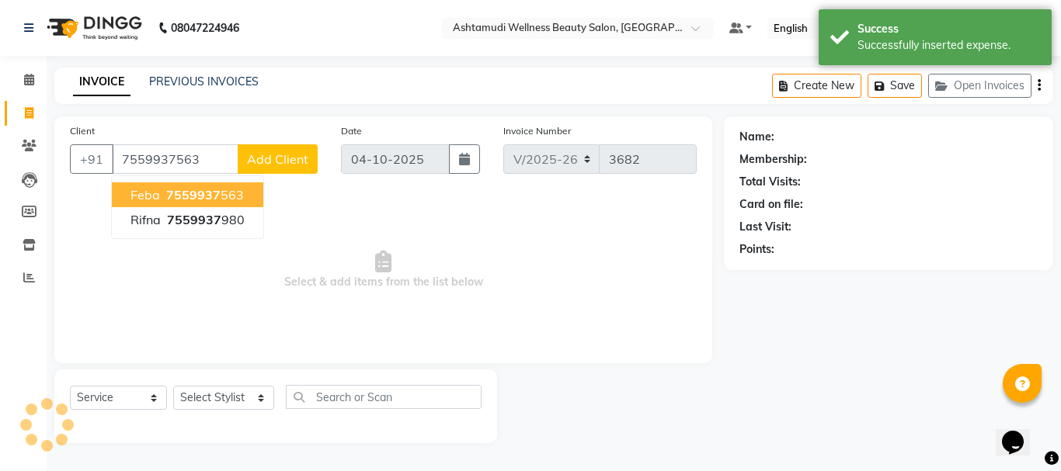
type input "7559937563"
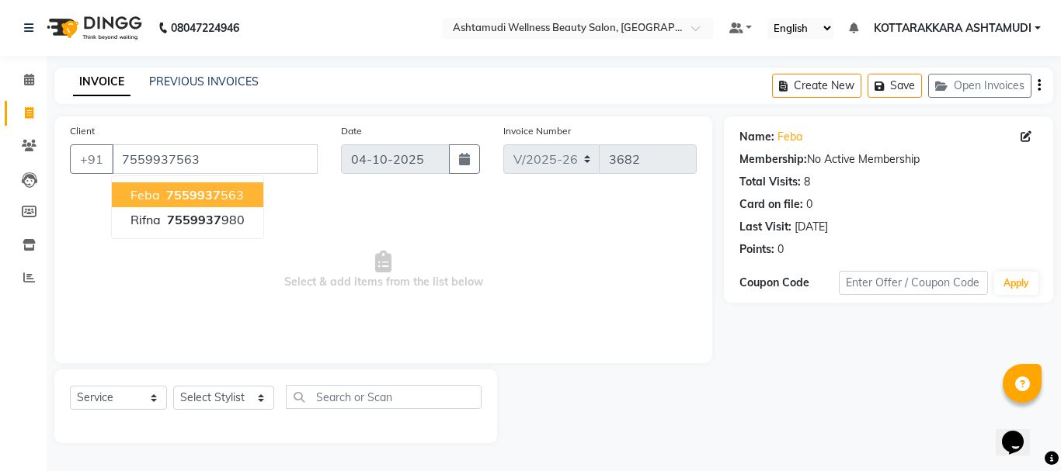
drag, startPoint x: 451, startPoint y: 286, endPoint x: 391, endPoint y: 318, distance: 68.1
click at [451, 287] on span "Select & add items from the list below" at bounding box center [383, 270] width 627 height 155
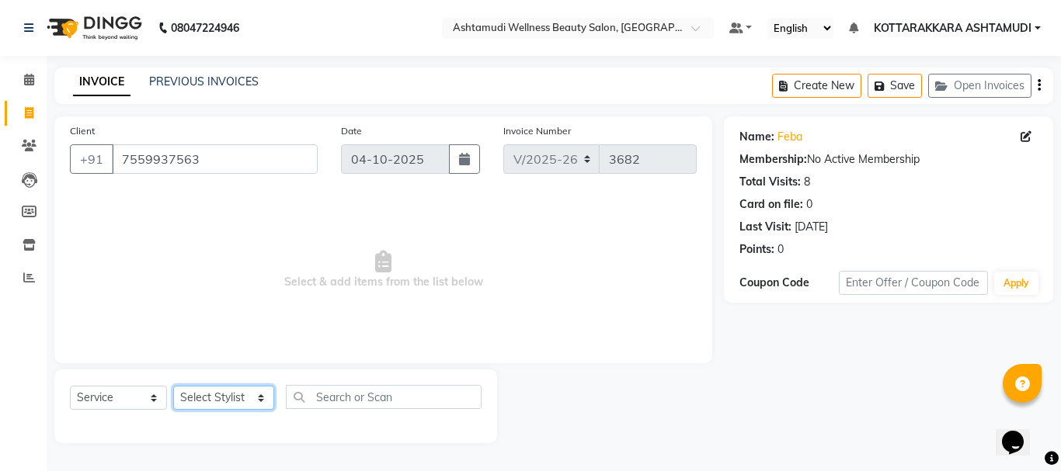
click at [217, 400] on select "Select Stylist AMRITHA DIVYA L Gita Mahali GULSHAN (ZOYA) Karina Darjee KOTTARA…" at bounding box center [223, 398] width 101 height 24
select select "91125"
click at [173, 386] on select "Select Stylist AMRITHA DIVYA L Gita Mahali GULSHAN (ZOYA) Karina Darjee KOTTARA…" at bounding box center [223, 398] width 101 height 24
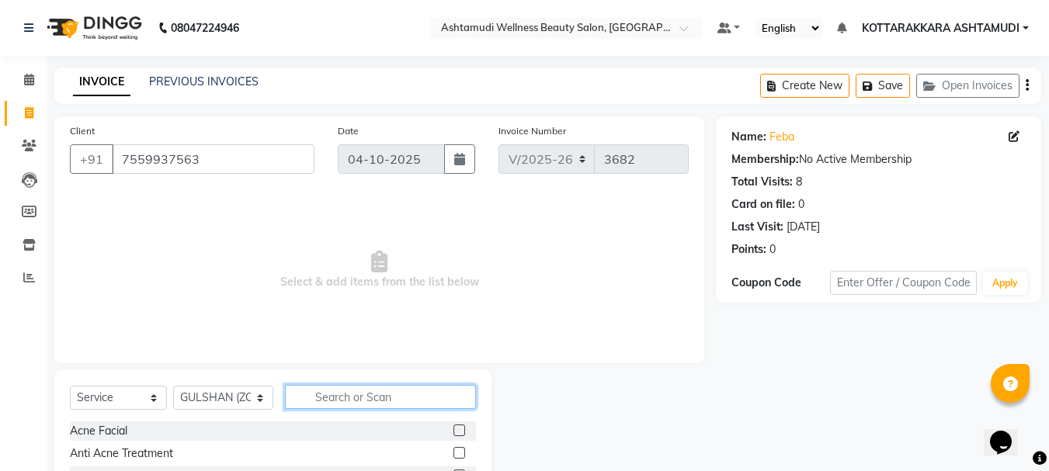
click at [342, 401] on input "text" at bounding box center [381, 397] width 192 height 24
type input "LAY"
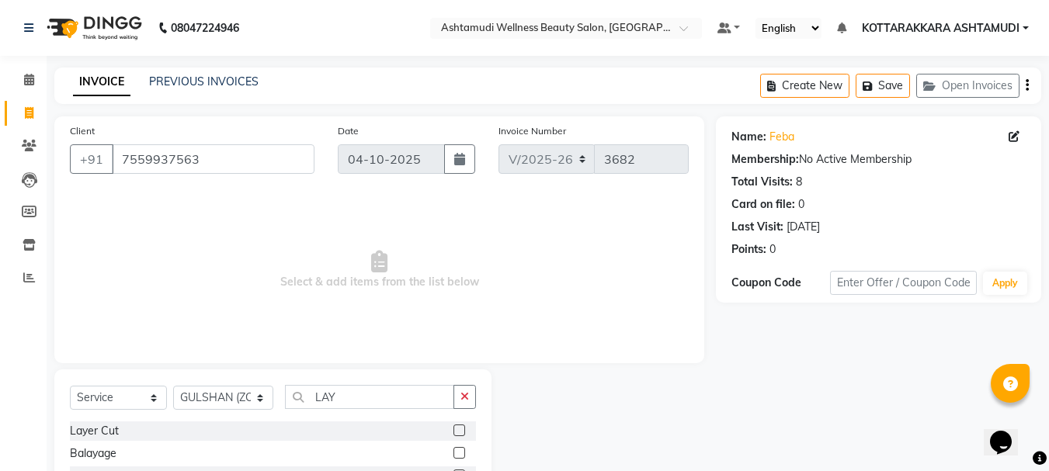
click at [458, 430] on label at bounding box center [459, 431] width 12 height 12
click at [458, 430] on input "checkbox" at bounding box center [458, 431] width 10 height 10
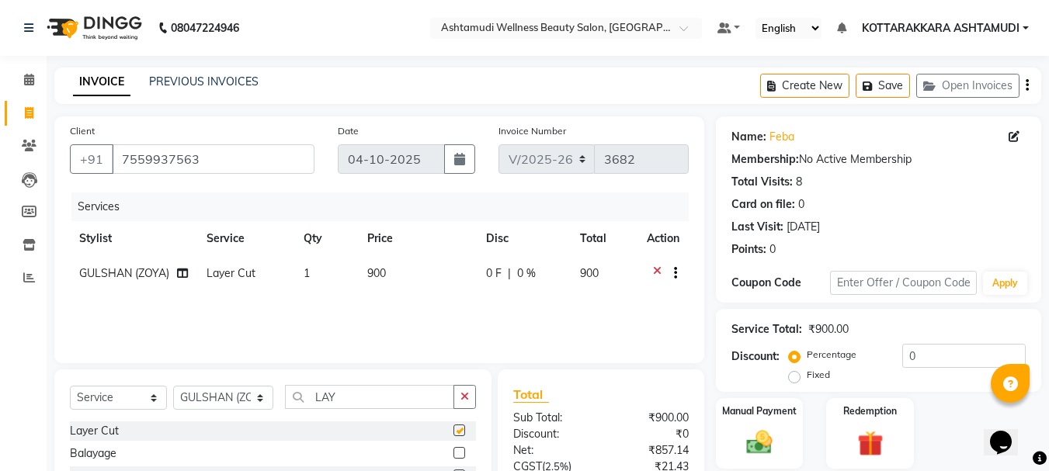
checkbox input "false"
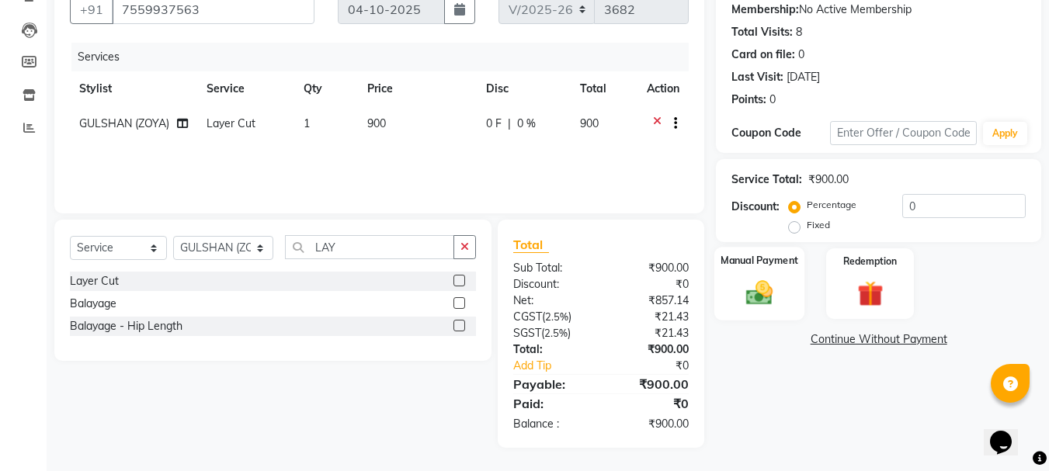
click at [776, 288] on img at bounding box center [759, 292] width 43 height 31
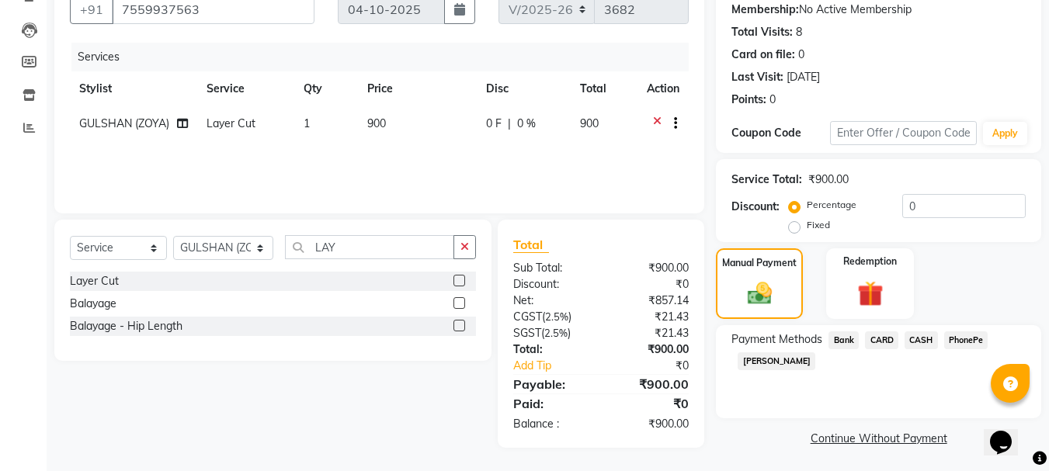
click at [965, 341] on span "PhonePe" at bounding box center [966, 341] width 44 height 18
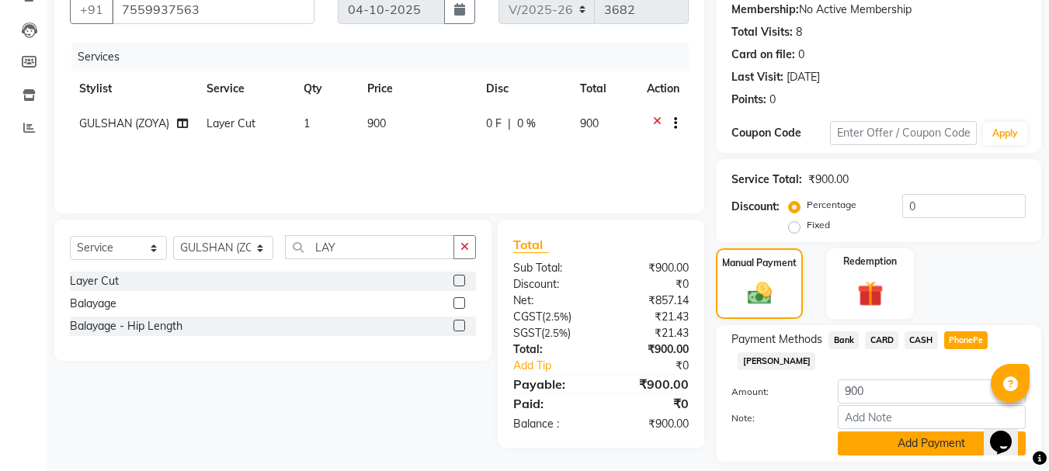
click at [866, 443] on button "Add Payment" at bounding box center [932, 444] width 188 height 24
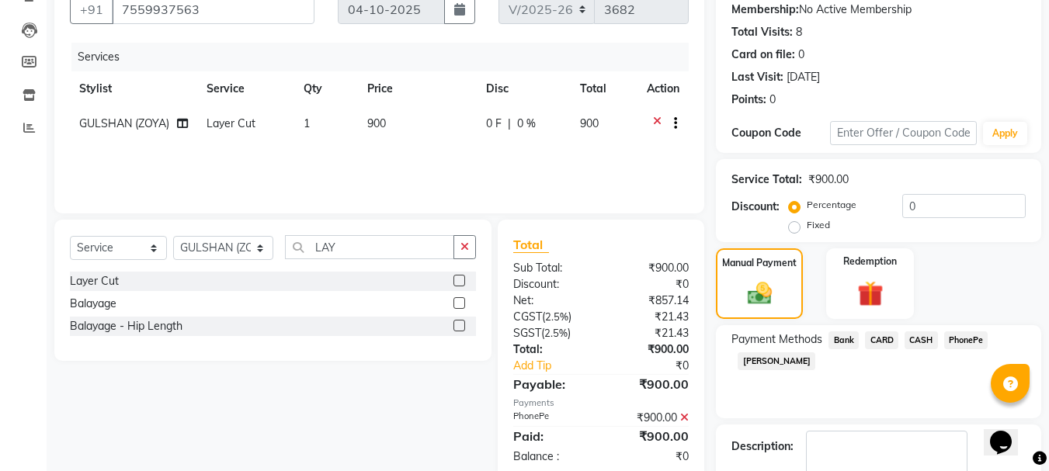
scroll to position [240, 0]
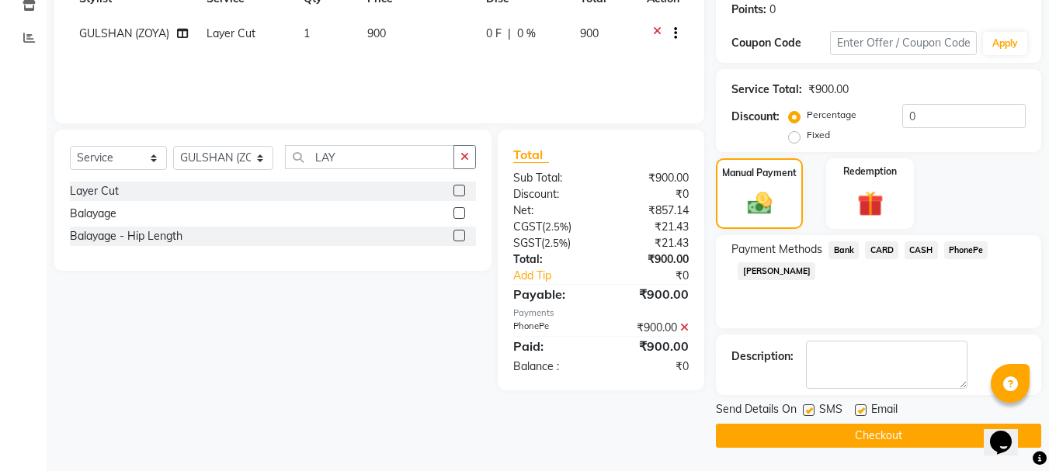
click at [799, 438] on button "Checkout" at bounding box center [878, 436] width 325 height 24
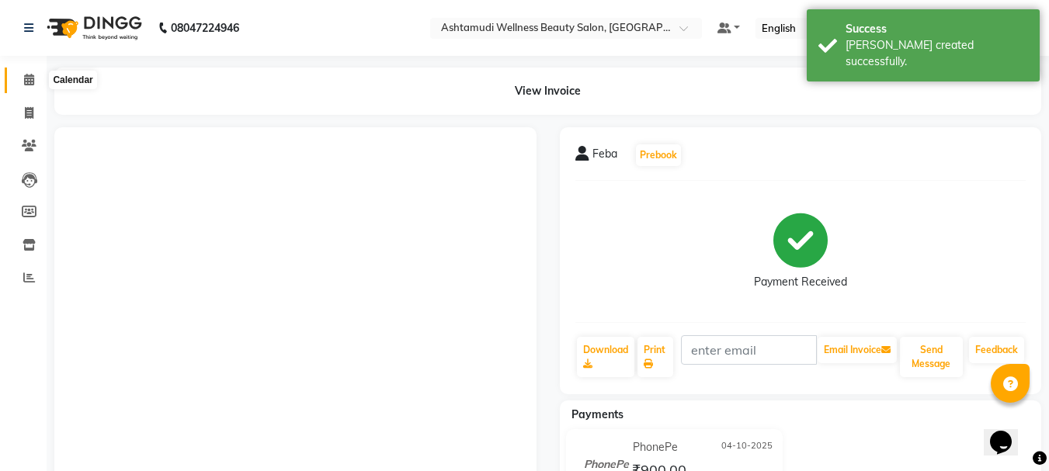
click at [32, 79] on icon at bounding box center [29, 80] width 10 height 12
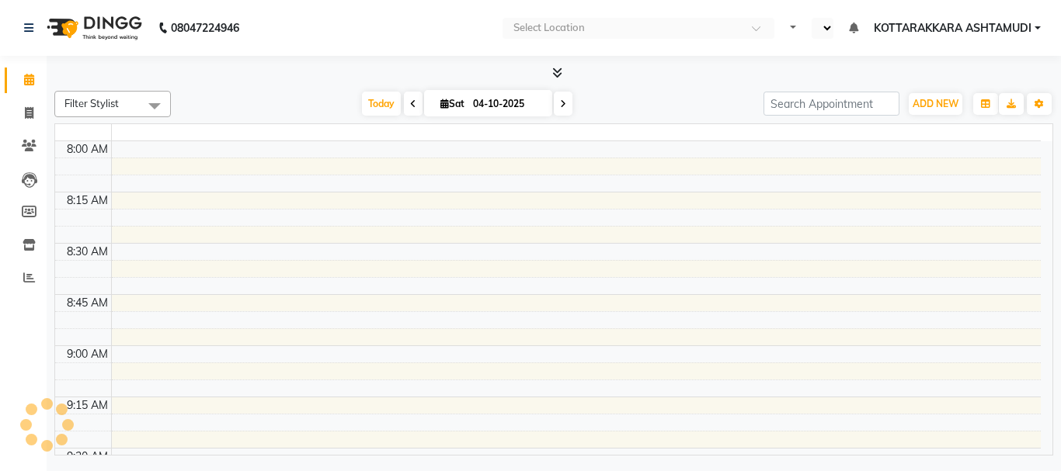
select select "en"
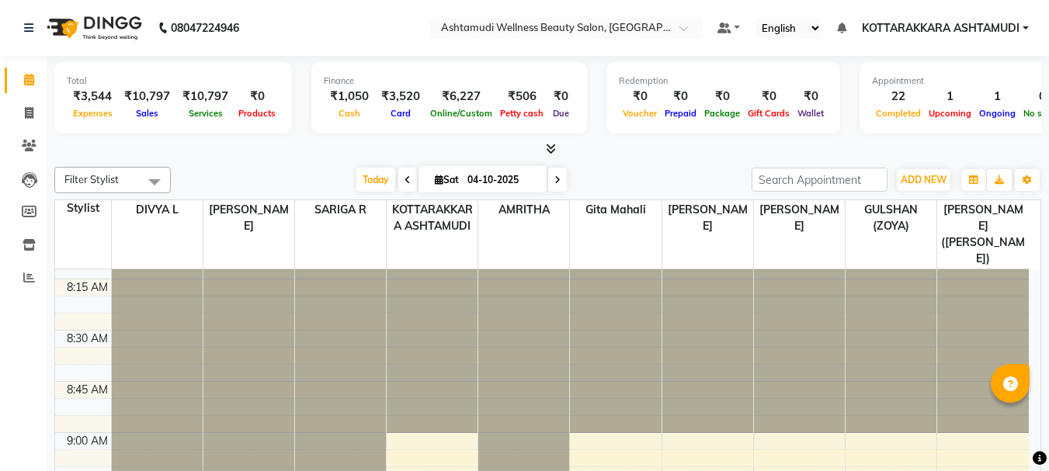
scroll to position [78, 0]
